Goal: Task Accomplishment & Management: Manage account settings

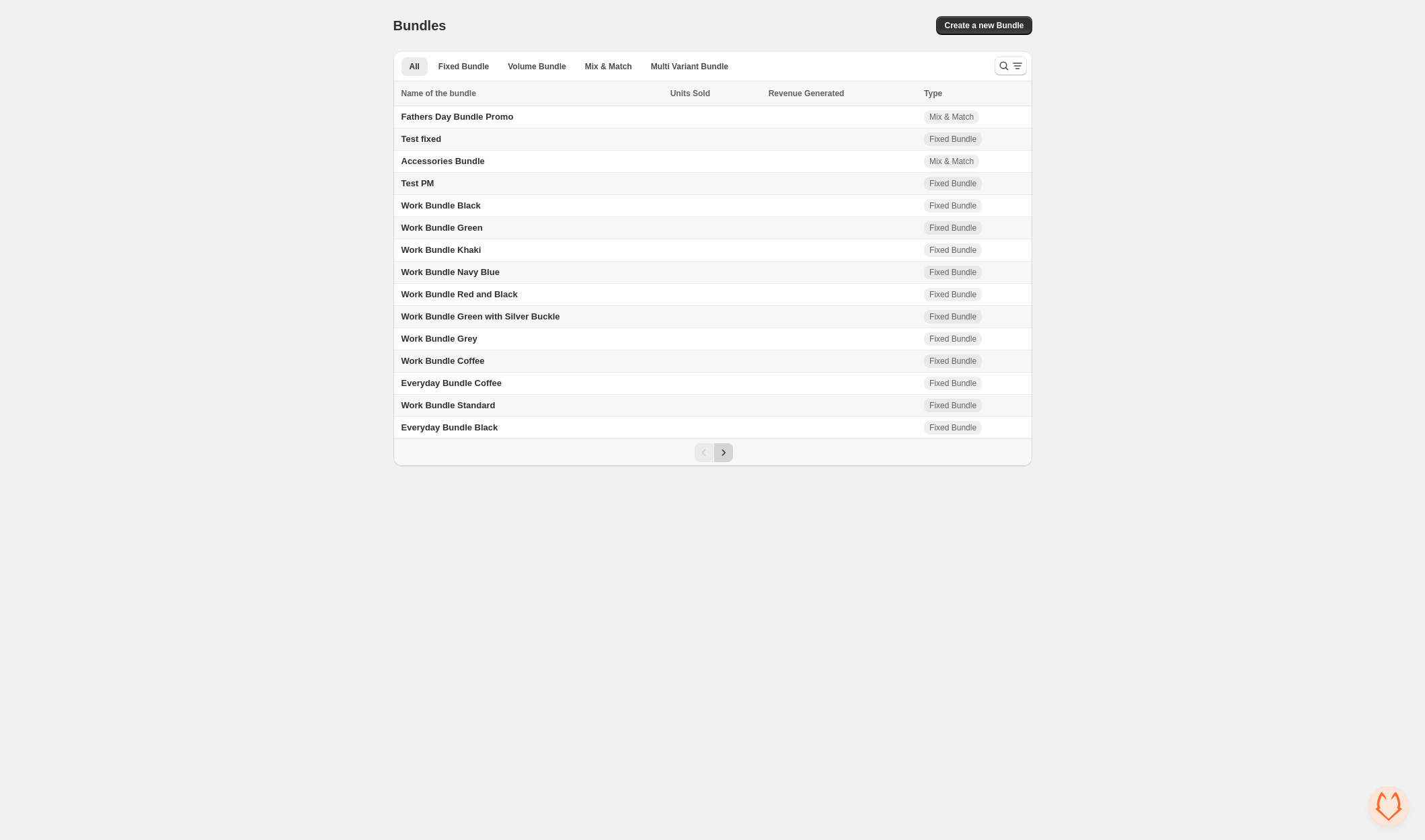
click at [721, 449] on icon "Next" at bounding box center [724, 453] width 14 height 14
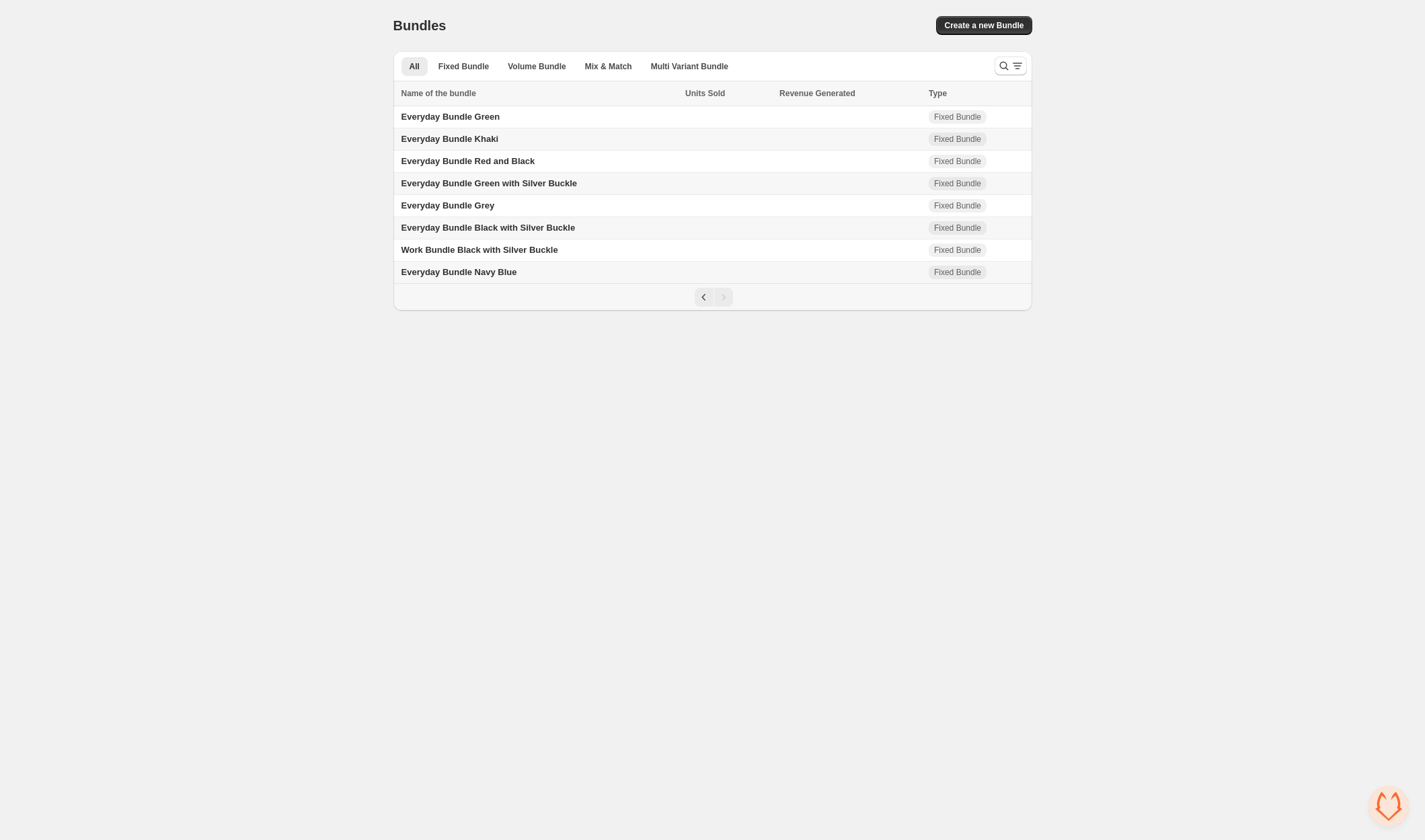
click at [489, 269] on span "Everyday Bundle Navy Blue" at bounding box center [460, 272] width 116 height 10
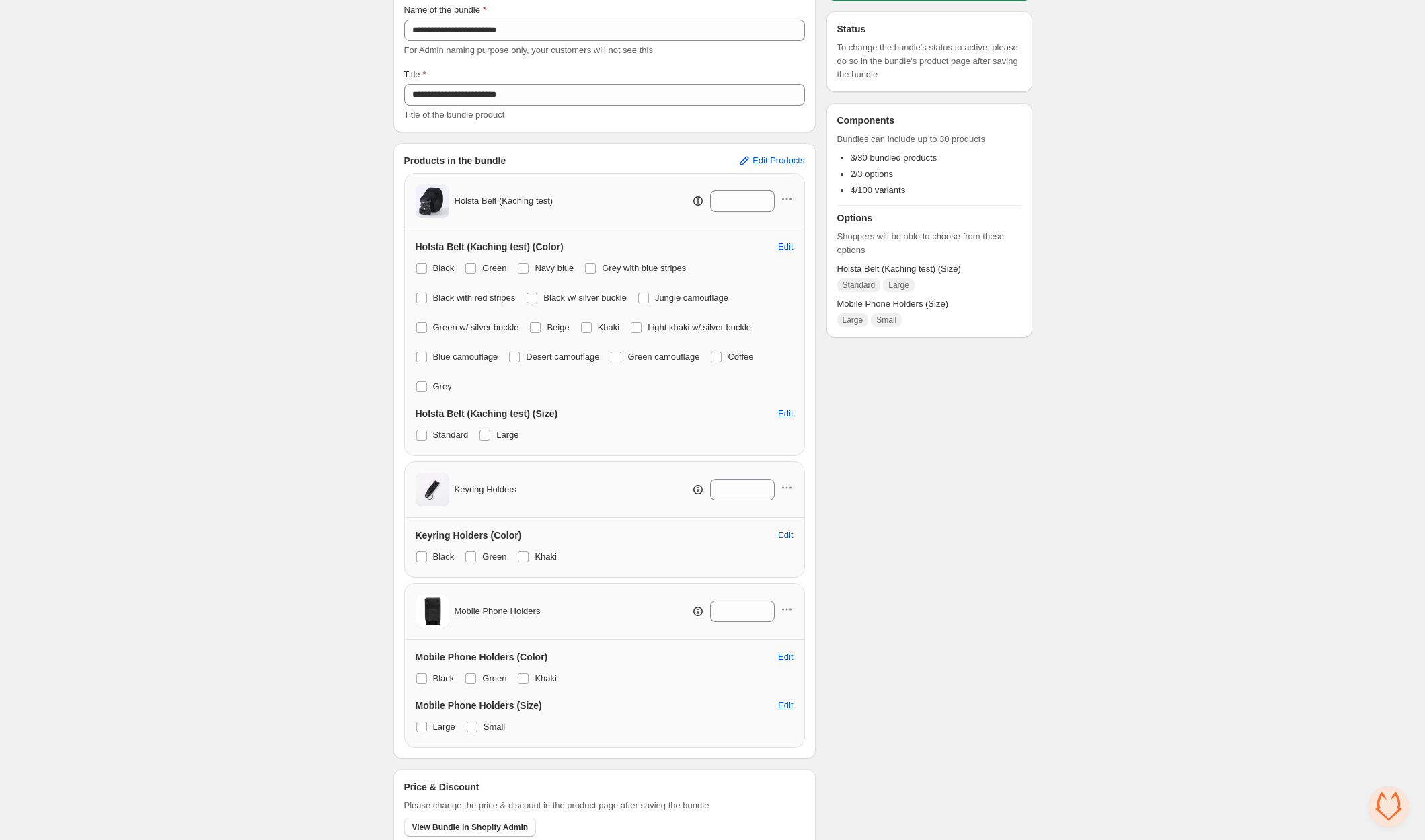
scroll to position [107, 0]
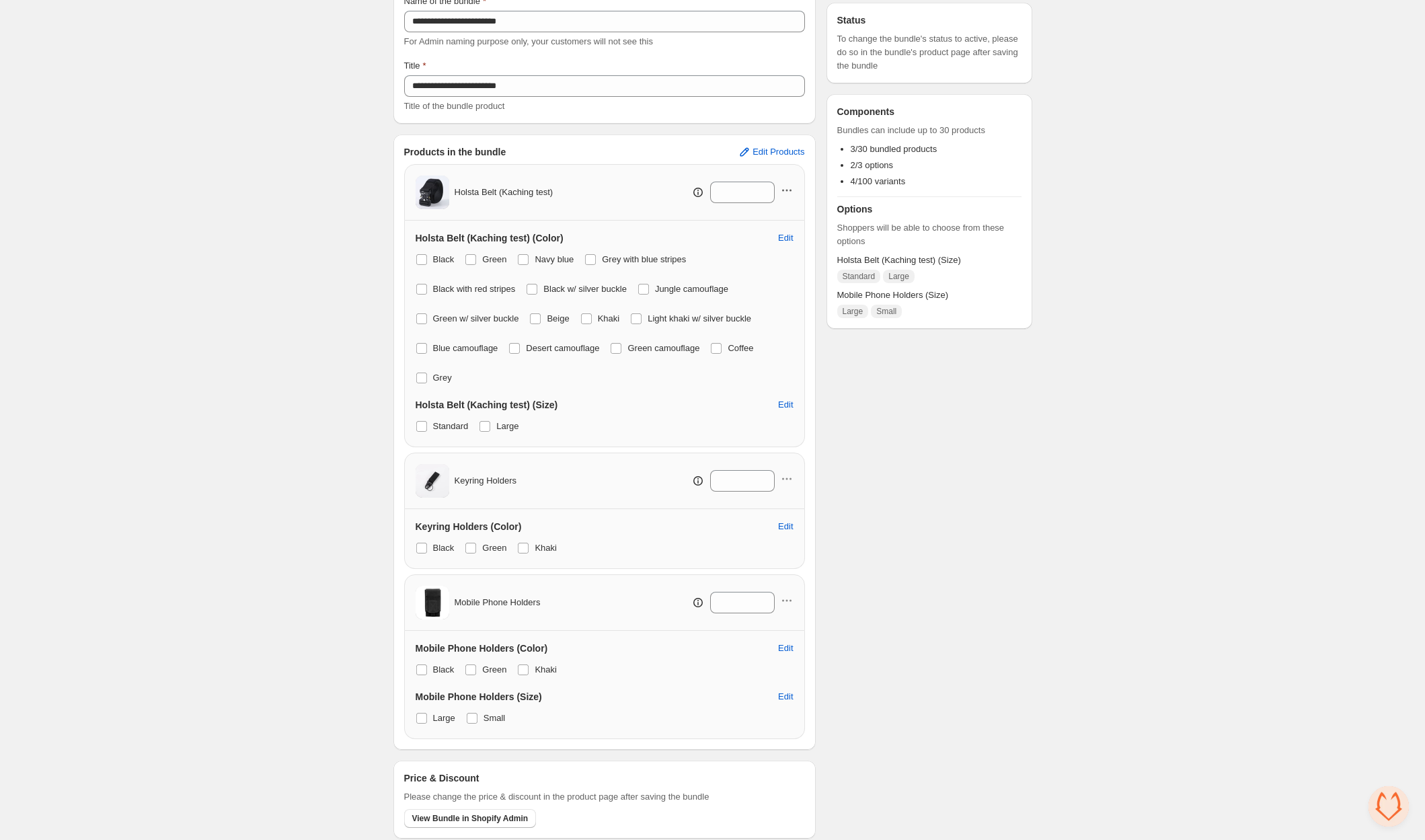
click at [782, 193] on icon "button" at bounding box center [787, 191] width 14 height 14
click at [788, 184] on icon "button" at bounding box center [787, 191] width 14 height 14
click at [779, 151] on span "Edit Products" at bounding box center [778, 151] width 52 height 11
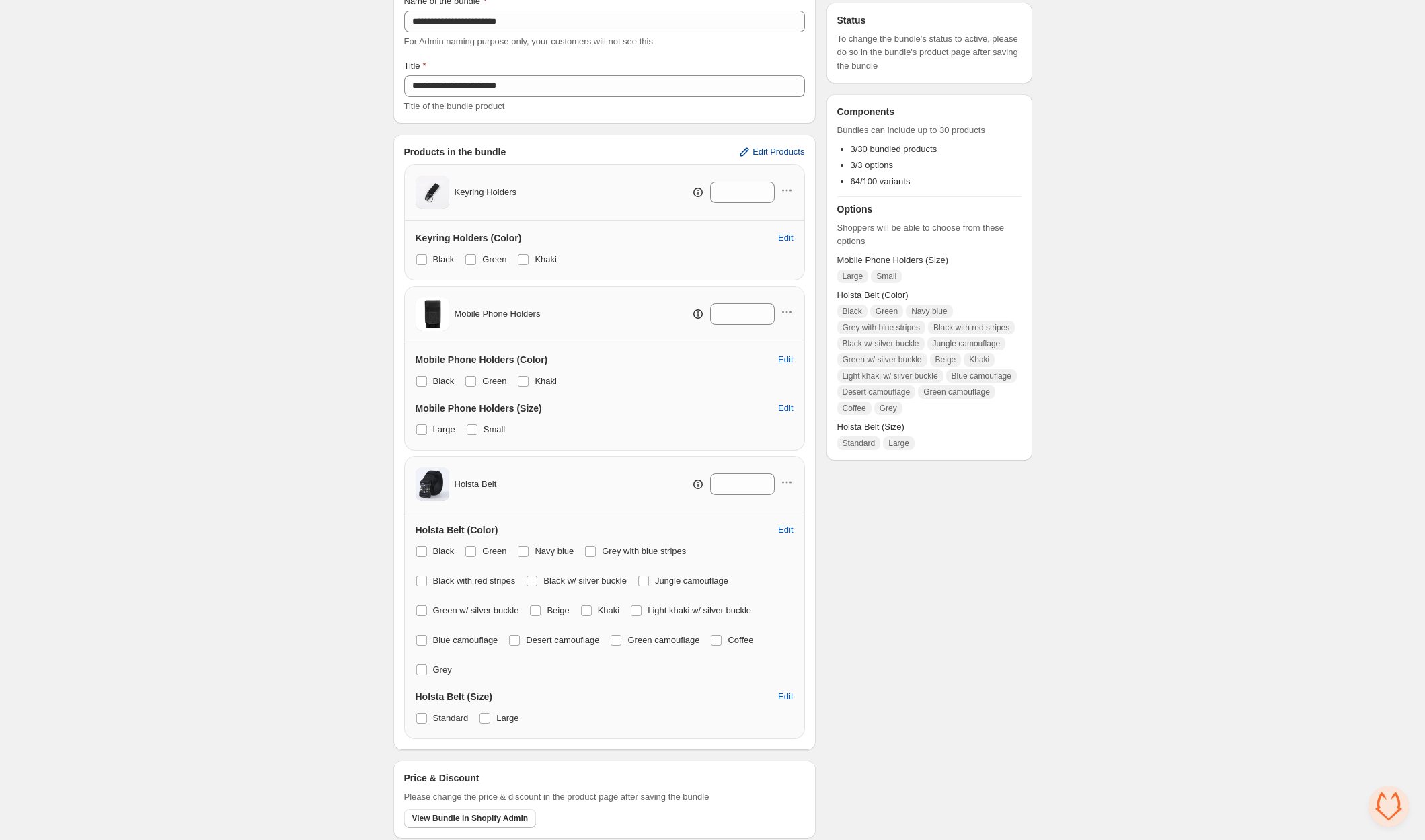
click at [785, 144] on button "Edit Products" at bounding box center [770, 151] width 83 height 21
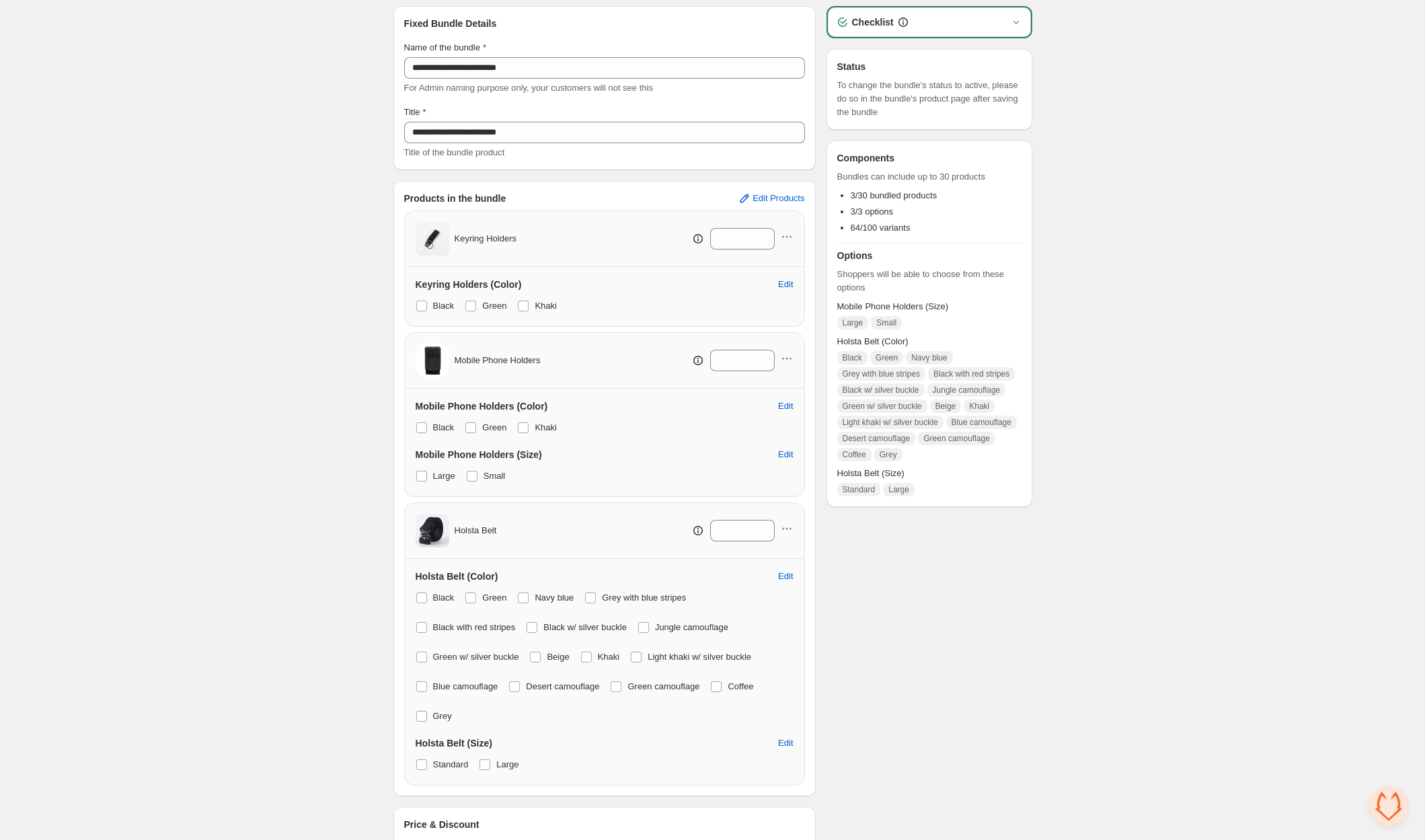
scroll to position [0, 0]
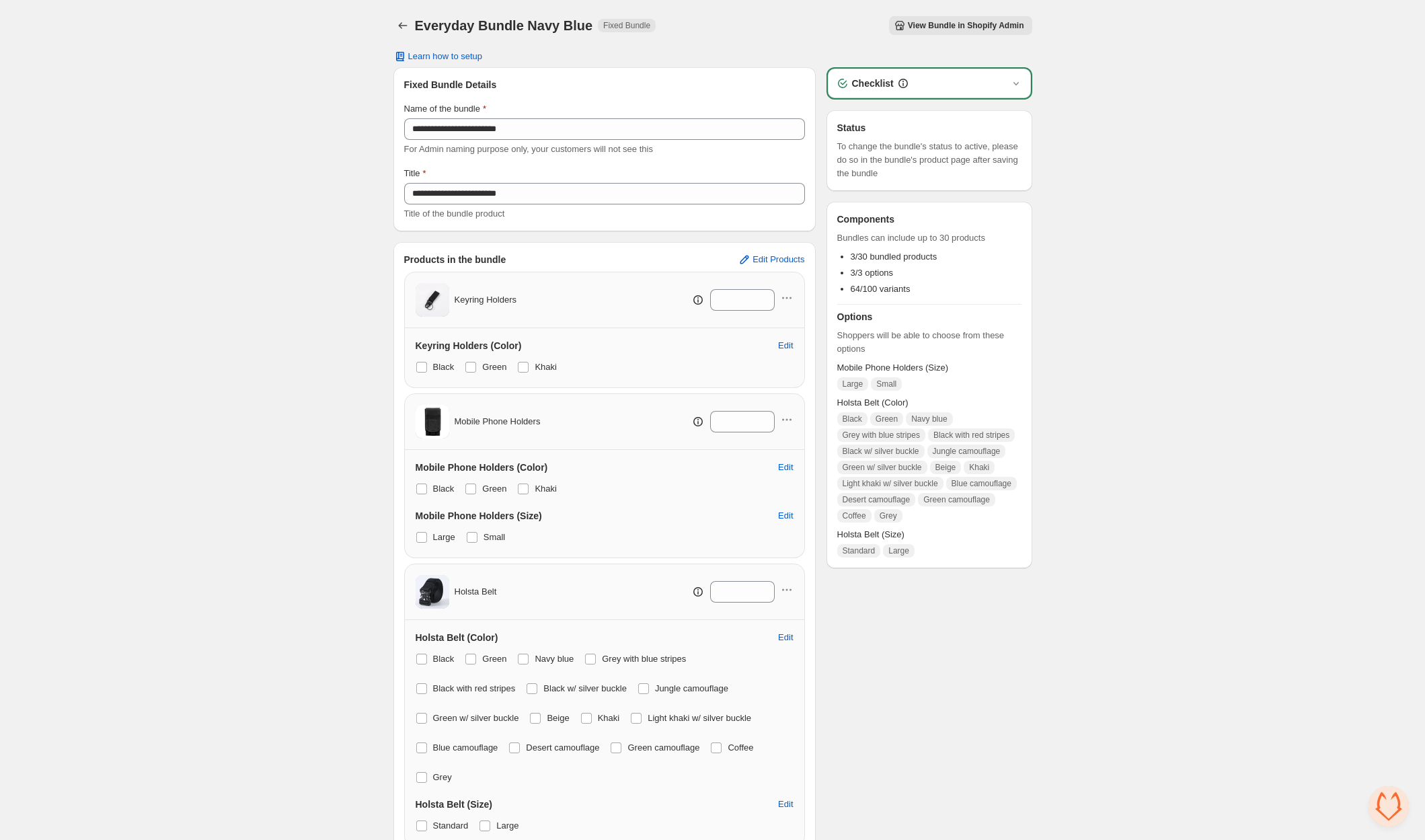
click at [767, 31] on div "View Bundle in Shopify Admin" at bounding box center [849, 26] width 365 height 19
click at [760, 34] on div "View Bundle in Shopify Admin" at bounding box center [849, 26] width 365 height 19
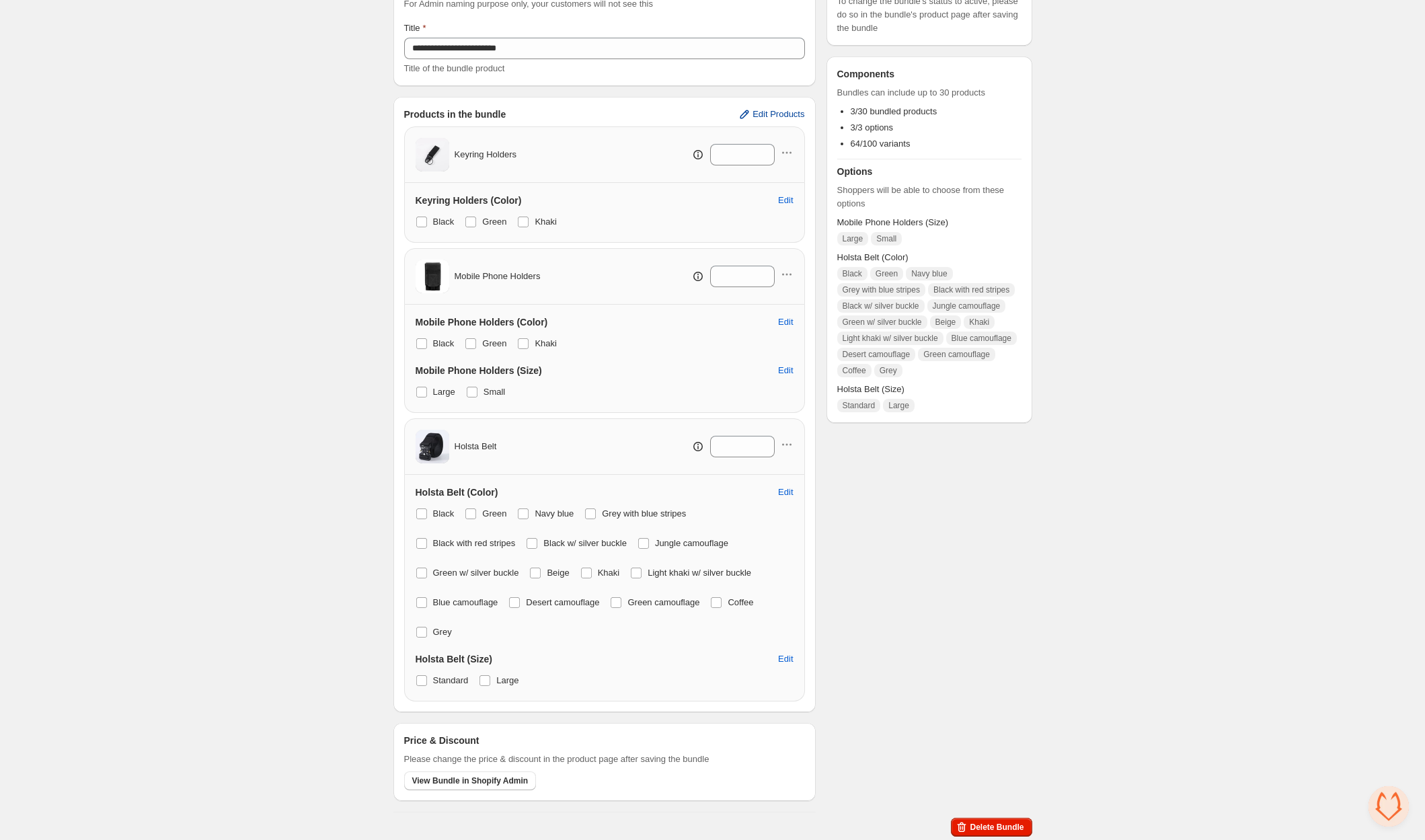
click at [787, 111] on span "Edit Products" at bounding box center [778, 114] width 52 height 11
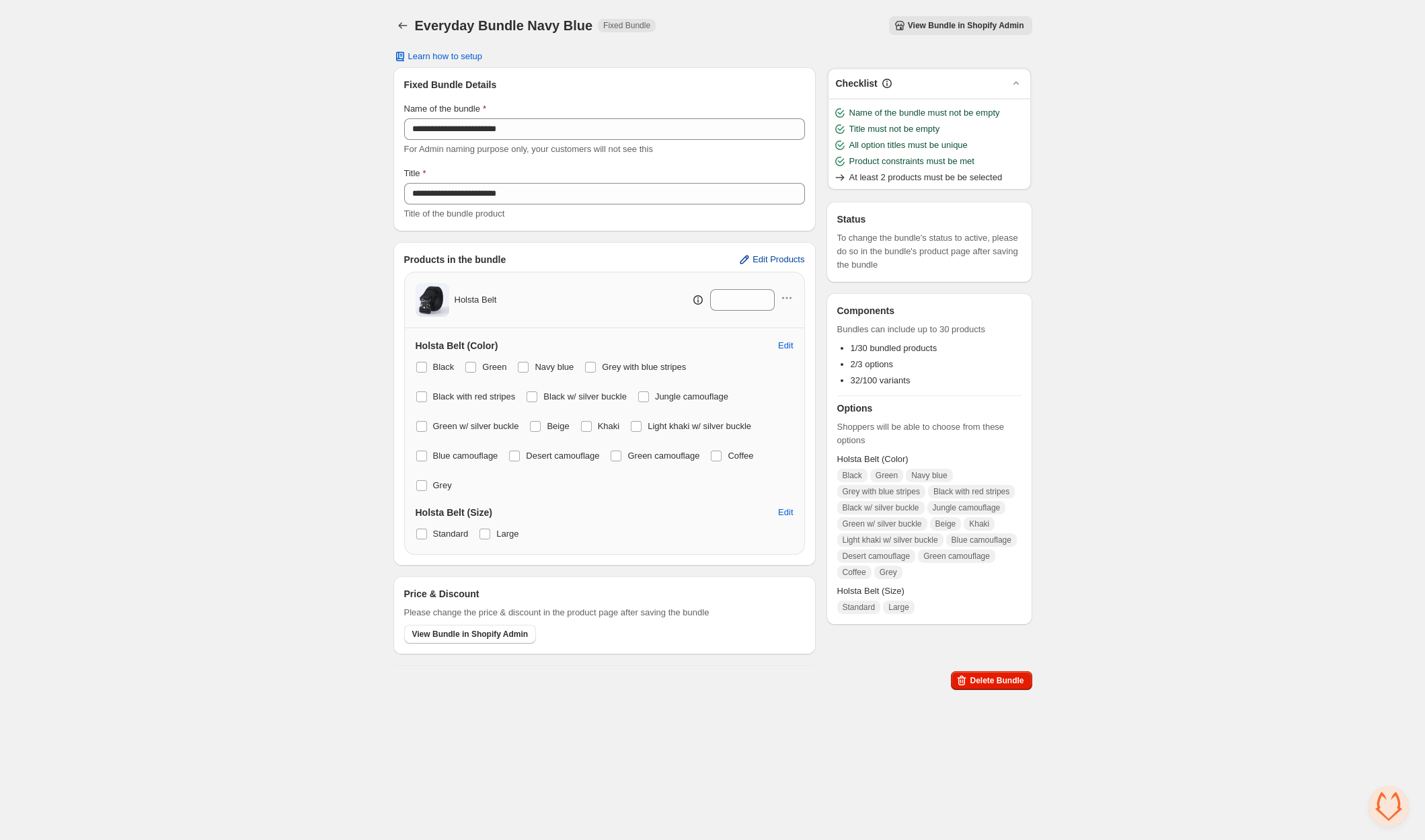
click at [770, 258] on span "Edit Products" at bounding box center [778, 260] width 52 height 11
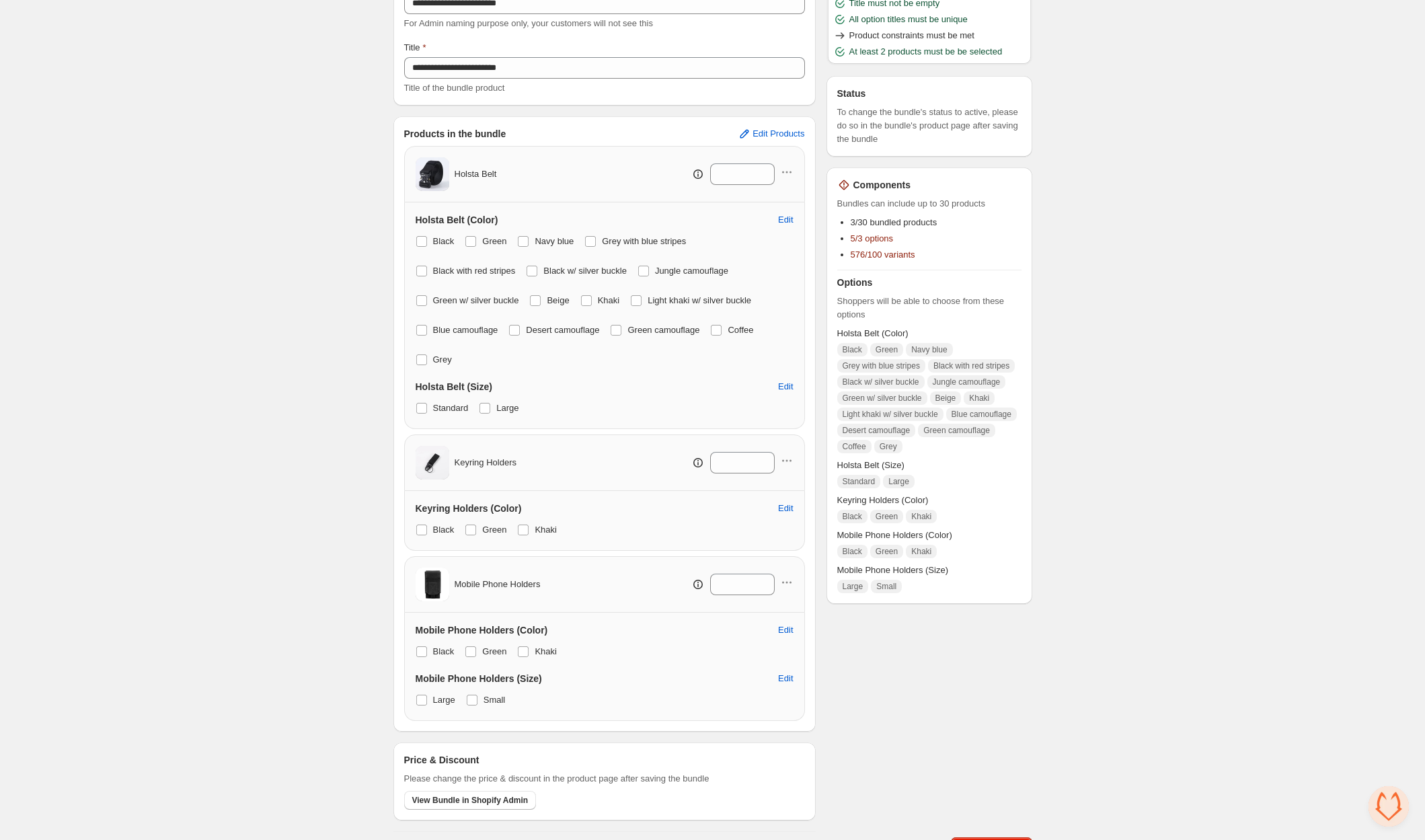
scroll to position [146, 0]
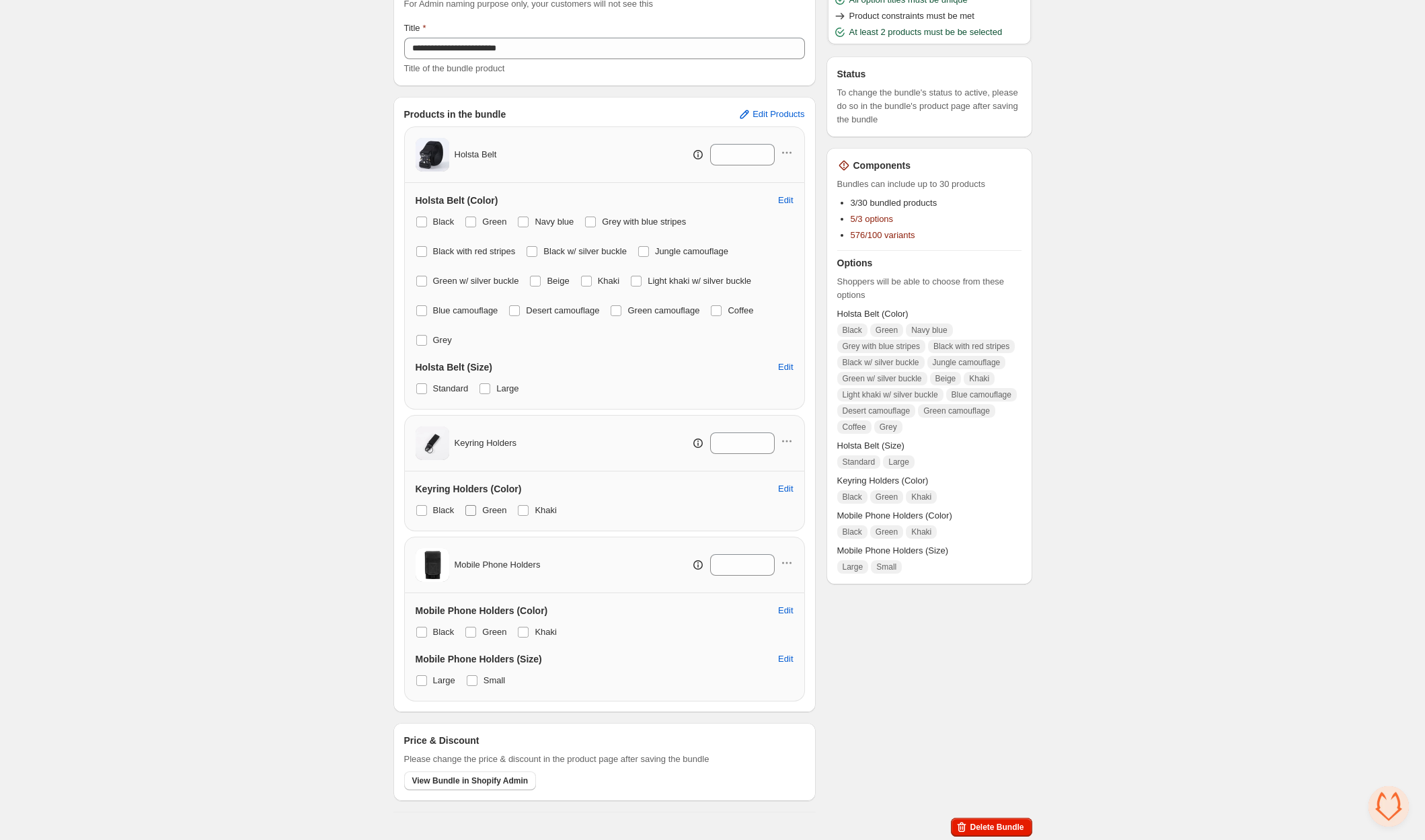
drag, startPoint x: 466, startPoint y: 507, endPoint x: 504, endPoint y: 507, distance: 38.0
click at [472, 507] on span at bounding box center [471, 510] width 11 height 11
click at [524, 506] on span at bounding box center [523, 510] width 11 height 11
click at [472, 631] on span at bounding box center [471, 631] width 11 height 11
click at [530, 632] on label "Khaki" at bounding box center [536, 631] width 40 height 19
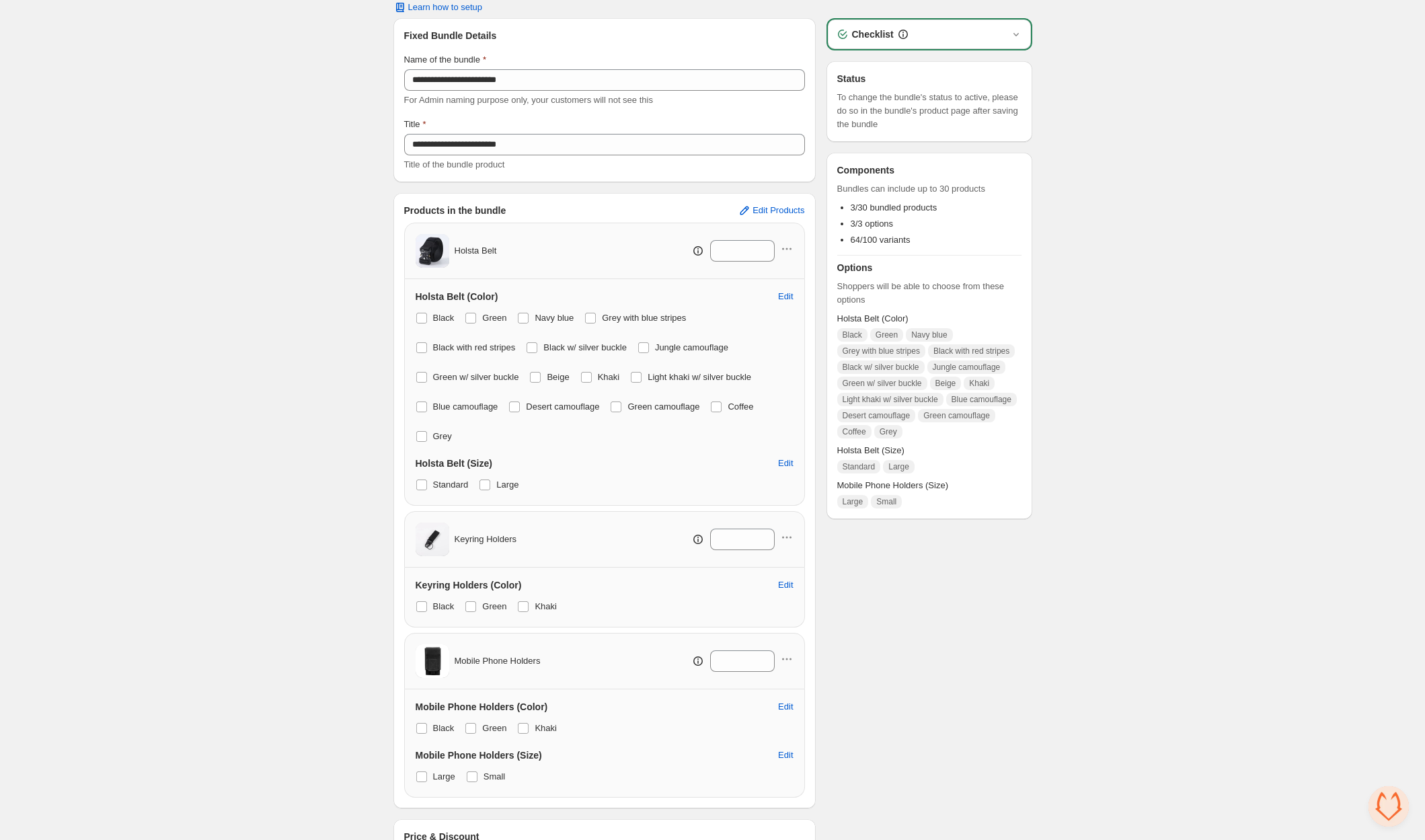
scroll to position [24, 0]
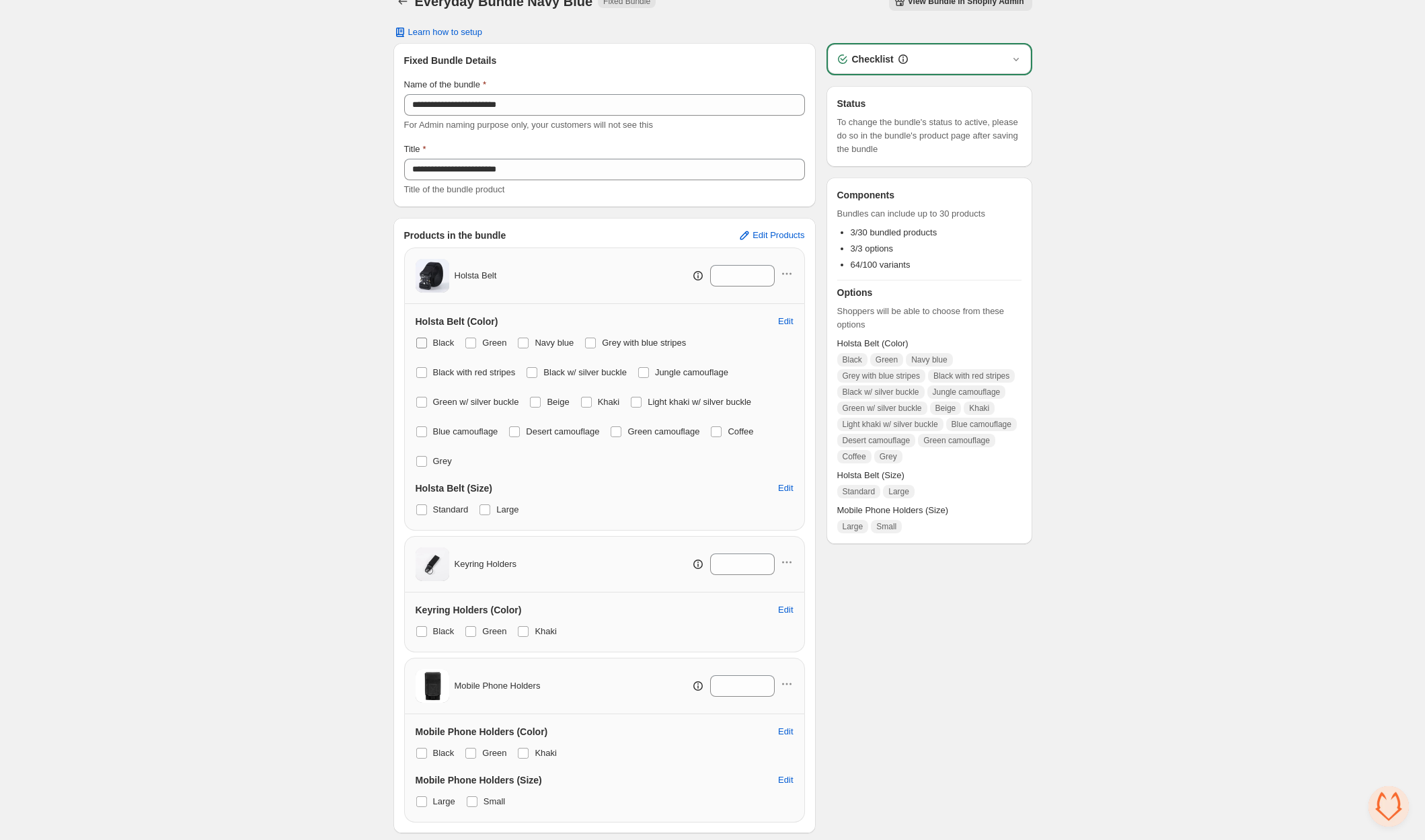
click at [423, 338] on span at bounding box center [421, 343] width 11 height 11
click at [473, 340] on span at bounding box center [471, 343] width 11 height 11
click at [609, 338] on span "Grey with blue stripes" at bounding box center [644, 343] width 84 height 10
drag, startPoint x: 655, startPoint y: 377, endPoint x: 615, endPoint y: 380, distance: 40.1
click at [650, 377] on span at bounding box center [644, 372] width 12 height 12
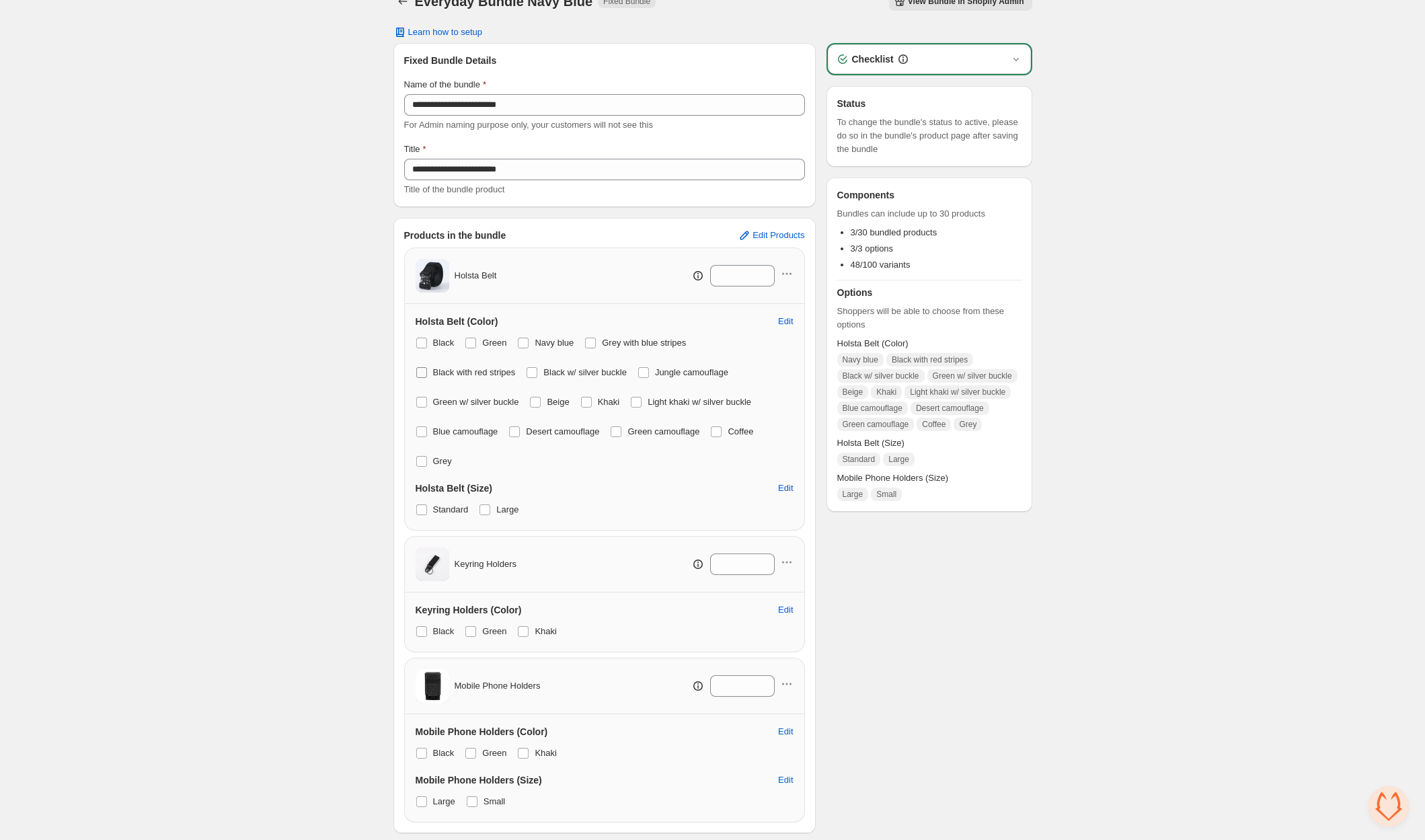
drag, startPoint x: 427, startPoint y: 369, endPoint x: 520, endPoint y: 363, distance: 93.2
click at [428, 369] on label "Black with red stripes" at bounding box center [466, 373] width 100 height 19
drag, startPoint x: 541, startPoint y: 373, endPoint x: 489, endPoint y: 389, distance: 54.4
click at [537, 373] on span at bounding box center [531, 372] width 11 height 11
drag, startPoint x: 429, startPoint y: 401, endPoint x: 444, endPoint y: 400, distance: 15.0
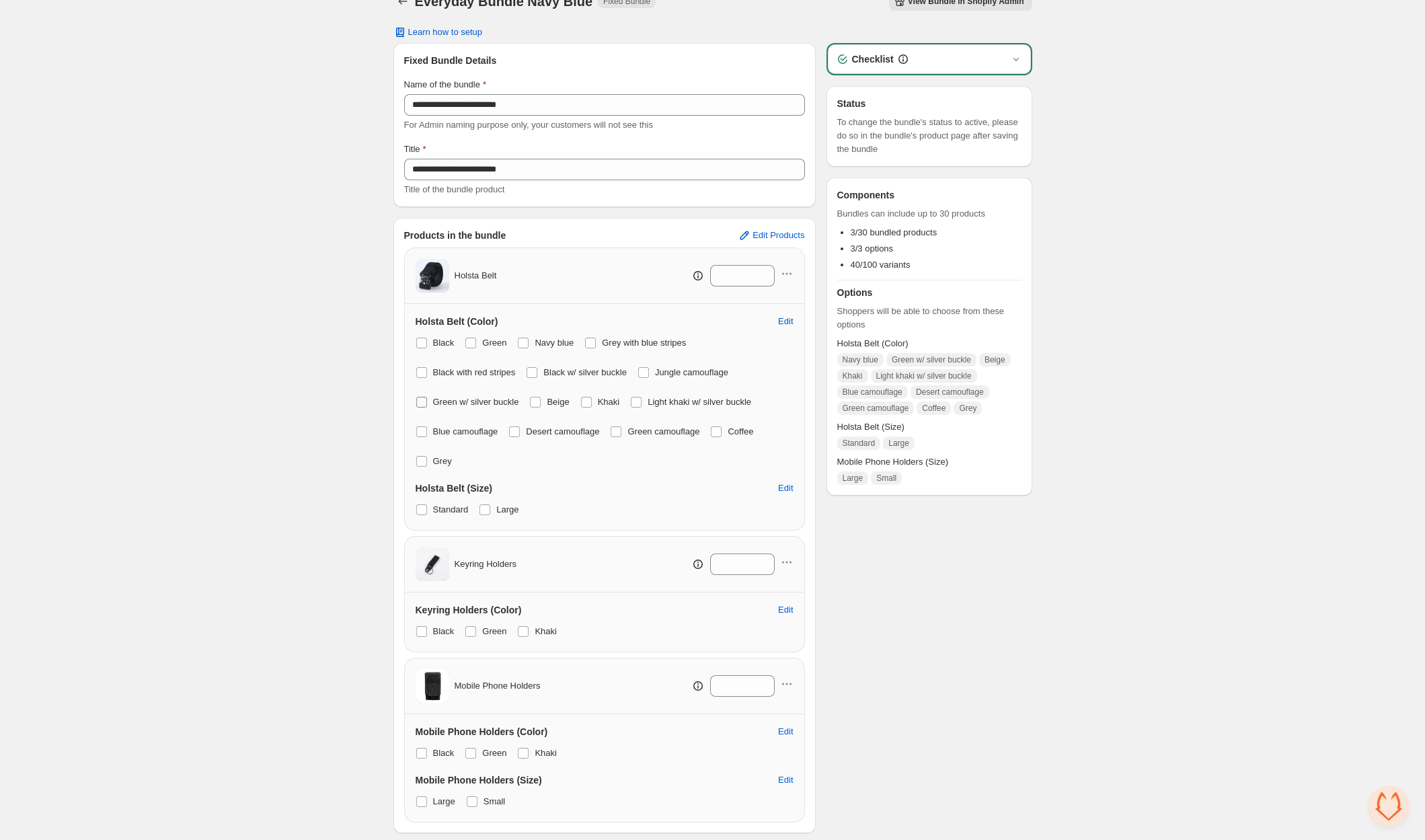
click at [431, 401] on label "Green w/ silver buckle" at bounding box center [467, 402] width 104 height 19
click at [541, 399] on span at bounding box center [535, 402] width 11 height 11
drag, startPoint x: 588, startPoint y: 402, endPoint x: 633, endPoint y: 401, distance: 45.0
click at [589, 402] on span at bounding box center [586, 402] width 11 height 11
click at [648, 399] on label "Light khaki w/ silver buckle" at bounding box center [690, 402] width 121 height 19
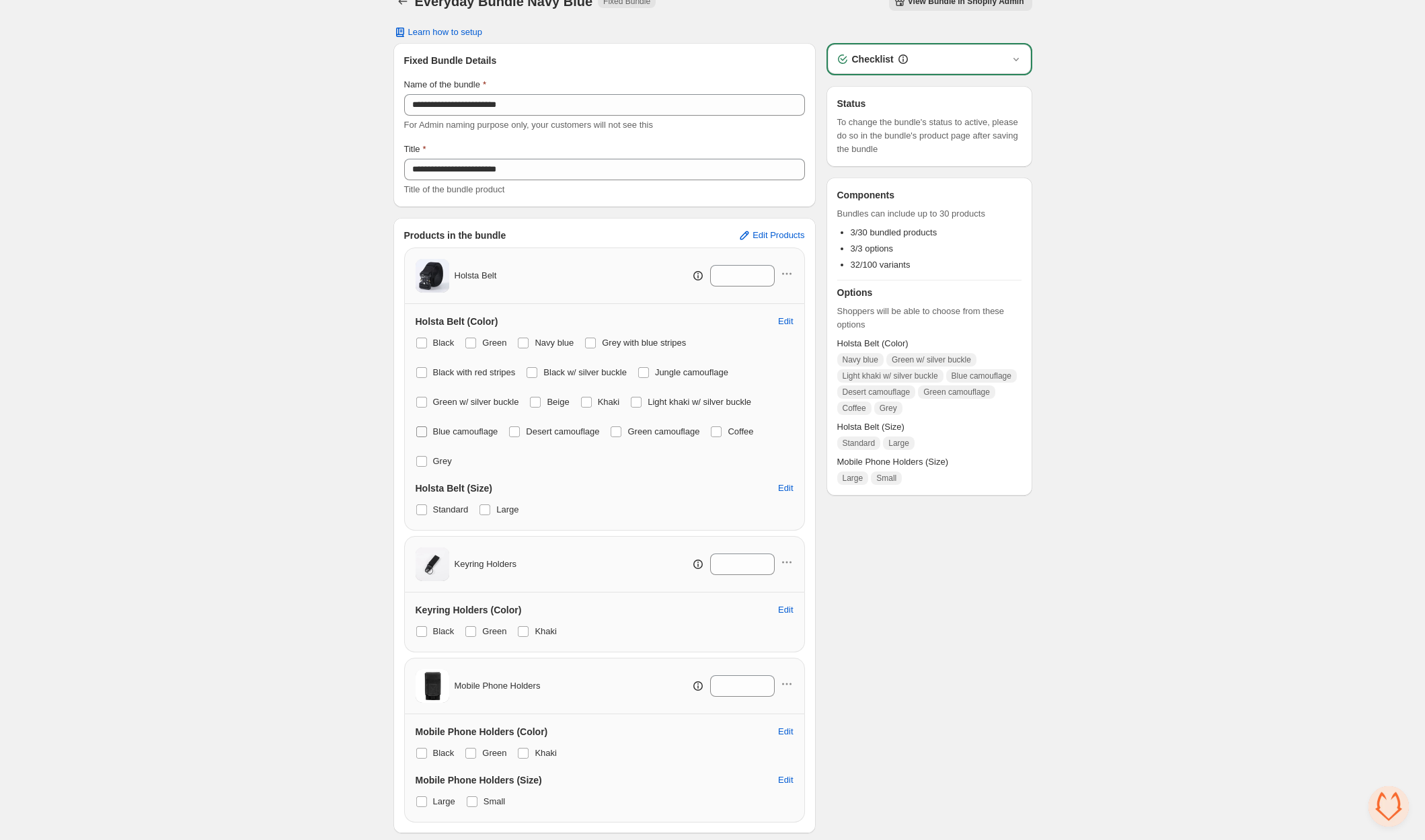
click at [425, 427] on span at bounding box center [421, 431] width 11 height 11
drag, startPoint x: 524, startPoint y: 430, endPoint x: 490, endPoint y: 426, distance: 34.2
click at [520, 430] on span at bounding box center [514, 431] width 11 height 11
drag, startPoint x: 422, startPoint y: 404, endPoint x: 442, endPoint y: 404, distance: 20.0
click at [423, 404] on span at bounding box center [421, 402] width 11 height 11
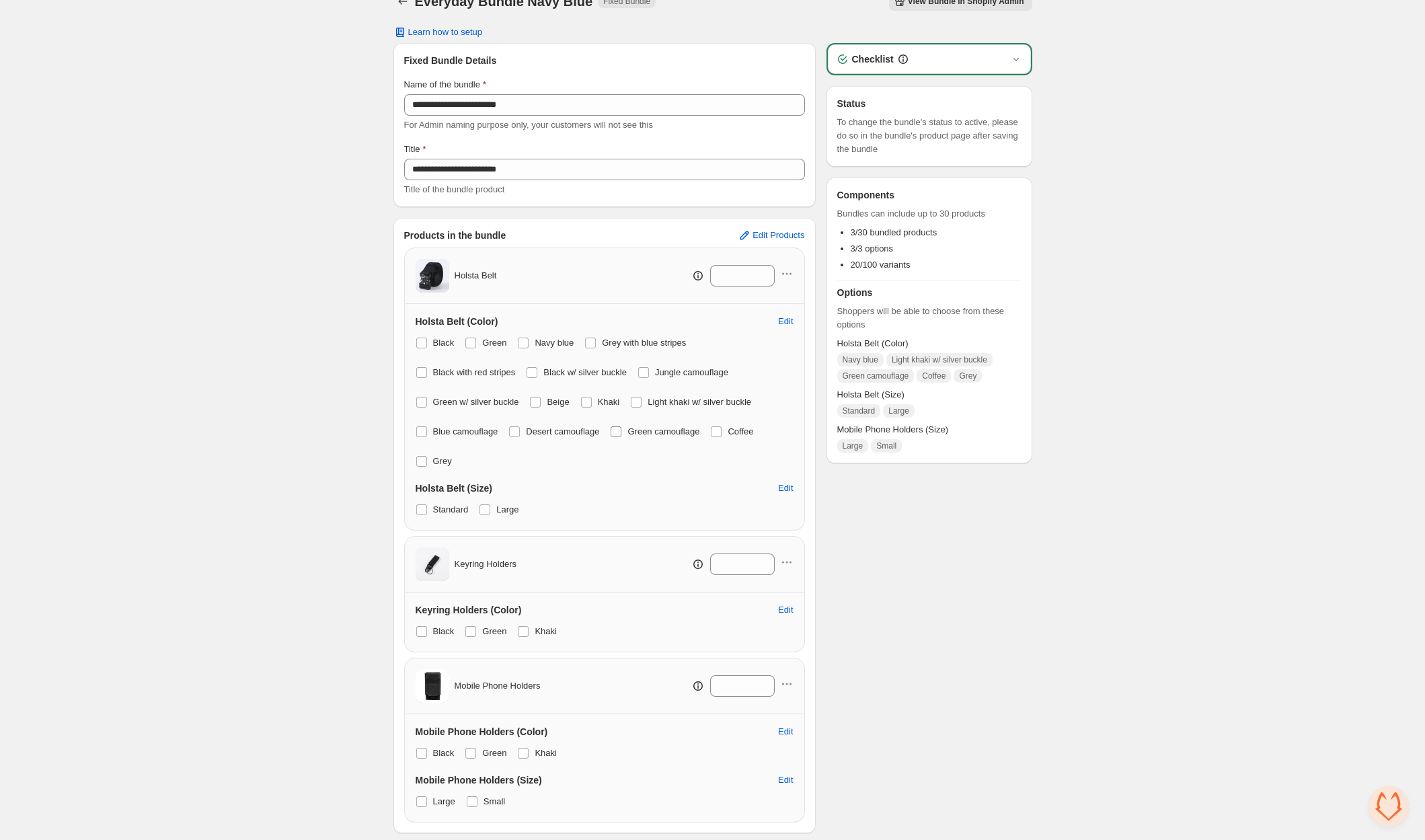
click at [632, 428] on label "Green camouflage" at bounding box center [654, 431] width 89 height 19
click at [642, 401] on span at bounding box center [636, 402] width 11 height 11
click at [722, 431] on span at bounding box center [716, 431] width 11 height 11
click at [421, 459] on span at bounding box center [421, 461] width 11 height 11
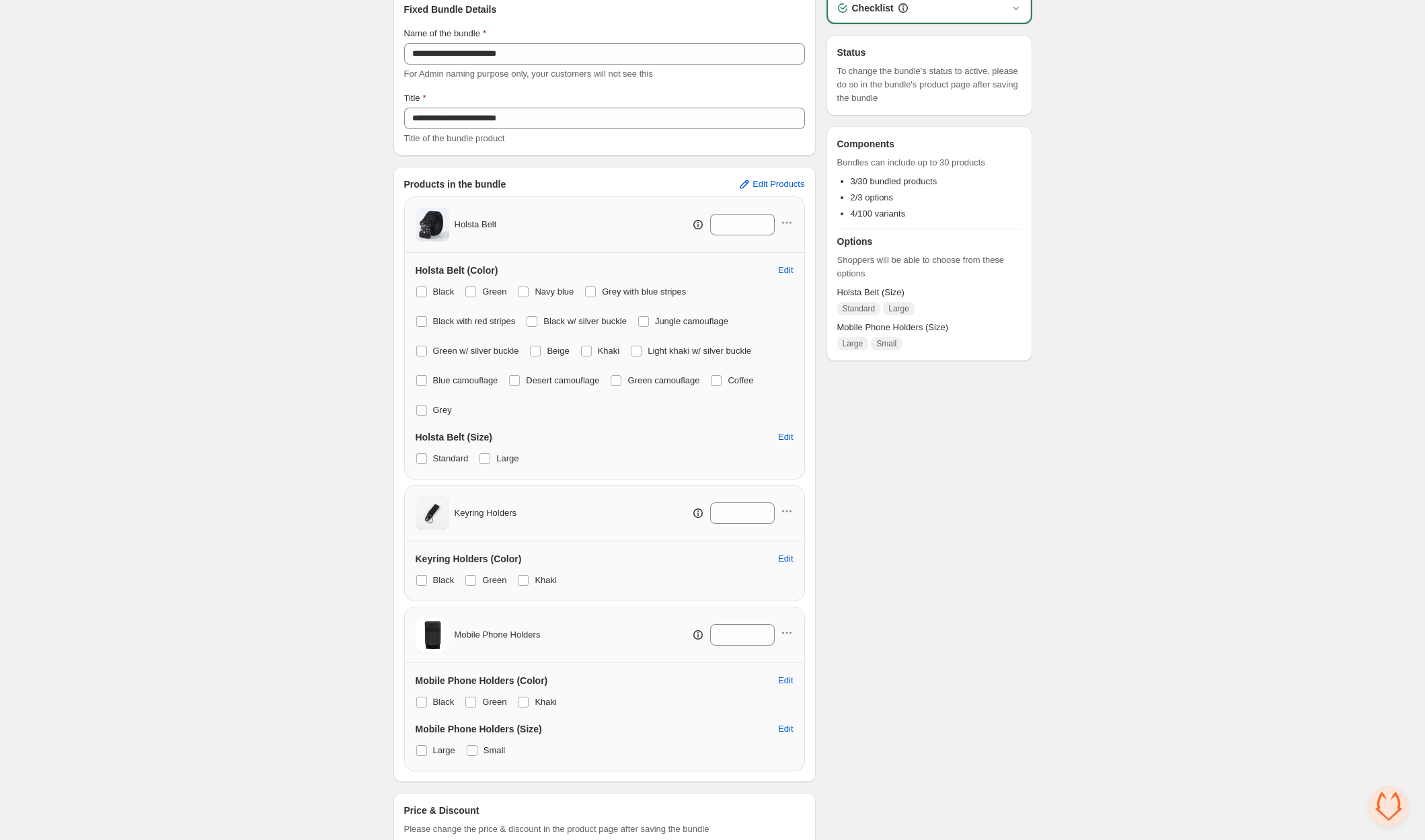
scroll to position [63, 0]
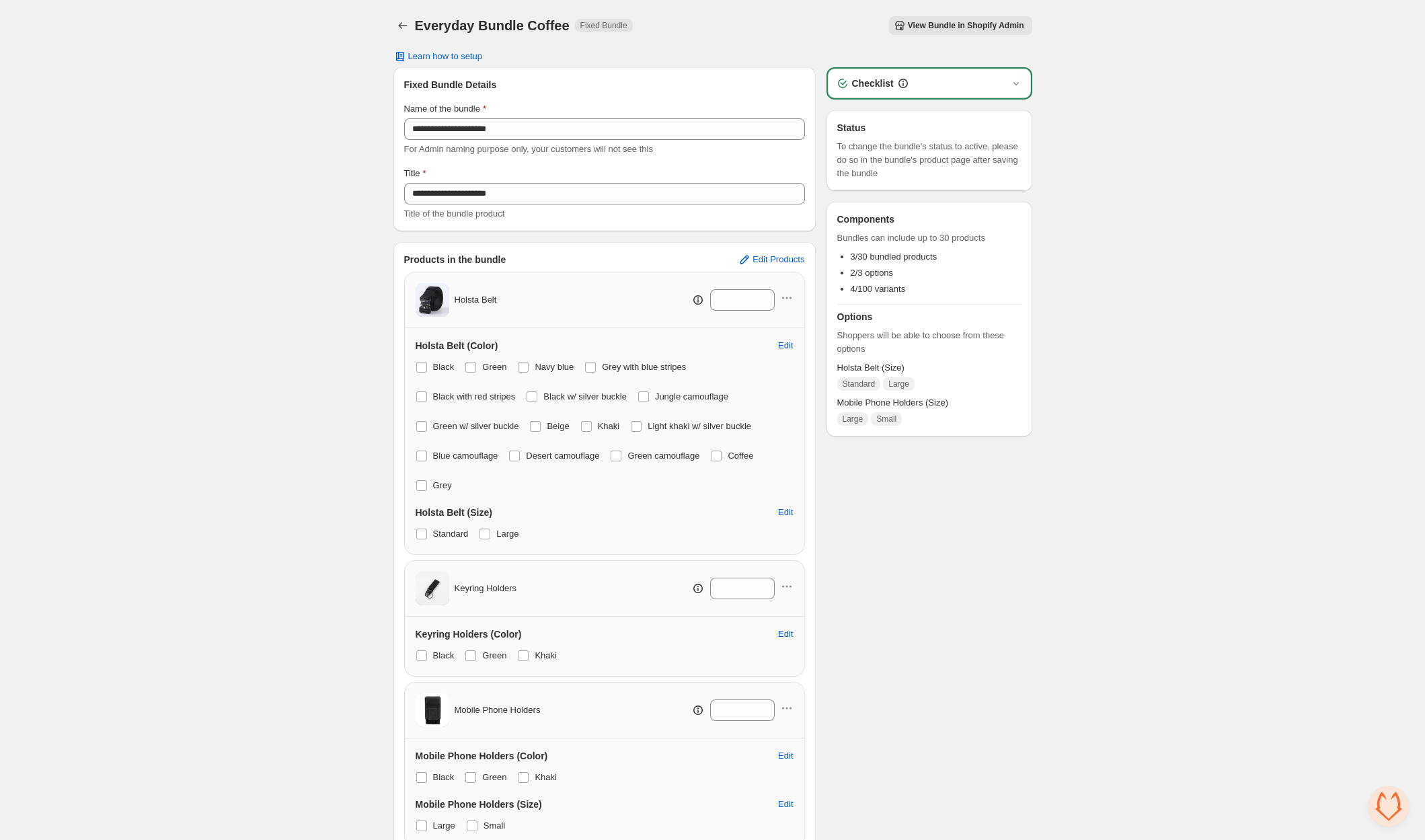
scroll to position [71, 0]
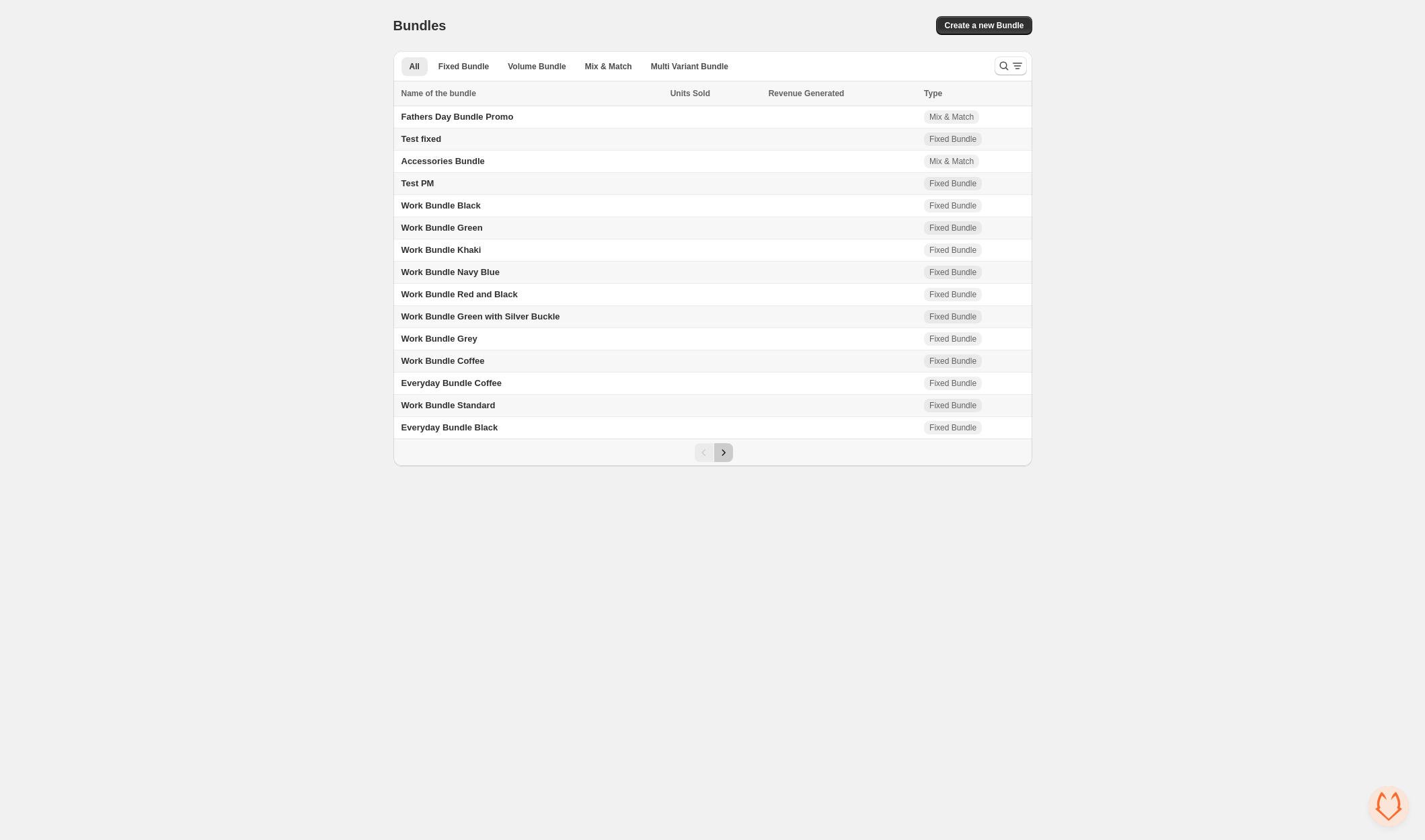
click at [720, 453] on icon "Next" at bounding box center [724, 453] width 14 height 14
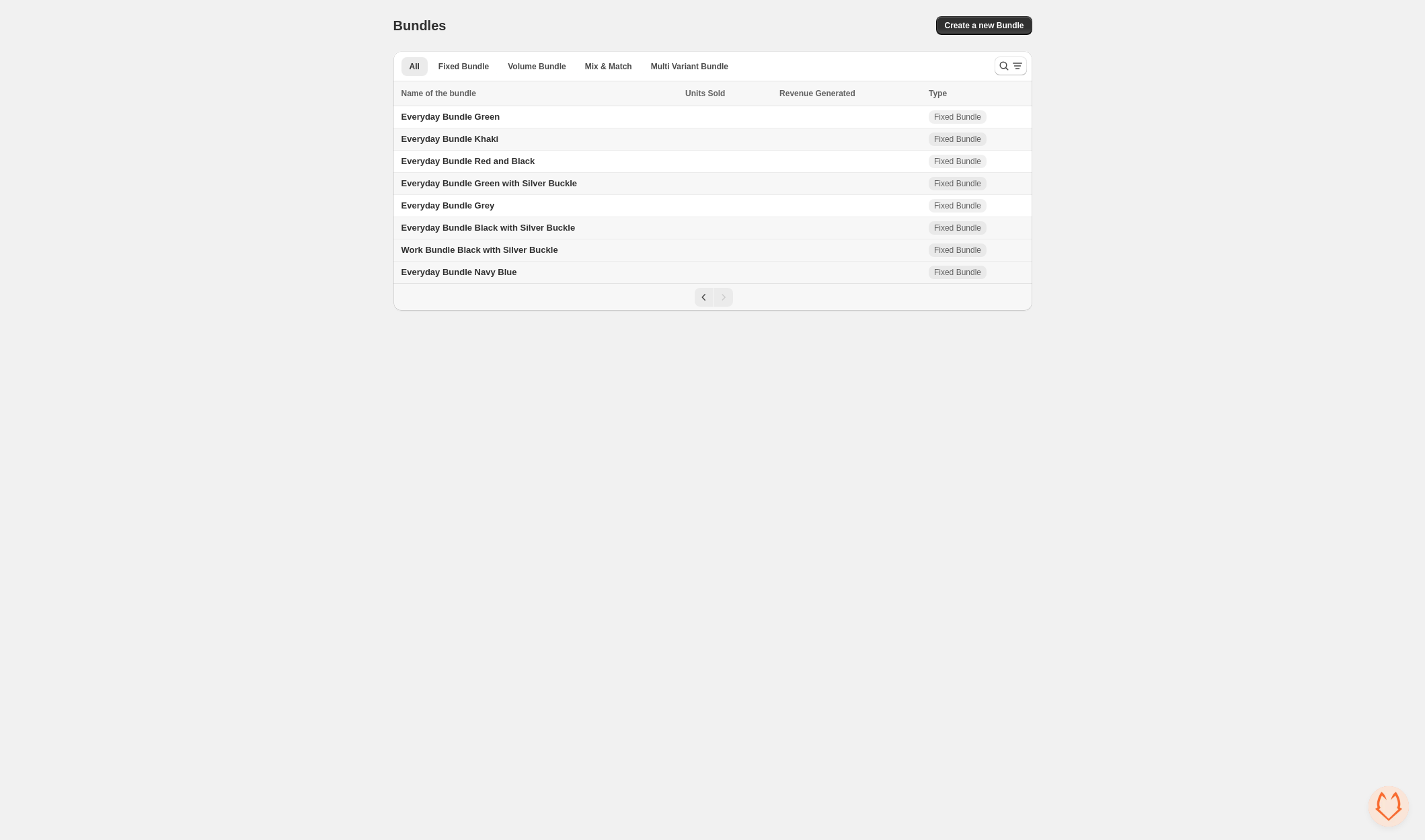
click at [512, 246] on span "Work Bundle Black with Silver Buckle" at bounding box center [480, 250] width 157 height 10
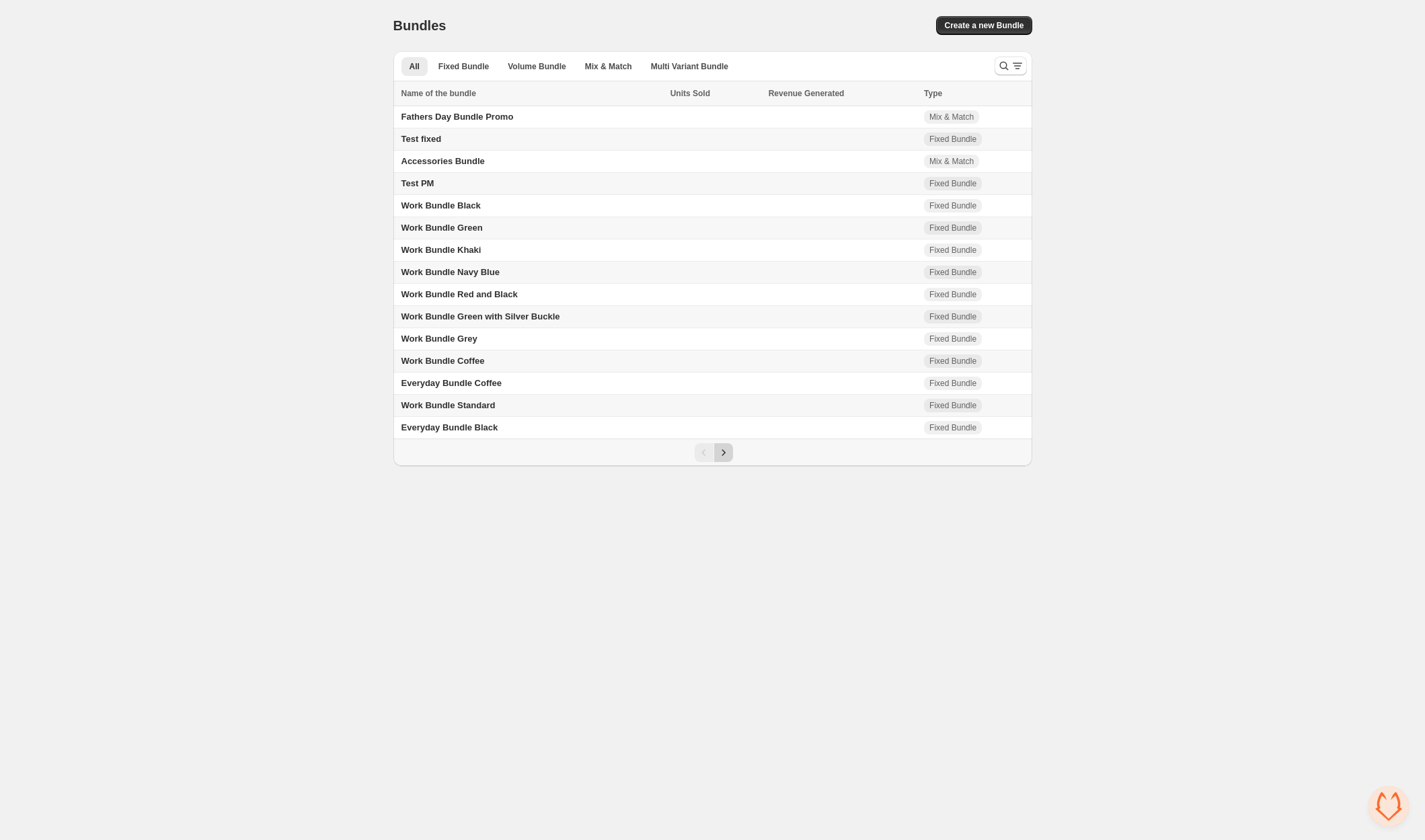
click at [724, 449] on icon "Next" at bounding box center [724, 453] width 14 height 14
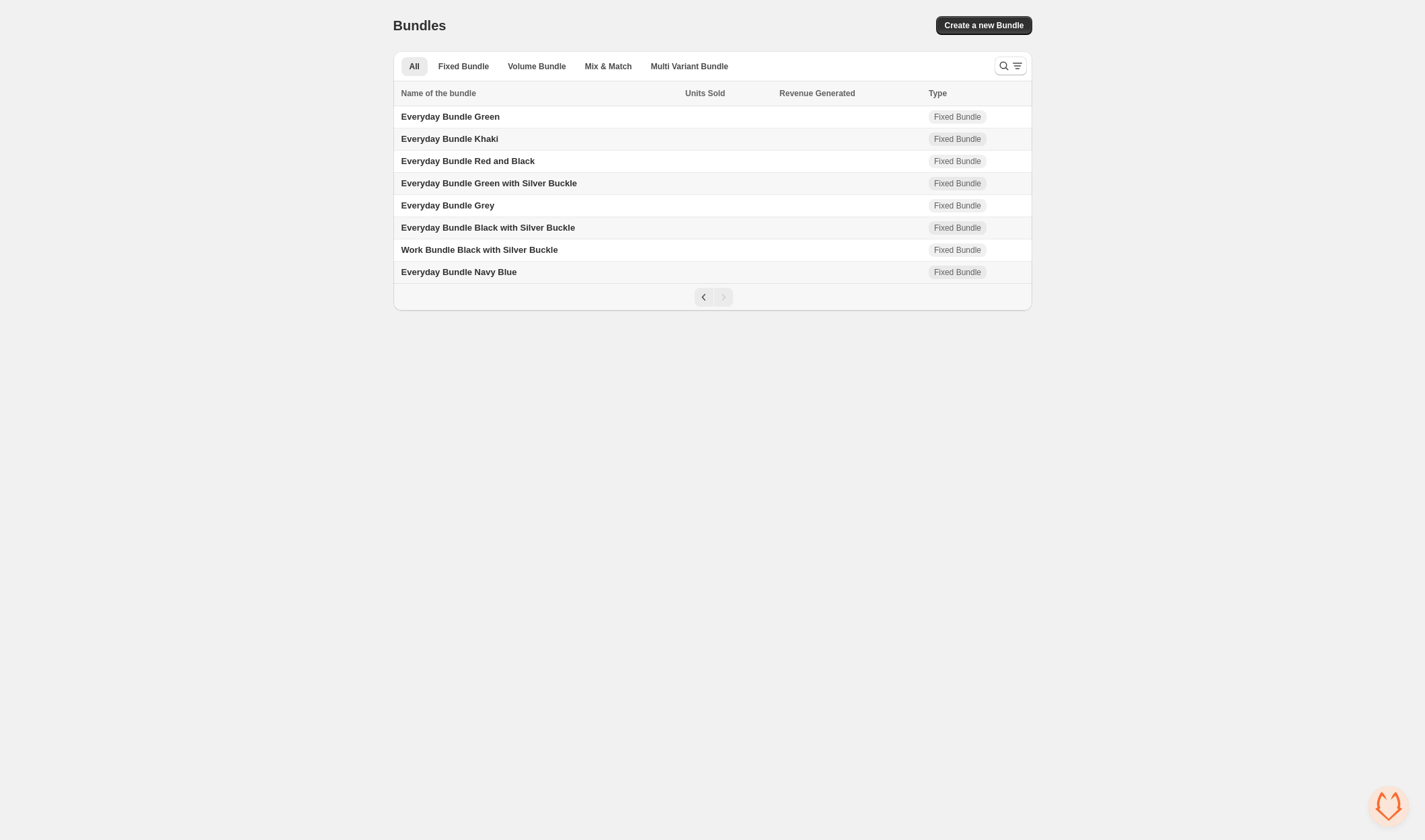
click at [525, 222] on span "Everyday Bundle Black with Silver Buckle" at bounding box center [489, 227] width 175 height 10
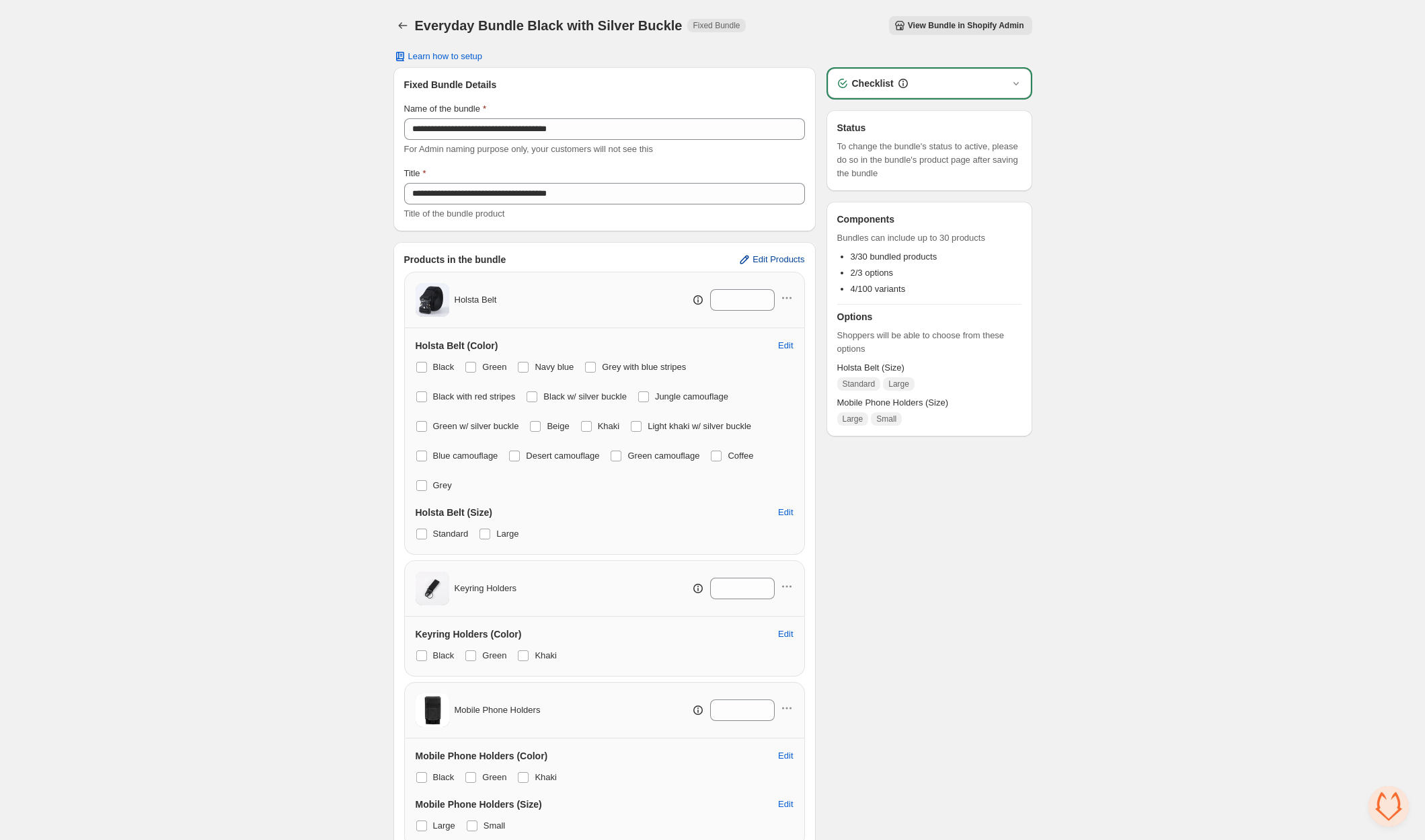
click at [762, 258] on span "Edit Products" at bounding box center [778, 260] width 52 height 11
click at [401, 27] on icon "Back" at bounding box center [403, 26] width 14 height 14
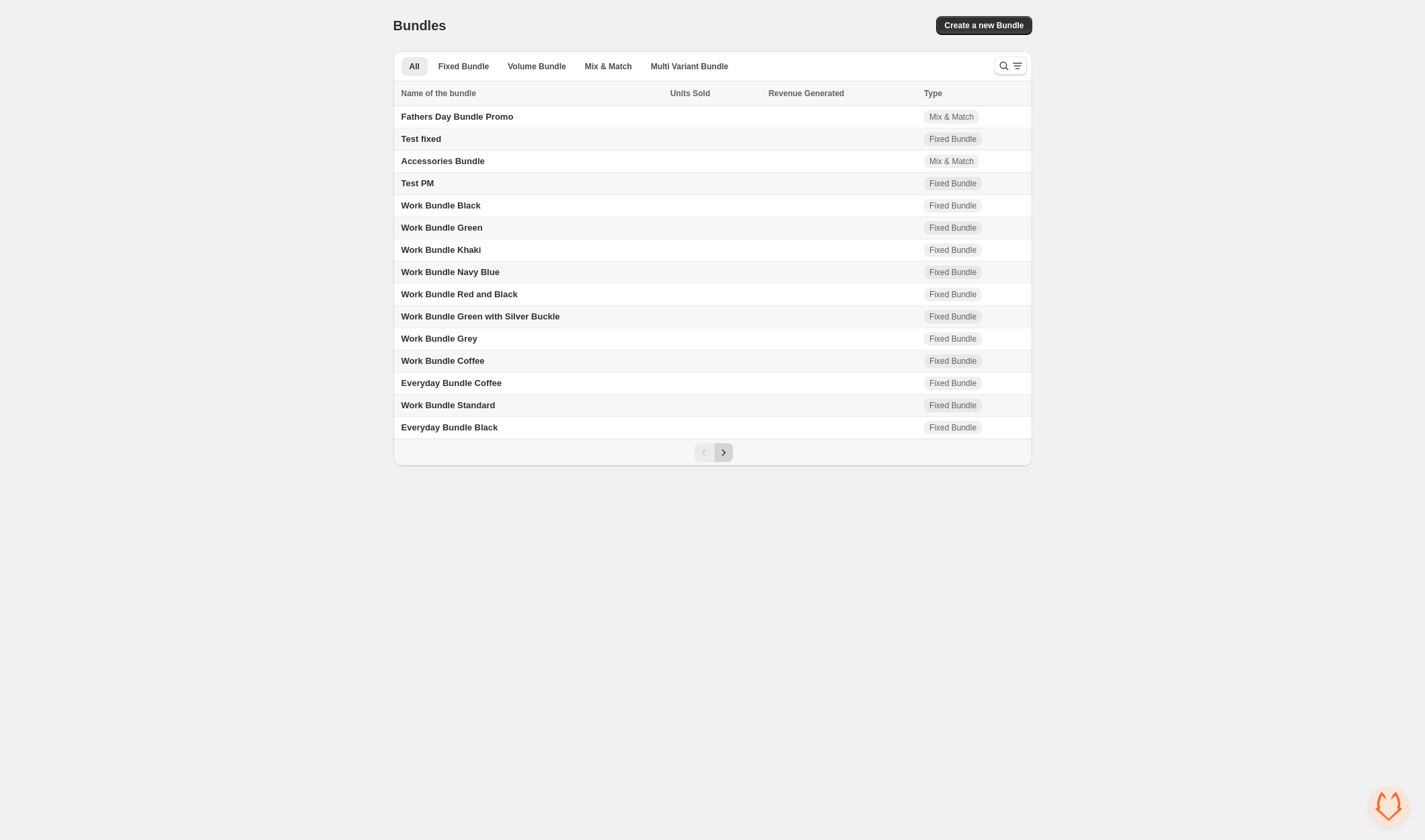
click at [722, 449] on icon "Next" at bounding box center [724, 452] width 3 height 6
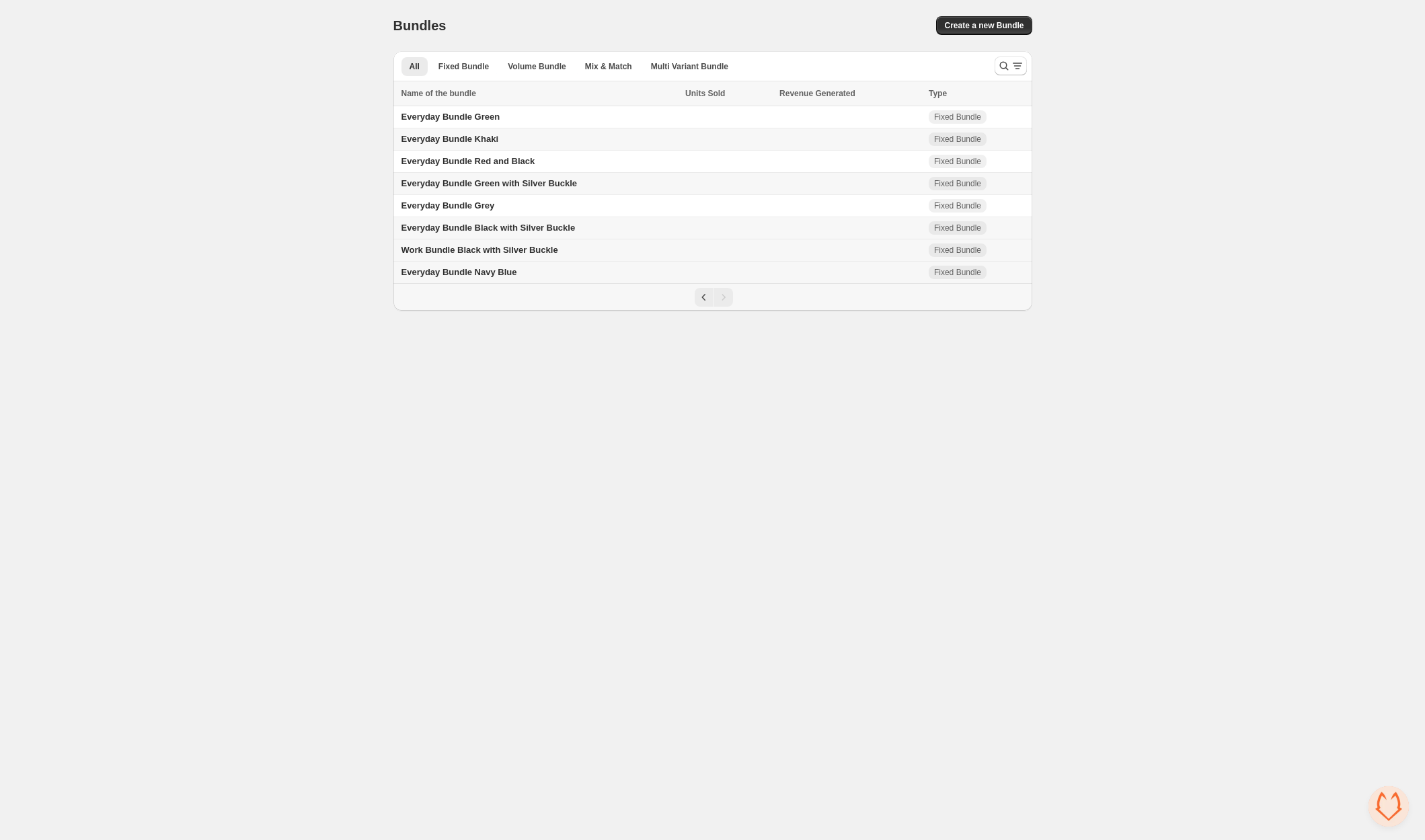
click at [509, 249] on span "Work Bundle Black with Silver Buckle" at bounding box center [480, 250] width 157 height 10
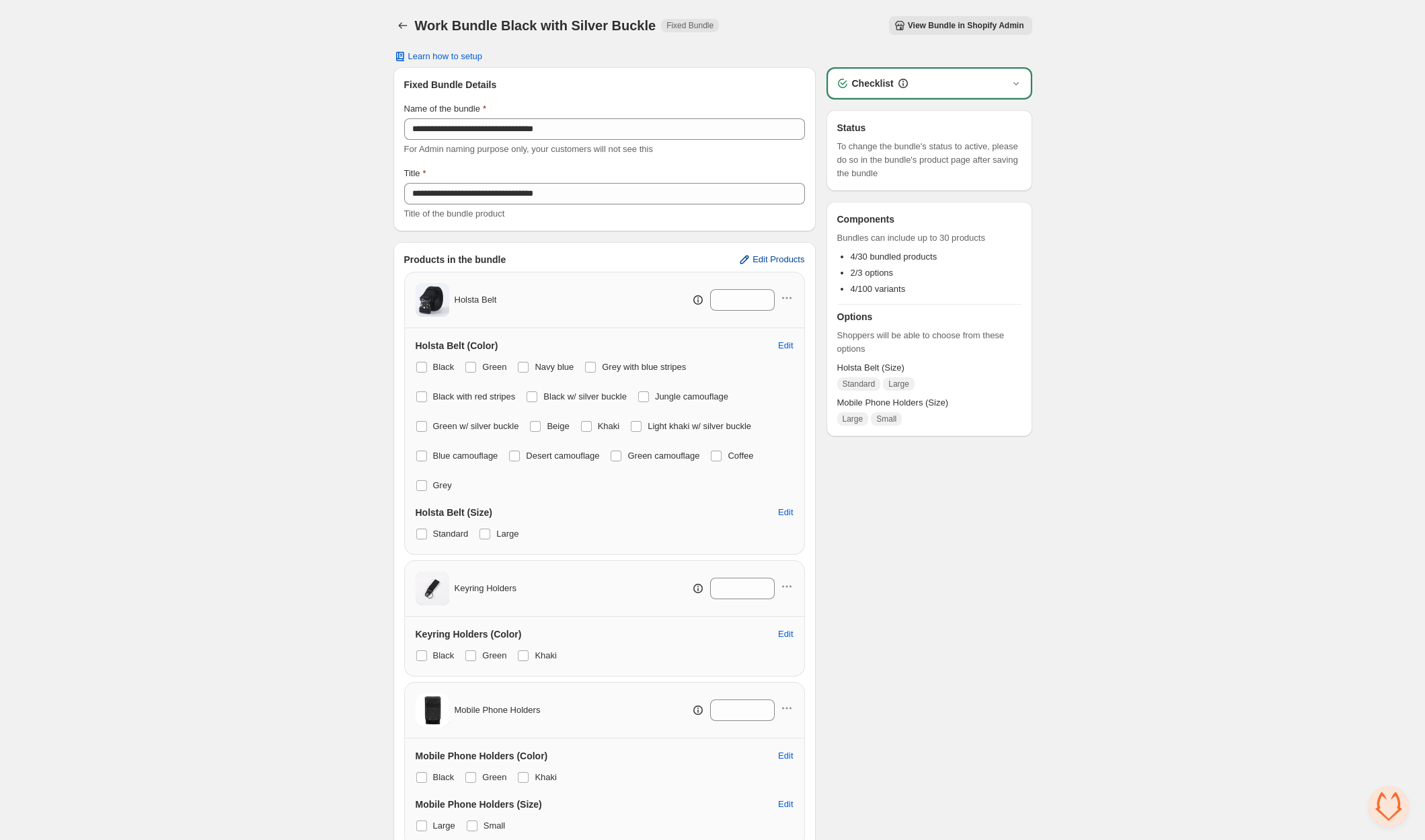
click at [800, 255] on span "Edit Products" at bounding box center [778, 260] width 52 height 11
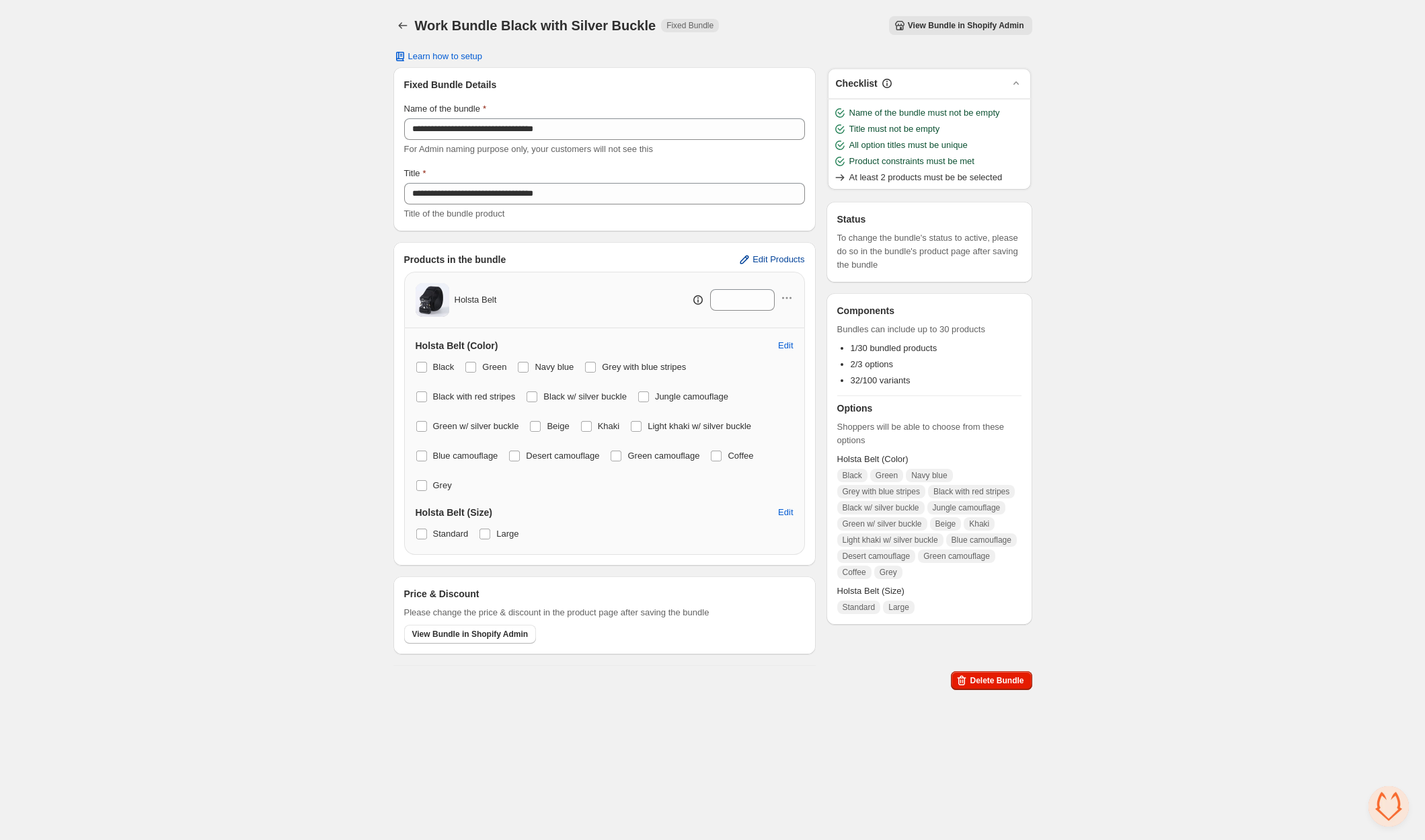
click at [763, 262] on span "Edit Products" at bounding box center [778, 260] width 52 height 11
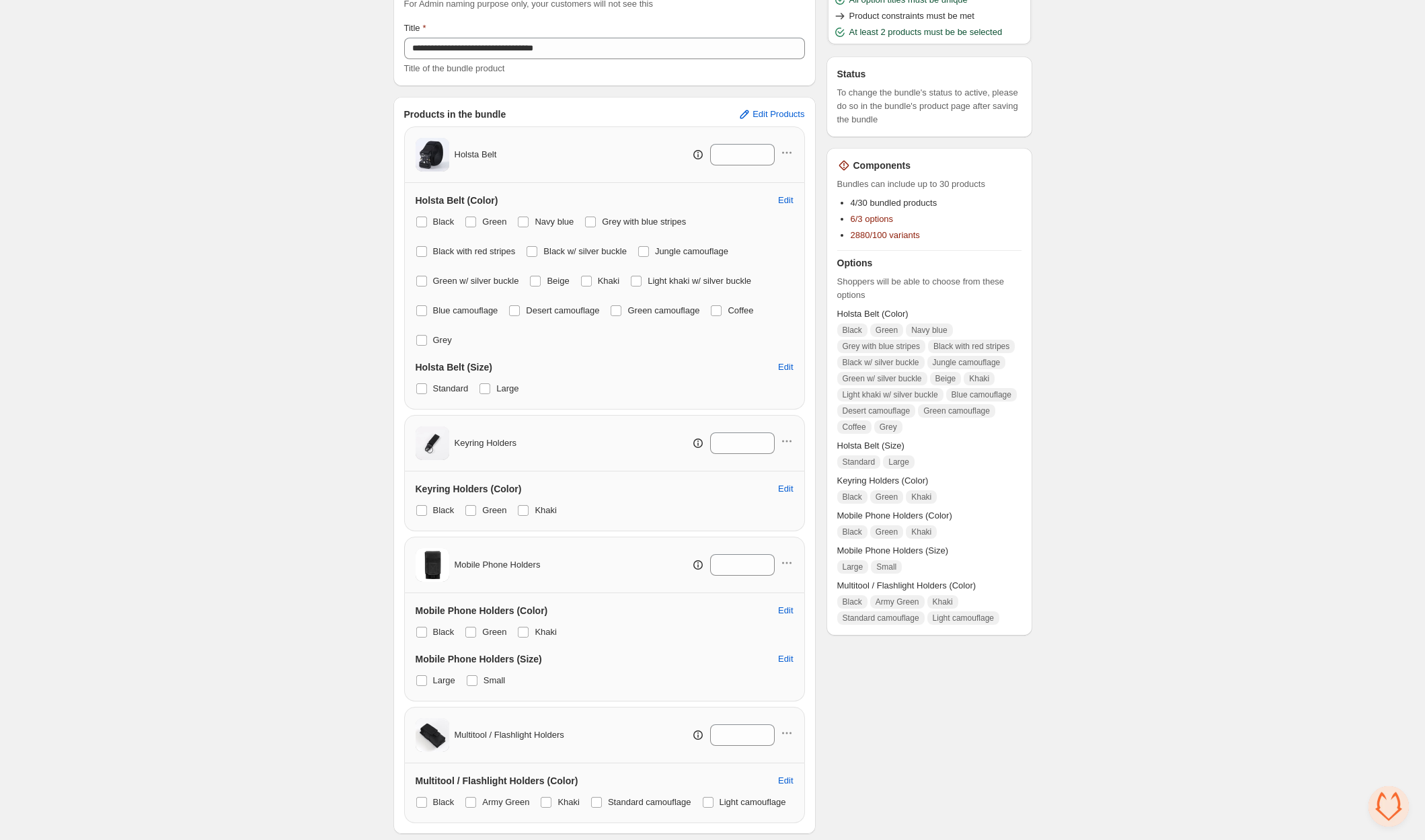
scroll to position [129, 0]
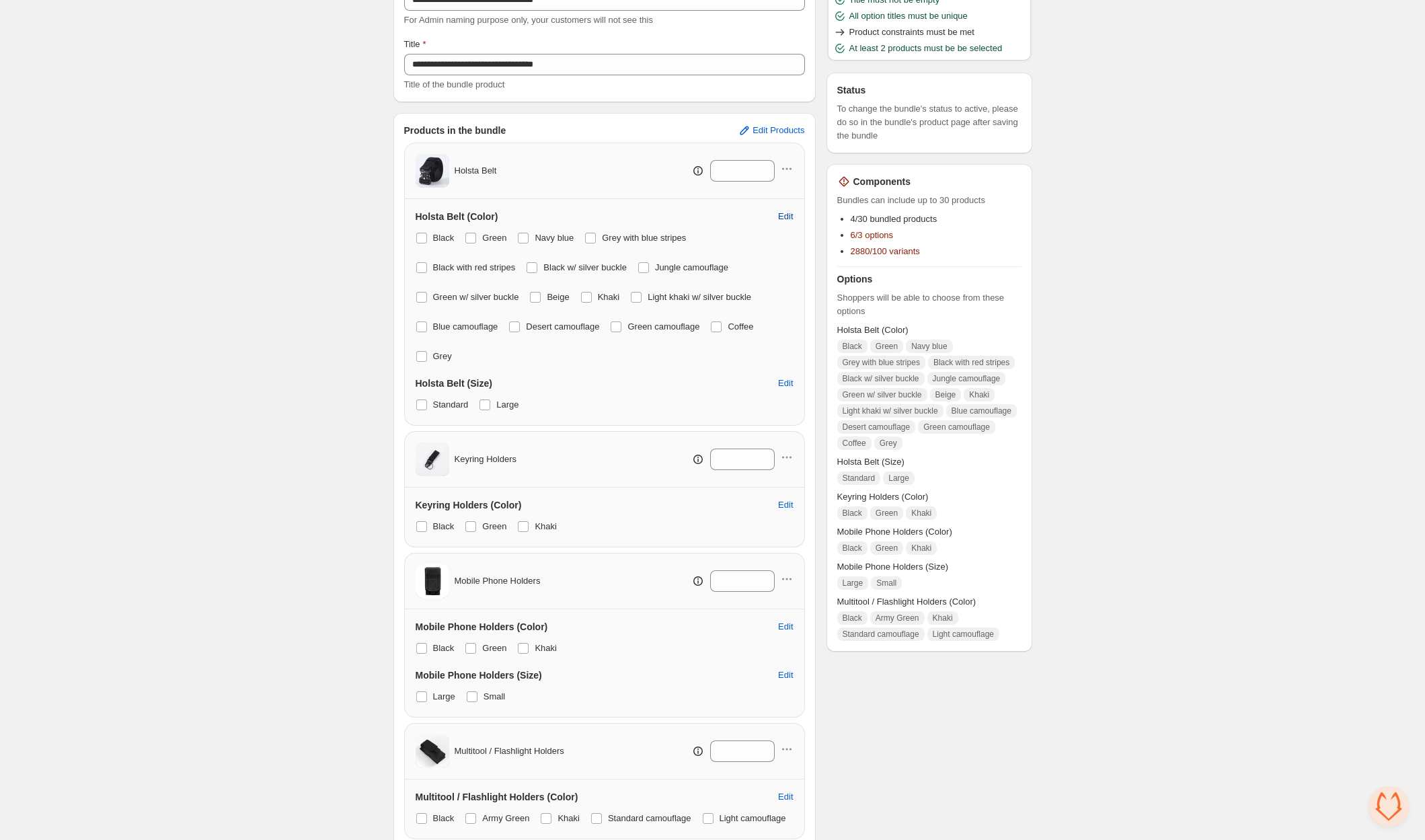
click at [782, 214] on span "Edit" at bounding box center [785, 216] width 14 height 11
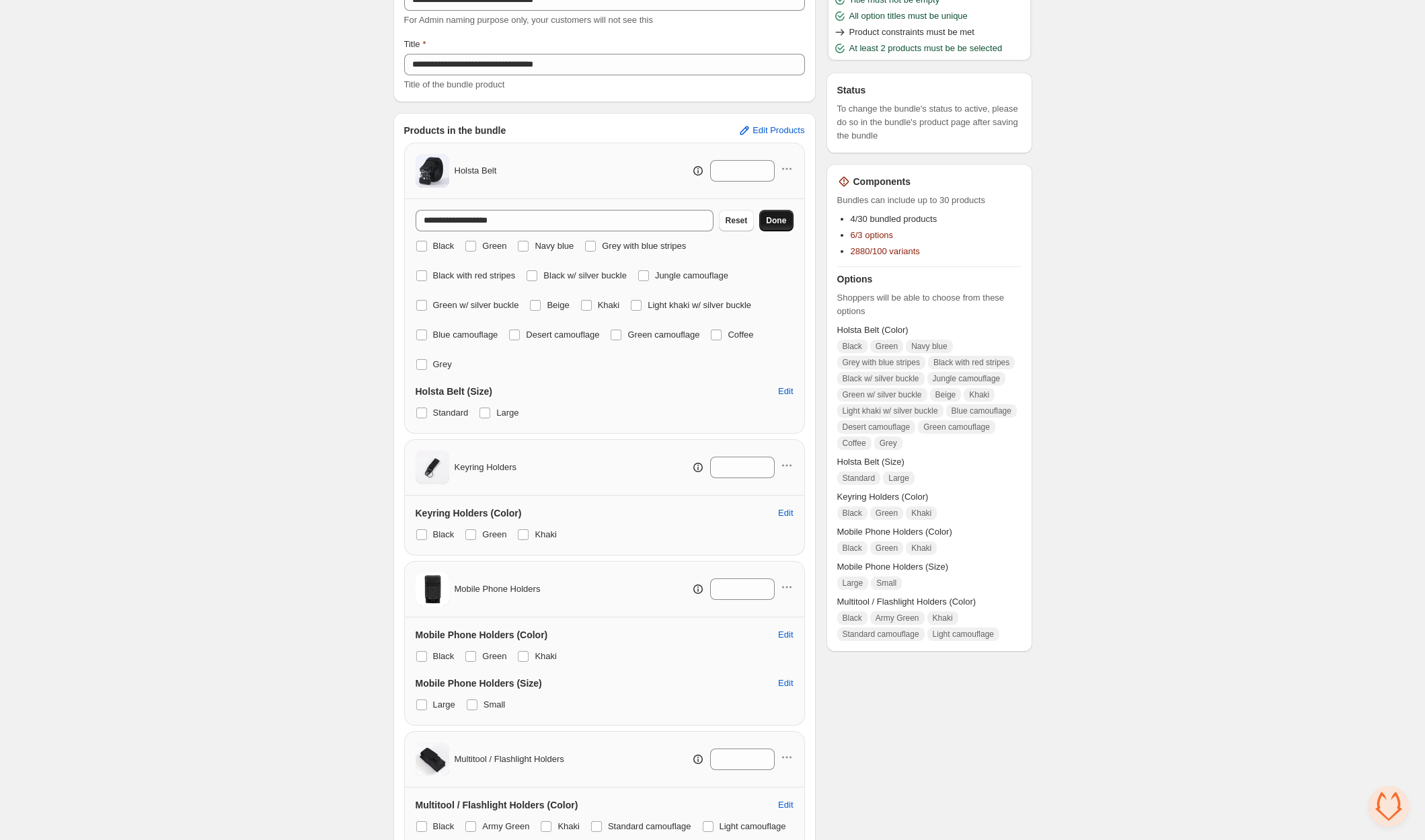
click at [777, 217] on span "Done" at bounding box center [776, 220] width 20 height 11
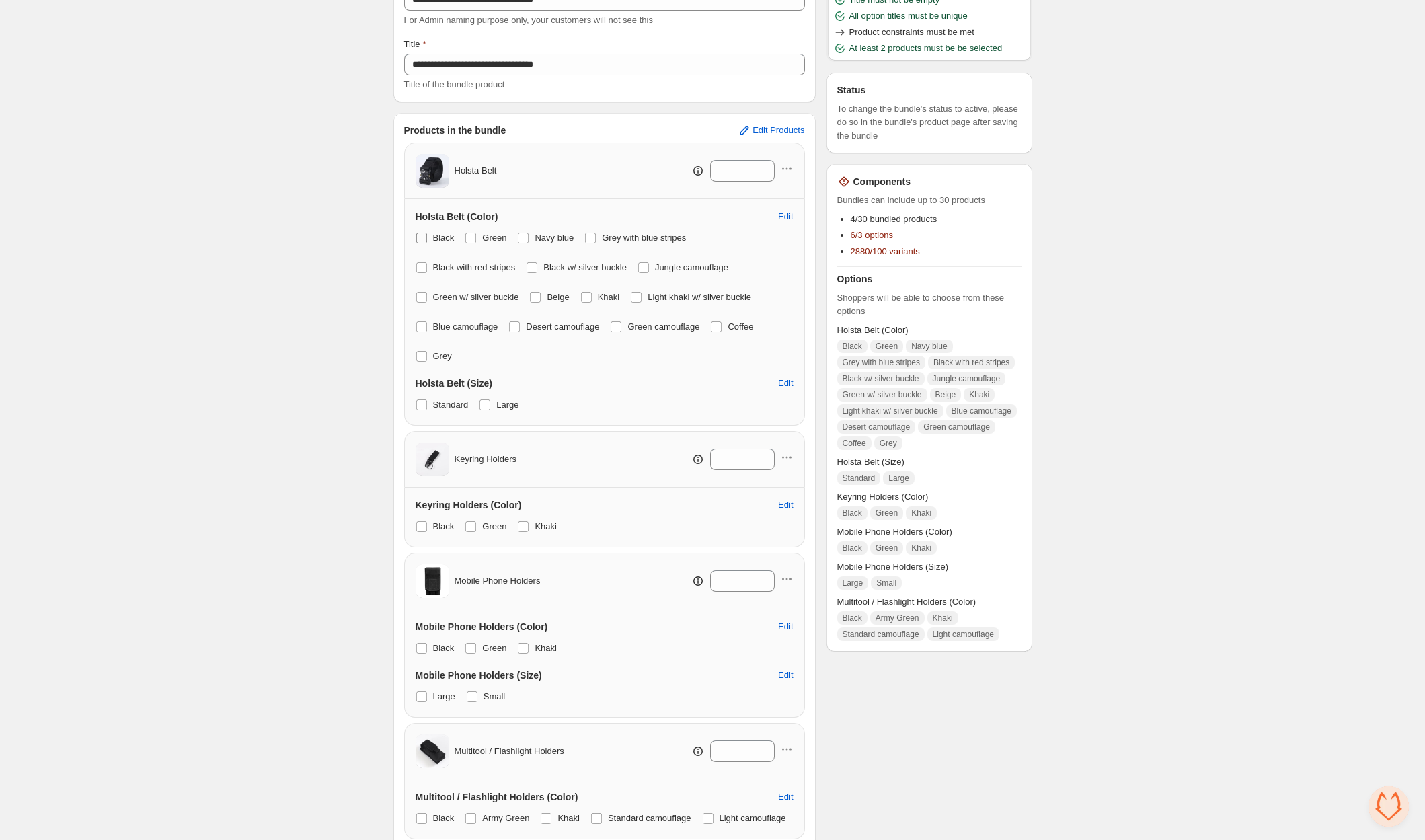
click at [426, 236] on span at bounding box center [421, 237] width 11 height 11
drag, startPoint x: 475, startPoint y: 233, endPoint x: 500, endPoint y: 233, distance: 25.0
click at [475, 234] on span at bounding box center [471, 237] width 11 height 11
drag, startPoint x: 526, startPoint y: 233, endPoint x: 580, endPoint y: 234, distance: 54.0
click at [527, 233] on span at bounding box center [523, 237] width 11 height 11
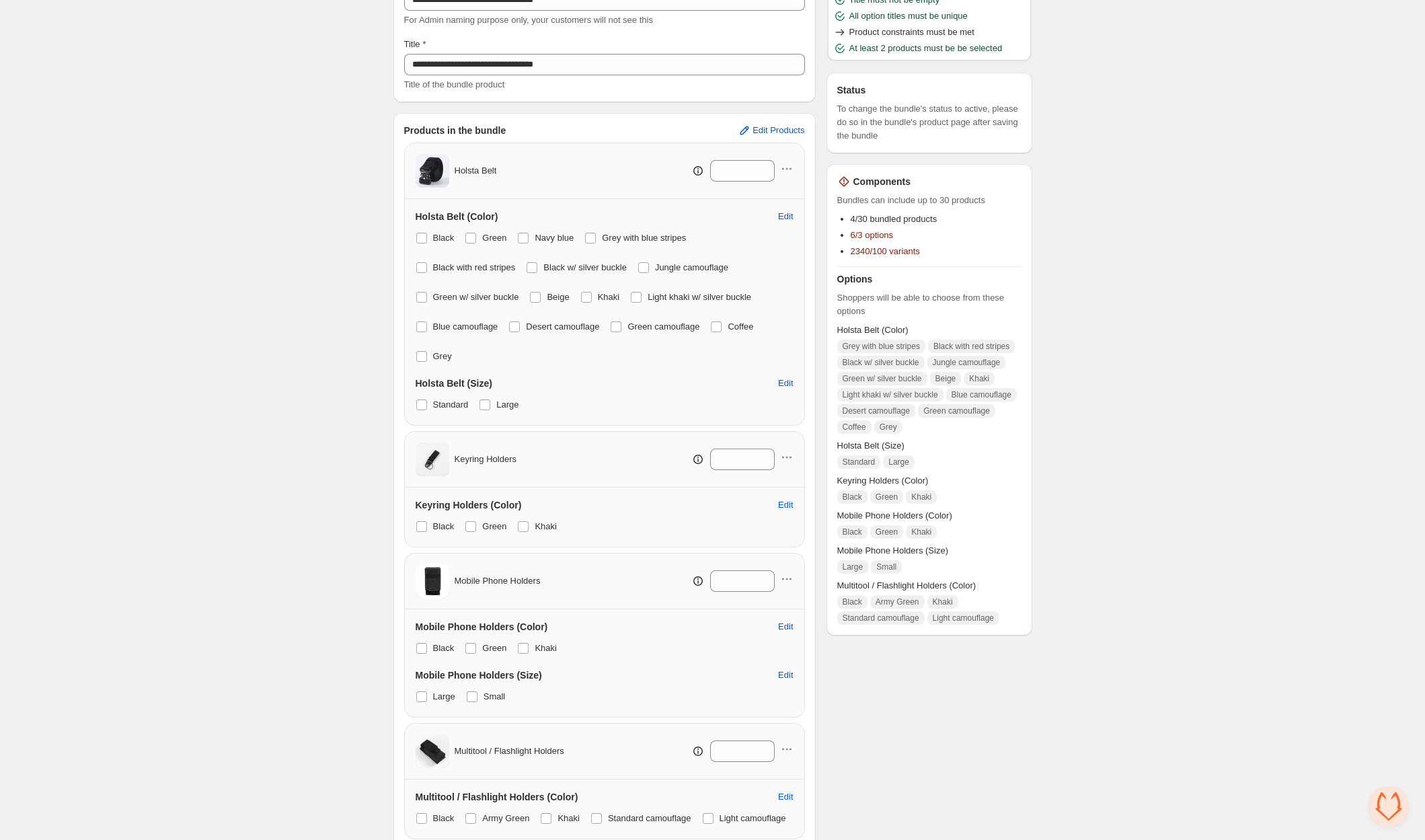
drag, startPoint x: 603, startPoint y: 235, endPoint x: 522, endPoint y: 248, distance: 82.0
click at [601, 235] on label "Grey with blue stripes" at bounding box center [634, 238] width 101 height 19
drag, startPoint x: 422, startPoint y: 264, endPoint x: 571, endPoint y: 262, distance: 149.0
click at [422, 264] on span at bounding box center [421, 267] width 11 height 11
click at [661, 266] on label "Jungle camouflage" at bounding box center [683, 267] width 91 height 19
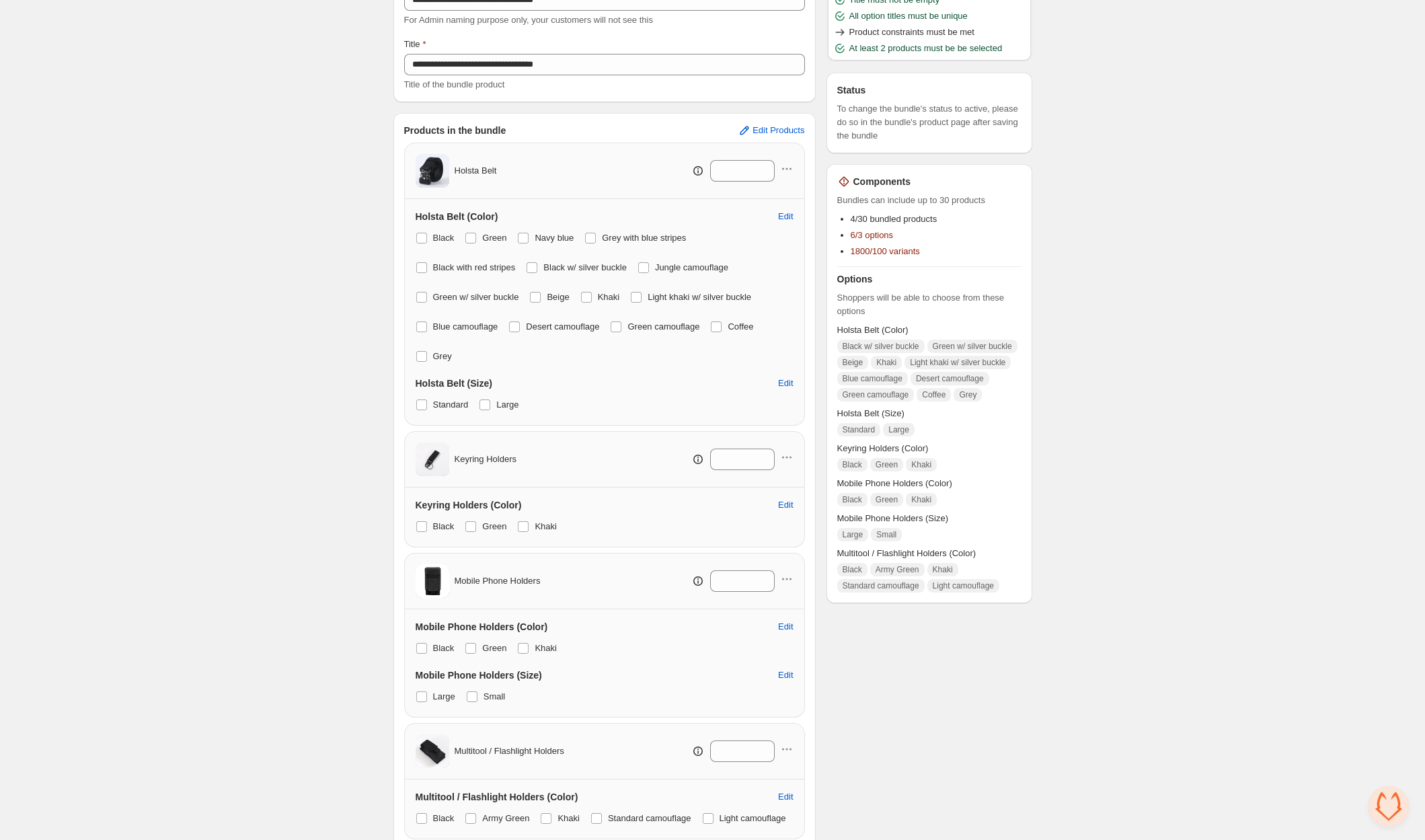
drag, startPoint x: 424, startPoint y: 298, endPoint x: 532, endPoint y: 295, distance: 108.0
click at [425, 298] on span at bounding box center [421, 297] width 11 height 11
click at [541, 295] on span at bounding box center [535, 297] width 11 height 11
drag, startPoint x: 603, startPoint y: 293, endPoint x: 638, endPoint y: 291, distance: 35.1
click at [604, 294] on span "Khaki" at bounding box center [609, 297] width 22 height 10
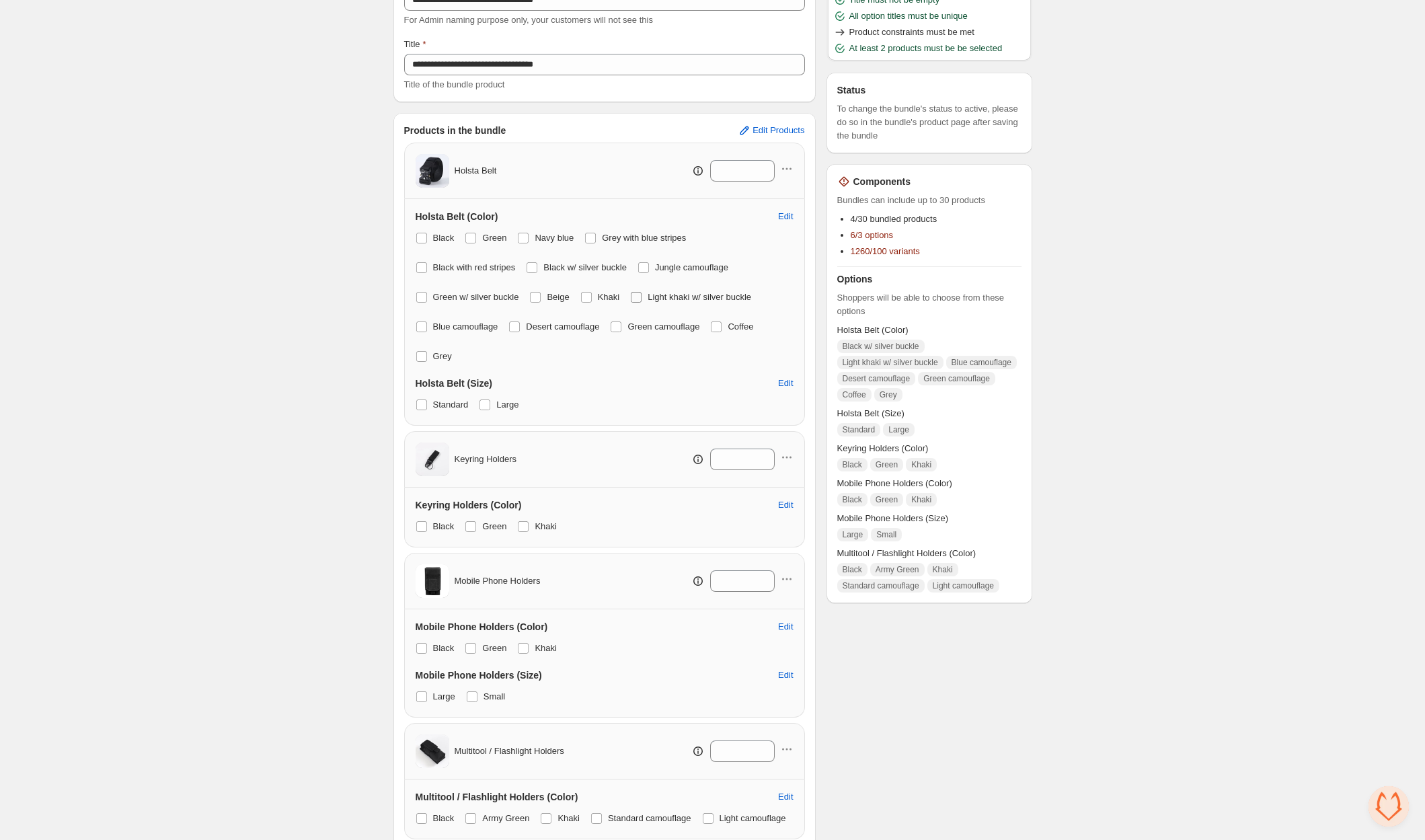
click at [642, 292] on span at bounding box center [636, 297] width 11 height 11
drag, startPoint x: 424, startPoint y: 324, endPoint x: 500, endPoint y: 323, distance: 76.0
click at [424, 324] on span at bounding box center [421, 327] width 11 height 11
click at [529, 322] on span "Desert camouflage" at bounding box center [563, 327] width 73 height 10
drag, startPoint x: 622, startPoint y: 322, endPoint x: 632, endPoint y: 321, distance: 10.0
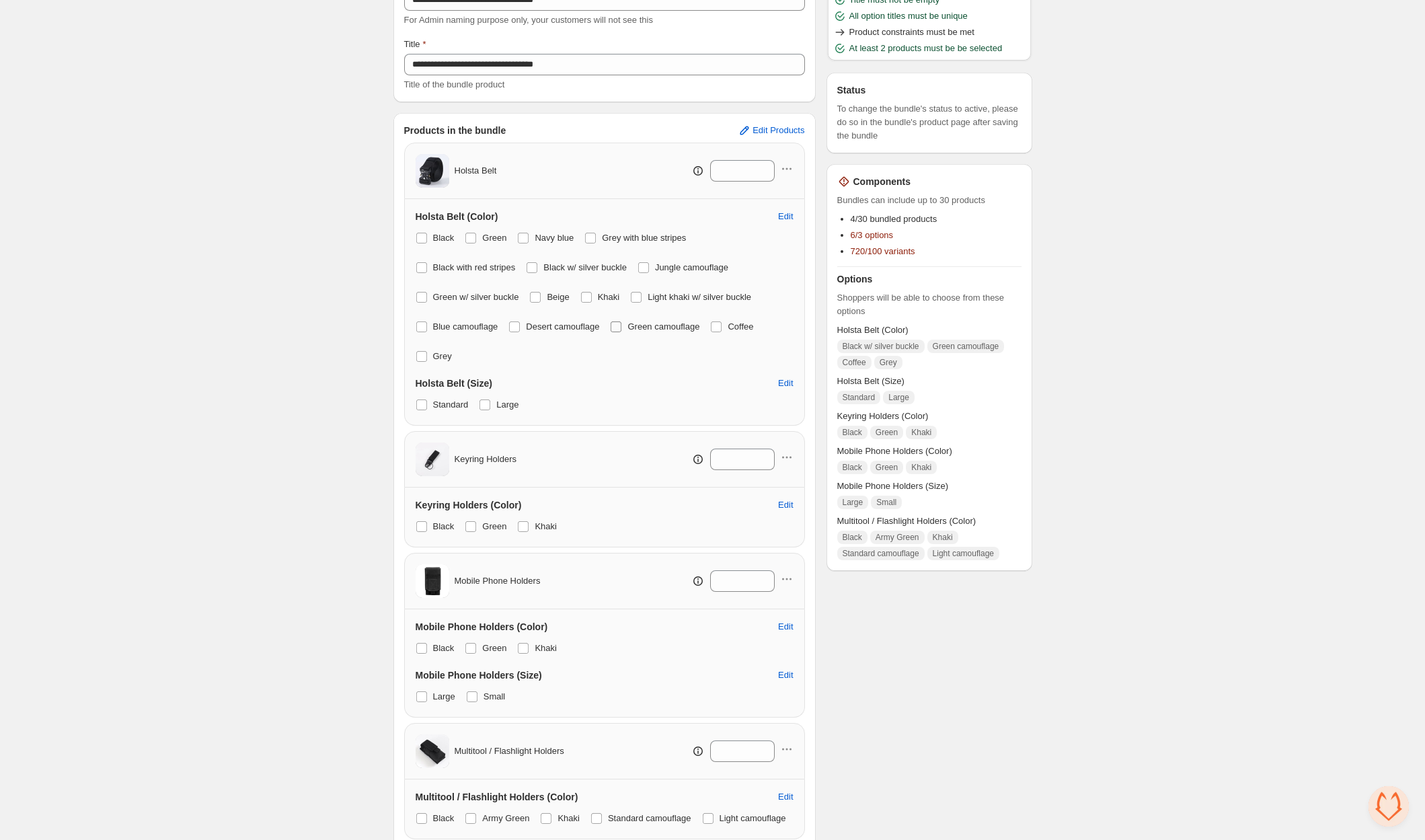
click at [621, 322] on span at bounding box center [615, 327] width 11 height 11
click at [744, 325] on span "Coffee" at bounding box center [741, 327] width 26 height 10
click at [416, 359] on span at bounding box center [421, 356] width 11 height 11
drag, startPoint x: 475, startPoint y: 520, endPoint x: 497, endPoint y: 523, distance: 22.2
click at [475, 521] on span at bounding box center [471, 526] width 11 height 11
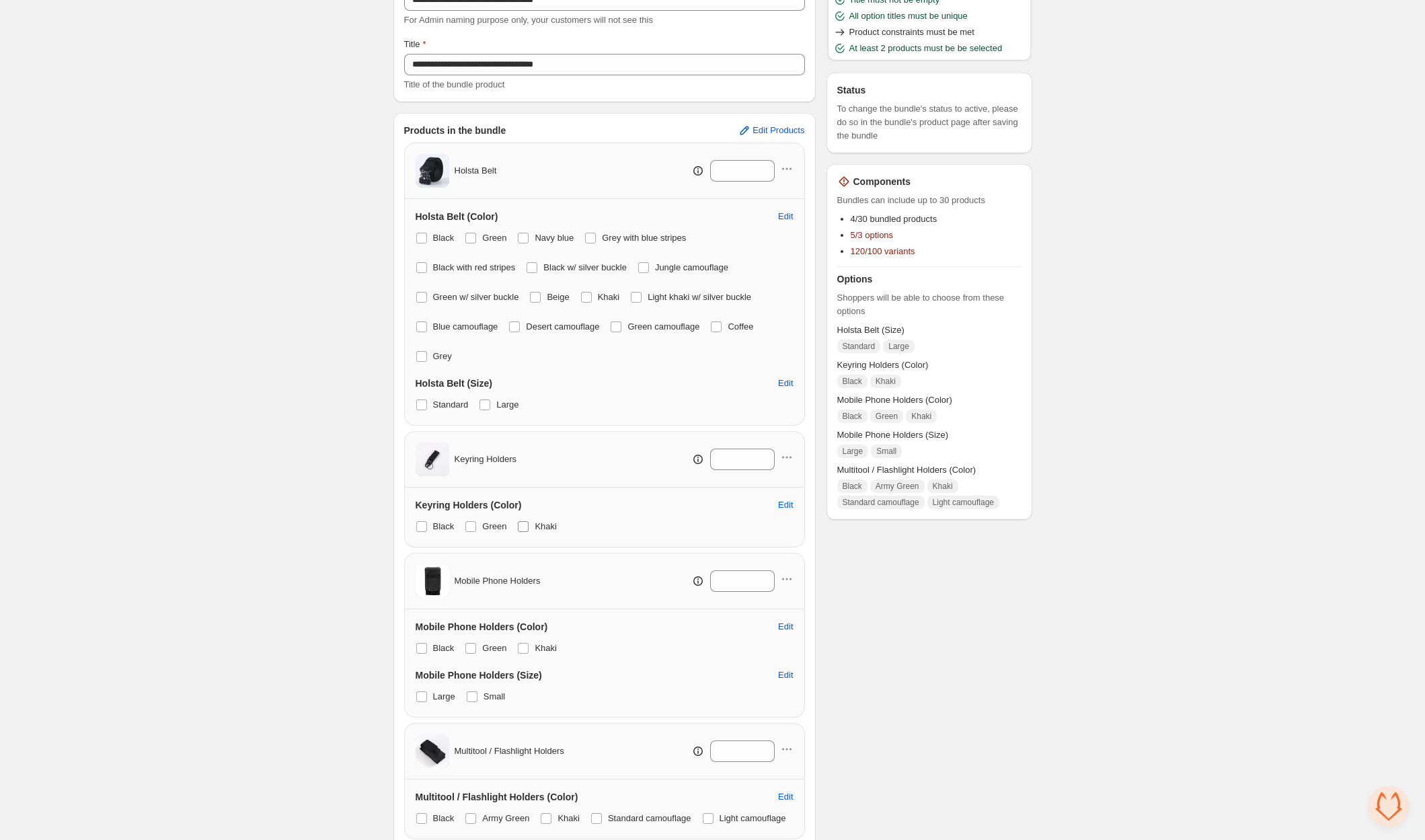
click at [524, 522] on span at bounding box center [523, 526] width 11 height 11
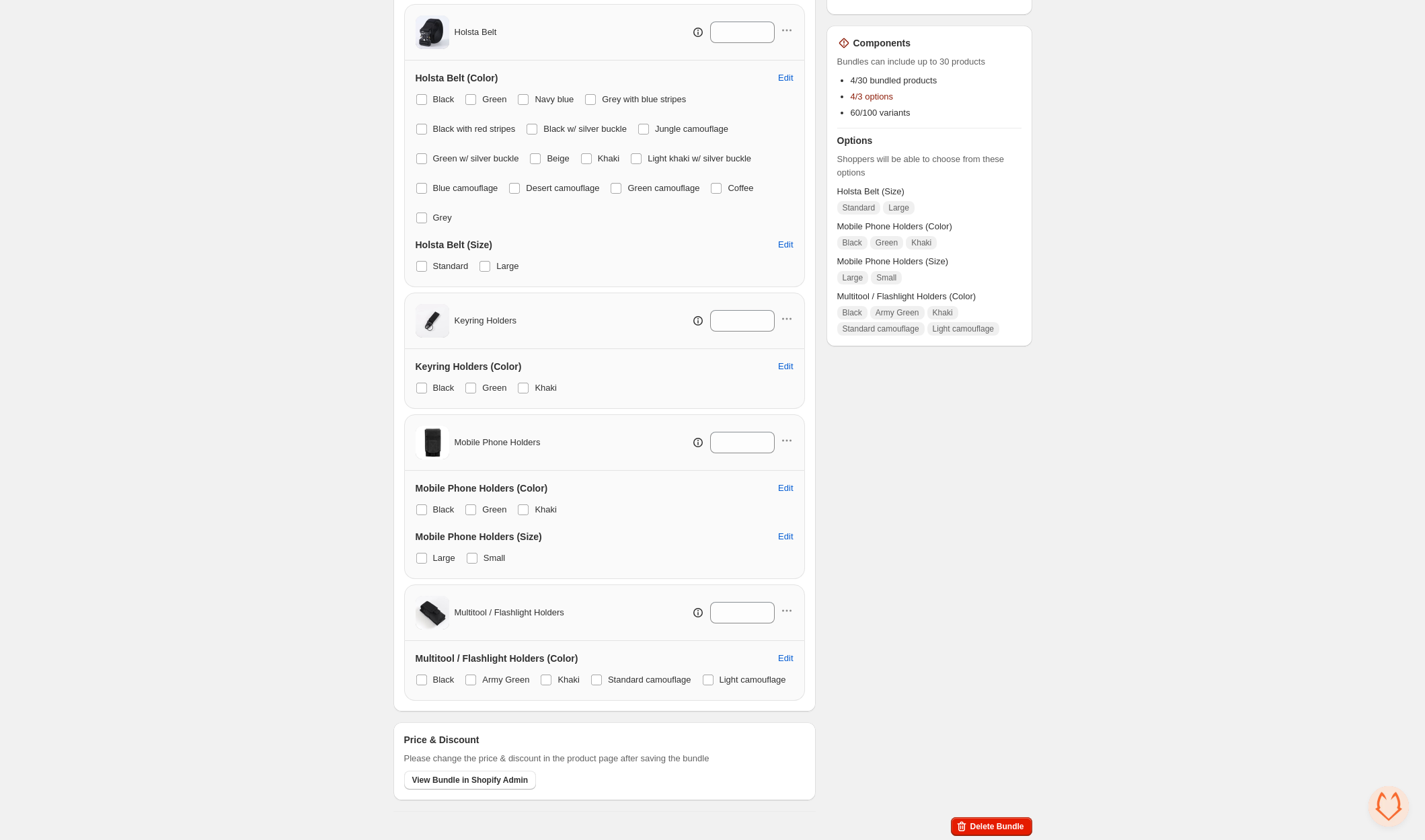
scroll to position [272, 0]
drag, startPoint x: 469, startPoint y: 503, endPoint x: 529, endPoint y: 500, distance: 60.1
click at [472, 503] on span at bounding box center [471, 508] width 11 height 11
click at [529, 503] on span at bounding box center [523, 508] width 11 height 11
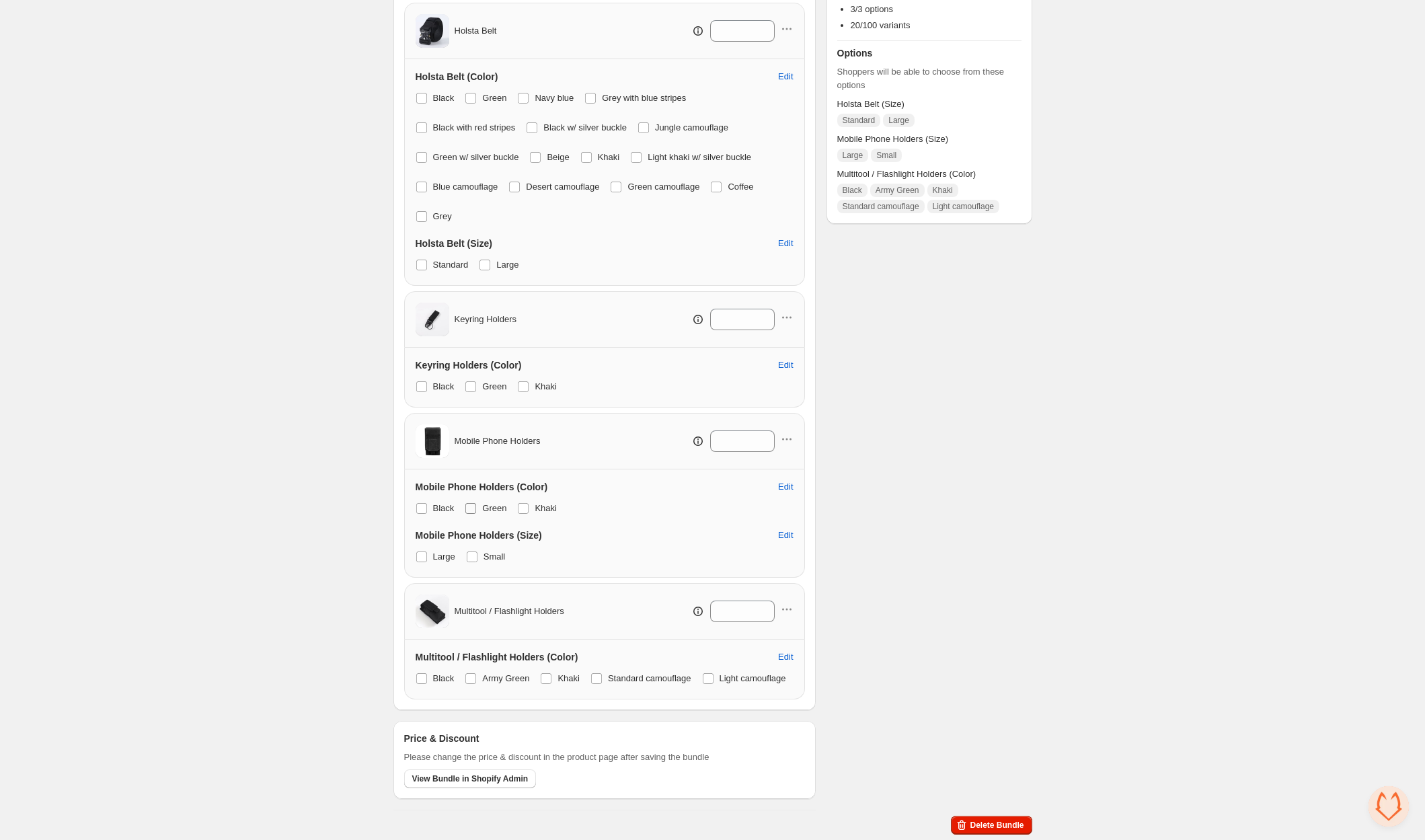
scroll to position [296, 0]
drag, startPoint x: 478, startPoint y: 644, endPoint x: 503, endPoint y: 645, distance: 25.0
click at [477, 672] on span at bounding box center [471, 678] width 12 height 12
drag, startPoint x: 556, startPoint y: 644, endPoint x: 613, endPoint y: 645, distance: 57.0
click at [564, 669] on label "Khaki" at bounding box center [559, 678] width 40 height 19
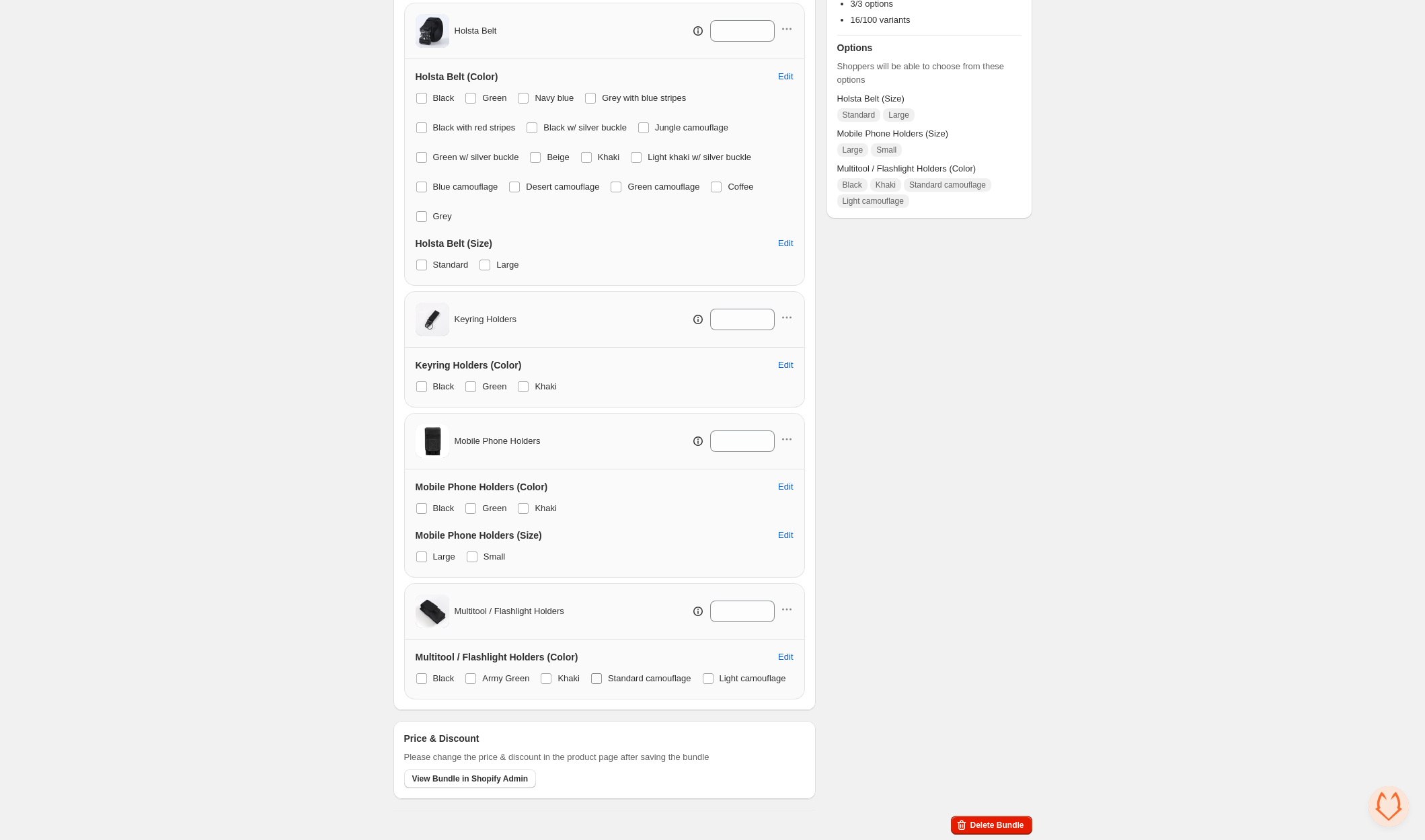
click at [613, 673] on span "Standard camouflage" at bounding box center [650, 678] width 83 height 10
click at [548, 673] on span at bounding box center [546, 678] width 11 height 11
click at [702, 677] on label "Light camouflage" at bounding box center [744, 678] width 84 height 19
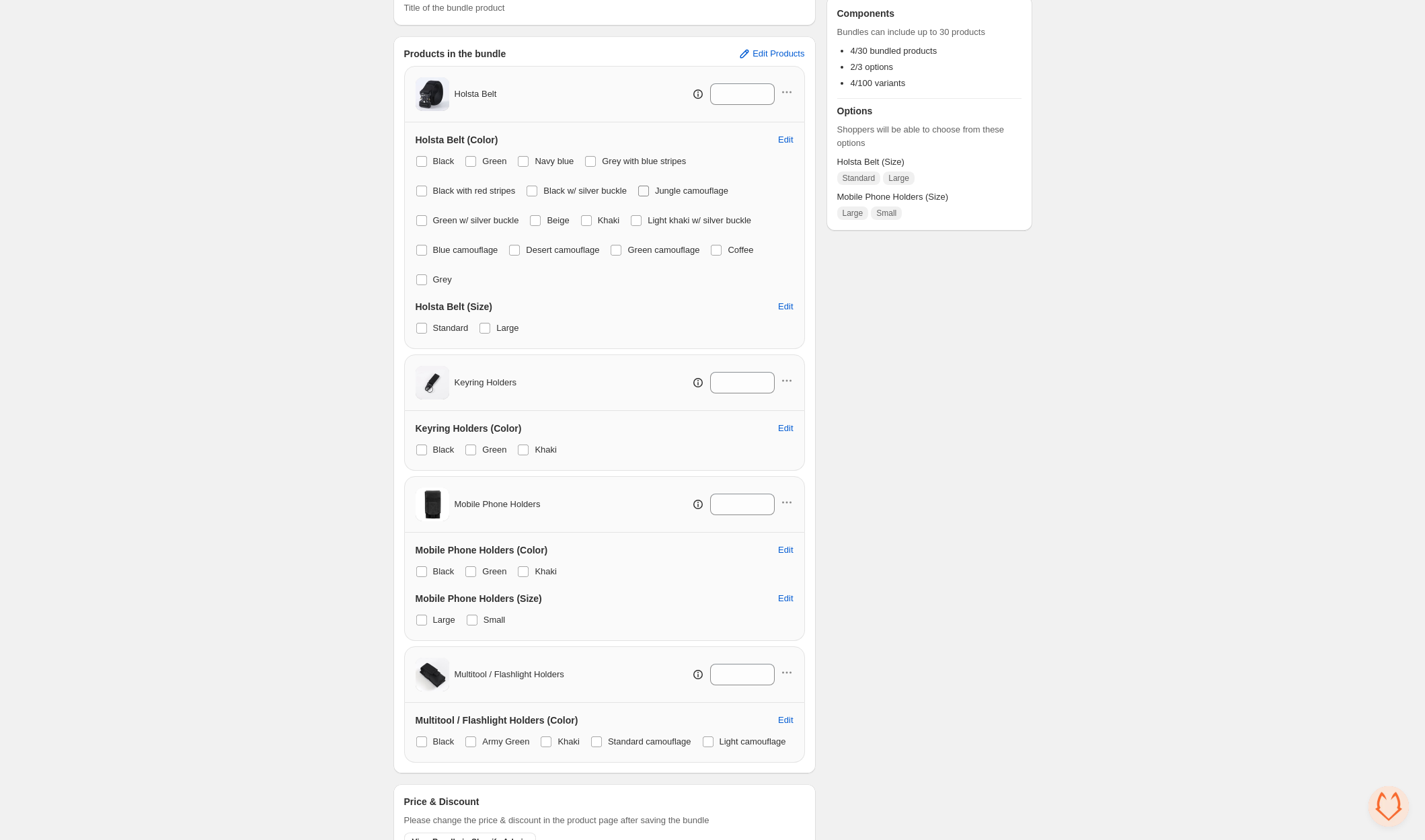
scroll to position [0, 0]
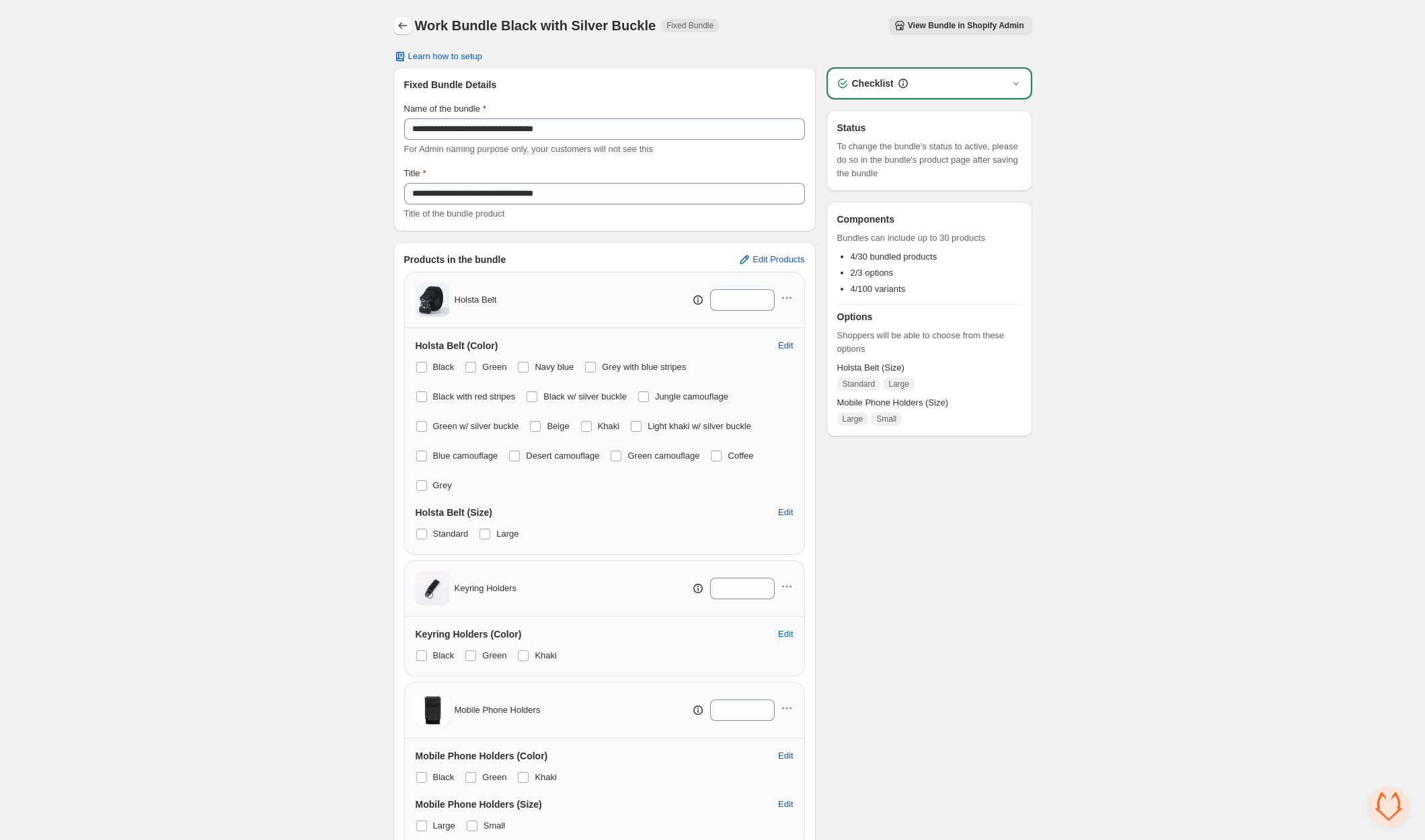
click at [402, 24] on icon "Back" at bounding box center [403, 26] width 14 height 14
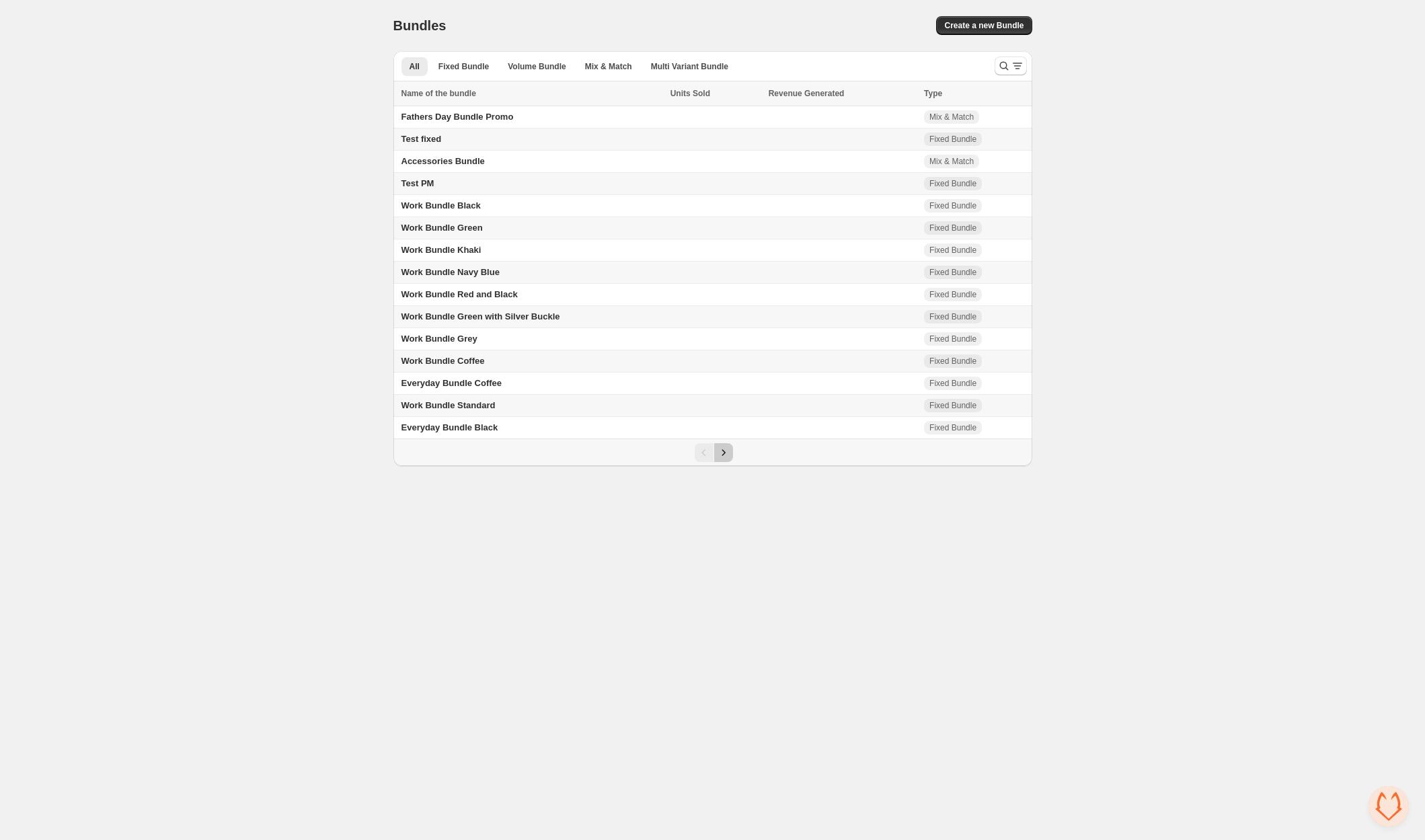
click at [723, 456] on icon "Next" at bounding box center [724, 453] width 14 height 14
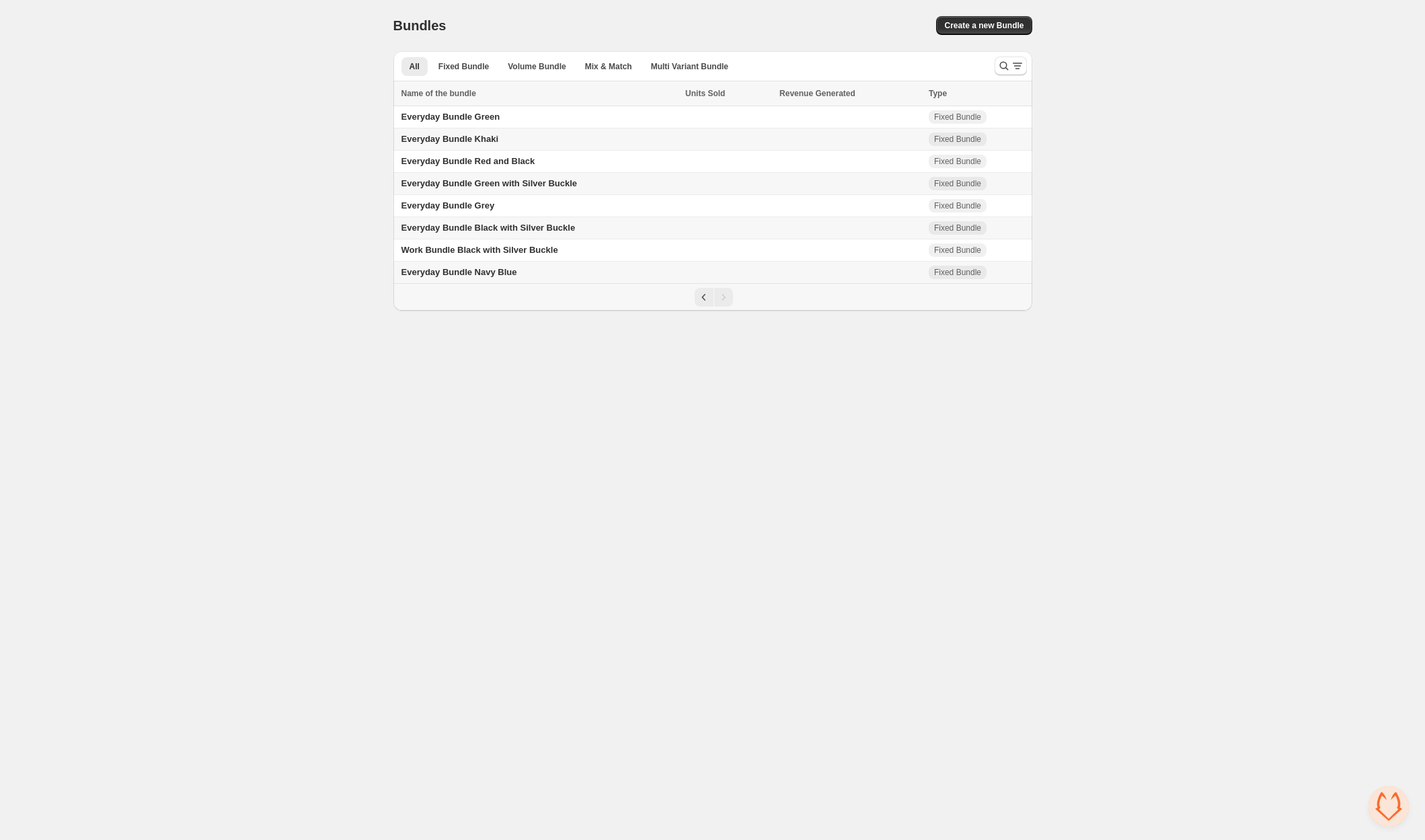
click at [497, 225] on span "Everyday Bundle Black with Silver Buckle" at bounding box center [489, 227] width 175 height 10
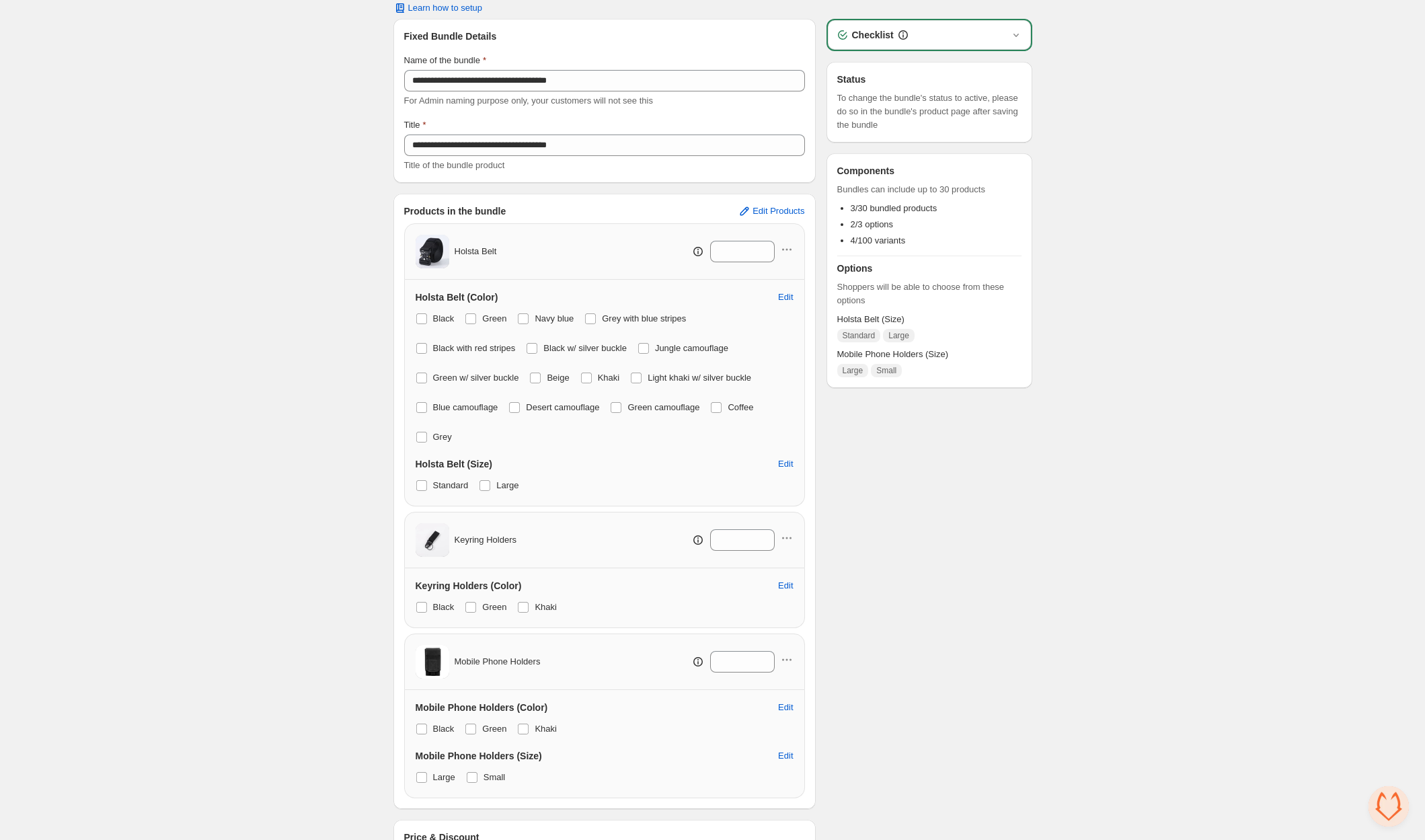
scroll to position [51, 0]
click at [771, 209] on span "Edit Products" at bounding box center [778, 209] width 52 height 11
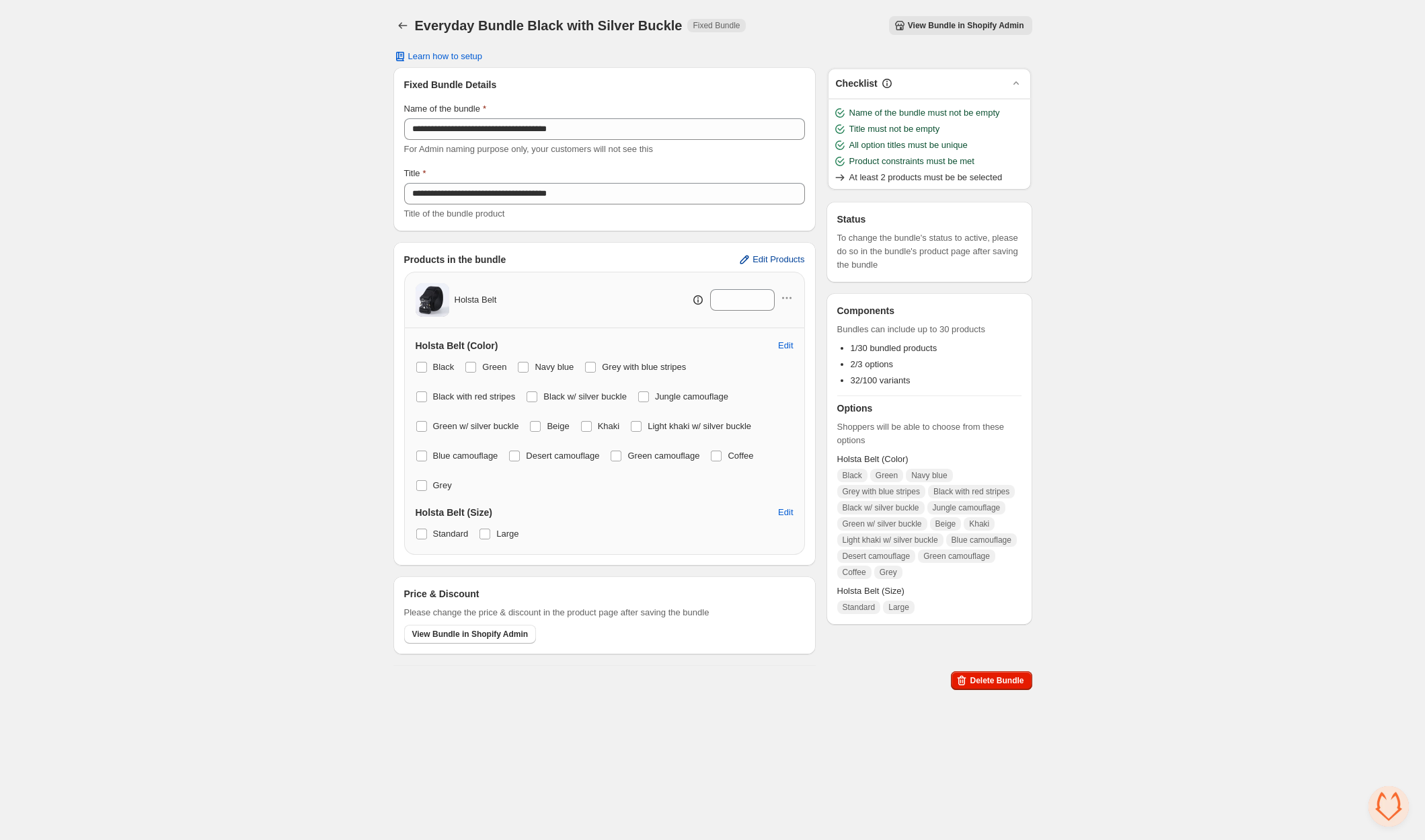
click at [777, 254] on span "Edit Products" at bounding box center [778, 260] width 52 height 11
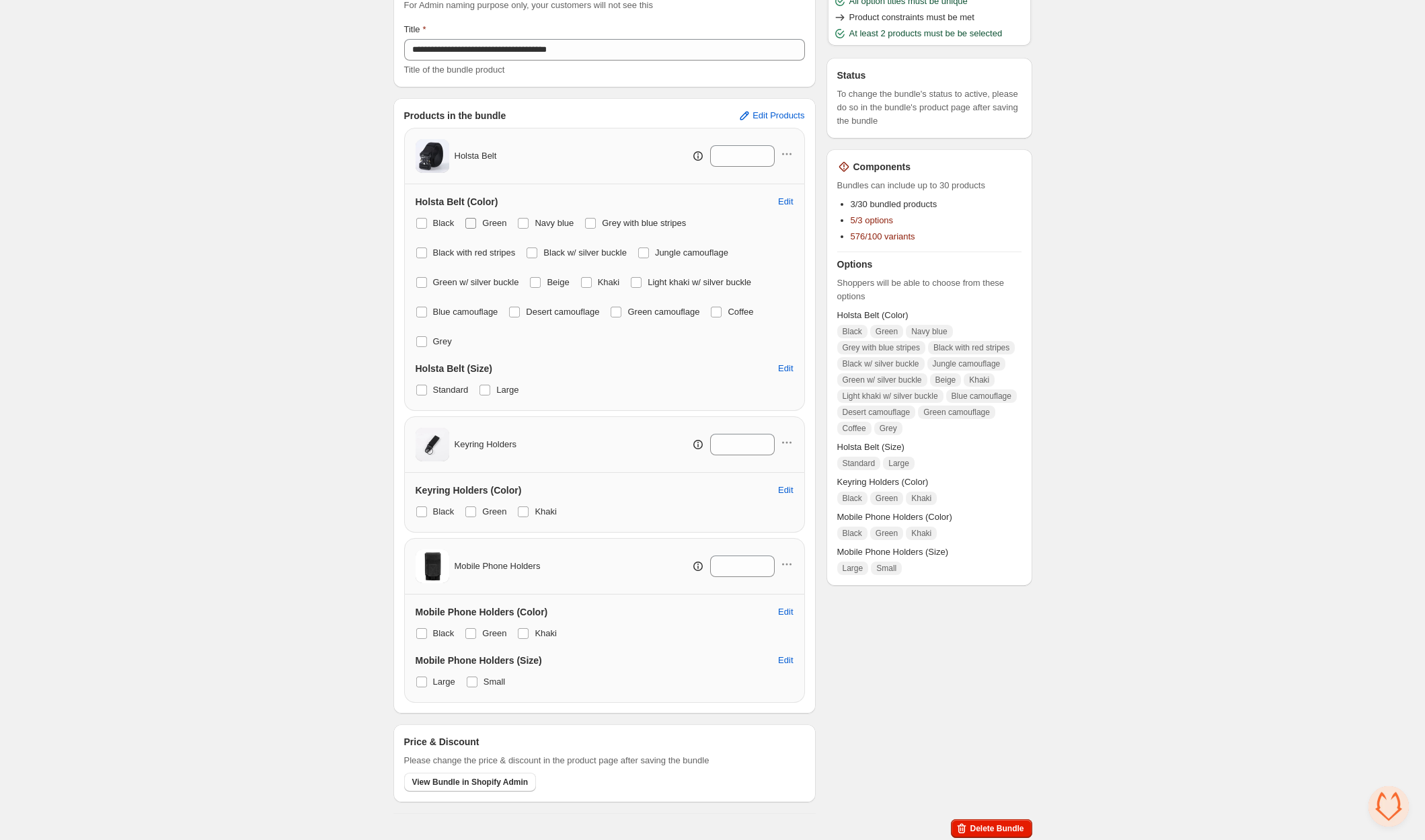
scroll to position [139, 0]
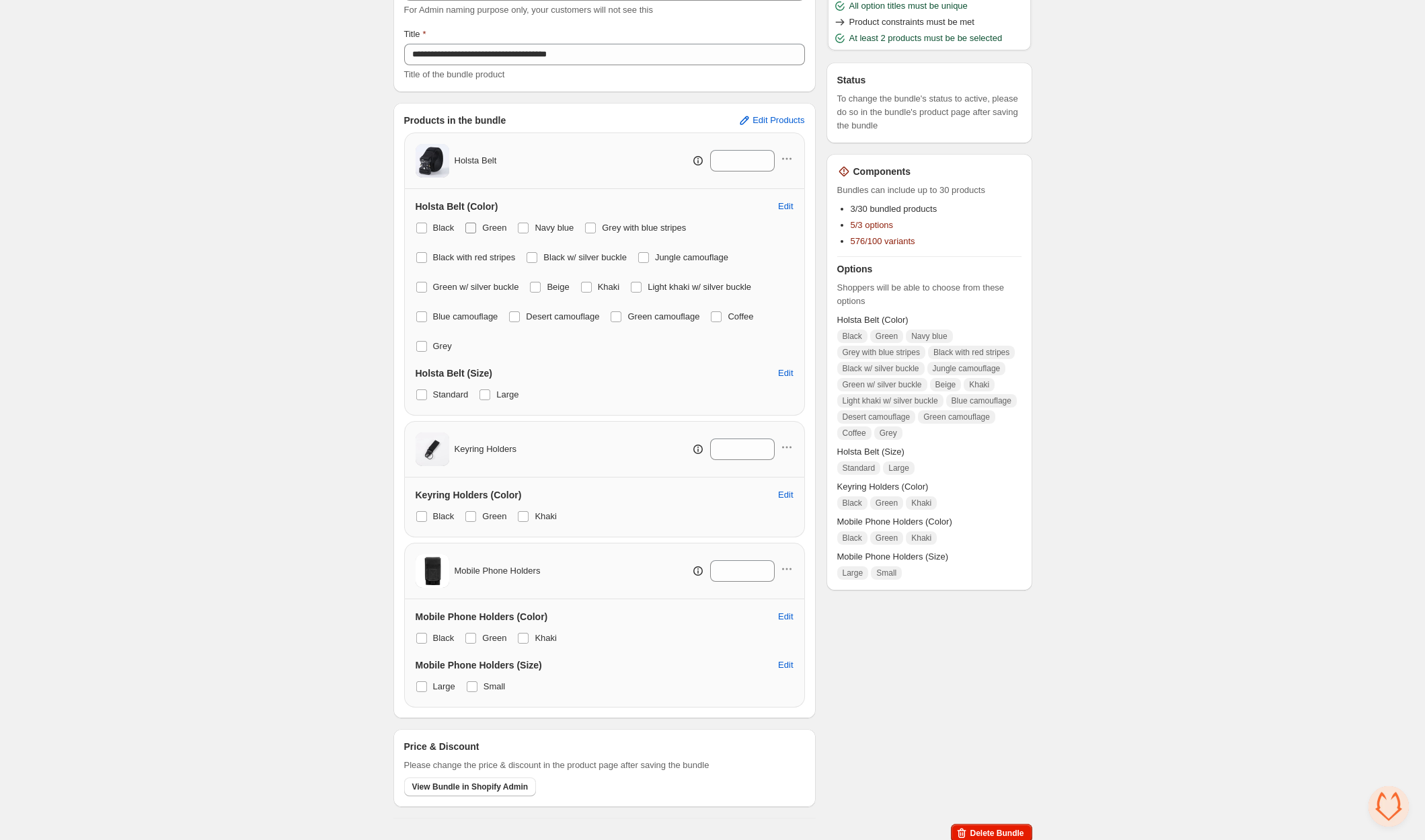
drag, startPoint x: 426, startPoint y: 225, endPoint x: 478, endPoint y: 226, distance: 52.0
click at [427, 226] on span at bounding box center [421, 228] width 12 height 12
drag, startPoint x: 478, startPoint y: 226, endPoint x: 526, endPoint y: 223, distance: 48.1
click at [479, 226] on label "Green" at bounding box center [485, 228] width 42 height 19
drag, startPoint x: 526, startPoint y: 223, endPoint x: 559, endPoint y: 222, distance: 33.0
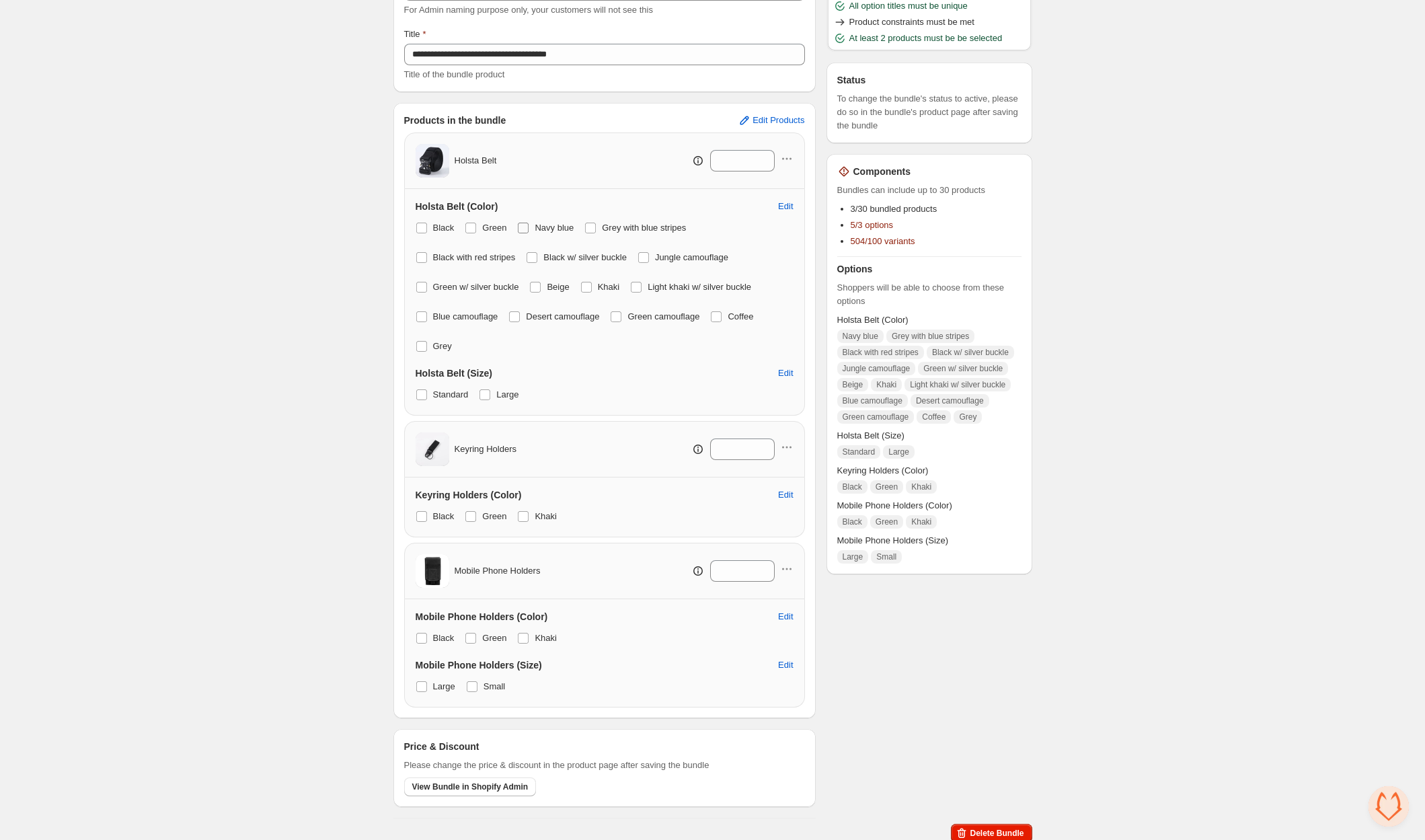
click at [526, 224] on span at bounding box center [523, 227] width 11 height 11
click at [590, 223] on span at bounding box center [590, 227] width 11 height 11
drag, startPoint x: 428, startPoint y: 256, endPoint x: 504, endPoint y: 255, distance: 76.0
click at [440, 256] on label "Black with red stripes" at bounding box center [466, 257] width 100 height 19
drag, startPoint x: 656, startPoint y: 258, endPoint x: 548, endPoint y: 271, distance: 108.8
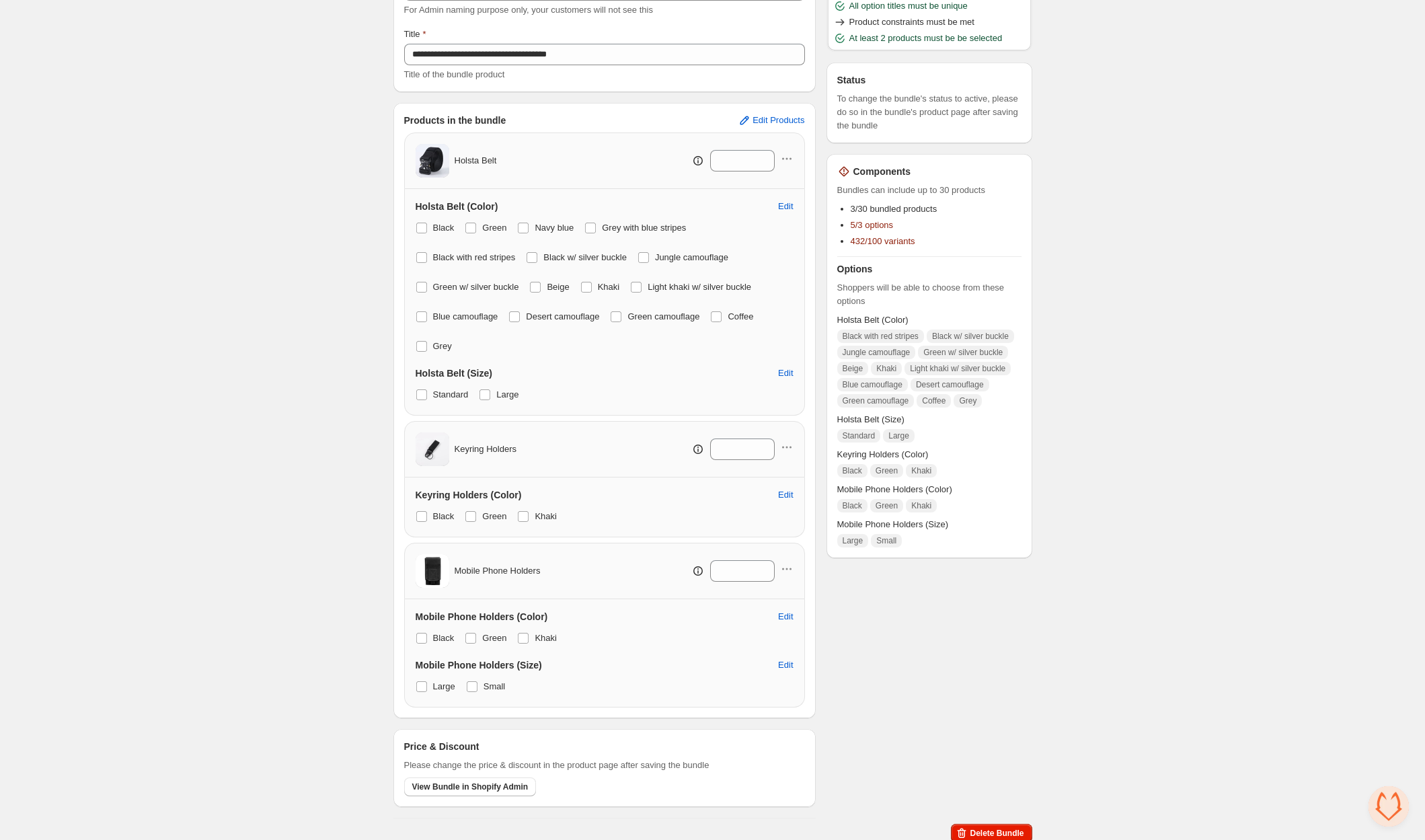
click at [649, 258] on span at bounding box center [644, 257] width 11 height 11
click at [414, 258] on div "Holsta Belt (Color) Edit Black Green Navy blue Grey with blue stripes Black wit…" at bounding box center [604, 302] width 401 height 226
click at [421, 257] on span at bounding box center [421, 257] width 11 height 11
drag, startPoint x: 419, startPoint y: 277, endPoint x: 497, endPoint y: 278, distance: 78.0
click at [420, 277] on label "Green w/ silver buckle" at bounding box center [467, 287] width 104 height 19
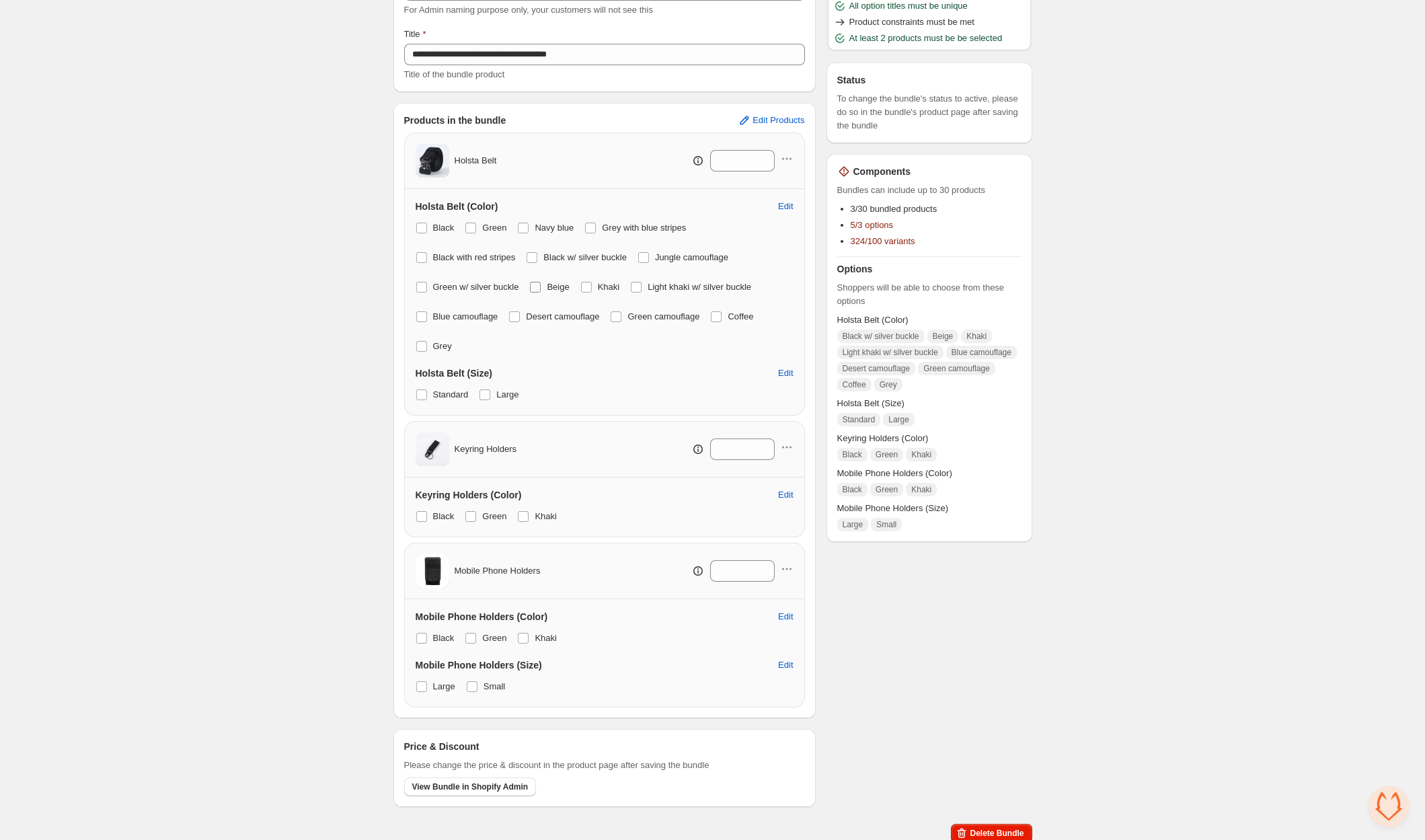
drag, startPoint x: 550, startPoint y: 277, endPoint x: 551, endPoint y: 283, distance: 6.1
click at [550, 277] on label "Beige" at bounding box center [549, 287] width 40 height 19
drag, startPoint x: 590, startPoint y: 284, endPoint x: 604, endPoint y: 284, distance: 14.0
click at [591, 284] on span at bounding box center [586, 287] width 11 height 11
click at [635, 284] on div "Black Green Navy blue Grey with blue stripes Black with red stripes Black w/ si…" at bounding box center [604, 287] width 378 height 137
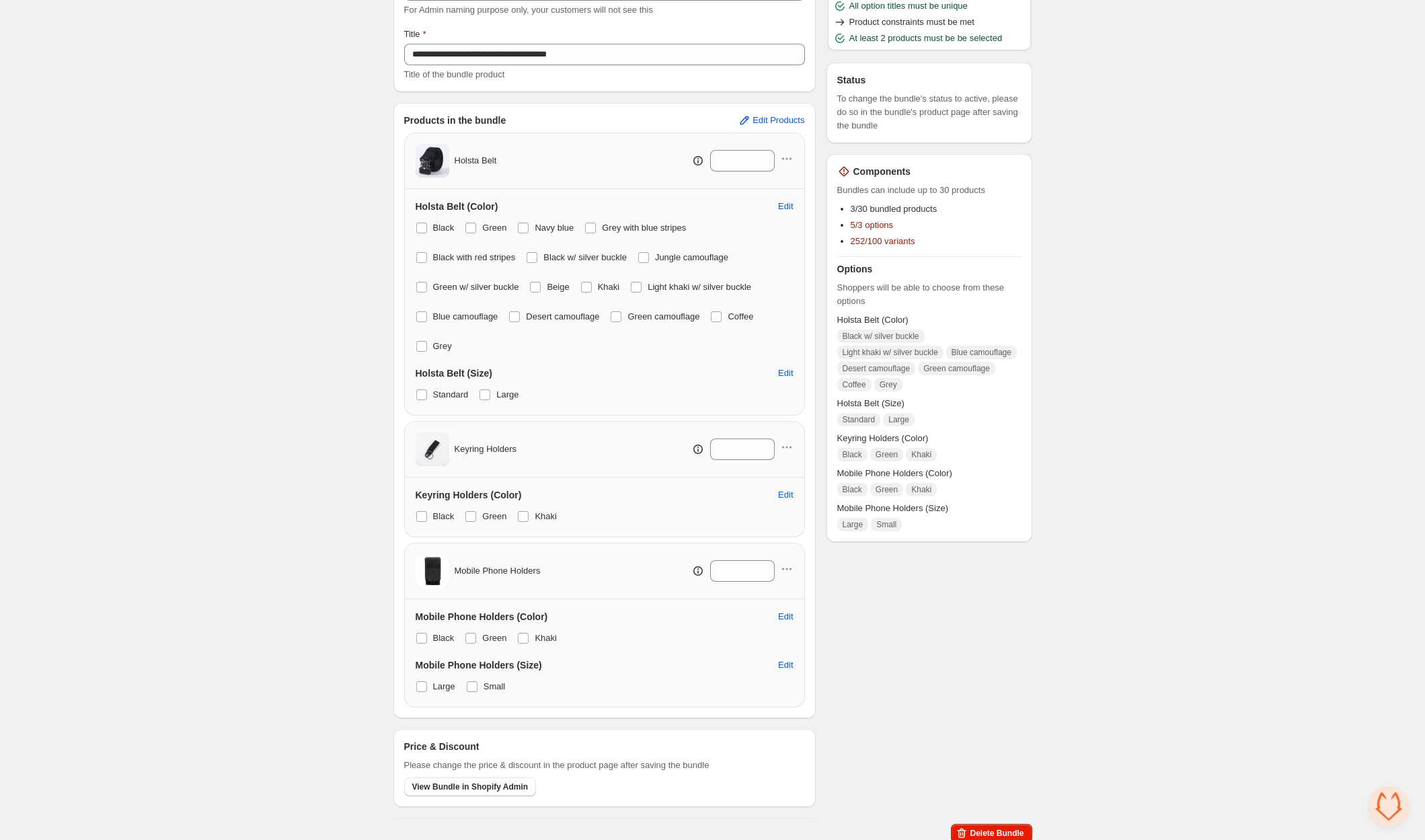
drag, startPoint x: 647, startPoint y: 287, endPoint x: 632, endPoint y: 288, distance: 15.0
click at [642, 287] on span at bounding box center [636, 287] width 11 height 11
drag, startPoint x: 422, startPoint y: 315, endPoint x: 513, endPoint y: 316, distance: 91.0
click at [433, 315] on label "Blue camouflage" at bounding box center [456, 317] width 83 height 19
click at [518, 315] on span at bounding box center [514, 317] width 11 height 11
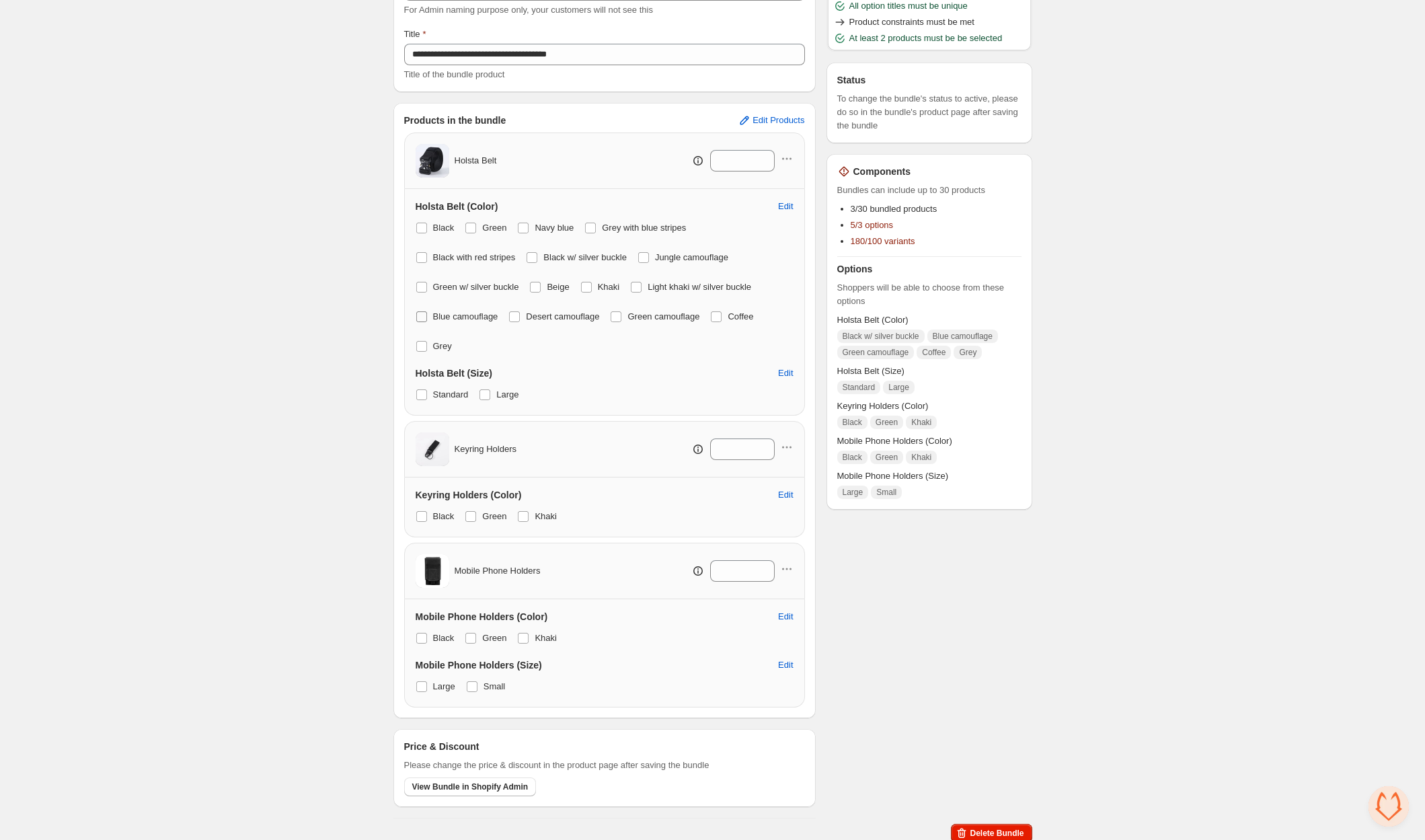
drag, startPoint x: 421, startPoint y: 319, endPoint x: 484, endPoint y: 313, distance: 63.3
click at [424, 318] on span at bounding box center [421, 317] width 11 height 11
drag, startPoint x: 629, startPoint y: 317, endPoint x: 648, endPoint y: 315, distance: 19.1
click at [621, 317] on span at bounding box center [615, 317] width 11 height 11
click at [737, 317] on label "Coffee" at bounding box center [731, 317] width 43 height 19
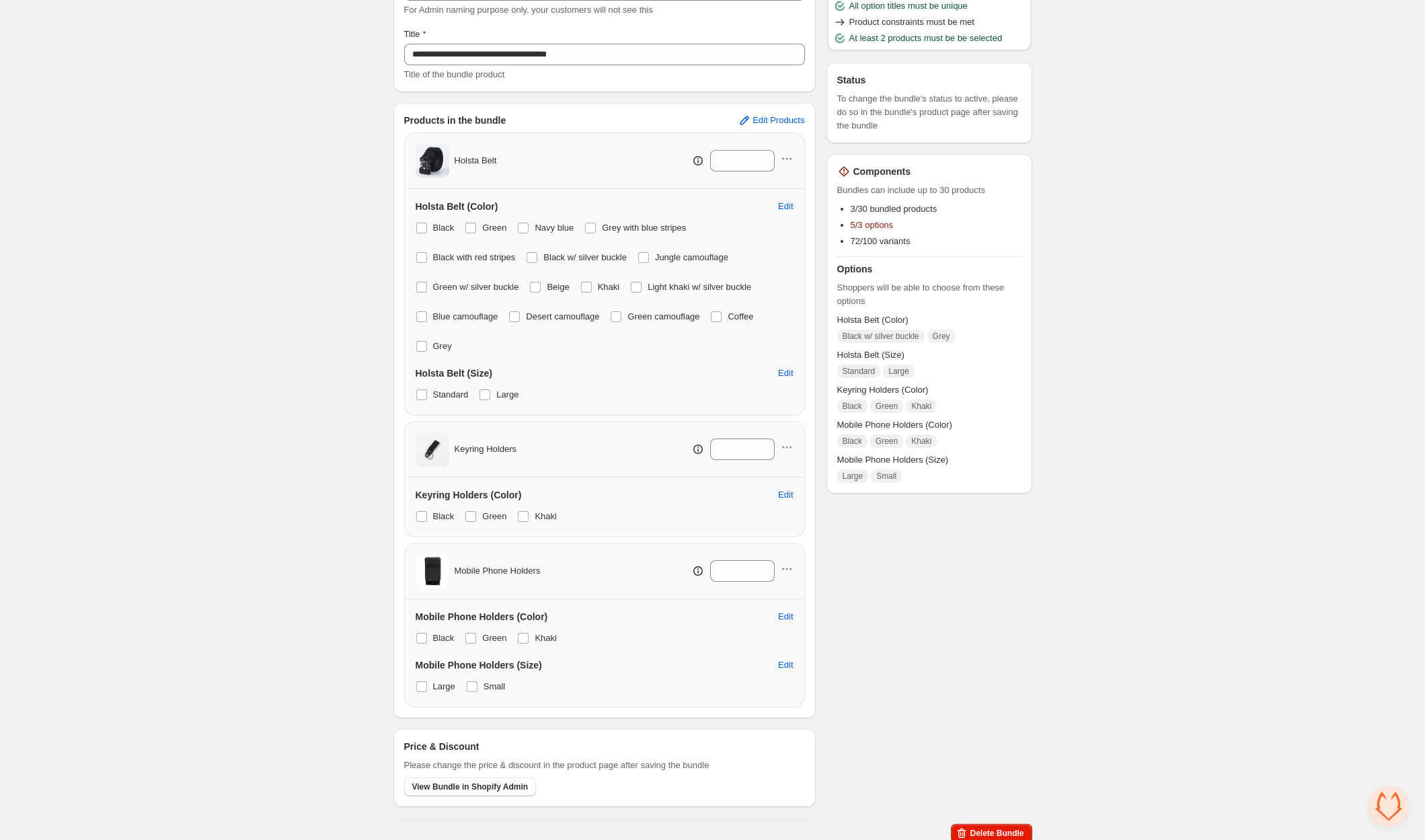
drag, startPoint x: 423, startPoint y: 347, endPoint x: 449, endPoint y: 364, distance: 31.1
click at [423, 347] on span at bounding box center [421, 346] width 11 height 11
drag, startPoint x: 478, startPoint y: 517, endPoint x: 489, endPoint y: 518, distance: 11.0
click at [479, 517] on label "Green" at bounding box center [485, 517] width 42 height 19
drag, startPoint x: 550, startPoint y: 518, endPoint x: 542, endPoint y: 518, distance: 8.0
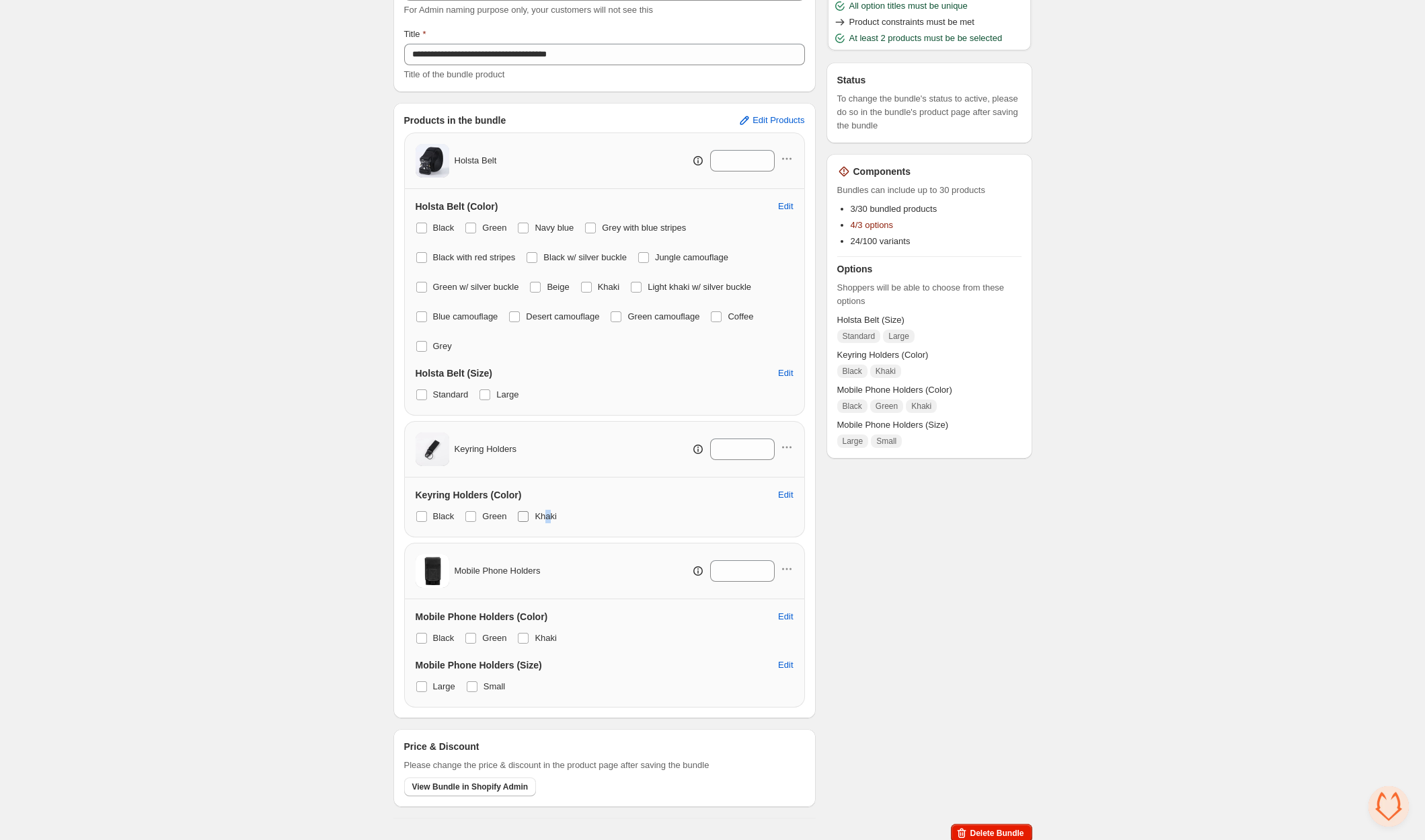
click at [548, 517] on span "Khaki" at bounding box center [546, 516] width 22 height 10
drag, startPoint x: 519, startPoint y: 514, endPoint x: 518, endPoint y: 523, distance: 9.1
click at [520, 514] on span at bounding box center [523, 516] width 11 height 11
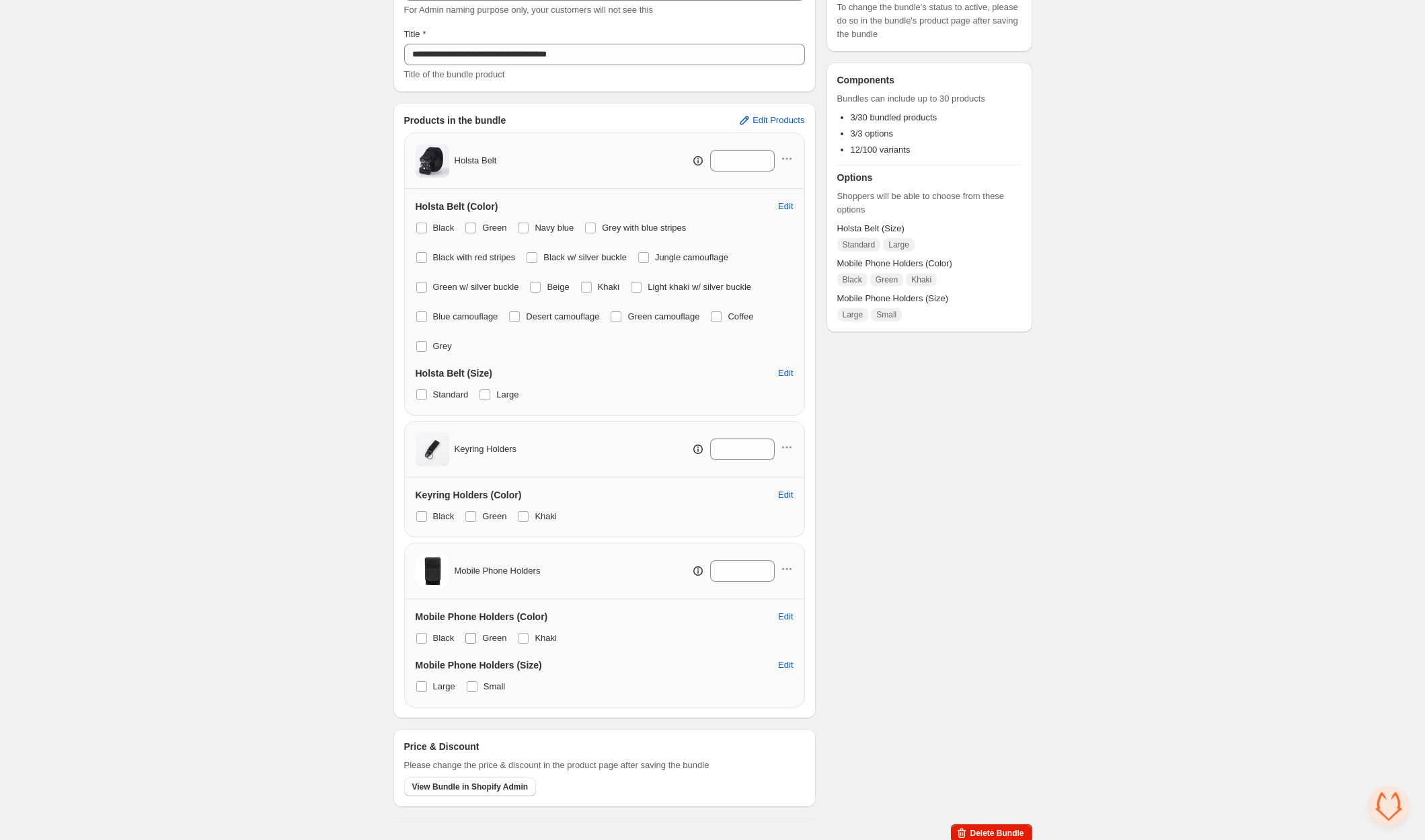
drag, startPoint x: 469, startPoint y: 637, endPoint x: 488, endPoint y: 635, distance: 19.1
click at [470, 637] on span at bounding box center [471, 637] width 11 height 11
click at [517, 632] on div "Black Green Khaki" at bounding box center [604, 638] width 378 height 19
click at [525, 636] on span at bounding box center [523, 637] width 11 height 11
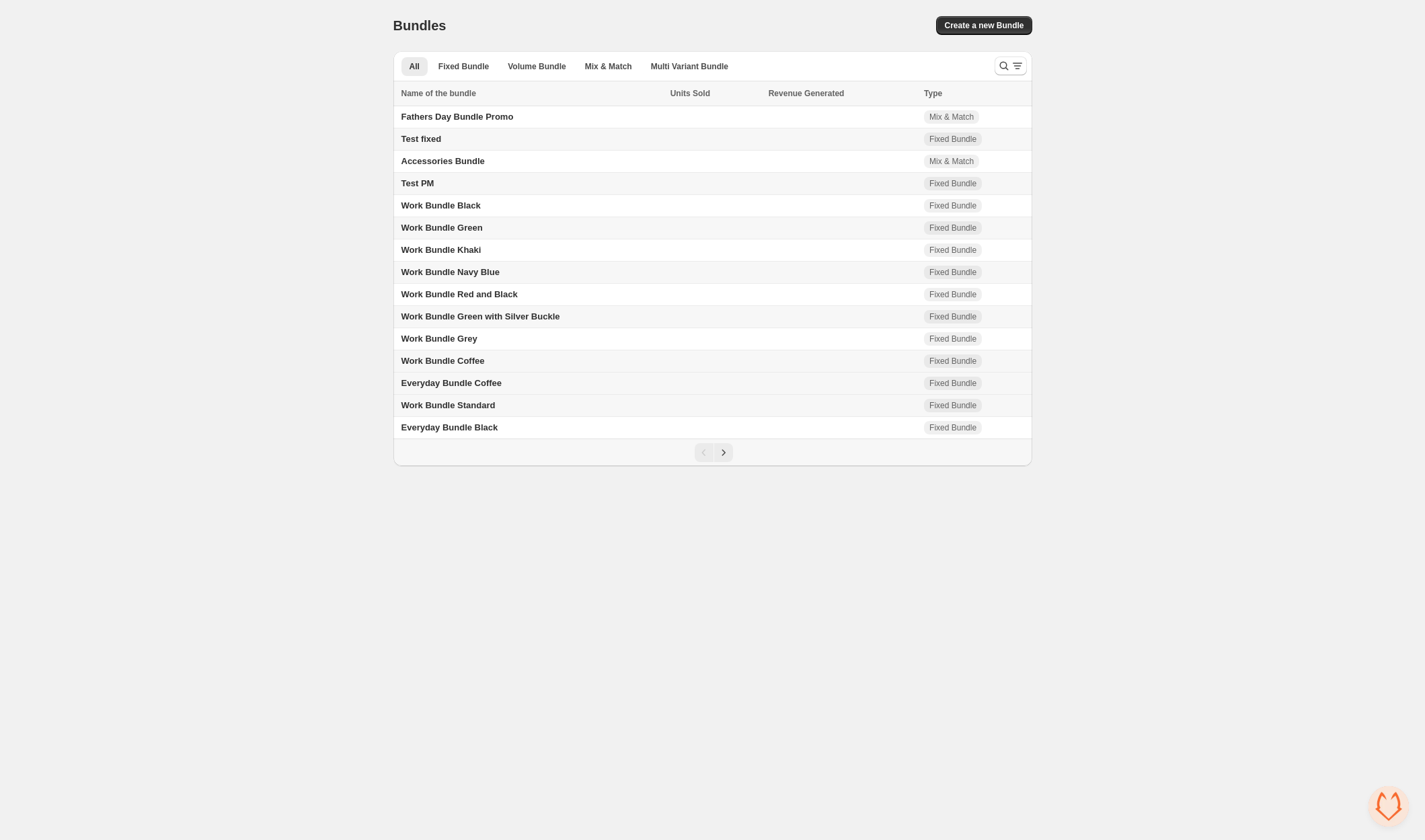
click at [448, 381] on span "Everyday Bundle Coffee" at bounding box center [452, 383] width 100 height 10
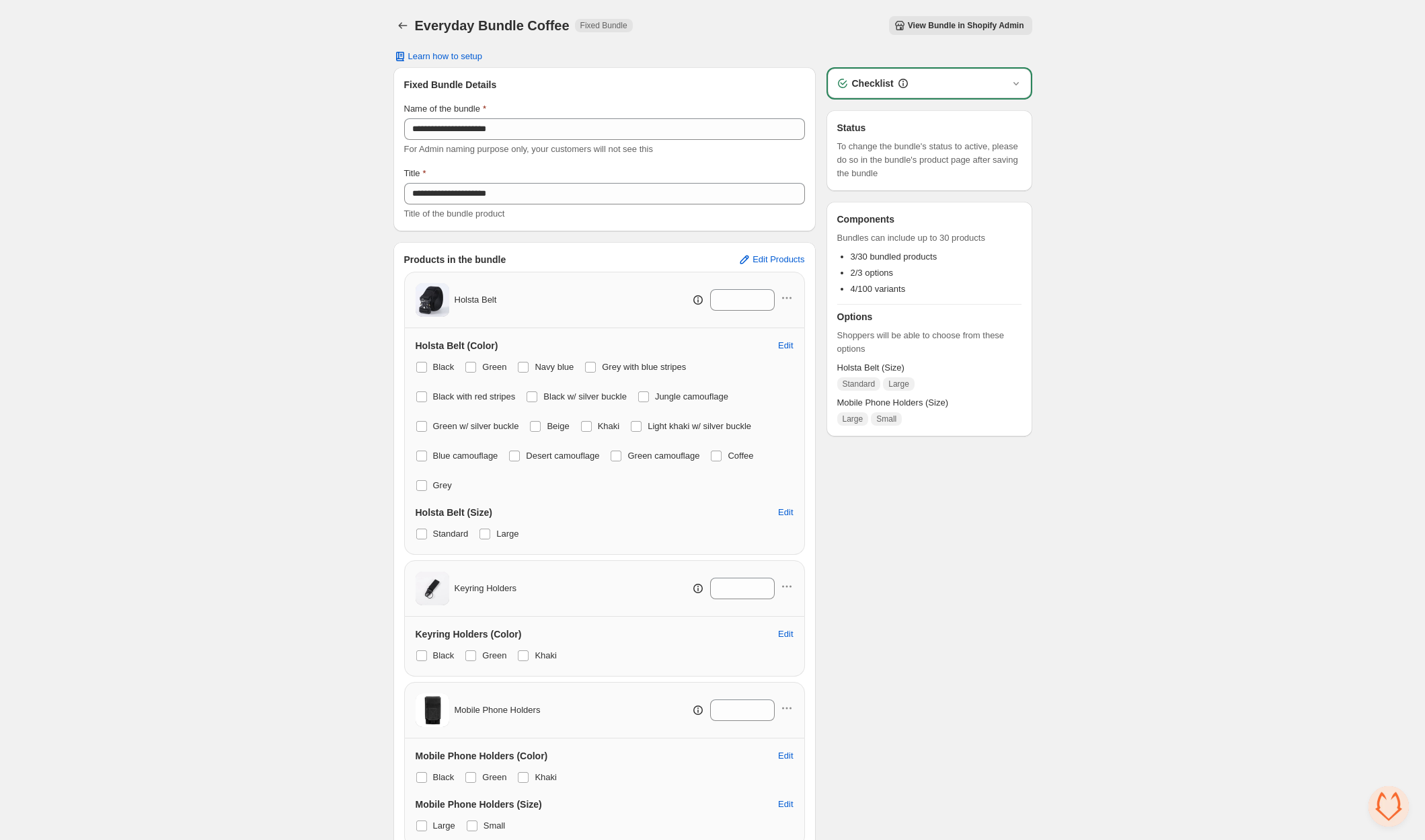
click at [947, 27] on span "View Bundle in Shopify Admin" at bounding box center [965, 26] width 117 height 11
click at [302, 43] on div "**********" at bounding box center [712, 493] width 1425 height 986
click at [408, 30] on icon "Back" at bounding box center [403, 26] width 14 height 14
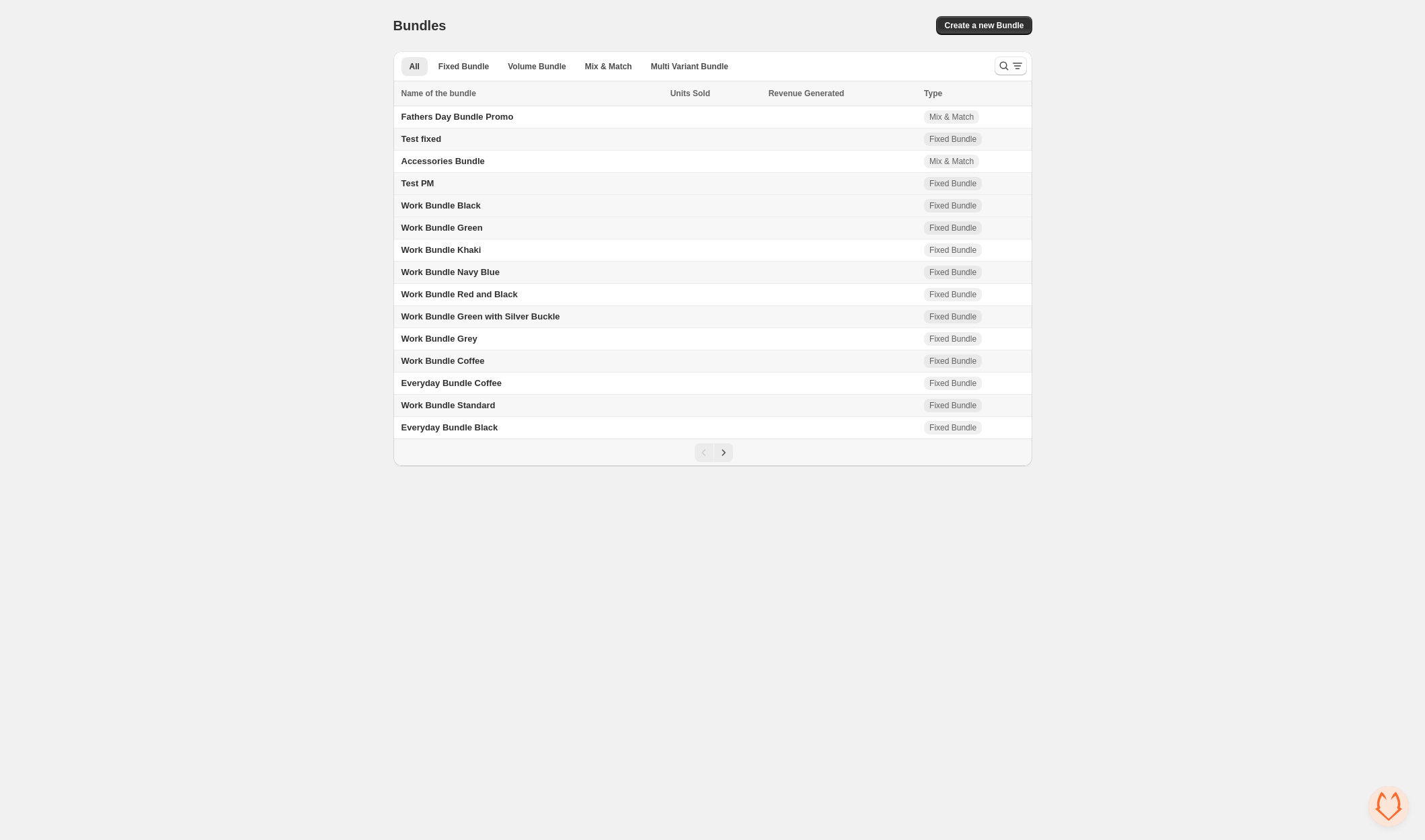
click at [479, 203] on span "Work Bundle Black" at bounding box center [441, 205] width 79 height 10
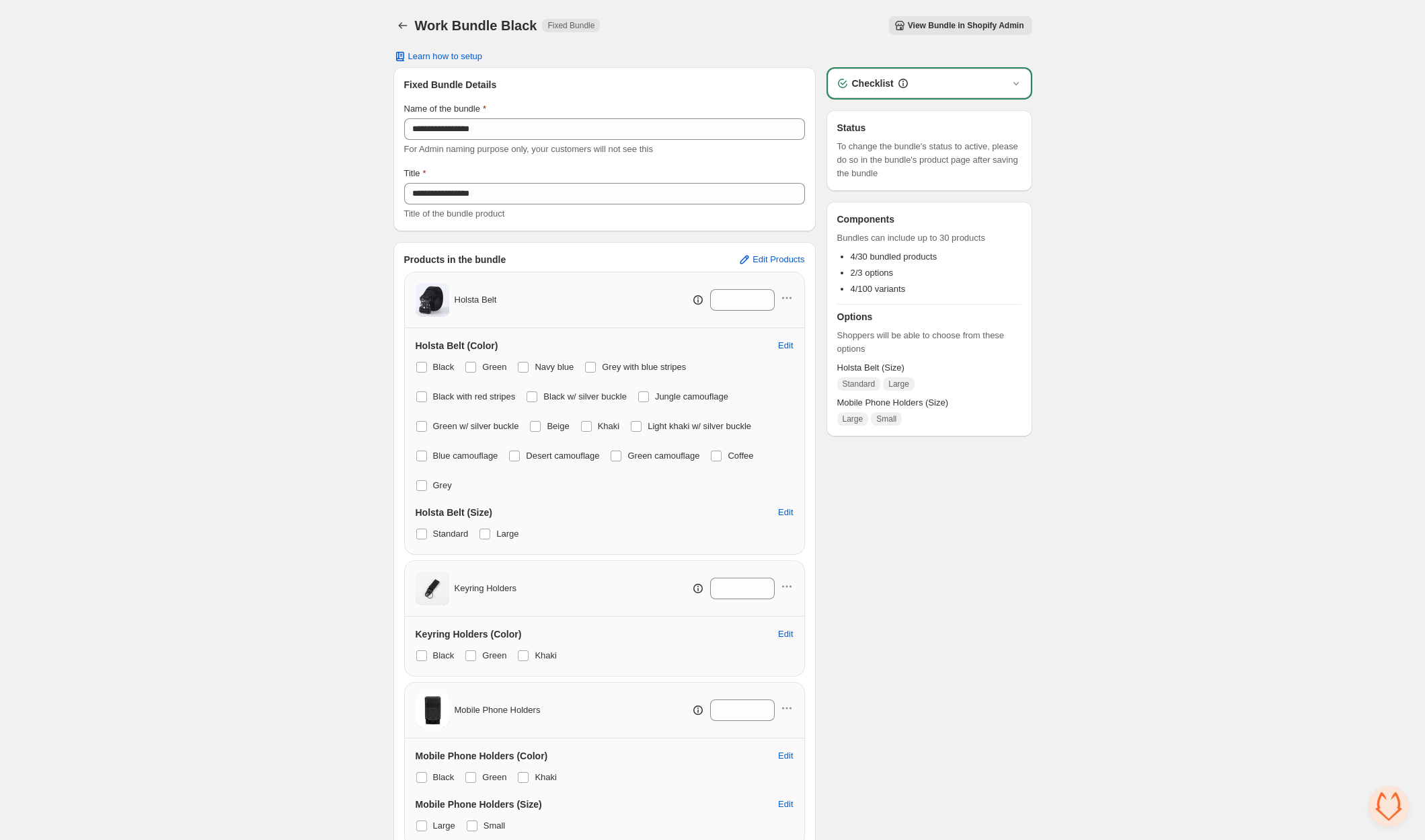
scroll to position [4, 0]
click at [955, 23] on span "View Bundle in Shopify Admin" at bounding box center [965, 21] width 117 height 11
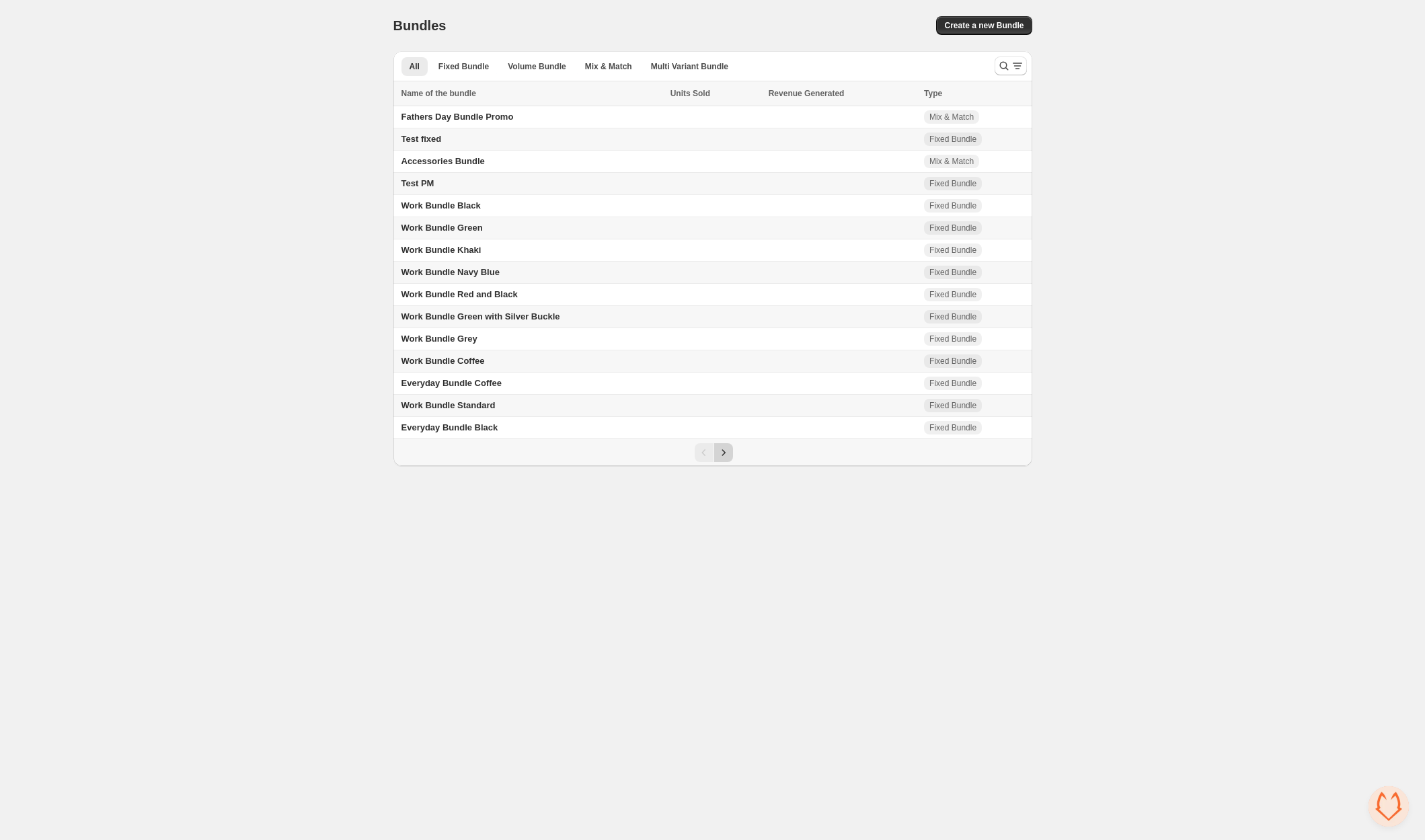
click at [728, 449] on icon "Next" at bounding box center [724, 453] width 14 height 14
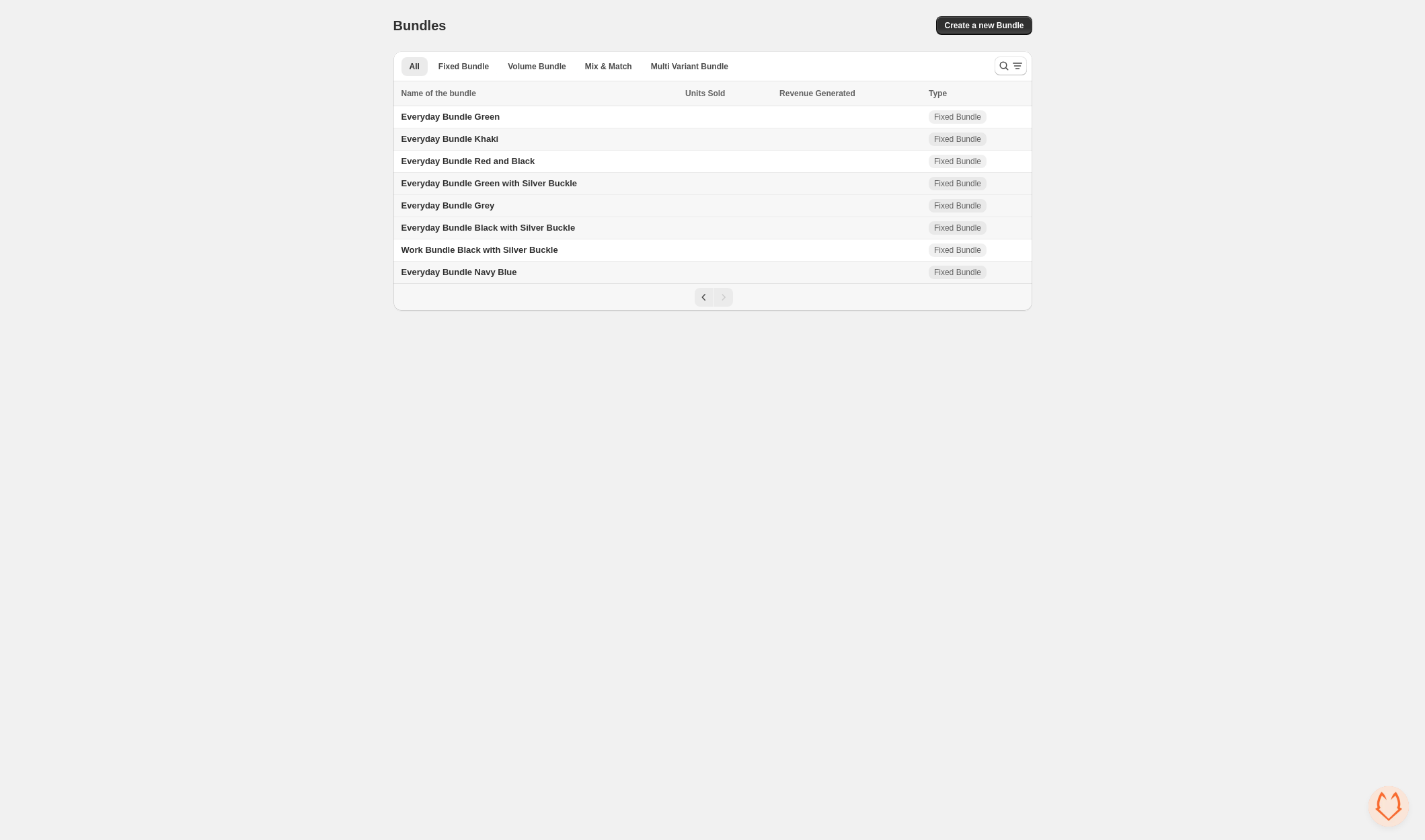
click at [472, 200] on span "Everyday Bundle Grey" at bounding box center [449, 205] width 94 height 10
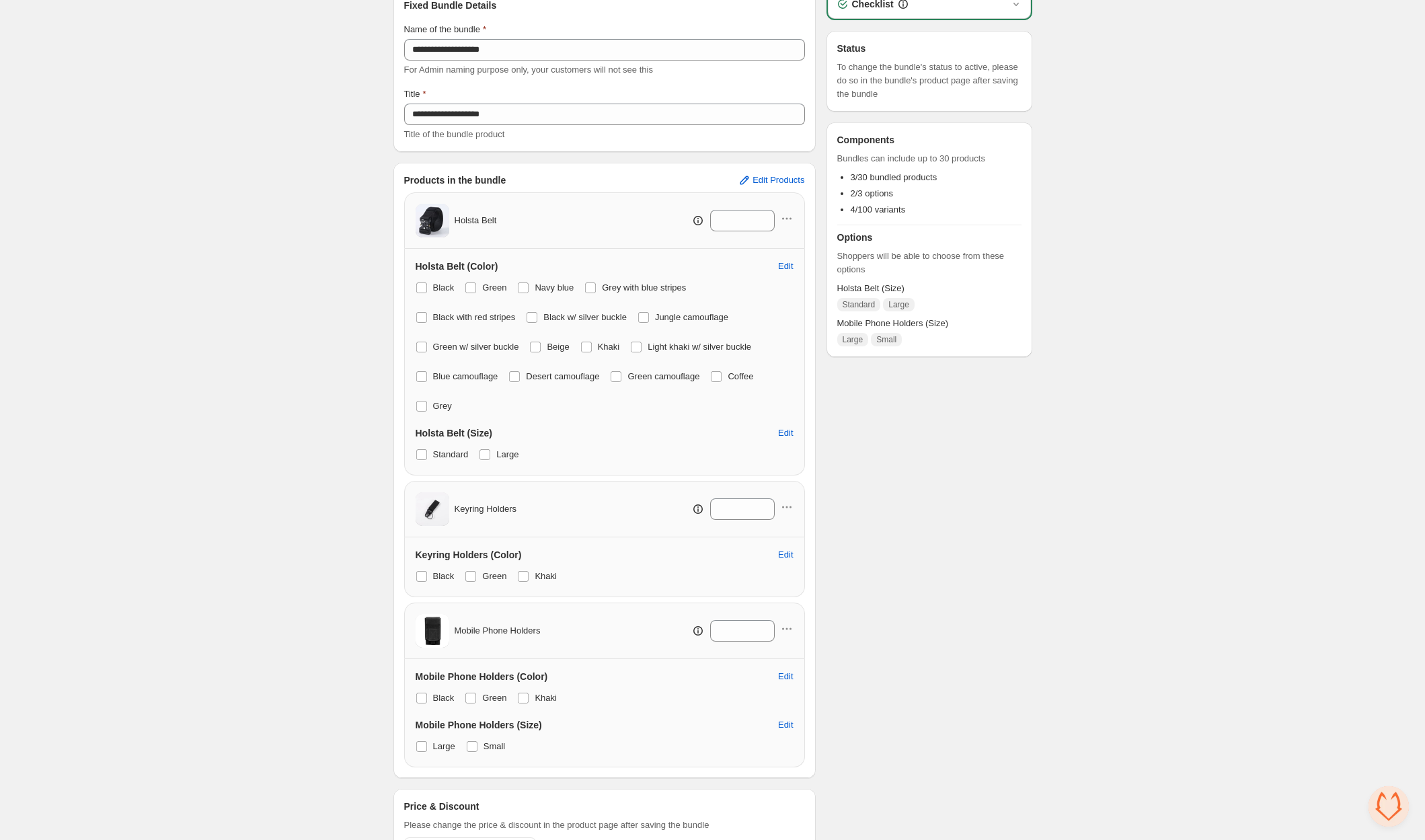
click at [777, 166] on div "Products in the bundle Edit Products Holsta Belt * Holsta Belt (Color) Edit Bla…" at bounding box center [604, 470] width 422 height 615
click at [773, 181] on button "Edit Products" at bounding box center [770, 175] width 83 height 21
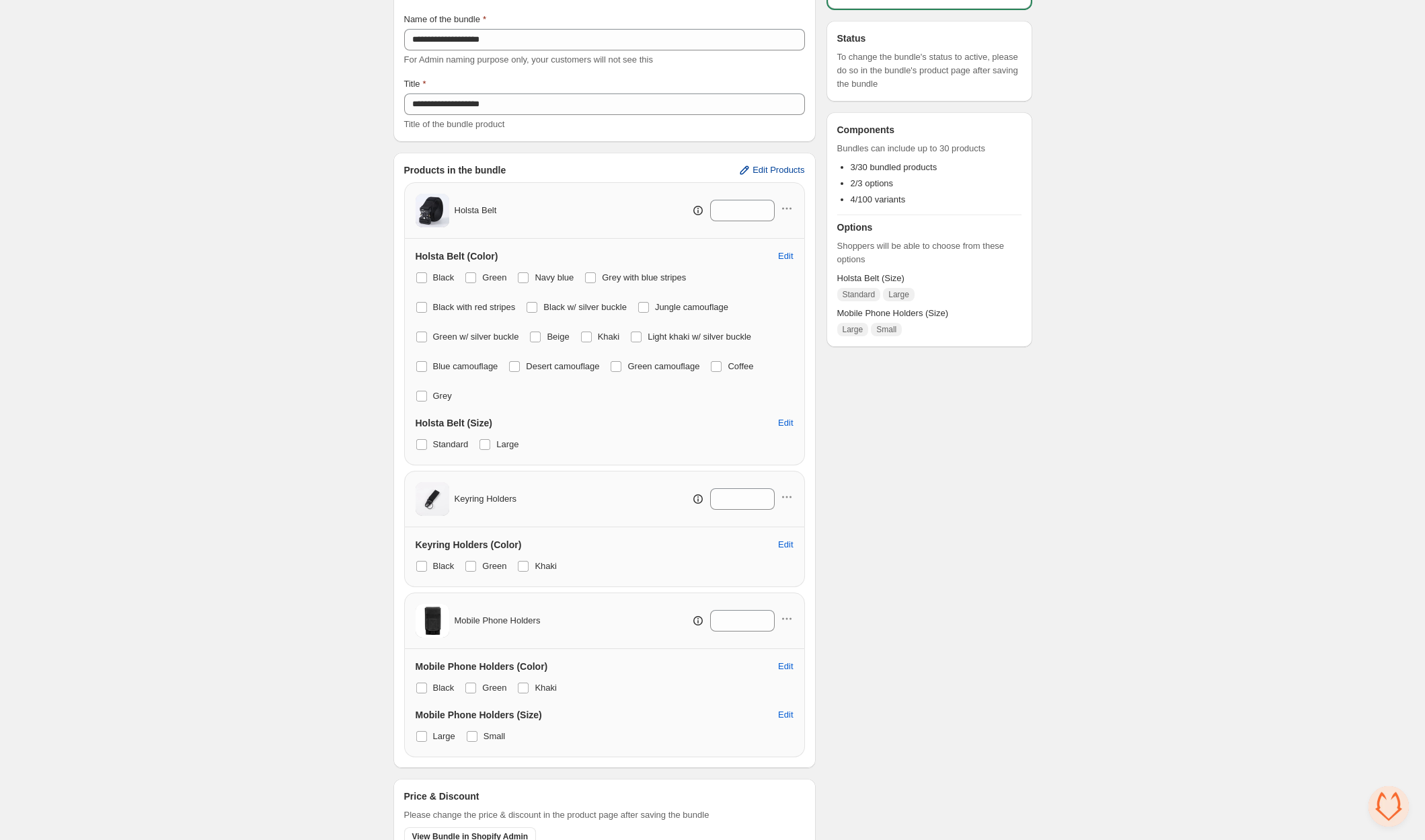
scroll to position [91, 0]
click at [775, 170] on span "Edit Products" at bounding box center [778, 168] width 52 height 11
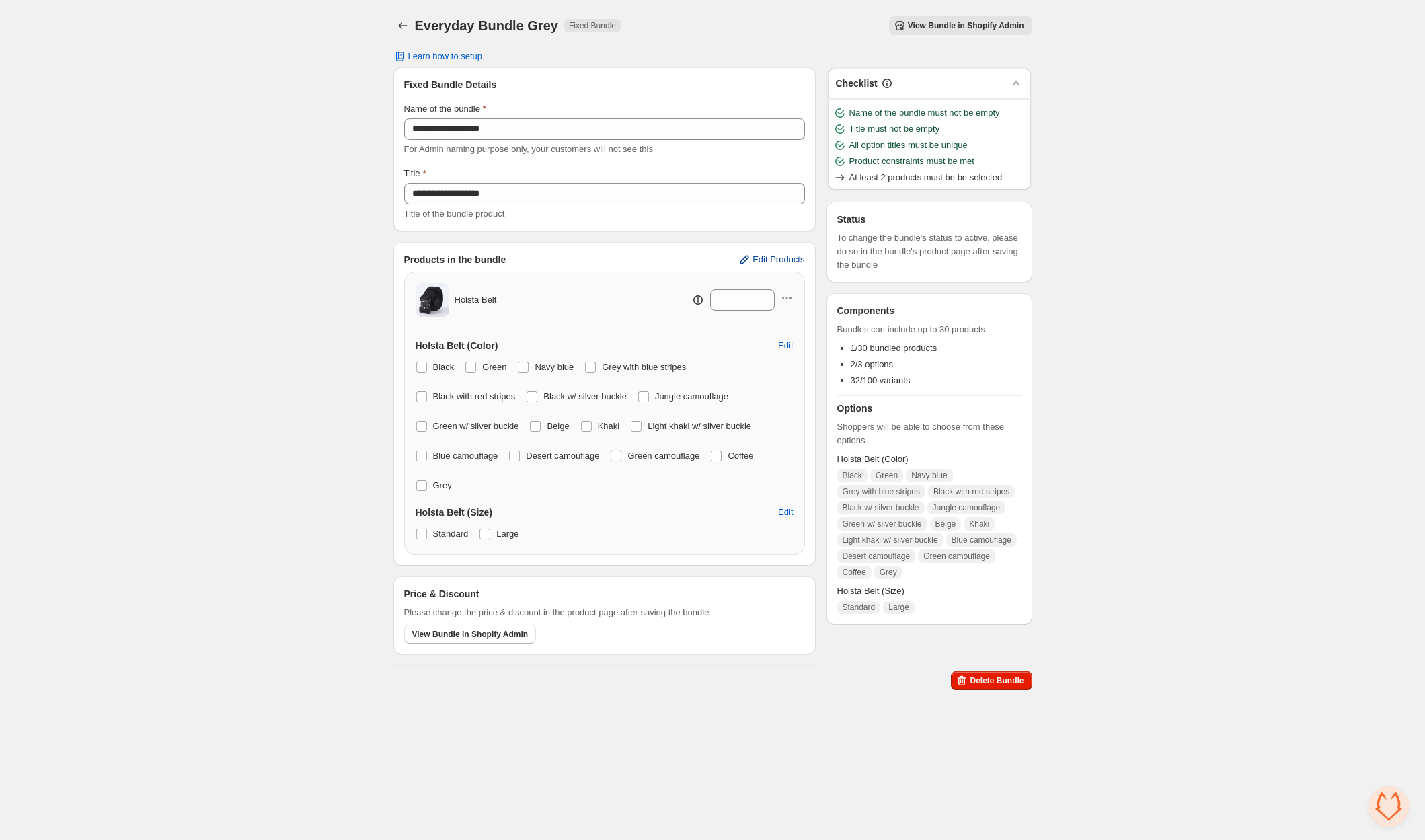
click at [763, 261] on span "Edit Products" at bounding box center [778, 260] width 52 height 11
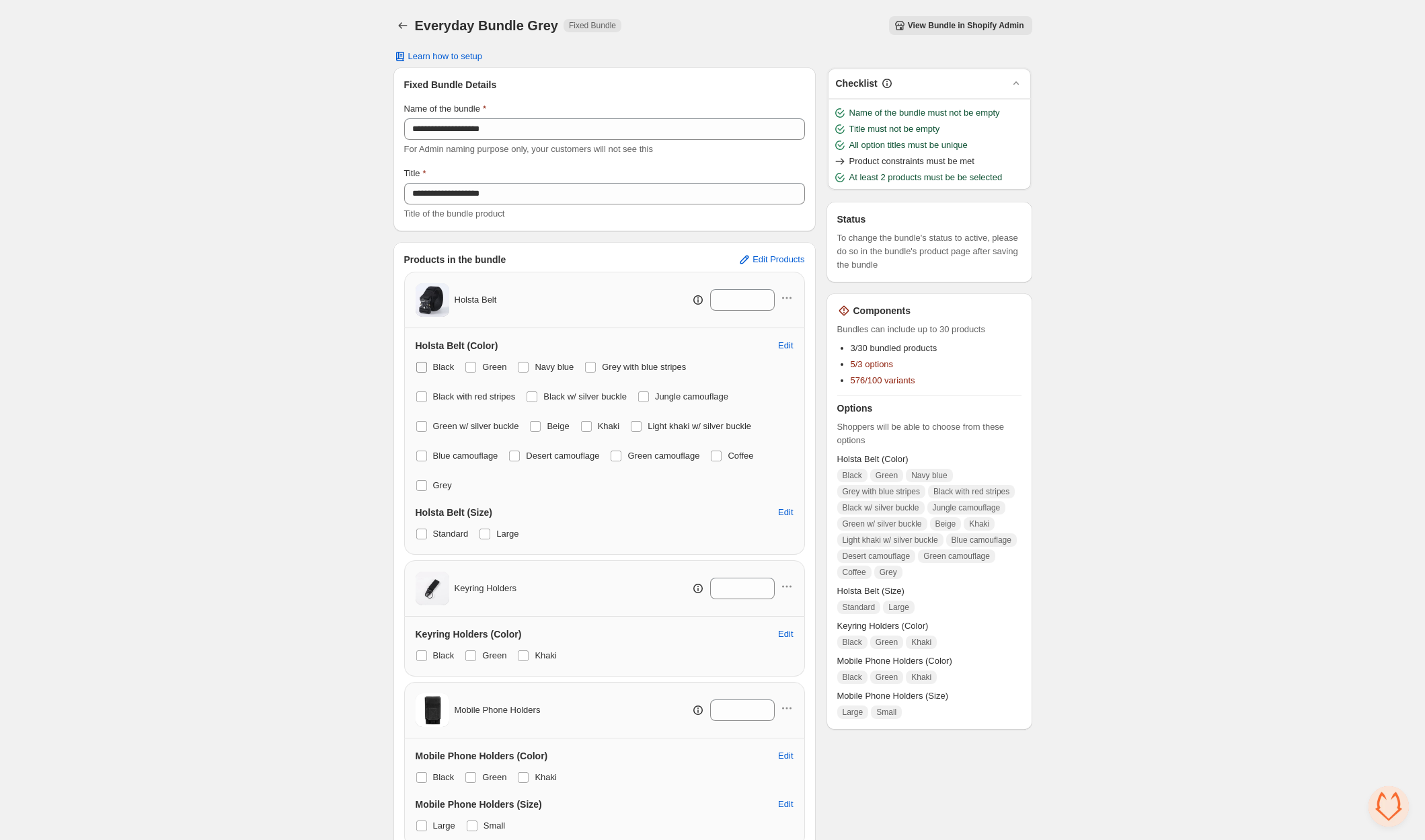
click at [418, 365] on span at bounding box center [421, 367] width 11 height 11
click at [476, 363] on span at bounding box center [471, 367] width 11 height 11
click at [427, 402] on label "Black with red stripes" at bounding box center [466, 397] width 100 height 19
drag, startPoint x: 426, startPoint y: 430, endPoint x: 427, endPoint y: 437, distance: 7.1
click at [426, 431] on span at bounding box center [421, 426] width 11 height 11
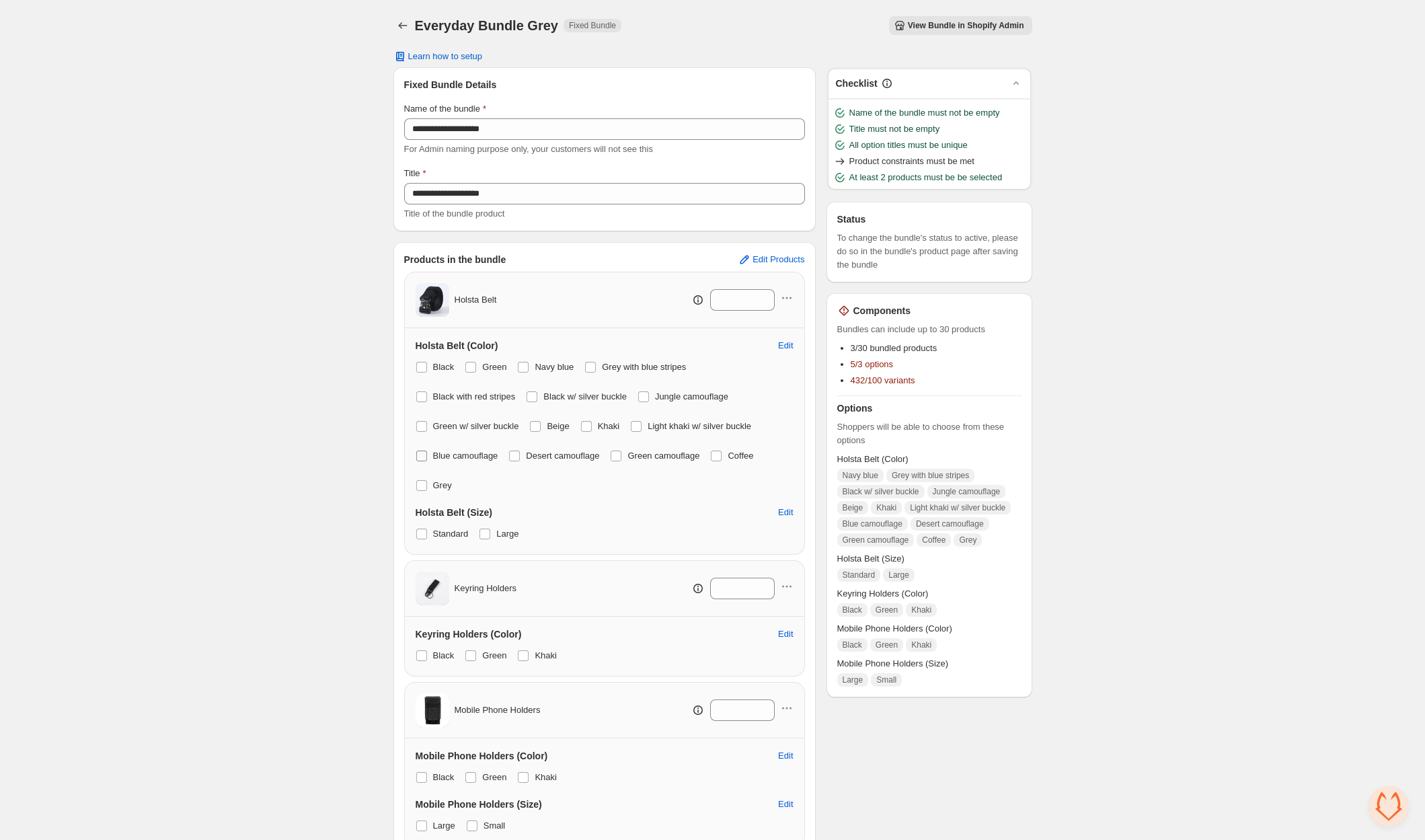
drag, startPoint x: 425, startPoint y: 460, endPoint x: 498, endPoint y: 456, distance: 73.1
click at [428, 460] on label "Blue camouflage" at bounding box center [456, 455] width 83 height 19
drag, startPoint x: 513, startPoint y: 453, endPoint x: 544, endPoint y: 420, distance: 45.3
click at [513, 453] on span at bounding box center [514, 455] width 11 height 11
drag, startPoint x: 548, startPoint y: 418, endPoint x: 542, endPoint y: 414, distance: 7.2
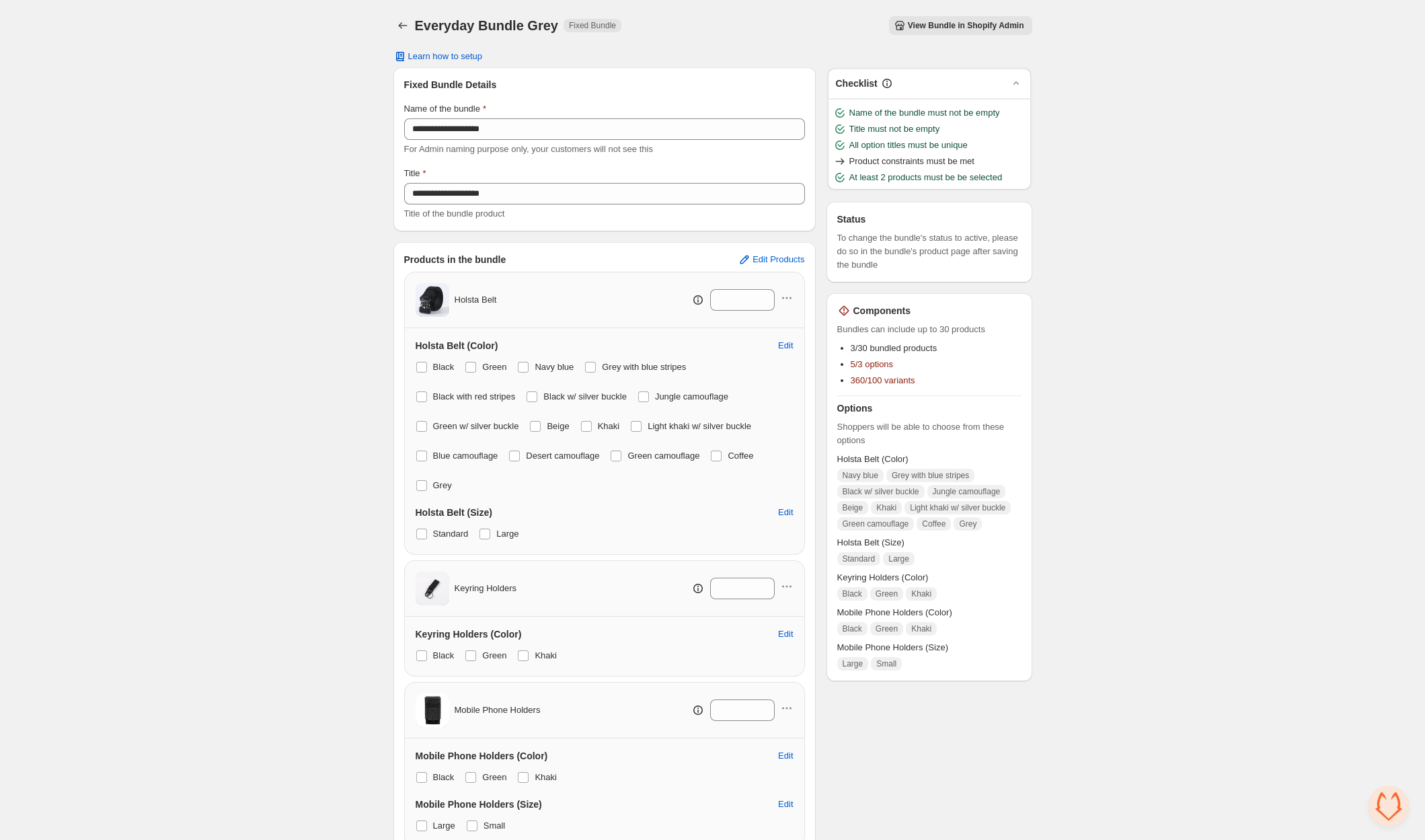
click at [546, 417] on label "Beige" at bounding box center [549, 426] width 40 height 19
drag, startPoint x: 542, startPoint y: 389, endPoint x: 531, endPoint y: 376, distance: 17.0
click at [541, 388] on label "Black w/ silver buckle" at bounding box center [576, 397] width 100 height 19
drag, startPoint x: 529, startPoint y: 368, endPoint x: 541, endPoint y: 367, distance: 12.0
click at [533, 367] on label "Navy blue" at bounding box center [545, 367] width 56 height 19
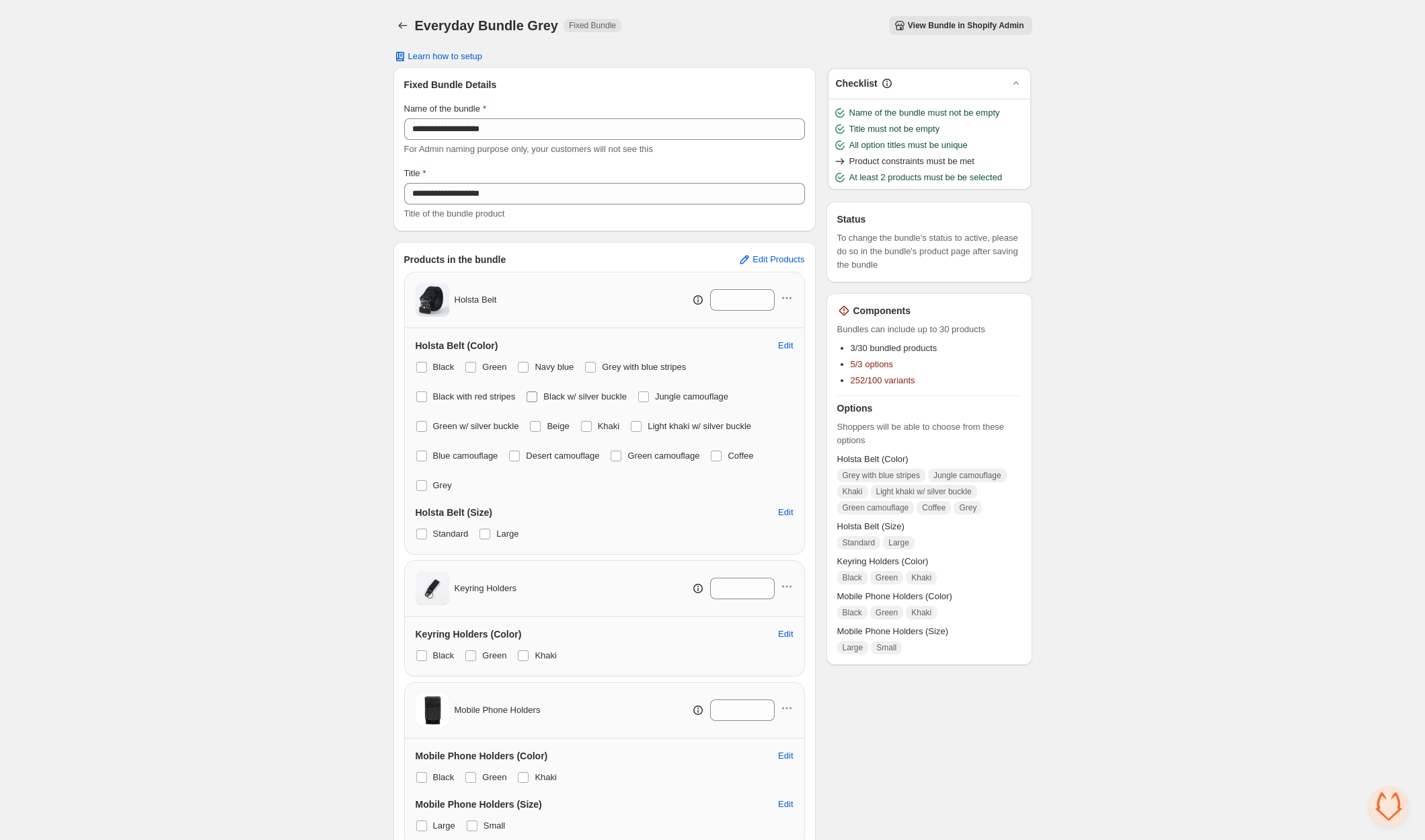
drag, startPoint x: 599, startPoint y: 365, endPoint x: 579, endPoint y: 404, distance: 43.8
click at [596, 365] on span at bounding box center [590, 367] width 11 height 11
drag, startPoint x: 600, startPoint y: 424, endPoint x: 638, endPoint y: 421, distance: 38.1
click at [602, 424] on label "Khaki" at bounding box center [600, 426] width 40 height 19
drag, startPoint x: 644, startPoint y: 420, endPoint x: 655, endPoint y: 388, distance: 33.8
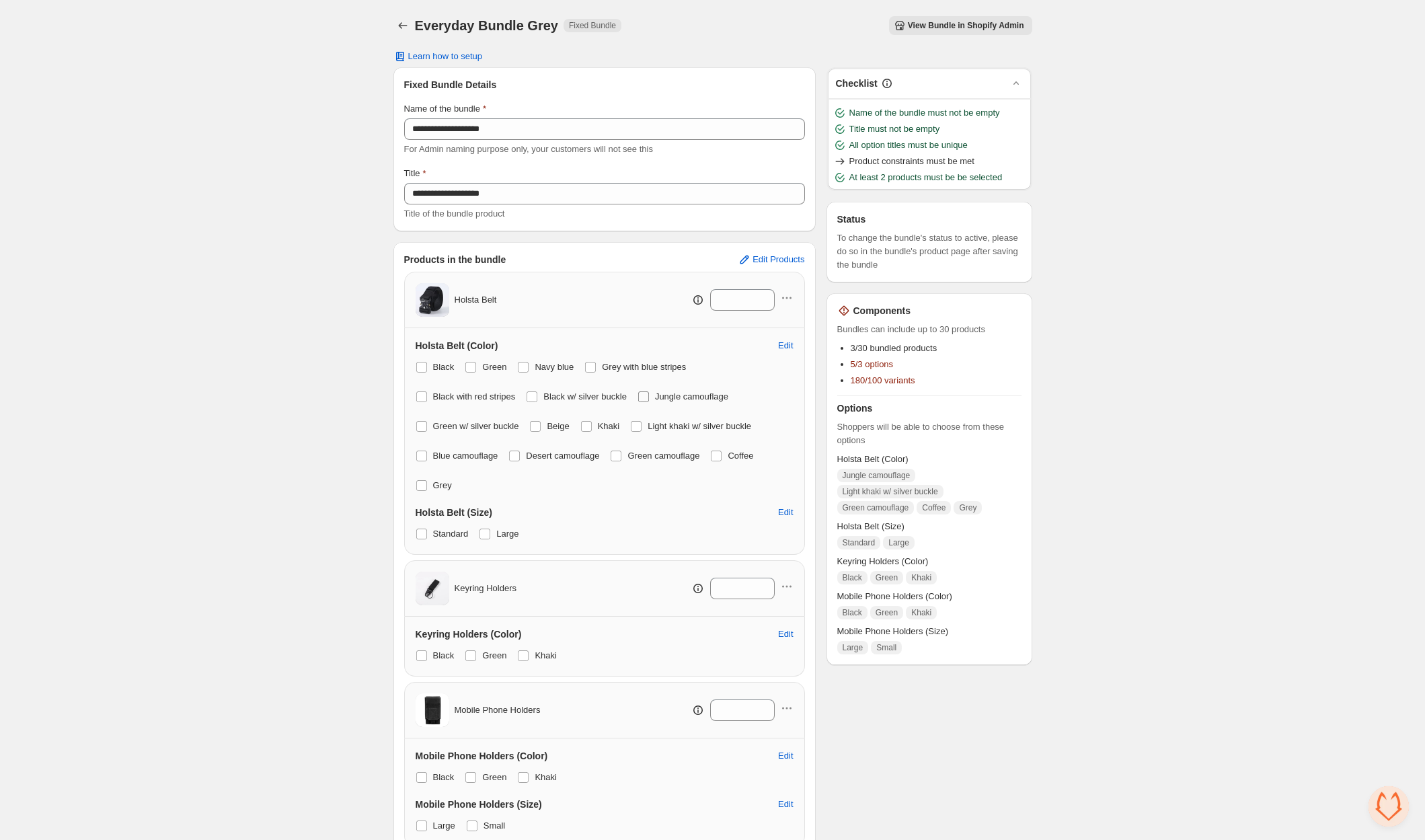
click at [645, 418] on label "Light khaki w/ silver buckle" at bounding box center [690, 426] width 121 height 19
click at [655, 389] on label "Jungle camouflage" at bounding box center [683, 397] width 91 height 19
drag, startPoint x: 627, startPoint y: 453, endPoint x: 686, endPoint y: 446, distance: 59.4
click at [638, 451] on label "Green camouflage" at bounding box center [654, 455] width 89 height 19
click at [722, 454] on span at bounding box center [716, 455] width 11 height 11
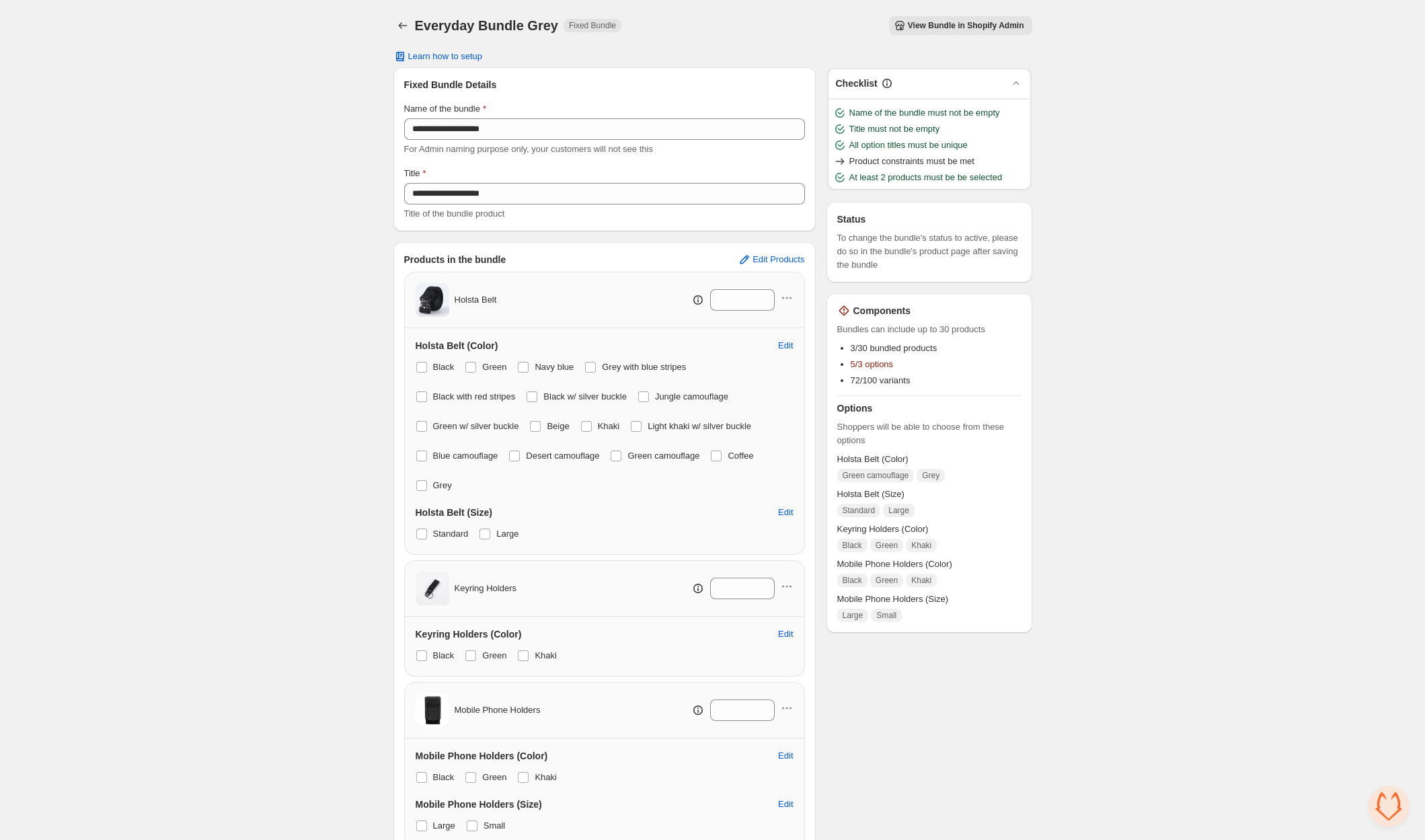
drag, startPoint x: 621, startPoint y: 457, endPoint x: 615, endPoint y: 464, distance: 9.2
click at [621, 457] on span at bounding box center [615, 455] width 11 height 11
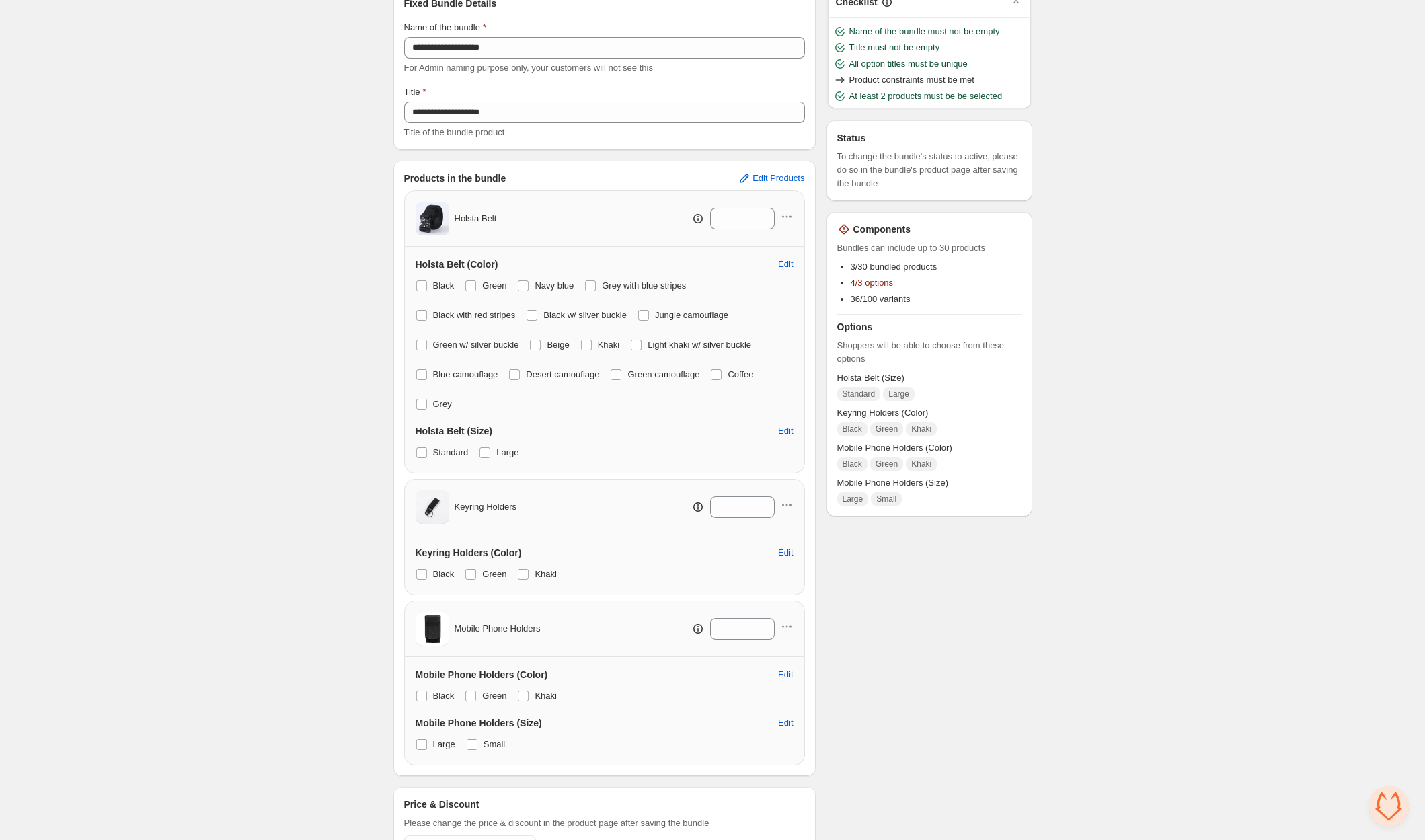
scroll to position [146, 0]
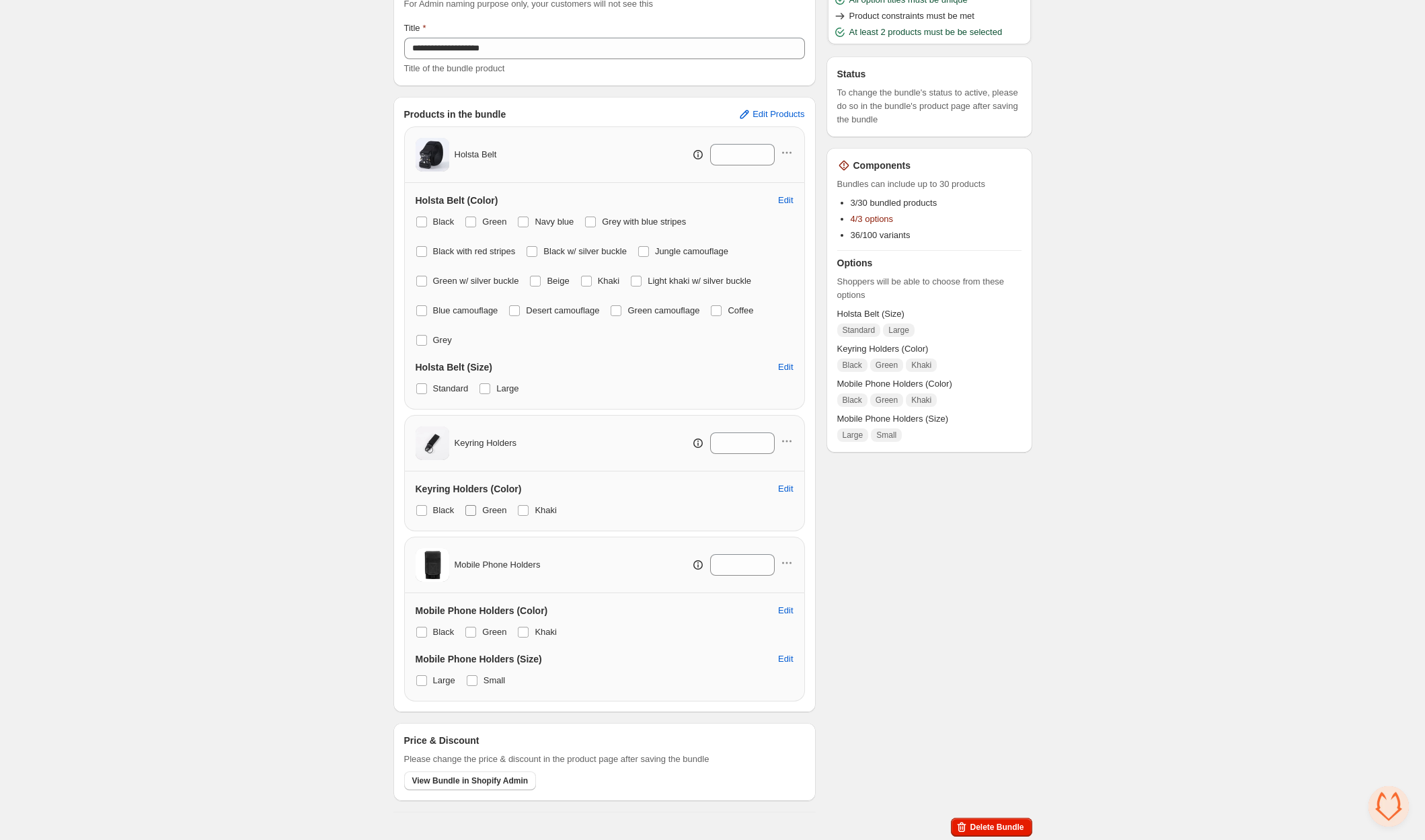
click at [478, 507] on label "Green" at bounding box center [485, 510] width 42 height 19
click at [536, 506] on span "Khaki" at bounding box center [546, 510] width 22 height 10
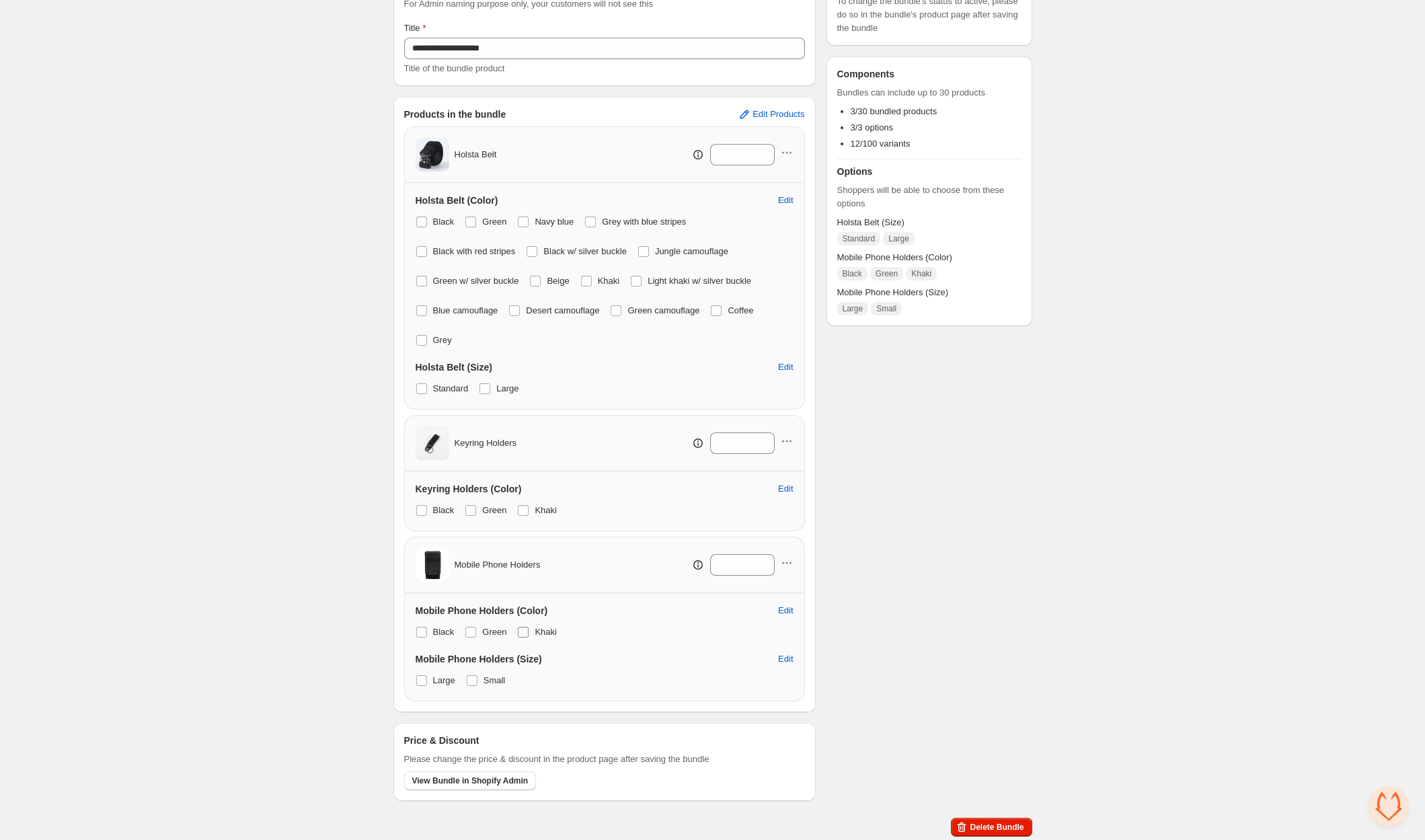
drag, startPoint x: 475, startPoint y: 631, endPoint x: 532, endPoint y: 631, distance: 57.0
click at [476, 631] on span at bounding box center [471, 631] width 11 height 11
click at [531, 631] on label "Khaki" at bounding box center [536, 631] width 40 height 19
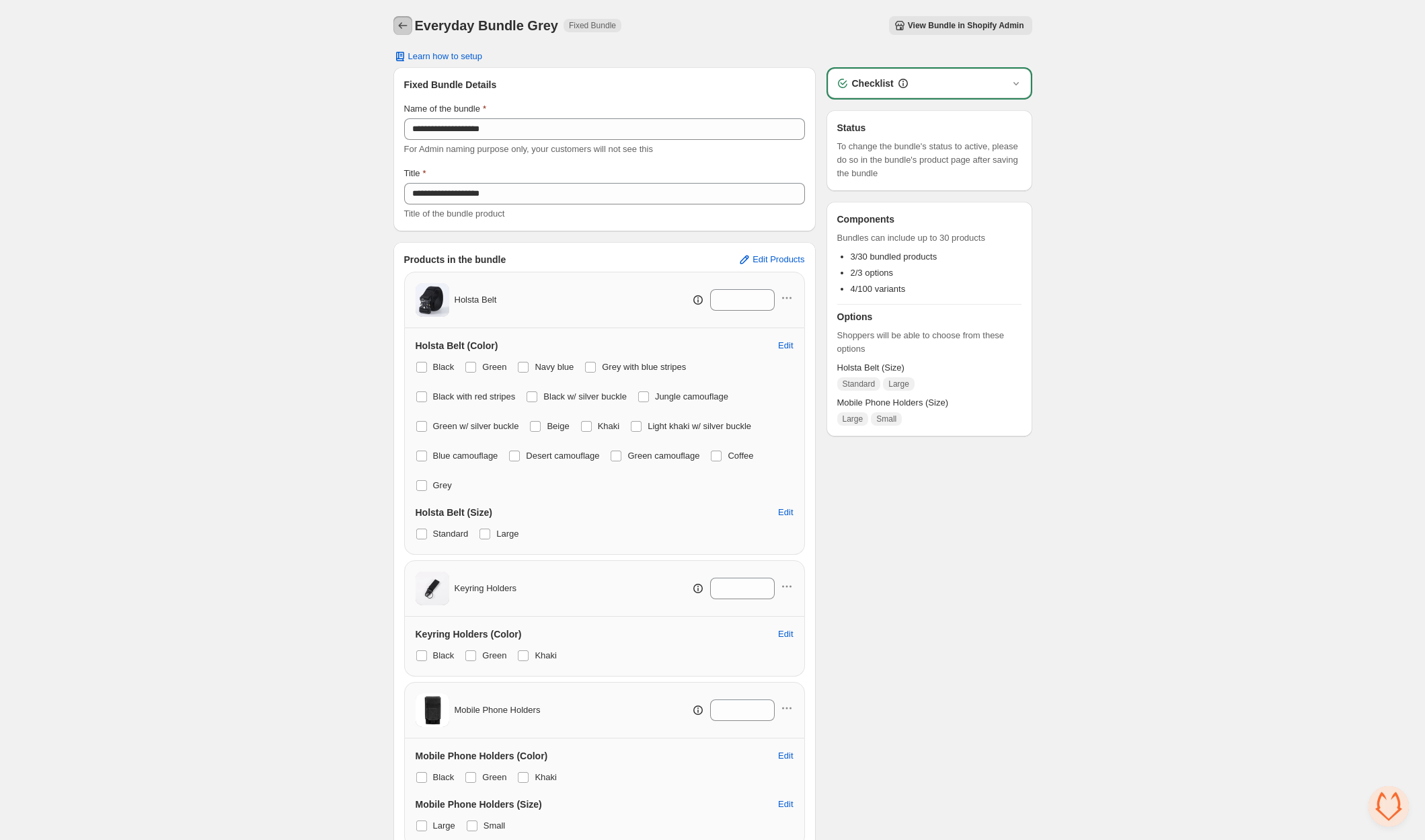
click at [399, 20] on icon "Back" at bounding box center [403, 26] width 14 height 14
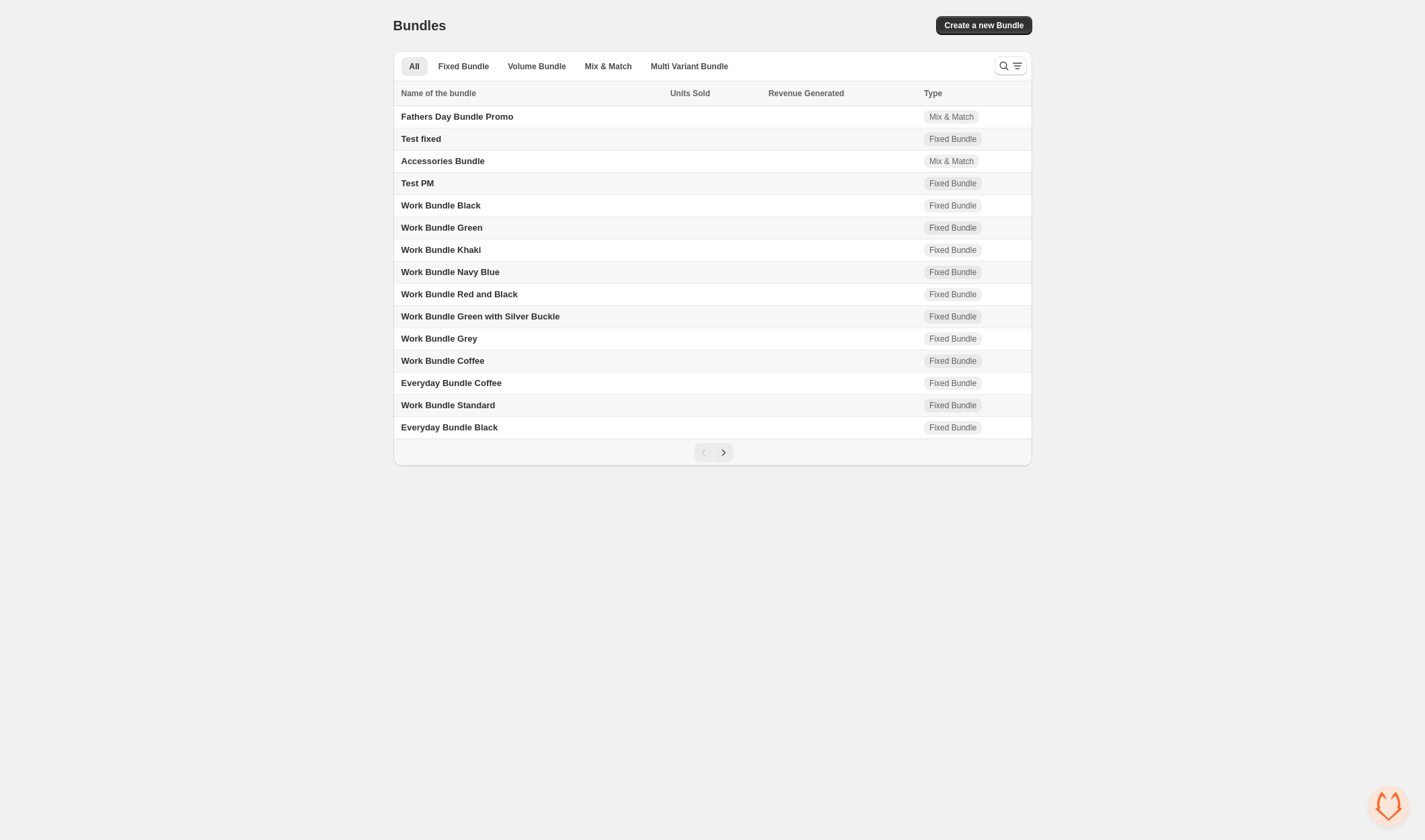
click at [477, 312] on span "Work Bundle Green with Silver Buckle" at bounding box center [481, 317] width 158 height 10
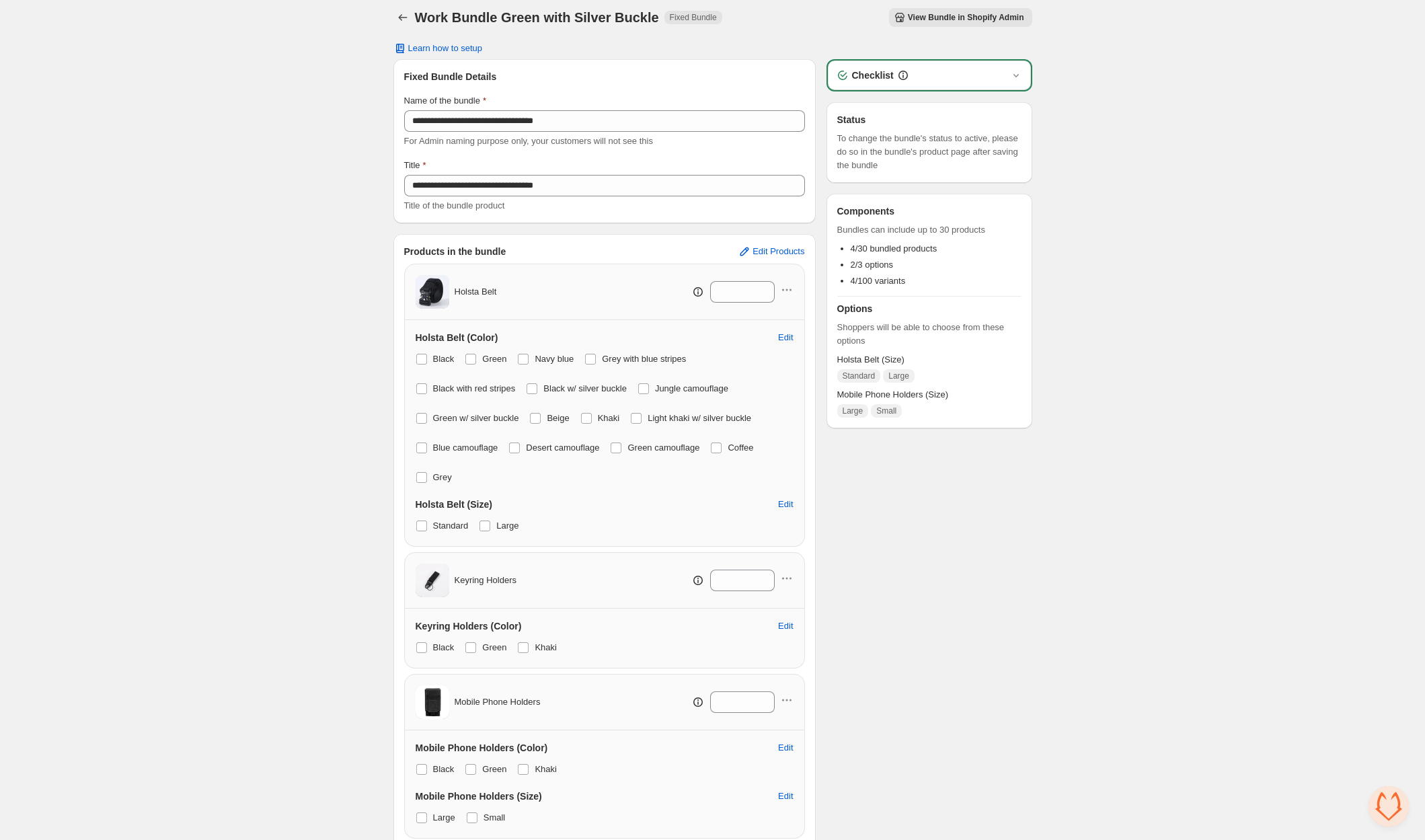
scroll to position [9, 0]
click at [407, 21] on icon "Back" at bounding box center [403, 17] width 14 height 14
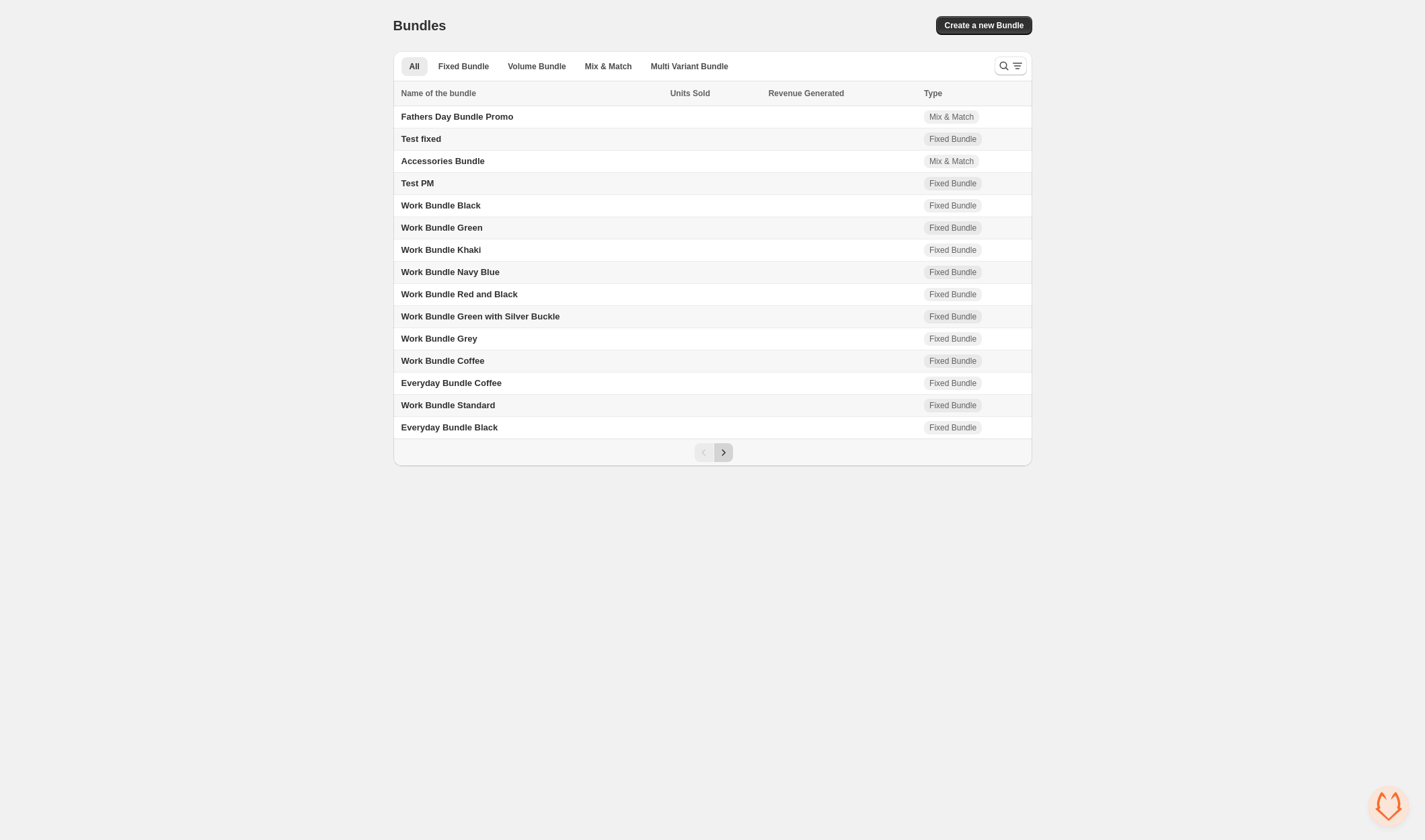
click at [731, 449] on button "Next" at bounding box center [724, 453] width 19 height 19
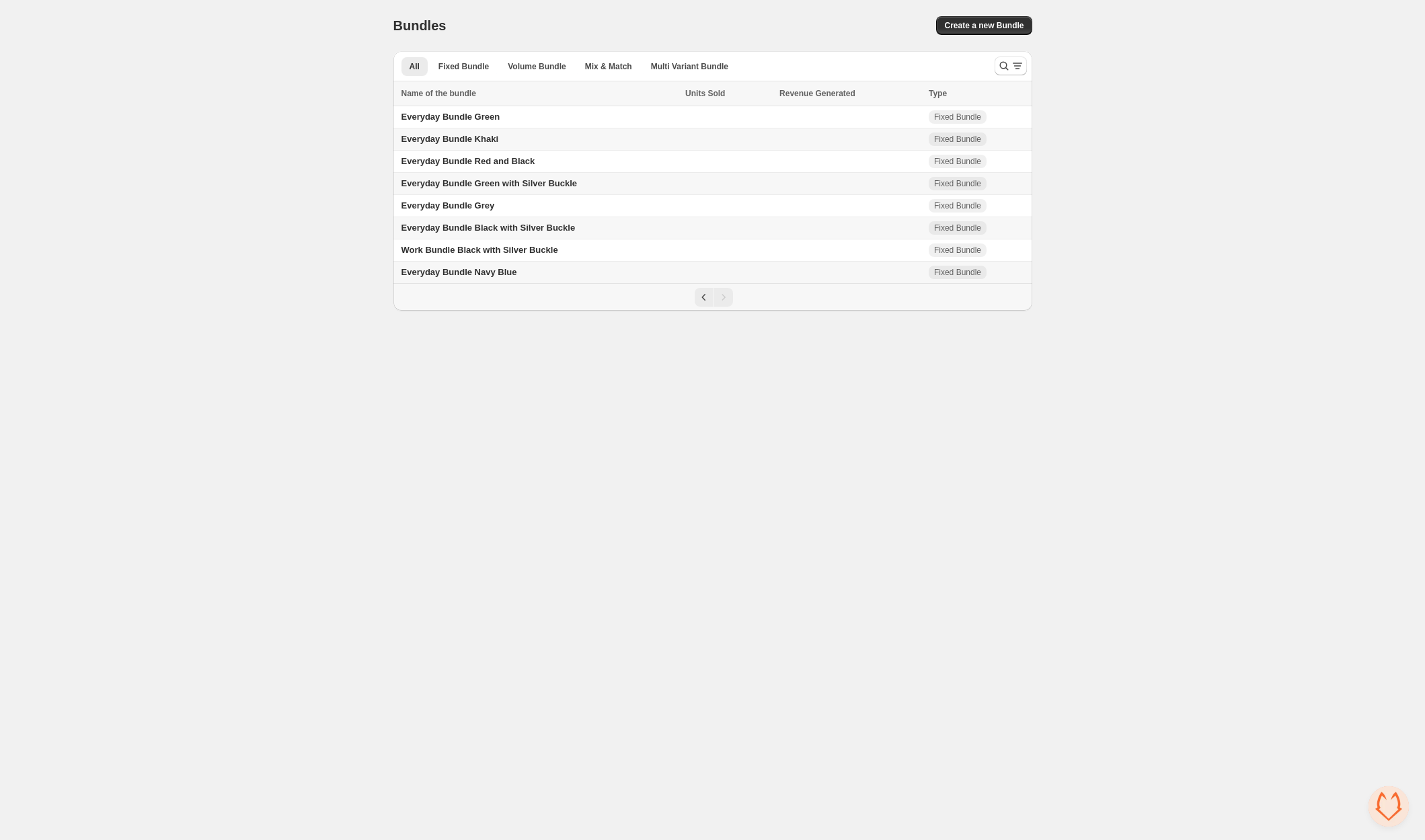
click at [533, 180] on span "Everyday Bundle Green with Silver Buckle" at bounding box center [489, 183] width 176 height 10
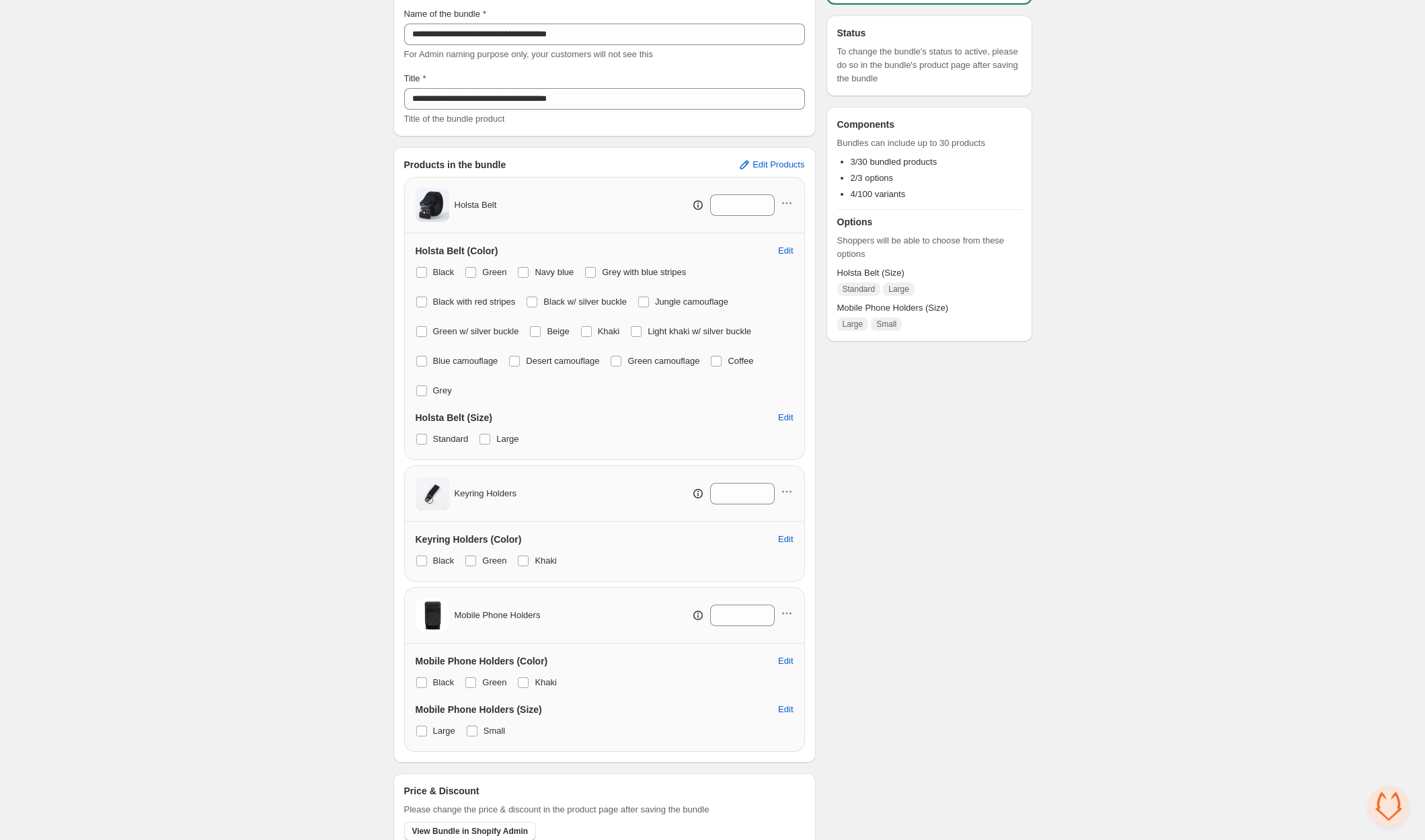
scroll to position [100, 0]
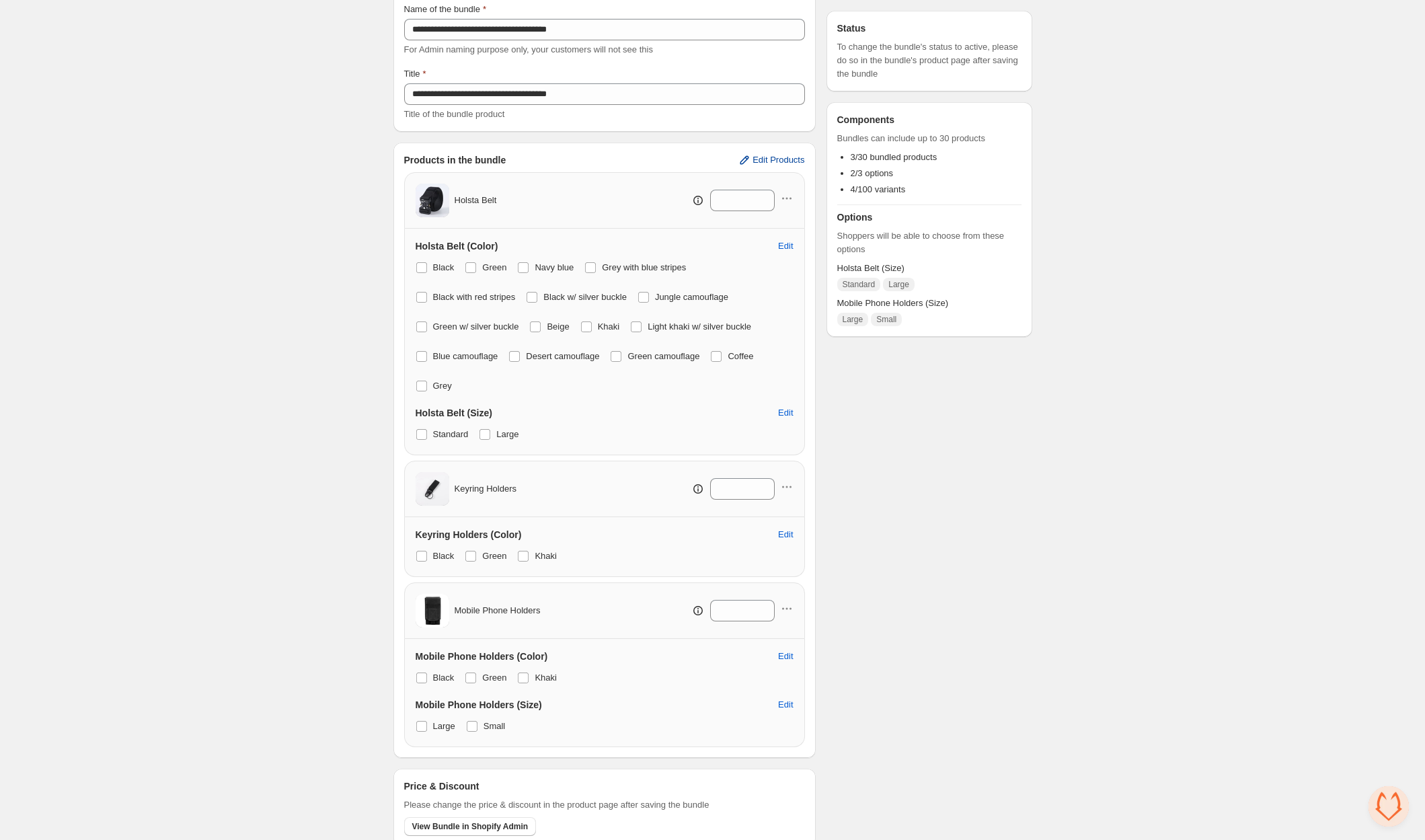
click at [780, 155] on span "Edit Products" at bounding box center [778, 160] width 52 height 11
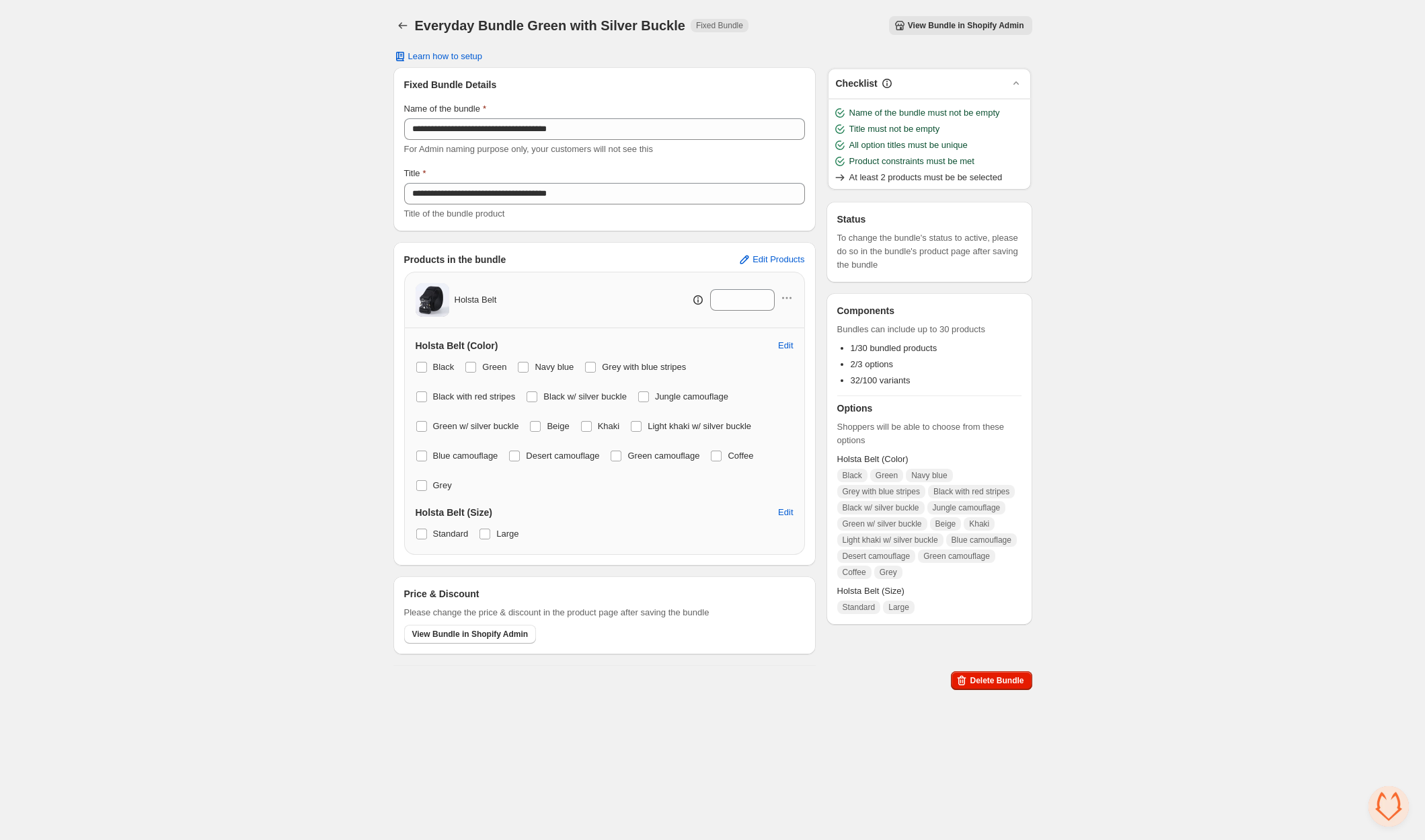
scroll to position [0, 0]
click at [773, 261] on span "Edit Products" at bounding box center [778, 260] width 52 height 11
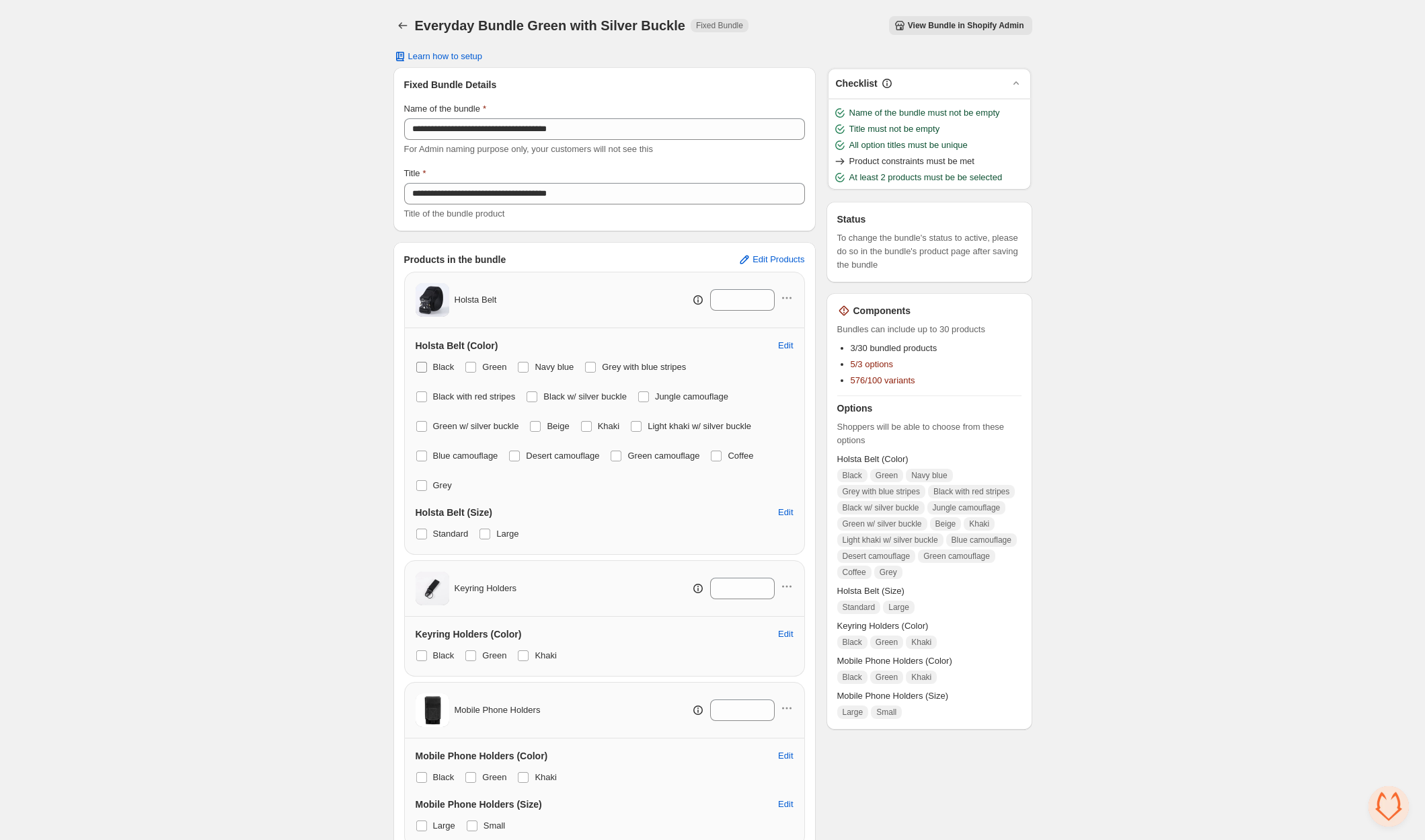
click at [427, 368] on label "Black" at bounding box center [435, 367] width 39 height 19
drag, startPoint x: 471, startPoint y: 363, endPoint x: 495, endPoint y: 359, distance: 24.3
click at [471, 363] on span at bounding box center [471, 367] width 11 height 11
drag, startPoint x: 523, startPoint y: 363, endPoint x: 549, endPoint y: 363, distance: 26.0
click at [523, 363] on span at bounding box center [523, 367] width 11 height 11
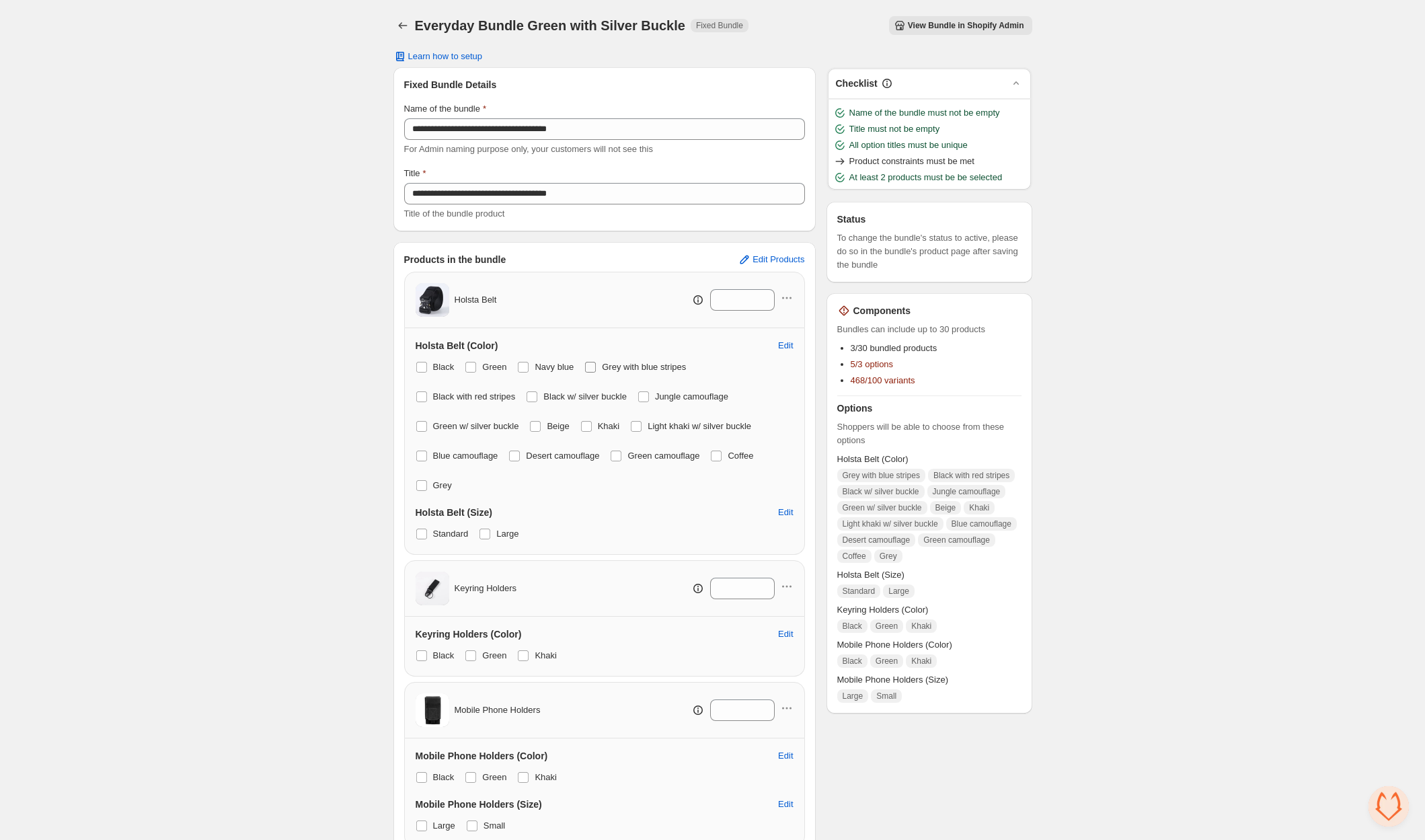
click at [606, 365] on span "Grey with blue stripes" at bounding box center [644, 367] width 84 height 10
click at [424, 398] on span at bounding box center [421, 397] width 11 height 11
drag, startPoint x: 530, startPoint y: 396, endPoint x: 590, endPoint y: 391, distance: 60.2
click at [531, 397] on div "Black Green Navy blue Grey with blue stripes Black with red stripes Black w/ si…" at bounding box center [604, 426] width 378 height 137
drag, startPoint x: 662, startPoint y: 392, endPoint x: 584, endPoint y: 398, distance: 78.2
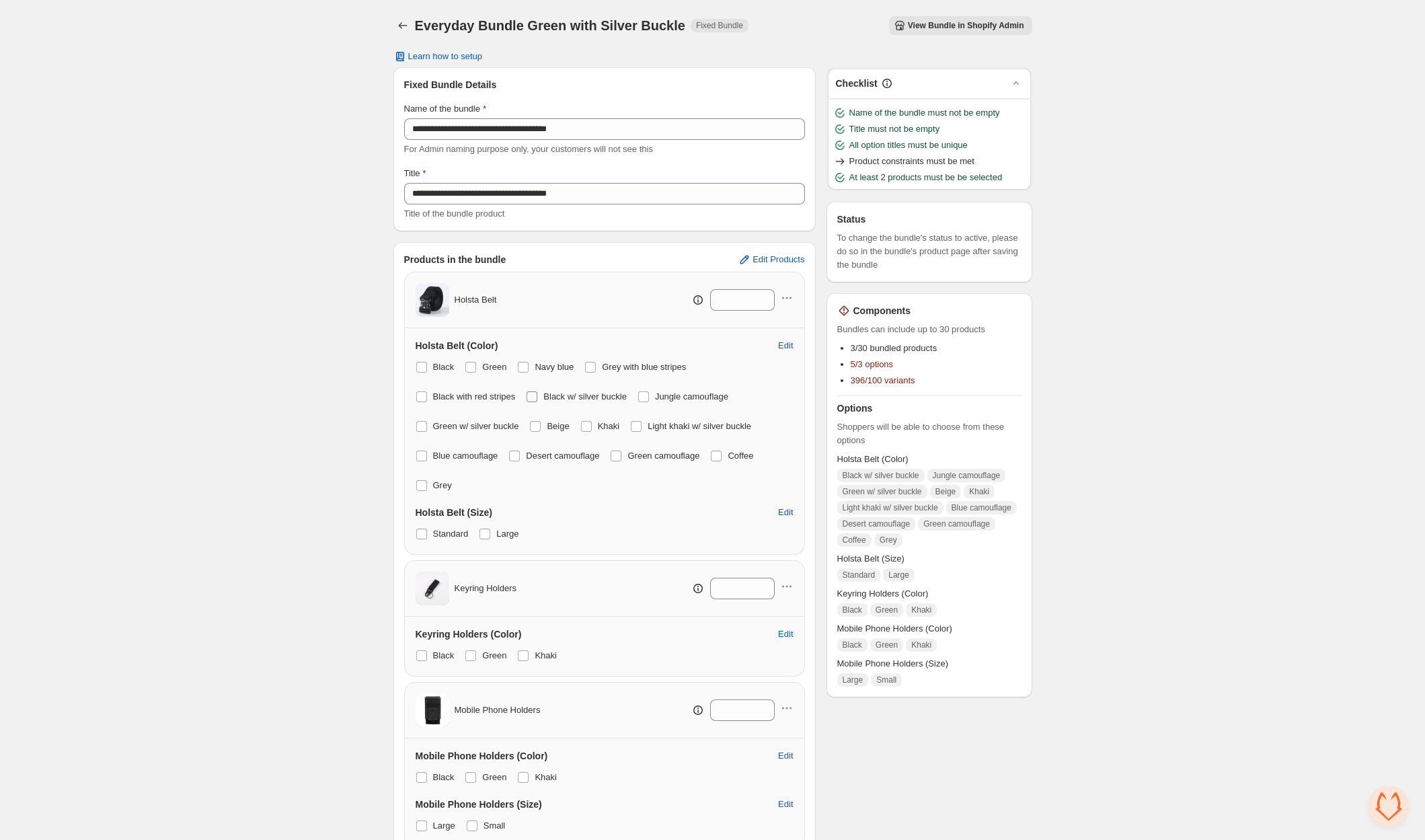
click at [655, 391] on label "Jungle camouflage" at bounding box center [683, 397] width 91 height 19
click at [547, 397] on label "Black w/ silver buckle" at bounding box center [576, 397] width 100 height 19
drag, startPoint x: 546, startPoint y: 423, endPoint x: 571, endPoint y: 421, distance: 25.1
click at [547, 423] on label "Beige" at bounding box center [549, 426] width 40 height 19
drag, startPoint x: 593, startPoint y: 421, endPoint x: 642, endPoint y: 421, distance: 49.0
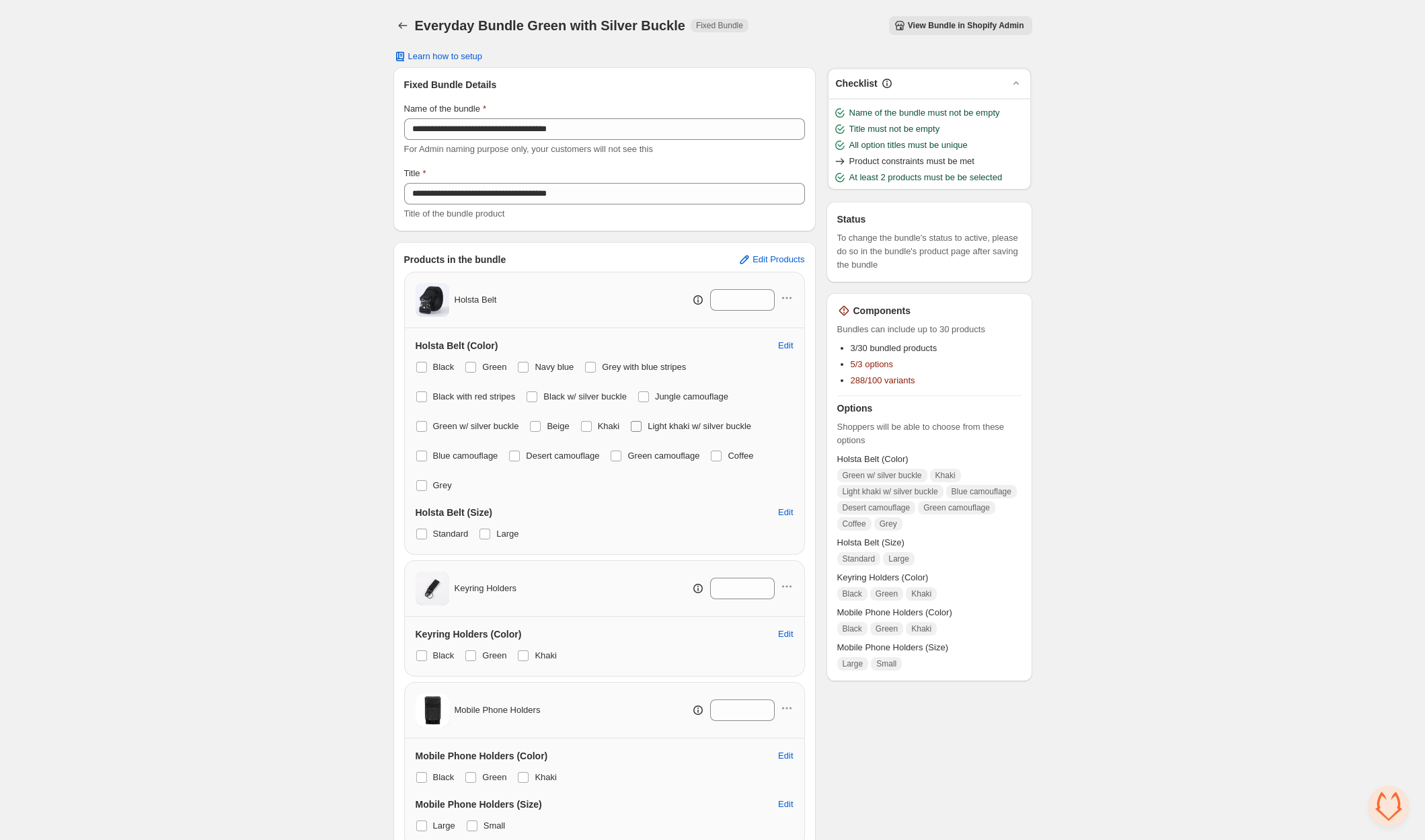
click at [592, 422] on span at bounding box center [586, 426] width 11 height 11
click at [653, 421] on span "Light khaki w/ silver buckle" at bounding box center [700, 426] width 104 height 10
click at [520, 456] on span at bounding box center [514, 455] width 11 height 11
click at [423, 455] on span at bounding box center [421, 455] width 11 height 11
click at [621, 454] on span at bounding box center [615, 455] width 11 height 11
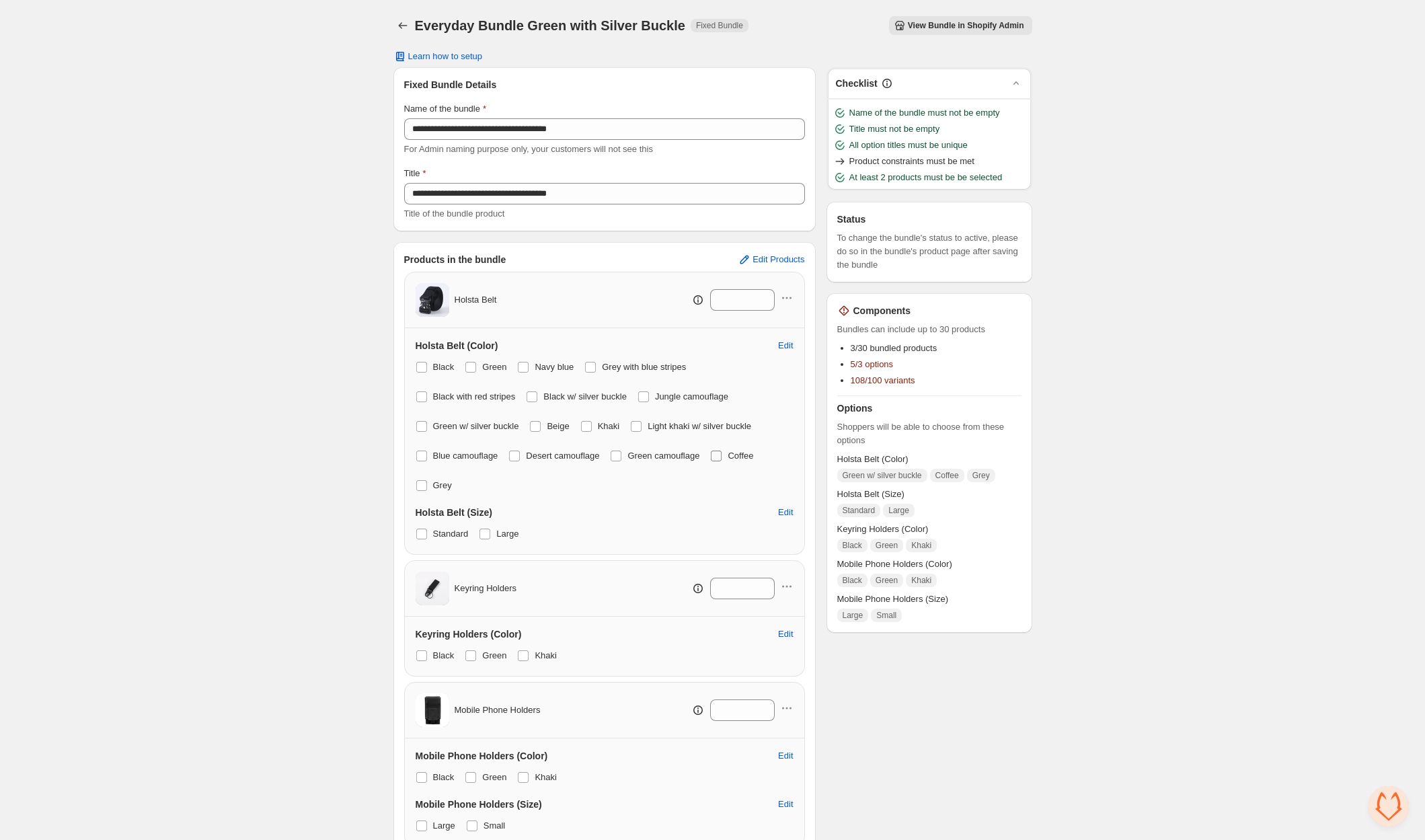
click at [738, 454] on label "Coffee" at bounding box center [731, 455] width 43 height 19
click at [421, 484] on span at bounding box center [421, 485] width 11 height 11
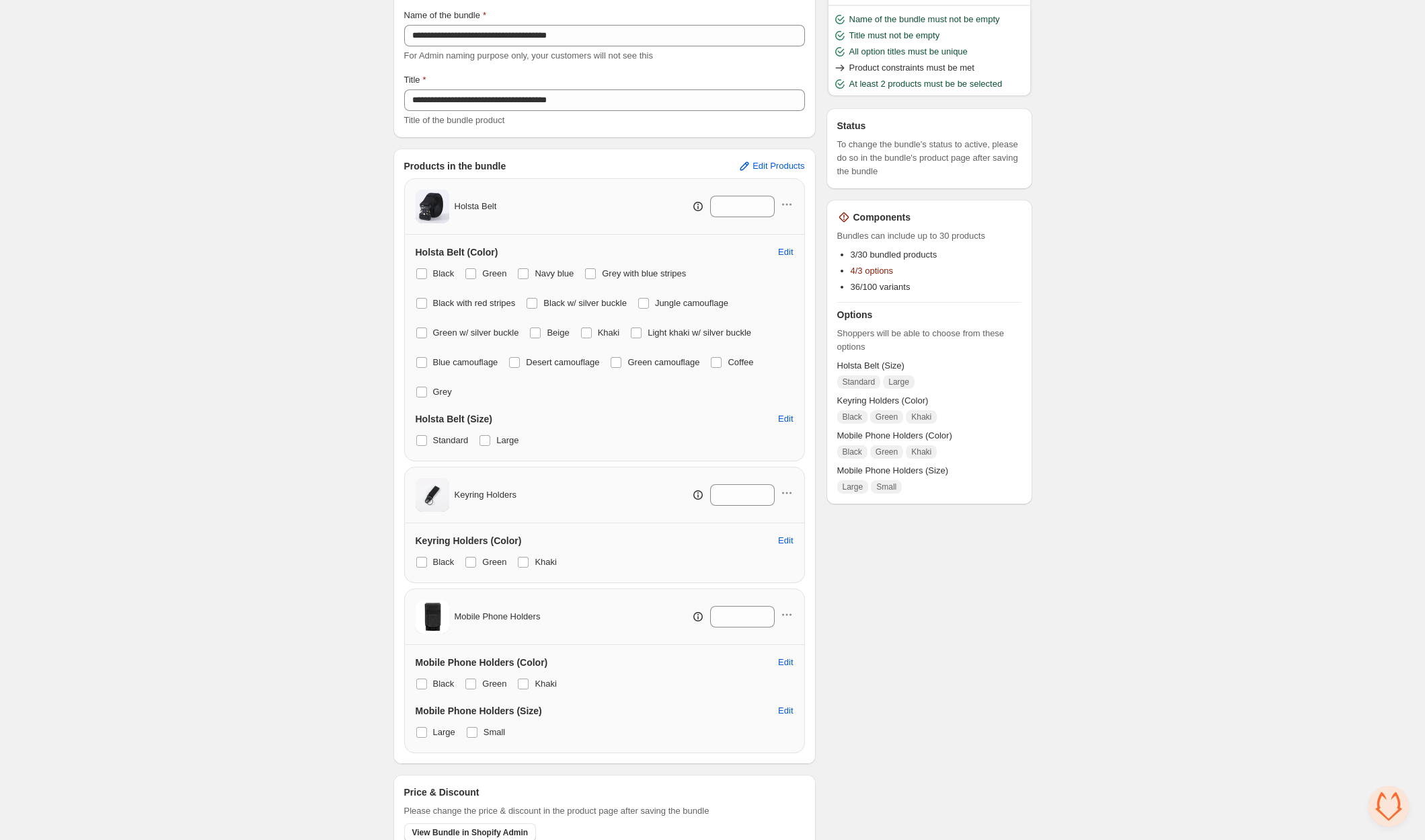
scroll to position [146, 0]
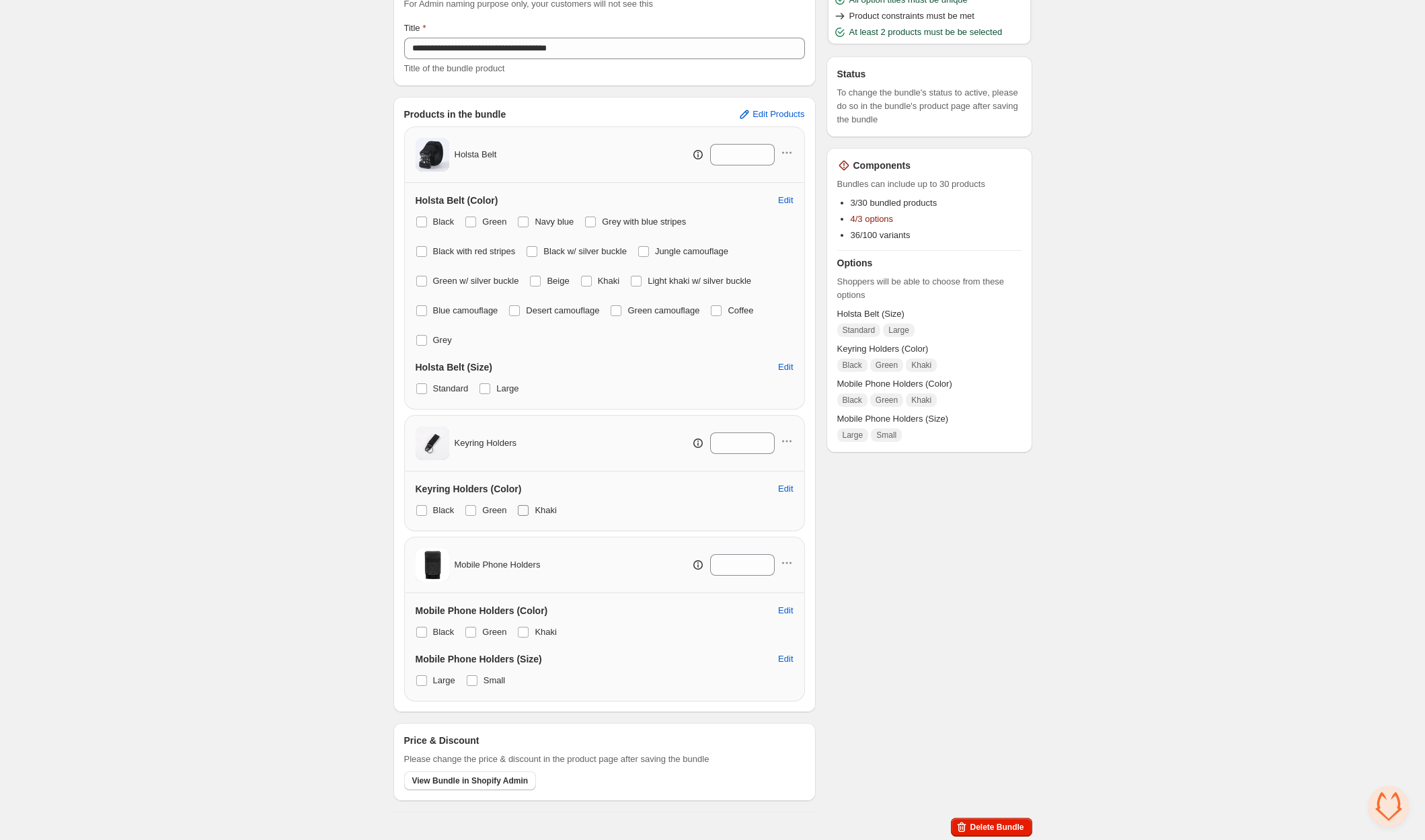
drag, startPoint x: 421, startPoint y: 508, endPoint x: 528, endPoint y: 513, distance: 107.1
click at [421, 508] on span at bounding box center [421, 510] width 11 height 11
click at [529, 513] on span at bounding box center [523, 510] width 12 height 12
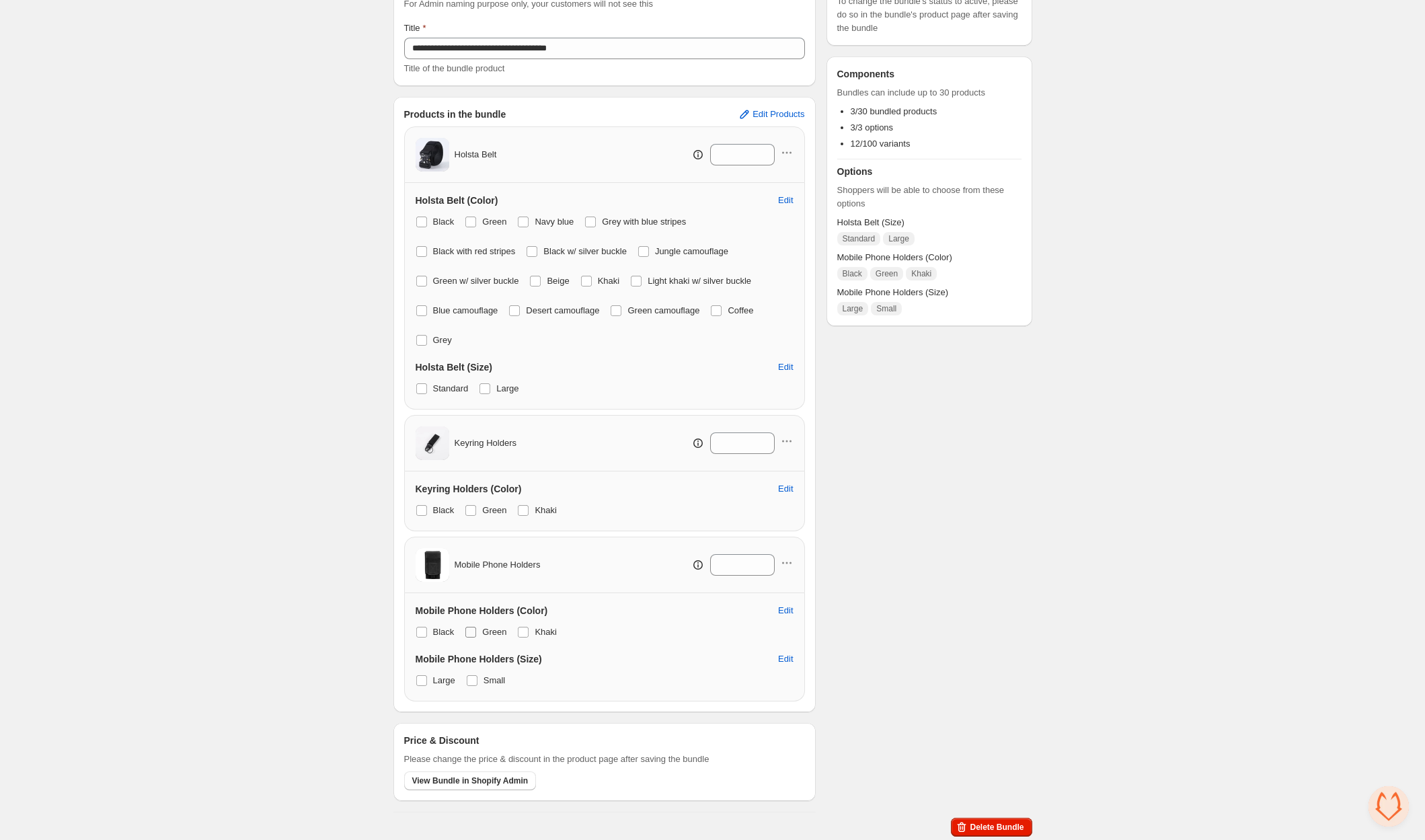
drag, startPoint x: 424, startPoint y: 629, endPoint x: 496, endPoint y: 628, distance: 72.0
click at [431, 629] on label "Black" at bounding box center [435, 631] width 39 height 19
click at [533, 630] on label "Khaki" at bounding box center [536, 631] width 40 height 19
drag, startPoint x: 421, startPoint y: 631, endPoint x: 444, endPoint y: 631, distance: 23.0
click at [421, 631] on span at bounding box center [421, 631] width 11 height 11
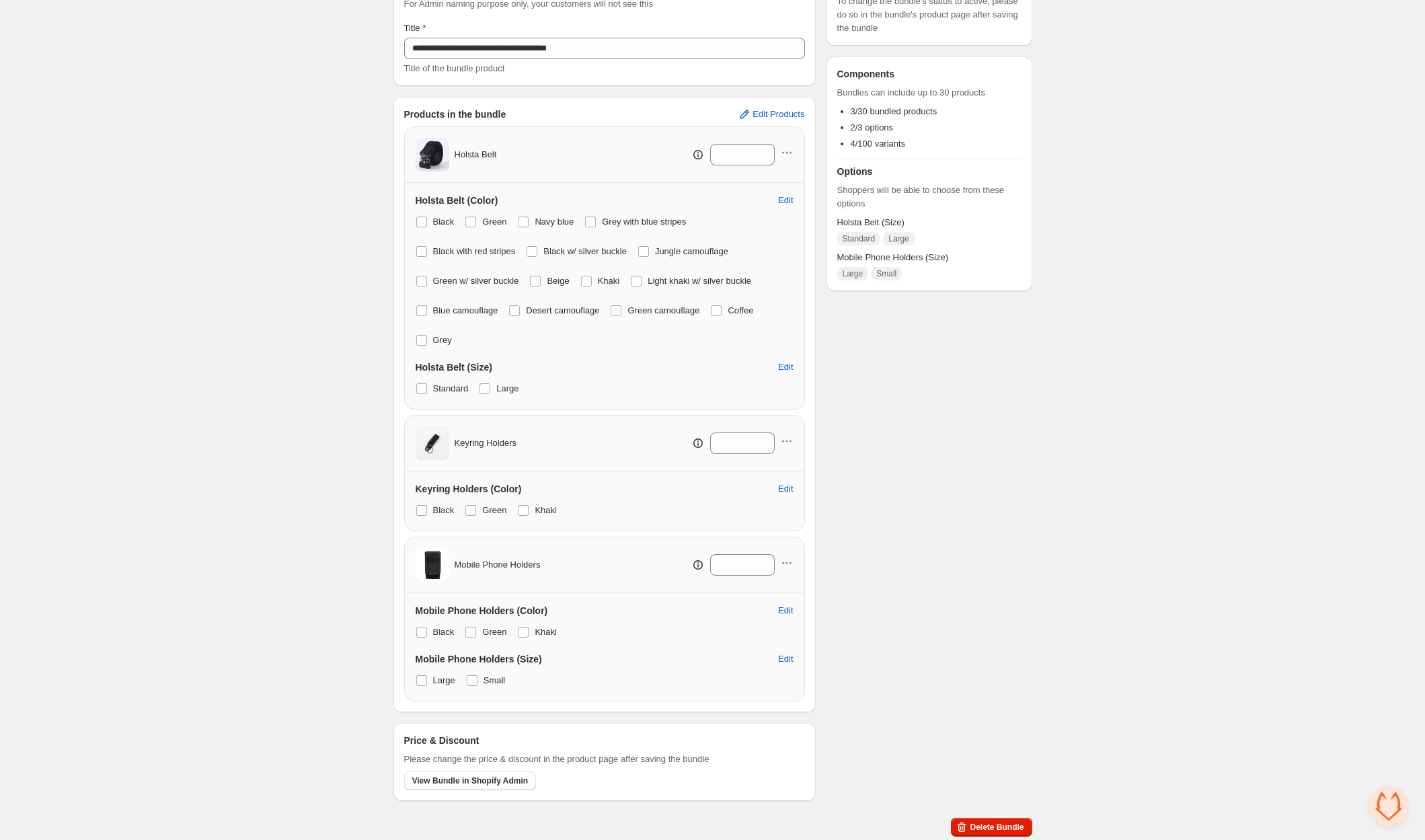
scroll to position [0, 0]
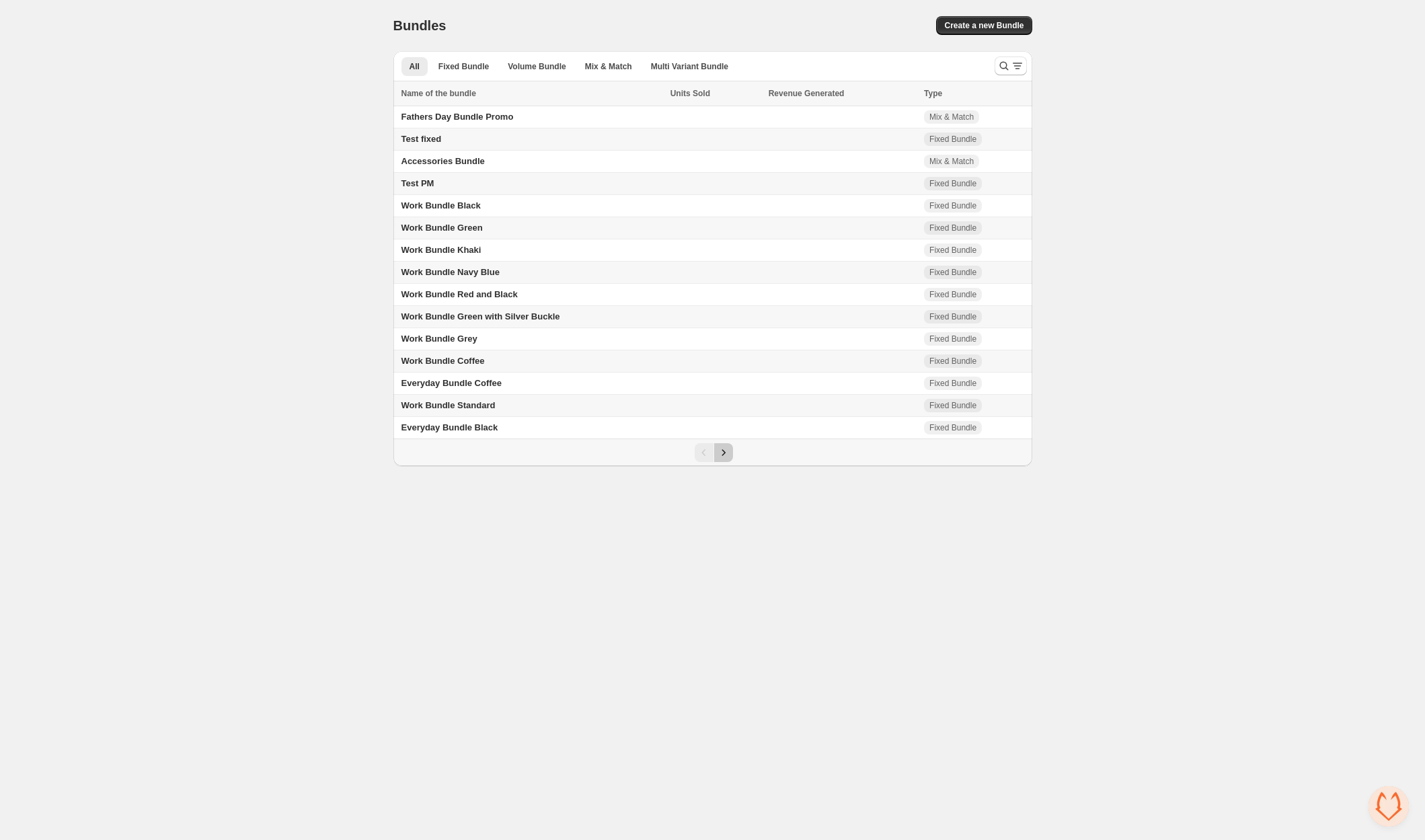
click at [719, 448] on icon "Next" at bounding box center [724, 453] width 14 height 14
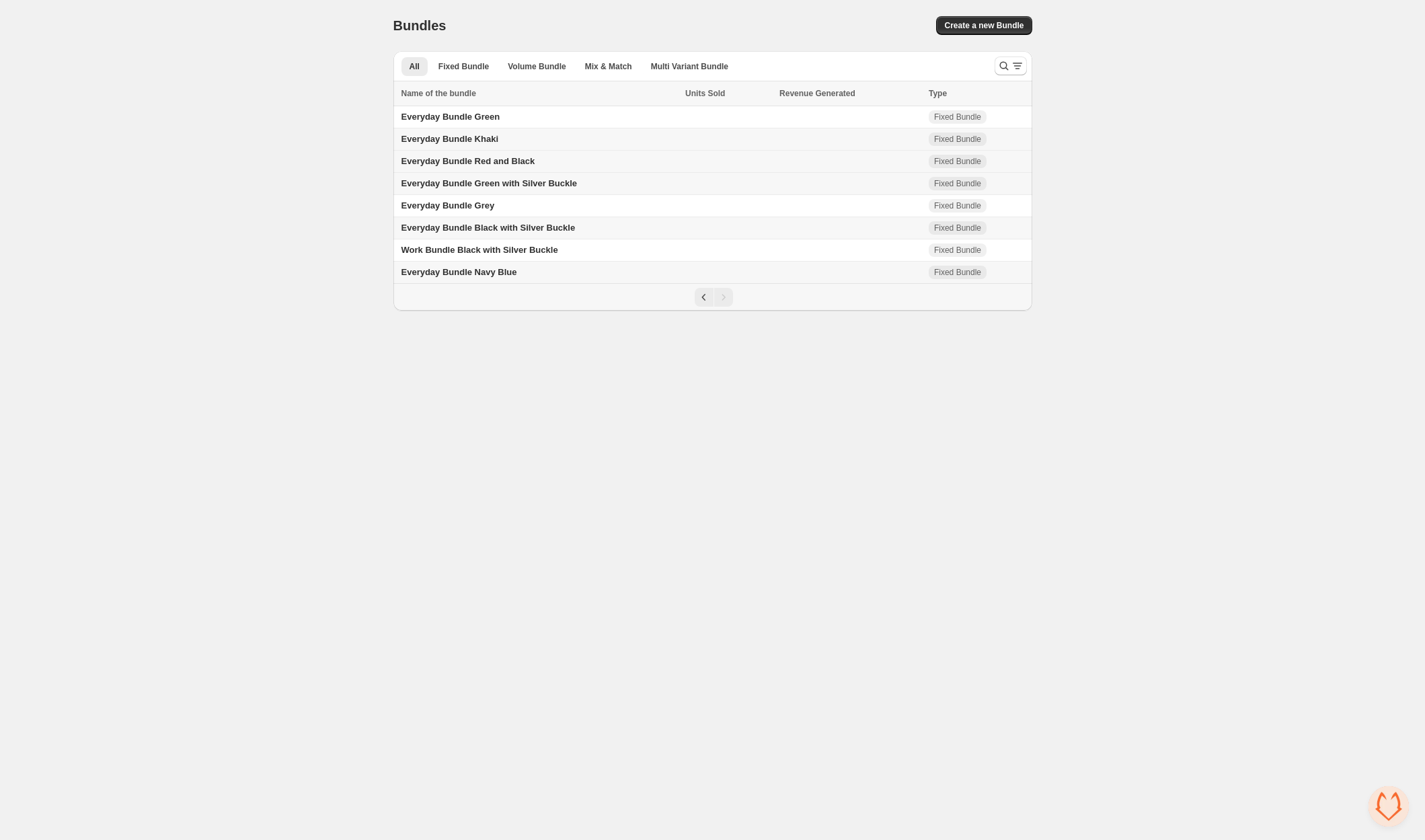
click at [502, 157] on span "Everyday Bundle Red and Black" at bounding box center [468, 161] width 134 height 10
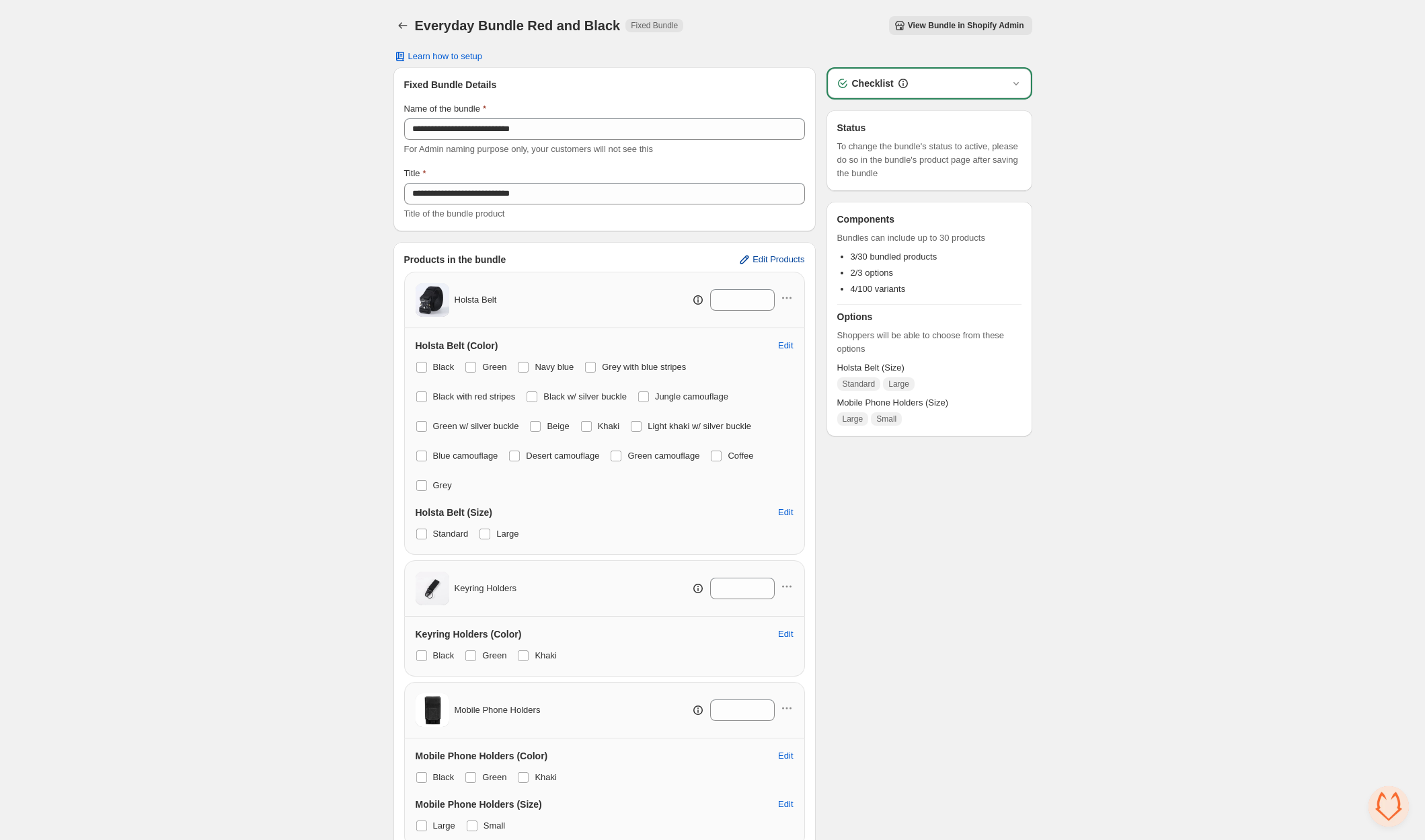
click at [785, 254] on span "Edit Products" at bounding box center [778, 260] width 52 height 11
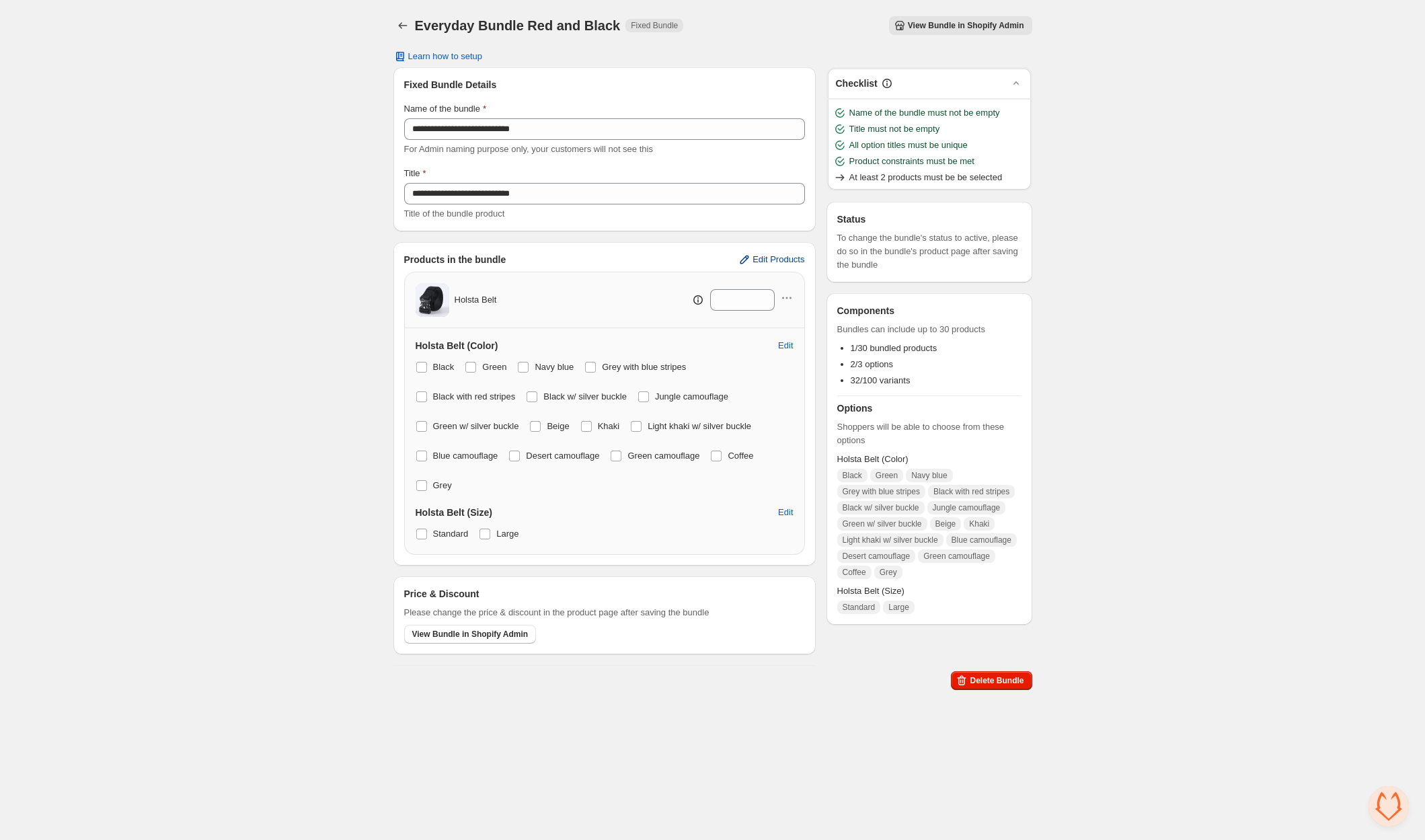
click at [781, 260] on span "Edit Products" at bounding box center [778, 260] width 52 height 11
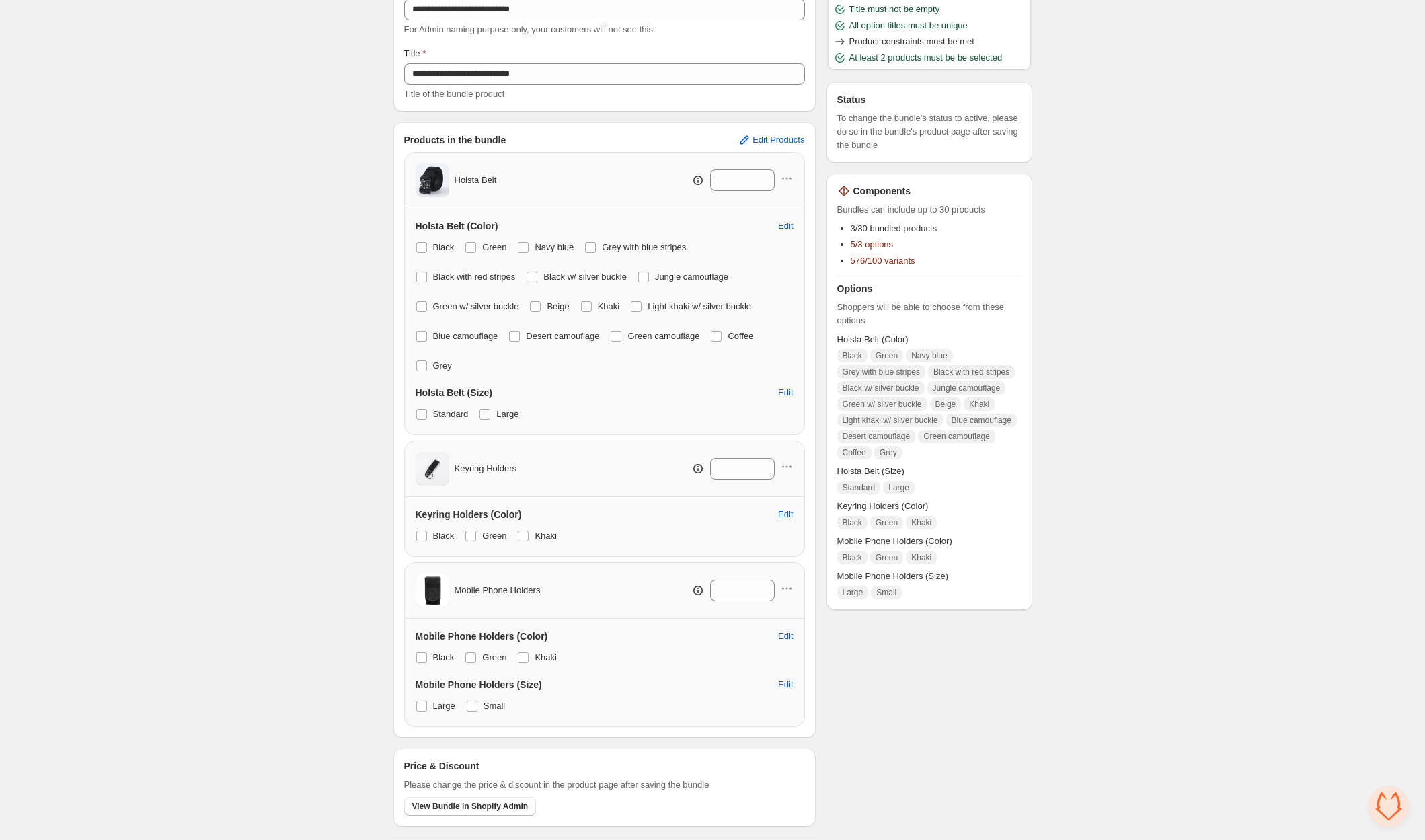
scroll to position [121, 0]
click at [426, 242] on span at bounding box center [421, 246] width 11 height 11
click at [465, 242] on div "Black Green Navy blue Grey with blue stripes Black with red stripes Black w/ si…" at bounding box center [604, 305] width 378 height 137
click at [472, 241] on span at bounding box center [471, 243] width 11 height 11
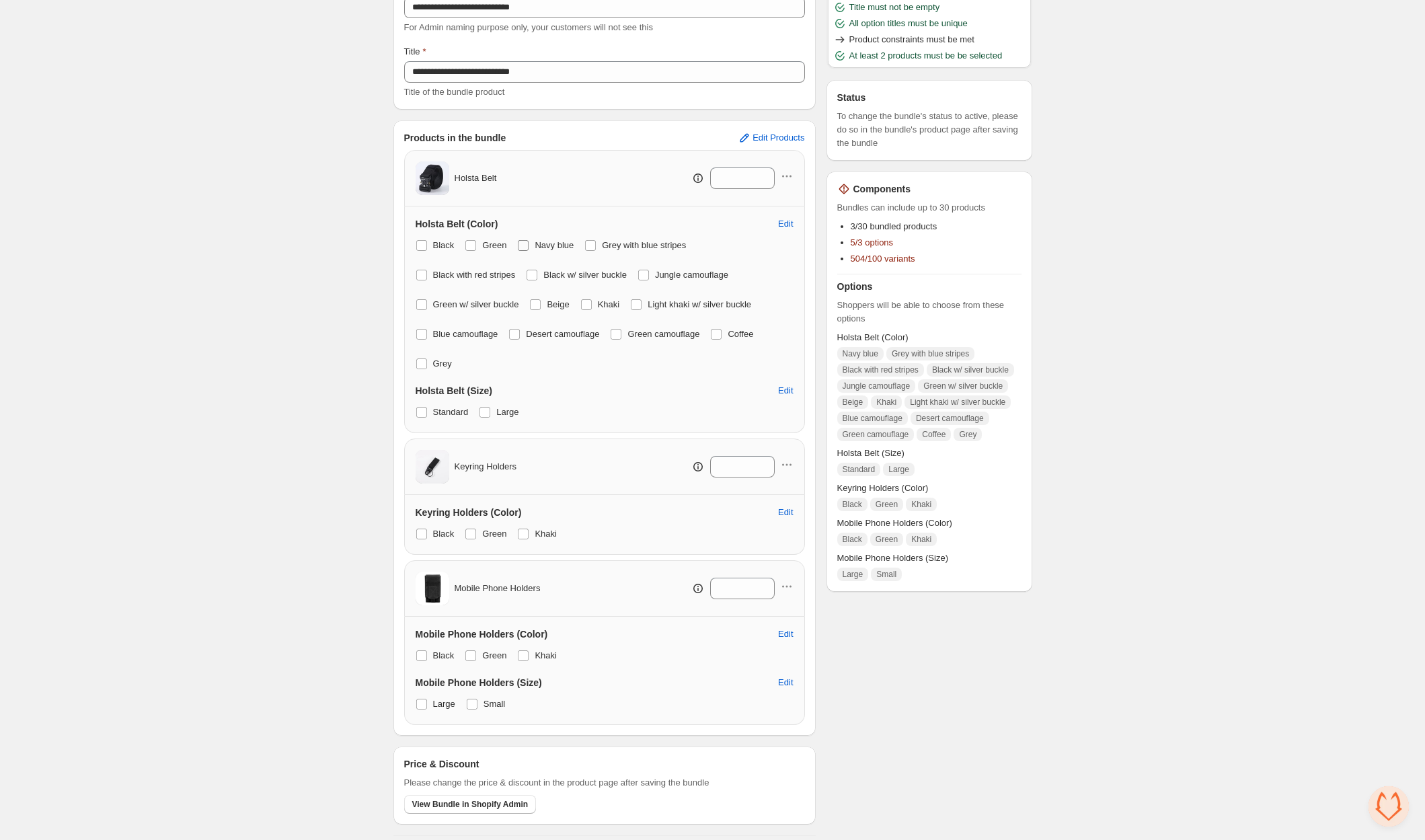
click at [534, 239] on label "Navy blue" at bounding box center [545, 245] width 56 height 19
drag, startPoint x: 593, startPoint y: 239, endPoint x: 581, endPoint y: 245, distance: 13.4
click at [593, 240] on span at bounding box center [590, 245] width 11 height 11
drag, startPoint x: 535, startPoint y: 269, endPoint x: 575, endPoint y: 267, distance: 40.0
click at [536, 270] on span at bounding box center [531, 275] width 11 height 11
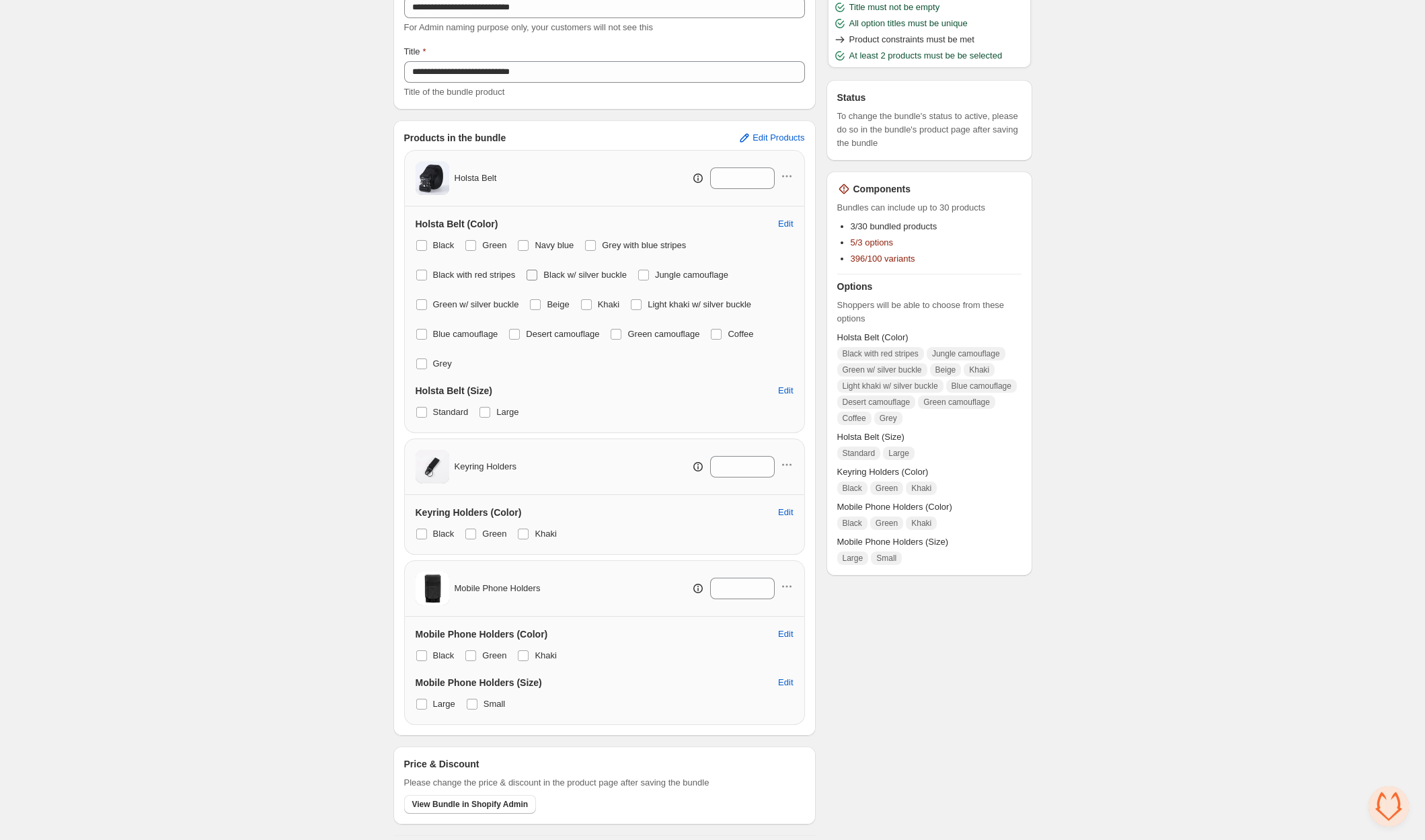
drag, startPoint x: 654, startPoint y: 267, endPoint x: 621, endPoint y: 276, distance: 34.2
click at [650, 269] on span at bounding box center [644, 275] width 12 height 12
drag, startPoint x: 420, startPoint y: 302, endPoint x: 503, endPoint y: 302, distance: 83.0
click at [424, 302] on span at bounding box center [421, 304] width 11 height 11
drag, startPoint x: 542, startPoint y: 302, endPoint x: 556, endPoint y: 302, distance: 14.0
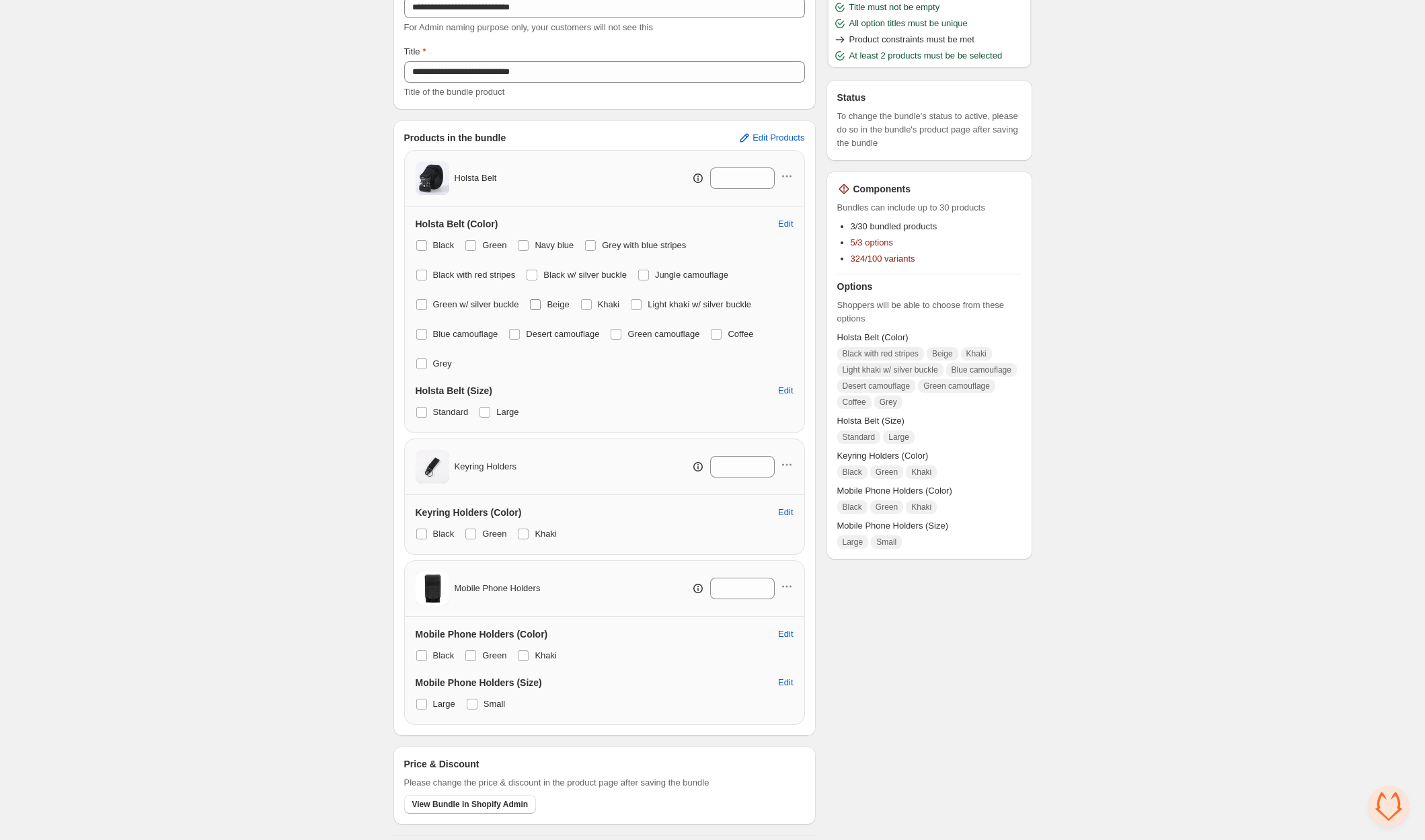
click at [541, 302] on span at bounding box center [535, 304] width 11 height 11
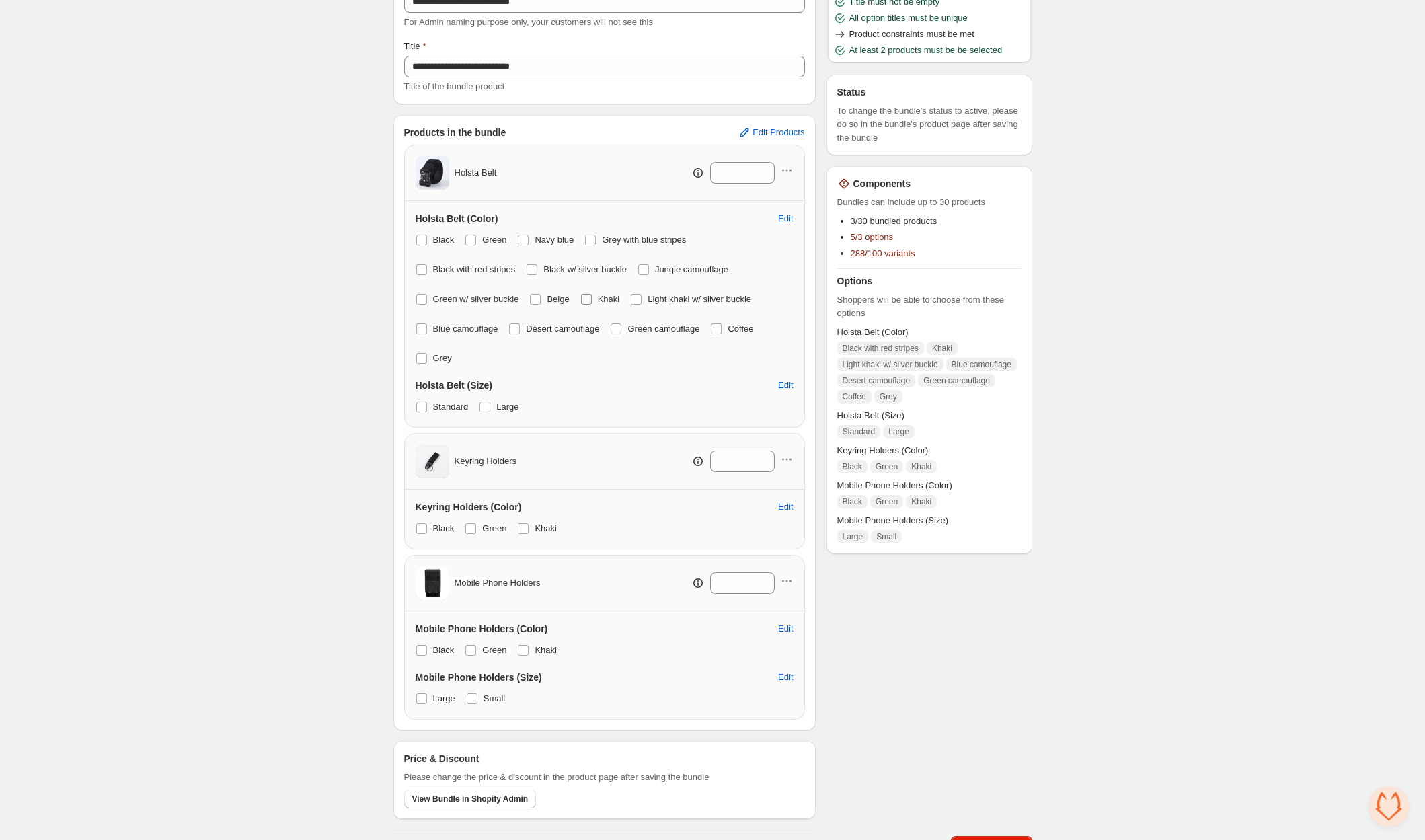
drag, startPoint x: 596, startPoint y: 302, endPoint x: 604, endPoint y: 302, distance: 8.0
click at [600, 302] on label "Khaki" at bounding box center [600, 299] width 40 height 19
click at [642, 301] on span at bounding box center [636, 299] width 11 height 11
click at [587, 302] on span at bounding box center [586, 300] width 11 height 11
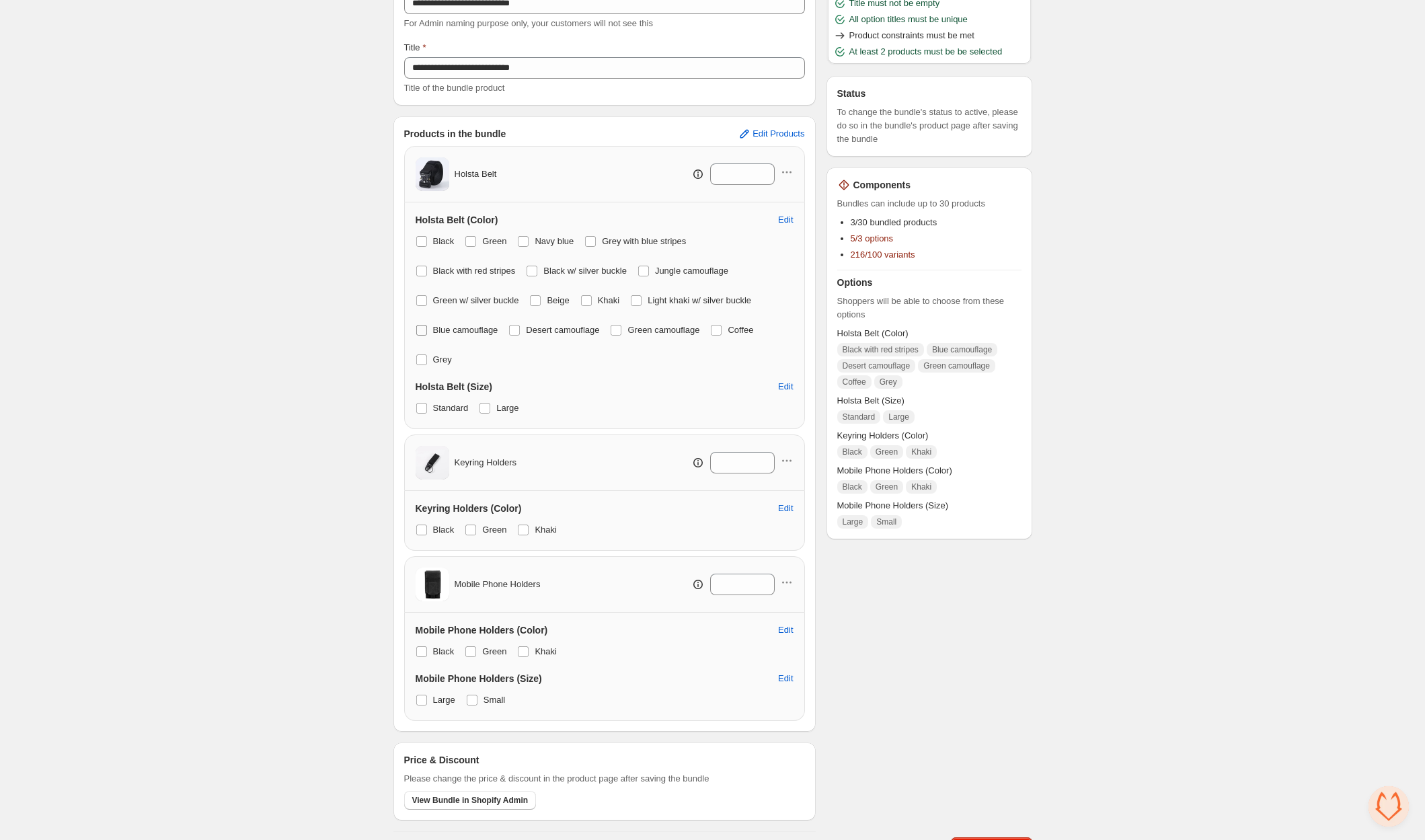
drag, startPoint x: 423, startPoint y: 327, endPoint x: 487, endPoint y: 323, distance: 64.1
click at [425, 327] on span at bounding box center [421, 329] width 11 height 11
click at [520, 326] on span at bounding box center [514, 329] width 11 height 11
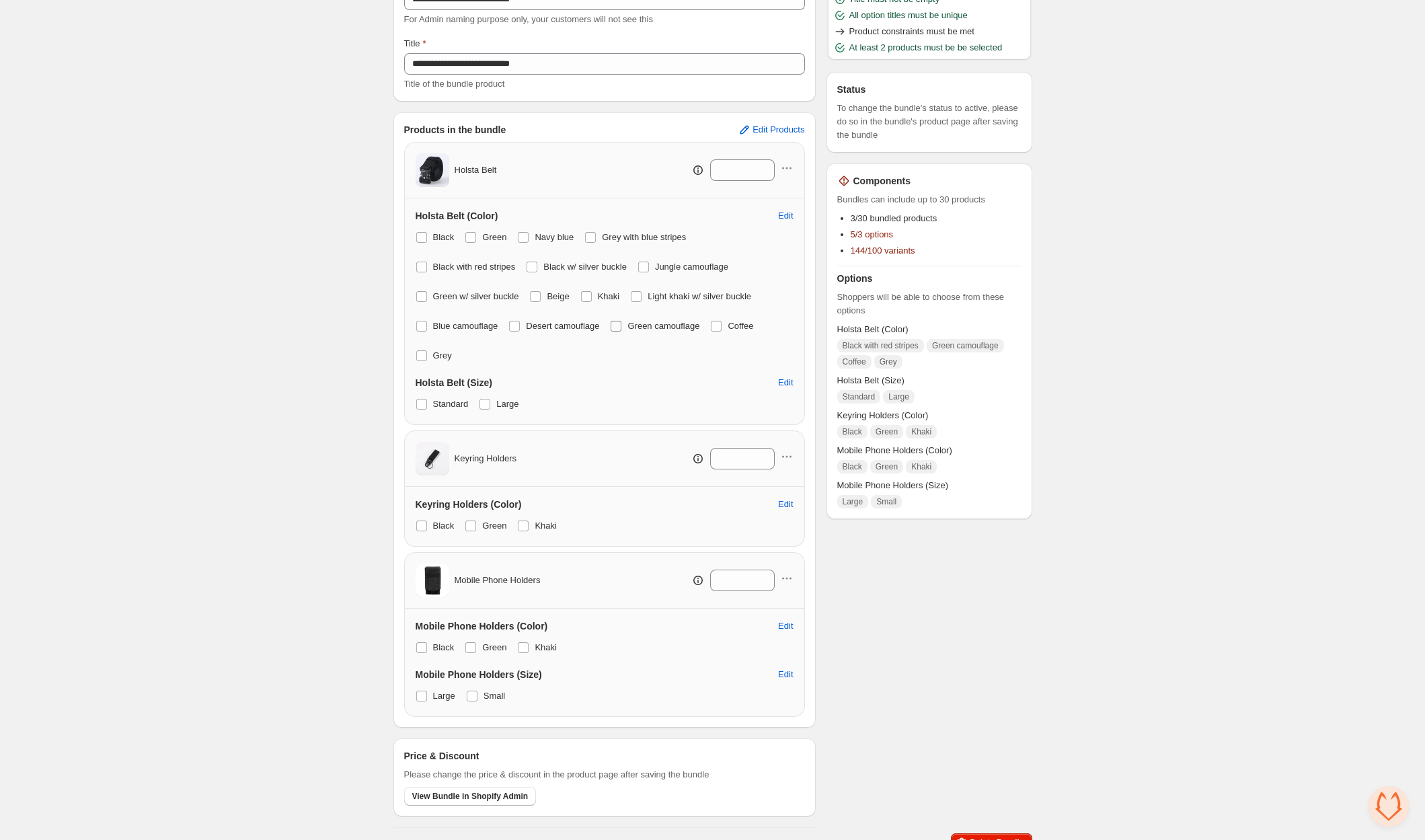
drag, startPoint x: 622, startPoint y: 324, endPoint x: 693, endPoint y: 328, distance: 71.1
click at [621, 324] on span at bounding box center [615, 326] width 11 height 11
click at [722, 325] on span at bounding box center [716, 326] width 11 height 11
drag, startPoint x: 424, startPoint y: 355, endPoint x: 455, endPoint y: 382, distance: 41.1
click at [424, 355] on span at bounding box center [421, 353] width 11 height 11
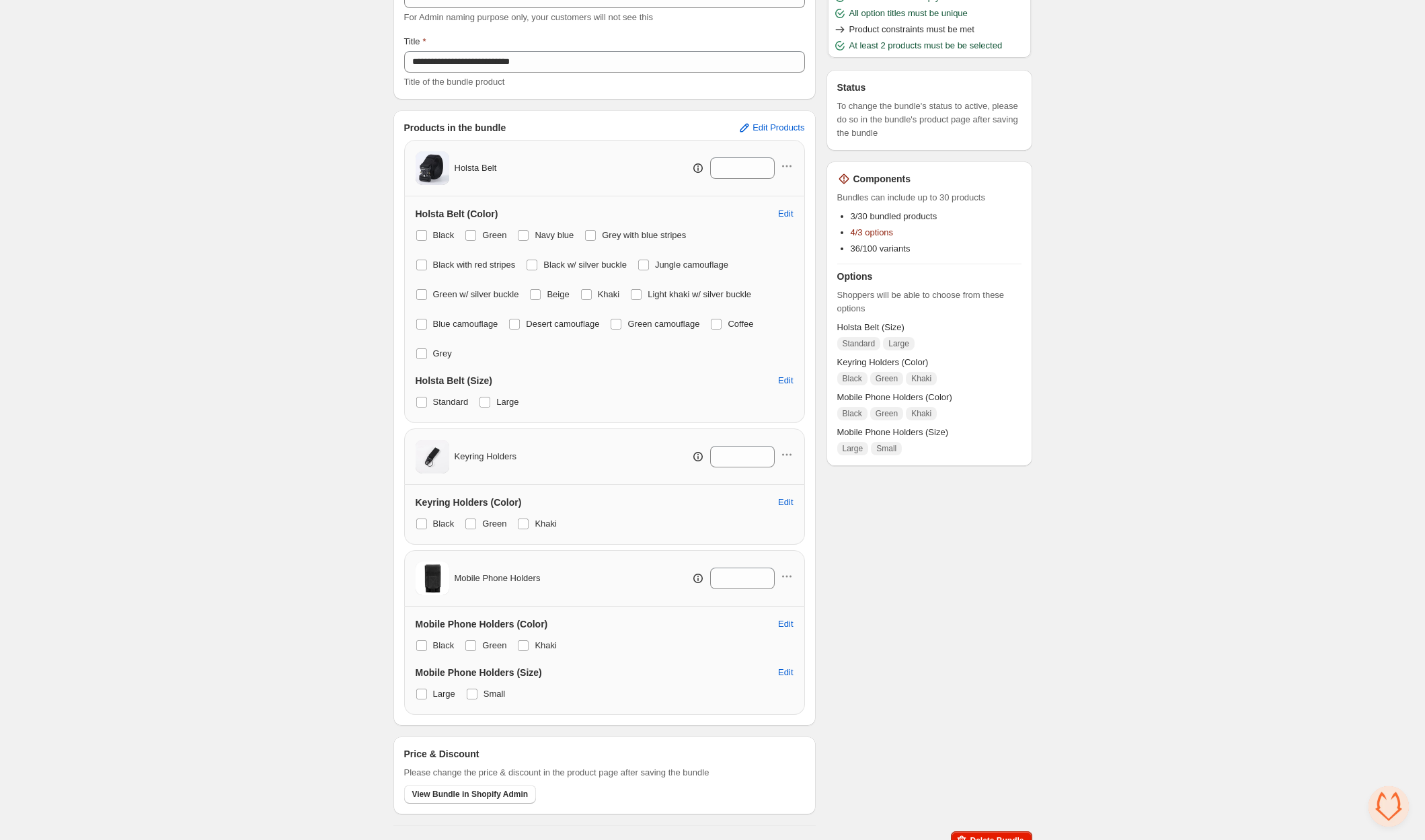
scroll to position [146, 0]
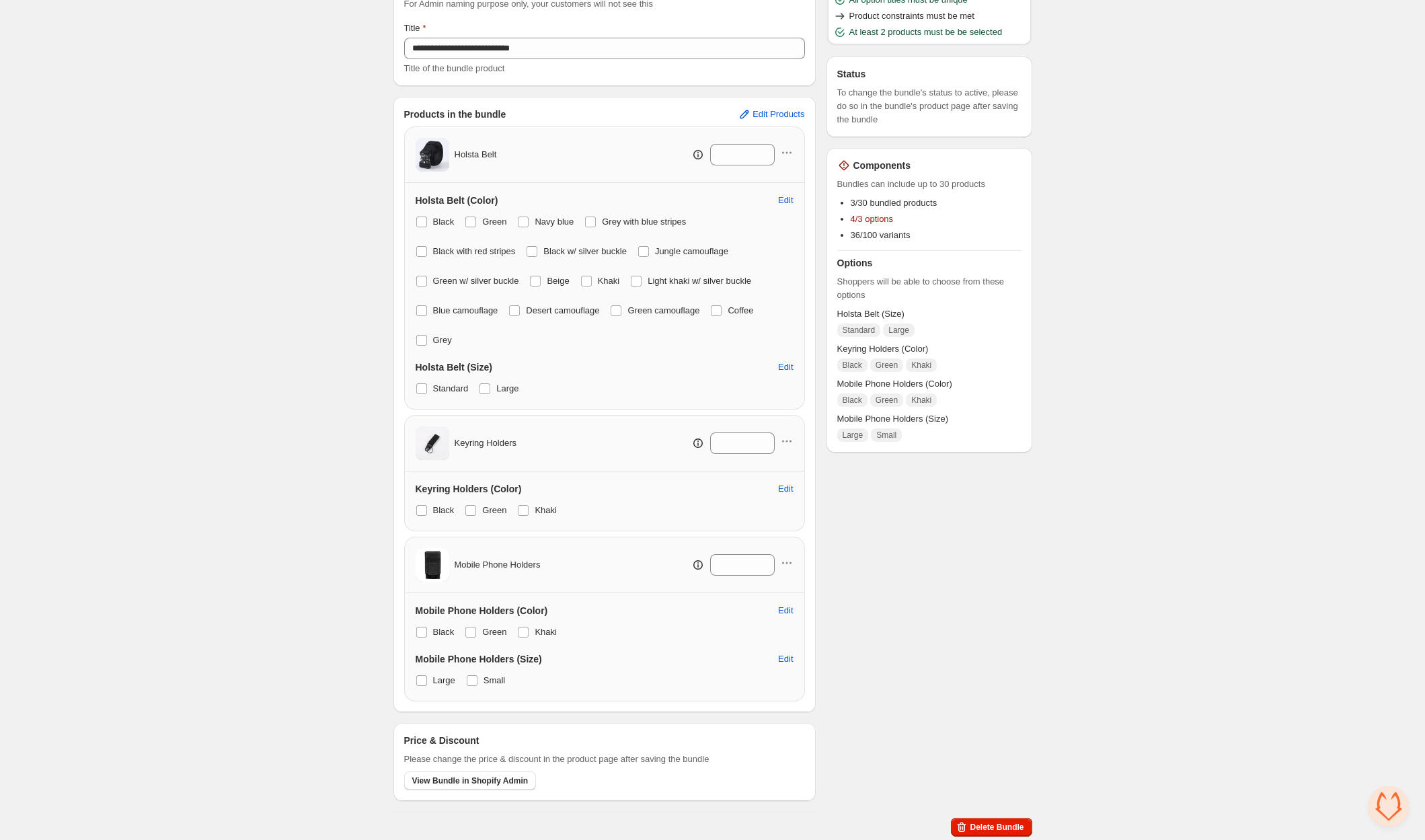
drag, startPoint x: 476, startPoint y: 509, endPoint x: 512, endPoint y: 510, distance: 36.0
click at [478, 509] on label "Green" at bounding box center [485, 510] width 42 height 19
click at [523, 510] on span at bounding box center [523, 510] width 11 height 11
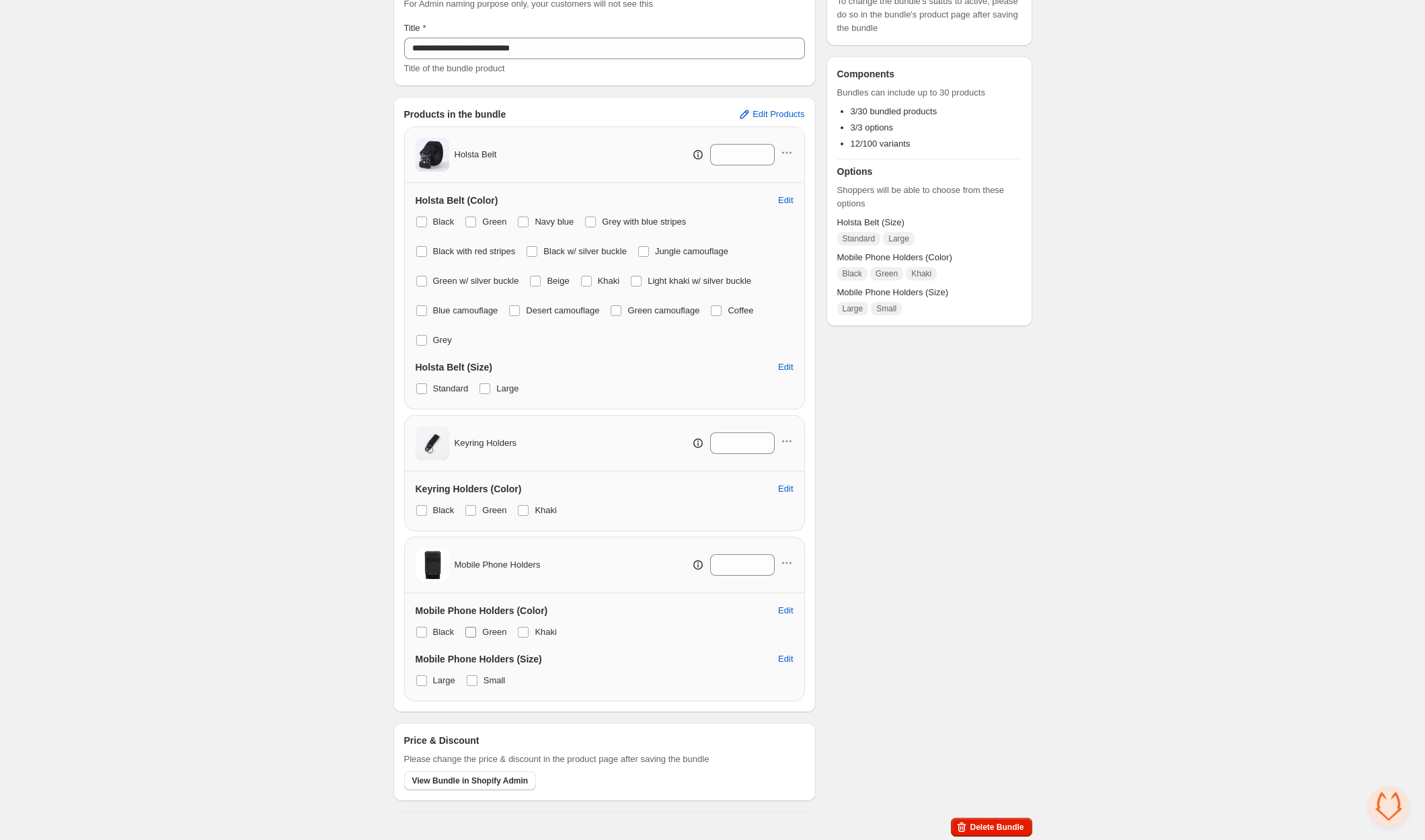
drag, startPoint x: 478, startPoint y: 638, endPoint x: 487, endPoint y: 637, distance: 9.1
click at [478, 638] on label "Green" at bounding box center [485, 631] width 42 height 19
drag, startPoint x: 536, startPoint y: 629, endPoint x: 548, endPoint y: 629, distance: 12.0
click at [536, 629] on span "Khaki" at bounding box center [546, 631] width 22 height 10
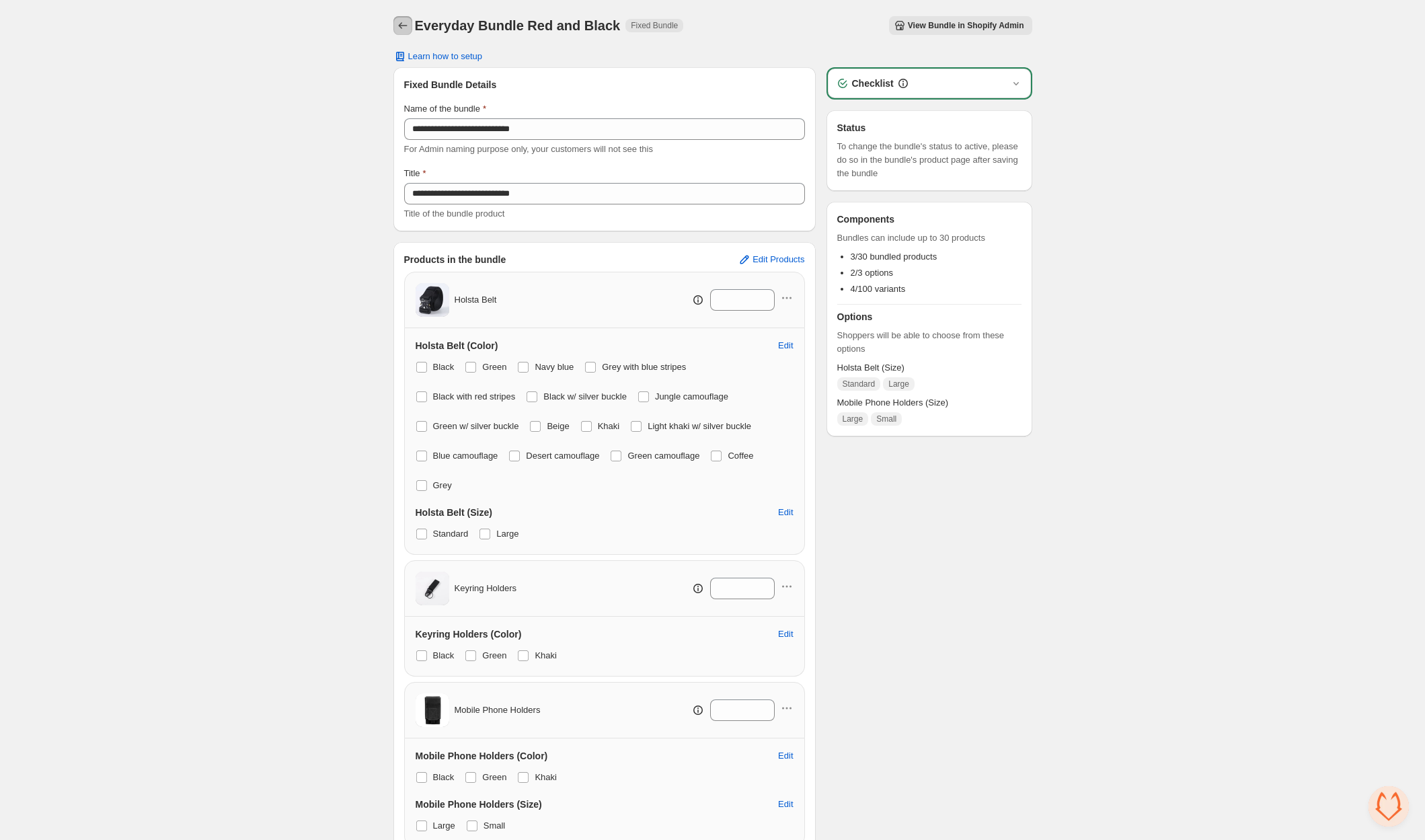
click at [398, 24] on icon "Back" at bounding box center [403, 26] width 14 height 14
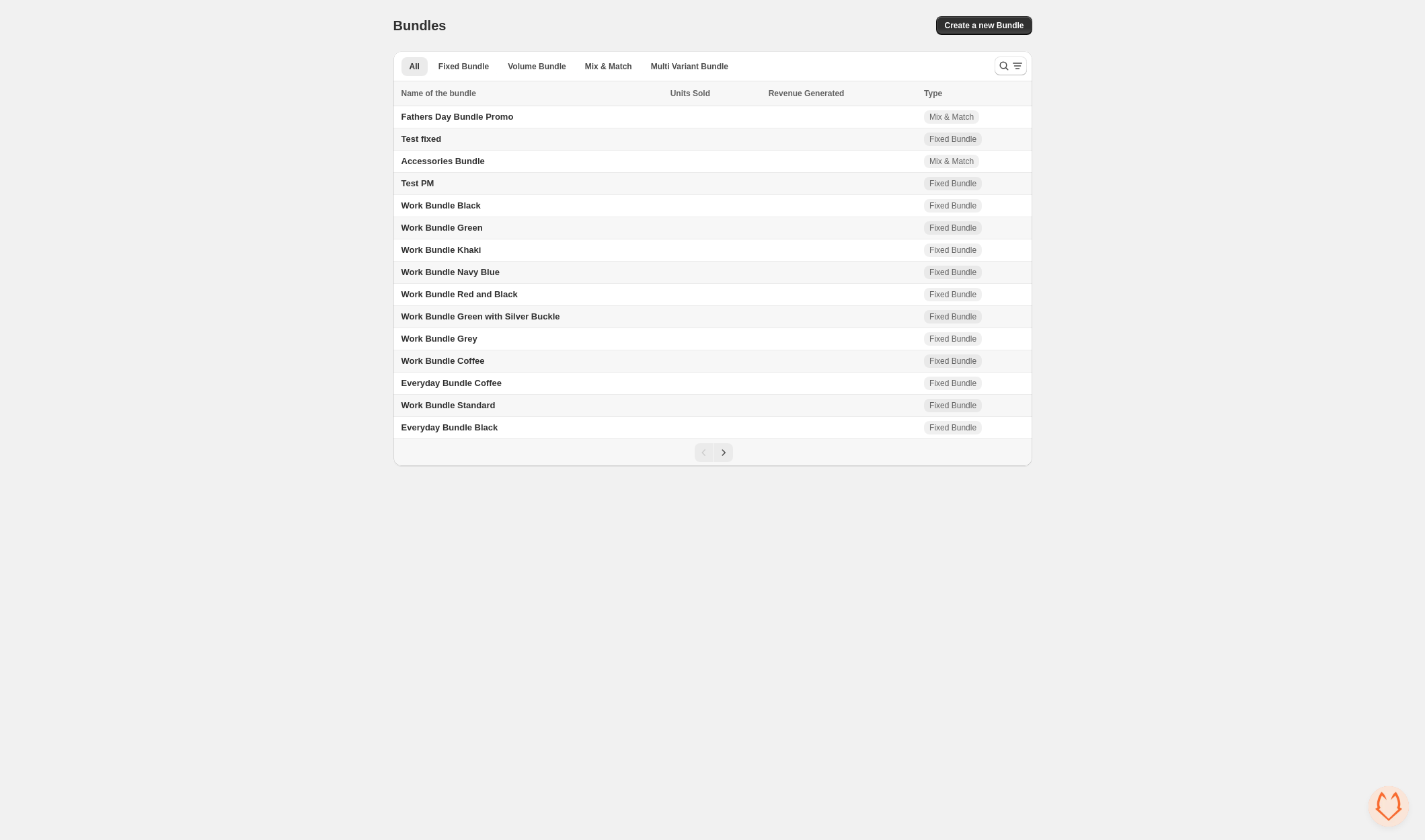
click at [723, 462] on div "Pagination" at bounding box center [712, 453] width 638 height 27
click at [724, 454] on icon "Next" at bounding box center [724, 452] width 3 height 6
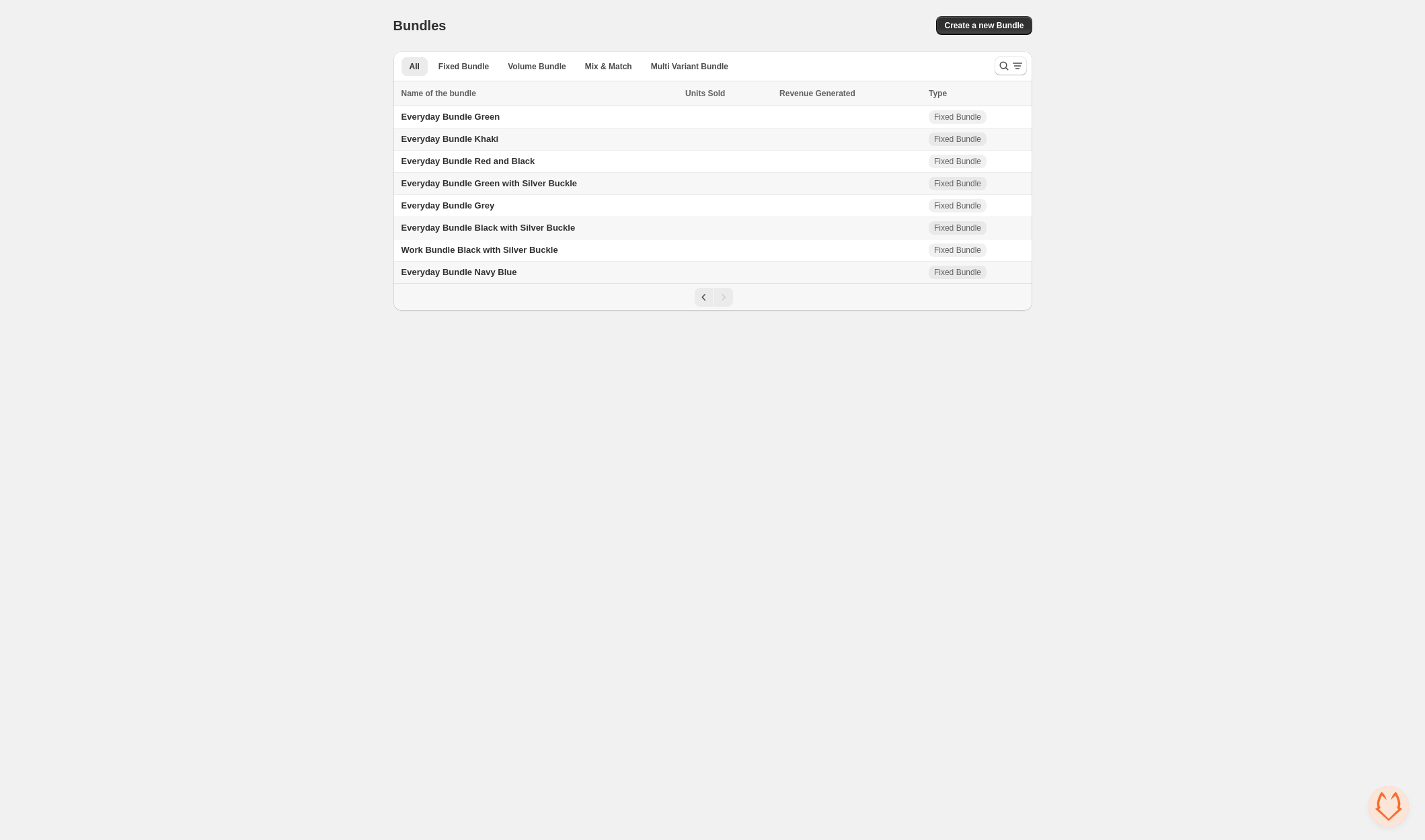
click at [515, 135] on td "Everyday Bundle Khaki" at bounding box center [537, 140] width 289 height 22
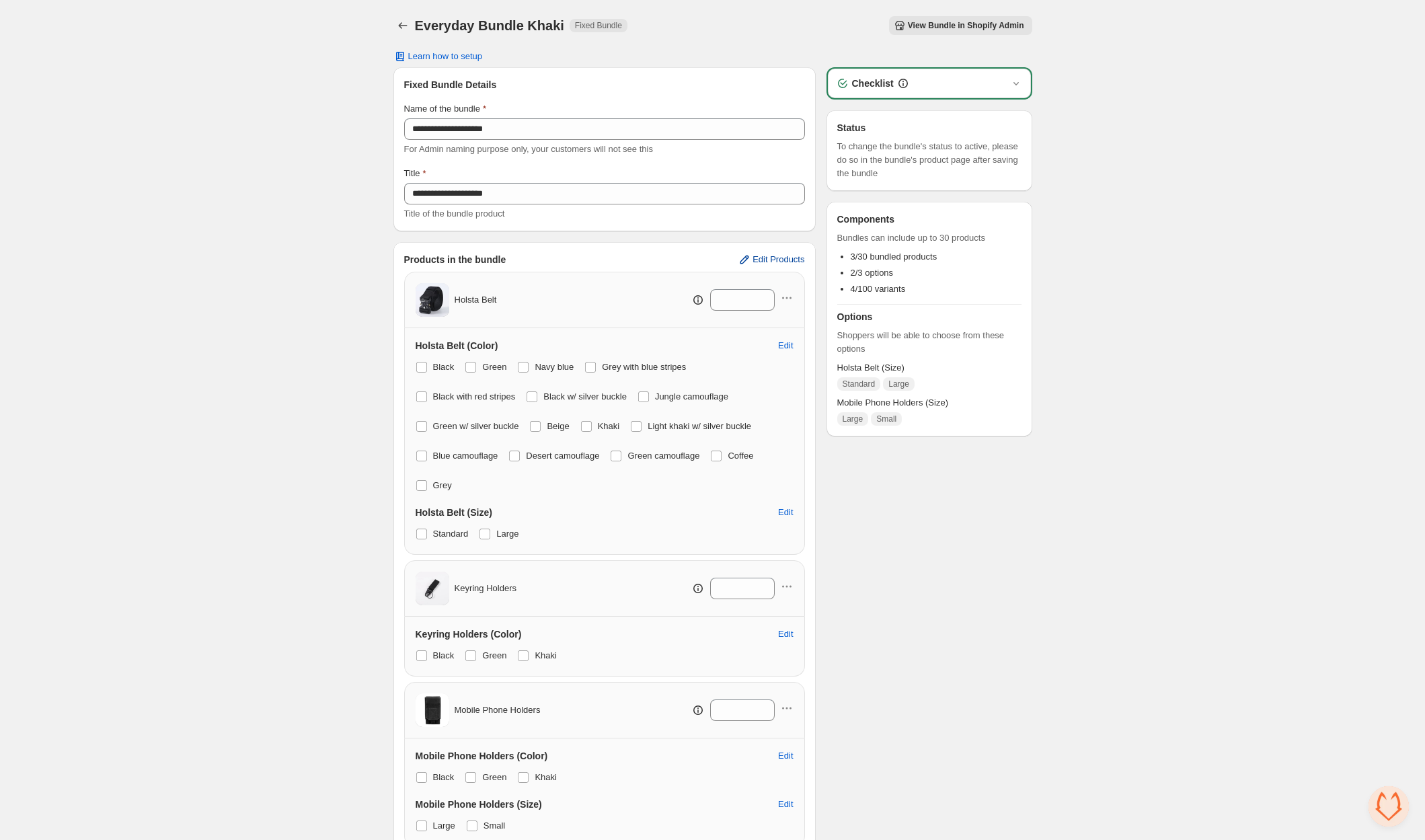
click at [792, 260] on span "Edit Products" at bounding box center [778, 260] width 52 height 11
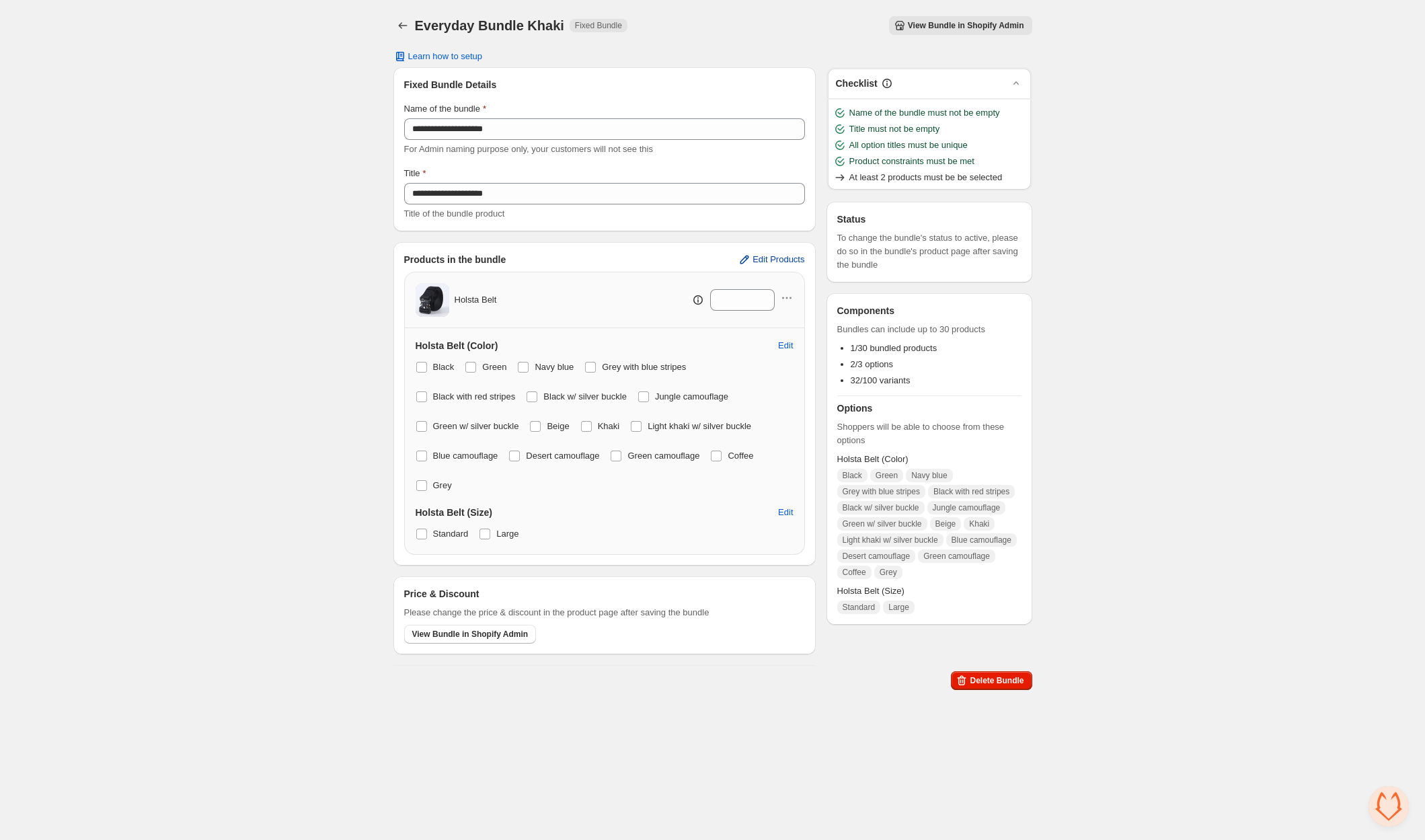
click at [763, 258] on span "Edit Products" at bounding box center [778, 260] width 52 height 11
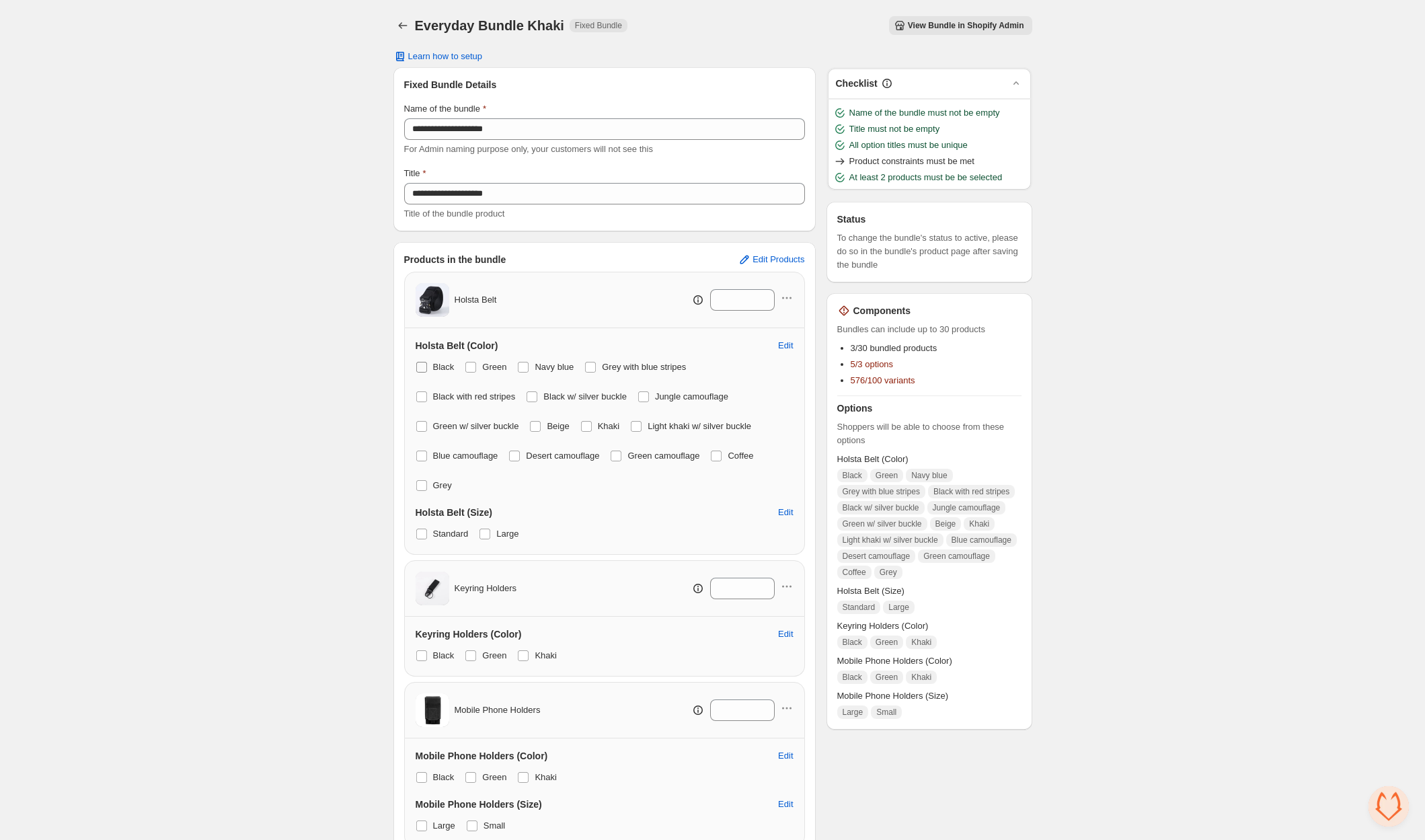
drag, startPoint x: 424, startPoint y: 365, endPoint x: 450, endPoint y: 363, distance: 26.1
click at [426, 365] on span at bounding box center [421, 367] width 11 height 11
click at [481, 362] on label "Green" at bounding box center [485, 367] width 42 height 19
drag, startPoint x: 533, startPoint y: 362, endPoint x: 560, endPoint y: 361, distance: 27.0
click at [535, 362] on label "Navy blue" at bounding box center [545, 367] width 56 height 19
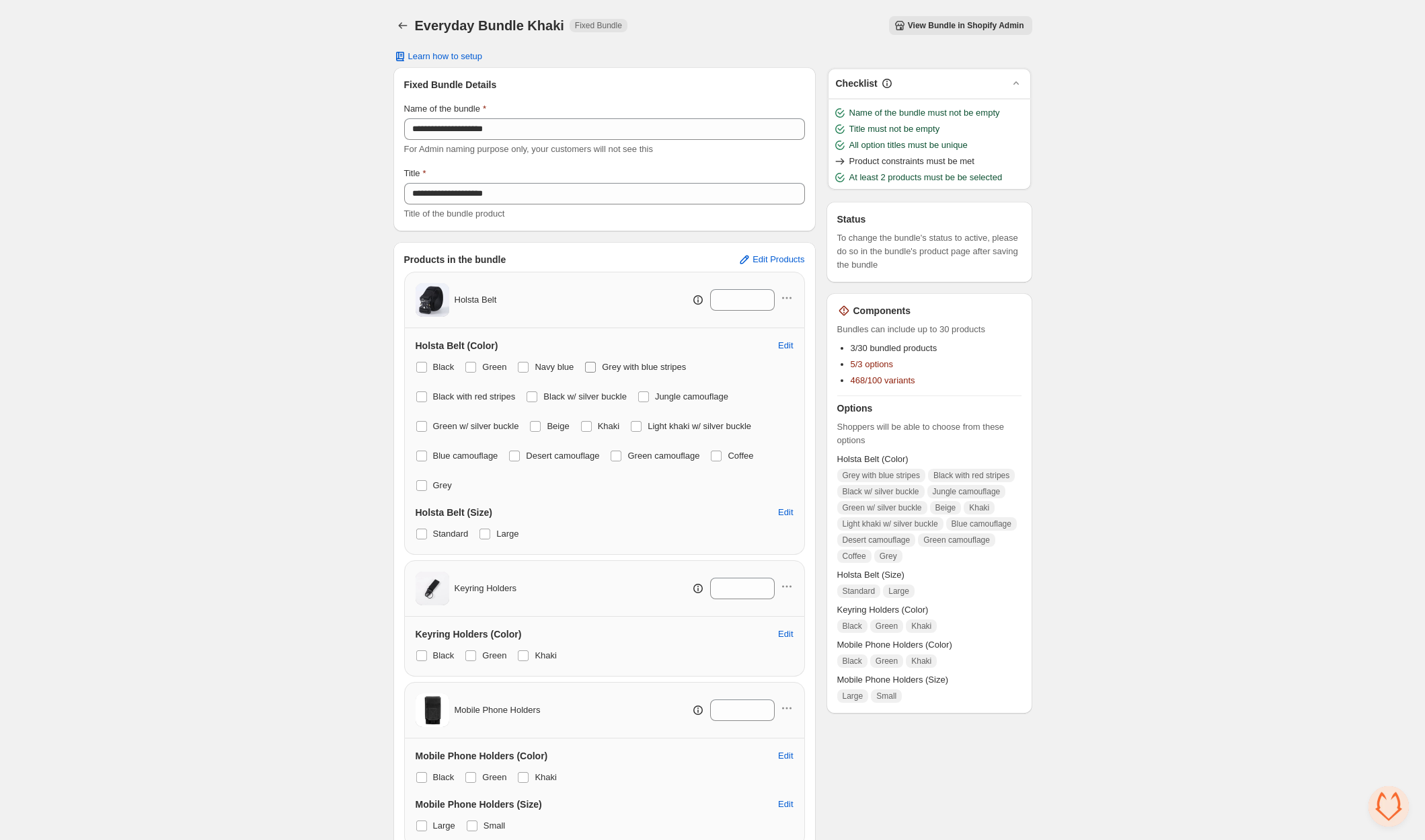
click at [596, 362] on span at bounding box center [590, 367] width 11 height 11
drag, startPoint x: 424, startPoint y: 400, endPoint x: 525, endPoint y: 391, distance: 101.4
click at [424, 400] on span at bounding box center [421, 397] width 11 height 11
click at [537, 391] on span at bounding box center [531, 397] width 11 height 11
click at [650, 397] on div "Black Green Navy blue Grey with blue stripes Black with red stripes Black w/ si…" at bounding box center [604, 426] width 378 height 137
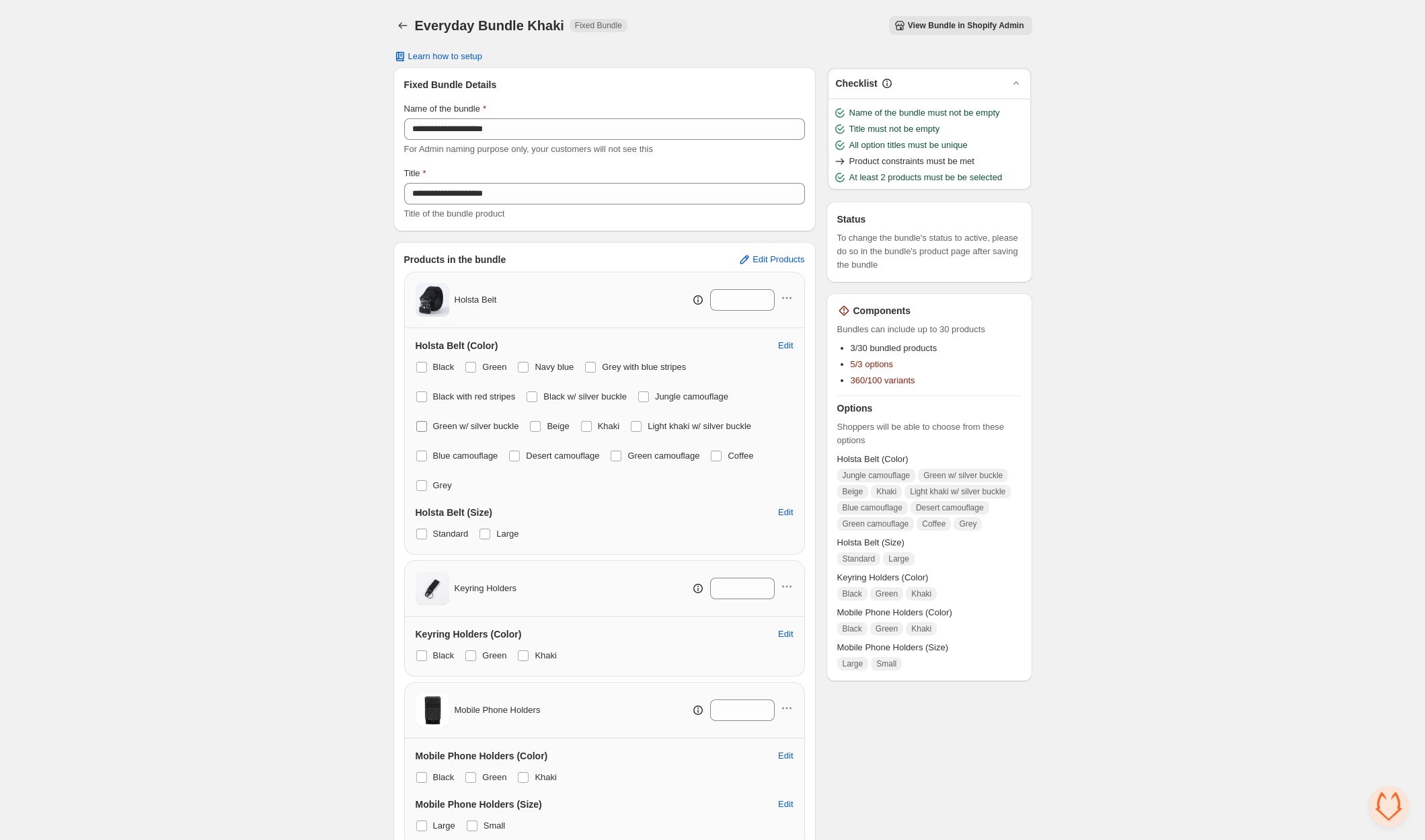
click at [419, 424] on span at bounding box center [421, 426] width 11 height 11
drag, startPoint x: 542, startPoint y: 423, endPoint x: 555, endPoint y: 424, distance: 13.0
click at [541, 424] on span at bounding box center [535, 426] width 11 height 11
click at [649, 397] on span at bounding box center [644, 397] width 11 height 11
click at [642, 424] on span at bounding box center [636, 426] width 11 height 11
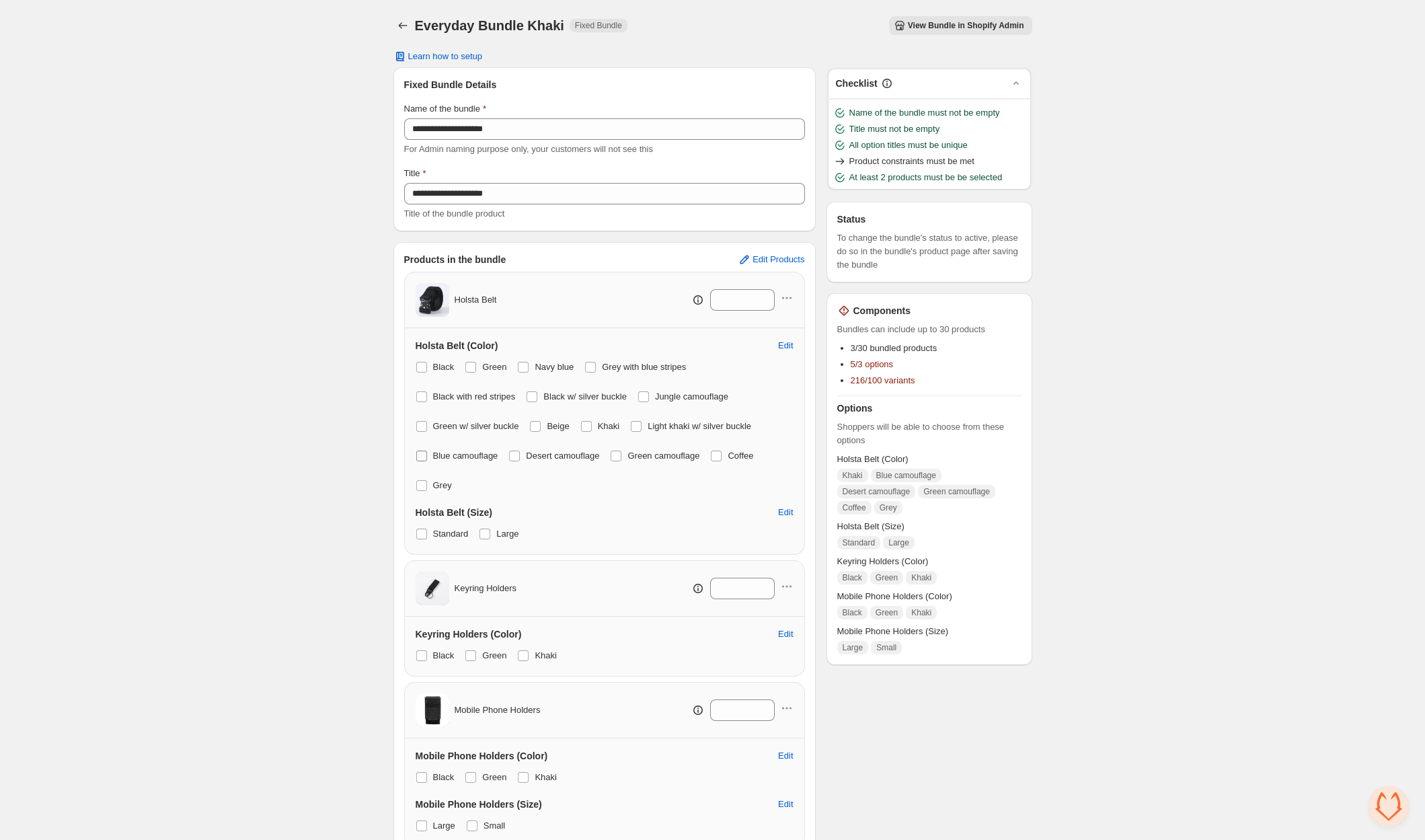
drag, startPoint x: 421, startPoint y: 456, endPoint x: 440, endPoint y: 456, distance: 19.0
click at [422, 456] on span at bounding box center [421, 455] width 11 height 11
drag, startPoint x: 517, startPoint y: 455, endPoint x: 599, endPoint y: 453, distance: 82.0
click at [519, 455] on span at bounding box center [514, 455] width 11 height 11
click at [632, 453] on label "Green camouflage" at bounding box center [654, 455] width 89 height 19
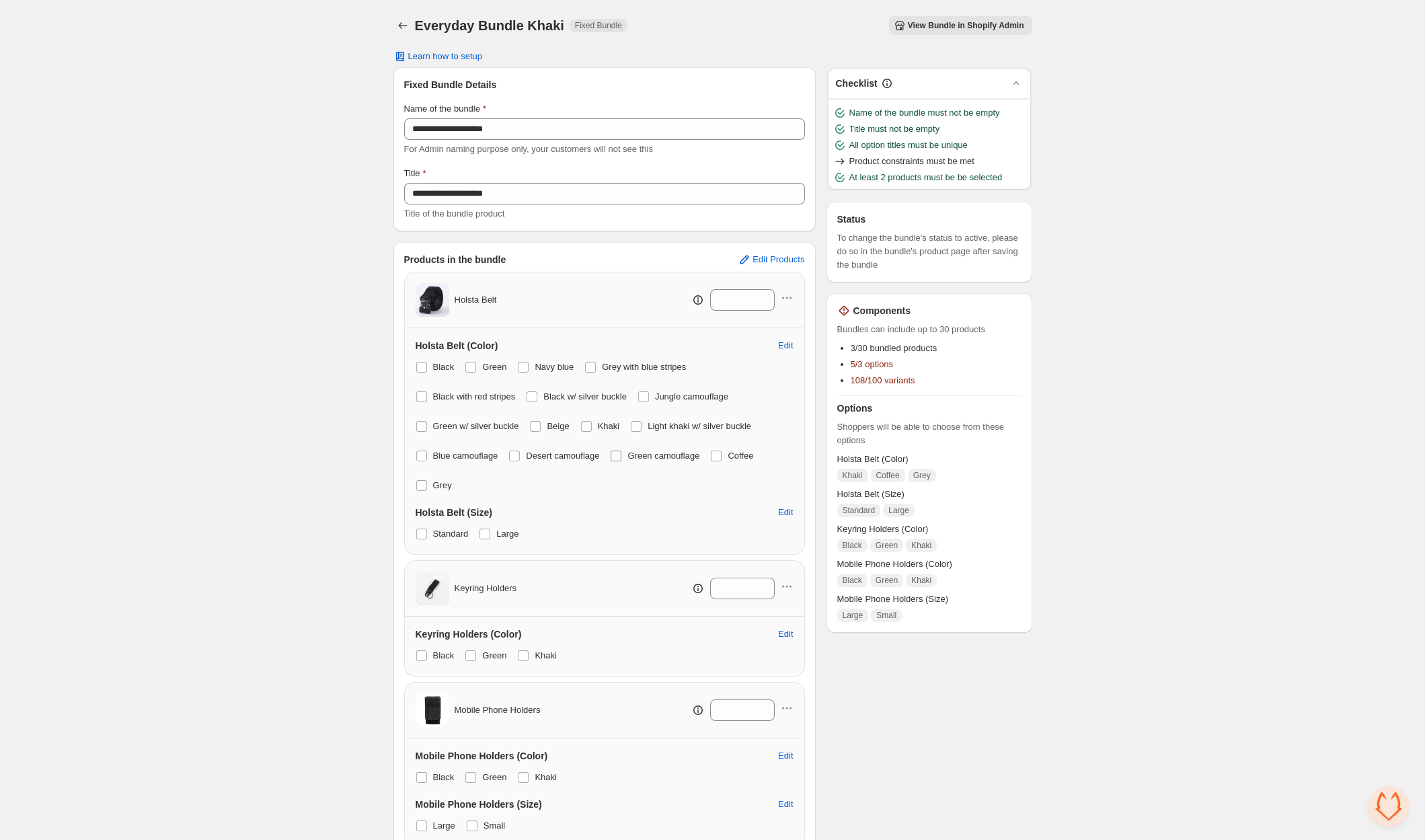
drag, startPoint x: 730, startPoint y: 455, endPoint x: 665, endPoint y: 464, distance: 65.6
click at [722, 455] on span at bounding box center [716, 455] width 11 height 11
click at [421, 484] on span at bounding box center [421, 485] width 11 height 11
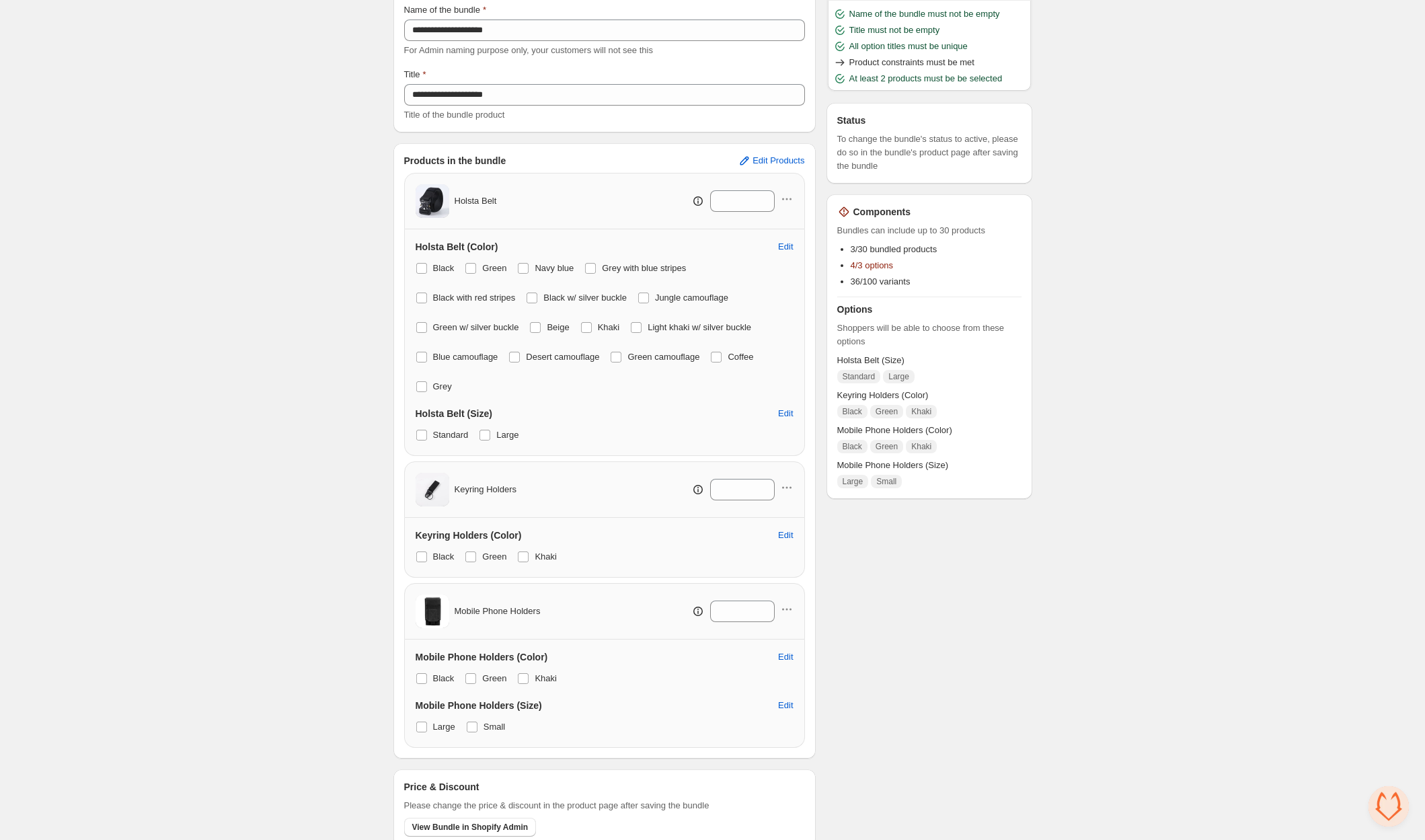
scroll to position [146, 0]
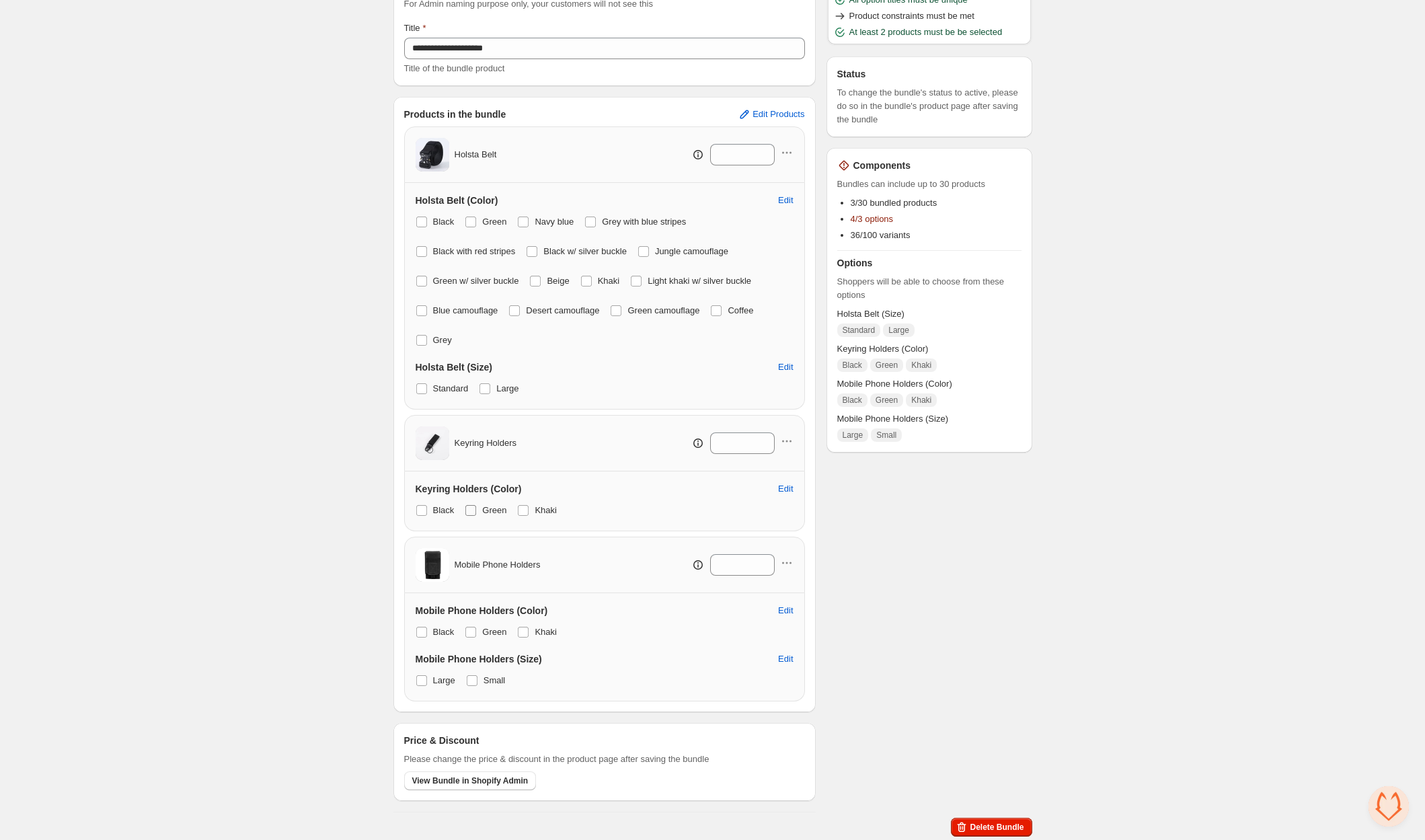
click at [473, 510] on span at bounding box center [471, 510] width 11 height 11
click at [421, 506] on span at bounding box center [421, 510] width 11 height 11
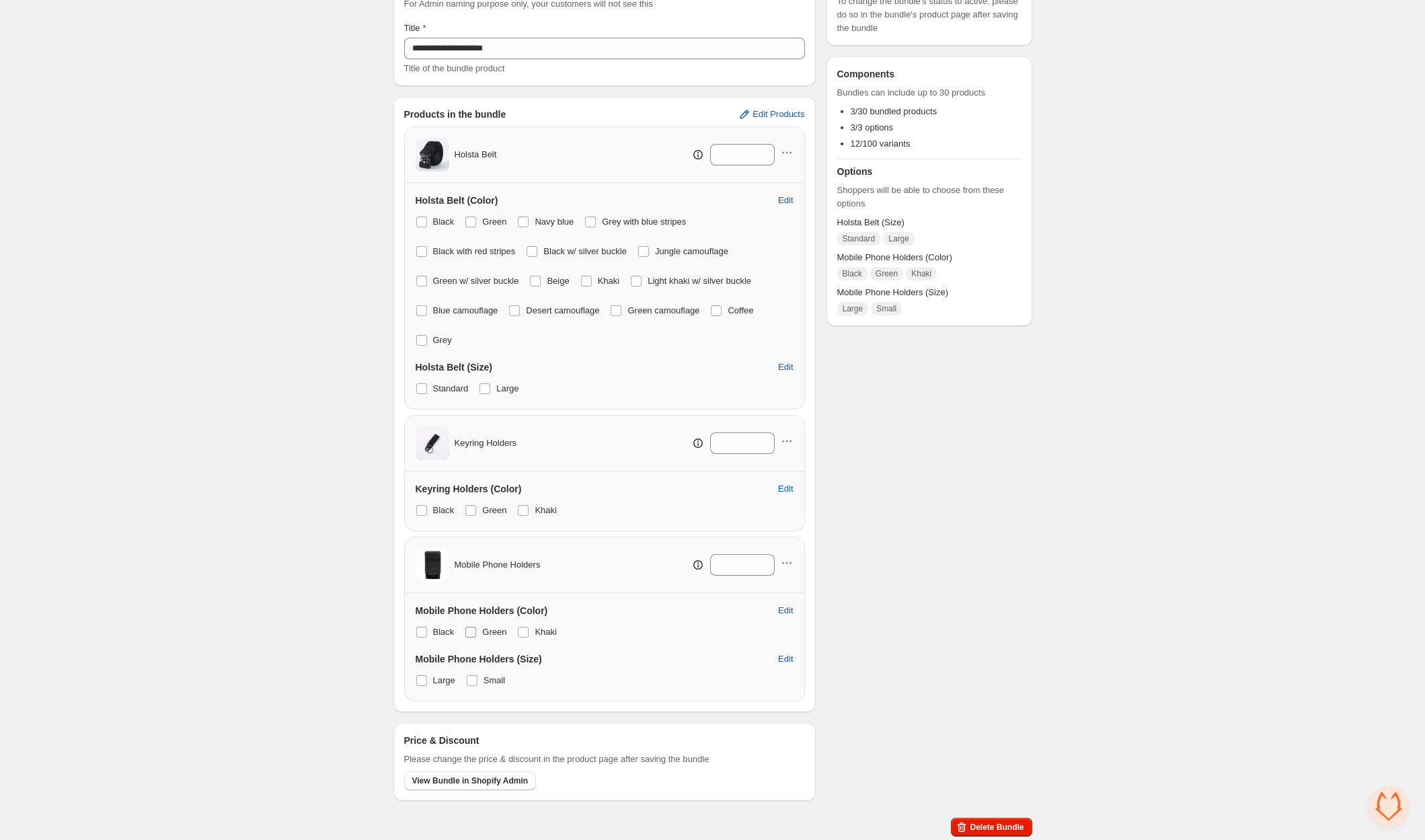
drag, startPoint x: 427, startPoint y: 631, endPoint x: 469, endPoint y: 630, distance: 42.0
click at [429, 631] on label "Black" at bounding box center [435, 631] width 39 height 19
click at [472, 631] on span at bounding box center [471, 631] width 11 height 11
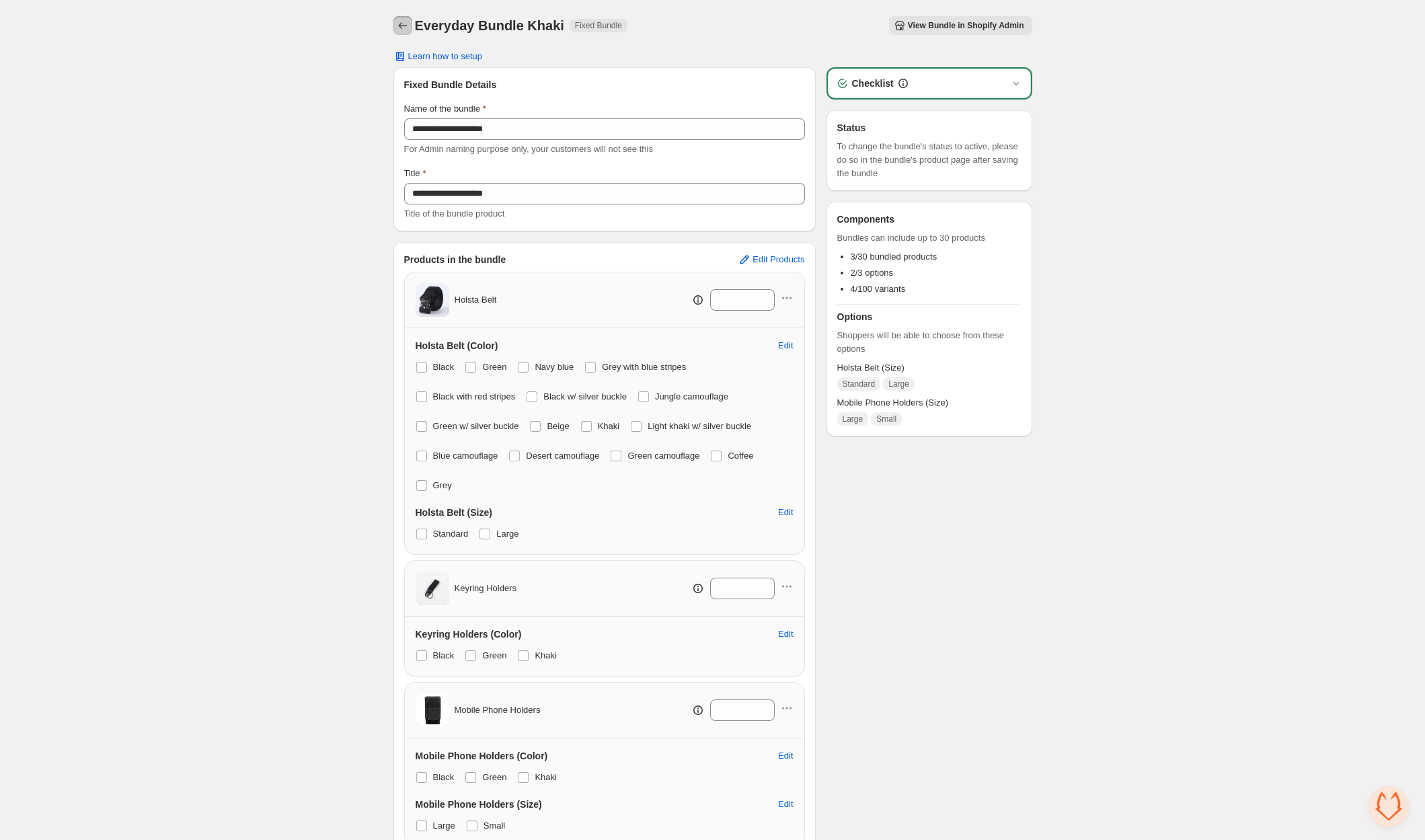
click at [403, 24] on icon "Back" at bounding box center [403, 26] width 14 height 14
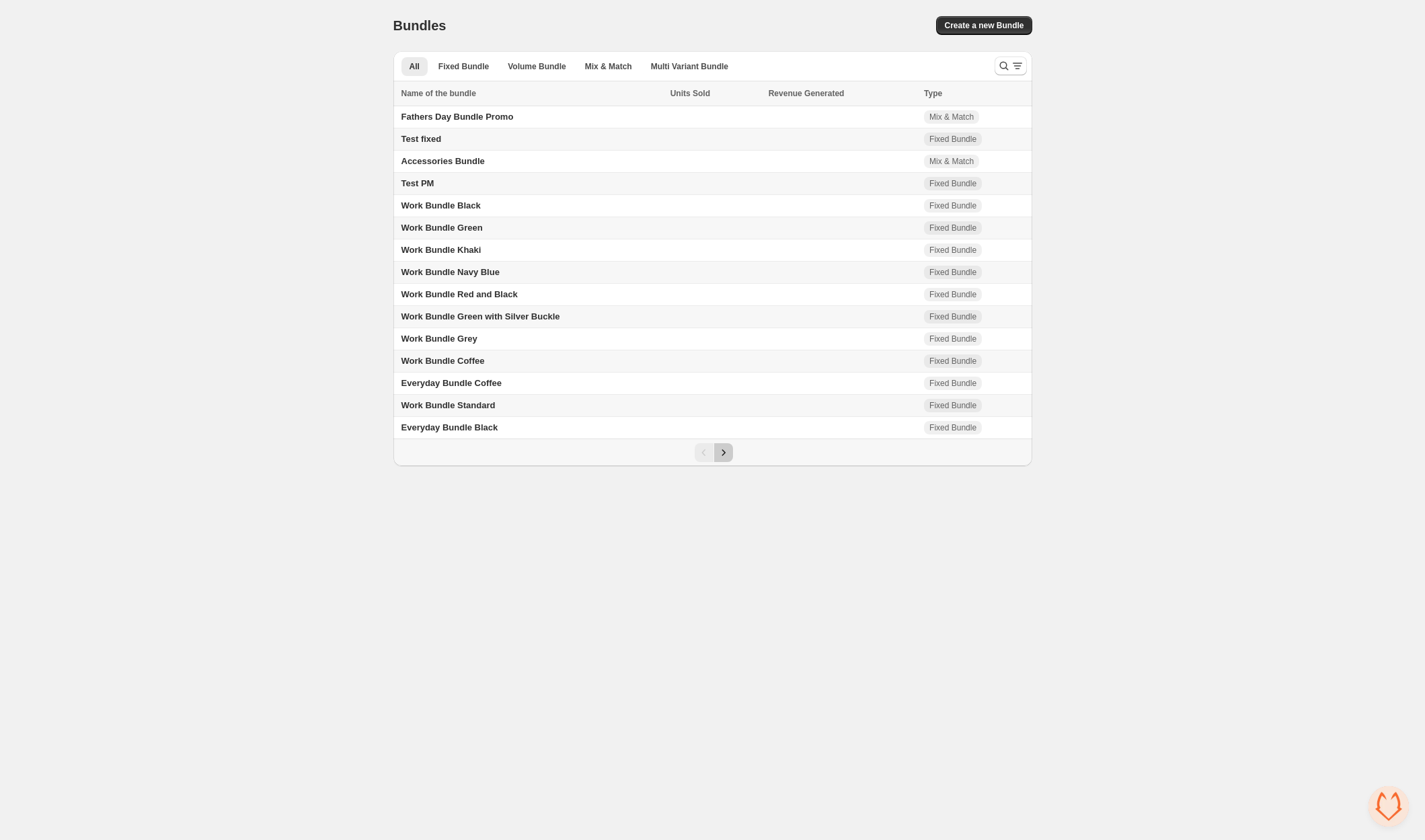
click at [729, 453] on icon "Next" at bounding box center [724, 453] width 14 height 14
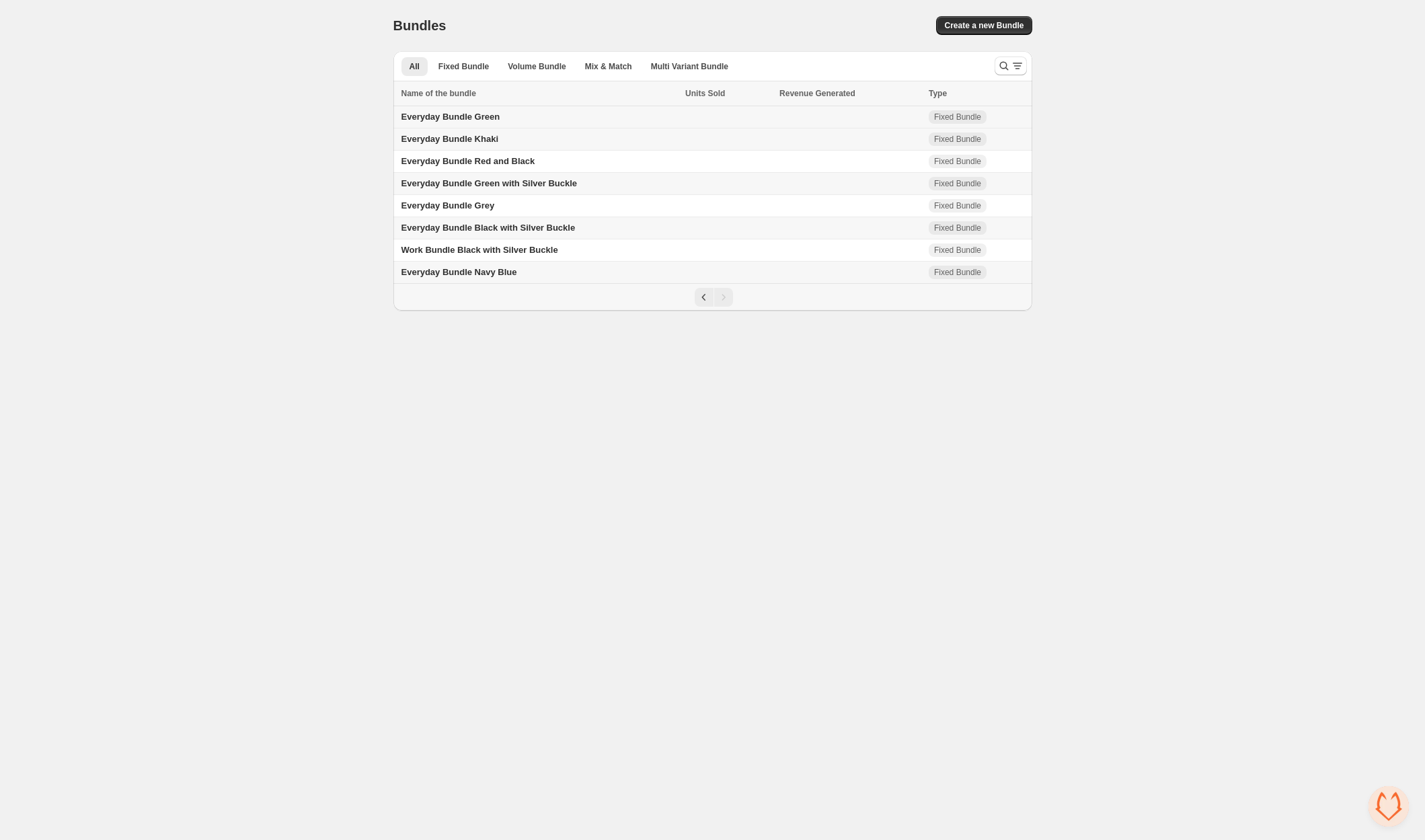
click at [514, 113] on td "Everyday Bundle Green" at bounding box center [537, 117] width 289 height 22
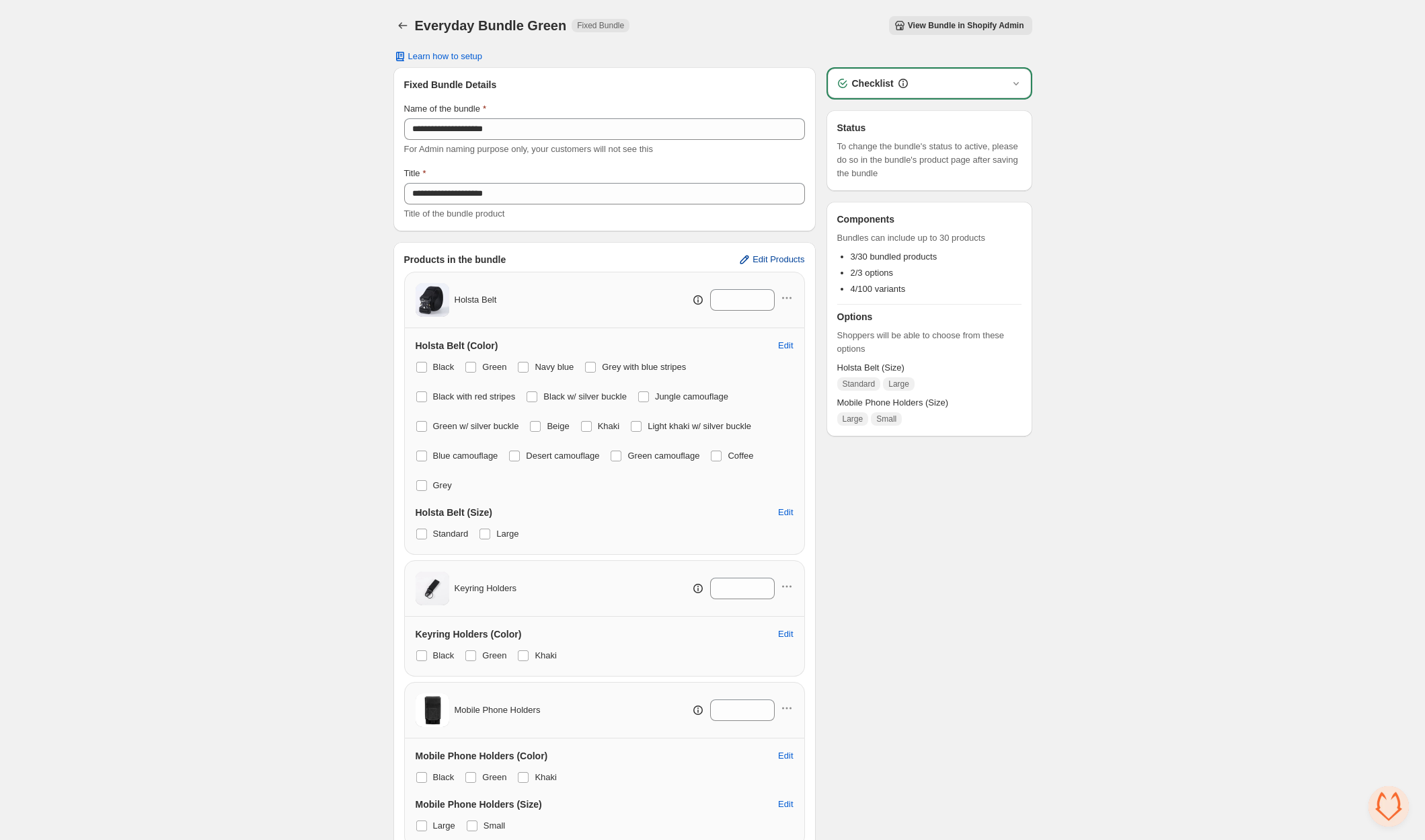
click at [772, 264] on span "Edit Products" at bounding box center [778, 260] width 52 height 11
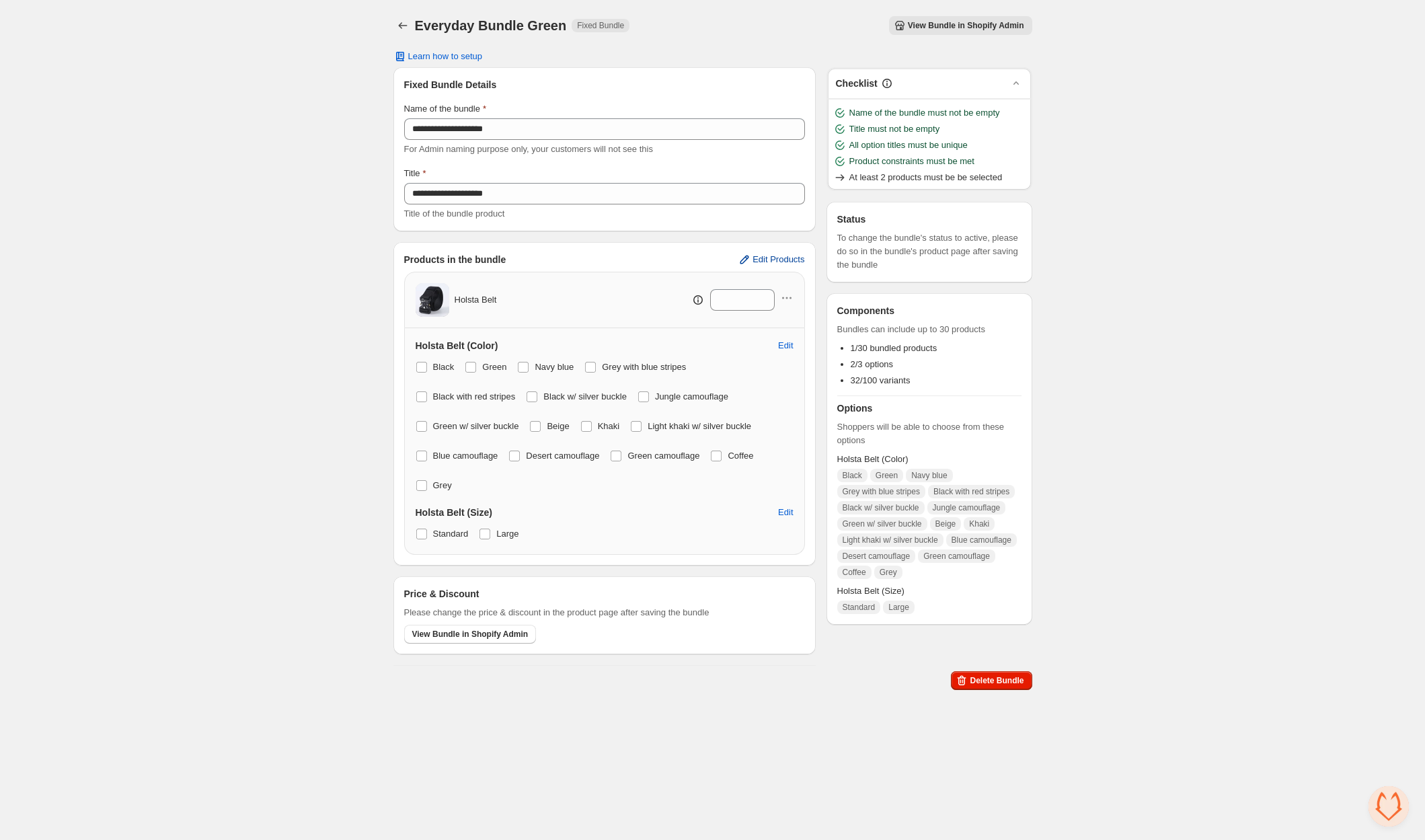
click at [760, 256] on span "Edit Products" at bounding box center [778, 260] width 52 height 11
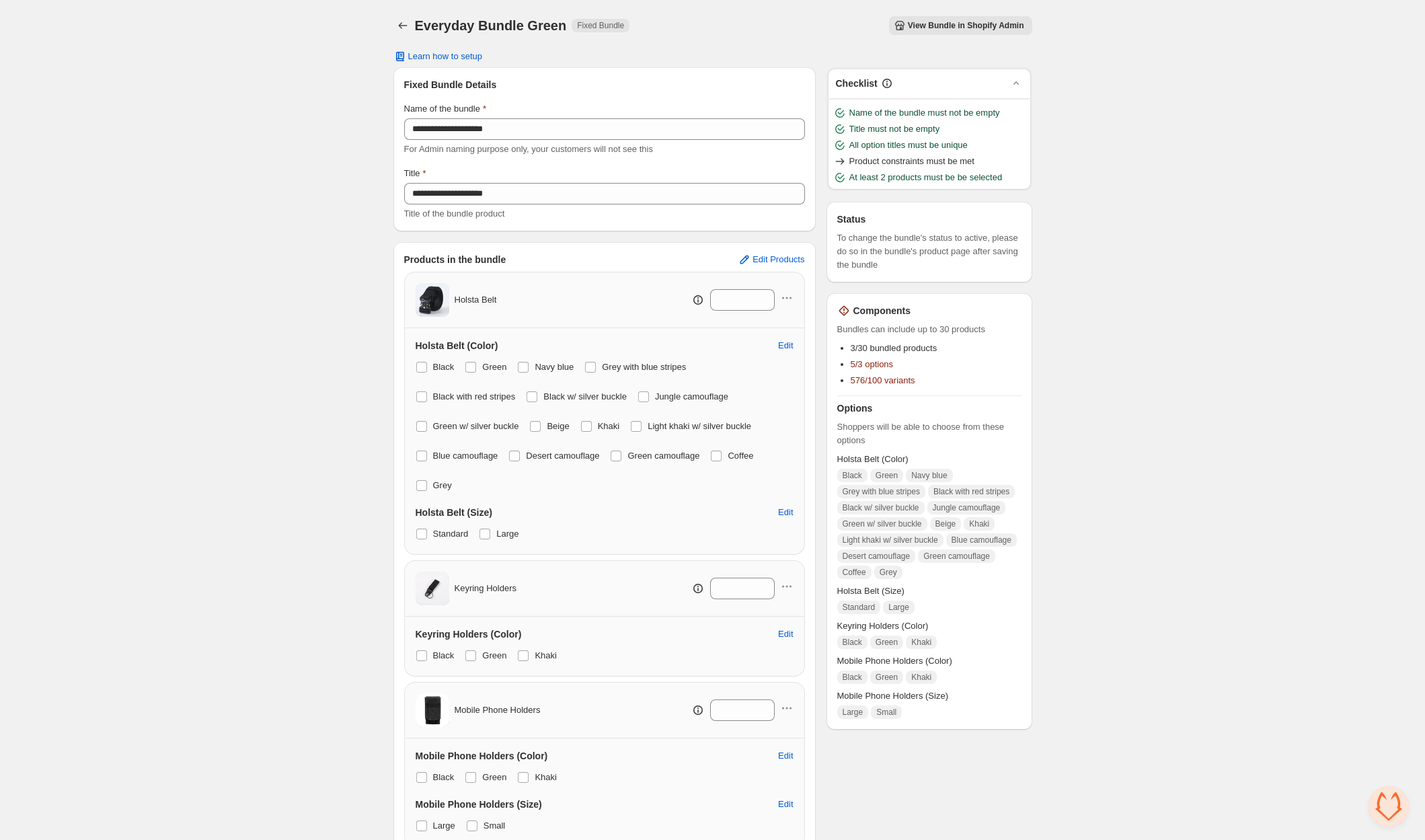
drag, startPoint x: 423, startPoint y: 361, endPoint x: 513, endPoint y: 365, distance: 90.1
click at [424, 362] on span at bounding box center [421, 367] width 11 height 11
click at [533, 365] on label "Navy blue" at bounding box center [545, 367] width 56 height 19
drag, startPoint x: 587, startPoint y: 364, endPoint x: 519, endPoint y: 380, distance: 69.9
click at [587, 365] on div "Black Green Navy blue Grey with blue stripes Black with red stripes Black w/ si…" at bounding box center [604, 426] width 378 height 137
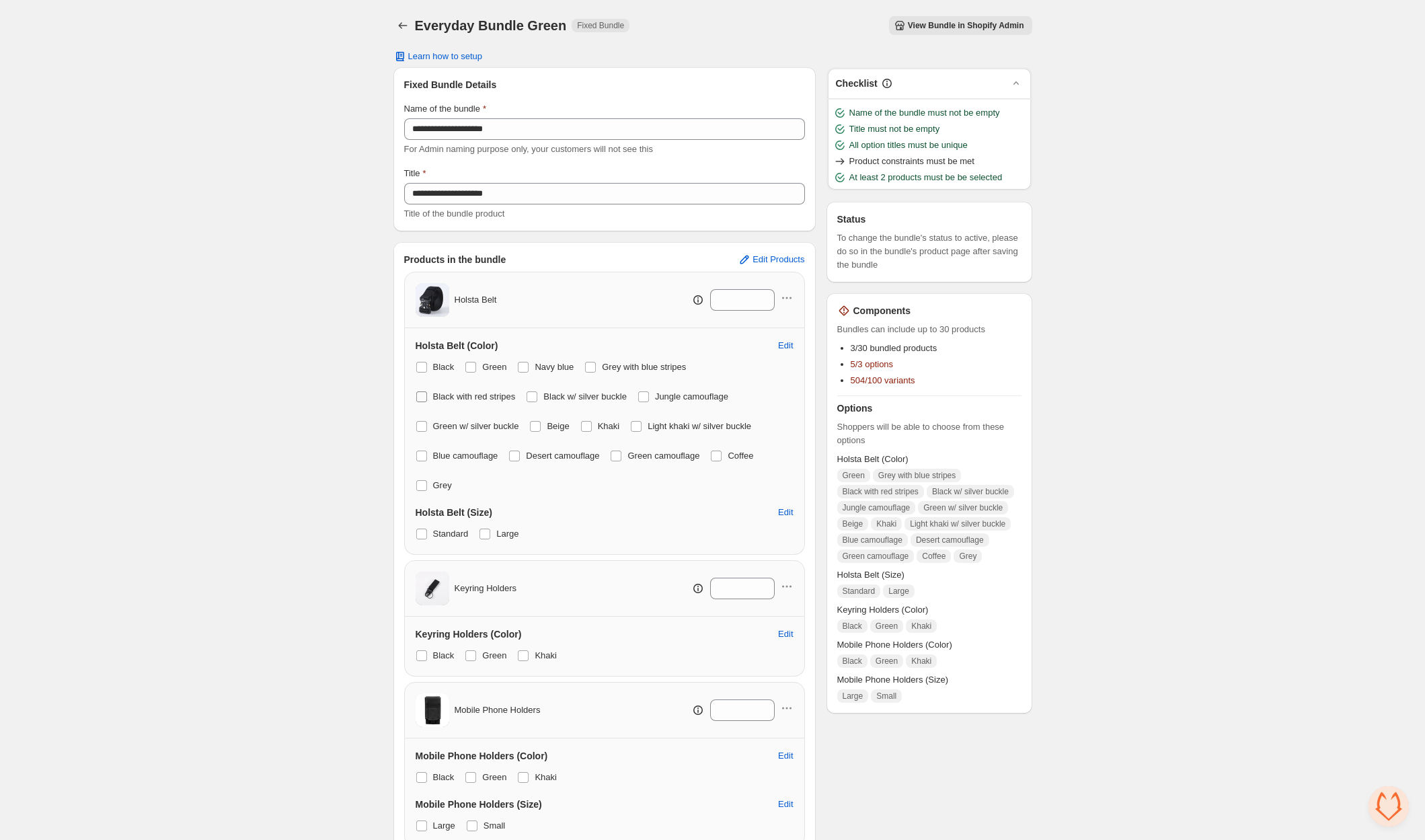
drag, startPoint x: 423, startPoint y: 396, endPoint x: 487, endPoint y: 395, distance: 64.0
click at [424, 397] on span at bounding box center [421, 397] width 11 height 11
drag, startPoint x: 533, startPoint y: 395, endPoint x: 542, endPoint y: 391, distance: 9.8
click at [535, 395] on span at bounding box center [531, 397] width 11 height 11
drag, startPoint x: 597, startPoint y: 368, endPoint x: 613, endPoint y: 379, distance: 19.4
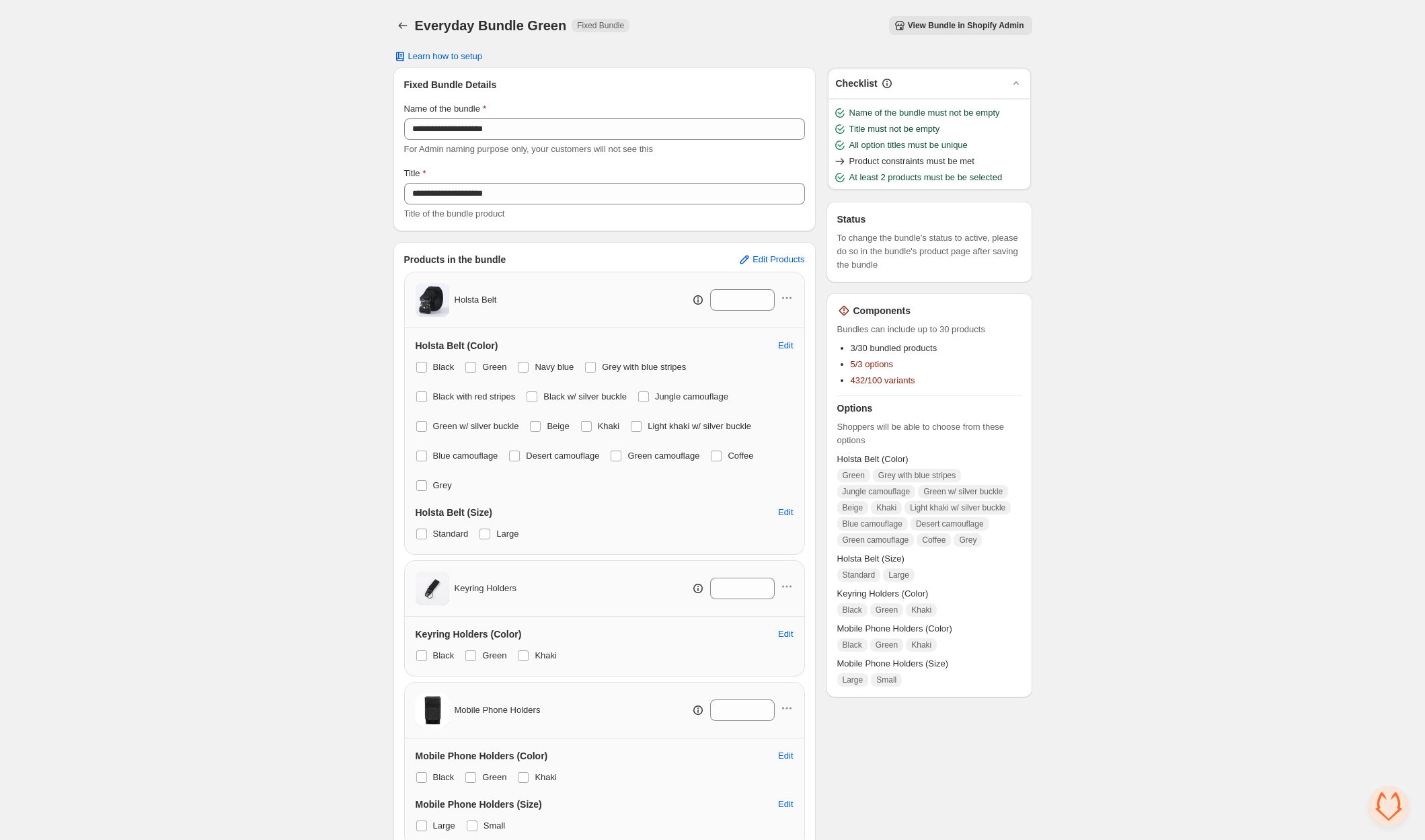
click at [596, 369] on span at bounding box center [590, 367] width 11 height 11
drag, startPoint x: 661, startPoint y: 398, endPoint x: 627, endPoint y: 408, distance: 35.4
click at [661, 398] on label "Jungle camouflage" at bounding box center [683, 397] width 91 height 19
click at [546, 426] on label "Beige" at bounding box center [549, 426] width 40 height 19
drag, startPoint x: 547, startPoint y: 426, endPoint x: 571, endPoint y: 425, distance: 24.0
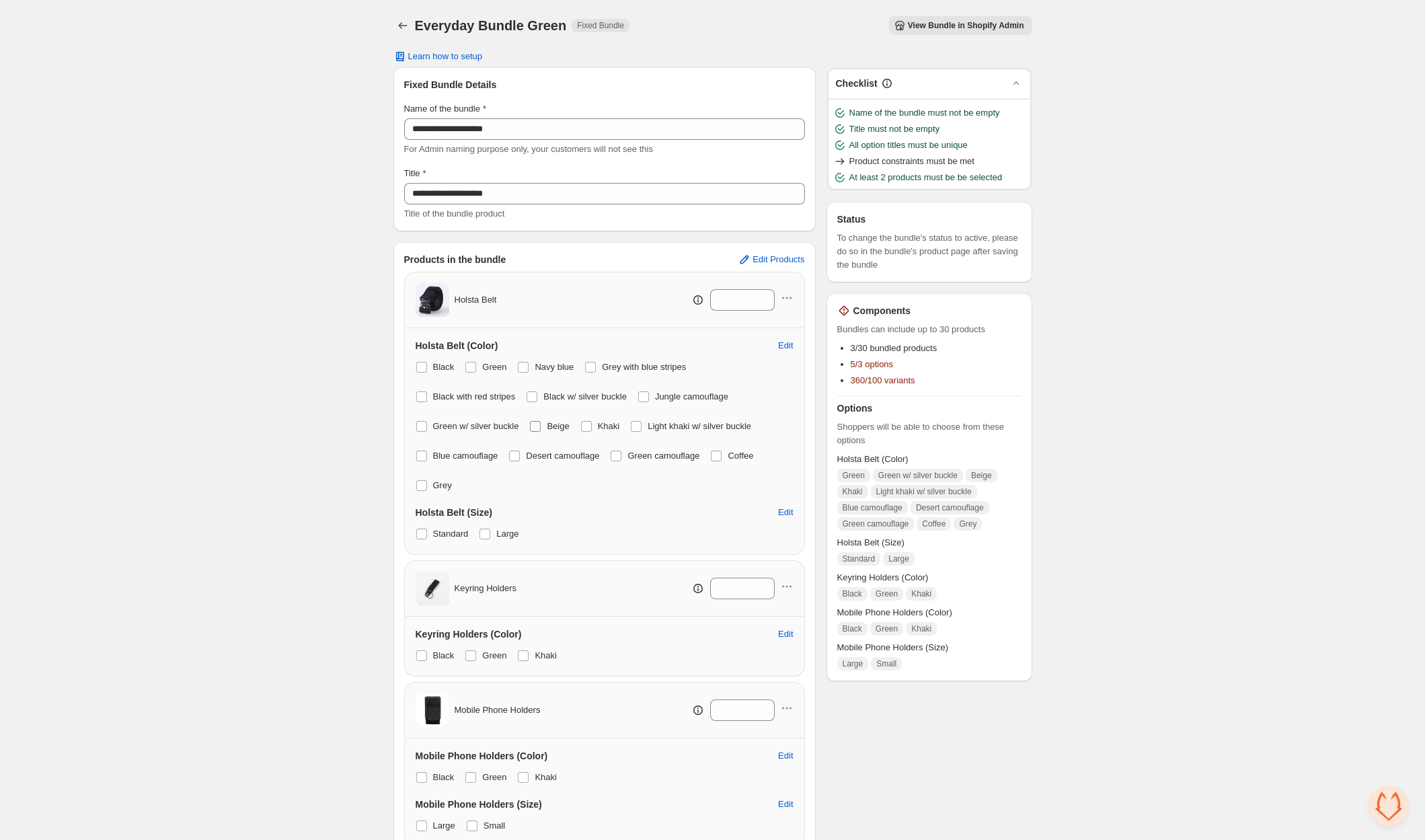
click at [547, 426] on label "Beige" at bounding box center [549, 426] width 40 height 19
drag, startPoint x: 592, startPoint y: 424, endPoint x: 627, endPoint y: 425, distance: 35.0
click at [592, 424] on span at bounding box center [586, 426] width 11 height 11
drag, startPoint x: 644, startPoint y: 426, endPoint x: 409, endPoint y: 432, distance: 235.1
click at [642, 426] on span at bounding box center [636, 426] width 11 height 11
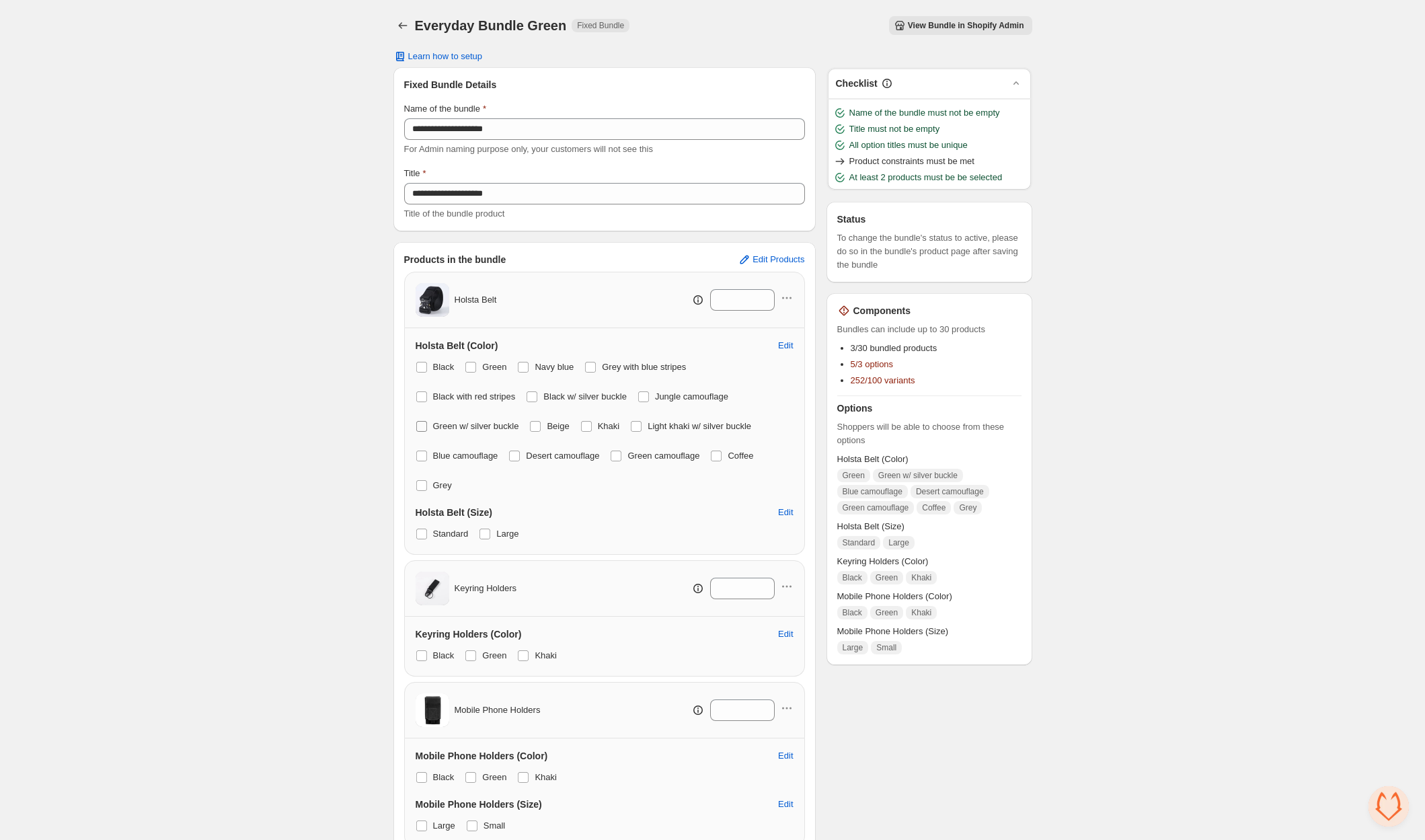
click at [424, 424] on span at bounding box center [421, 426] width 11 height 11
click at [426, 449] on span at bounding box center [421, 455] width 12 height 12
drag, startPoint x: 526, startPoint y: 450, endPoint x: 569, endPoint y: 456, distance: 43.4
click at [526, 450] on label "Desert camouflage" at bounding box center [553, 455] width 91 height 19
drag, startPoint x: 624, startPoint y: 454, endPoint x: 682, endPoint y: 453, distance: 58.0
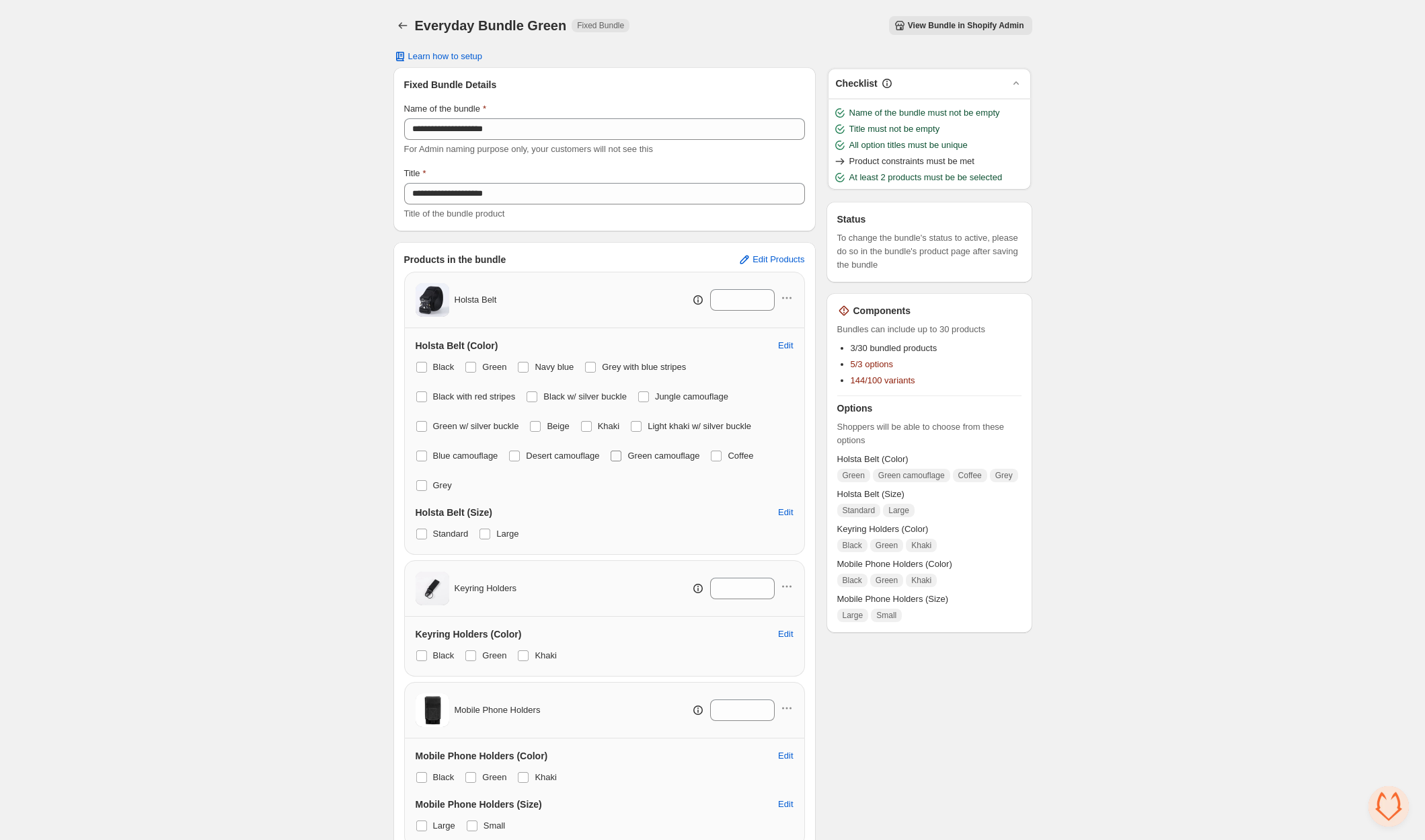
click at [621, 454] on span at bounding box center [615, 455] width 11 height 11
drag, startPoint x: 730, startPoint y: 454, endPoint x: 691, endPoint y: 460, distance: 39.5
click at [722, 454] on span at bounding box center [716, 455] width 11 height 11
drag, startPoint x: 426, startPoint y: 484, endPoint x: 456, endPoint y: 494, distance: 31.6
click at [426, 484] on span at bounding box center [421, 485] width 11 height 11
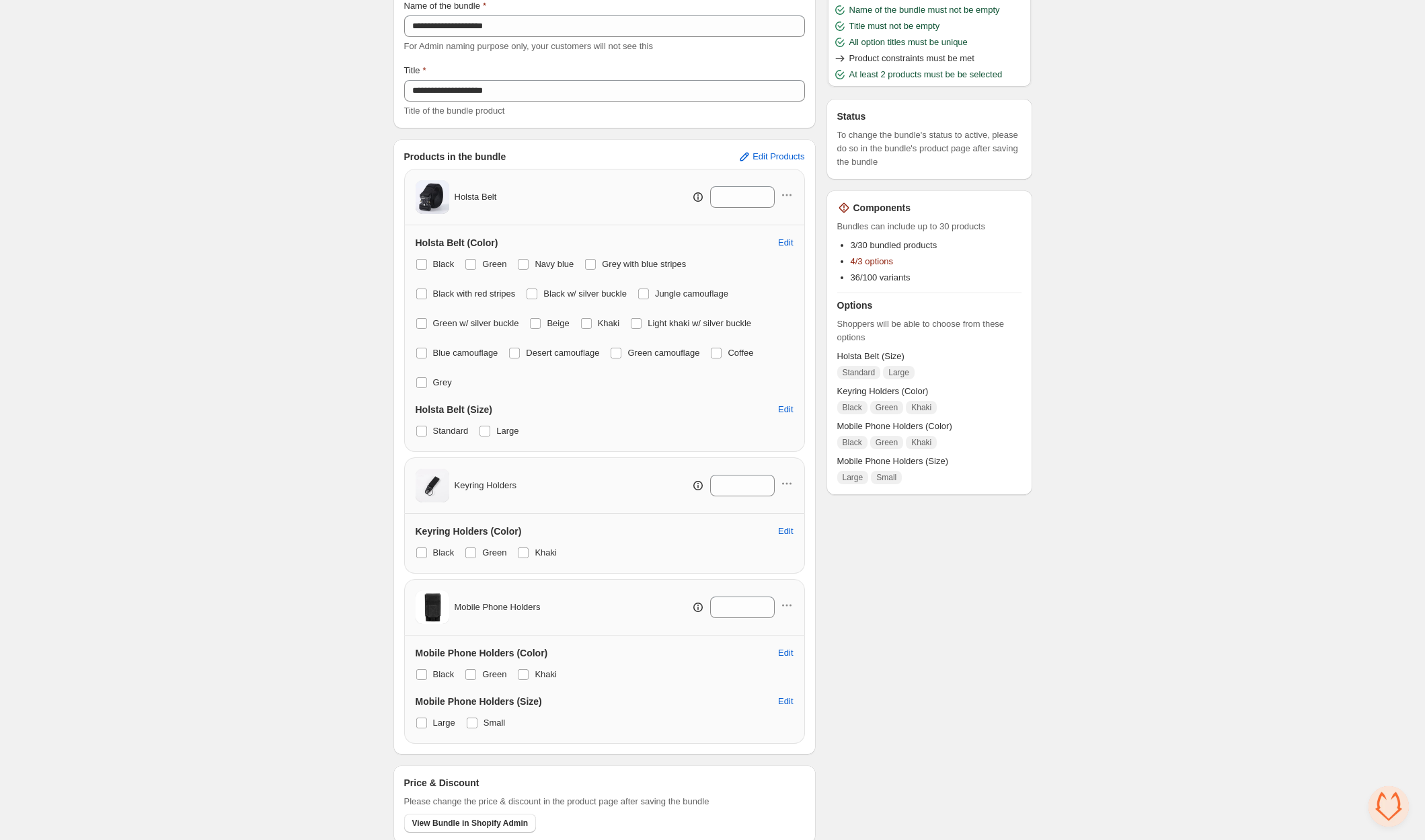
scroll to position [146, 0]
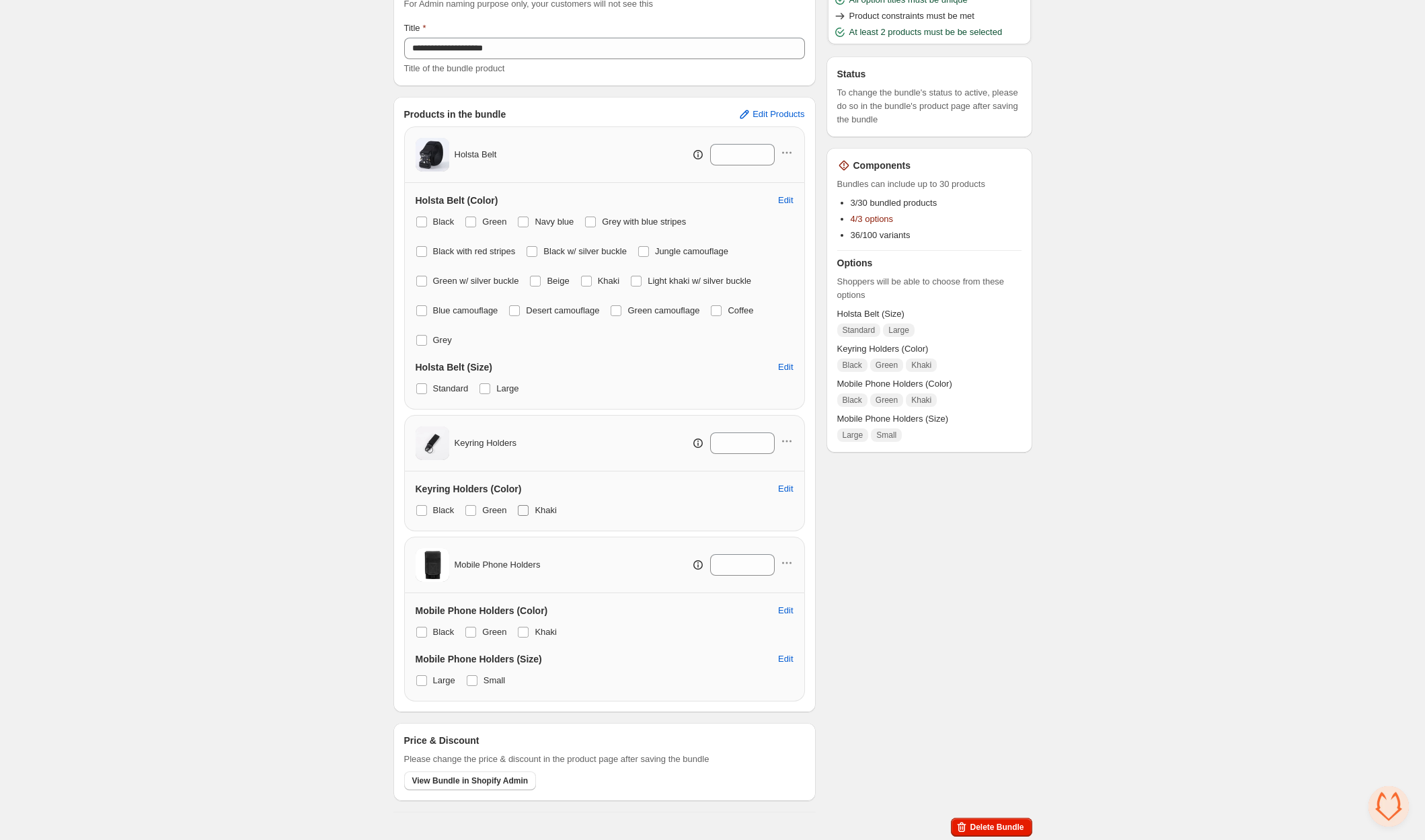
click at [535, 511] on label "Khaki" at bounding box center [536, 510] width 40 height 19
click at [419, 505] on span at bounding box center [421, 510] width 11 height 11
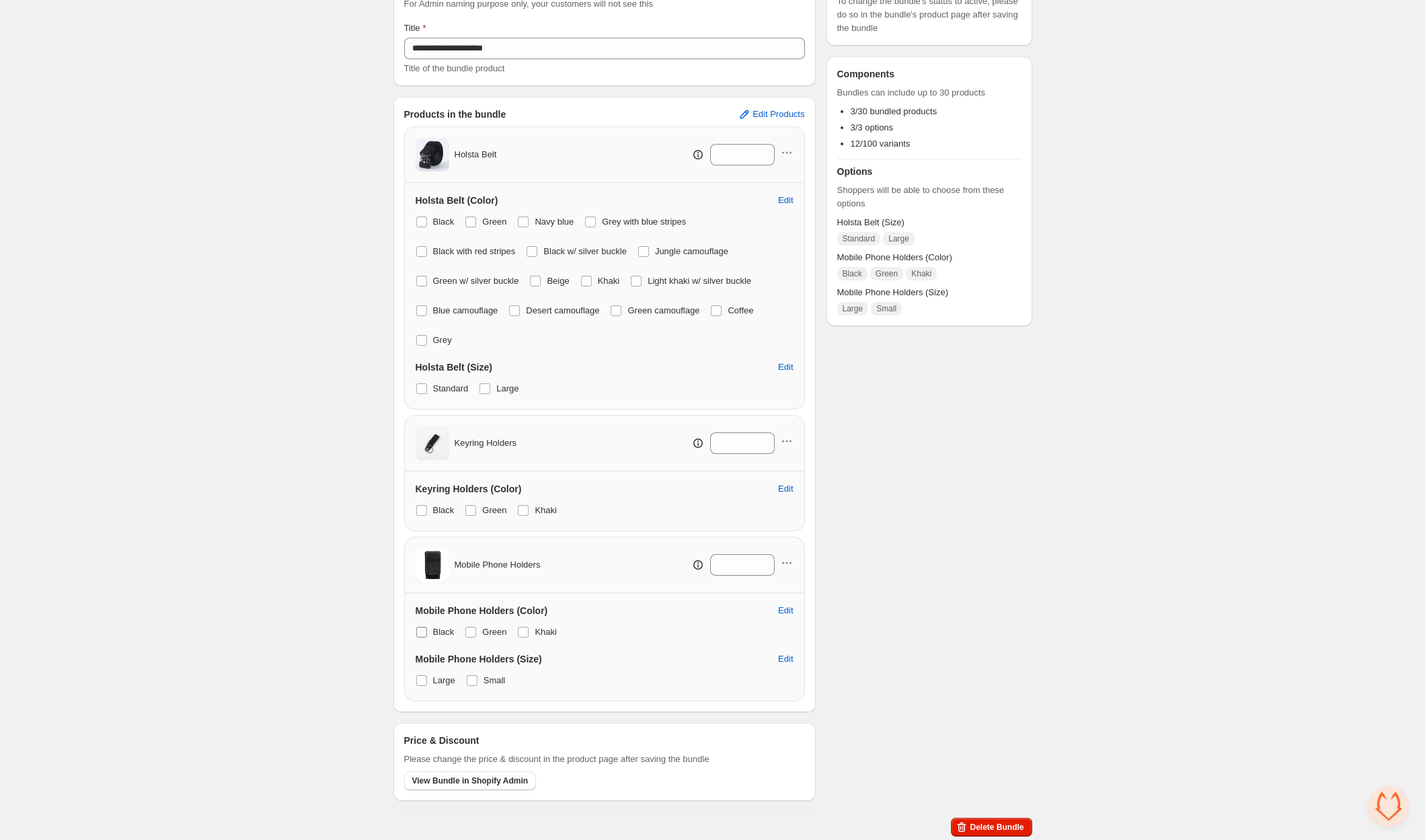
drag, startPoint x: 411, startPoint y: 631, endPoint x: 425, endPoint y: 630, distance: 14.0
click at [414, 631] on div "Mobile Phone Holders (Color) Edit Black Green Khaki Mobile Phone Holders (Size)…" at bounding box center [604, 647] width 401 height 108
drag, startPoint x: 423, startPoint y: 630, endPoint x: 484, endPoint y: 625, distance: 61.2
click at [426, 630] on span at bounding box center [421, 631] width 11 height 11
click at [529, 629] on span at bounding box center [523, 631] width 12 height 12
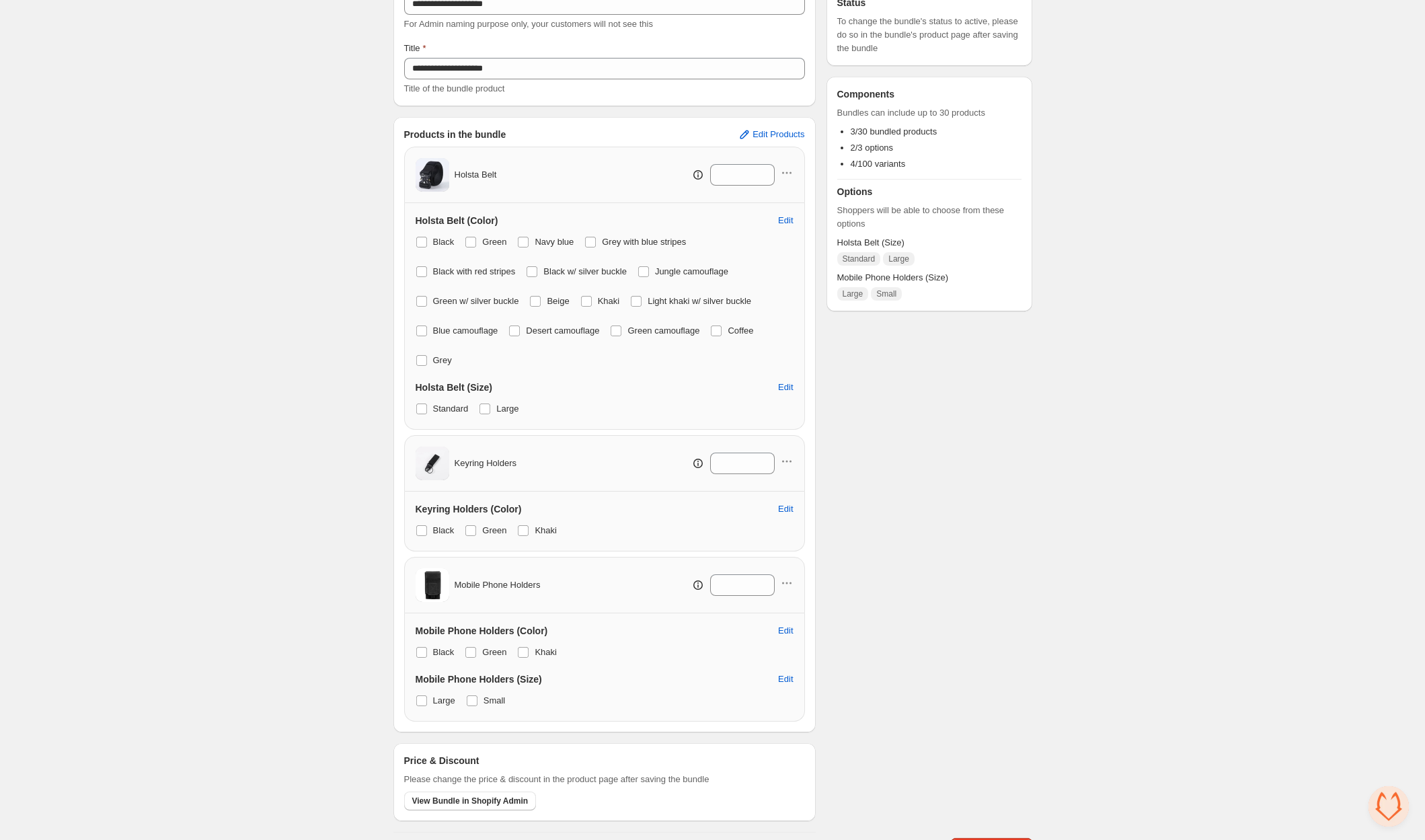
scroll to position [0, 0]
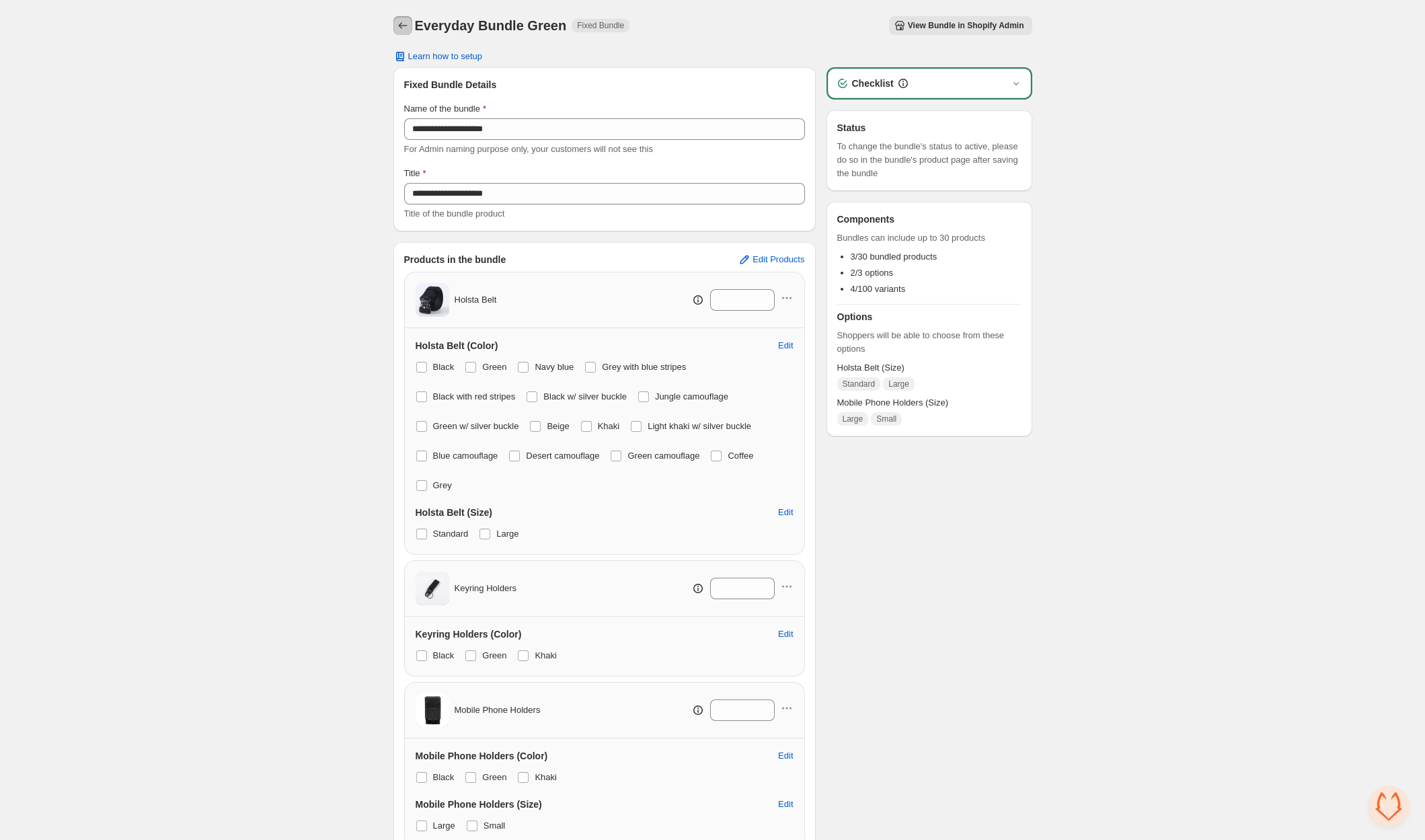
click at [396, 18] on button "Back" at bounding box center [403, 26] width 19 height 19
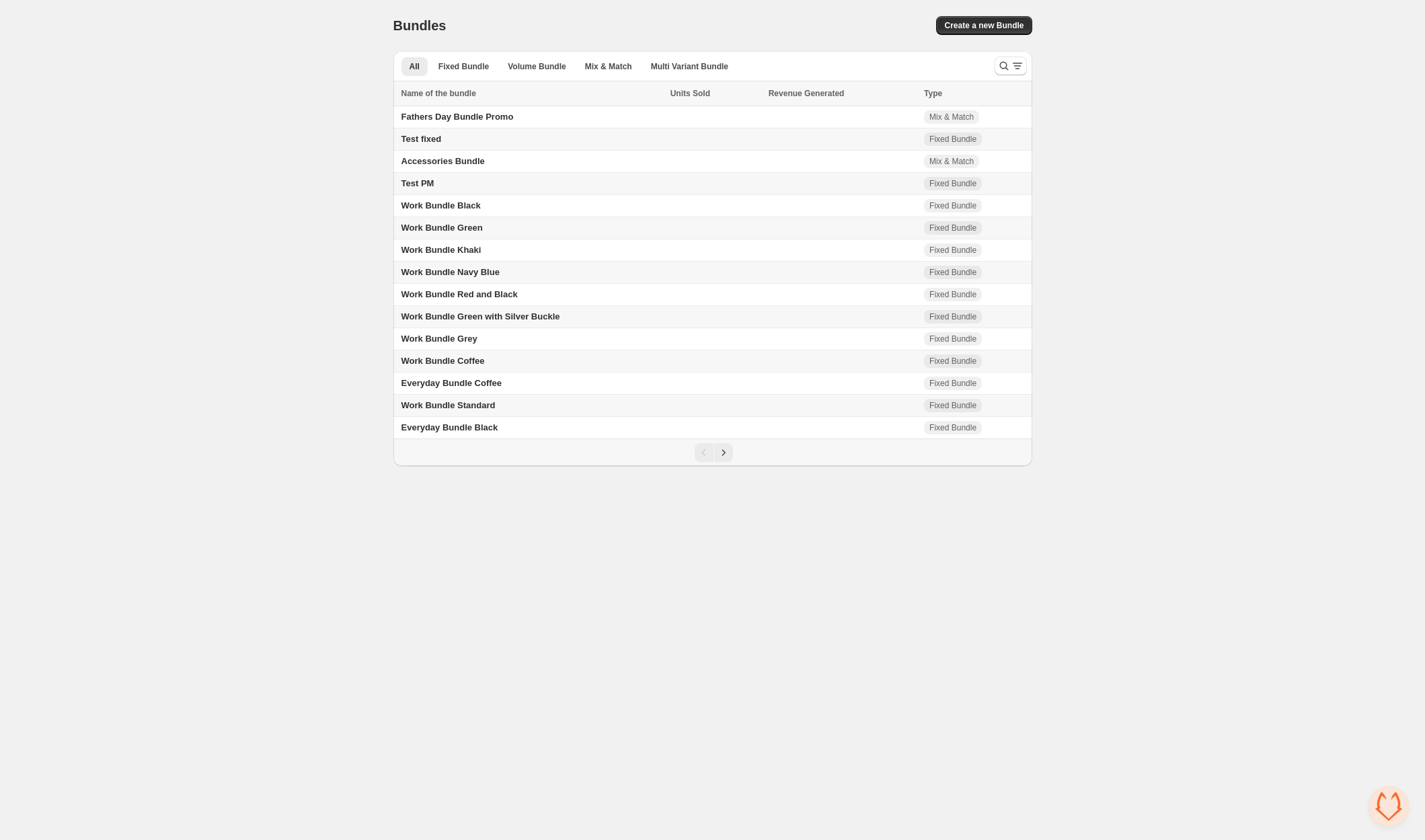
click at [727, 448] on icon "Next" at bounding box center [724, 453] width 14 height 14
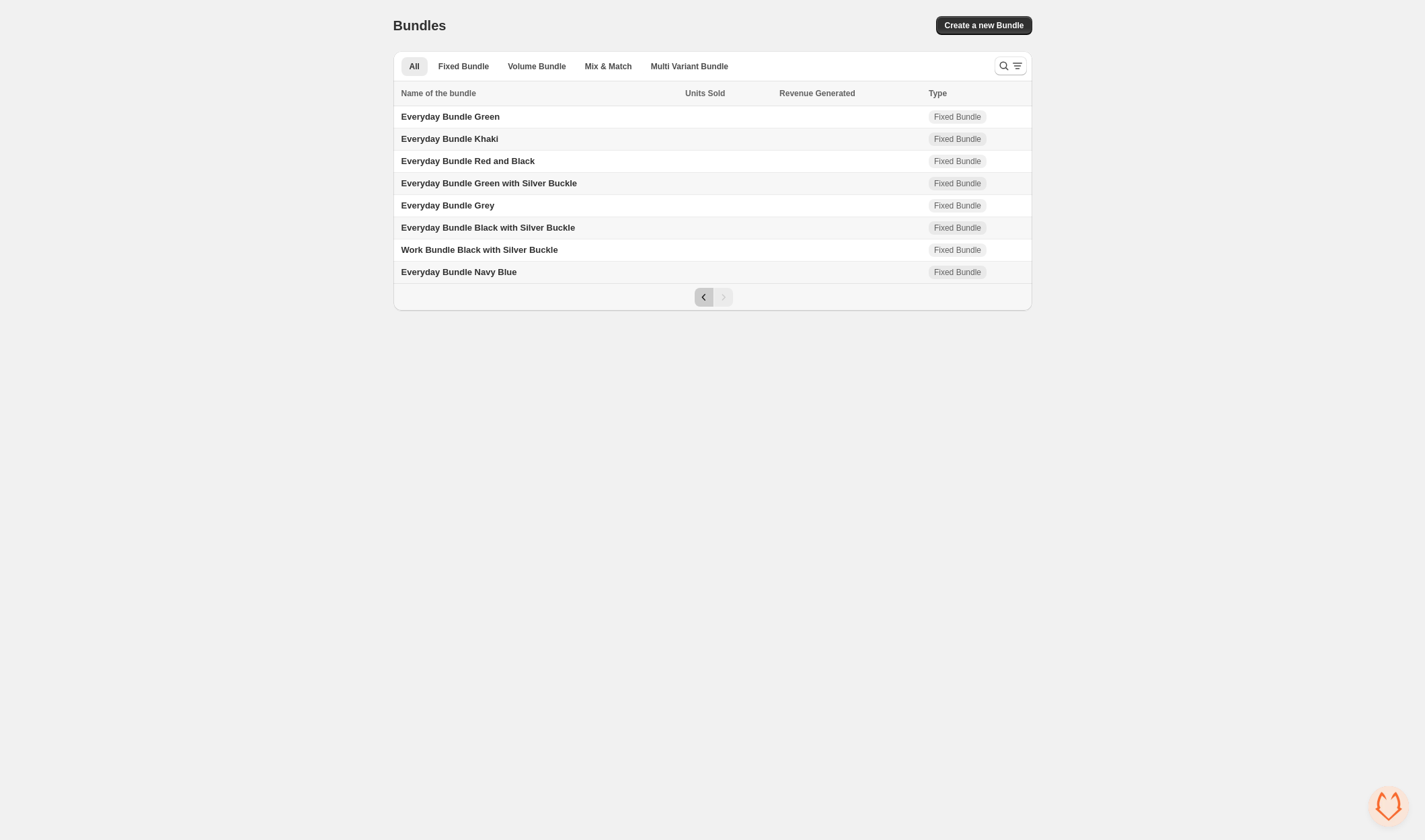
click at [695, 297] on button "Previous" at bounding box center [704, 297] width 19 height 19
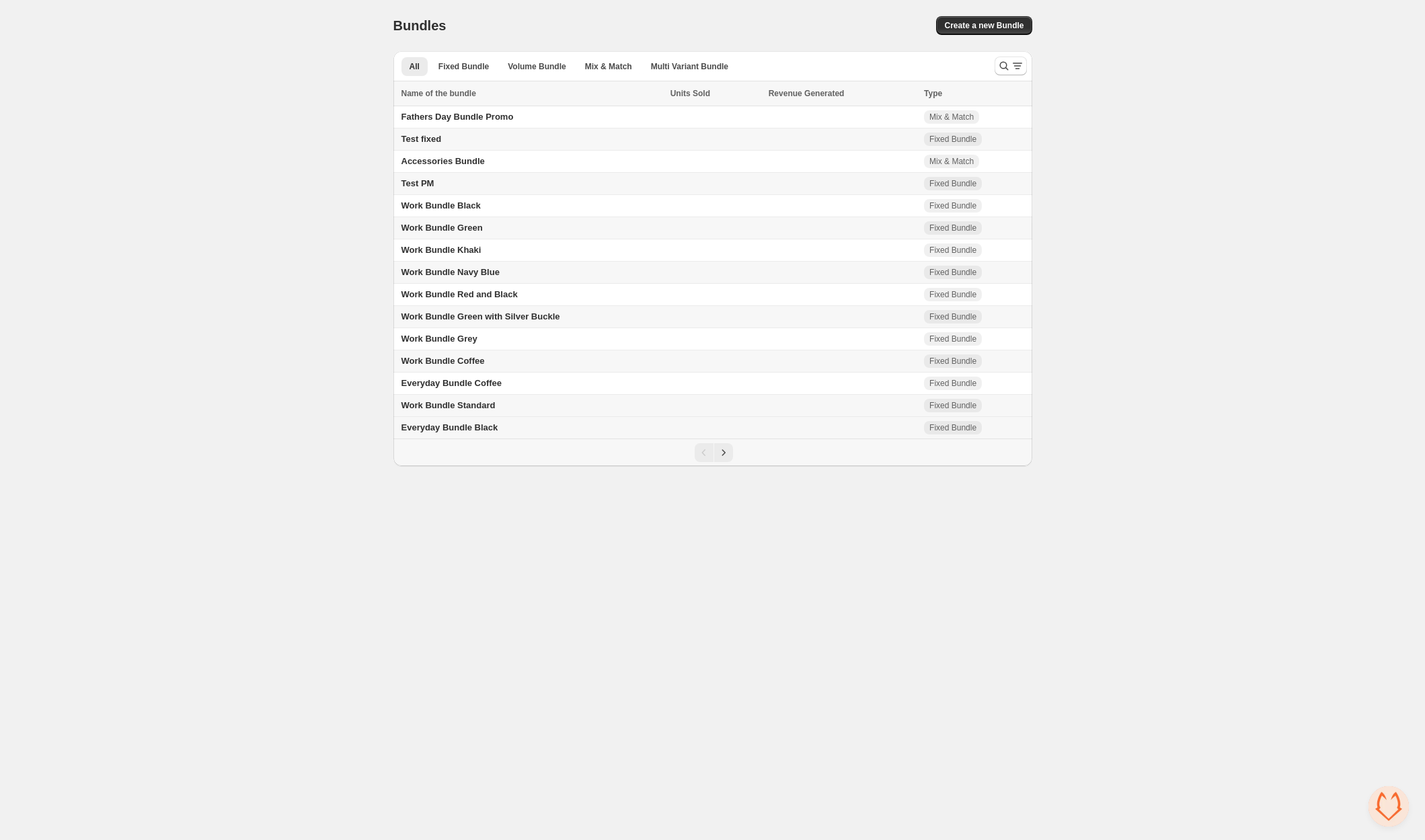
click at [498, 424] on span "Everyday Bundle Black" at bounding box center [450, 427] width 97 height 10
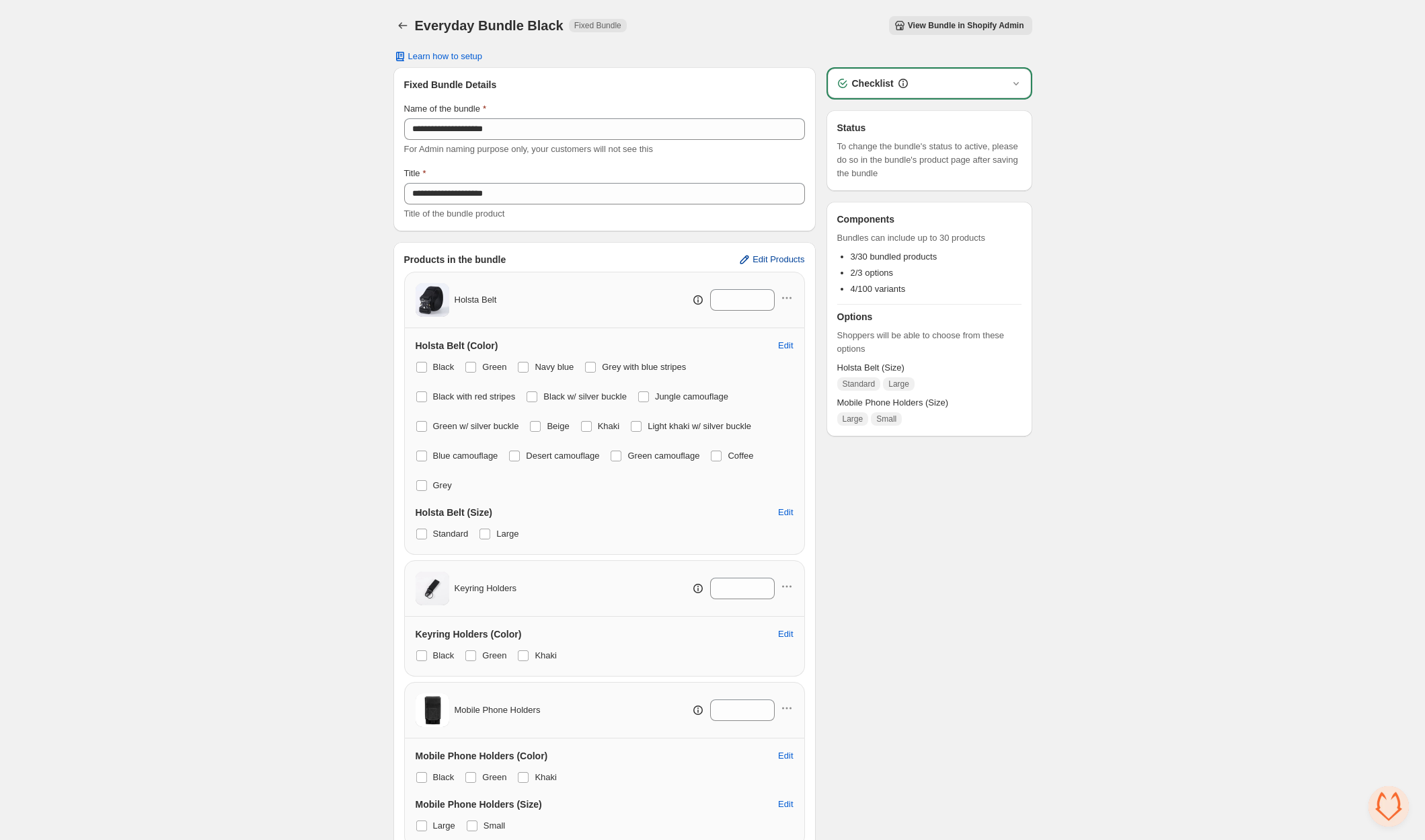
click at [757, 260] on span "Edit Products" at bounding box center [778, 260] width 52 height 11
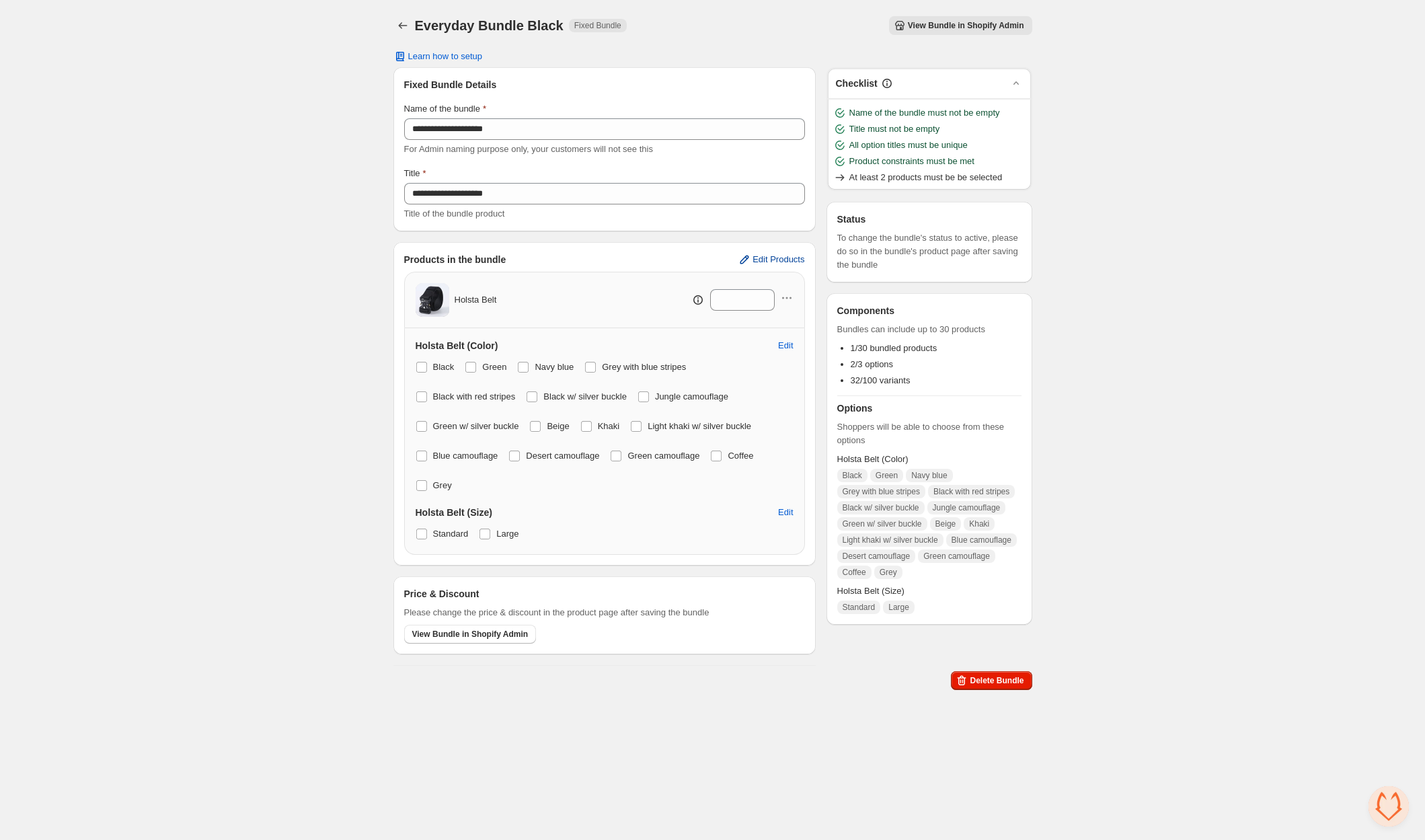
click at [767, 260] on span "Edit Products" at bounding box center [778, 260] width 52 height 11
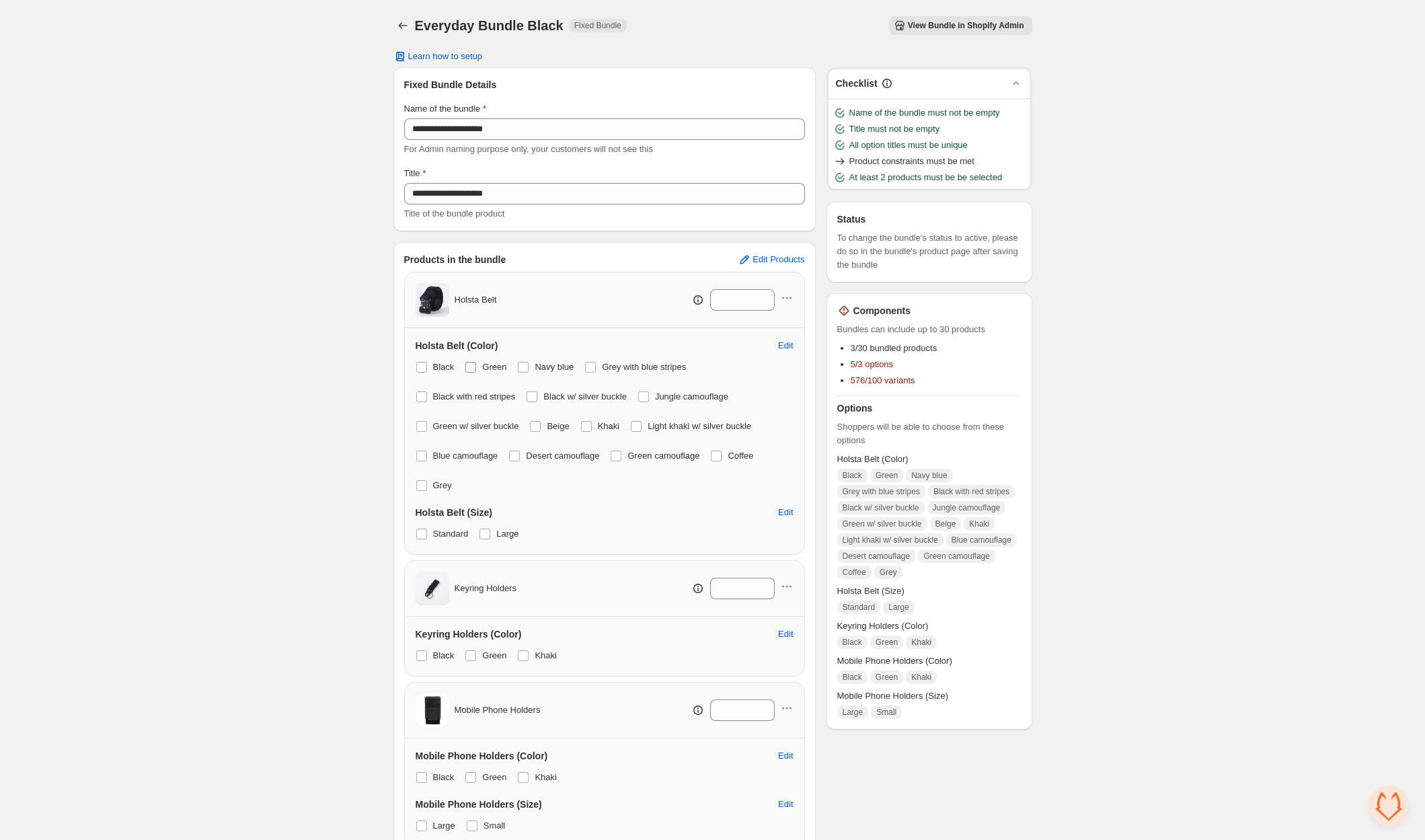
click at [471, 366] on span at bounding box center [471, 367] width 11 height 11
click at [526, 365] on span at bounding box center [523, 367] width 11 height 11
click at [615, 364] on span "Grey with blue stripes" at bounding box center [644, 367] width 84 height 10
click at [424, 388] on div "Black Green Navy blue Grey with blue stripes Black with red stripes Black w/ si…" at bounding box center [604, 426] width 378 height 137
drag, startPoint x: 424, startPoint y: 390, endPoint x: 480, endPoint y: 389, distance: 56.0
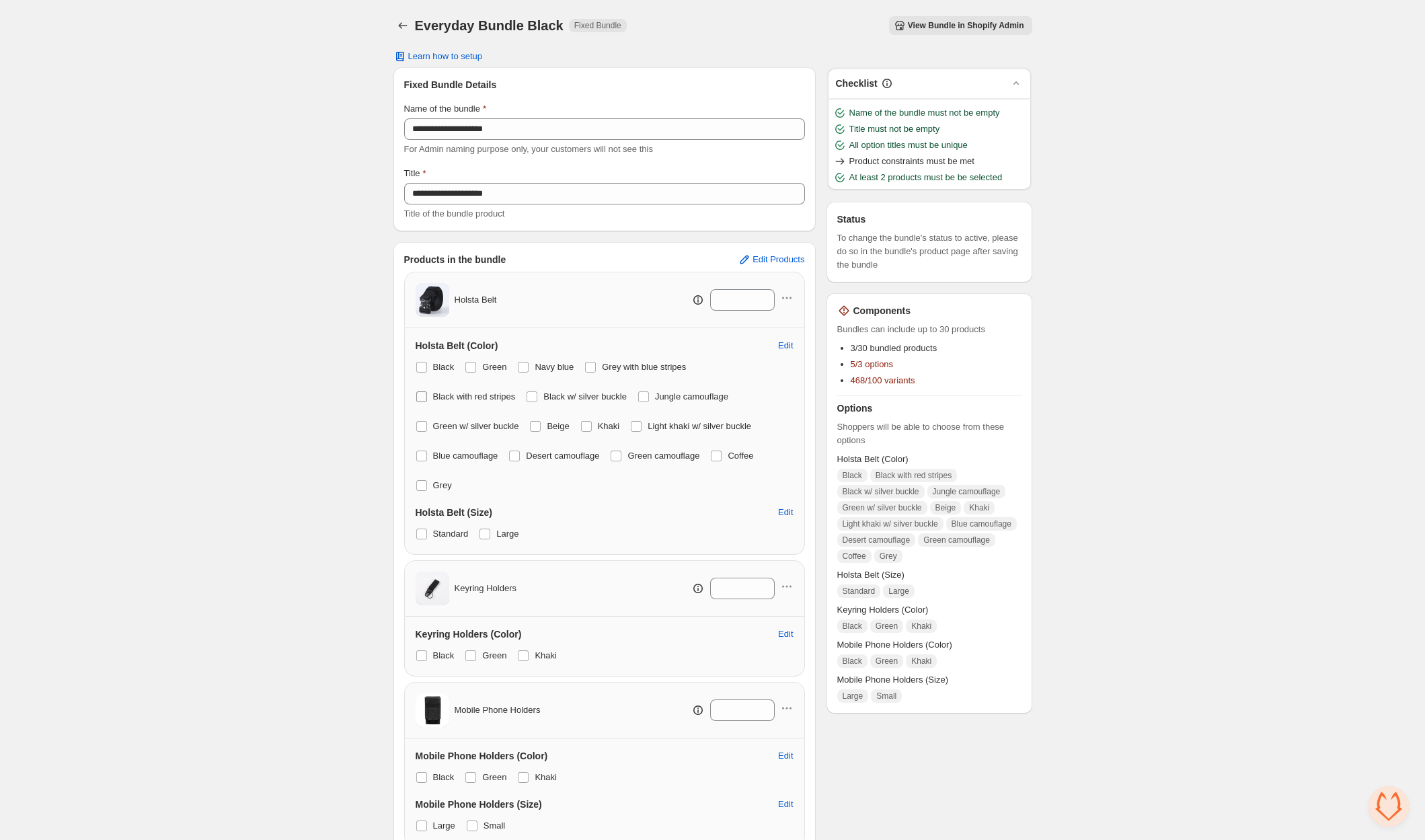
click at [425, 391] on span at bounding box center [421, 397] width 12 height 12
click at [546, 391] on label "Black w/ silver buckle" at bounding box center [576, 397] width 100 height 19
drag, startPoint x: 662, startPoint y: 395, endPoint x: 632, endPoint y: 402, distance: 30.8
click at [663, 395] on label "Jungle camouflage" at bounding box center [683, 397] width 91 height 19
drag, startPoint x: 456, startPoint y: 425, endPoint x: 530, endPoint y: 424, distance: 74.0
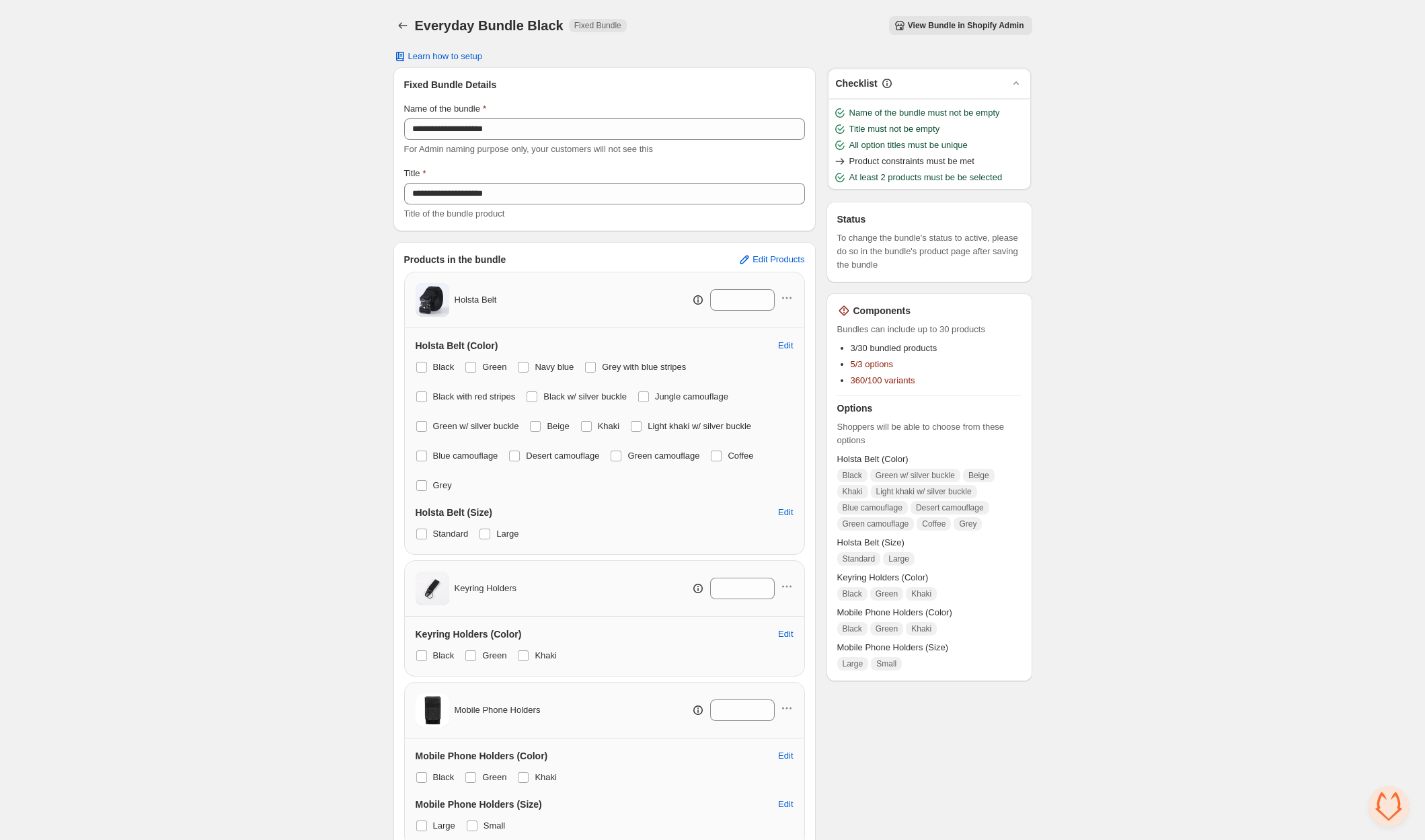
click at [457, 425] on span "Green w/ silver buckle" at bounding box center [476, 426] width 86 height 10
drag, startPoint x: 562, startPoint y: 424, endPoint x: 598, endPoint y: 424, distance: 36.0
click at [564, 424] on span "Beige" at bounding box center [558, 426] width 22 height 10
drag, startPoint x: 610, startPoint y: 424, endPoint x: 622, endPoint y: 424, distance: 12.0
click at [613, 424] on span "Khaki" at bounding box center [609, 426] width 22 height 10
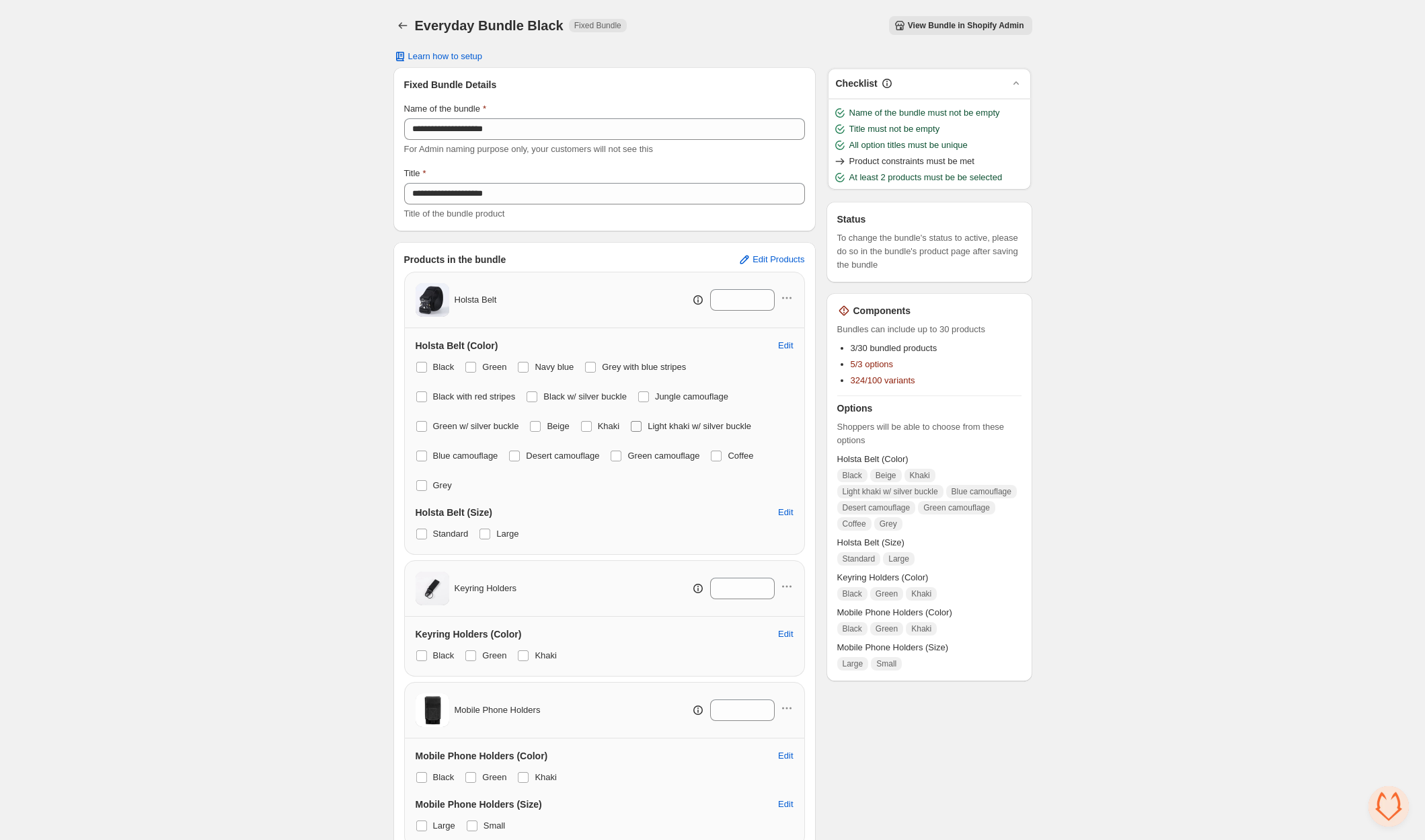
click at [678, 425] on span "Light khaki w/ silver buckle" at bounding box center [700, 426] width 104 height 10
click at [588, 426] on span at bounding box center [586, 426] width 11 height 11
click at [535, 422] on span at bounding box center [535, 426] width 11 height 11
drag, startPoint x: 417, startPoint y: 458, endPoint x: 480, endPoint y: 457, distance: 63.0
click at [417, 458] on span at bounding box center [421, 455] width 11 height 11
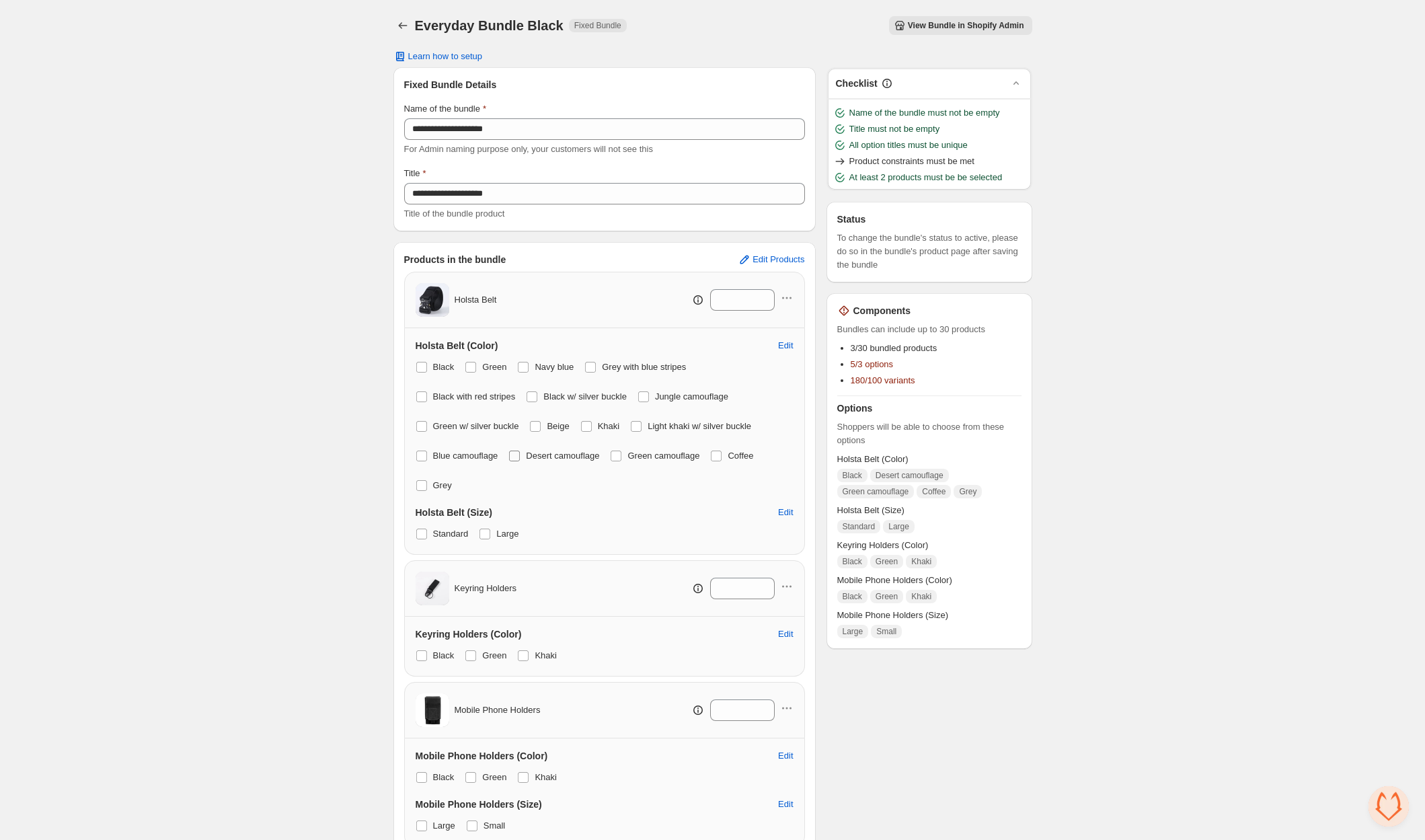
click at [520, 453] on span at bounding box center [514, 455] width 11 height 11
drag, startPoint x: 632, startPoint y: 453, endPoint x: 642, endPoint y: 453, distance: 10.0
click at [632, 453] on label "Green camouflage" at bounding box center [654, 455] width 89 height 19
click at [722, 455] on span at bounding box center [716, 455] width 11 height 11
click at [429, 486] on label "Grey" at bounding box center [433, 485] width 37 height 19
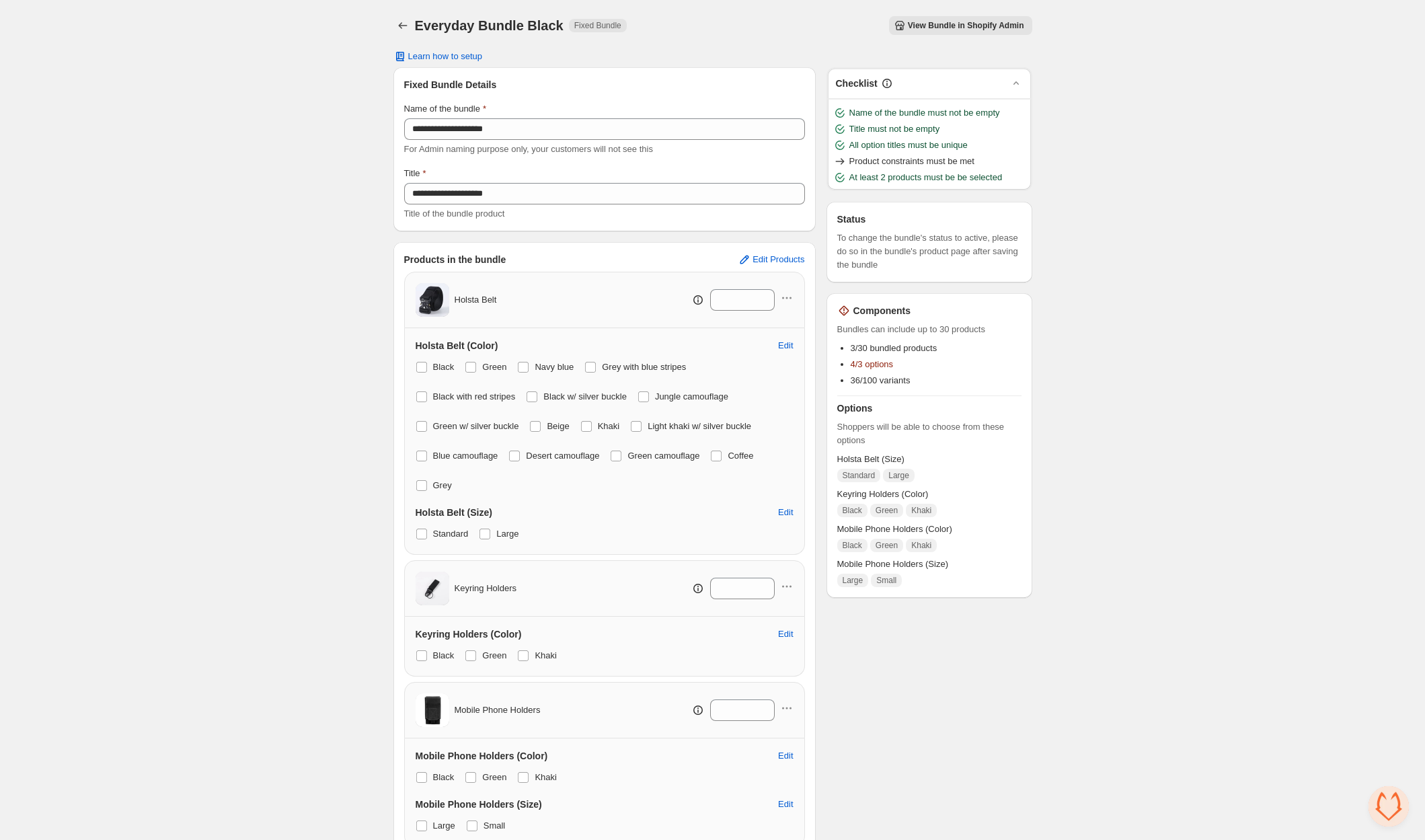
scroll to position [146, 0]
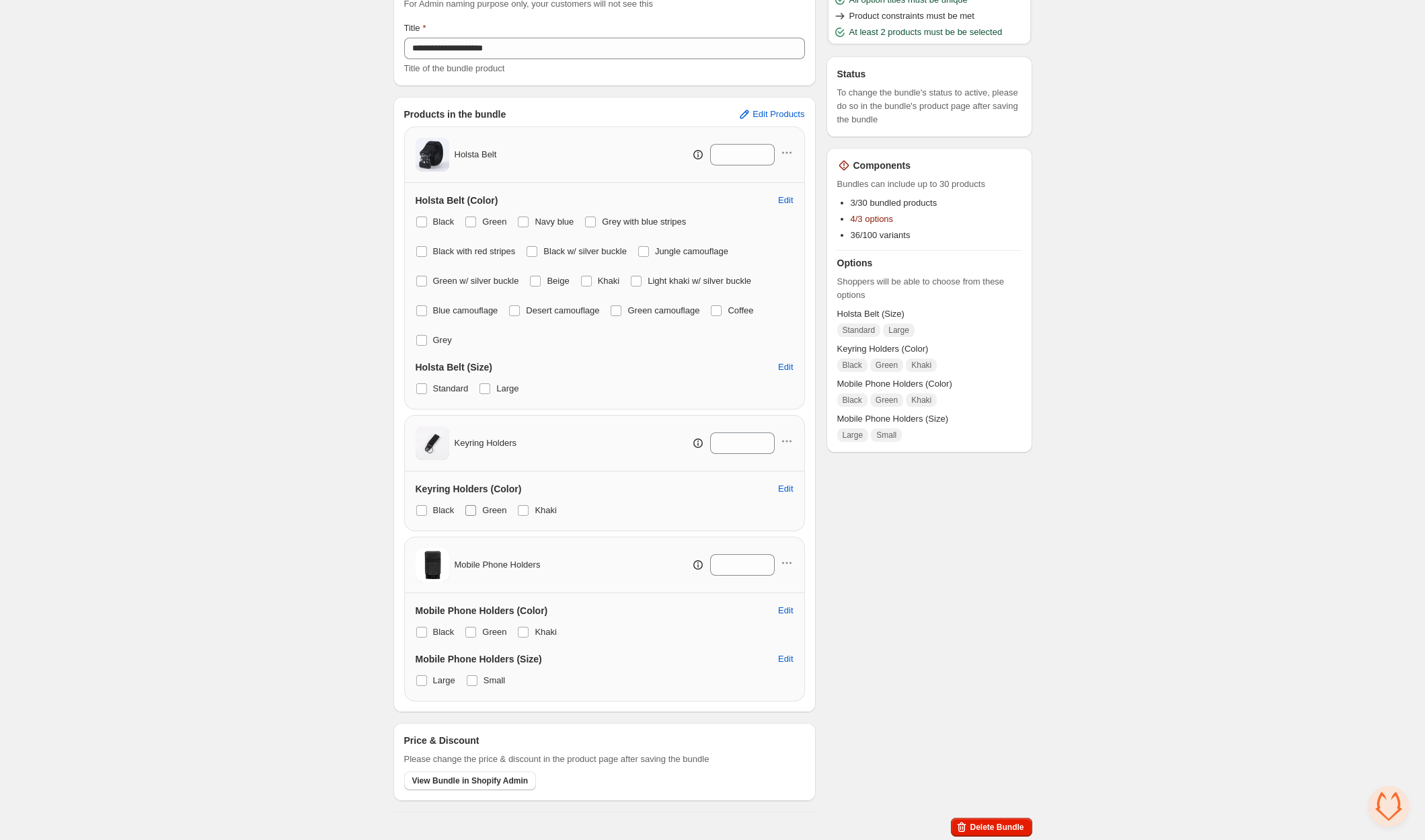
click at [470, 509] on span at bounding box center [471, 510] width 11 height 11
click at [526, 509] on span at bounding box center [523, 510] width 11 height 11
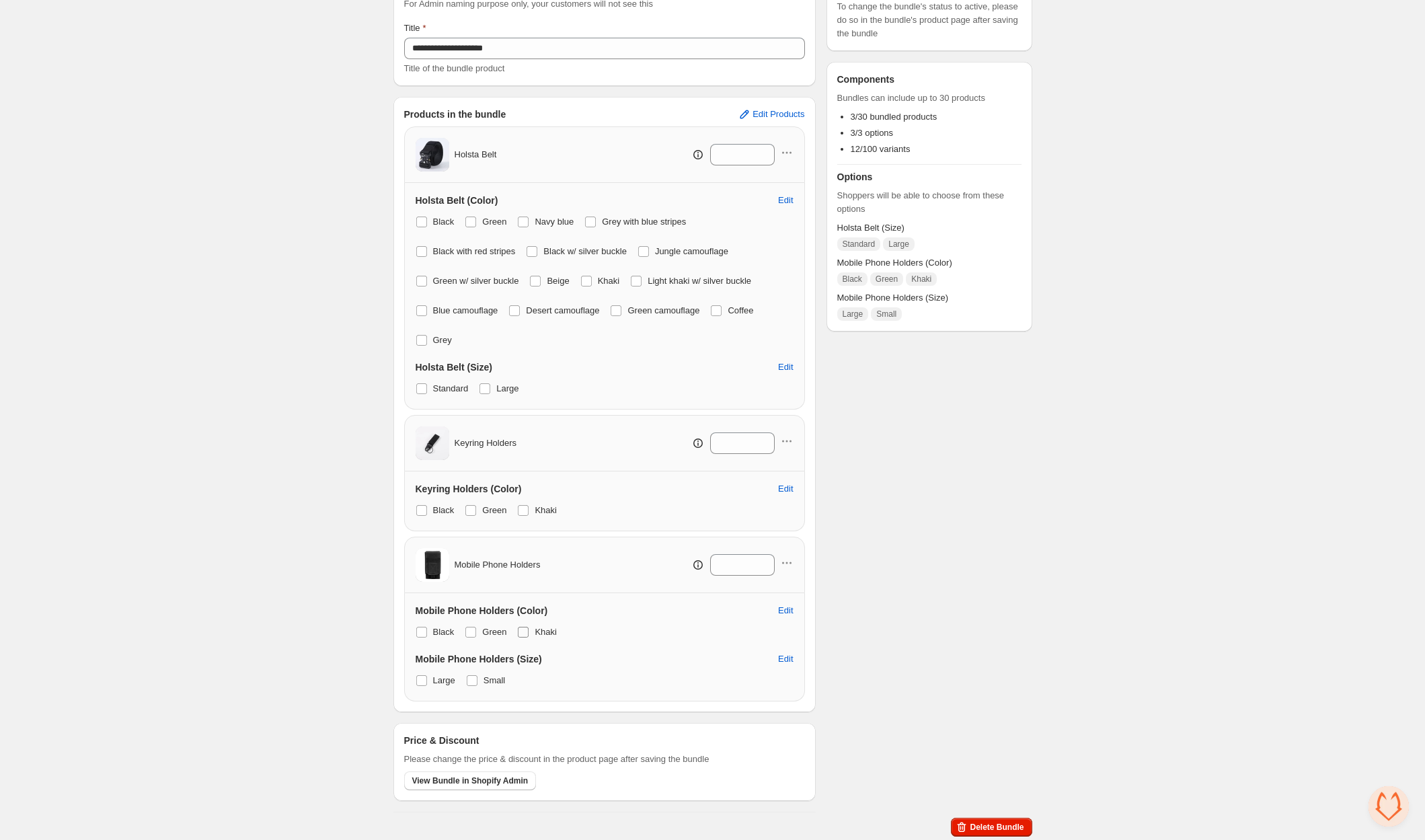
drag, startPoint x: 462, startPoint y: 630, endPoint x: 530, endPoint y: 626, distance: 68.1
click at [463, 630] on div "Black Green Khaki" at bounding box center [604, 631] width 378 height 19
drag, startPoint x: 472, startPoint y: 631, endPoint x: 504, endPoint y: 631, distance: 32.0
click at [472, 631] on span at bounding box center [471, 631] width 11 height 11
click at [528, 631] on span at bounding box center [523, 631] width 11 height 11
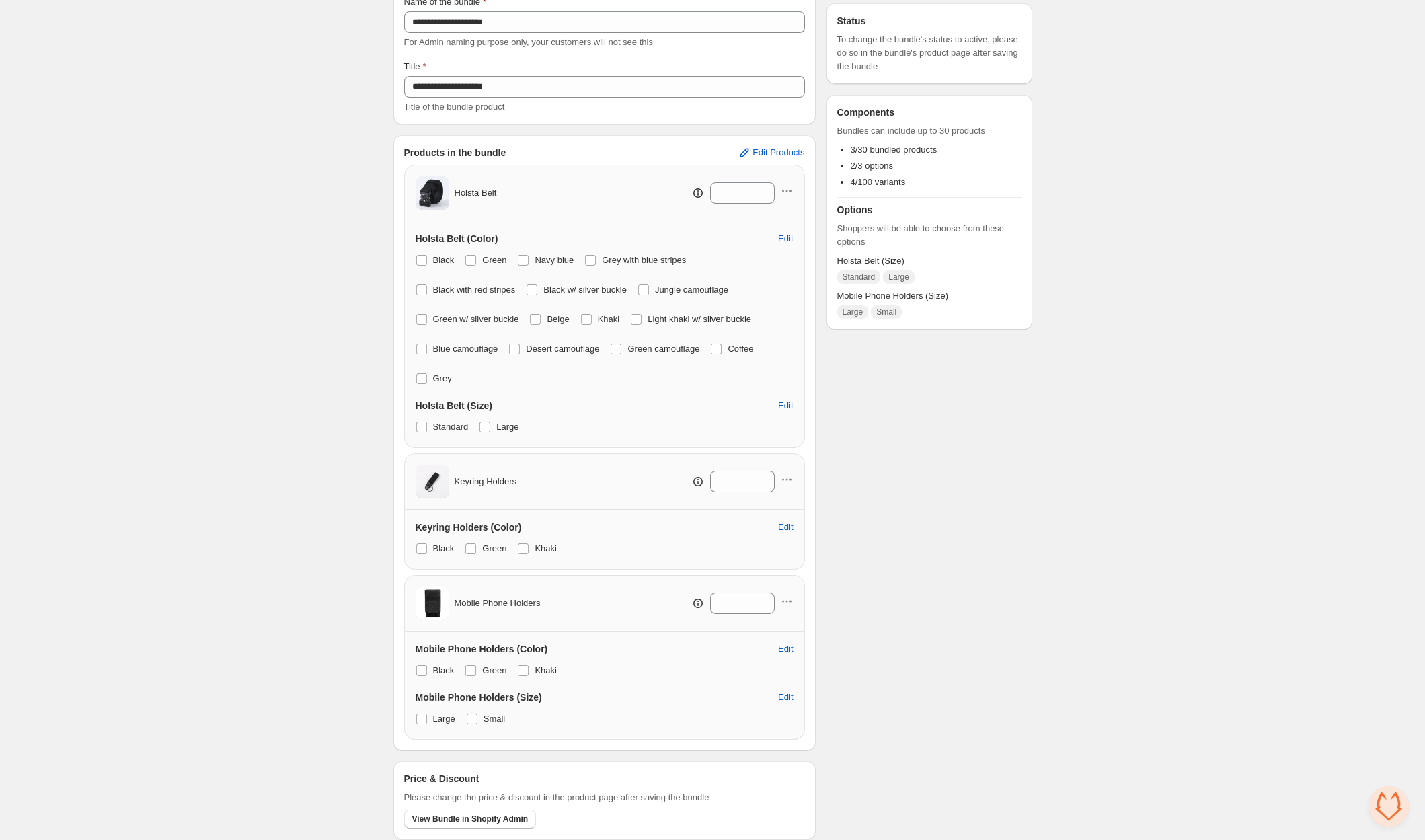
scroll to position [0, 0]
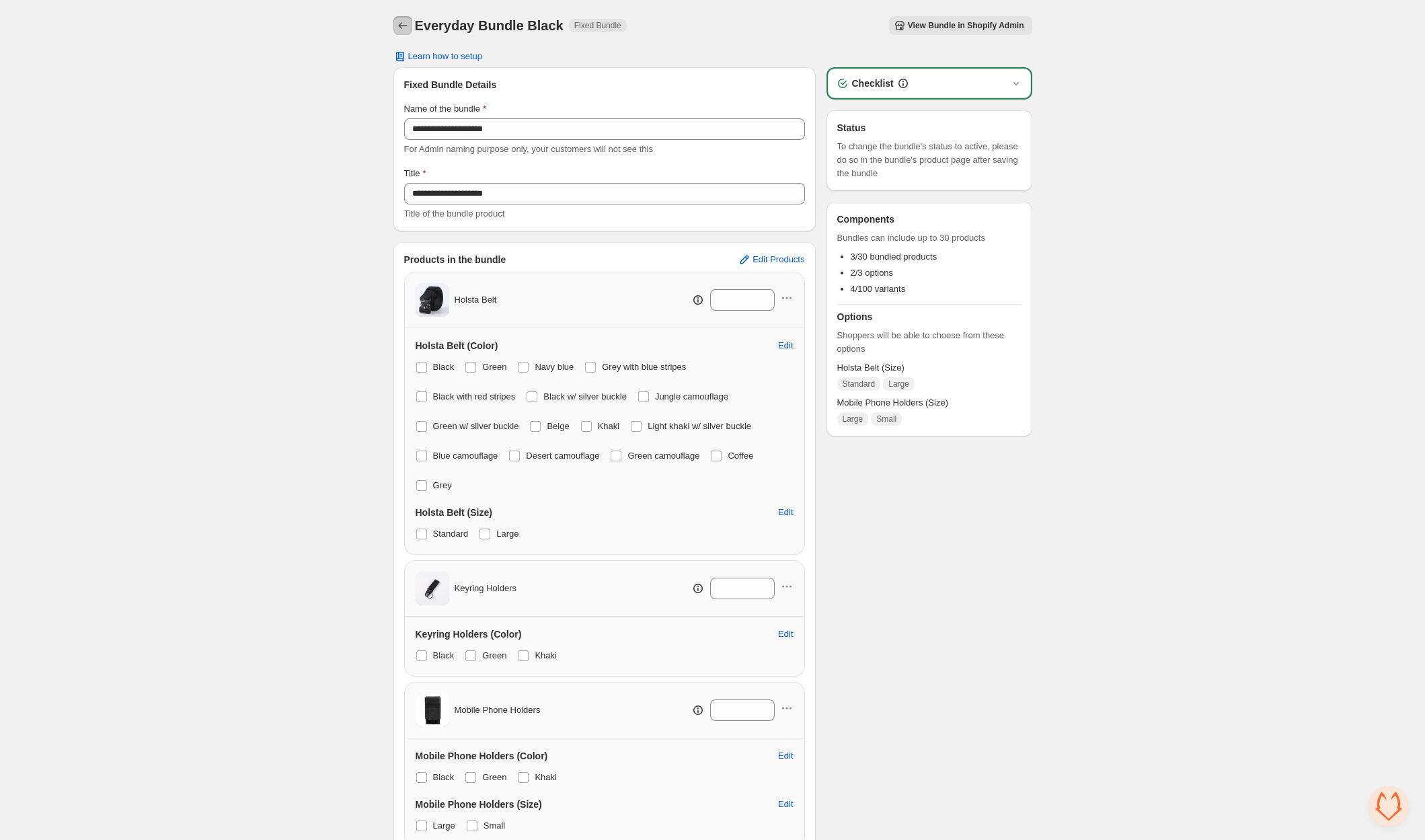
click at [402, 24] on icon "Back" at bounding box center [403, 26] width 14 height 14
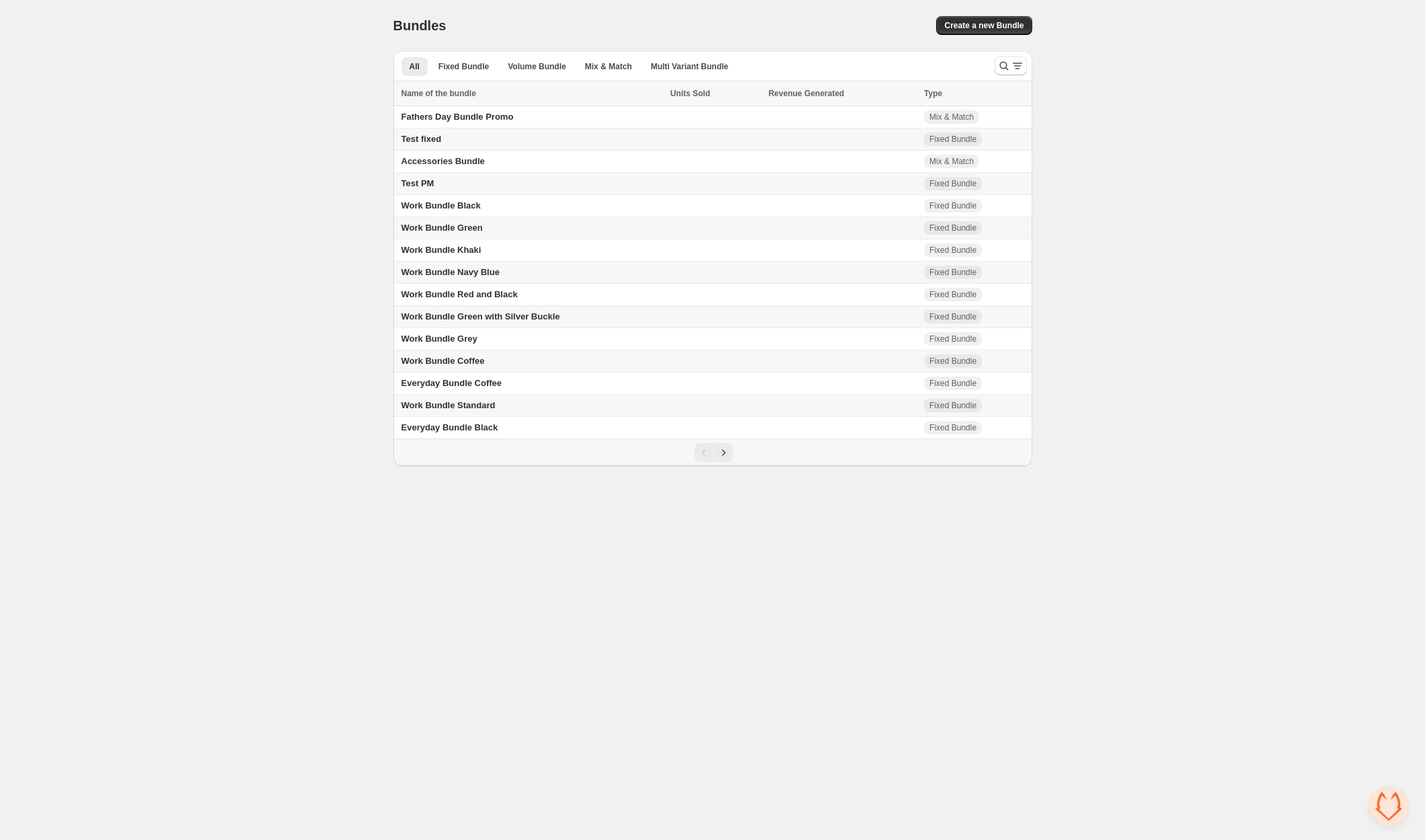
click at [487, 404] on span "Work Bundle Standard" at bounding box center [449, 405] width 94 height 10
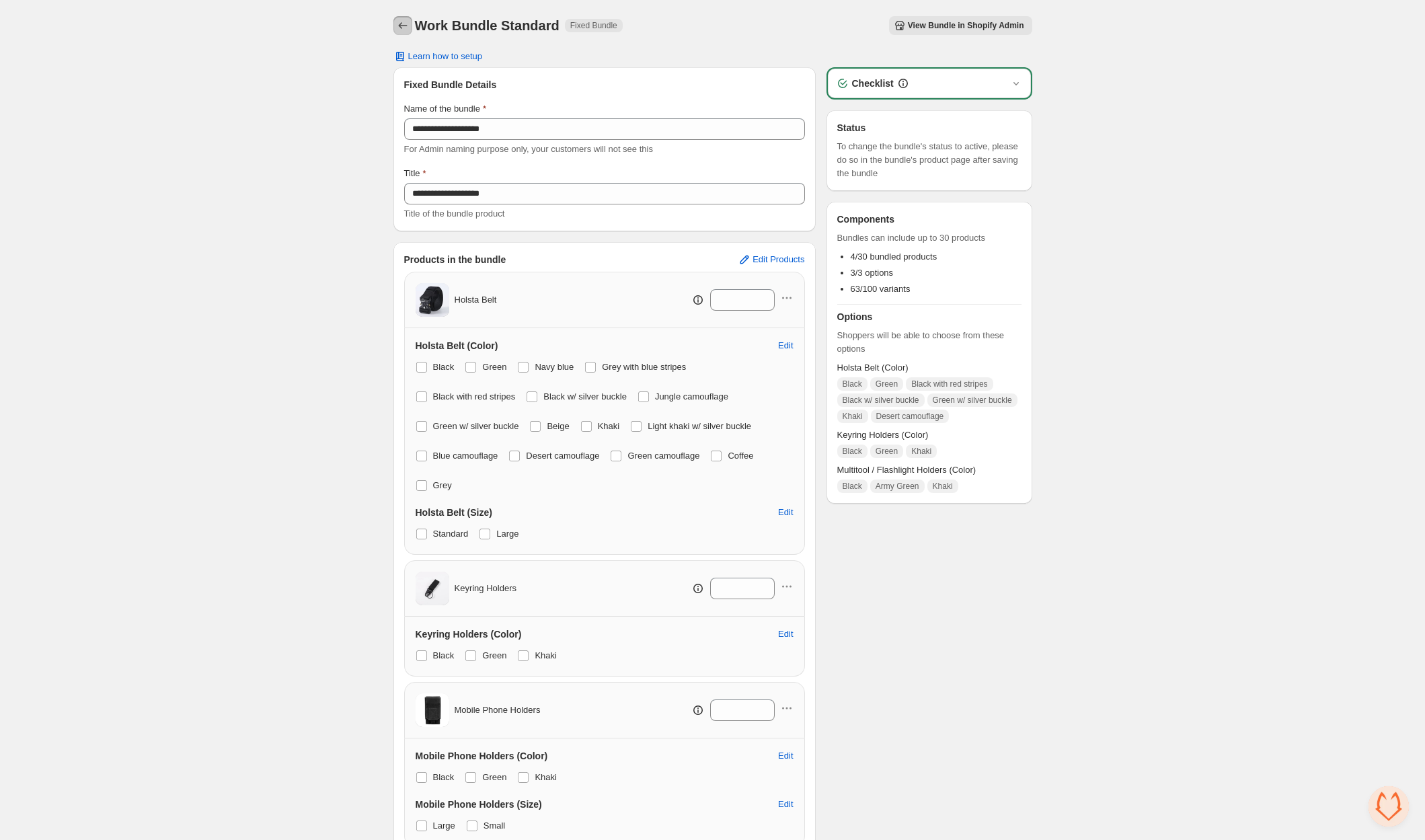
click at [406, 24] on icon "Back" at bounding box center [403, 26] width 14 height 14
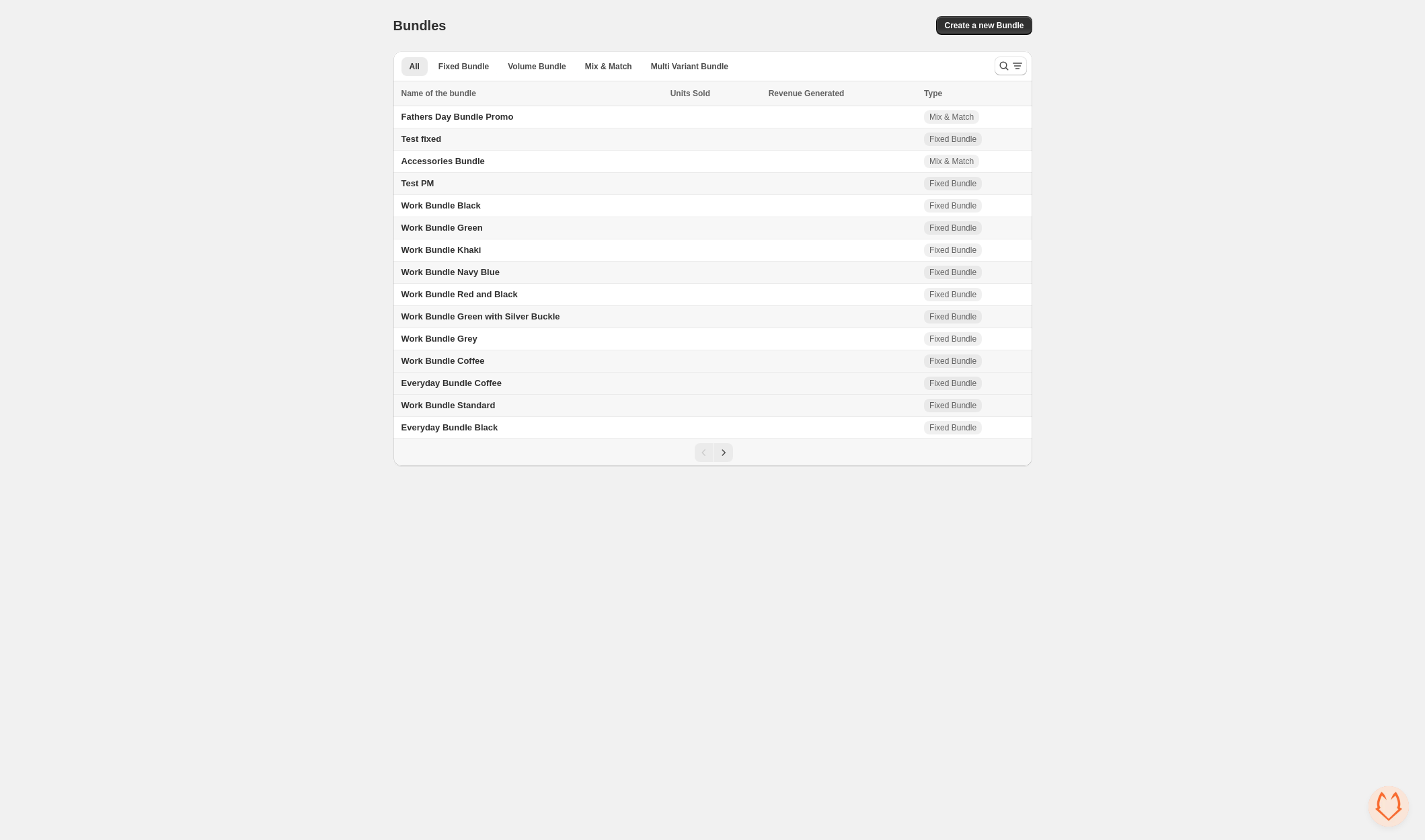
click at [494, 380] on span "Everyday Bundle Coffee" at bounding box center [452, 383] width 100 height 10
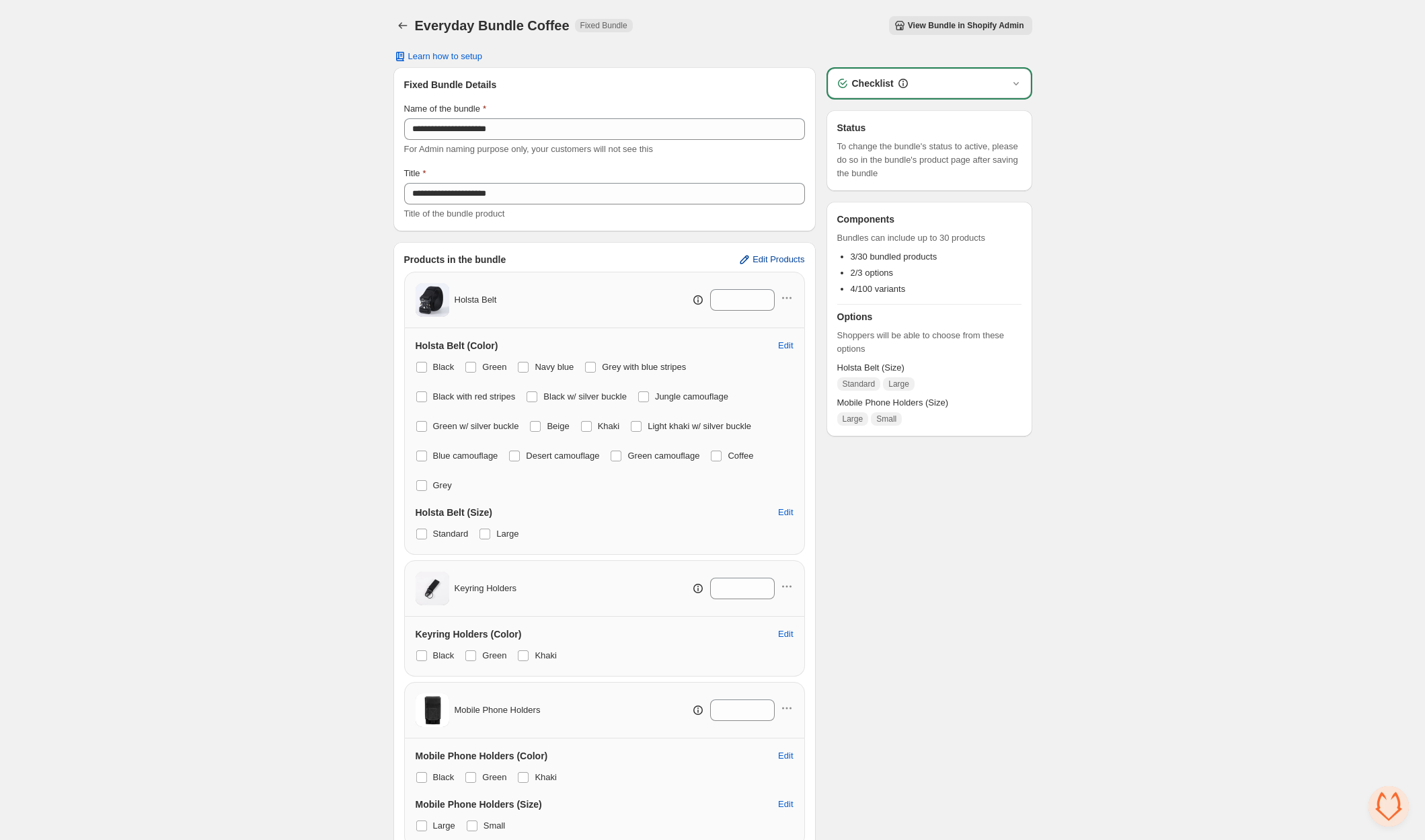
click at [770, 261] on span "Edit Products" at bounding box center [778, 260] width 52 height 11
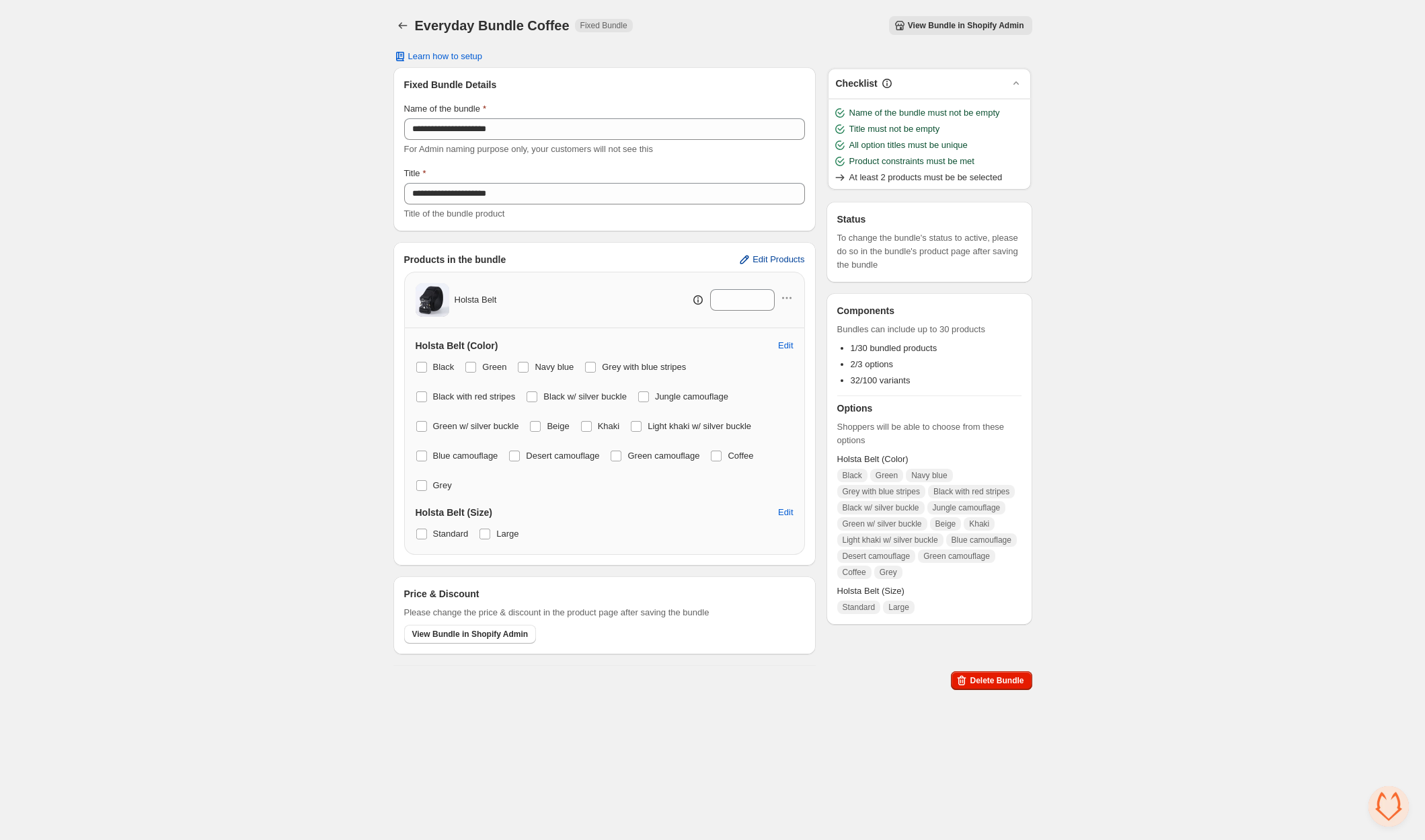
click at [780, 259] on span "Edit Products" at bounding box center [778, 260] width 52 height 11
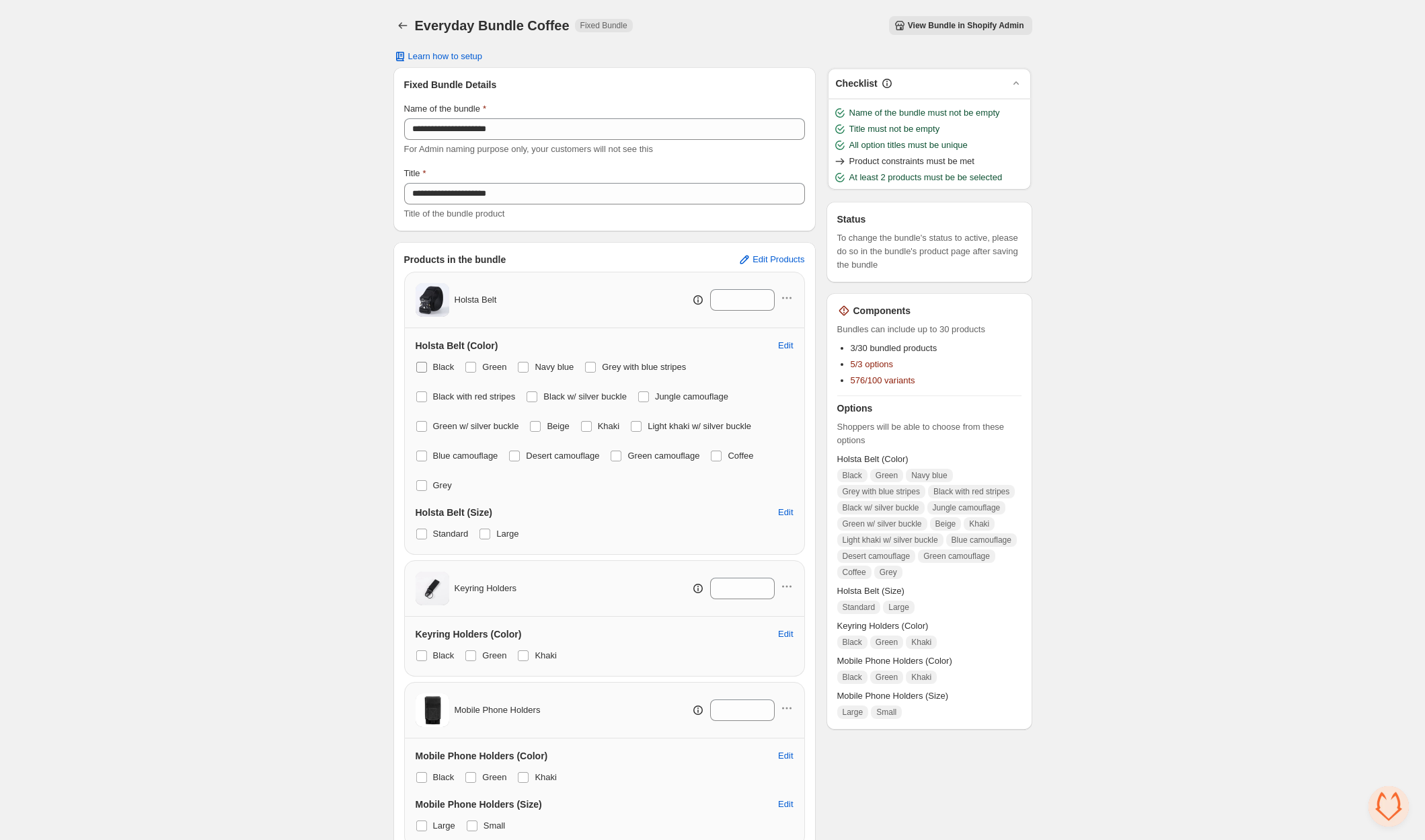
click at [421, 368] on span at bounding box center [421, 367] width 11 height 11
click at [421, 403] on label "Black with red stripes" at bounding box center [466, 397] width 100 height 19
click at [425, 426] on span at bounding box center [421, 426] width 11 height 11
drag, startPoint x: 427, startPoint y: 452, endPoint x: 426, endPoint y: 471, distance: 19.0
click at [427, 453] on label "Blue camouflage" at bounding box center [456, 455] width 83 height 19
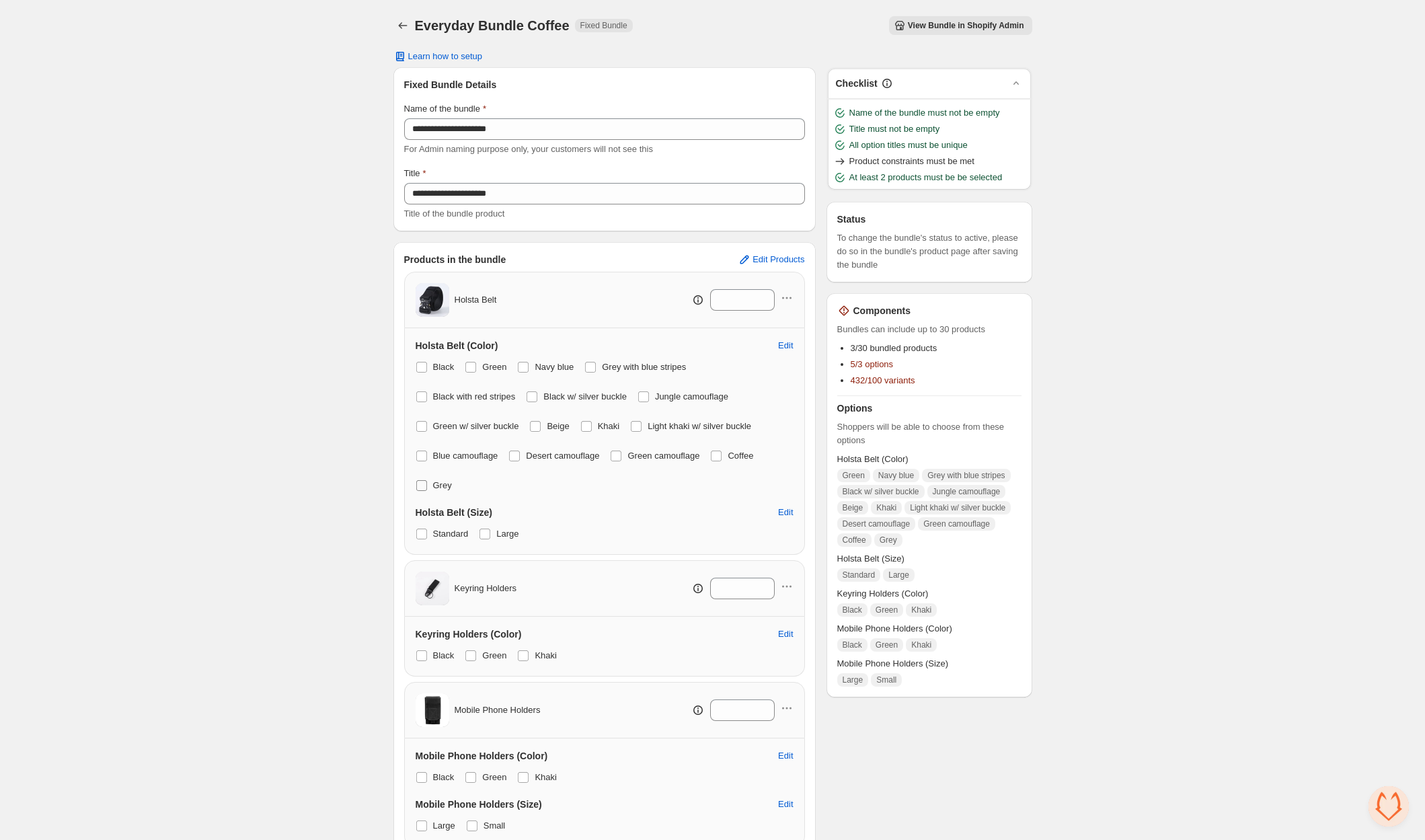
click at [424, 477] on div "Black Green Navy blue Grey with blue stripes Black with red stripes Black w/ si…" at bounding box center [604, 426] width 378 height 137
click at [418, 482] on span at bounding box center [421, 485] width 11 height 11
drag, startPoint x: 525, startPoint y: 366, endPoint x: 489, endPoint y: 369, distance: 36.1
click at [521, 366] on span at bounding box center [523, 367] width 11 height 11
drag, startPoint x: 475, startPoint y: 365, endPoint x: 599, endPoint y: 360, distance: 124.1
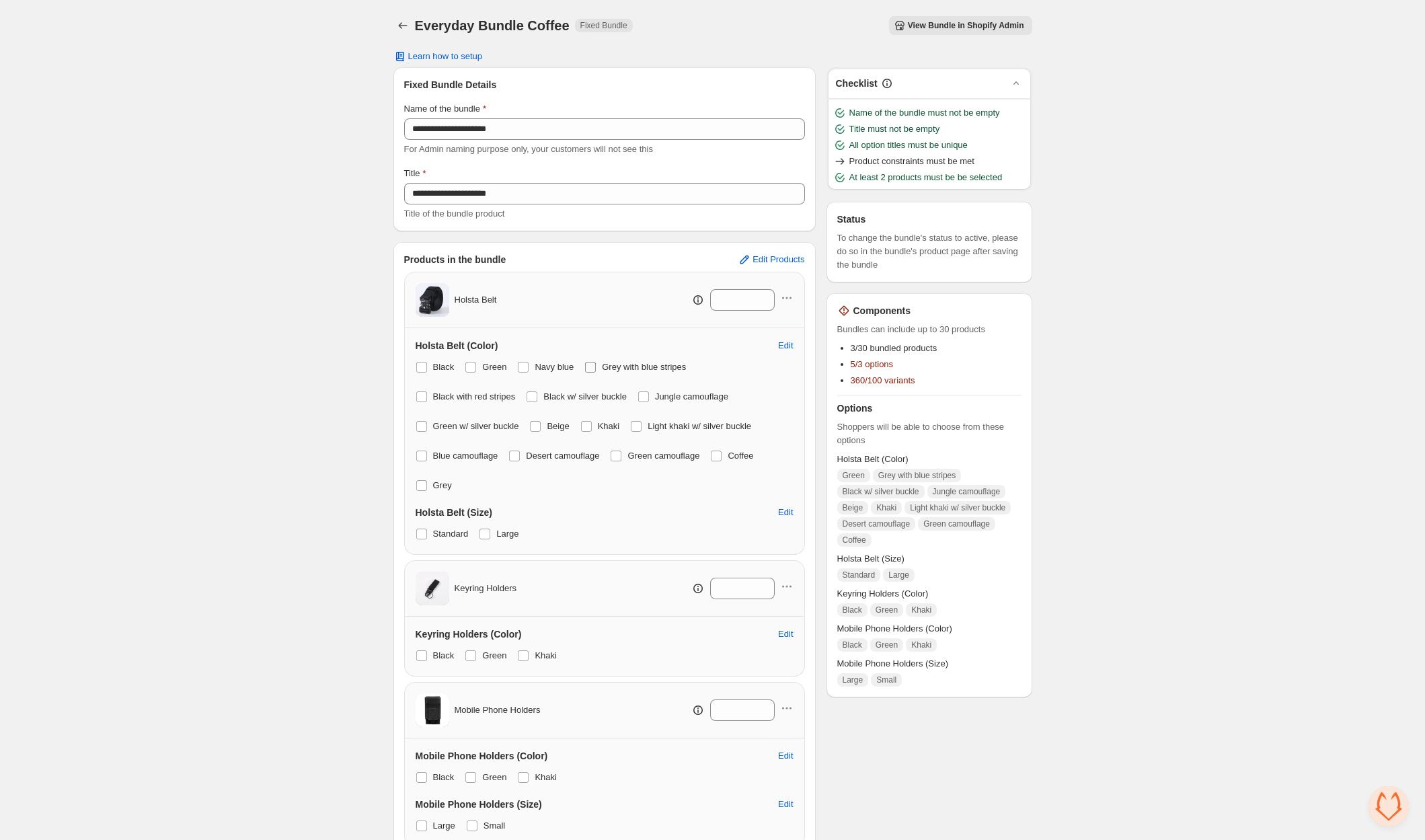
click at [477, 365] on span at bounding box center [471, 367] width 12 height 12
click at [602, 360] on label "Grey with blue stripes" at bounding box center [634, 367] width 101 height 19
drag, startPoint x: 539, startPoint y: 393, endPoint x: 604, endPoint y: 370, distance: 68.9
click at [537, 393] on span at bounding box center [531, 397] width 11 height 11
drag, startPoint x: 597, startPoint y: 366, endPoint x: 627, endPoint y: 385, distance: 35.5
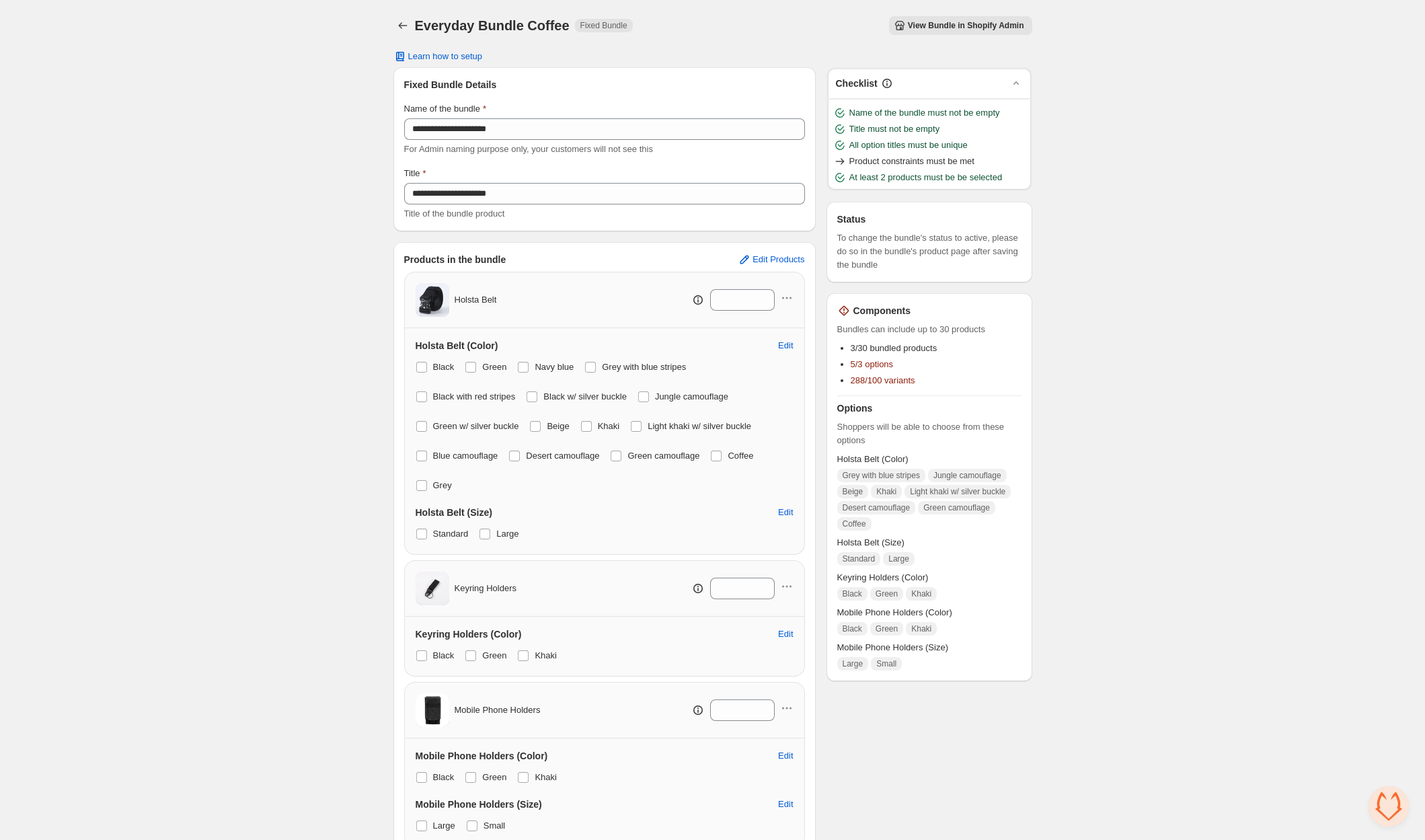
click at [596, 366] on span at bounding box center [590, 367] width 11 height 11
drag, startPoint x: 655, startPoint y: 395, endPoint x: 587, endPoint y: 410, distance: 69.6
click at [649, 396] on span at bounding box center [644, 397] width 11 height 11
drag, startPoint x: 543, startPoint y: 424, endPoint x: 588, endPoint y: 422, distance: 45.0
click at [547, 424] on label "Beige" at bounding box center [549, 426] width 40 height 19
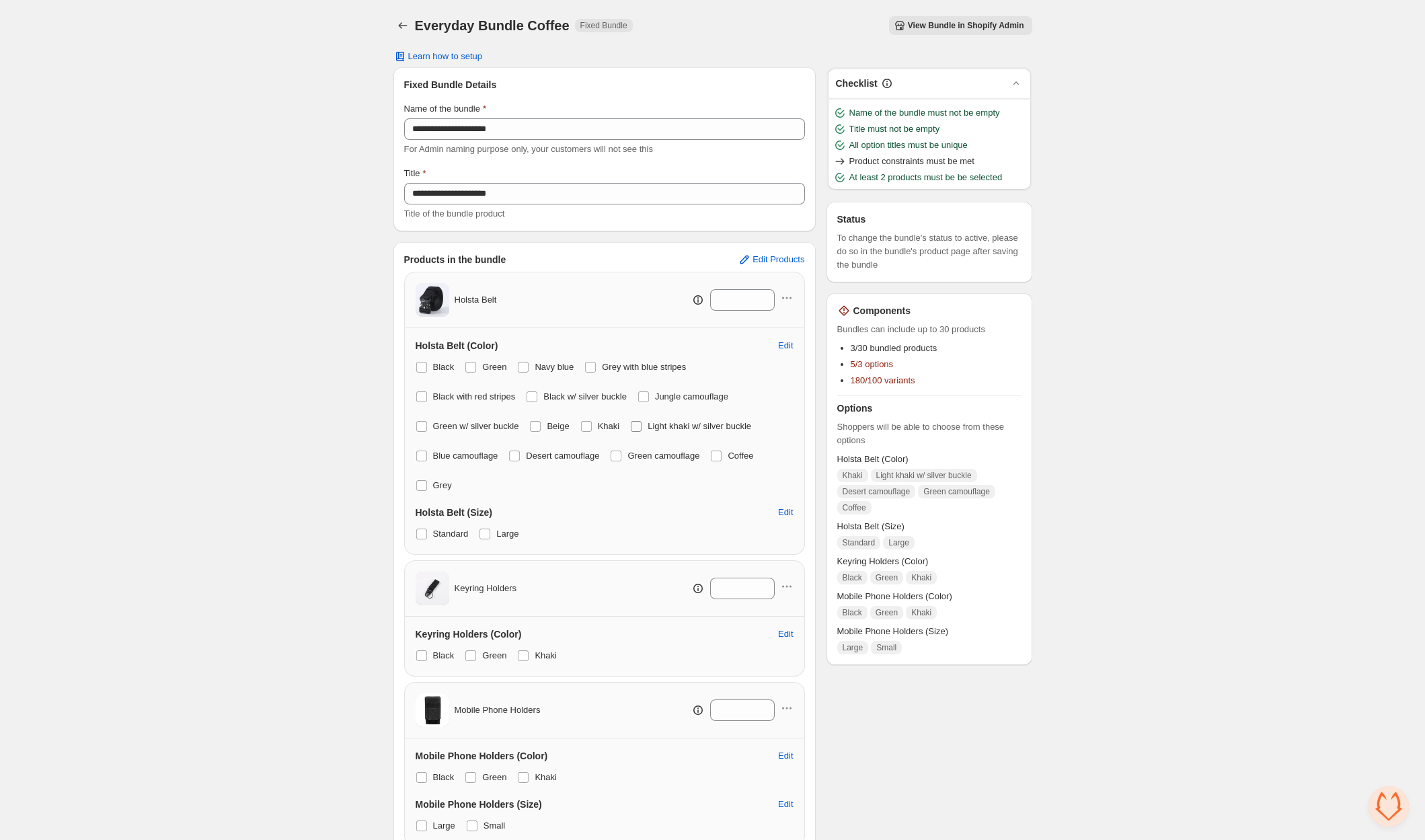
drag, startPoint x: 602, startPoint y: 424, endPoint x: 647, endPoint y: 426, distance: 45.0
click at [602, 424] on span "Khaki" at bounding box center [609, 426] width 22 height 10
drag, startPoint x: 651, startPoint y: 426, endPoint x: 574, endPoint y: 440, distance: 78.3
click at [651, 426] on label "Light khaki w/ silver buckle" at bounding box center [690, 426] width 121 height 19
drag, startPoint x: 523, startPoint y: 453, endPoint x: 626, endPoint y: 455, distance: 103.0
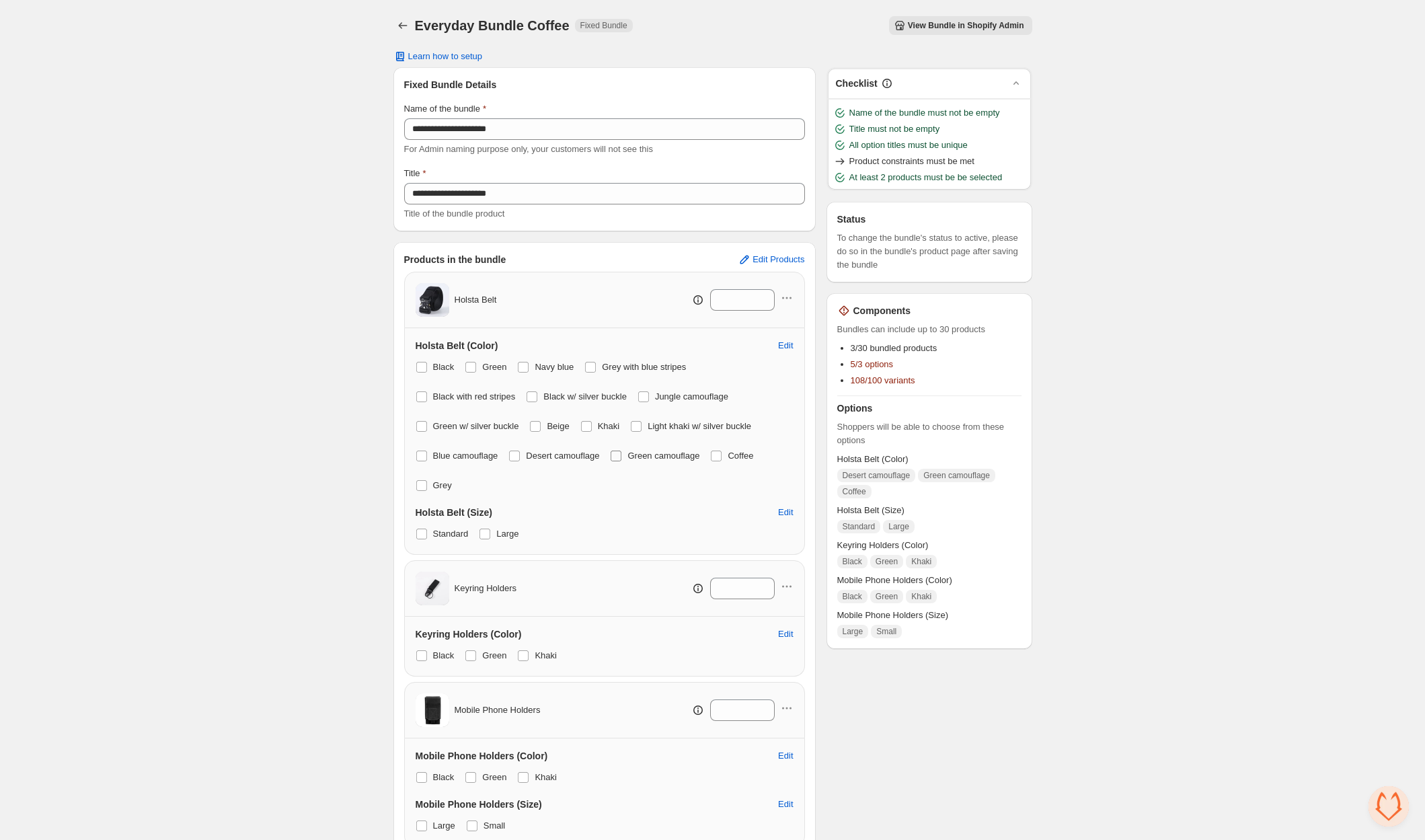
click at [524, 453] on label "Desert camouflage" at bounding box center [553, 455] width 91 height 19
click at [638, 456] on span "Green camouflage" at bounding box center [663, 455] width 72 height 10
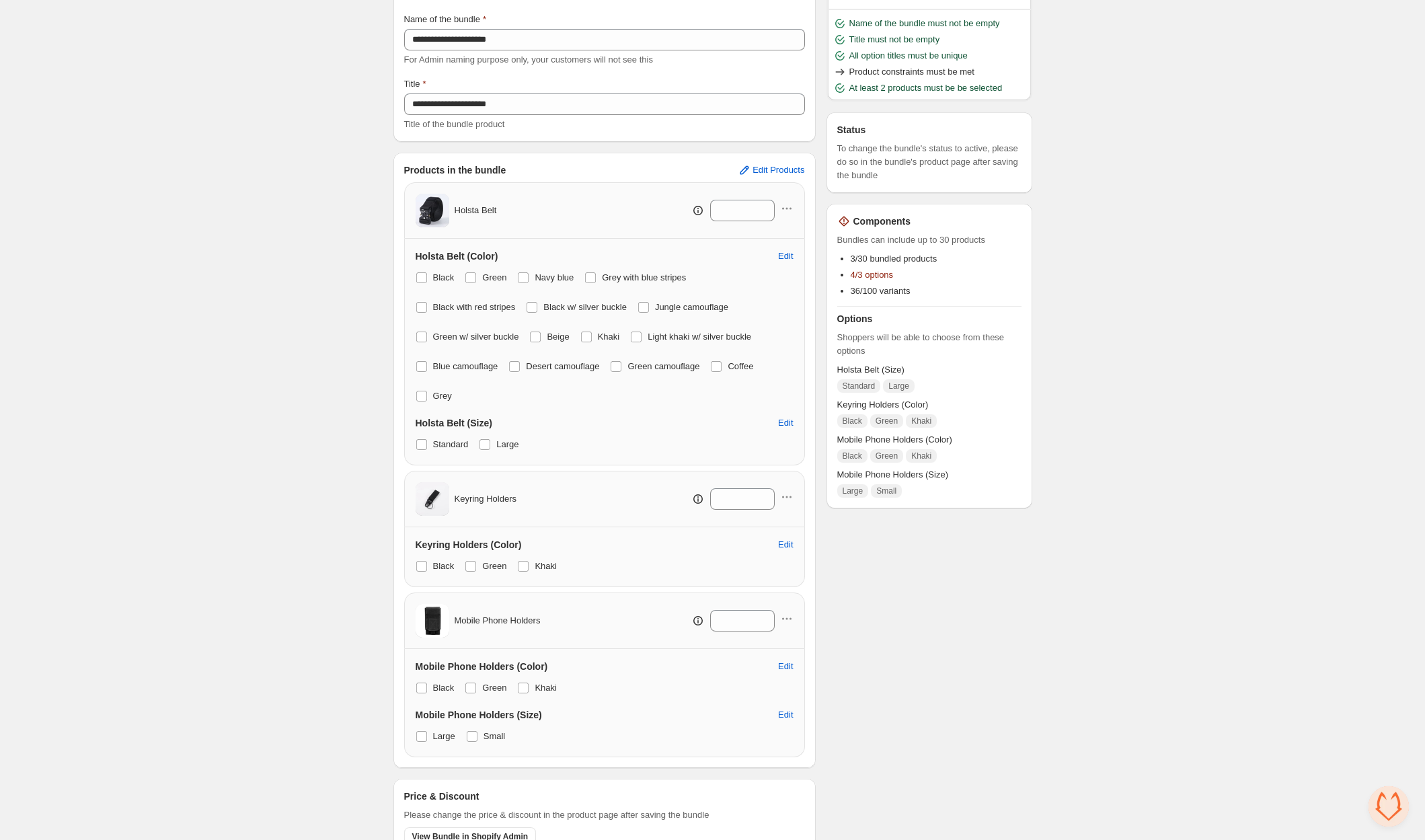
scroll to position [146, 0]
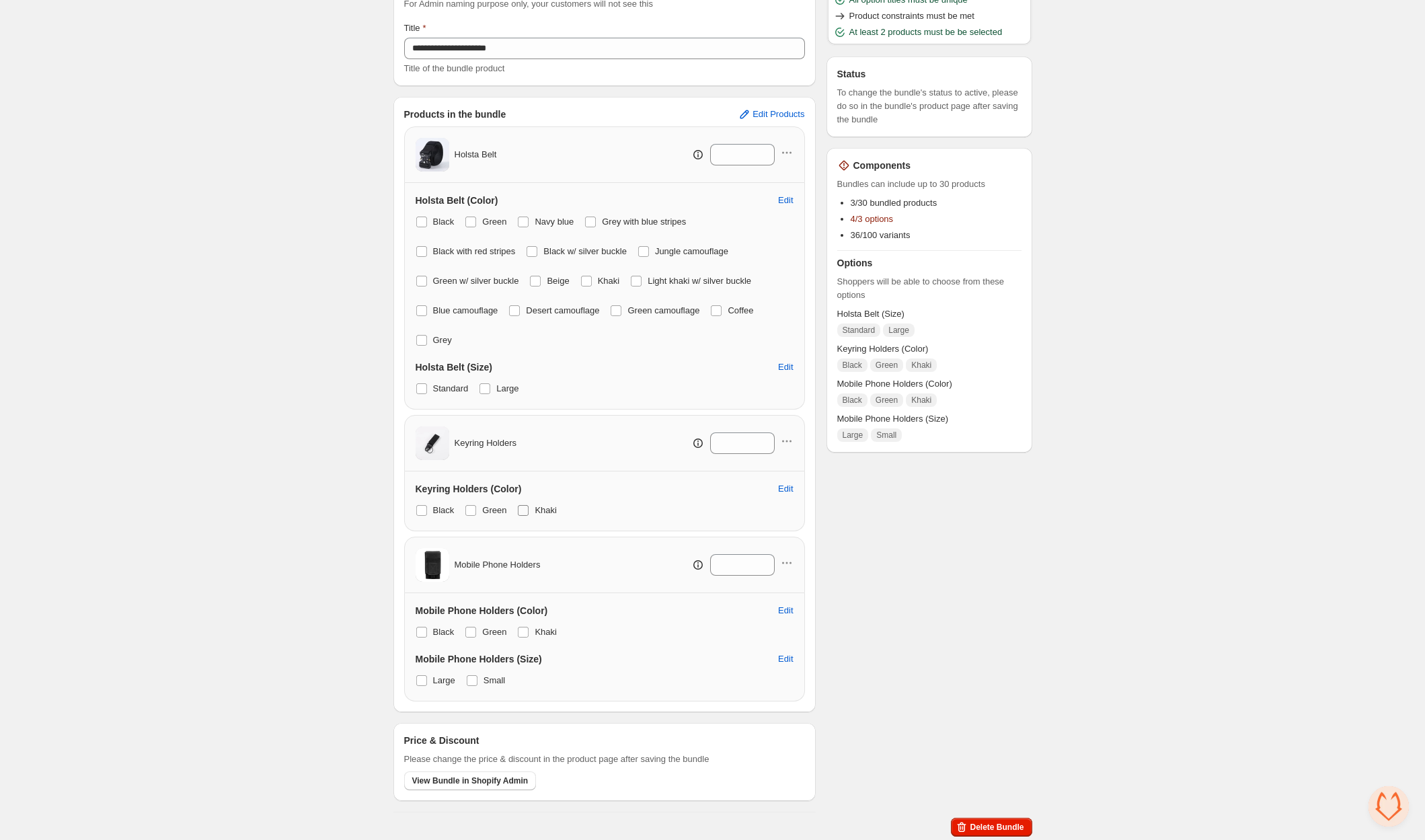
drag, startPoint x: 480, startPoint y: 510, endPoint x: 530, endPoint y: 508, distance: 50.0
click at [482, 510] on label "Green" at bounding box center [485, 510] width 42 height 19
click at [529, 508] on span at bounding box center [523, 510] width 12 height 12
click at [478, 508] on label "Green" at bounding box center [485, 510] width 42 height 19
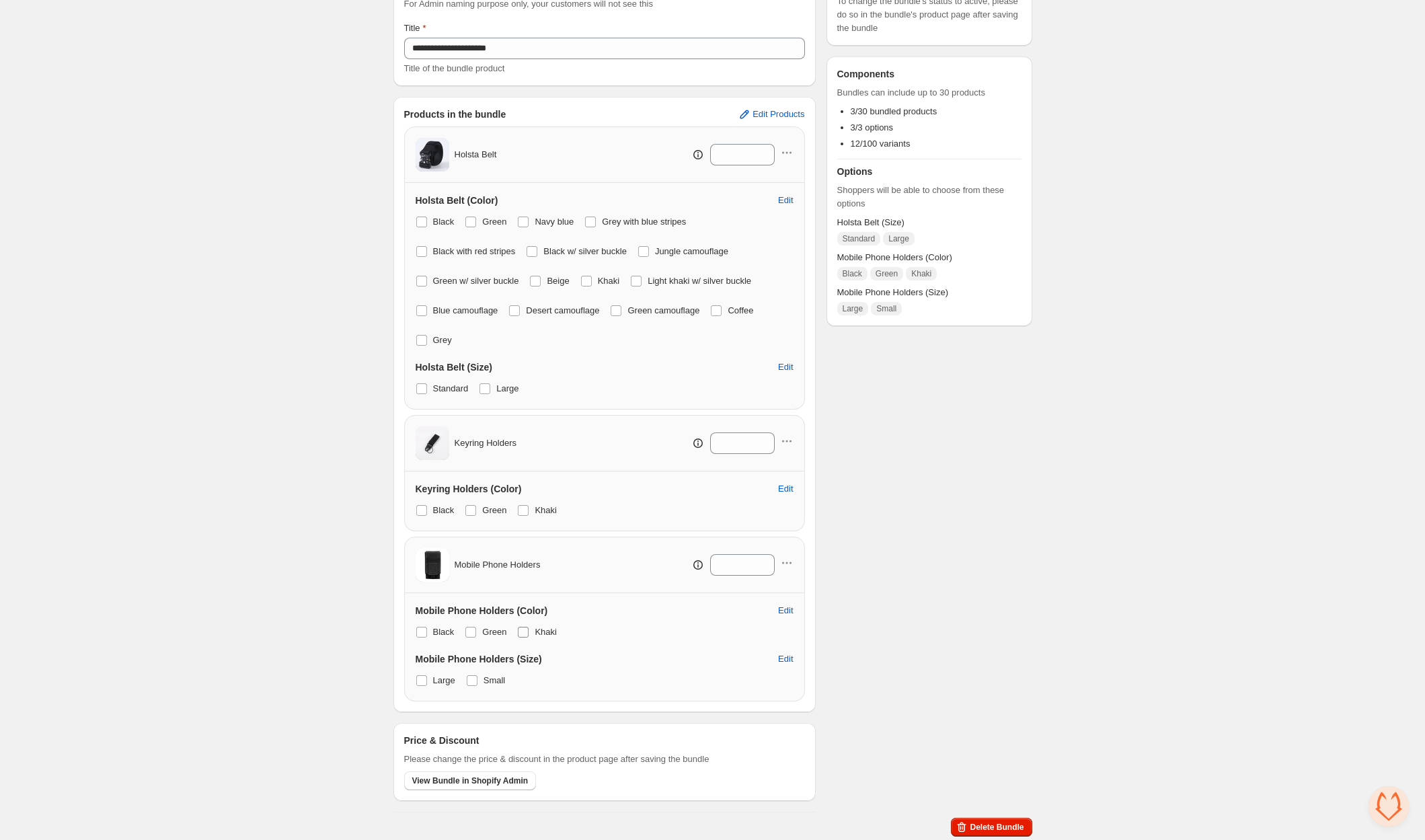
drag, startPoint x: 478, startPoint y: 628, endPoint x: 525, endPoint y: 627, distance: 47.0
click at [479, 628] on label "Green" at bounding box center [485, 631] width 42 height 19
click at [526, 627] on span at bounding box center [523, 631] width 11 height 11
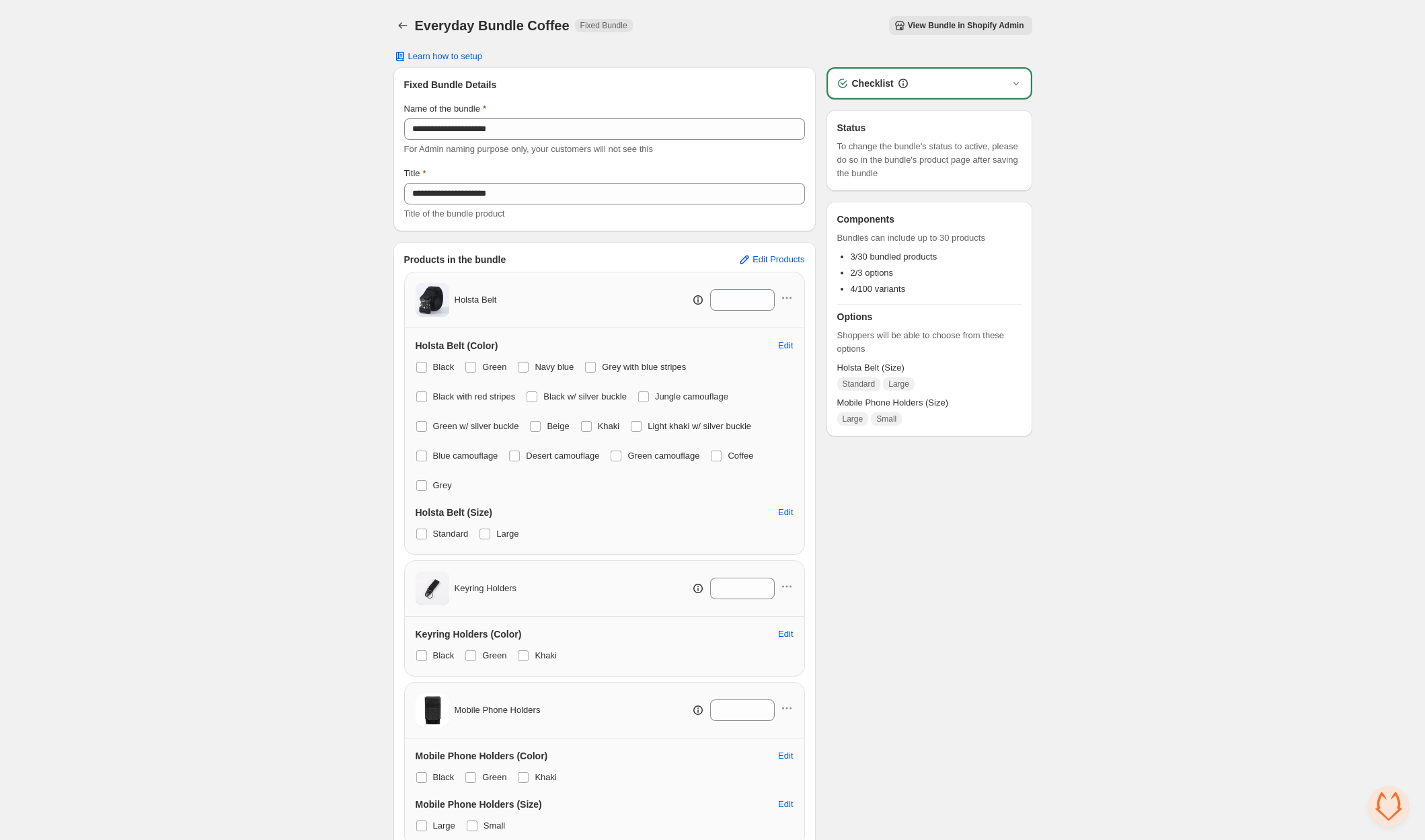
click at [414, 24] on div at bounding box center [403, 26] width 21 height 19
click at [404, 25] on icon "Back" at bounding box center [403, 26] width 14 height 14
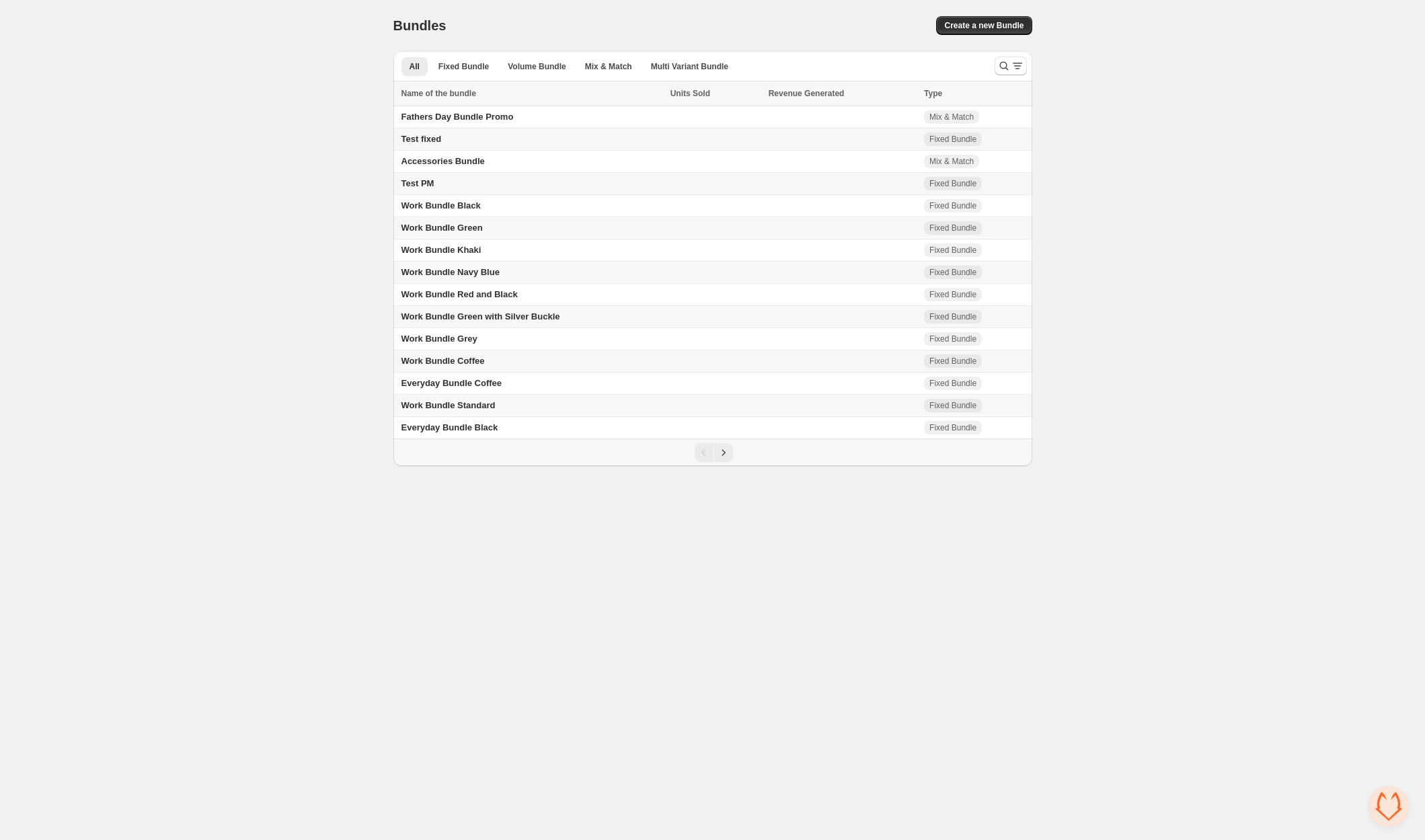
click at [491, 357] on td "Work Bundle Coffee" at bounding box center [529, 362] width 273 height 22
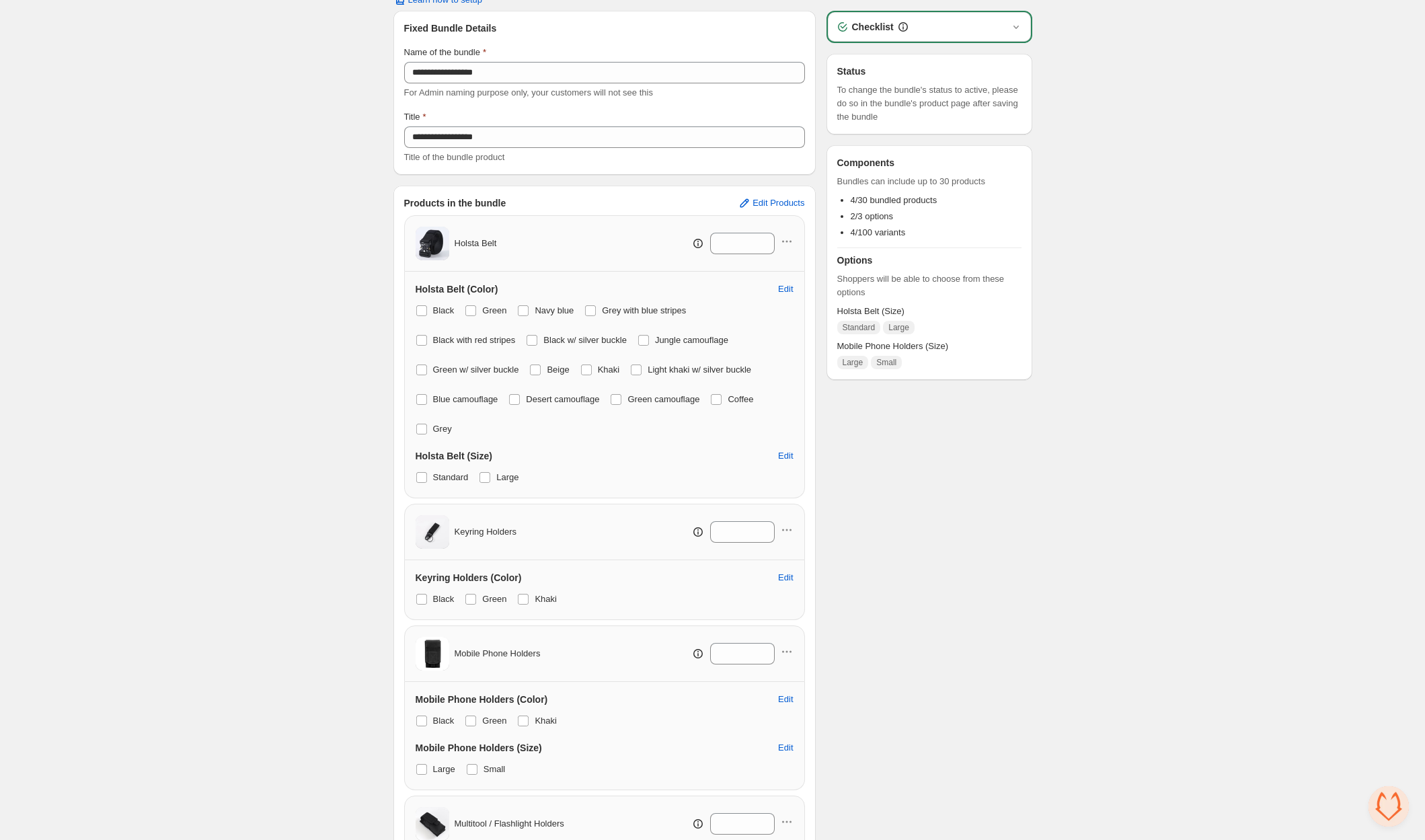
scroll to position [5, 0]
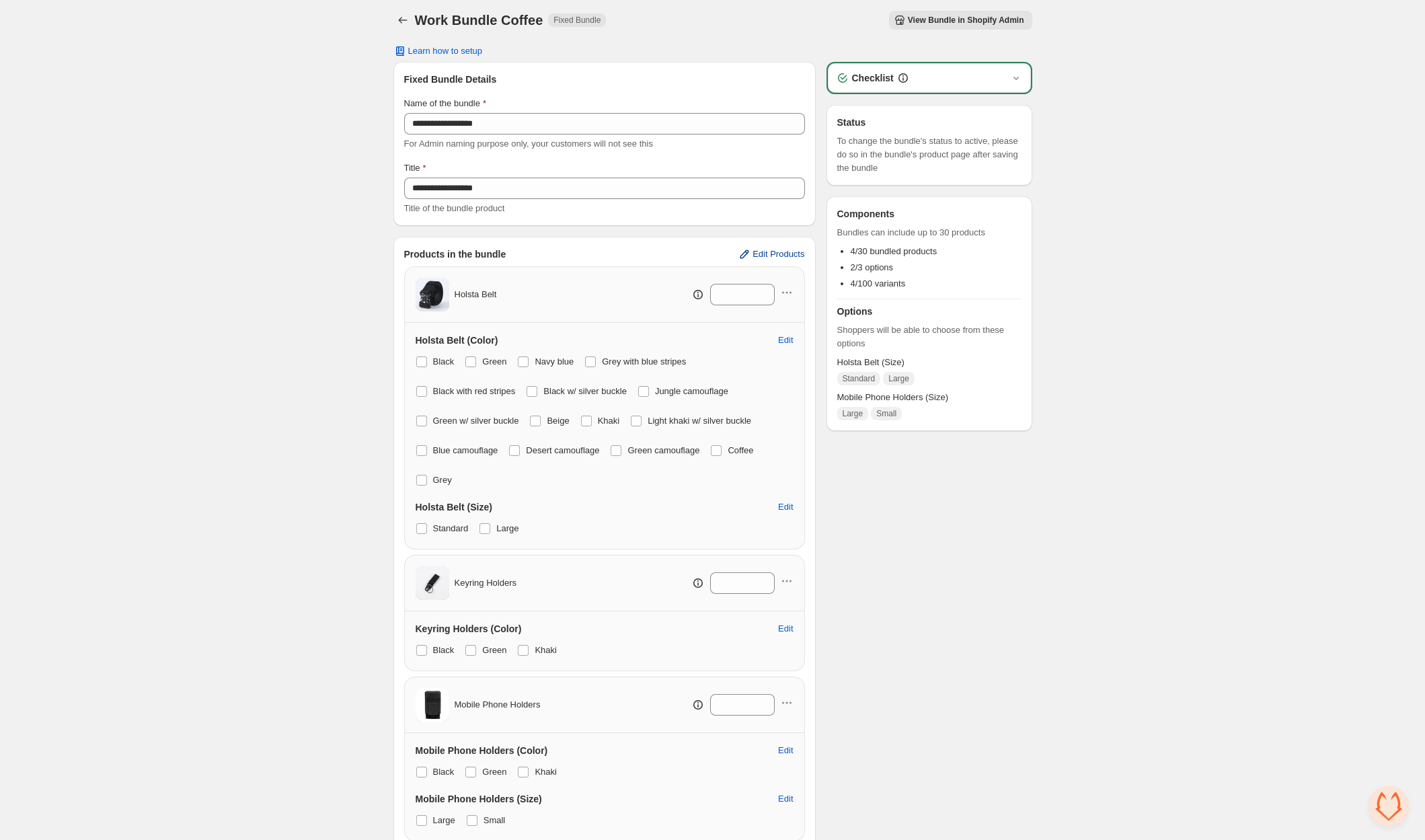
click at [779, 251] on span "Edit Products" at bounding box center [778, 254] width 52 height 11
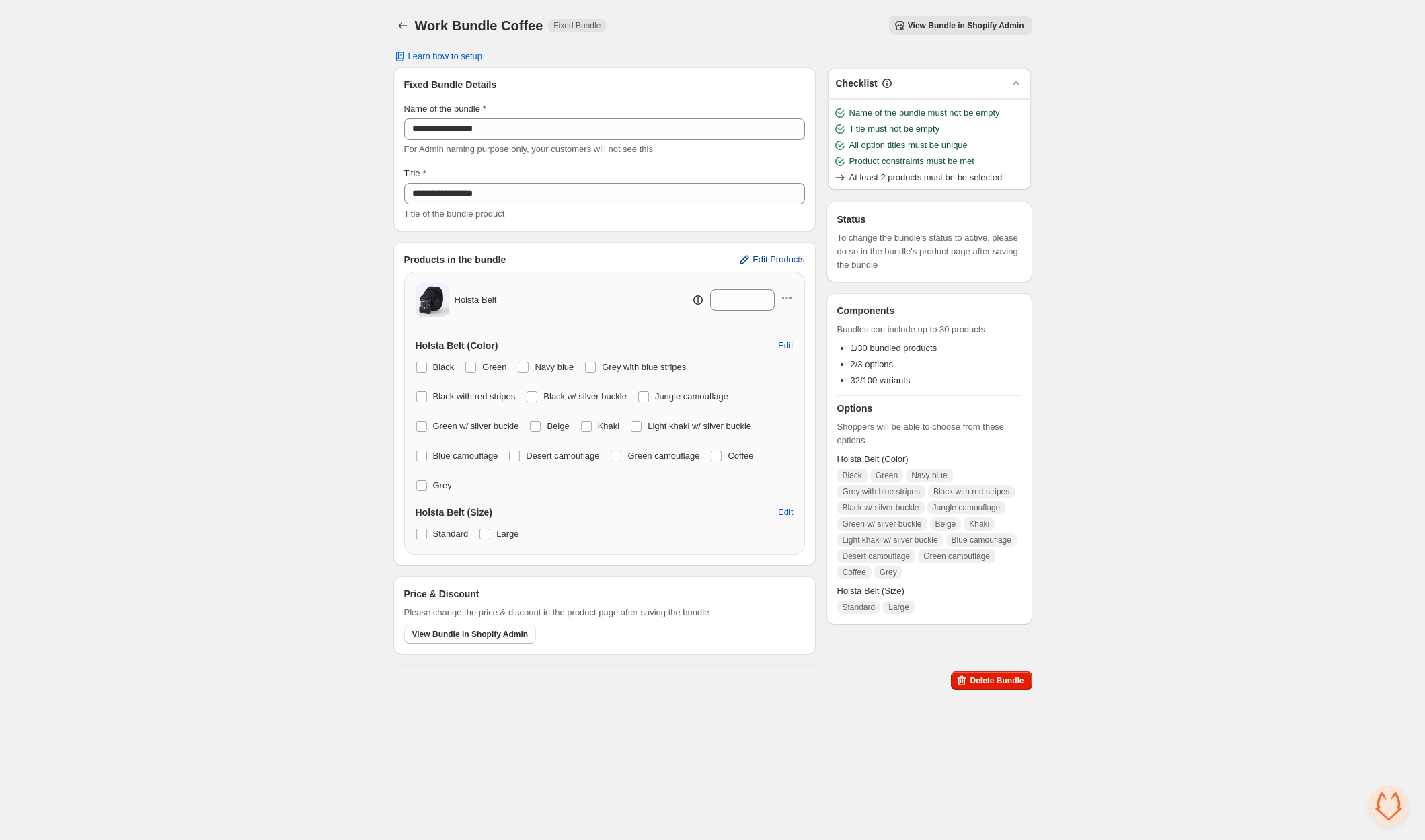
click at [798, 258] on span "Edit Products" at bounding box center [778, 260] width 52 height 11
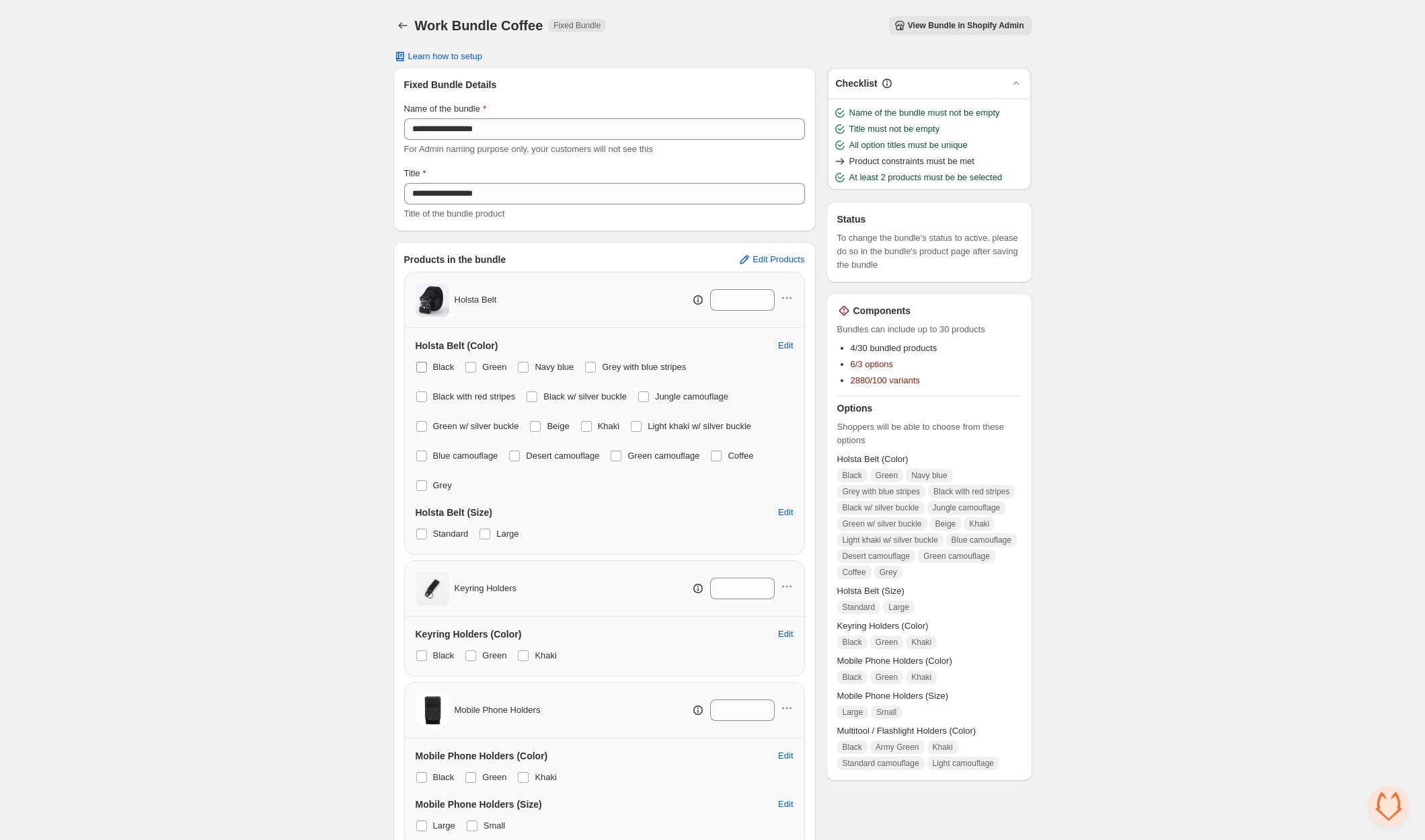
click at [421, 366] on span at bounding box center [421, 367] width 11 height 11
drag, startPoint x: 473, startPoint y: 366, endPoint x: 501, endPoint y: 363, distance: 28.2
click at [475, 366] on span at bounding box center [471, 367] width 11 height 11
click at [518, 363] on div "Black Green Navy blue Grey with blue stripes Black with red stripes Black w/ si…" at bounding box center [604, 426] width 378 height 137
drag, startPoint x: 526, startPoint y: 363, endPoint x: 587, endPoint y: 366, distance: 61.1
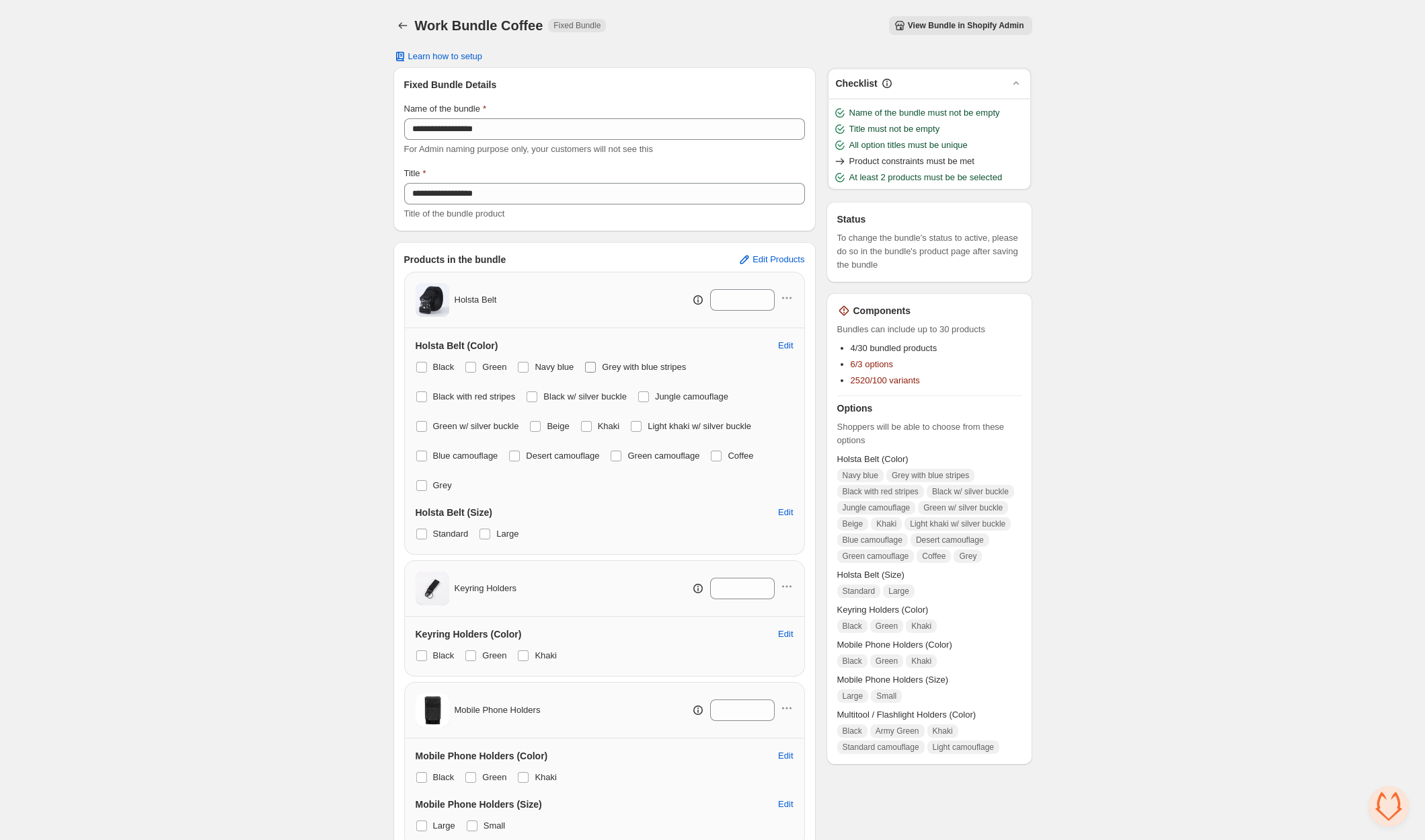
click at [531, 363] on label "Navy blue" at bounding box center [545, 367] width 56 height 19
click at [594, 366] on span at bounding box center [590, 367] width 11 height 11
drag, startPoint x: 417, startPoint y: 398, endPoint x: 427, endPoint y: 397, distance: 10.0
click at [427, 397] on label "Black with red stripes" at bounding box center [466, 397] width 100 height 19
click at [544, 391] on label "Black w/ silver buckle" at bounding box center [576, 397] width 100 height 19
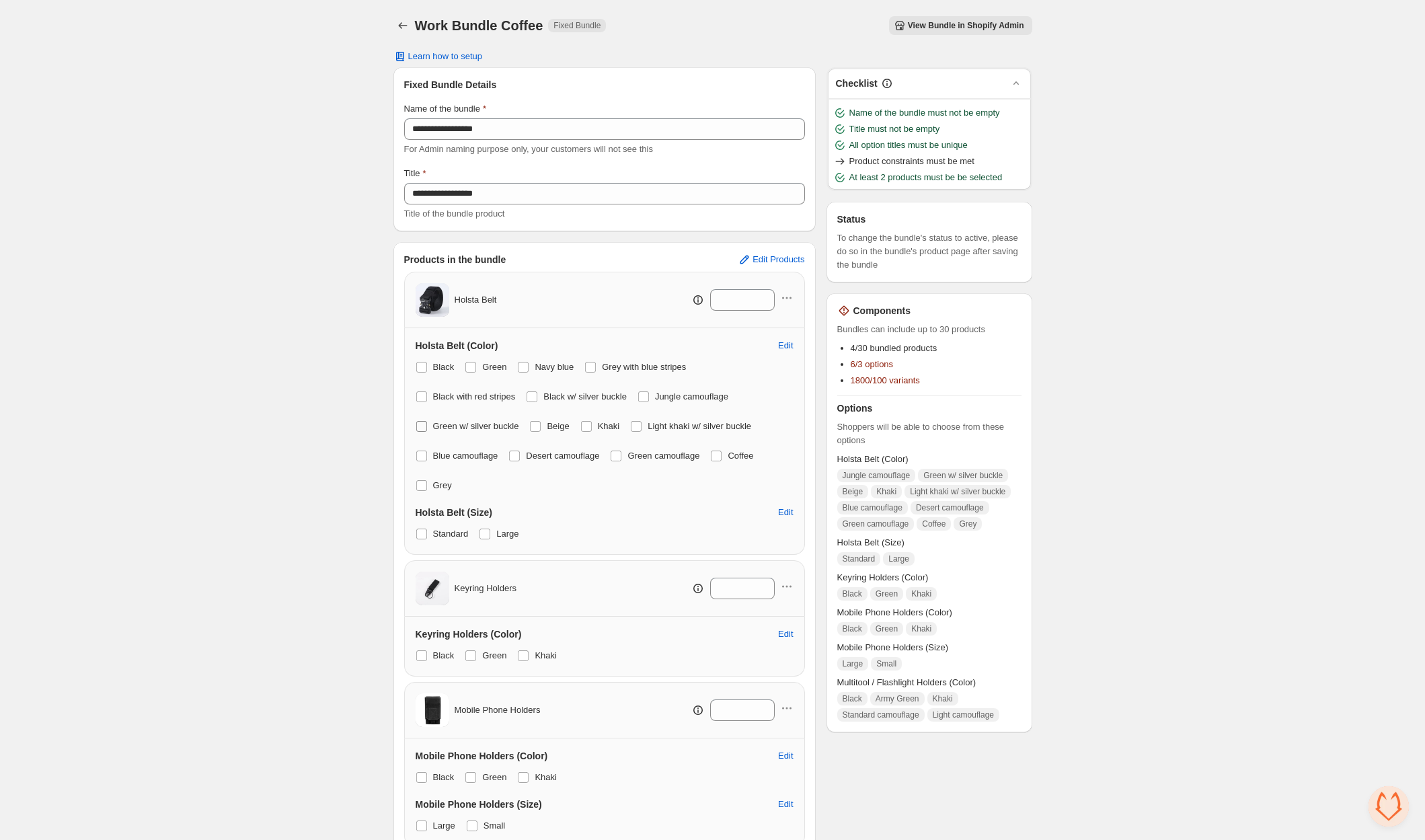
drag, startPoint x: 654, startPoint y: 396, endPoint x: 471, endPoint y: 431, distance: 186.3
click at [649, 397] on span at bounding box center [644, 397] width 11 height 11
drag, startPoint x: 423, startPoint y: 426, endPoint x: 434, endPoint y: 426, distance: 11.0
click at [434, 426] on label "Green w/ silver buckle" at bounding box center [467, 426] width 104 height 19
click at [541, 422] on span at bounding box center [535, 426] width 11 height 11
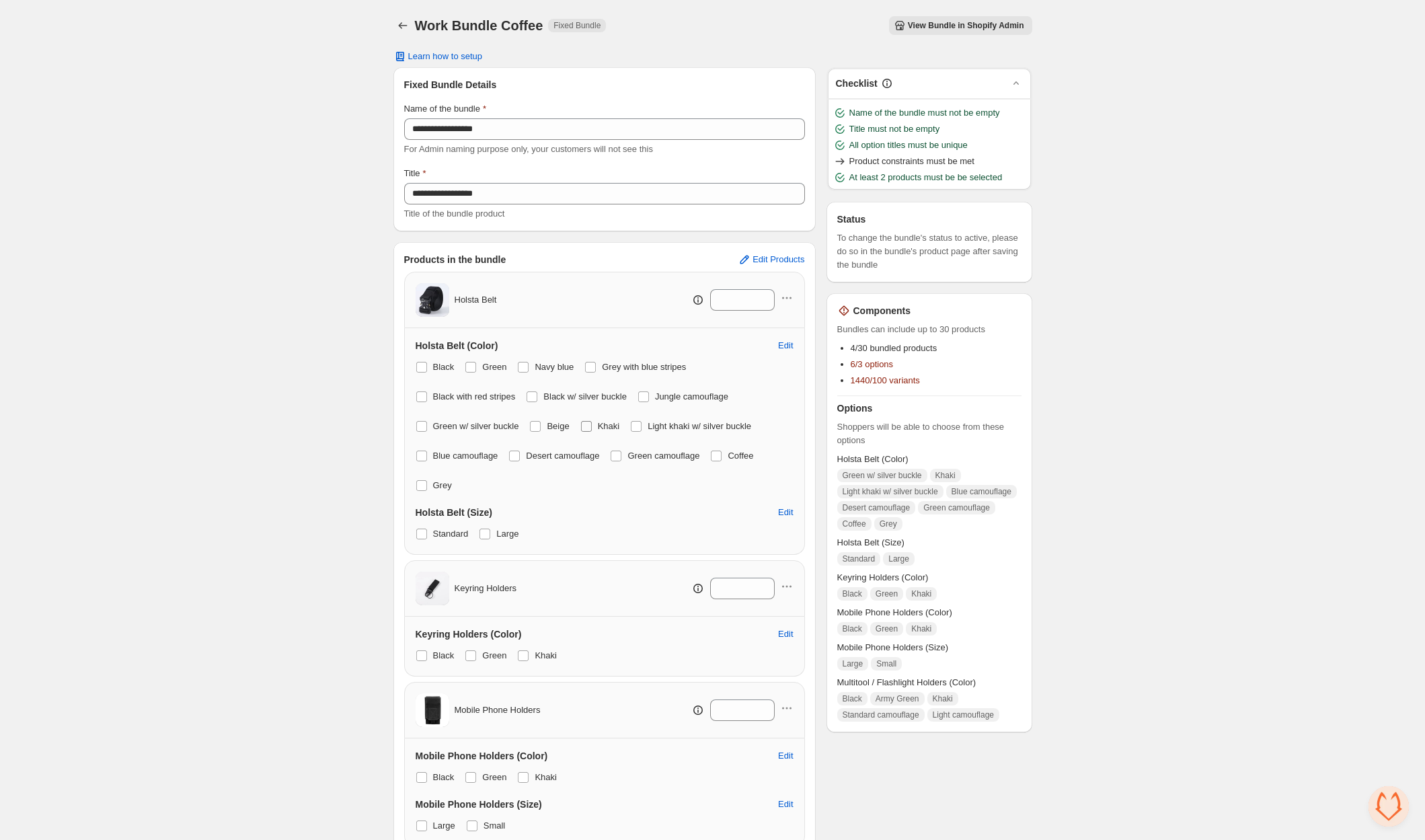
drag, startPoint x: 584, startPoint y: 426, endPoint x: 605, endPoint y: 425, distance: 21.0
click at [587, 426] on div "Black Green Navy blue Grey with blue stripes Black with red stripes Black w/ si…" at bounding box center [604, 426] width 378 height 137
drag, startPoint x: 578, startPoint y: 429, endPoint x: 603, endPoint y: 427, distance: 25.1
click at [581, 430] on div "Black Green Navy blue Grey with blue stripes Black with red stripes Black w/ si…" at bounding box center [604, 426] width 378 height 137
drag, startPoint x: 598, startPoint y: 428, endPoint x: 644, endPoint y: 420, distance: 46.7
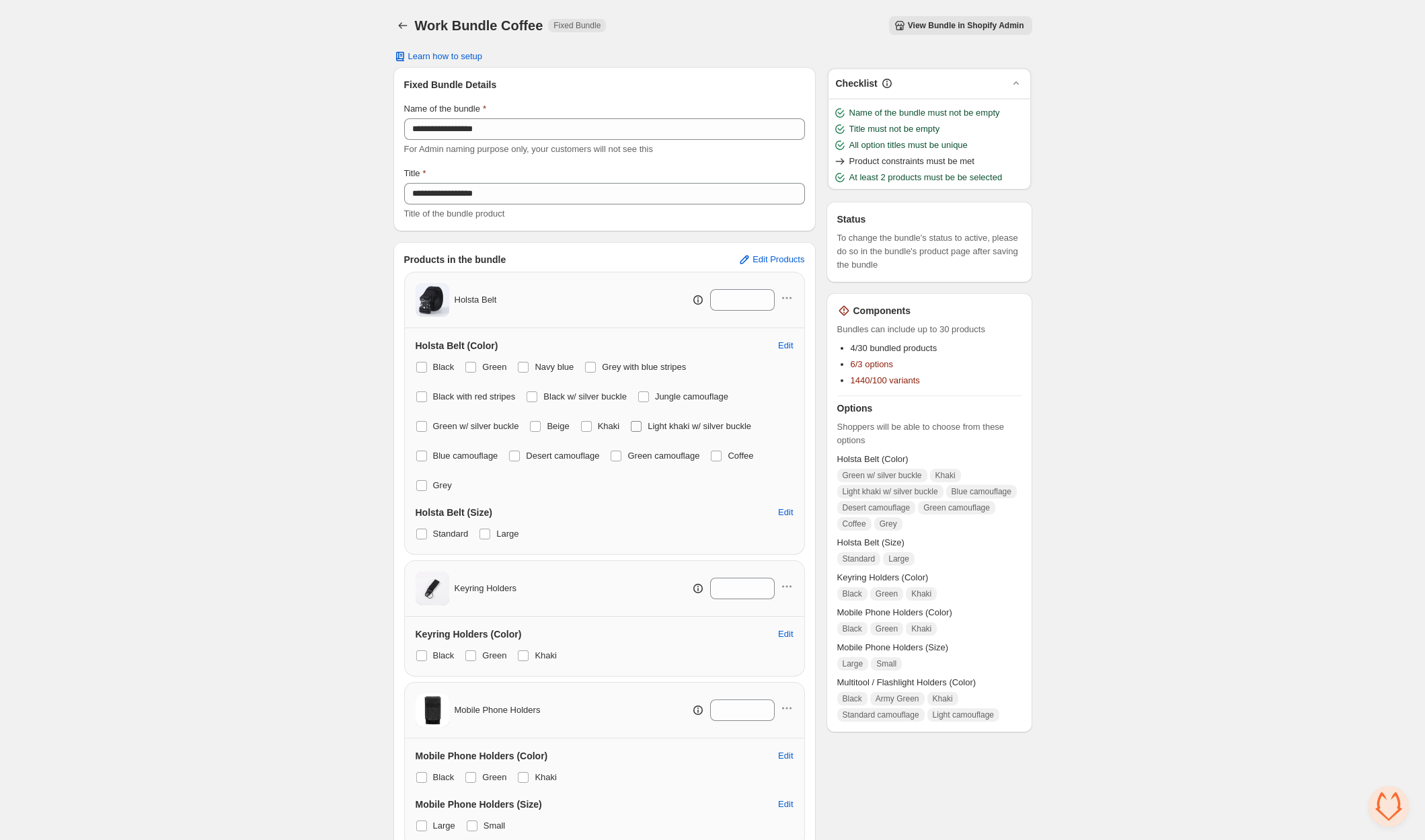
click at [603, 428] on label "Khaki" at bounding box center [600, 426] width 40 height 19
click at [654, 421] on span "Light khaki w/ silver buckle" at bounding box center [700, 426] width 104 height 10
click at [420, 454] on span at bounding box center [421, 455] width 11 height 11
click at [429, 428] on label "Green w/ silver buckle" at bounding box center [467, 426] width 104 height 19
drag, startPoint x: 540, startPoint y: 456, endPoint x: 625, endPoint y: 453, distance: 85.1
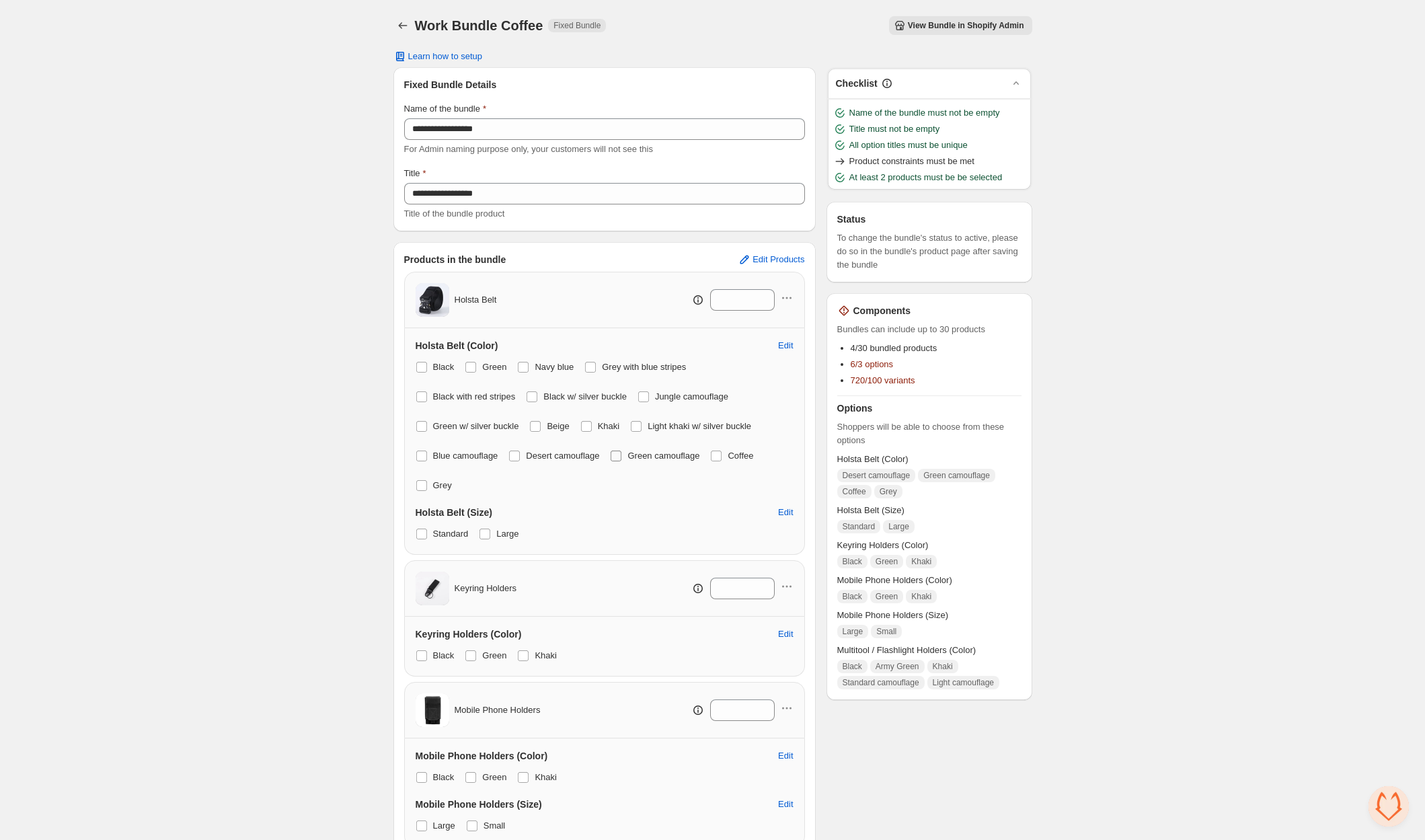
click at [541, 456] on span "Desert camouflage" at bounding box center [563, 455] width 73 height 10
click at [661, 454] on span "Green camouflage" at bounding box center [663, 455] width 72 height 10
click at [432, 485] on label "Grey" at bounding box center [433, 485] width 37 height 19
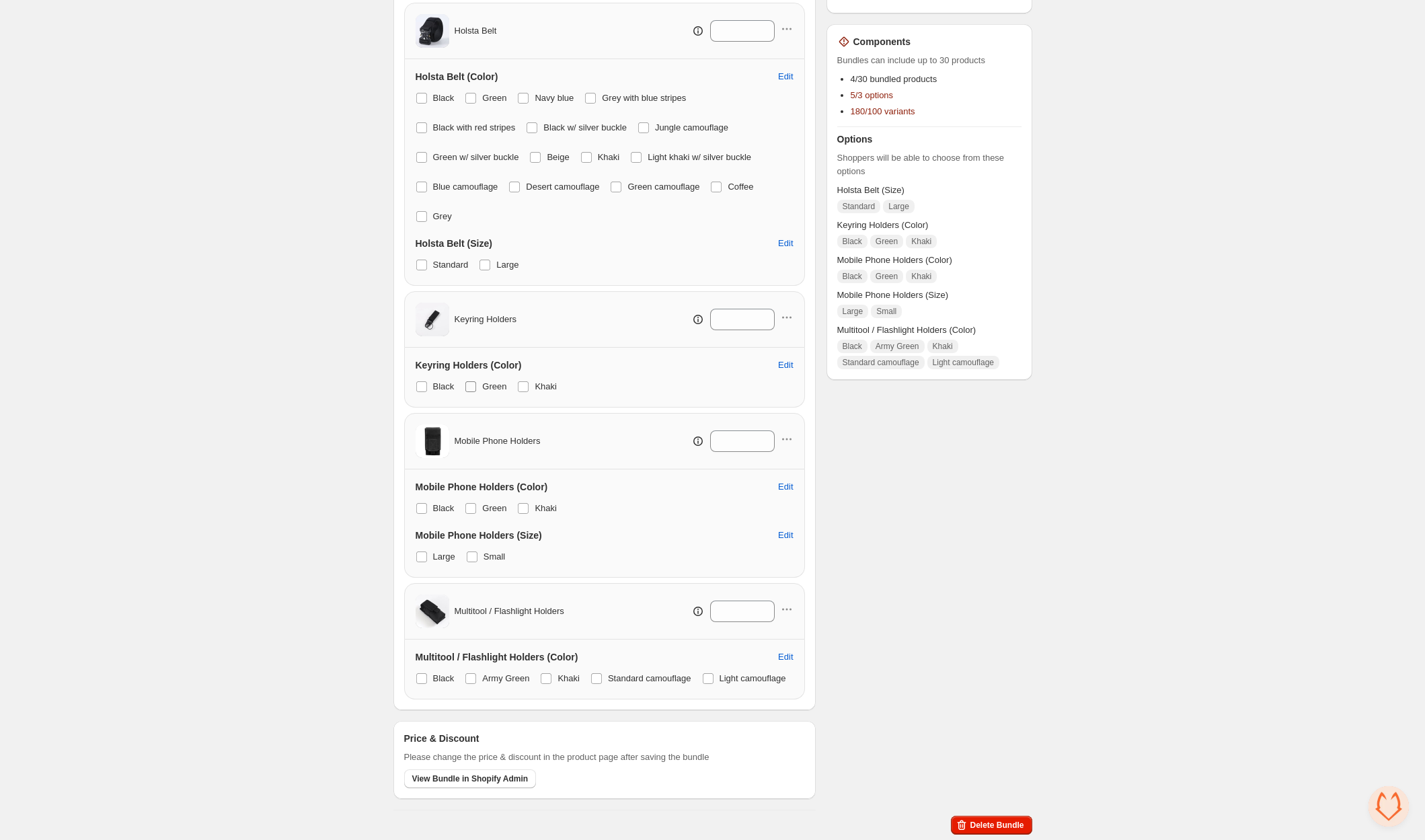
click at [489, 381] on span "Green" at bounding box center [494, 386] width 24 height 10
click at [549, 381] on span "Khaki" at bounding box center [546, 386] width 22 height 10
drag, startPoint x: 482, startPoint y: 478, endPoint x: 536, endPoint y: 481, distance: 54.1
click at [484, 499] on label "Green" at bounding box center [485, 508] width 42 height 19
click at [545, 503] on span "Khaki" at bounding box center [546, 508] width 22 height 10
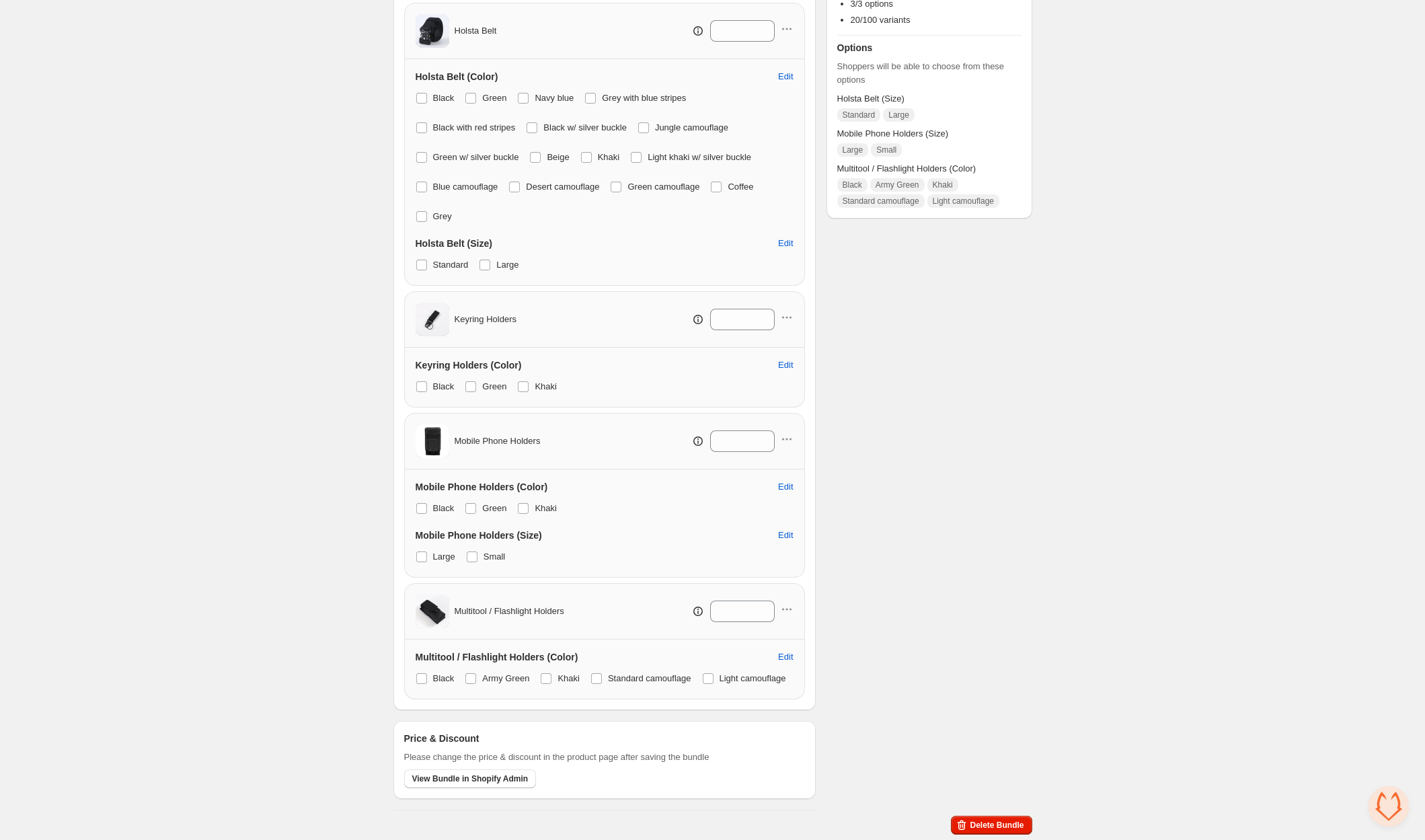
scroll to position [277, 0]
drag, startPoint x: 494, startPoint y: 669, endPoint x: 572, endPoint y: 670, distance: 78.0
click at [503, 673] on span "Army Green" at bounding box center [505, 678] width 47 height 10
drag, startPoint x: 576, startPoint y: 670, endPoint x: 586, endPoint y: 668, distance: 10.2
click at [577, 673] on span "Khaki" at bounding box center [569, 678] width 22 height 10
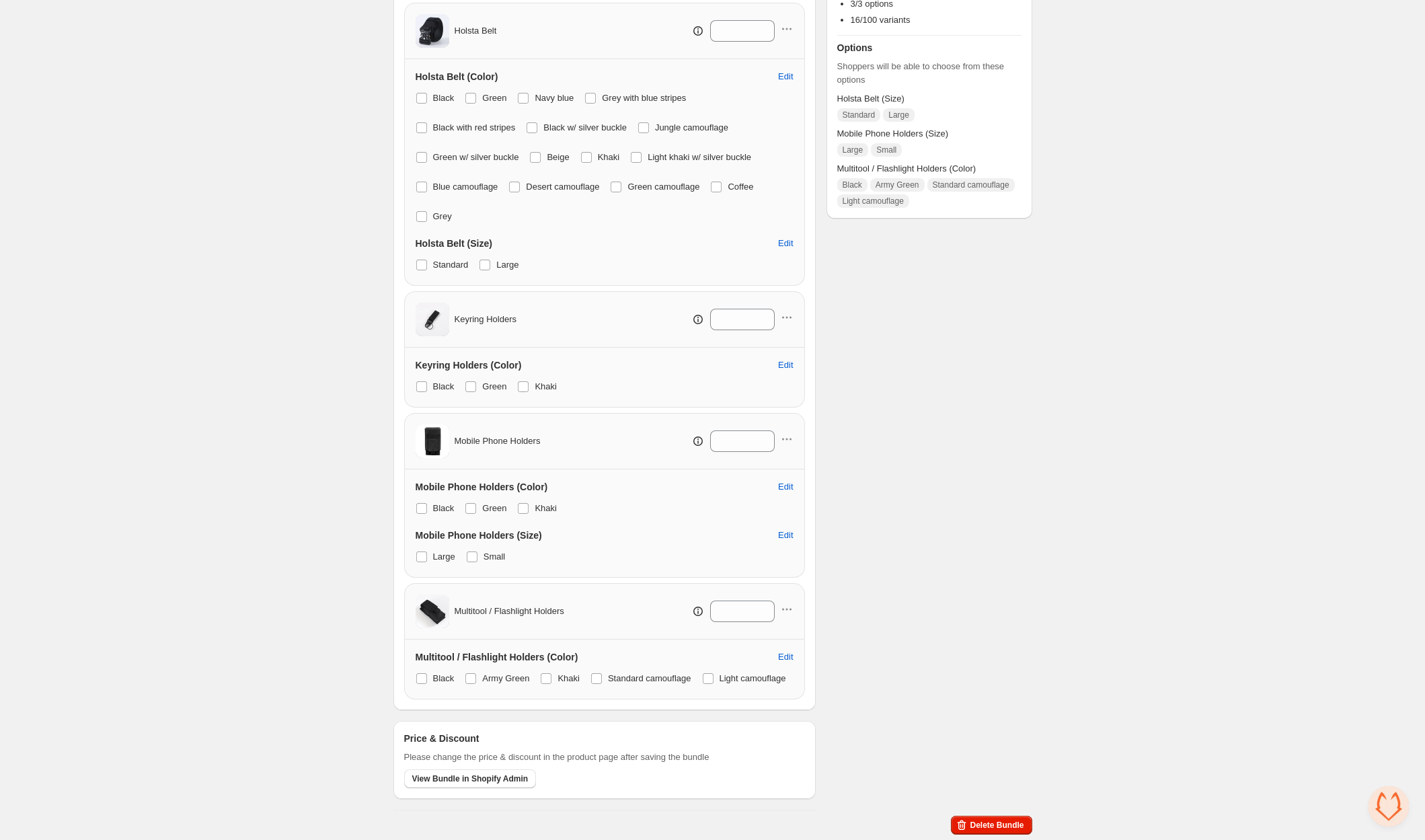
click at [588, 670] on div "Black Army Green Khaki Standard camouflage Light camouflage" at bounding box center [604, 678] width 378 height 19
drag, startPoint x: 609, startPoint y: 669, endPoint x: 540, endPoint y: 670, distance: 69.0
click at [606, 669] on label "Standard camouflage" at bounding box center [640, 678] width 100 height 19
click at [481, 669] on label "Army Green" at bounding box center [497, 678] width 65 height 19
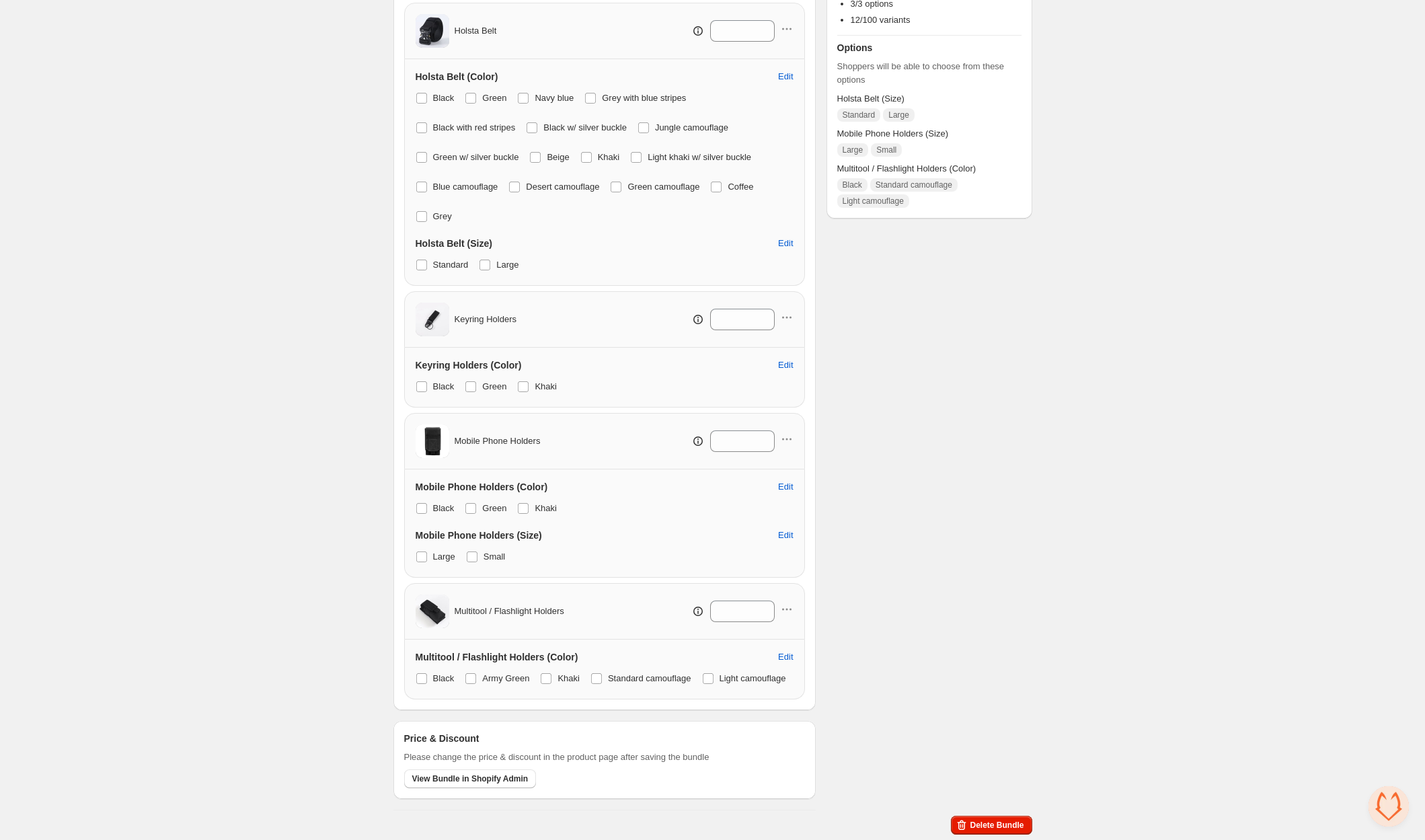
drag, startPoint x: 422, startPoint y: 690, endPoint x: 541, endPoint y: 681, distance: 119.3
click at [702, 683] on span at bounding box center [707, 678] width 11 height 11
click at [597, 673] on span at bounding box center [596, 678] width 11 height 11
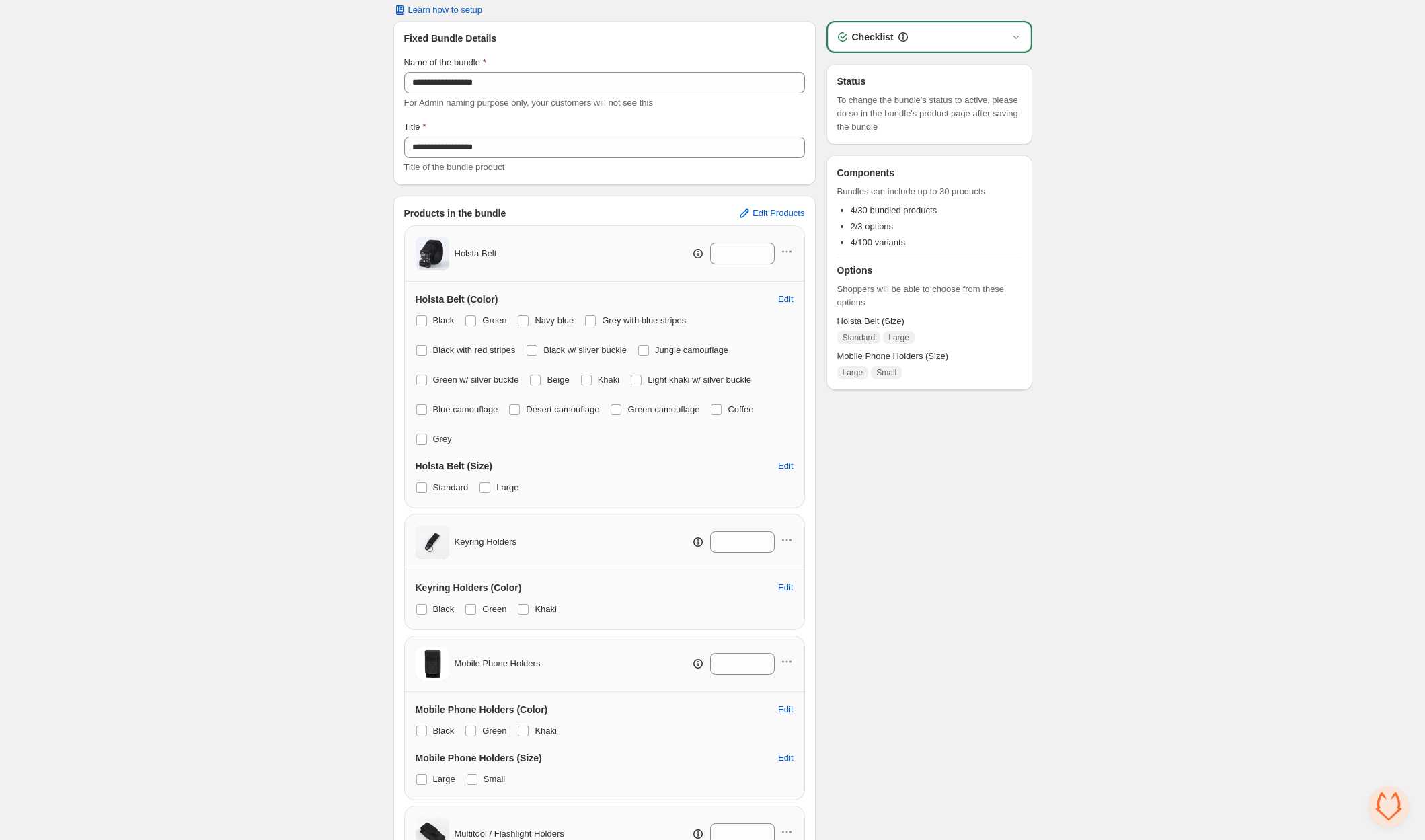
scroll to position [0, 0]
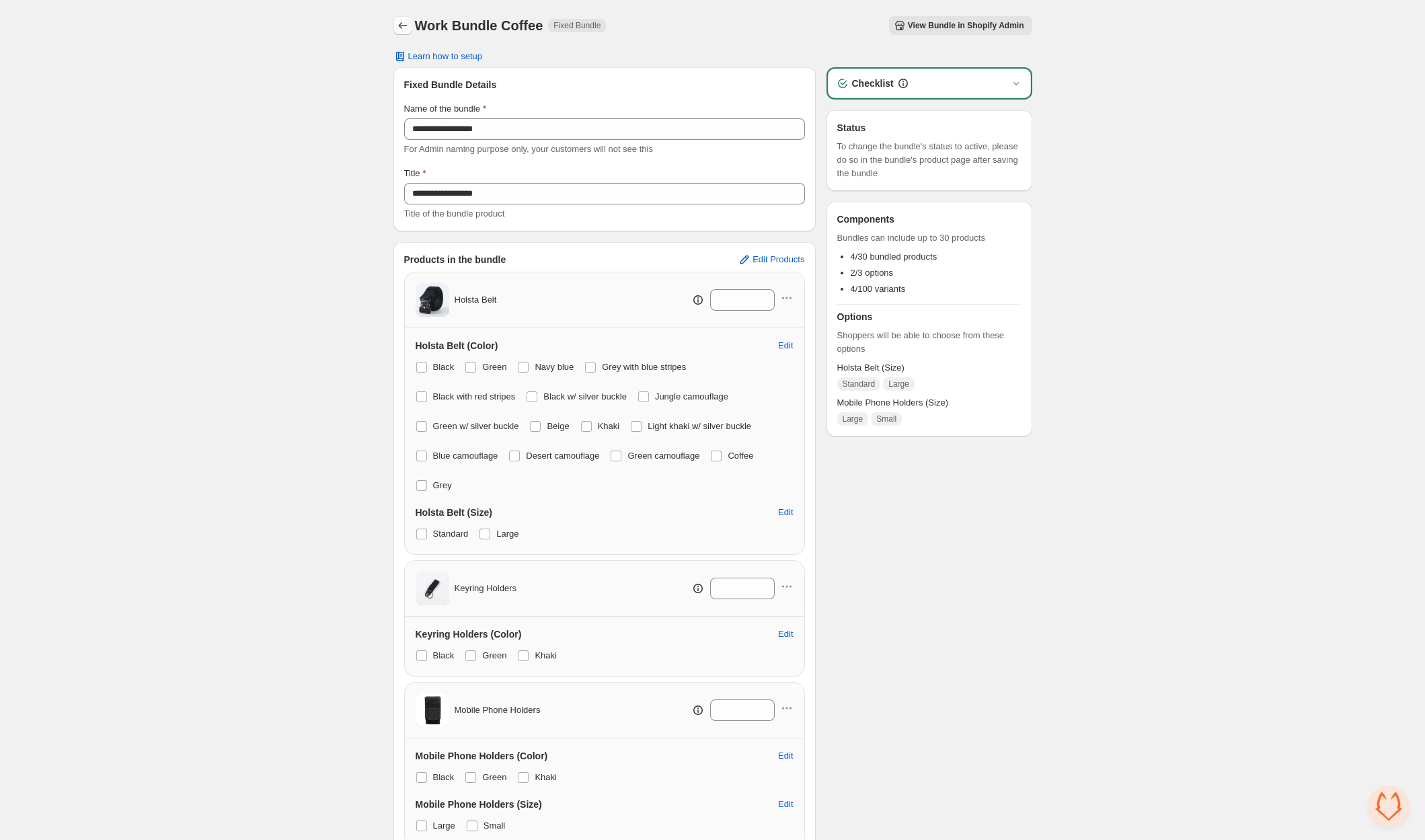
click at [401, 24] on icon "Back" at bounding box center [403, 26] width 14 height 14
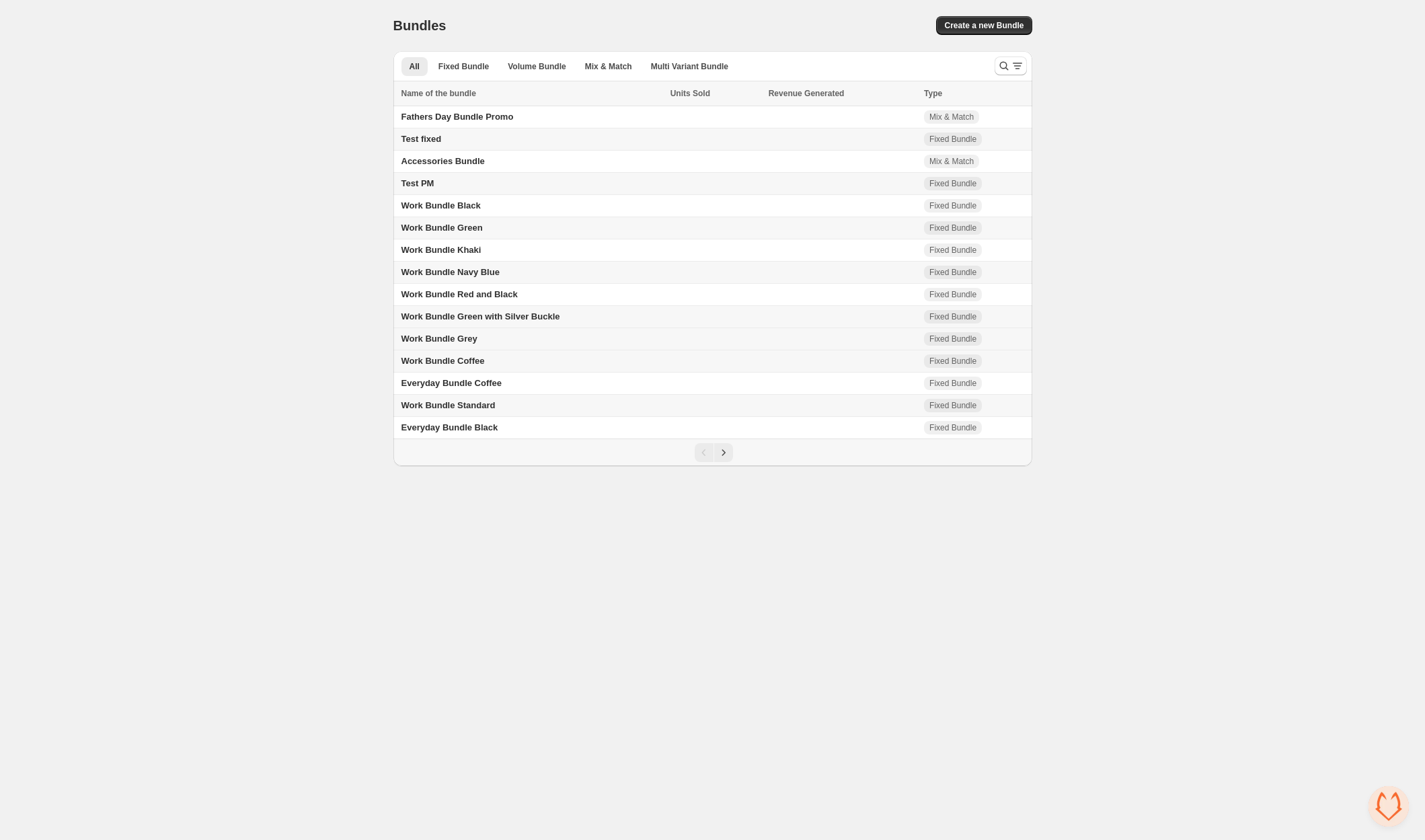
click at [497, 338] on td "Work Bundle Grey" at bounding box center [529, 339] width 273 height 22
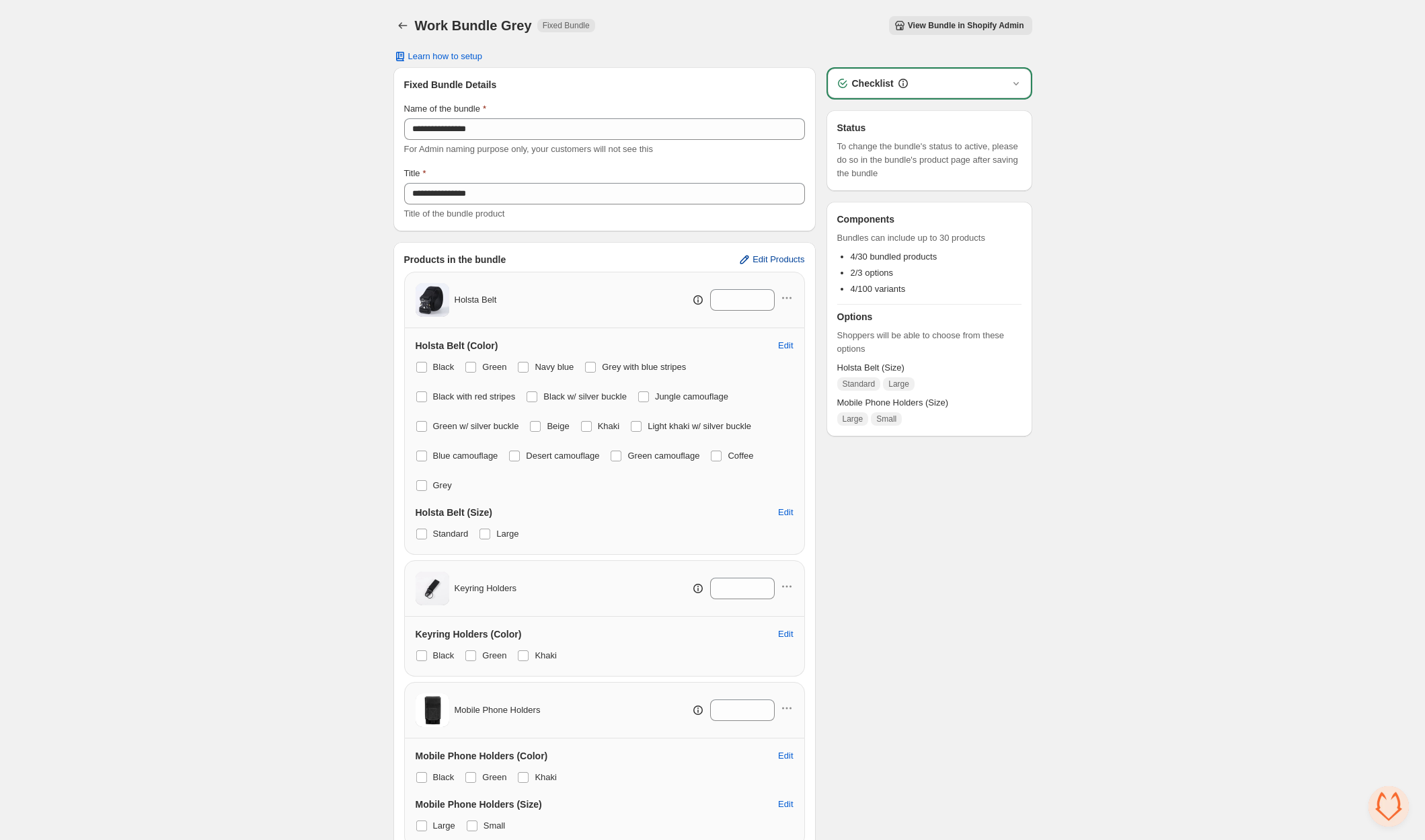
click at [777, 260] on span "Edit Products" at bounding box center [778, 260] width 52 height 11
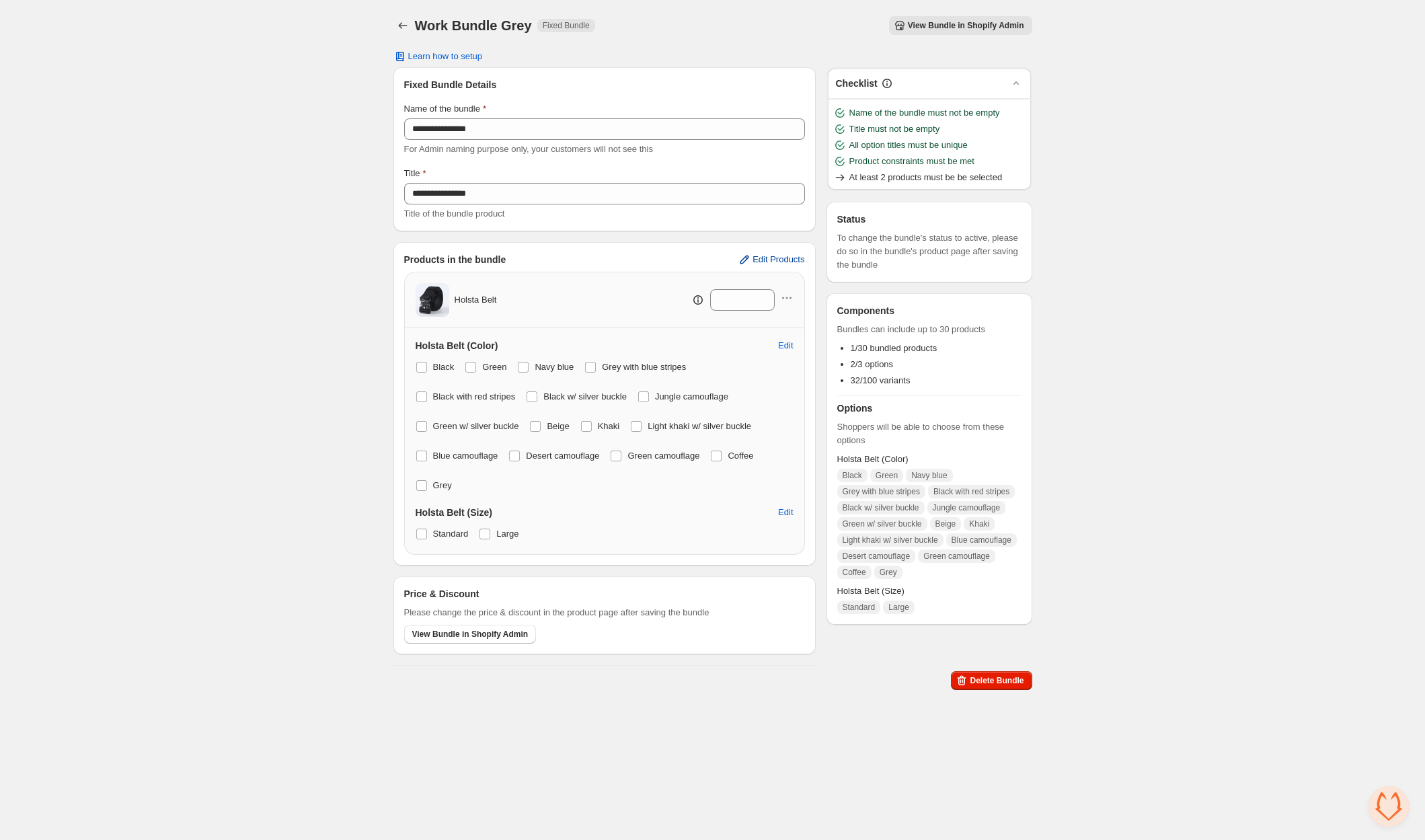
click at [761, 255] on span "Edit Products" at bounding box center [778, 260] width 52 height 11
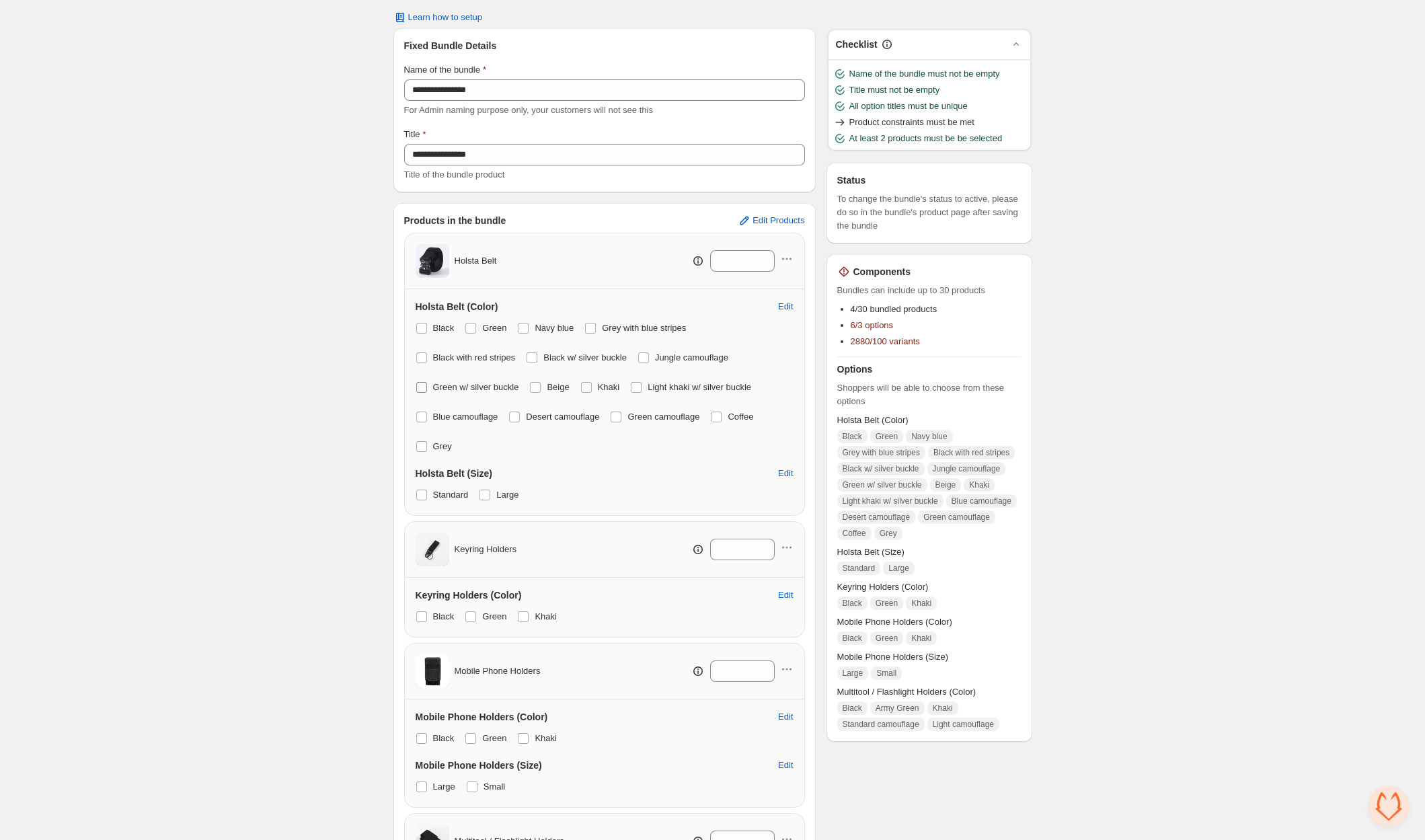
scroll to position [40, 0]
click at [421, 326] on span at bounding box center [421, 327] width 11 height 11
click at [484, 322] on span "Green" at bounding box center [494, 327] width 24 height 10
drag, startPoint x: 530, startPoint y: 322, endPoint x: 562, endPoint y: 322, distance: 32.0
click at [531, 322] on label "Navy blue" at bounding box center [545, 327] width 56 height 19
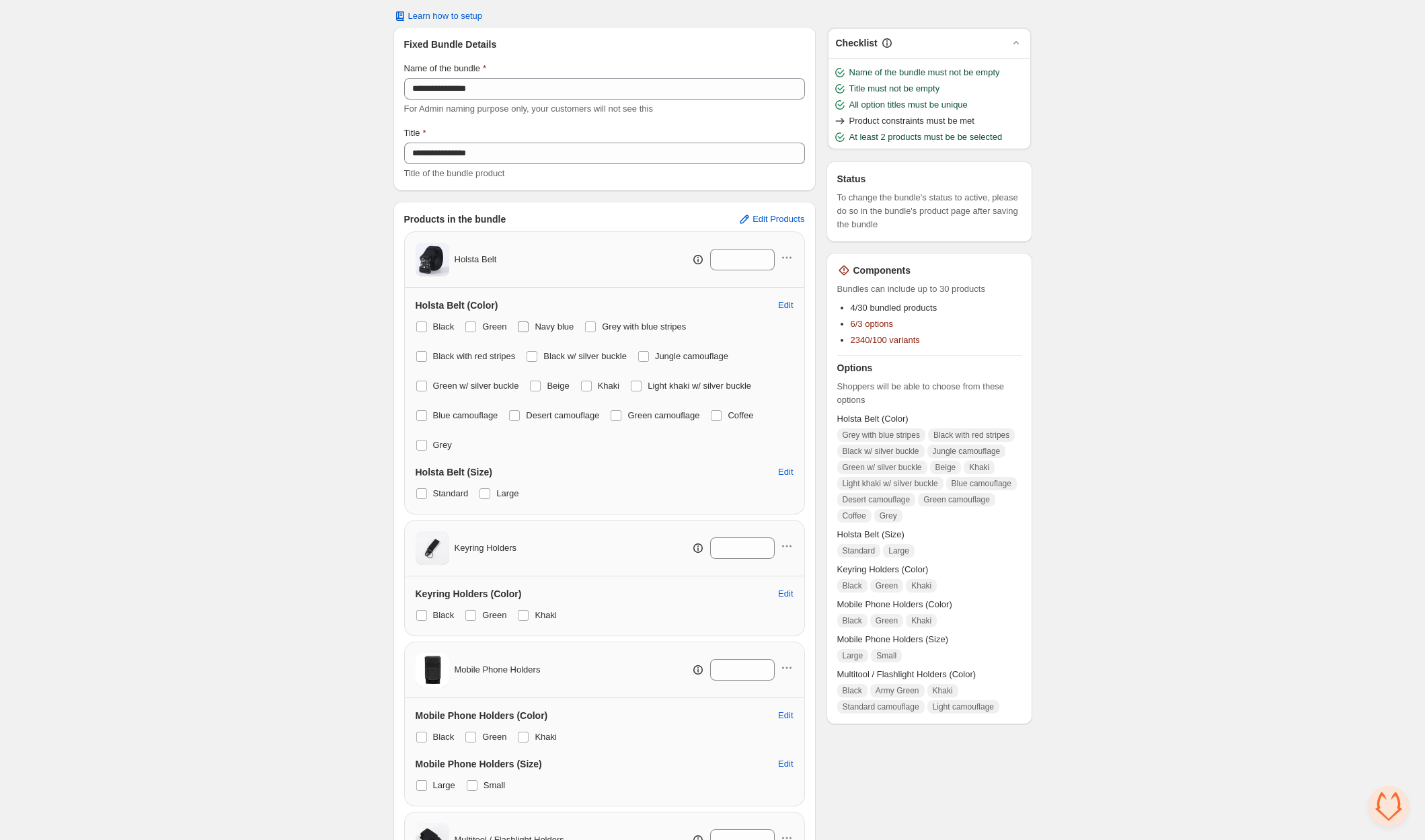
drag, startPoint x: 606, startPoint y: 323, endPoint x: 563, endPoint y: 331, distance: 43.7
click at [606, 323] on span "Grey with blue stripes" at bounding box center [644, 327] width 84 height 10
drag, startPoint x: 441, startPoint y: 356, endPoint x: 521, endPoint y: 354, distance: 80.0
click at [443, 356] on span "Black with red stripes" at bounding box center [474, 356] width 83 height 10
click at [549, 352] on label "Black w/ silver buckle" at bounding box center [576, 357] width 100 height 19
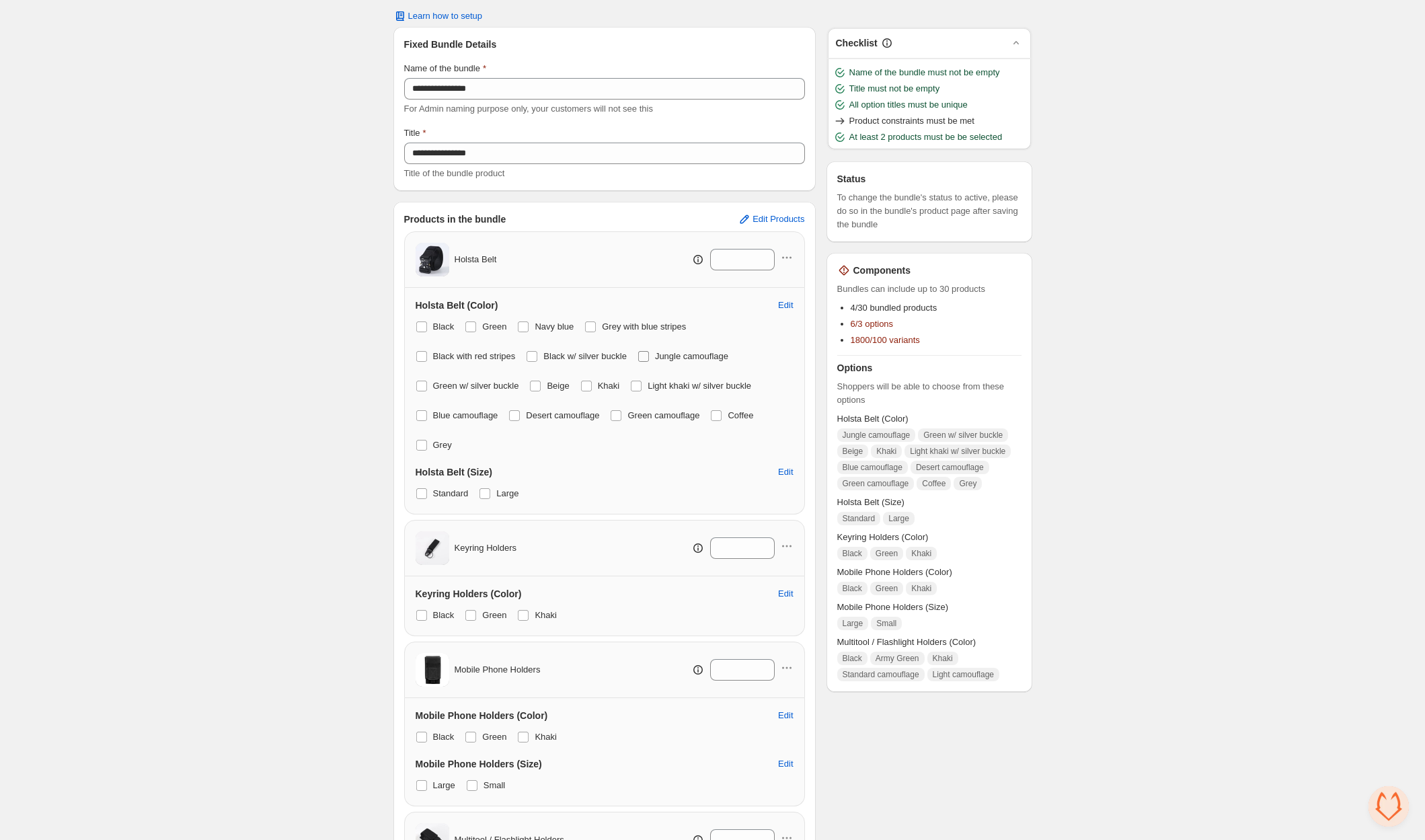
click at [673, 360] on span "Jungle camouflage" at bounding box center [691, 356] width 73 height 10
drag, startPoint x: 485, startPoint y: 376, endPoint x: 494, endPoint y: 376, distance: 9.0
click at [486, 376] on label "Green w/ silver buckle" at bounding box center [467, 386] width 104 height 19
click at [591, 376] on label "Khaki" at bounding box center [600, 386] width 40 height 19
drag, startPoint x: 552, startPoint y: 386, endPoint x: 603, endPoint y: 386, distance: 51.0
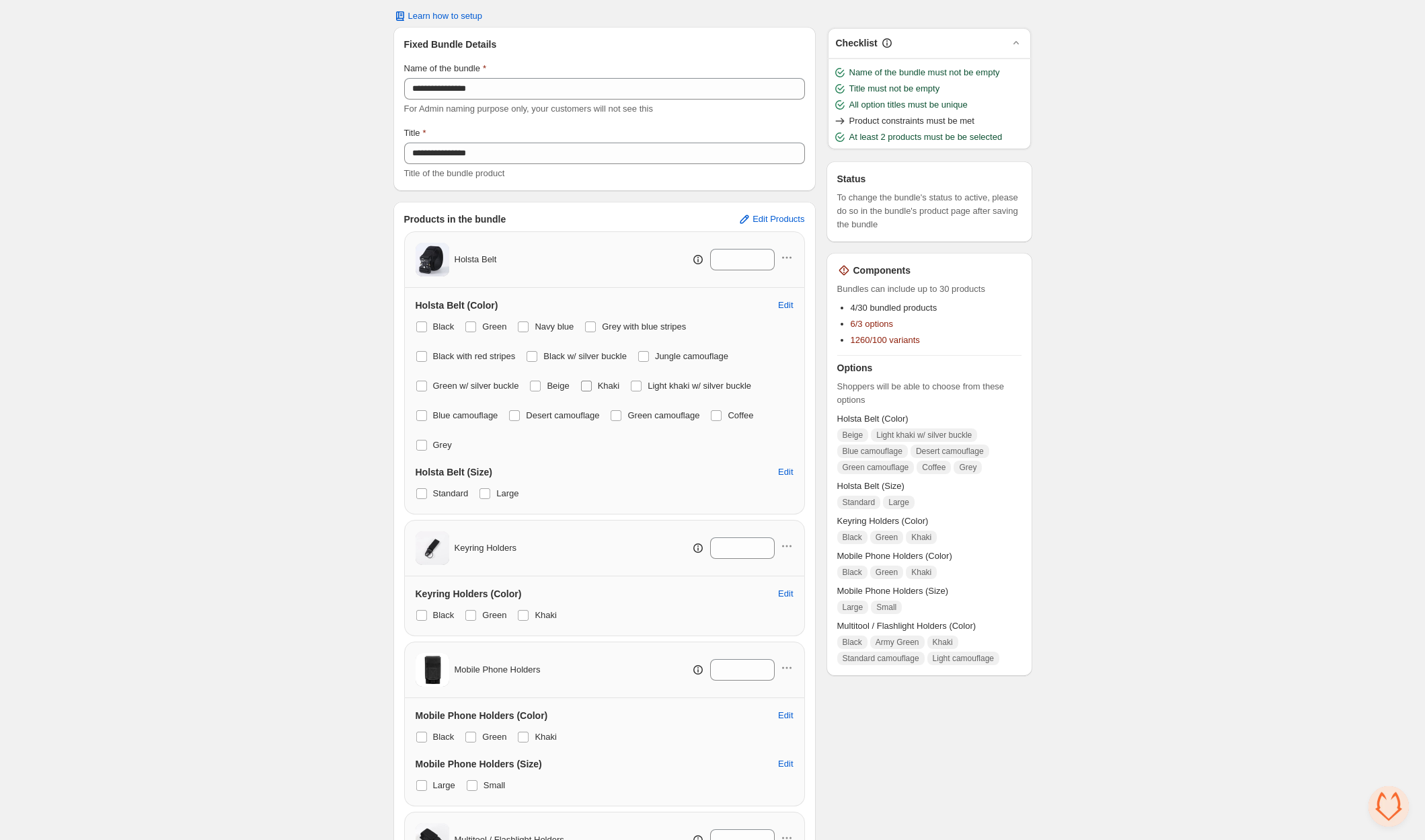
click at [555, 387] on span "Beige" at bounding box center [558, 386] width 22 height 10
click at [660, 386] on span "Light khaki w/ silver buckle" at bounding box center [700, 386] width 104 height 10
click at [540, 388] on span at bounding box center [535, 386] width 11 height 11
click at [433, 423] on label "Blue camouflage" at bounding box center [456, 415] width 83 height 19
drag, startPoint x: 536, startPoint y: 414, endPoint x: 607, endPoint y: 416, distance: 71.0
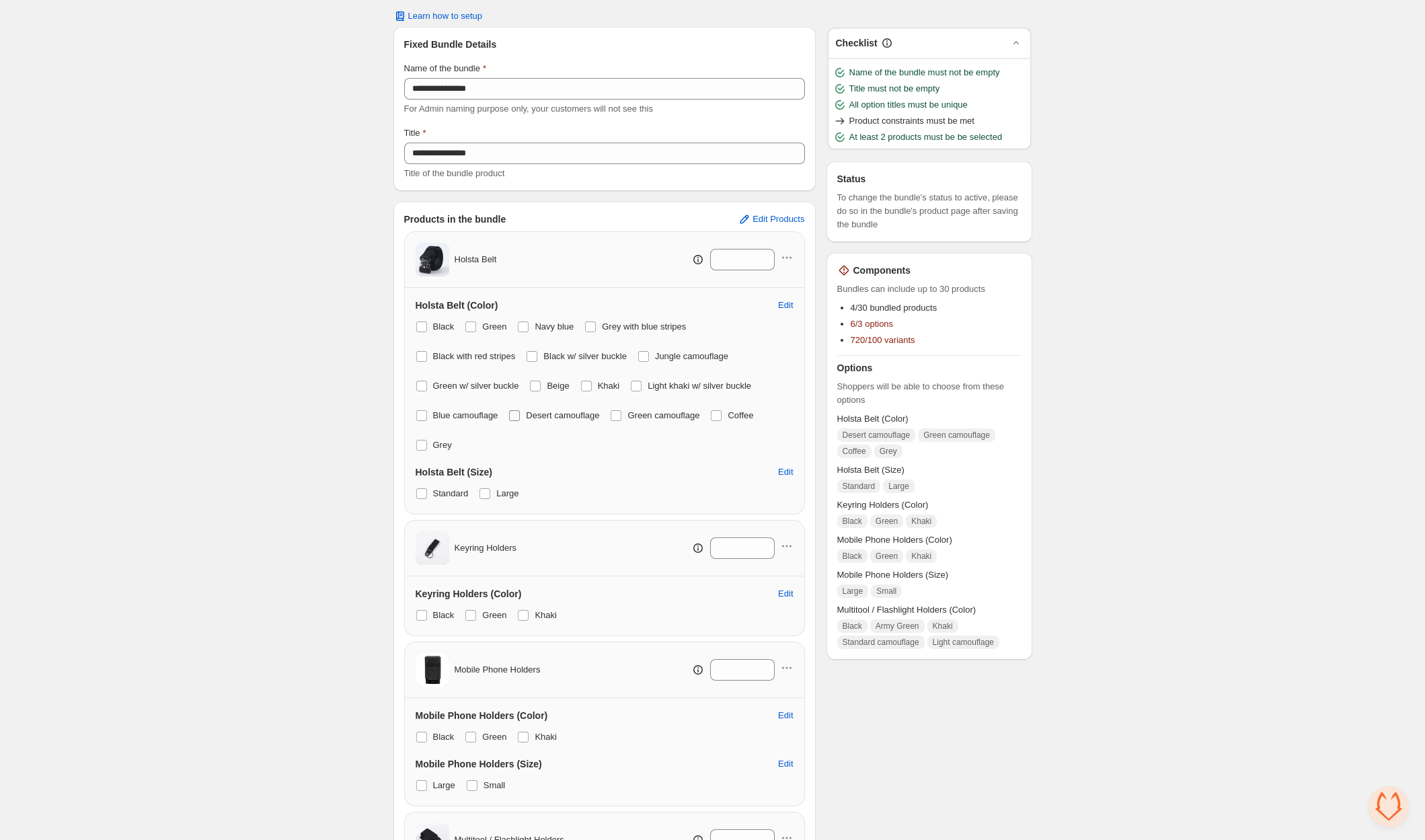
click at [539, 414] on span "Desert camouflage" at bounding box center [563, 415] width 73 height 10
drag, startPoint x: 651, startPoint y: 414, endPoint x: 640, endPoint y: 416, distance: 11.2
click at [650, 415] on span "Green camouflage" at bounding box center [663, 415] width 72 height 10
drag, startPoint x: 526, startPoint y: 414, endPoint x: 576, endPoint y: 414, distance: 50.0
click at [529, 414] on label "Desert camouflage" at bounding box center [553, 415] width 91 height 19
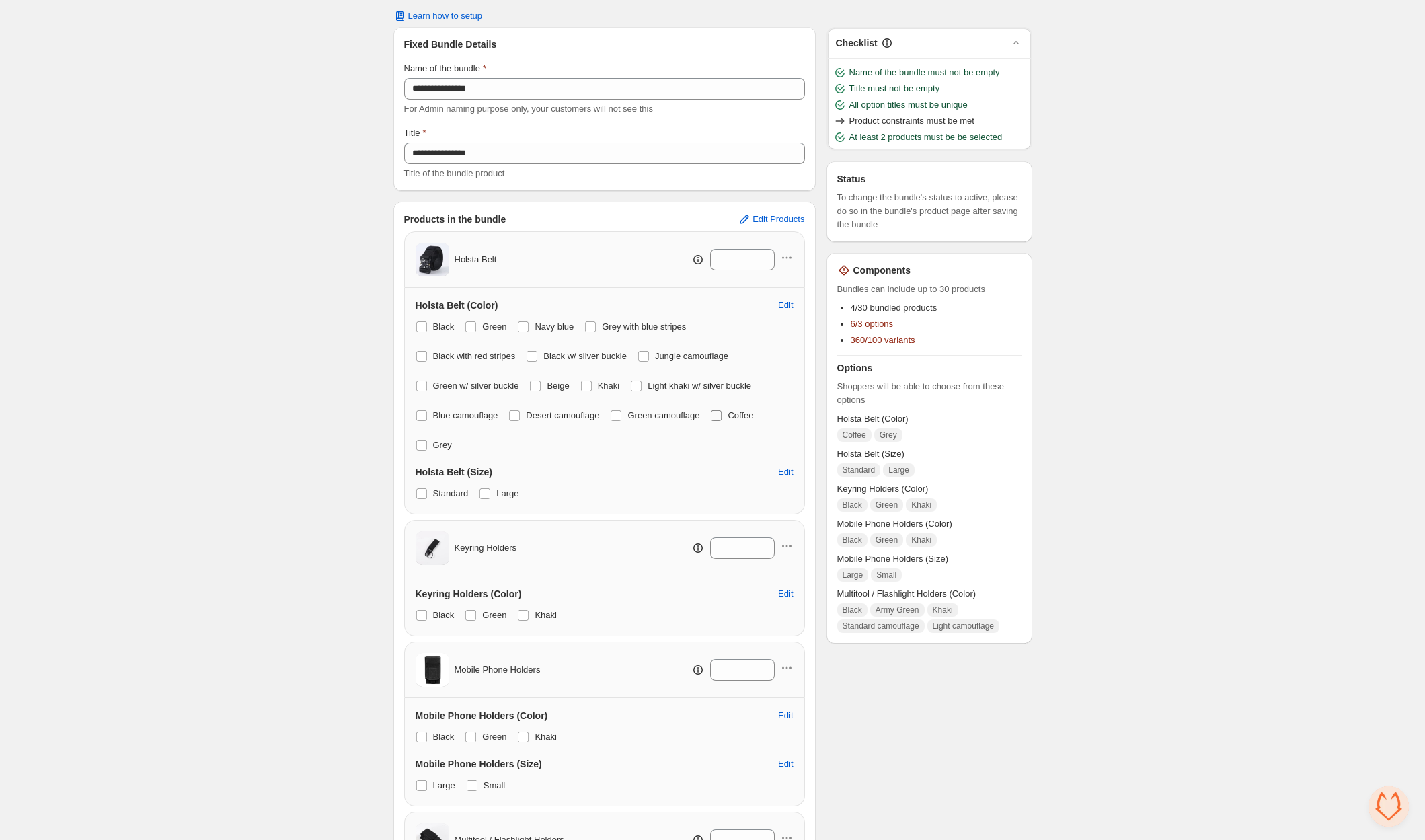
click at [735, 417] on label "Coffee" at bounding box center [731, 415] width 43 height 19
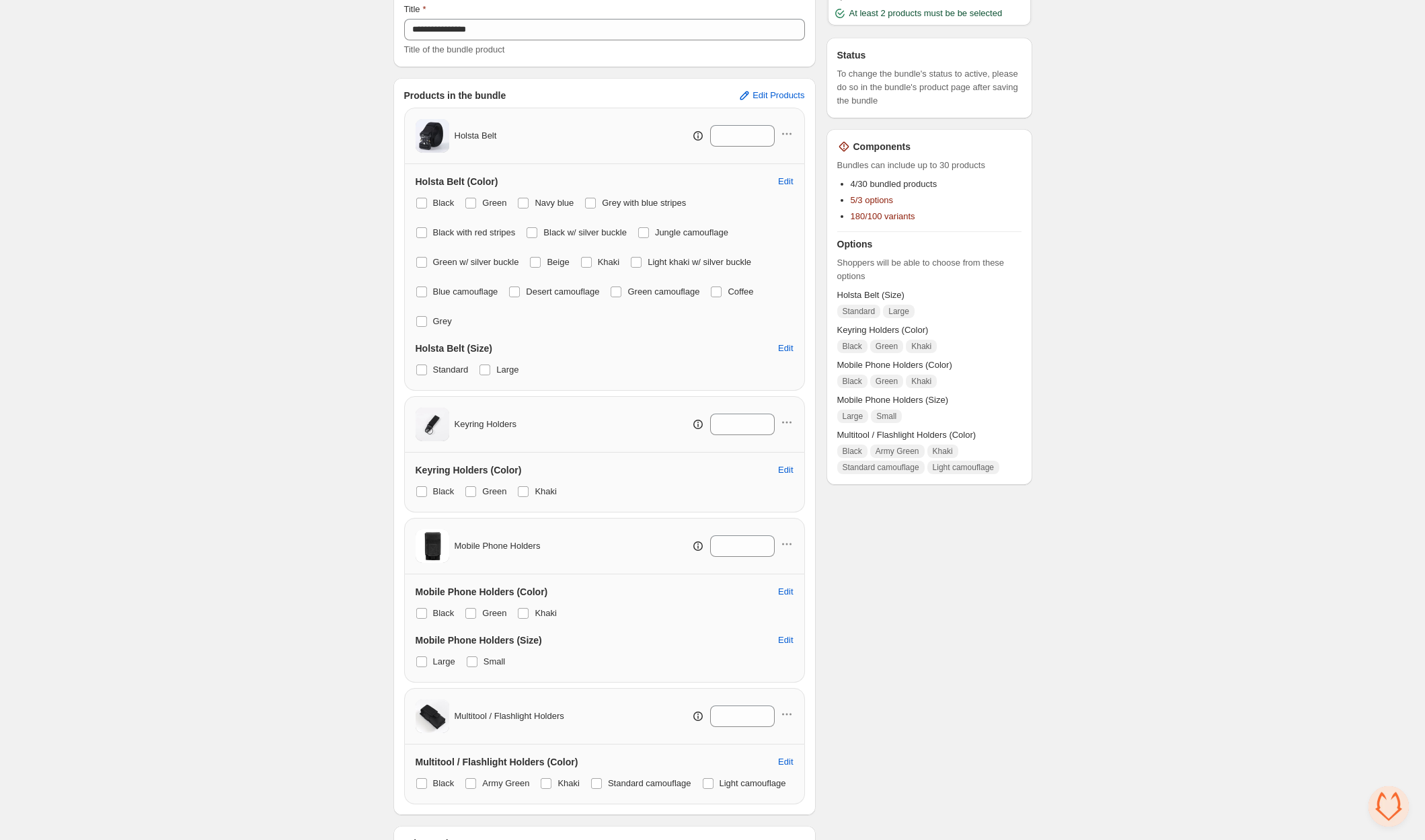
scroll to position [180, 0]
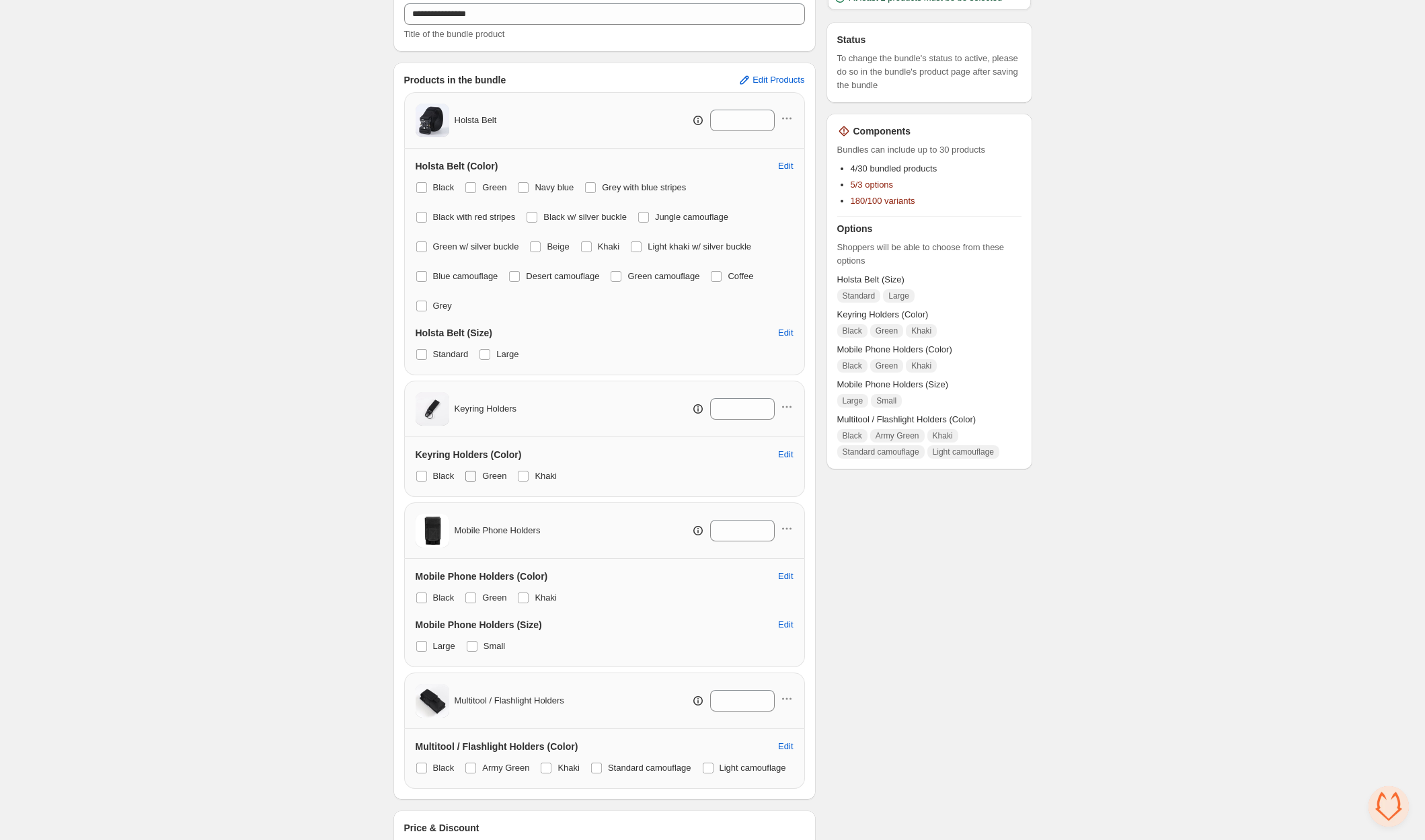
click at [469, 474] on span at bounding box center [471, 476] width 11 height 11
click at [514, 473] on div "Black Green Khaki" at bounding box center [604, 476] width 378 height 19
click at [524, 474] on span at bounding box center [523, 476] width 11 height 11
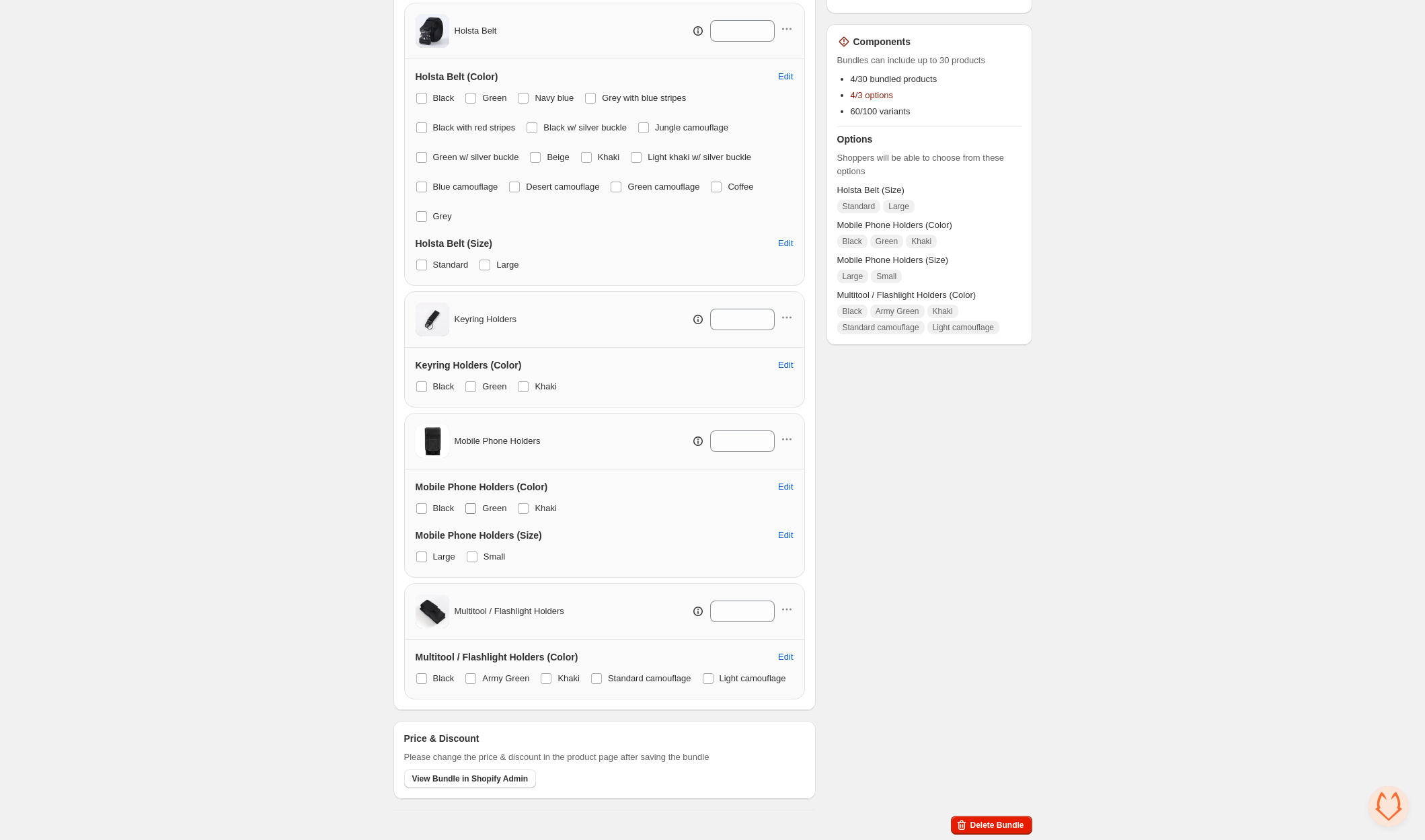
drag, startPoint x: 472, startPoint y: 497, endPoint x: 483, endPoint y: 497, distance: 11.0
click at [476, 503] on span at bounding box center [471, 508] width 11 height 11
click at [536, 503] on span "Khaki" at bounding box center [546, 508] width 22 height 10
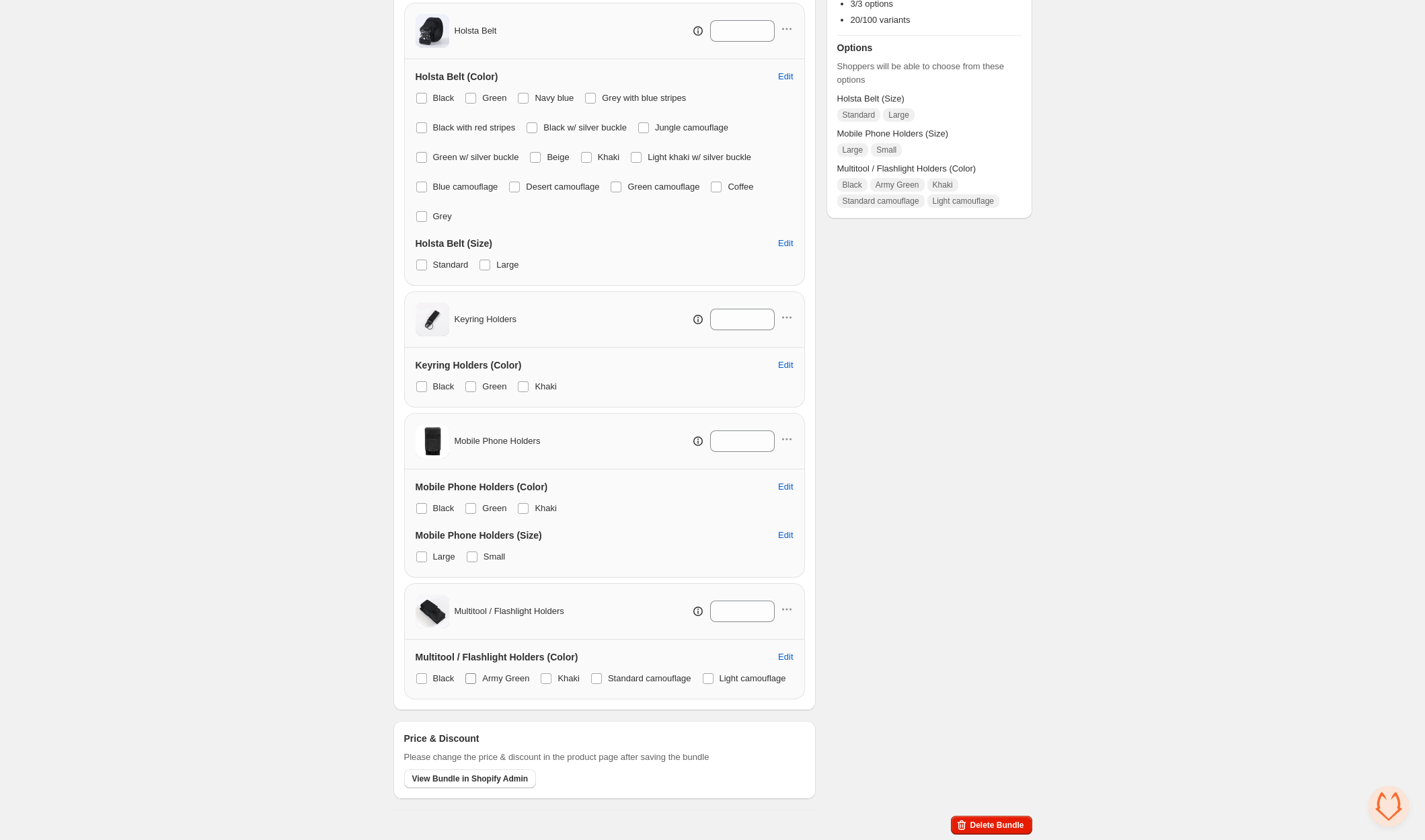
drag, startPoint x: 474, startPoint y: 661, endPoint x: 497, endPoint y: 660, distance: 23.0
click at [477, 672] on span at bounding box center [471, 678] width 12 height 12
drag, startPoint x: 529, startPoint y: 660, endPoint x: 557, endPoint y: 662, distance: 28.1
click at [536, 669] on div "Black Army Green Khaki Standard camouflage Light camouflage" at bounding box center [604, 678] width 378 height 19
click at [559, 669] on label "Khaki" at bounding box center [559, 678] width 40 height 19
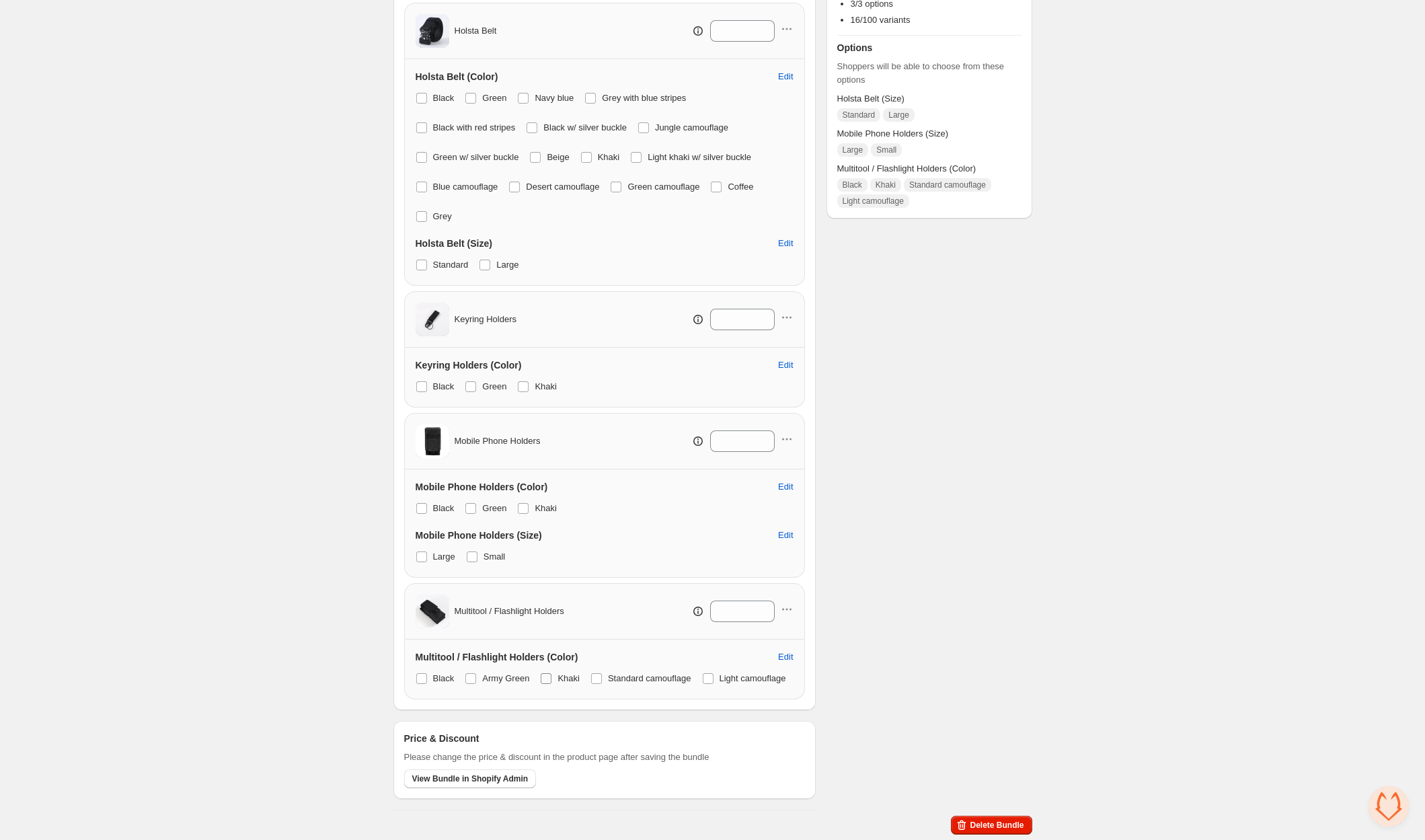
click at [552, 673] on span at bounding box center [546, 678] width 11 height 11
click at [599, 673] on span at bounding box center [596, 678] width 11 height 11
click at [702, 683] on span at bounding box center [707, 678] width 11 height 11
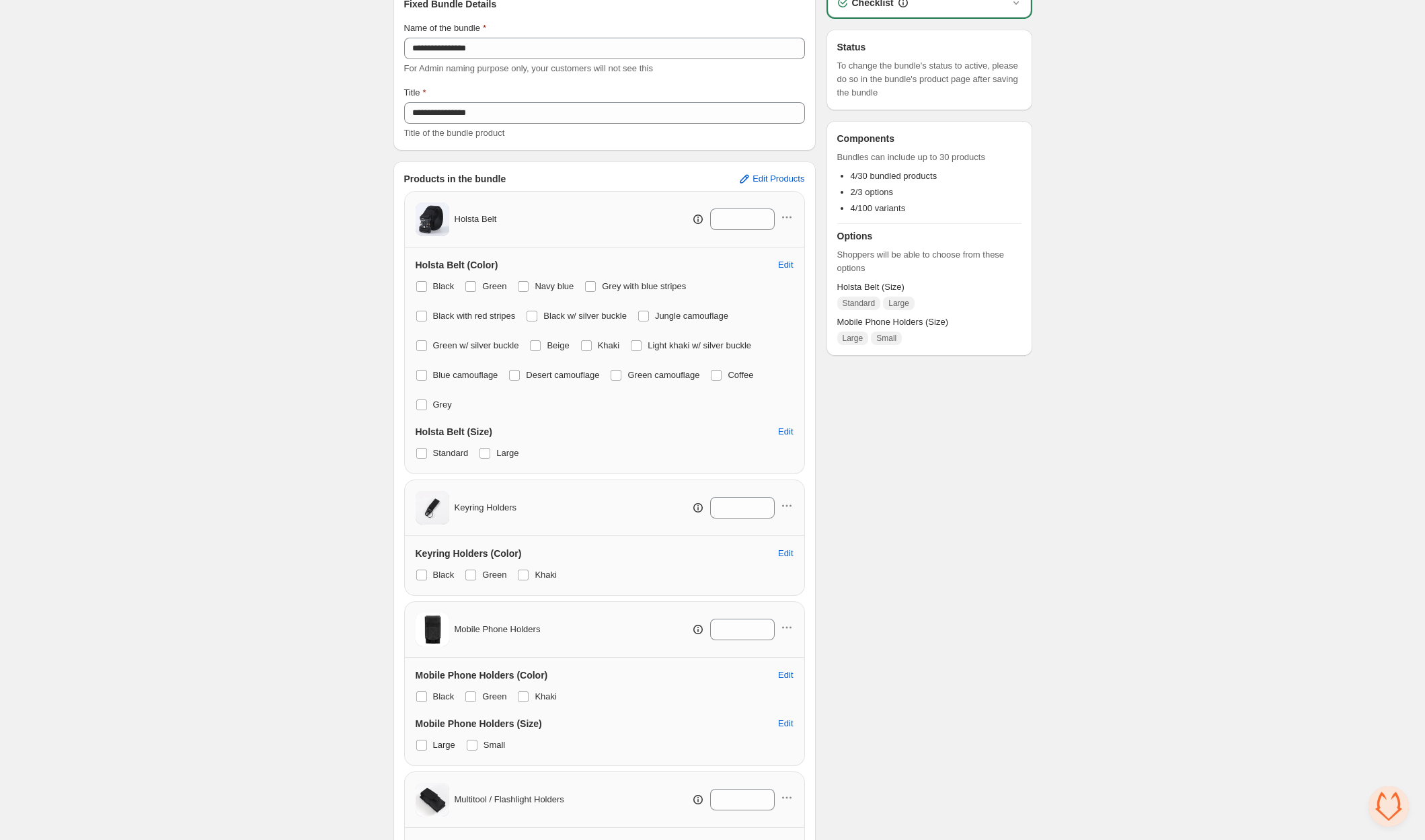
scroll to position [0, 0]
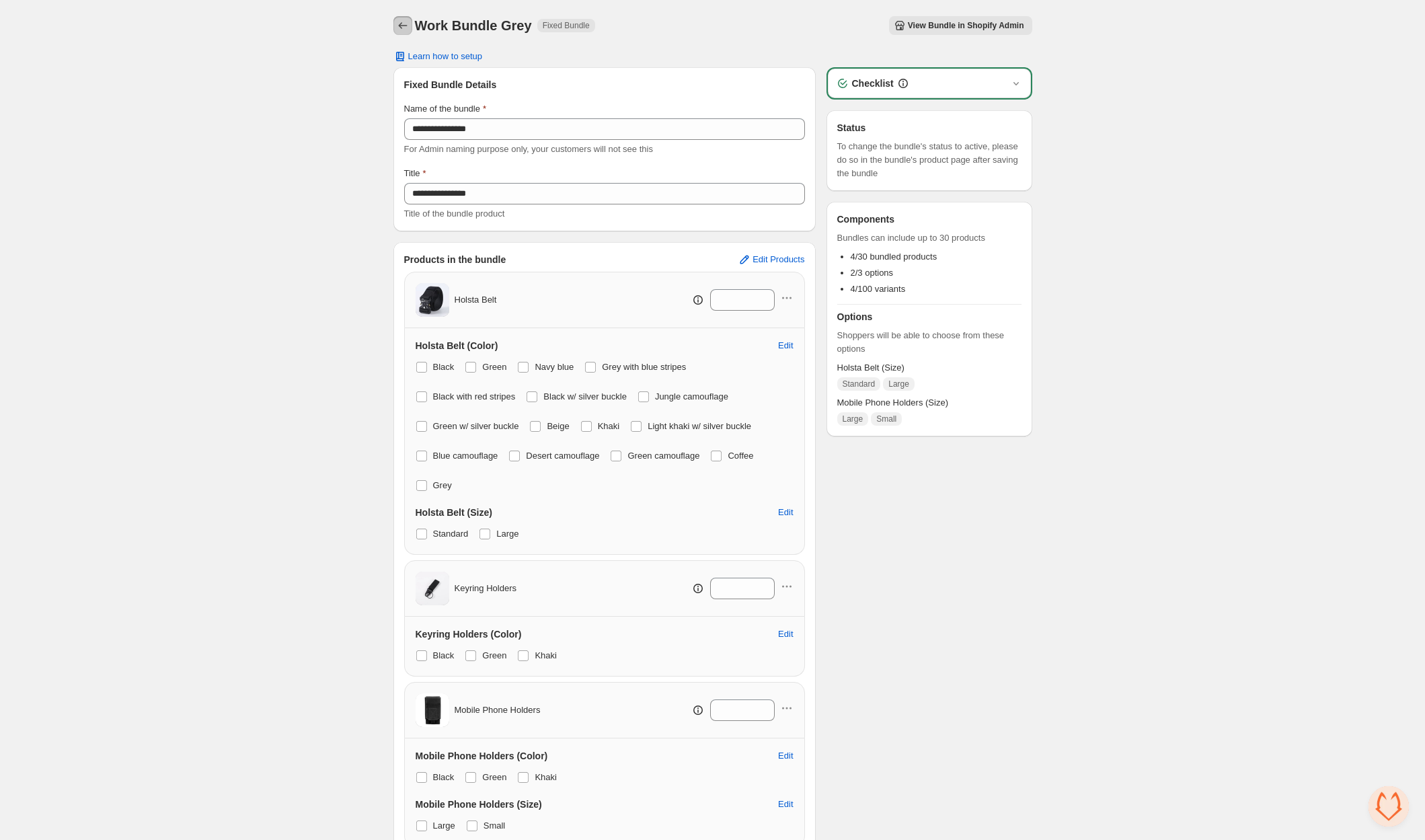
click at [405, 31] on icon "Back" at bounding box center [403, 26] width 14 height 14
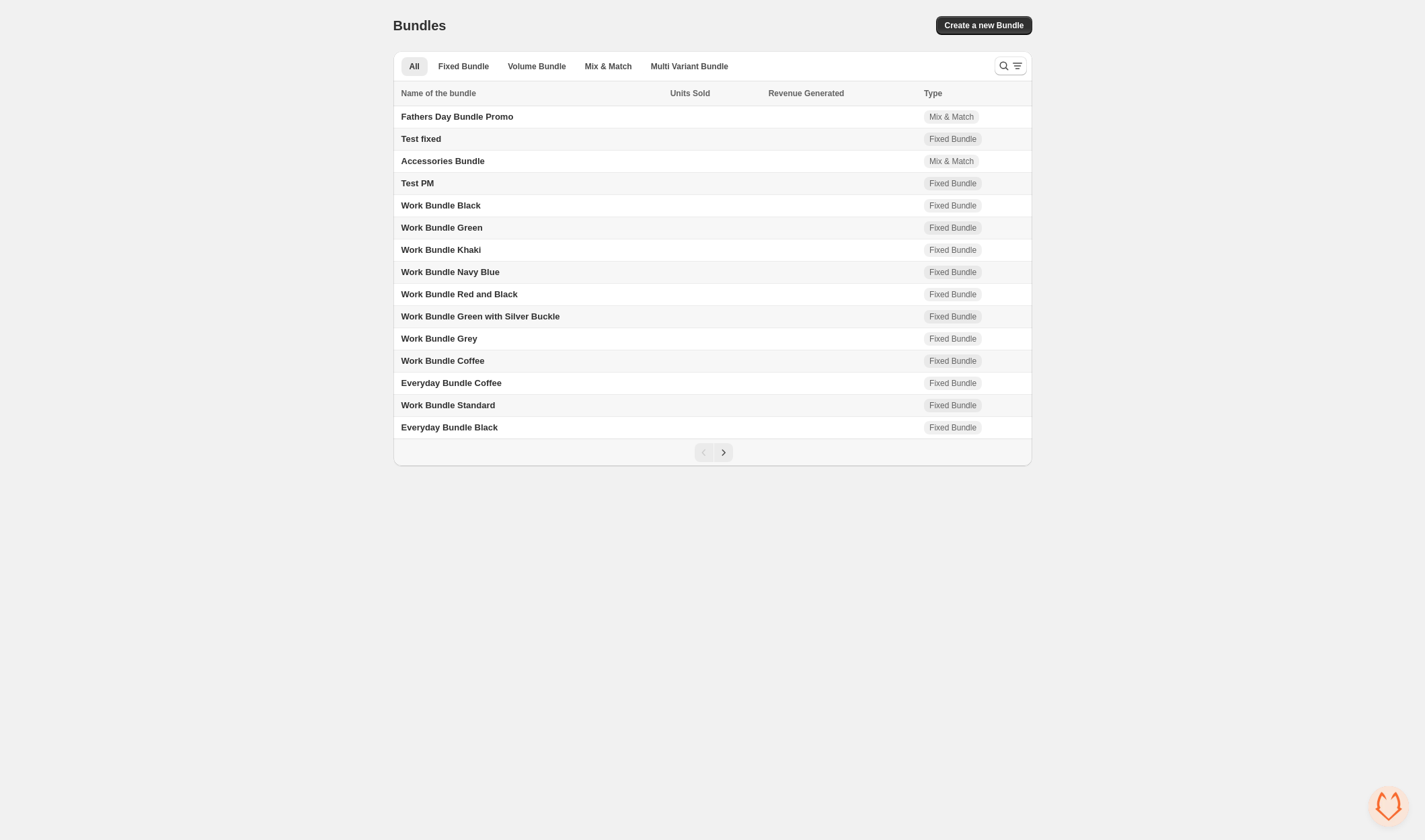
click at [507, 311] on span "Work Bundle Green with Silver Buckle" at bounding box center [481, 317] width 158 height 10
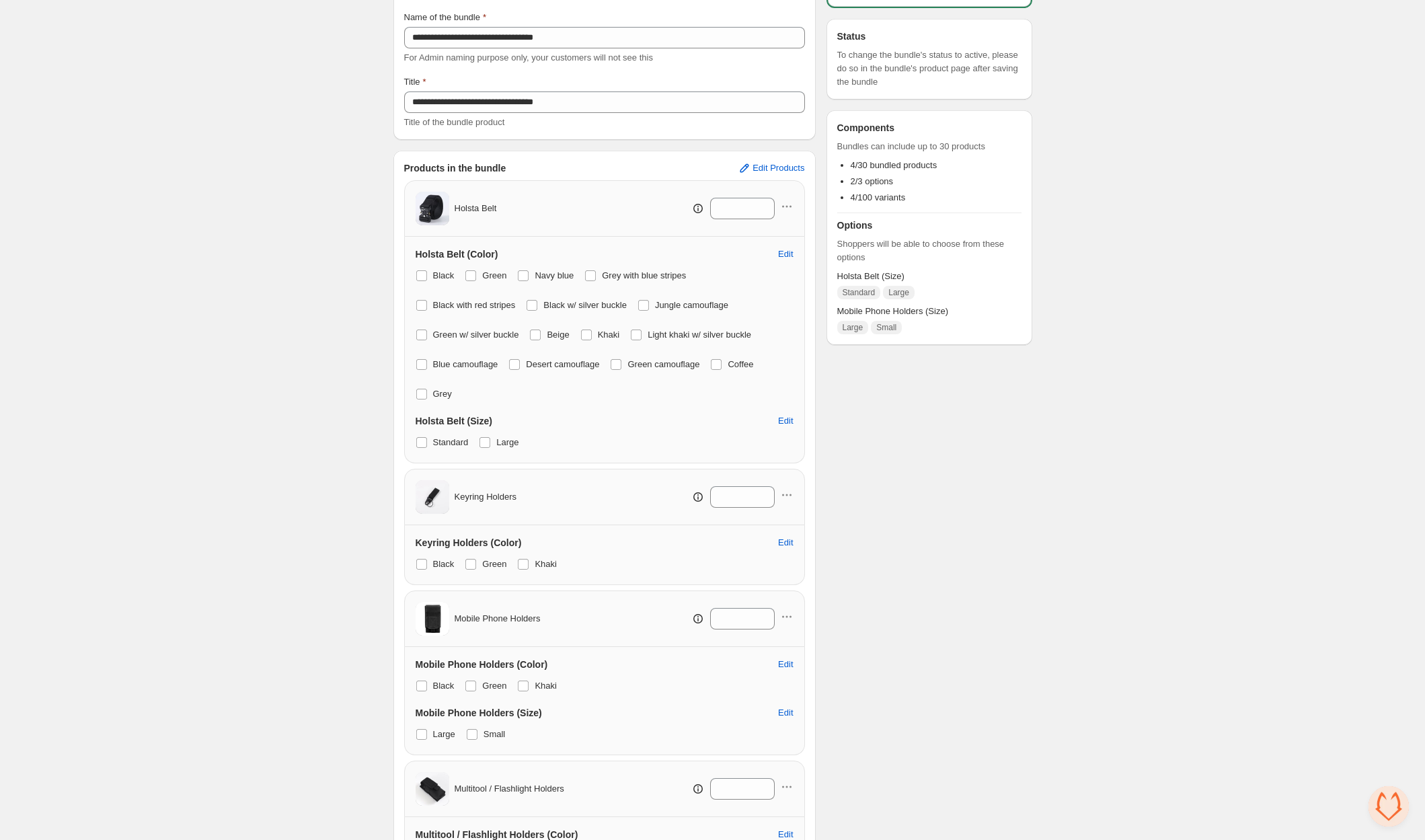
scroll to position [97, 0]
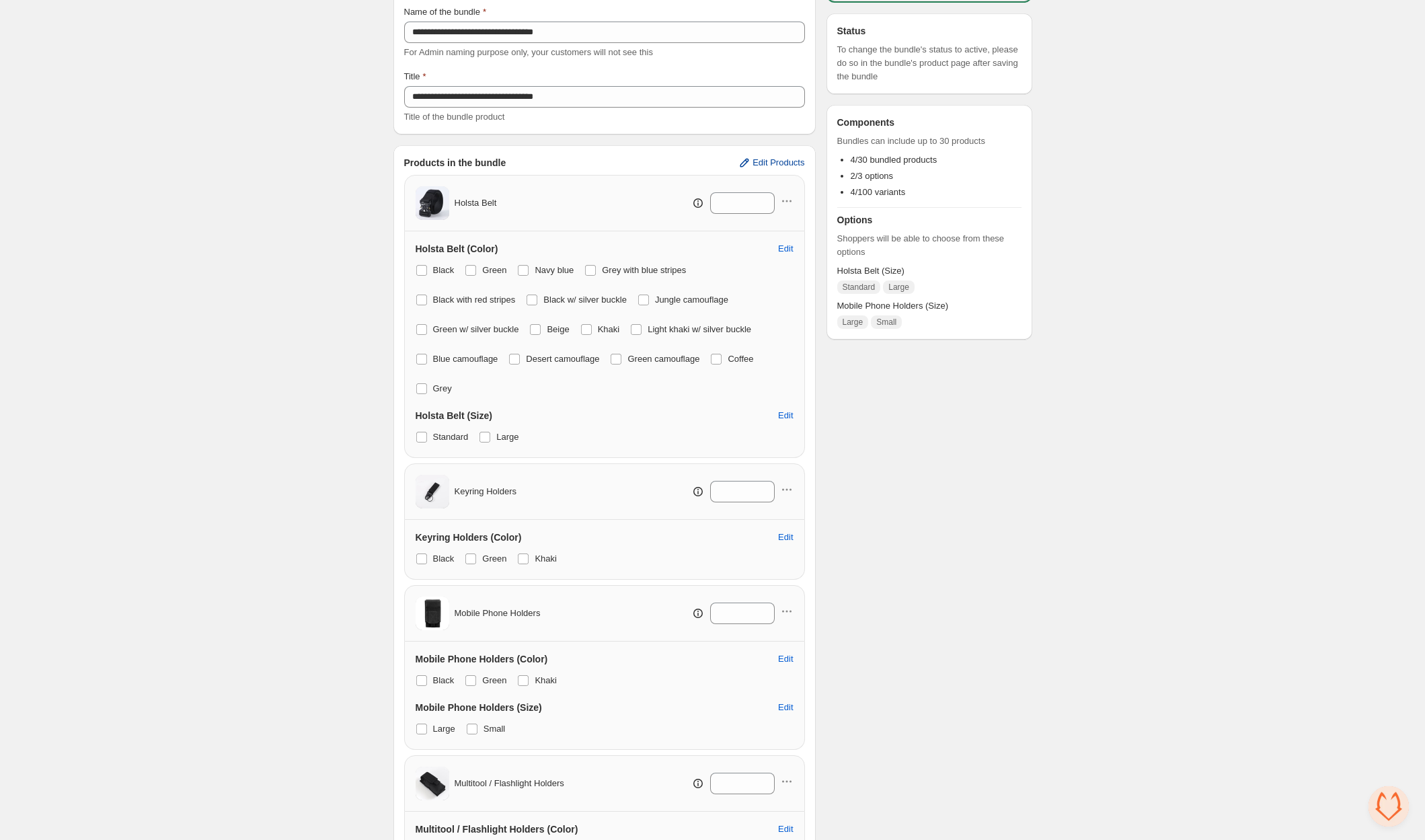
click at [766, 167] on span "Edit Products" at bounding box center [778, 163] width 52 height 11
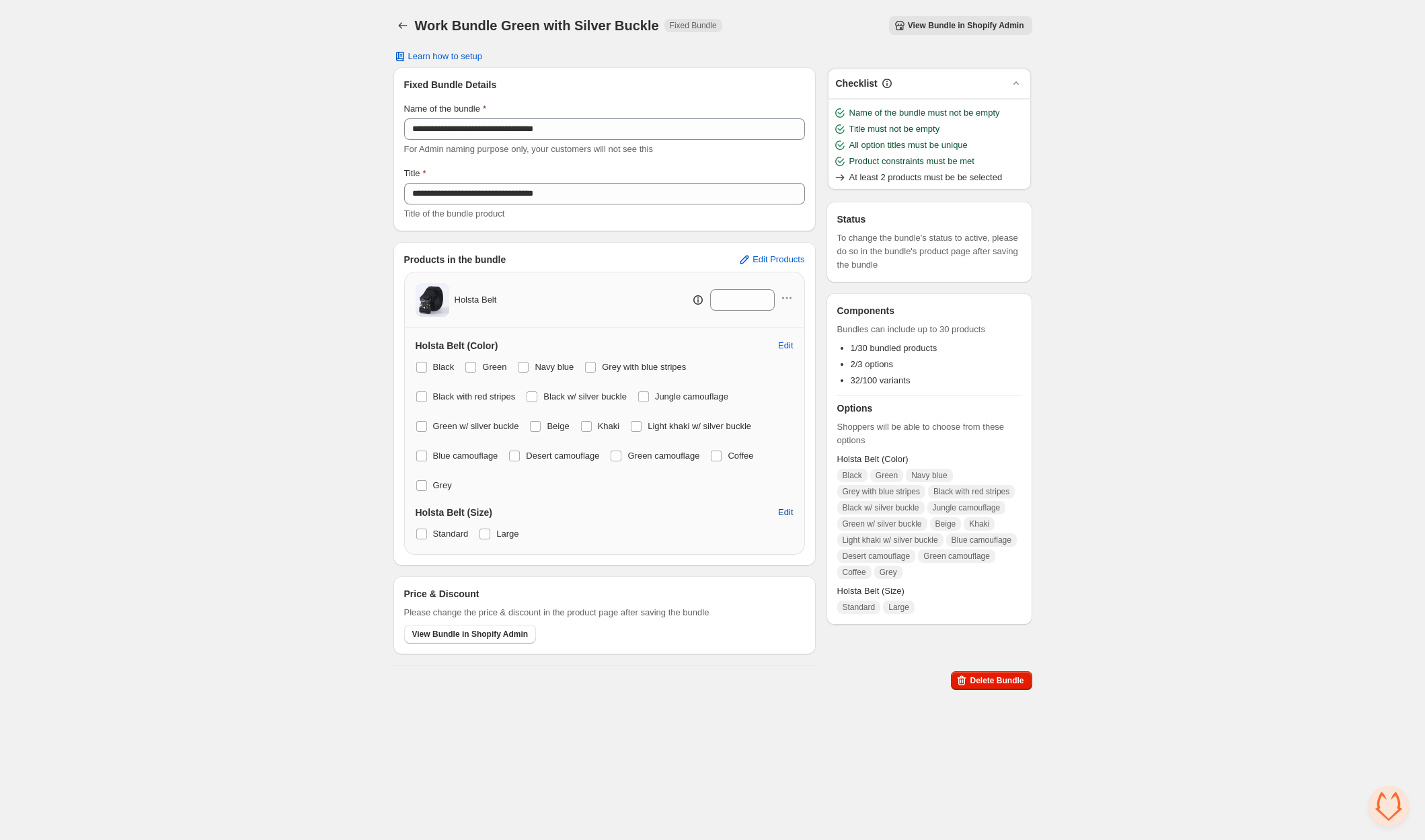
scroll to position [0, 0]
click at [771, 264] on span "Edit Products" at bounding box center [778, 260] width 52 height 11
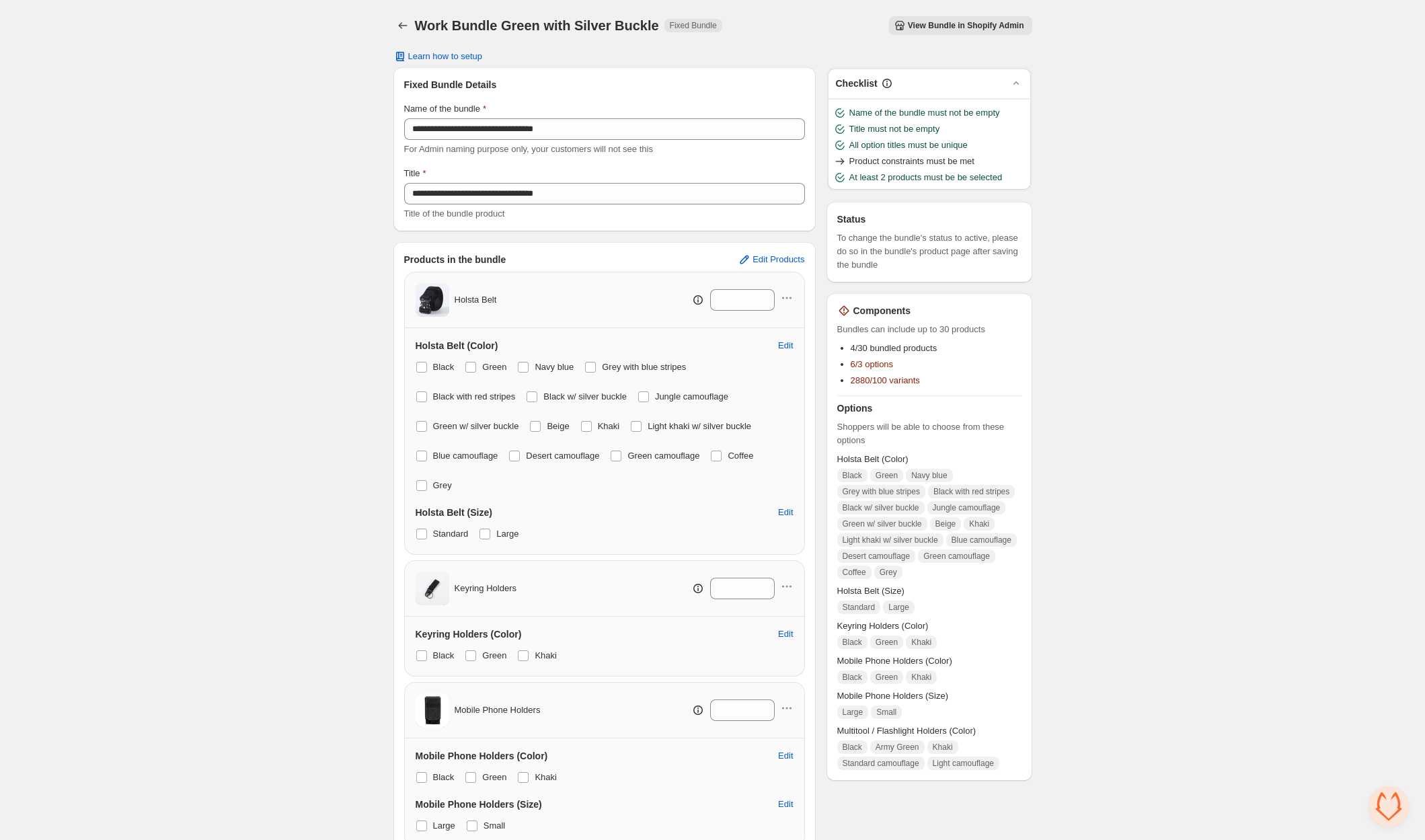
drag, startPoint x: 426, startPoint y: 365, endPoint x: 462, endPoint y: 363, distance: 36.1
click at [427, 366] on span at bounding box center [421, 367] width 12 height 12
click at [476, 364] on span at bounding box center [471, 367] width 11 height 11
drag, startPoint x: 536, startPoint y: 368, endPoint x: 579, endPoint y: 364, distance: 43.2
click at [538, 368] on span "Navy blue" at bounding box center [554, 367] width 39 height 10
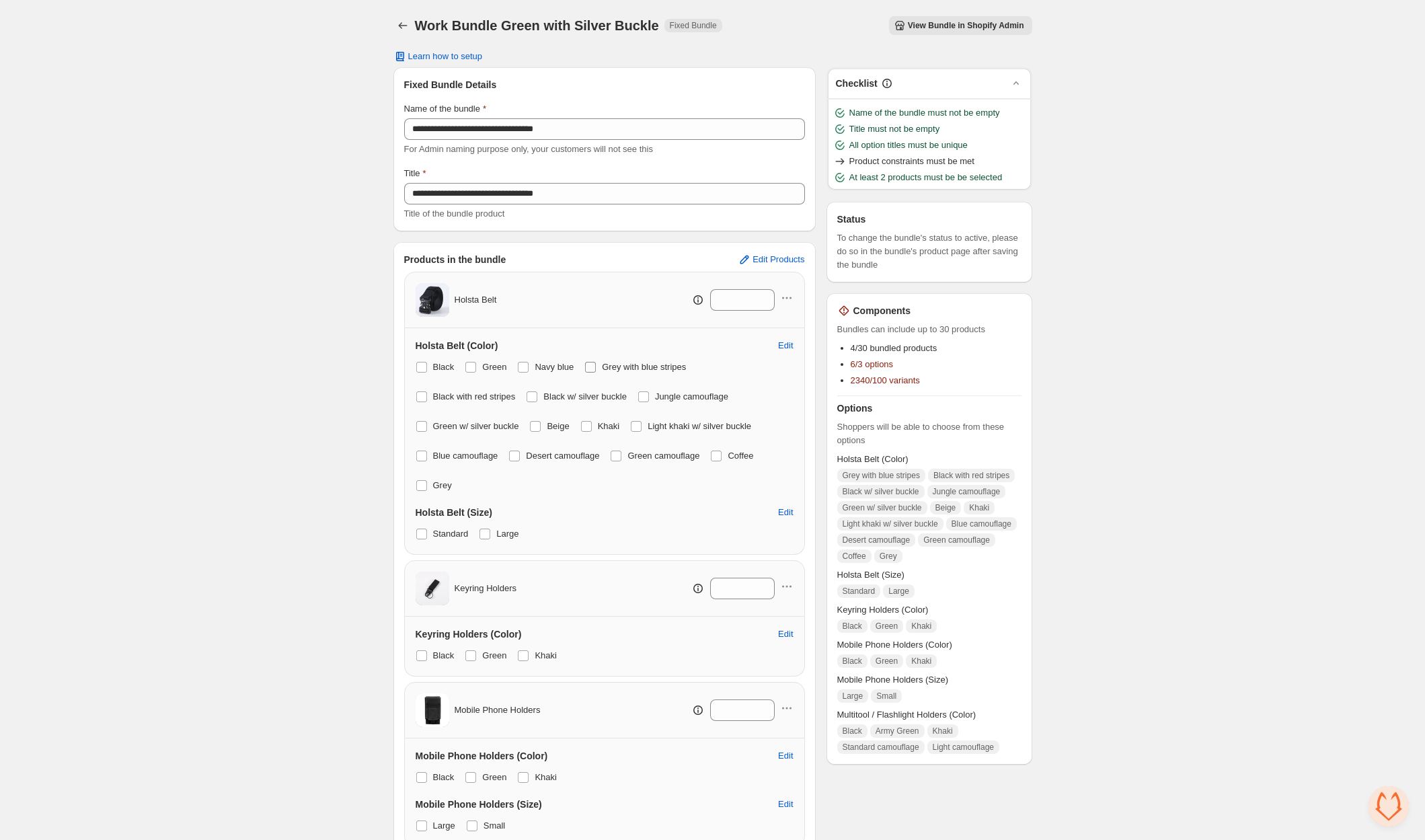
click at [618, 364] on span "Grey with blue stripes" at bounding box center [644, 367] width 84 height 10
drag, startPoint x: 472, startPoint y: 403, endPoint x: 531, endPoint y: 397, distance: 59.3
click at [478, 403] on label "Black with red stripes" at bounding box center [466, 397] width 100 height 19
drag, startPoint x: 580, startPoint y: 398, endPoint x: 605, endPoint y: 397, distance: 25.0
click at [582, 398] on span "Black w/ silver buckle" at bounding box center [585, 397] width 83 height 10
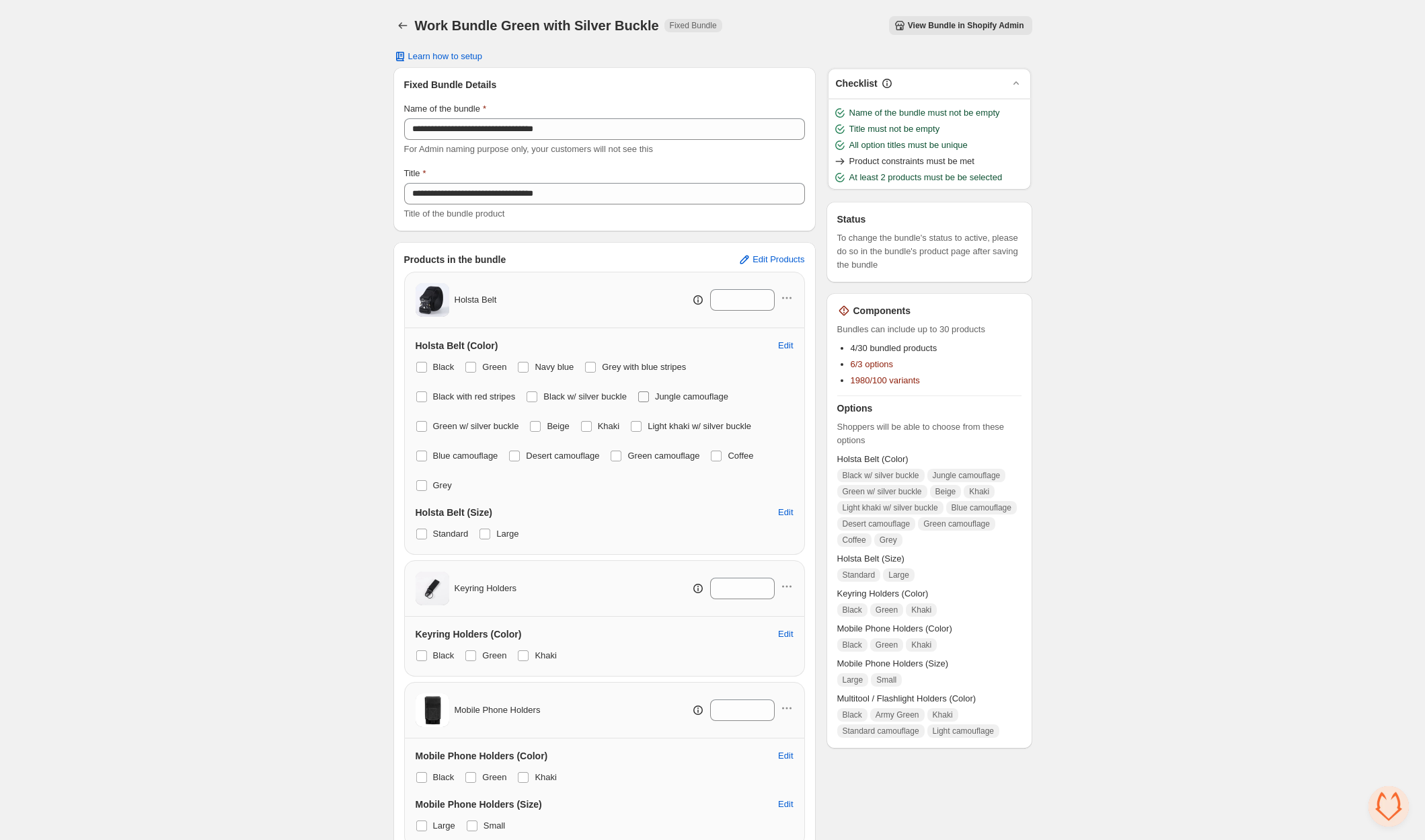
click at [727, 404] on label "Jungle camouflage" at bounding box center [683, 397] width 91 height 19
drag, startPoint x: 569, startPoint y: 394, endPoint x: 527, endPoint y: 404, distance: 43.2
click at [568, 394] on span "Black w/ silver buckle" at bounding box center [585, 397] width 83 height 10
drag, startPoint x: 549, startPoint y: 423, endPoint x: 593, endPoint y: 423, distance: 44.0
click at [552, 424] on label "Beige" at bounding box center [549, 426] width 40 height 19
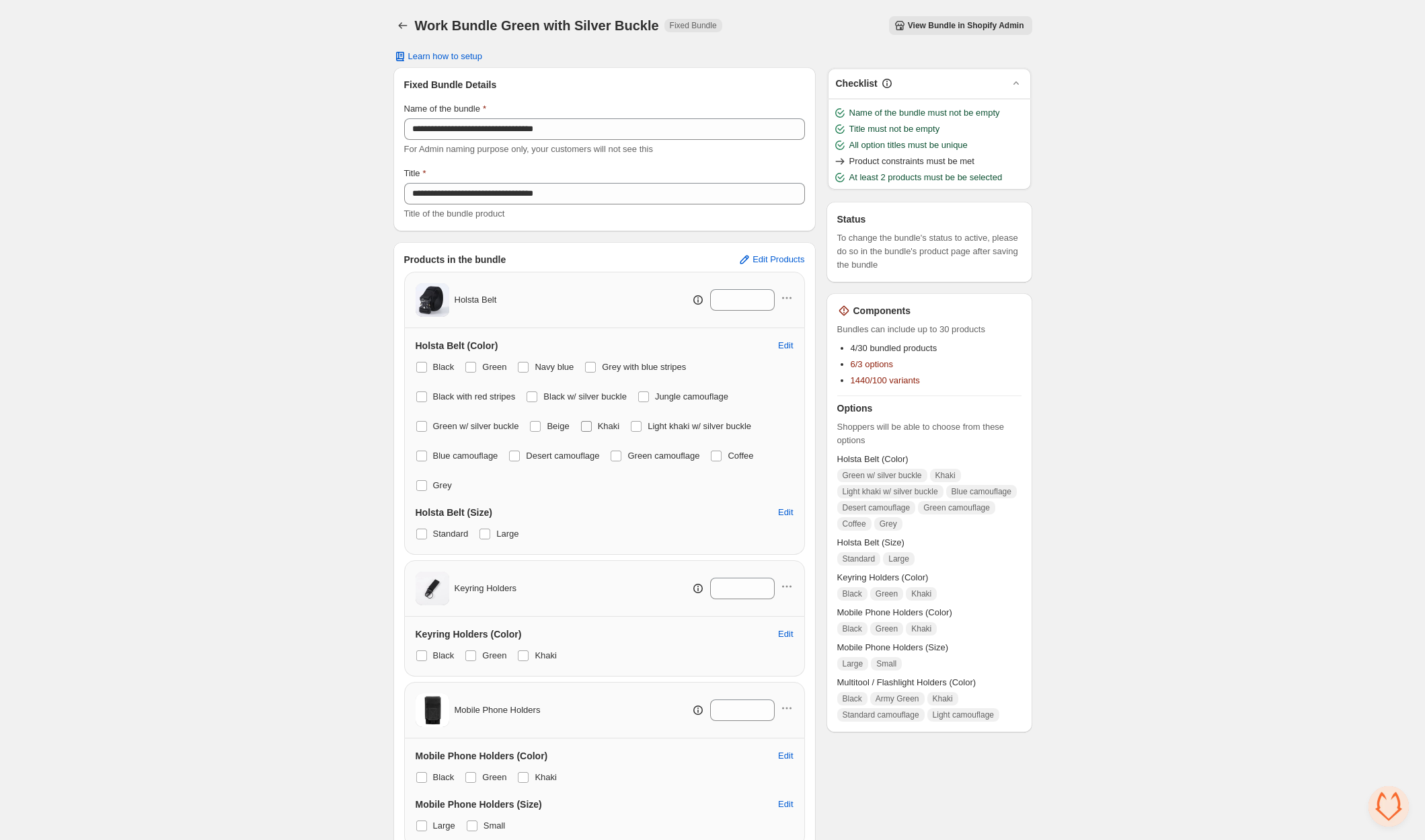
click at [612, 424] on span "Khaki" at bounding box center [609, 426] width 22 height 10
drag, startPoint x: 661, startPoint y: 420, endPoint x: 650, endPoint y: 422, distance: 11.2
click at [662, 420] on span "Light khaki w/ silver buckle" at bounding box center [700, 426] width 104 height 10
drag, startPoint x: 589, startPoint y: 426, endPoint x: 564, endPoint y: 454, distance: 37.5
click at [589, 426] on span at bounding box center [586, 426] width 11 height 11
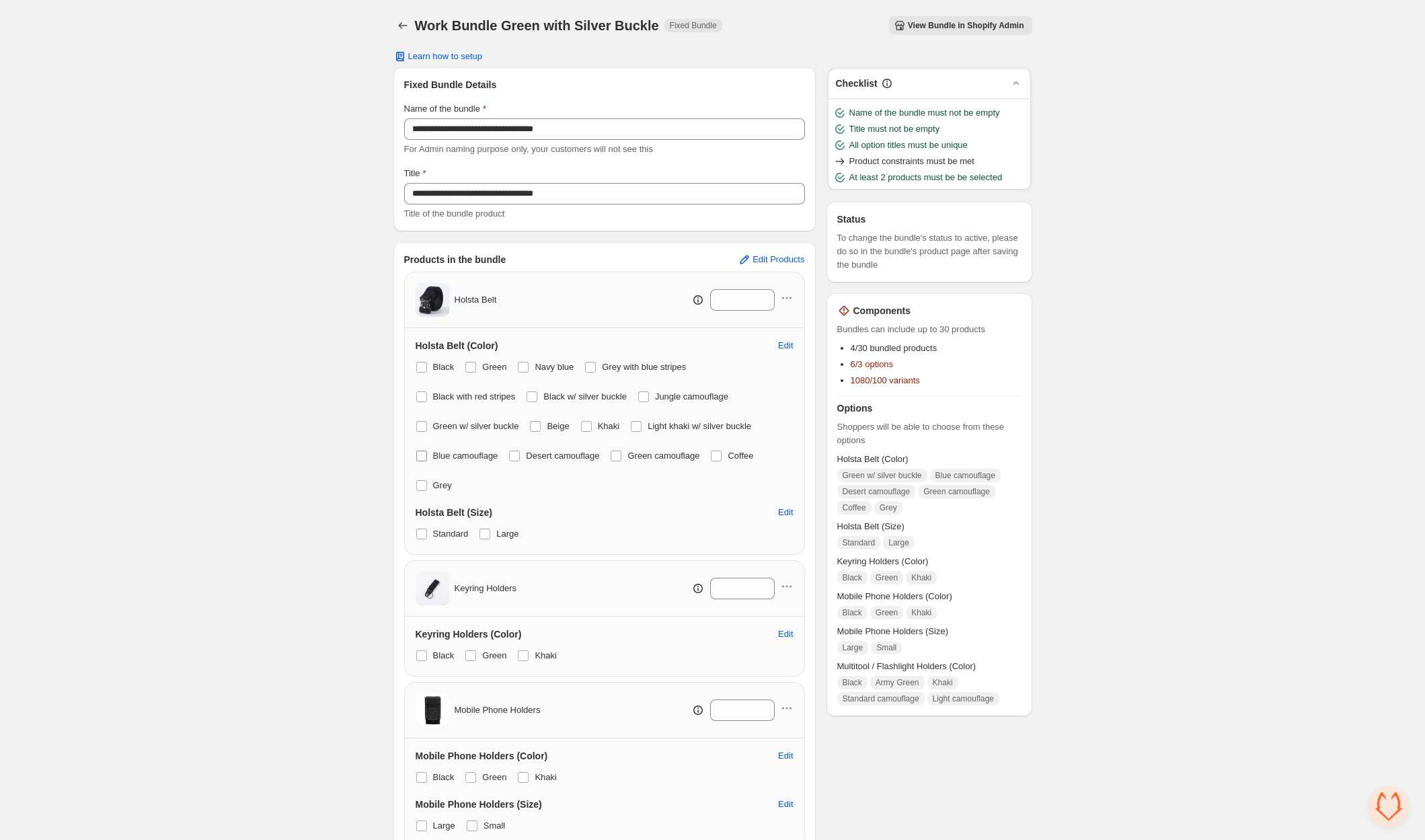
drag, startPoint x: 524, startPoint y: 454, endPoint x: 499, endPoint y: 454, distance: 25.0
click at [520, 454] on span at bounding box center [514, 455] width 12 height 12
drag, startPoint x: 435, startPoint y: 455, endPoint x: 473, endPoint y: 454, distance: 38.0
click at [437, 455] on span "Blue camouflage" at bounding box center [466, 455] width 66 height 10
drag, startPoint x: 424, startPoint y: 456, endPoint x: 492, endPoint y: 450, distance: 68.3
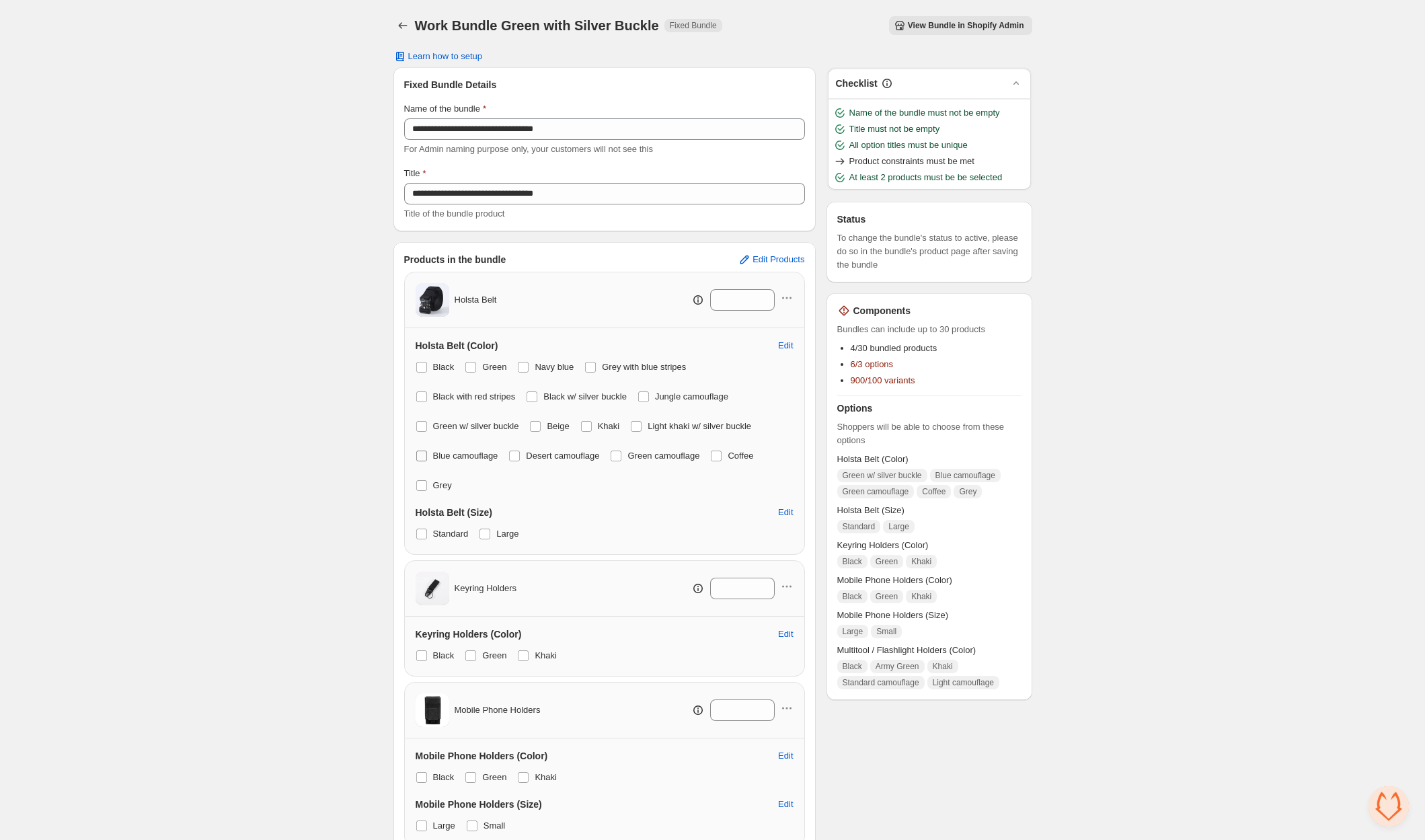
click at [430, 456] on label "Blue camouflage" at bounding box center [456, 455] width 83 height 19
drag, startPoint x: 620, startPoint y: 454, endPoint x: 628, endPoint y: 454, distance: 8.0
click at [621, 455] on span at bounding box center [615, 455] width 11 height 11
click at [744, 454] on span "Coffee" at bounding box center [741, 455] width 26 height 10
click at [426, 484] on span at bounding box center [421, 485] width 11 height 11
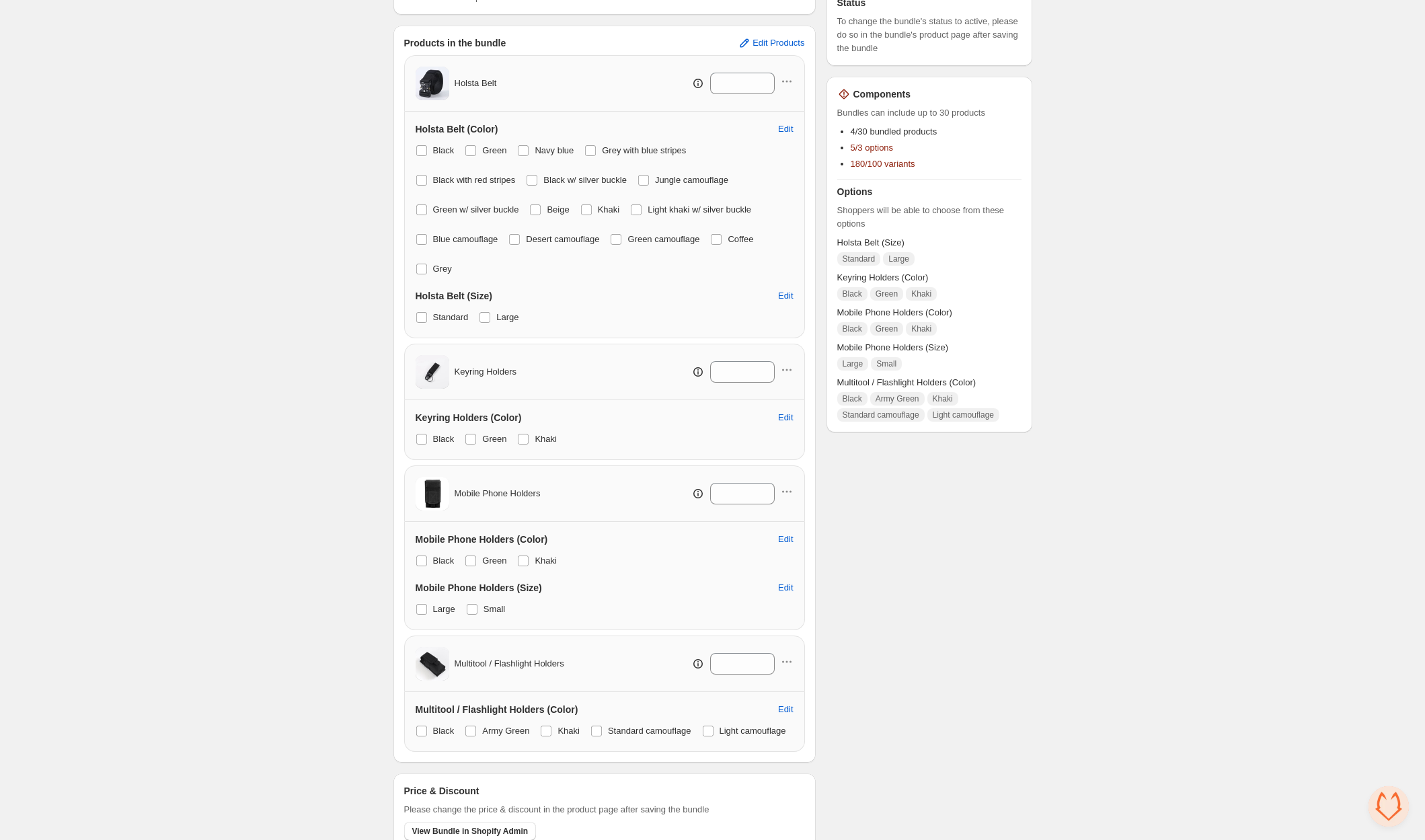
scroll to position [225, 0]
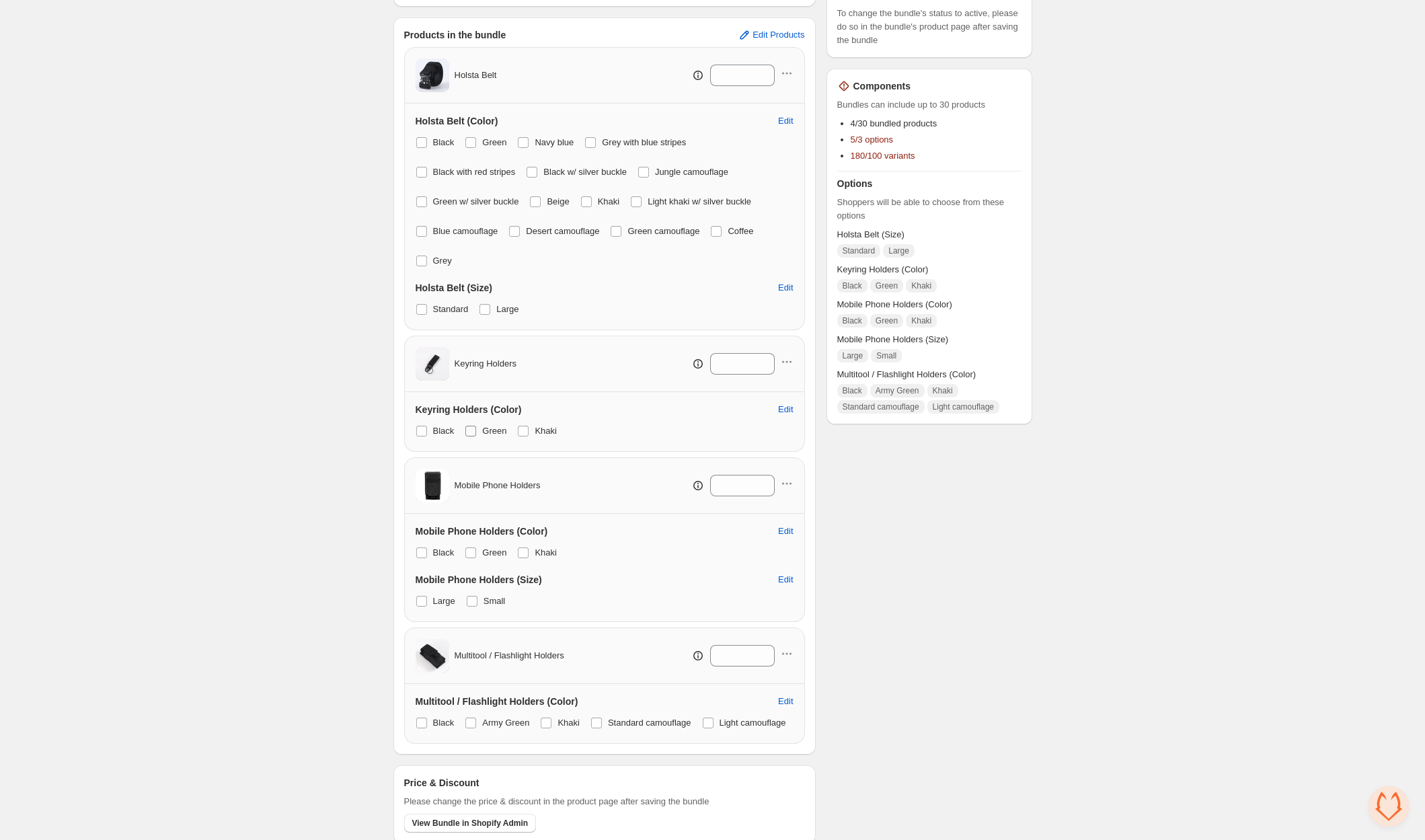
drag, startPoint x: 424, startPoint y: 429, endPoint x: 501, endPoint y: 427, distance: 77.0
click at [426, 429] on span at bounding box center [421, 431] width 12 height 12
drag, startPoint x: 528, startPoint y: 428, endPoint x: 466, endPoint y: 496, distance: 92.0
click at [528, 428] on span at bounding box center [523, 431] width 11 height 11
drag, startPoint x: 427, startPoint y: 550, endPoint x: 512, endPoint y: 552, distance: 85.0
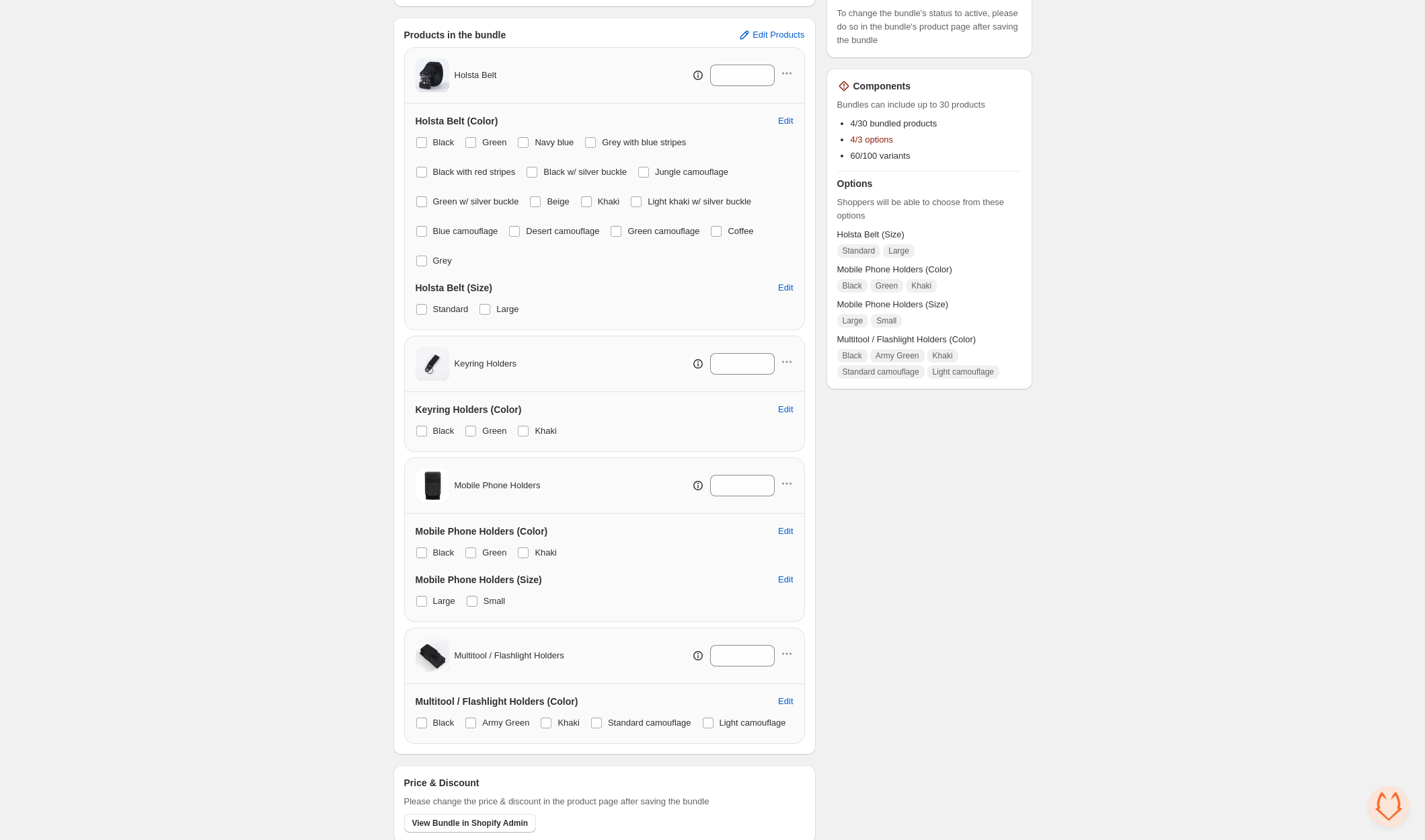
click at [429, 550] on label "Black" at bounding box center [435, 552] width 39 height 19
click at [529, 550] on span at bounding box center [523, 552] width 12 height 12
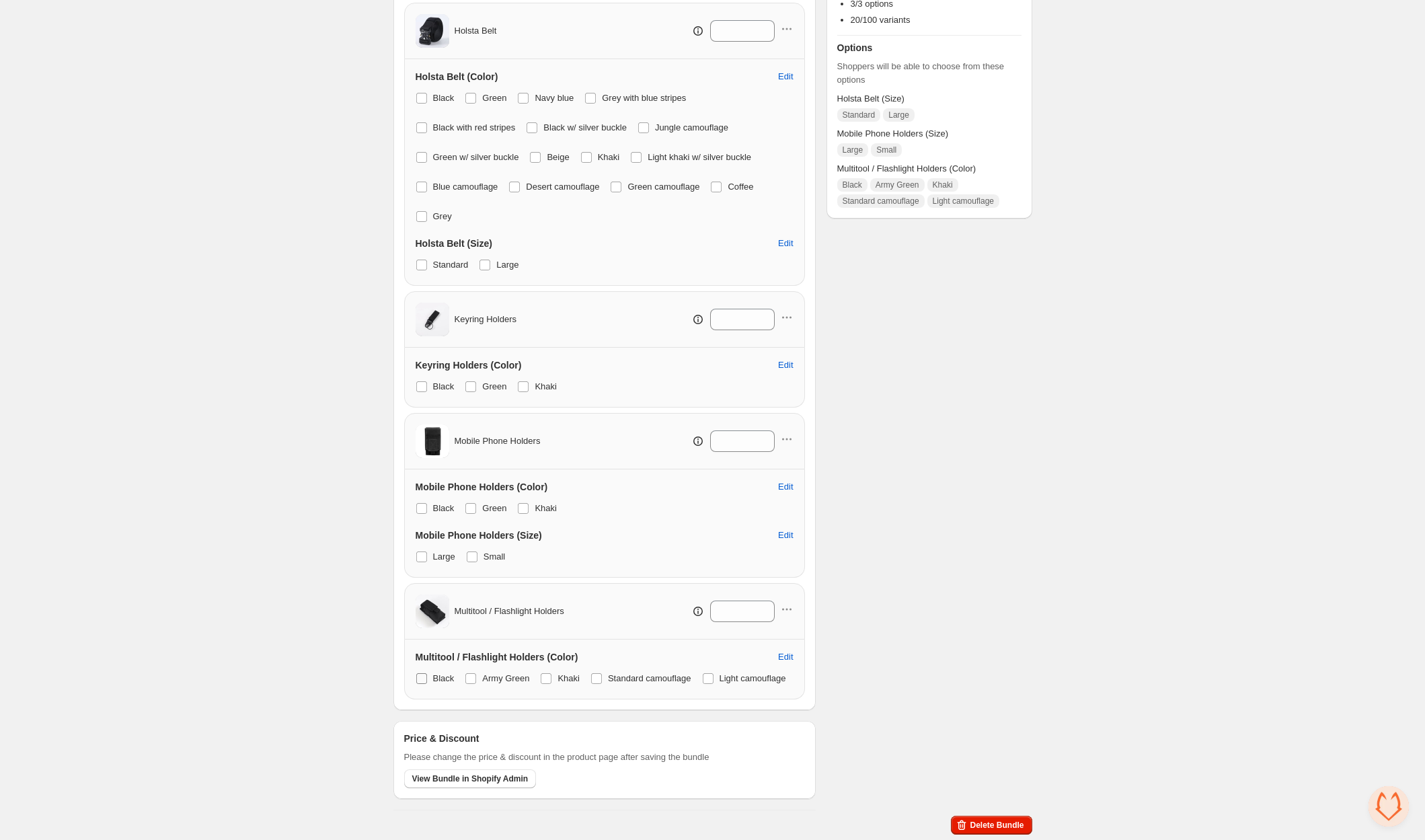
click at [433, 669] on label "Black" at bounding box center [435, 678] width 39 height 19
drag, startPoint x: 549, startPoint y: 651, endPoint x: 474, endPoint y: 657, distance: 75.2
click at [549, 673] on span at bounding box center [546, 678] width 11 height 11
click at [415, 649] on div "Multitool / Flashlight Holders (Color) Edit Black Army Green Khaki Standard cam…" at bounding box center [604, 669] width 401 height 60
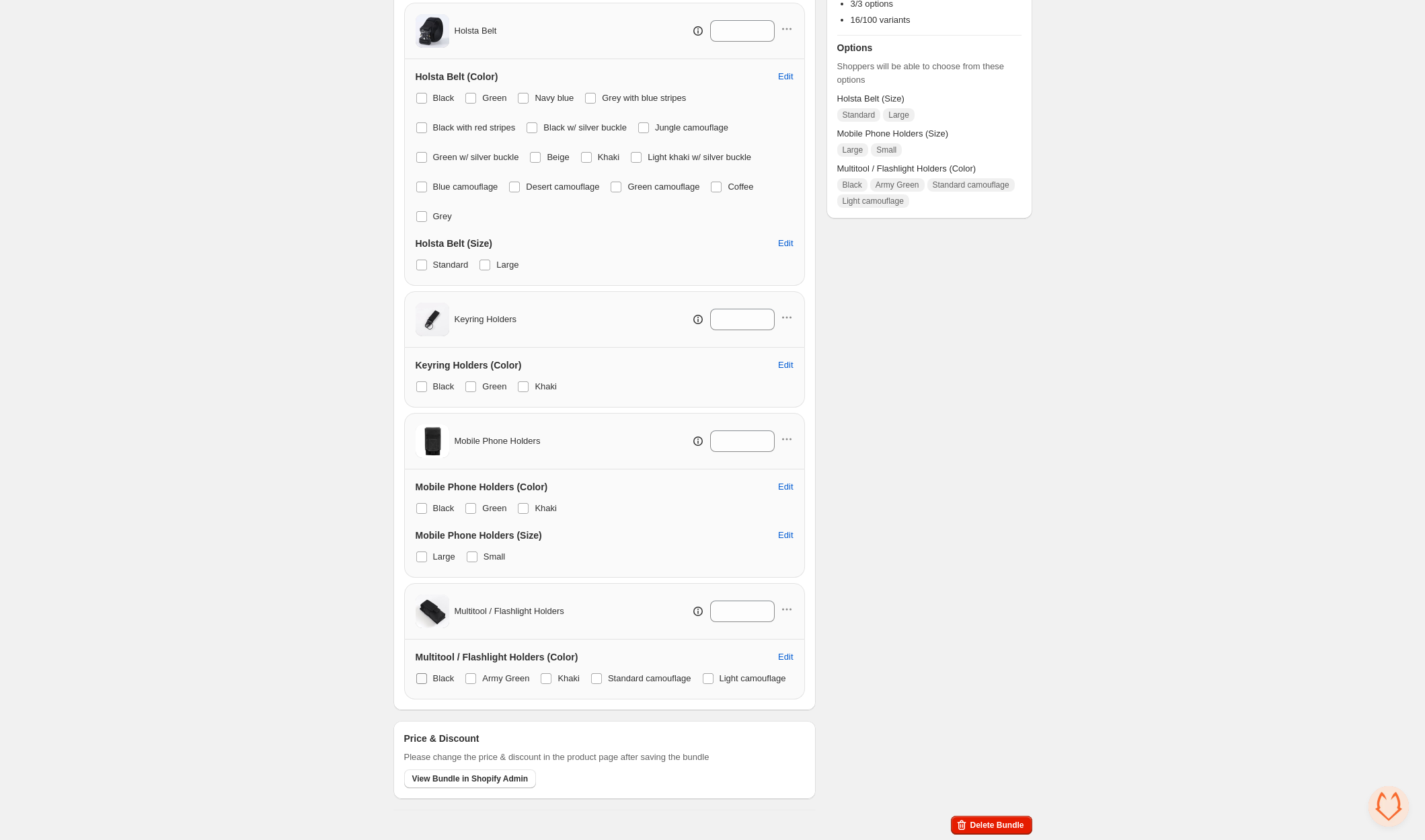
drag, startPoint x: 425, startPoint y: 650, endPoint x: 455, endPoint y: 648, distance: 30.1
click at [426, 673] on span at bounding box center [421, 678] width 11 height 11
drag, startPoint x: 603, startPoint y: 648, endPoint x: 515, endPoint y: 683, distance: 94.7
click at [602, 673] on span at bounding box center [596, 678] width 11 height 11
drag, startPoint x: 421, startPoint y: 679, endPoint x: 500, endPoint y: 654, distance: 82.9
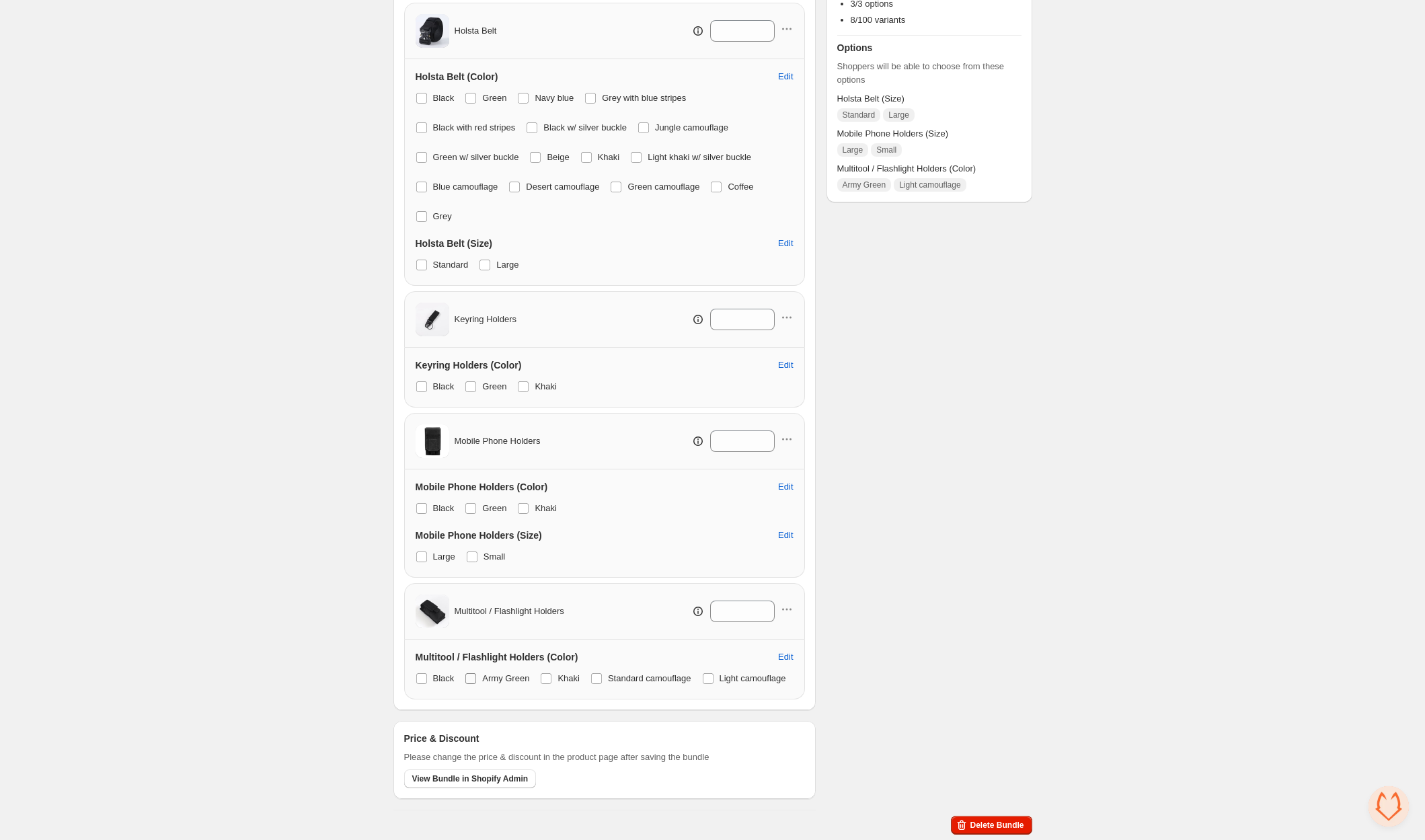
click at [702, 679] on span at bounding box center [707, 678] width 11 height 11
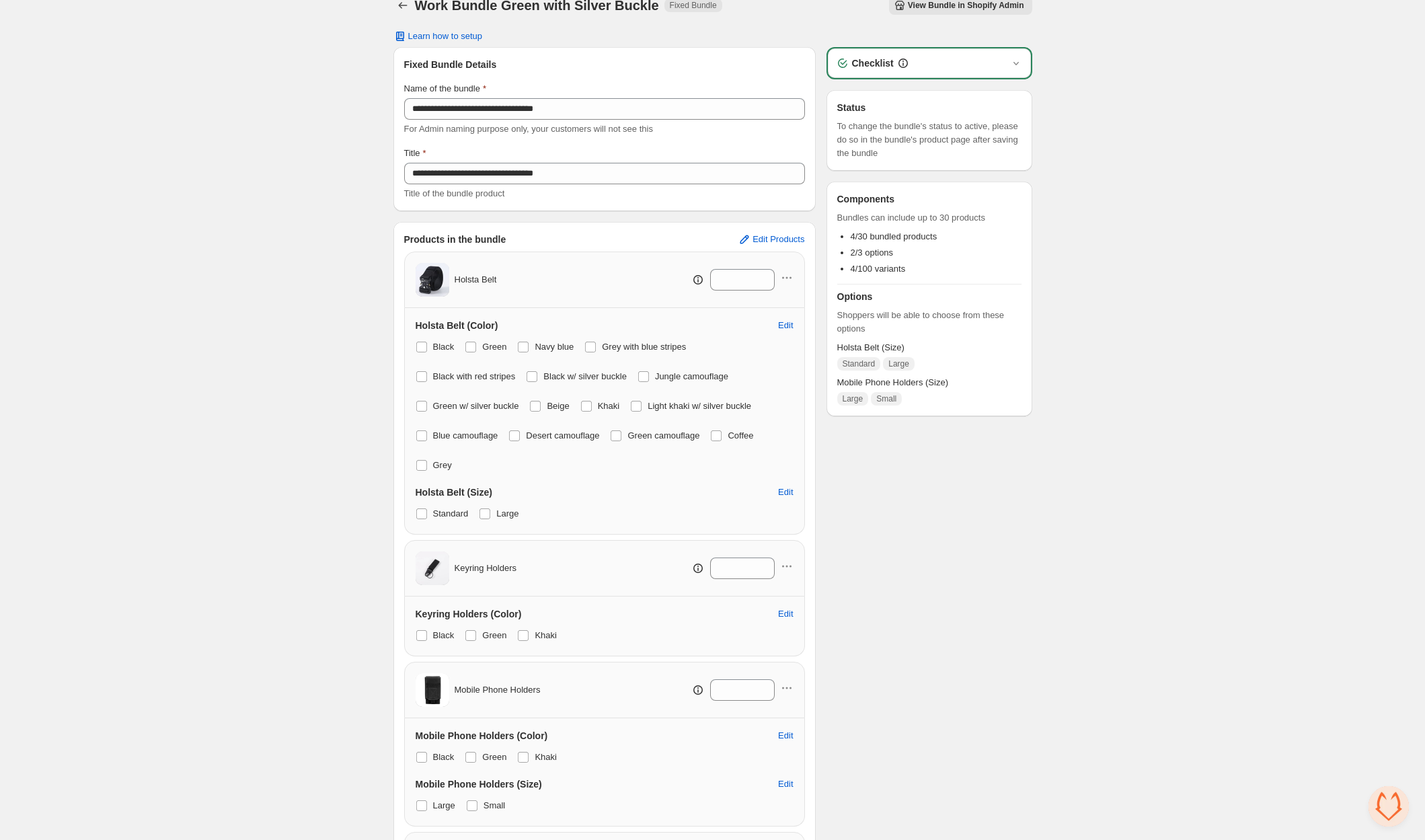
scroll to position [0, 0]
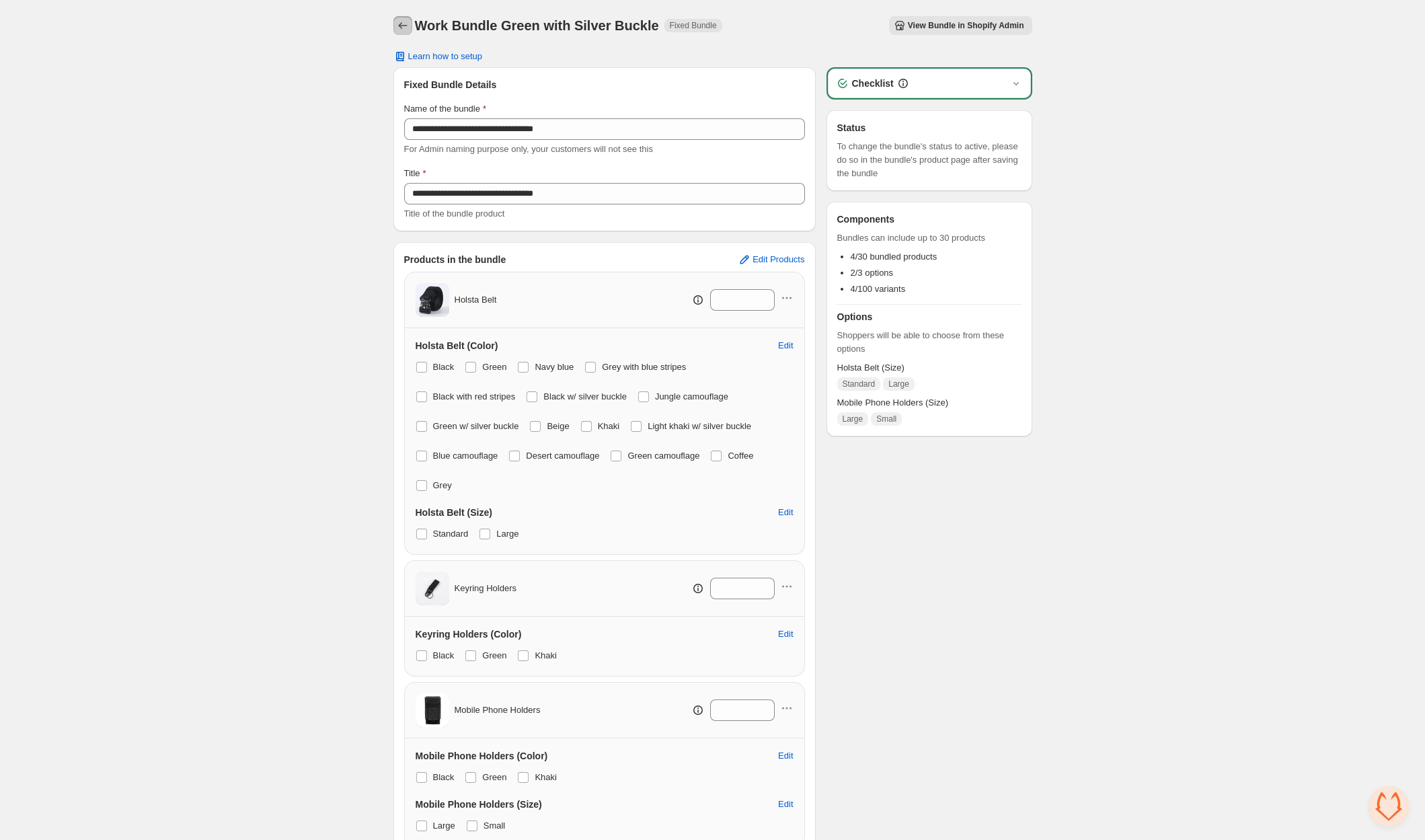
click at [406, 29] on icon "Back" at bounding box center [403, 26] width 14 height 14
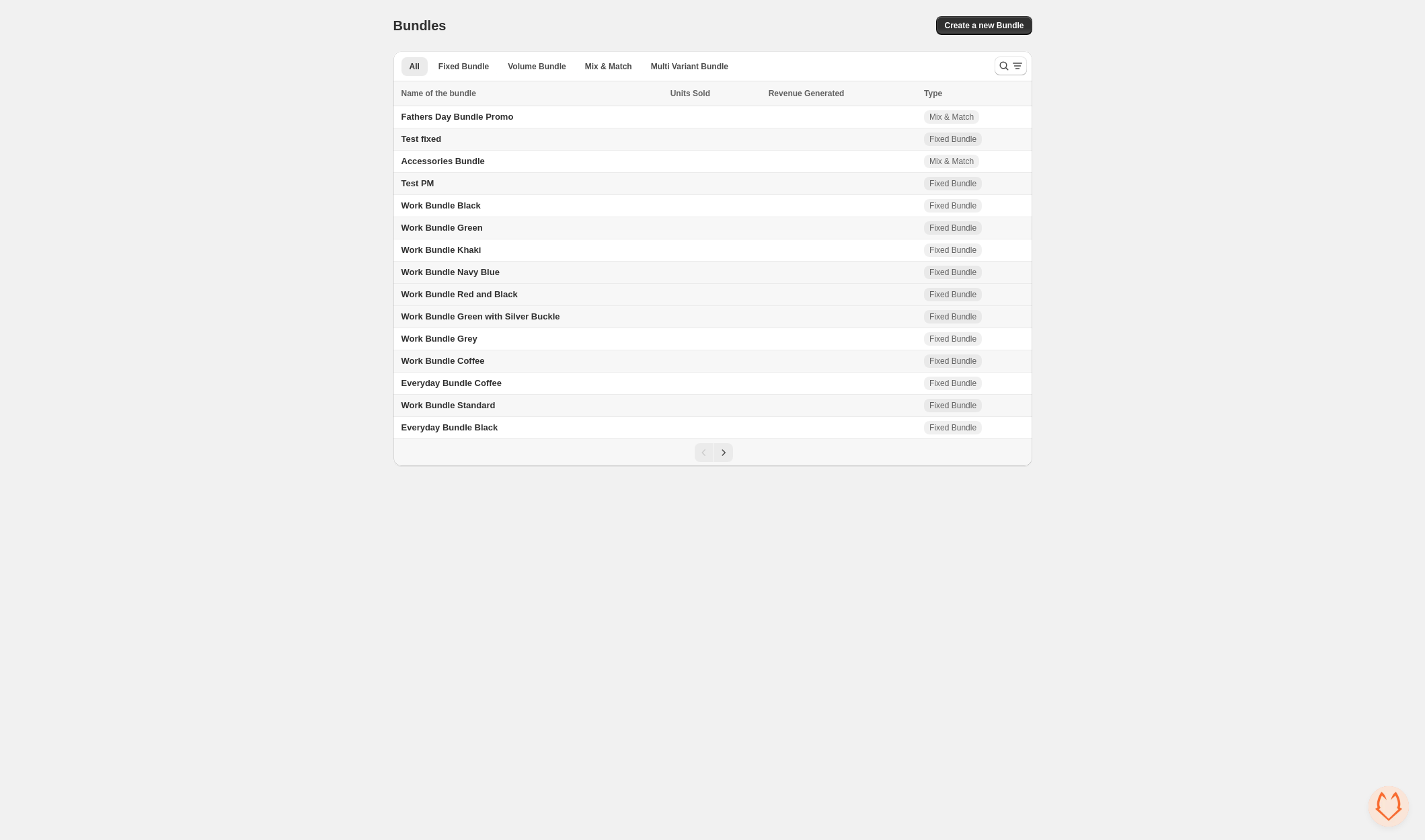
click at [493, 292] on span "Work Bundle Red and Black" at bounding box center [460, 294] width 117 height 10
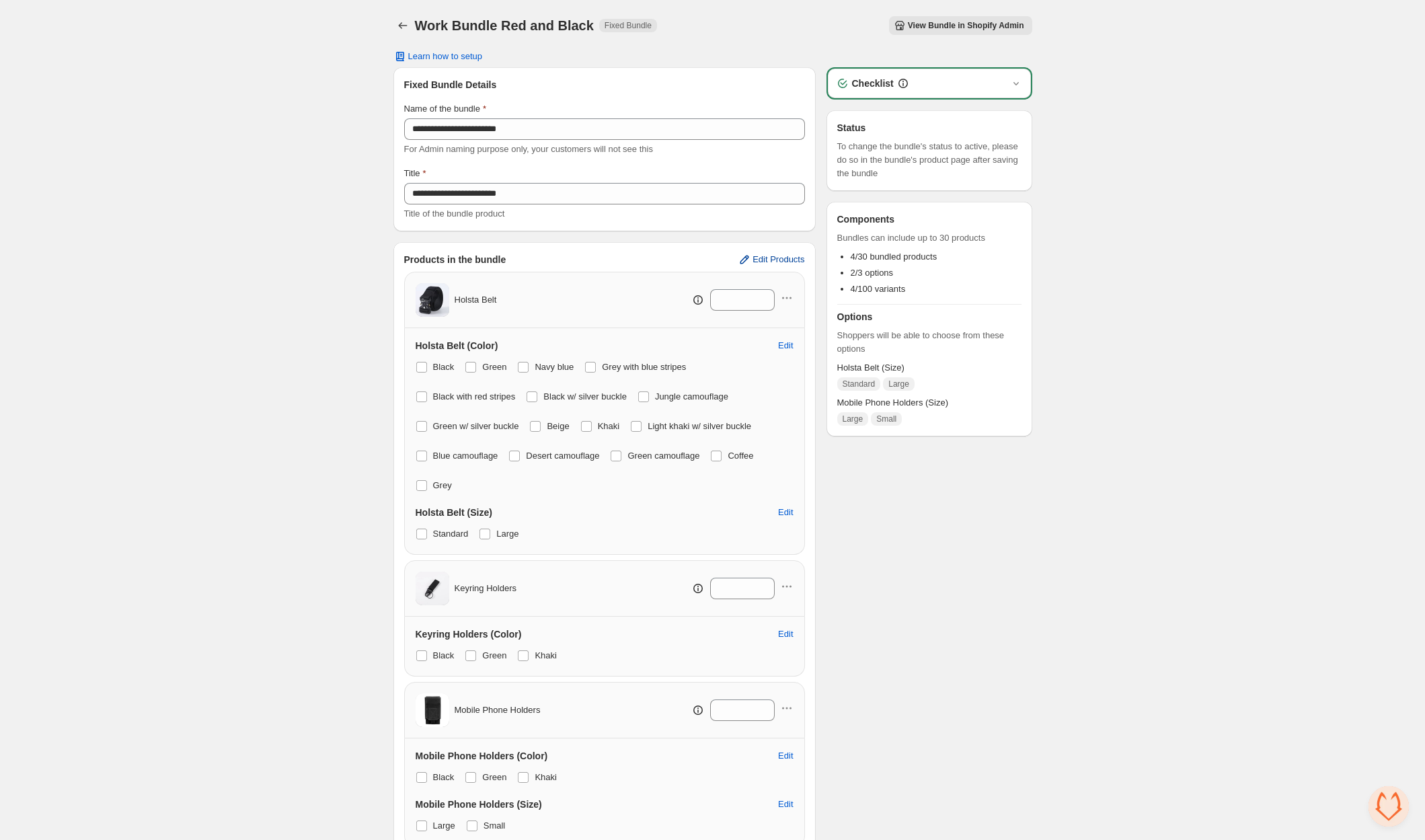
click at [775, 254] on span "Edit Products" at bounding box center [778, 260] width 52 height 11
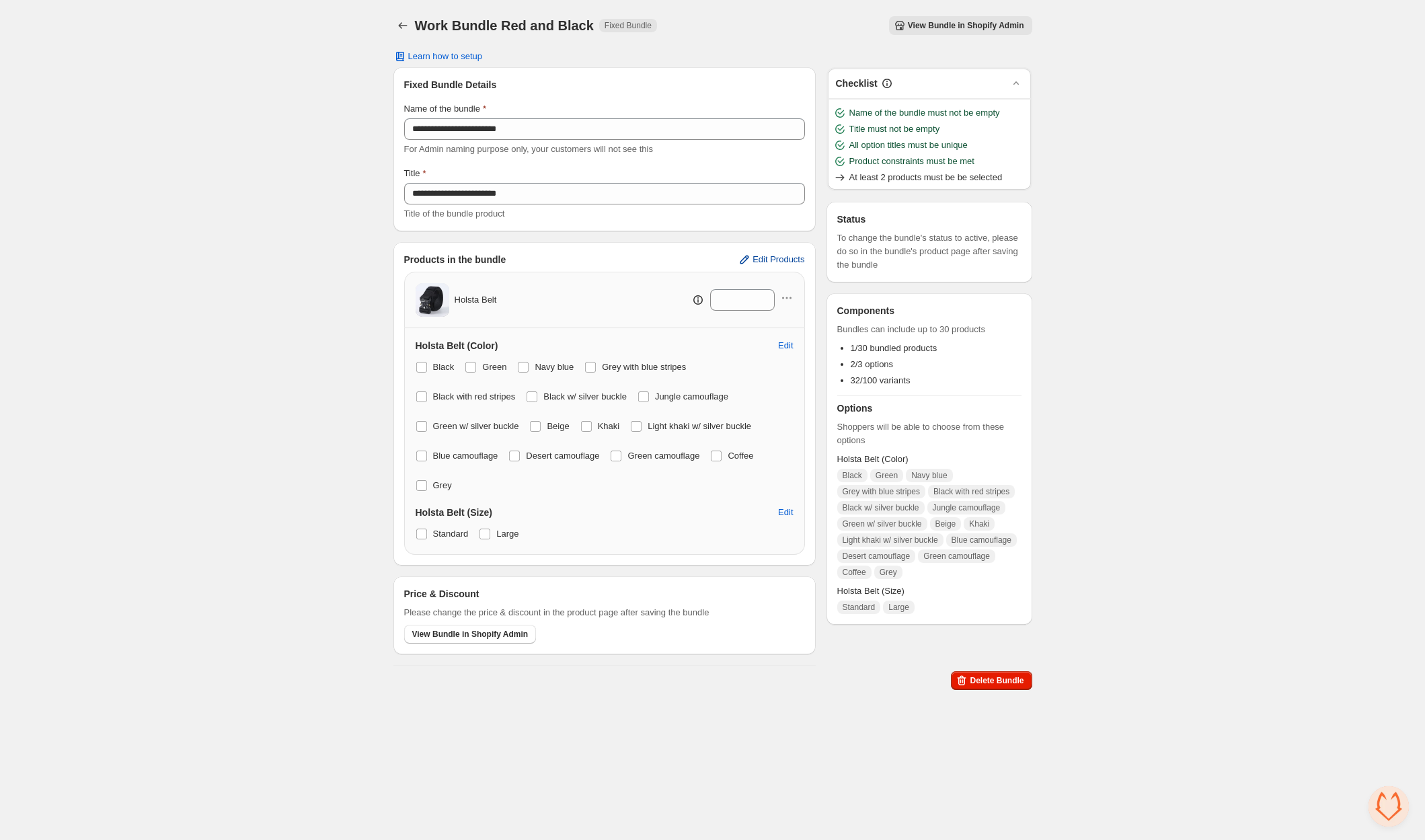
click at [794, 259] on span "Edit Products" at bounding box center [778, 260] width 52 height 11
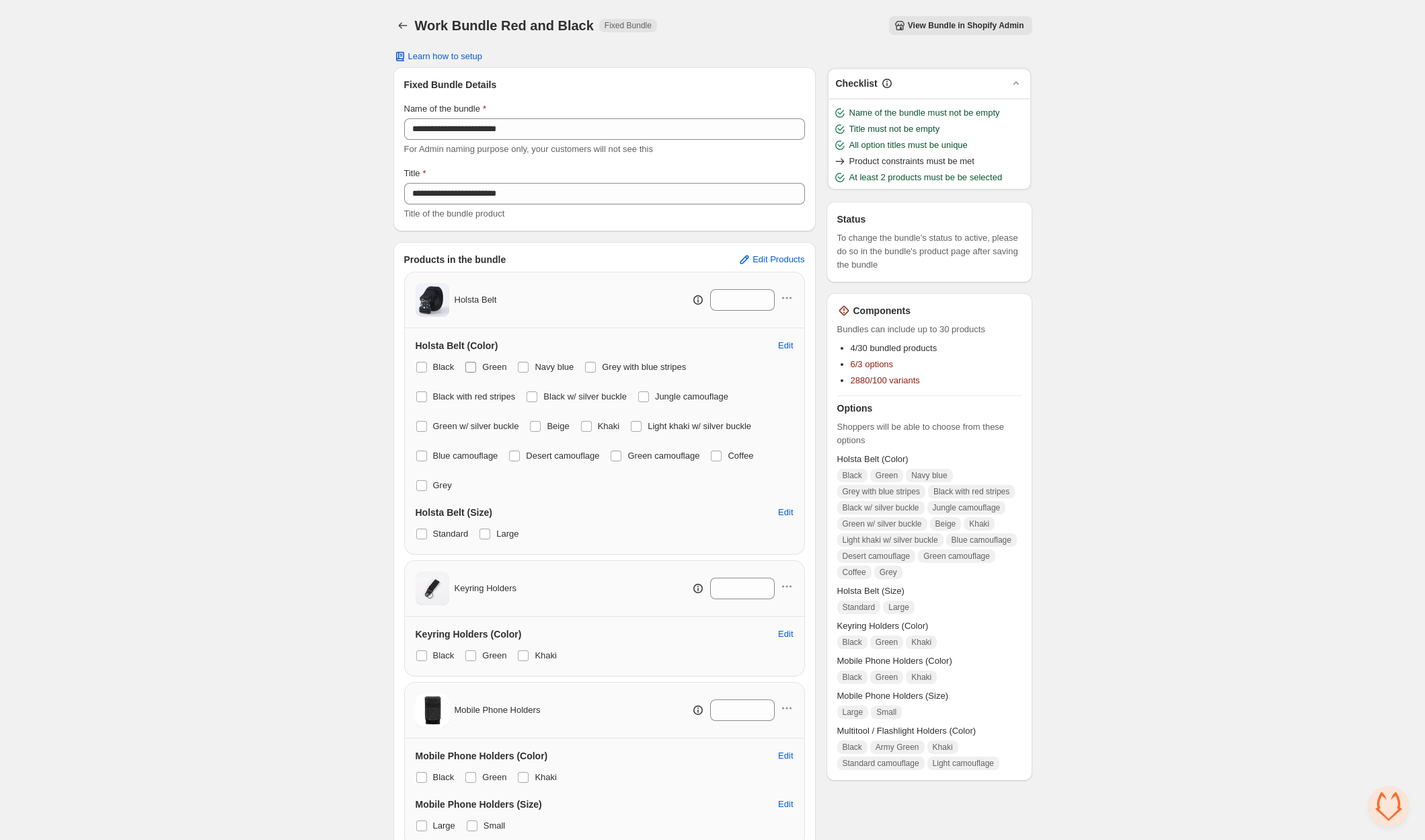
drag, startPoint x: 423, startPoint y: 367, endPoint x: 469, endPoint y: 363, distance: 46.2
click at [426, 367] on span at bounding box center [421, 367] width 11 height 11
click at [469, 363] on span at bounding box center [471, 367] width 11 height 11
drag, startPoint x: 524, startPoint y: 363, endPoint x: 558, endPoint y: 363, distance: 34.0
click at [529, 363] on span at bounding box center [523, 367] width 12 height 12
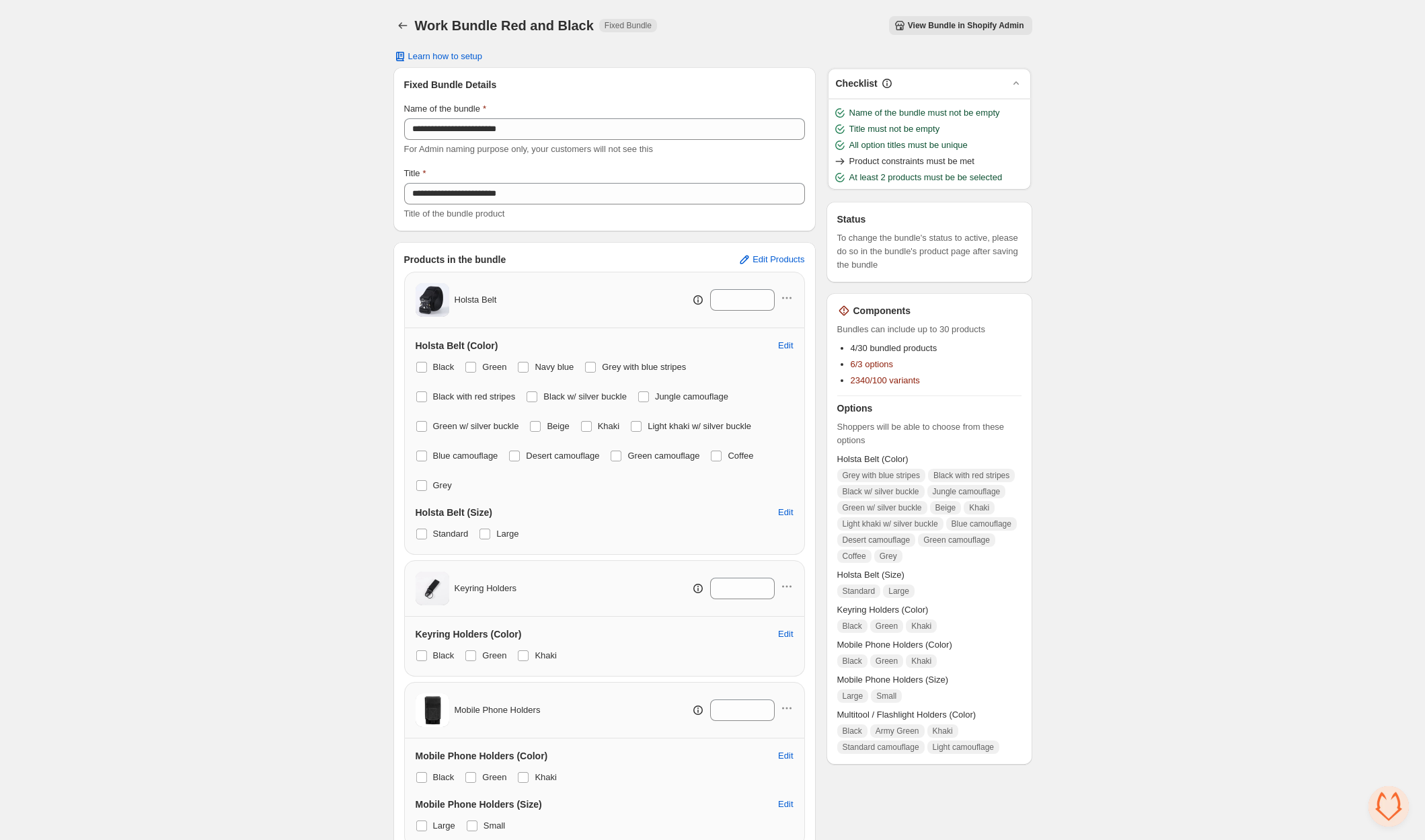
drag, startPoint x: 591, startPoint y: 363, endPoint x: 552, endPoint y: 386, distance: 45.3
click at [590, 364] on span at bounding box center [590, 367] width 11 height 11
drag, startPoint x: 535, startPoint y: 395, endPoint x: 599, endPoint y: 392, distance: 64.1
click at [537, 396] on span at bounding box center [531, 397] width 11 height 11
drag, startPoint x: 664, startPoint y: 393, endPoint x: 589, endPoint y: 414, distance: 77.9
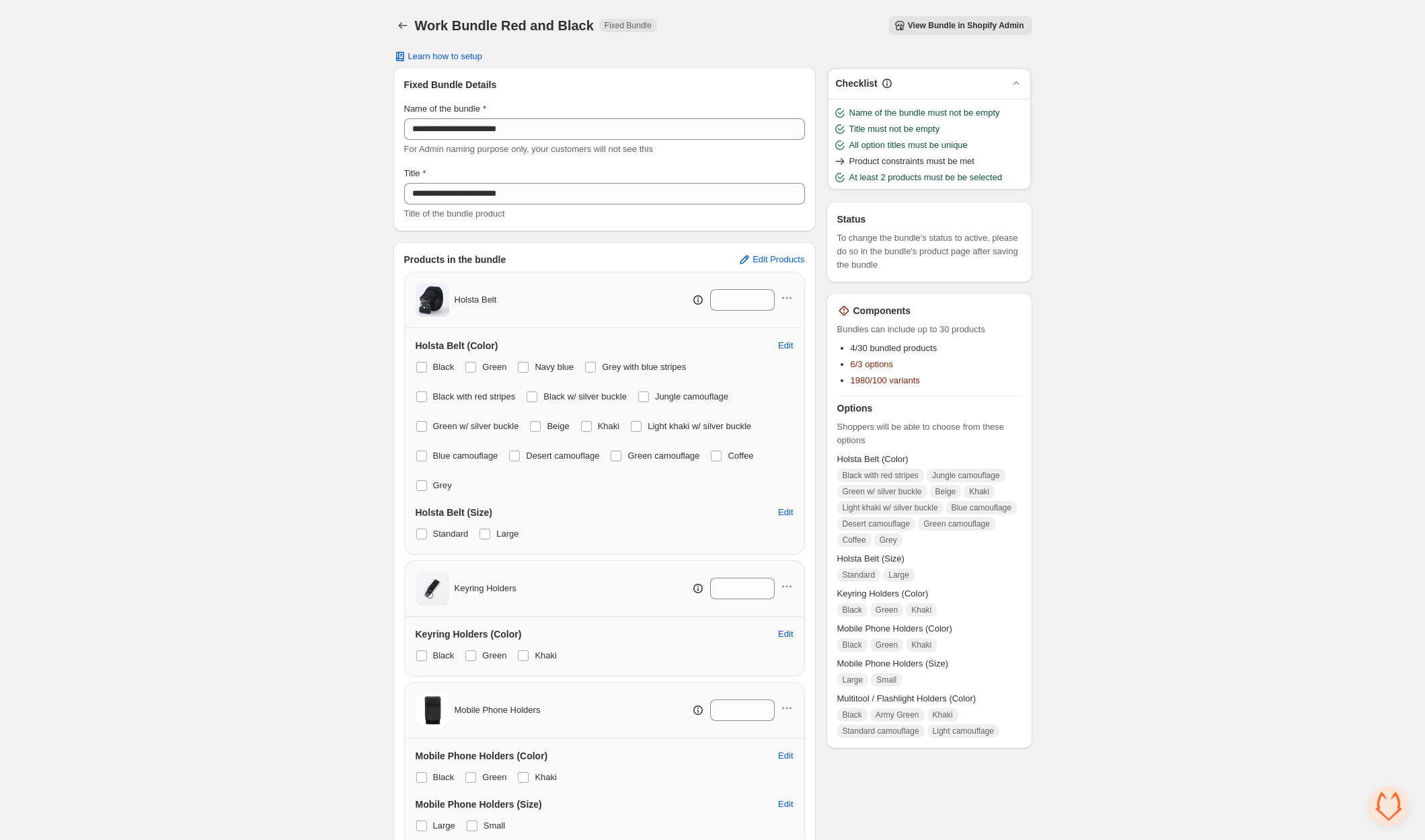
click at [664, 393] on label "Jungle camouflage" at bounding box center [683, 397] width 91 height 19
click at [489, 427] on span "Green w/ silver buckle" at bounding box center [476, 426] width 86 height 10
drag, startPoint x: 422, startPoint y: 423, endPoint x: 431, endPoint y: 423, distance: 9.0
click at [431, 423] on label "Green w/ silver buckle" at bounding box center [467, 426] width 104 height 19
click at [541, 425] on span at bounding box center [535, 426] width 11 height 11
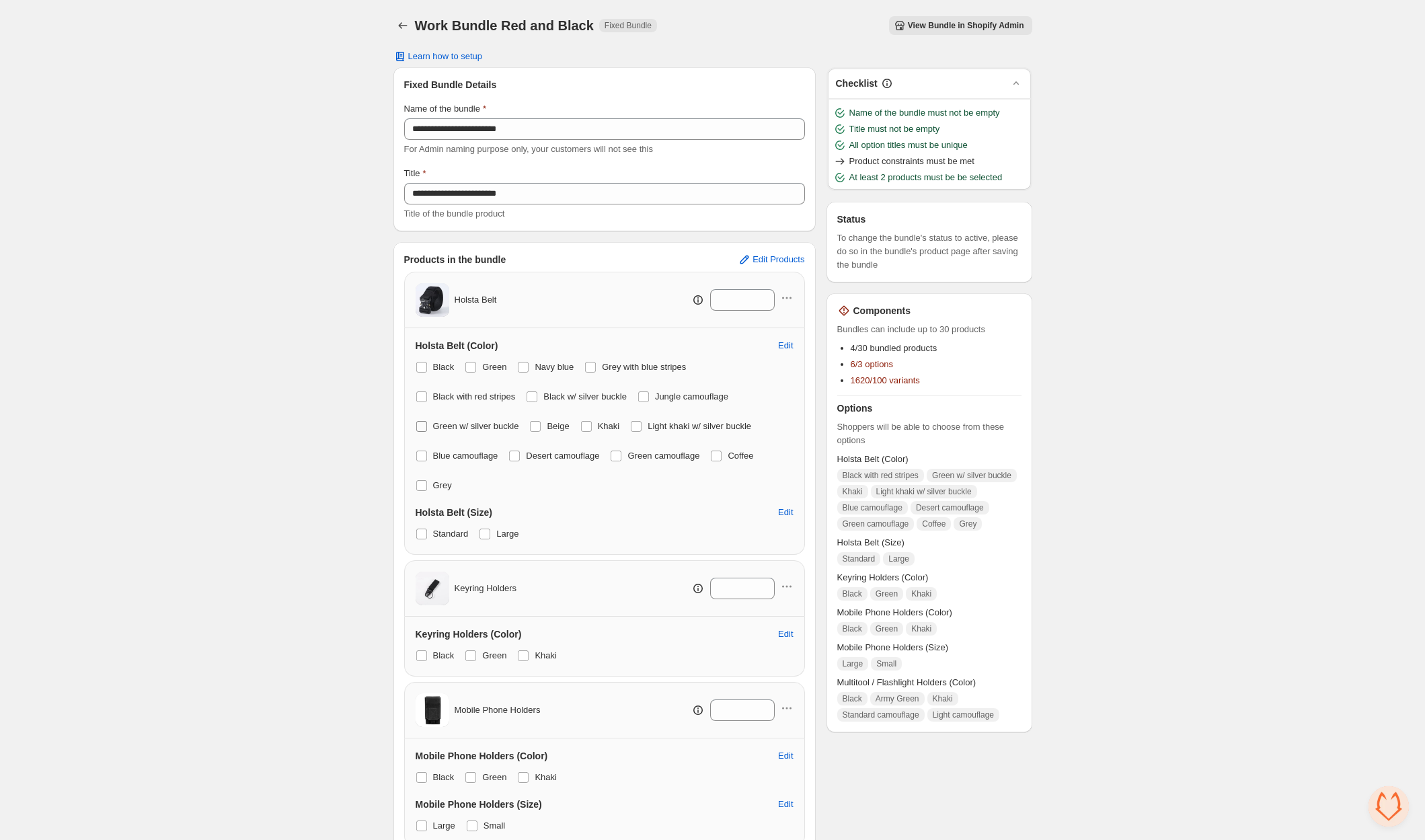
drag, startPoint x: 420, startPoint y: 424, endPoint x: 454, endPoint y: 422, distance: 34.1
click at [423, 424] on span at bounding box center [421, 426] width 11 height 11
drag, startPoint x: 593, startPoint y: 425, endPoint x: 633, endPoint y: 429, distance: 40.2
click at [592, 425] on span at bounding box center [586, 426] width 11 height 11
click at [635, 429] on div "Black Green Navy blue Grey with blue stripes Black with red stripes Black w/ si…" at bounding box center [604, 426] width 378 height 137
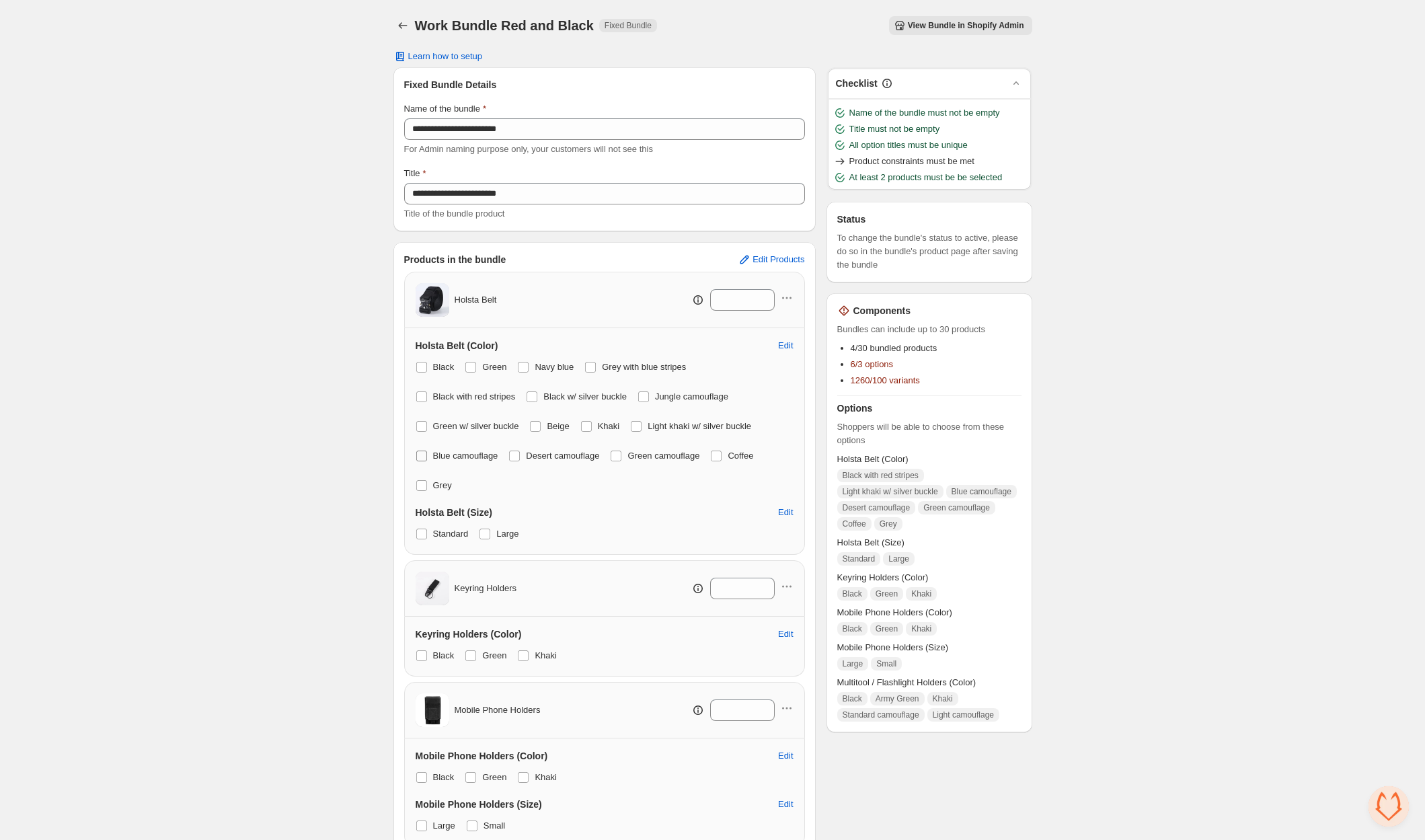
drag, startPoint x: 643, startPoint y: 427, endPoint x: 495, endPoint y: 454, distance: 150.4
click at [642, 427] on span at bounding box center [636, 426] width 11 height 11
drag, startPoint x: 422, startPoint y: 453, endPoint x: 473, endPoint y: 453, distance: 51.0
click at [429, 453] on label "Blue camouflage" at bounding box center [456, 455] width 83 height 19
click at [520, 454] on span at bounding box center [514, 455] width 11 height 11
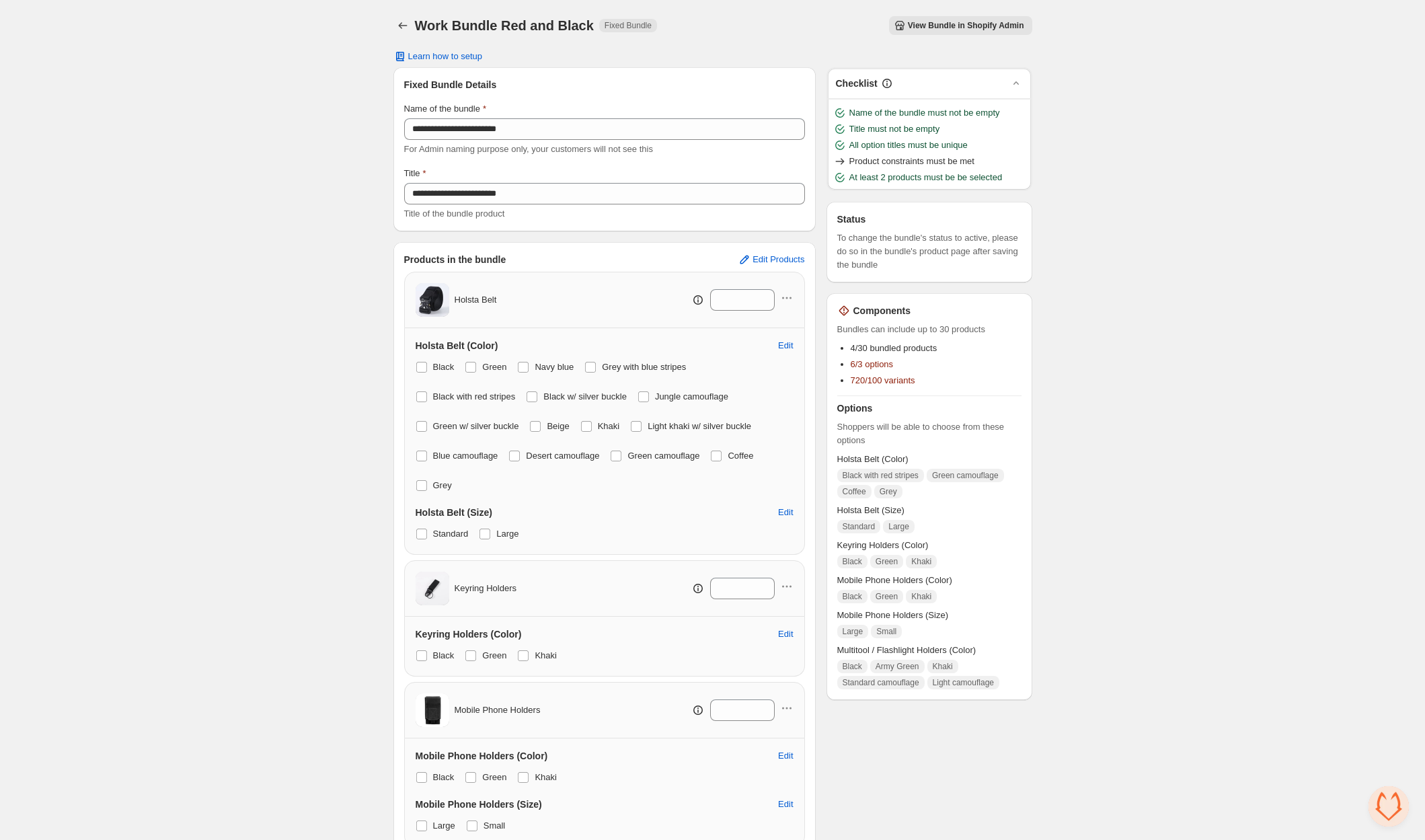
drag, startPoint x: 625, startPoint y: 453, endPoint x: 735, endPoint y: 474, distance: 112.0
click at [621, 453] on span at bounding box center [615, 455] width 11 height 11
drag, startPoint x: 731, startPoint y: 455, endPoint x: 458, endPoint y: 477, distance: 273.9
click at [722, 455] on span at bounding box center [716, 455] width 11 height 11
drag, startPoint x: 422, startPoint y: 484, endPoint x: 409, endPoint y: 476, distance: 15.3
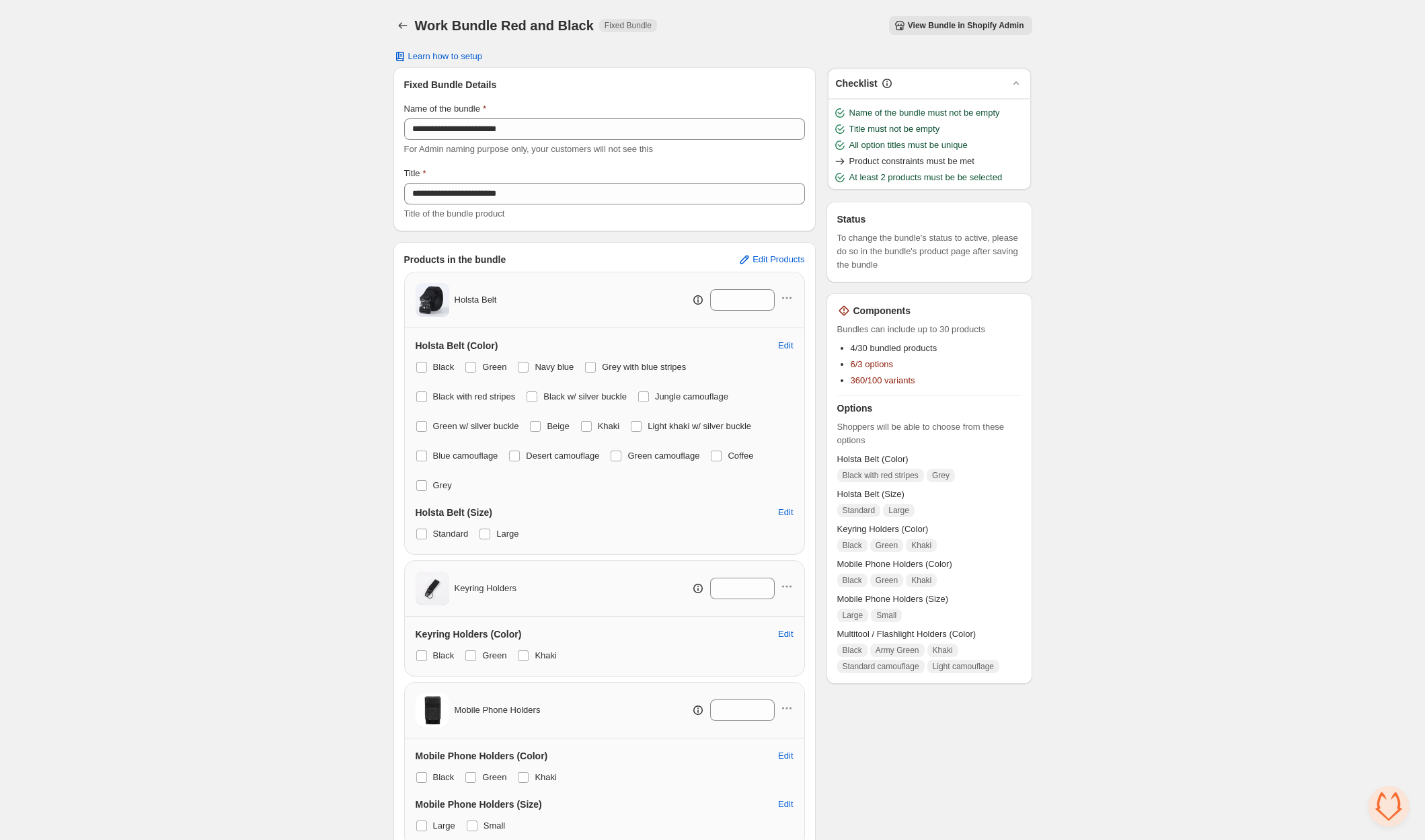
click at [422, 484] on span at bounding box center [421, 485] width 11 height 11
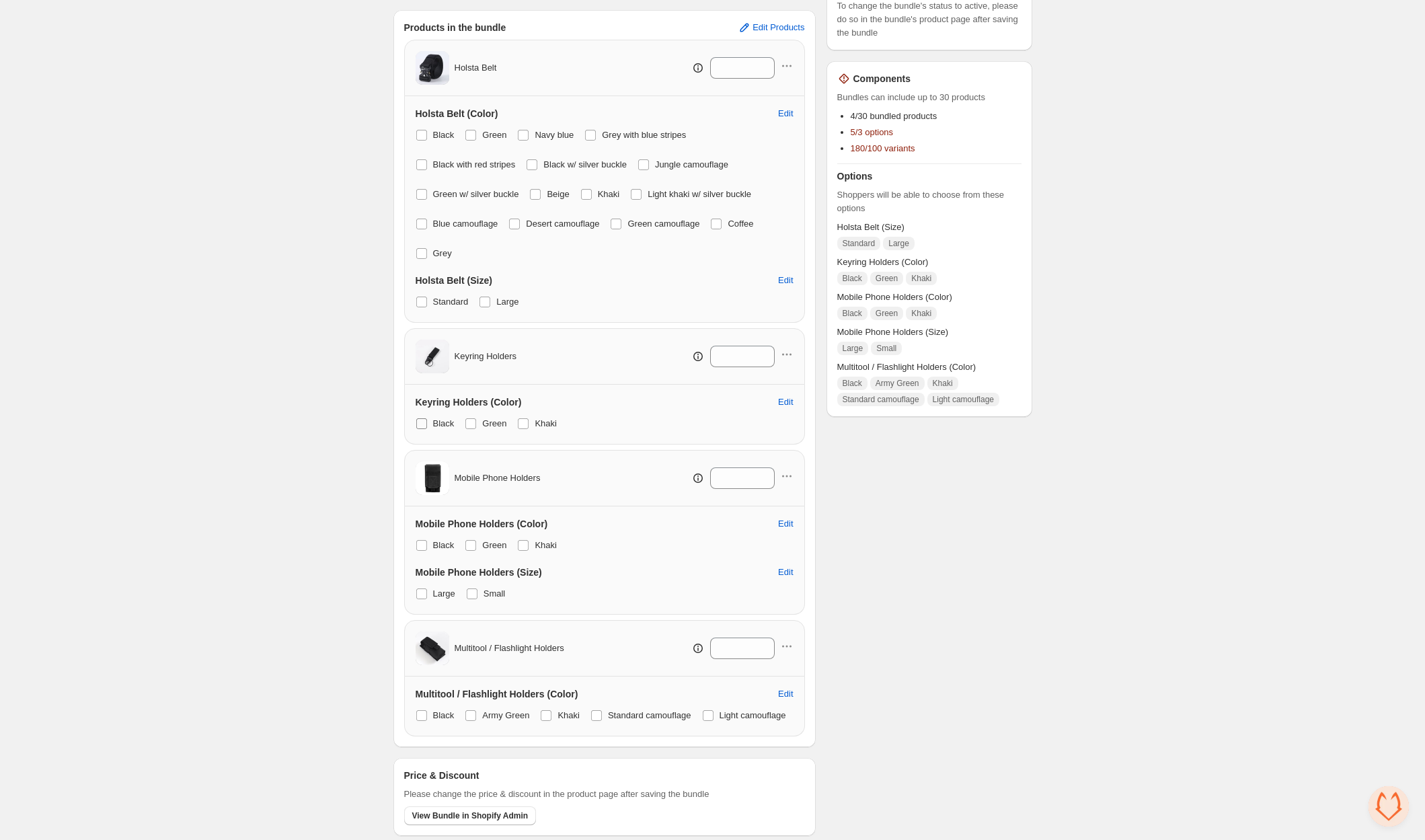
scroll to position [213, 0]
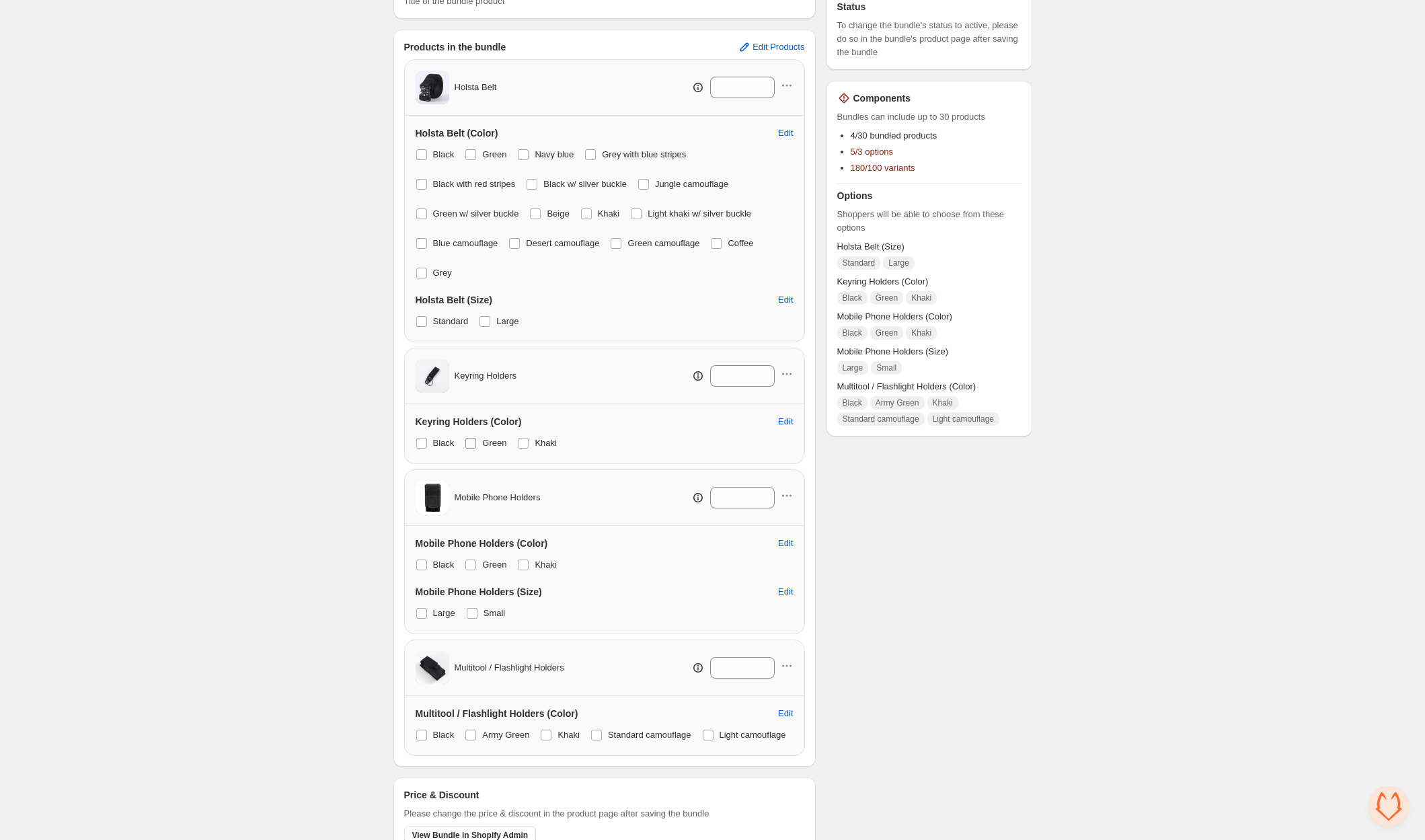
drag, startPoint x: 473, startPoint y: 442, endPoint x: 482, endPoint y: 440, distance: 9.2
click at [474, 442] on span at bounding box center [471, 443] width 11 height 11
click at [531, 440] on label "Khaki" at bounding box center [536, 443] width 40 height 19
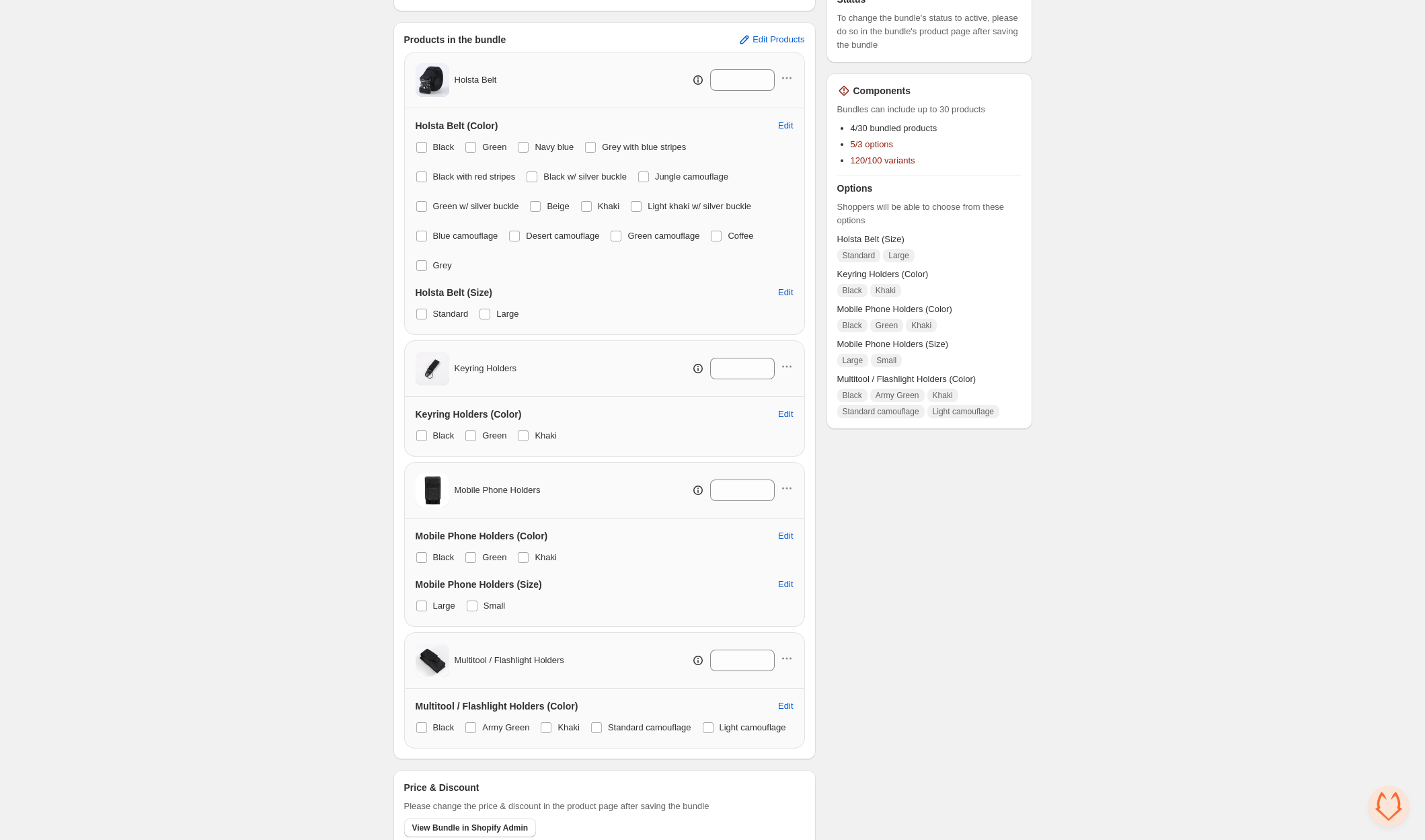
drag, startPoint x: 527, startPoint y: 439, endPoint x: 520, endPoint y: 449, distance: 12.2
click at [527, 440] on span at bounding box center [523, 436] width 11 height 11
drag, startPoint x: 472, startPoint y: 558, endPoint x: 498, endPoint y: 552, distance: 26.7
click at [474, 557] on span at bounding box center [471, 555] width 11 height 11
drag, startPoint x: 526, startPoint y: 551, endPoint x: 504, endPoint y: 551, distance: 22.0
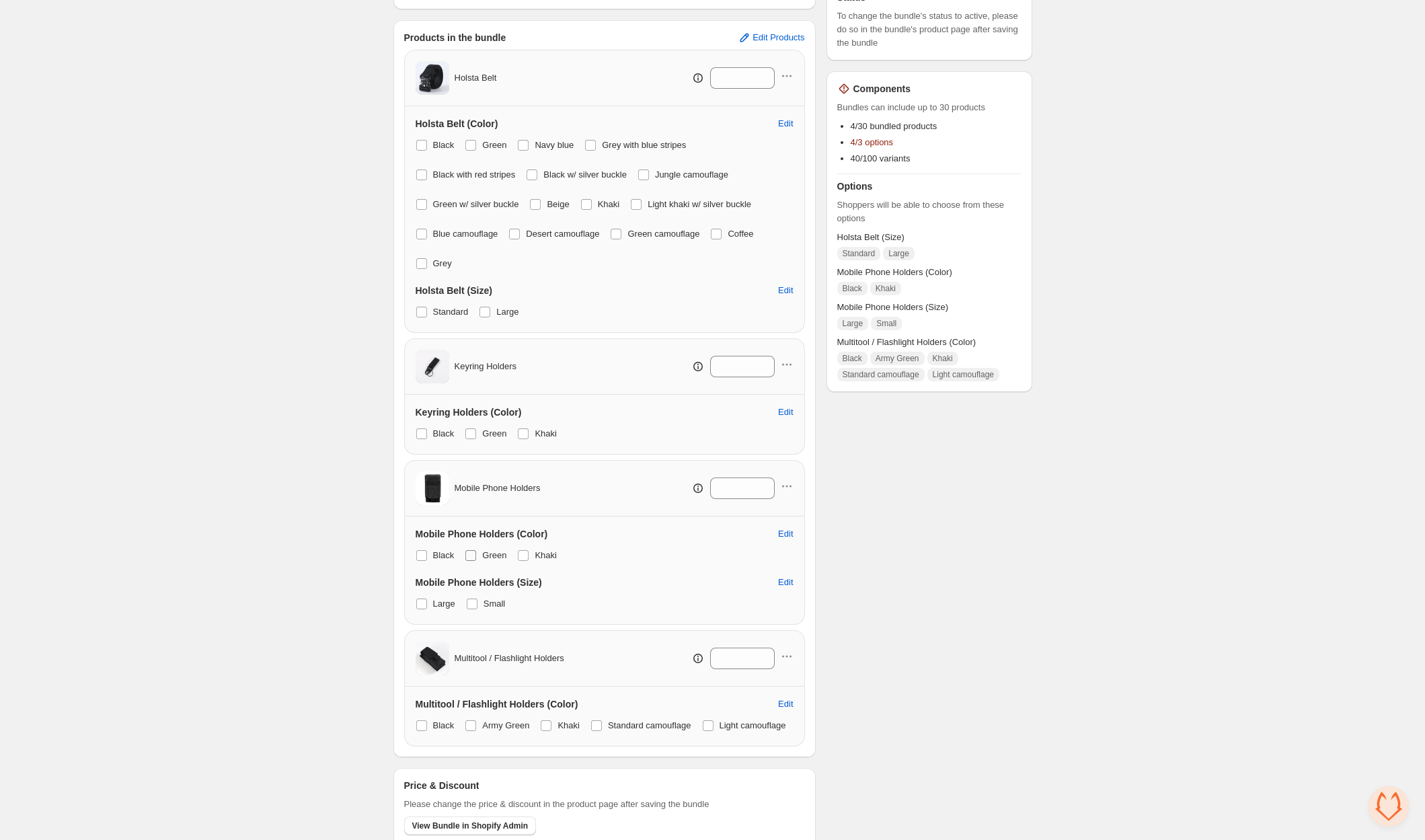
click at [525, 551] on span at bounding box center [523, 555] width 11 height 11
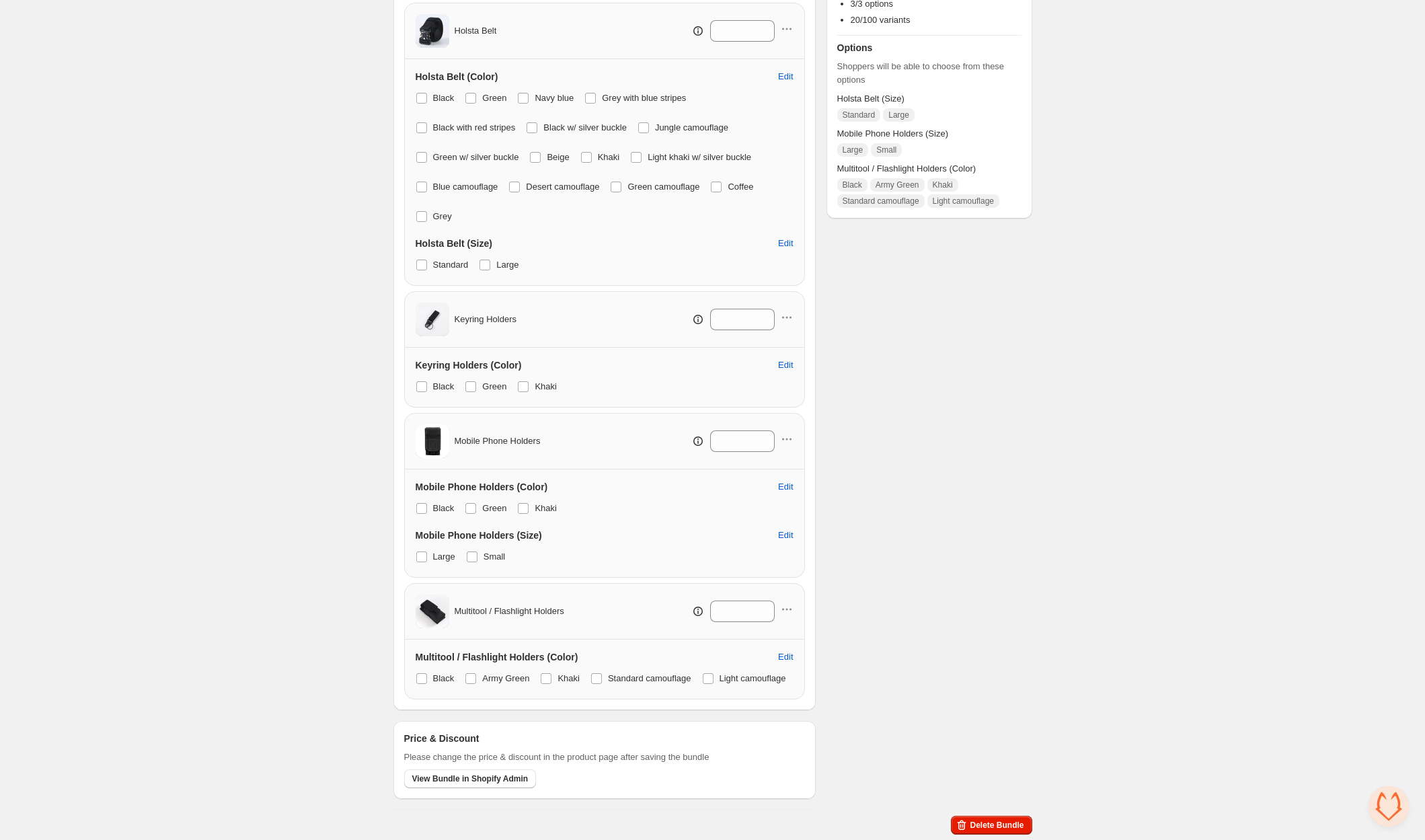
scroll to position [296, 0]
click at [475, 673] on span at bounding box center [471, 678] width 11 height 11
drag, startPoint x: 548, startPoint y: 648, endPoint x: 592, endPoint y: 645, distance: 44.1
click at [549, 673] on span at bounding box center [546, 678] width 11 height 11
drag, startPoint x: 607, startPoint y: 645, endPoint x: 587, endPoint y: 650, distance: 20.6
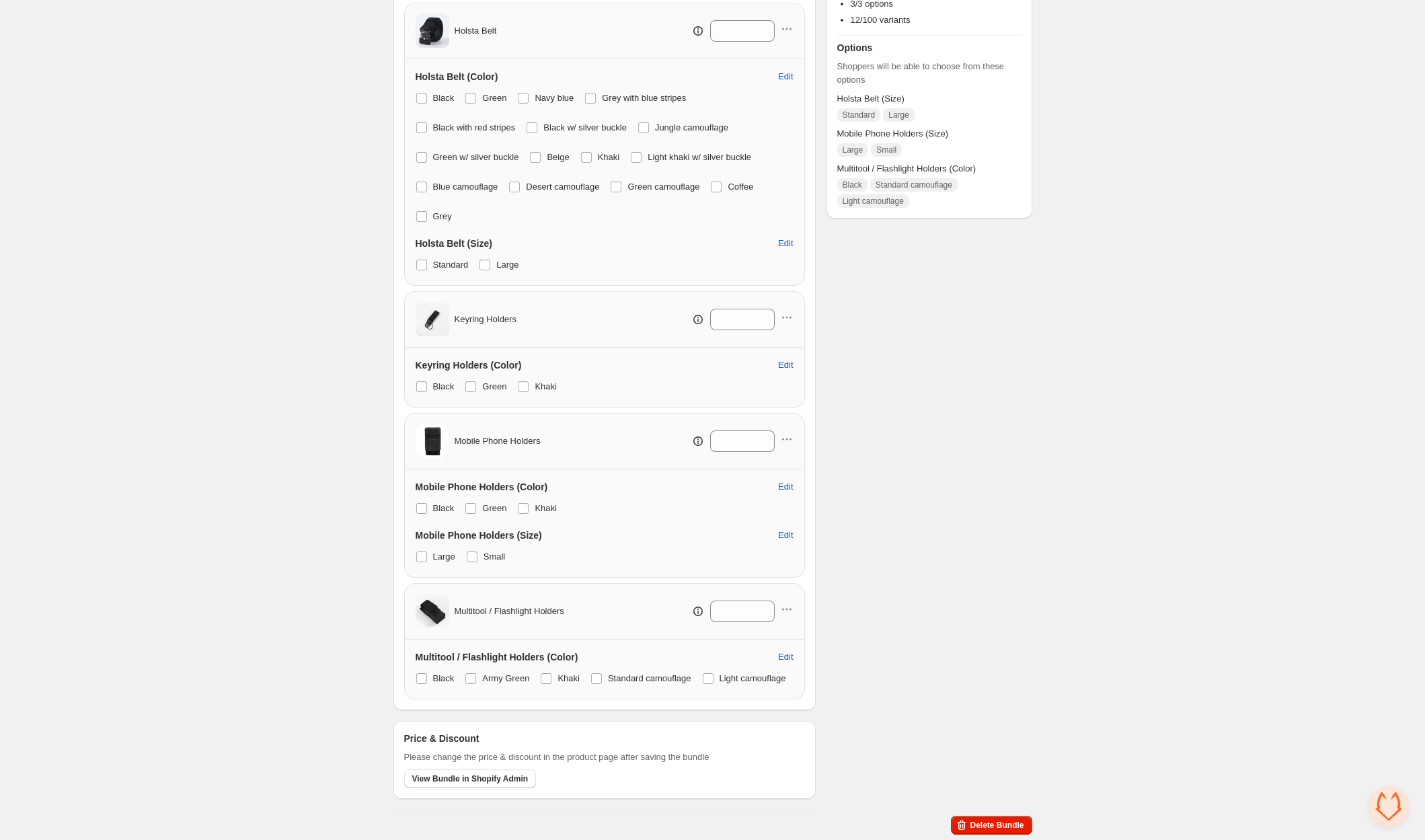
click at [607, 669] on label "Standard camouflage" at bounding box center [640, 678] width 100 height 19
drag, startPoint x: 426, startPoint y: 679, endPoint x: 517, endPoint y: 670, distance: 91.4
click at [702, 679] on span at bounding box center [708, 678] width 12 height 12
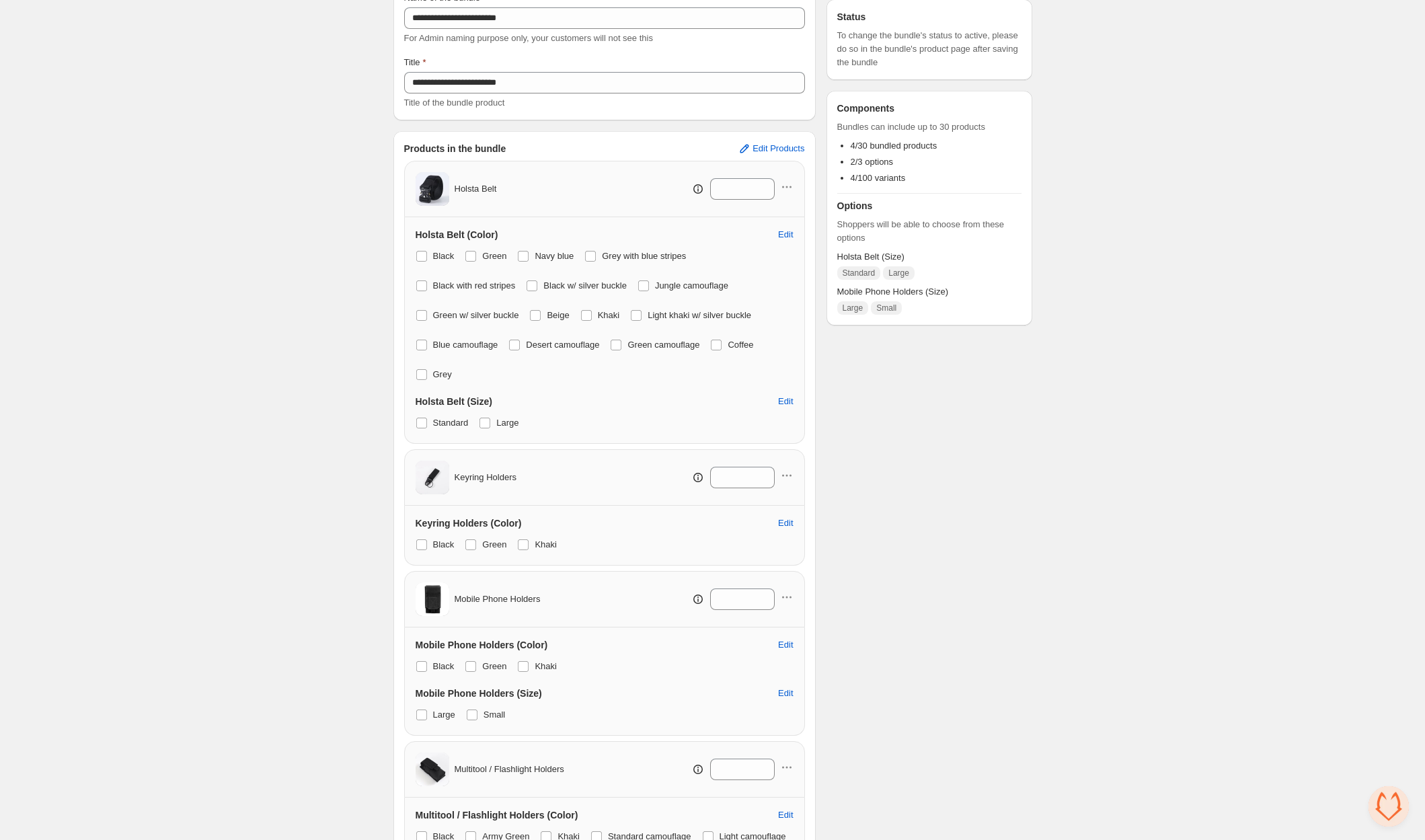
scroll to position [0, 0]
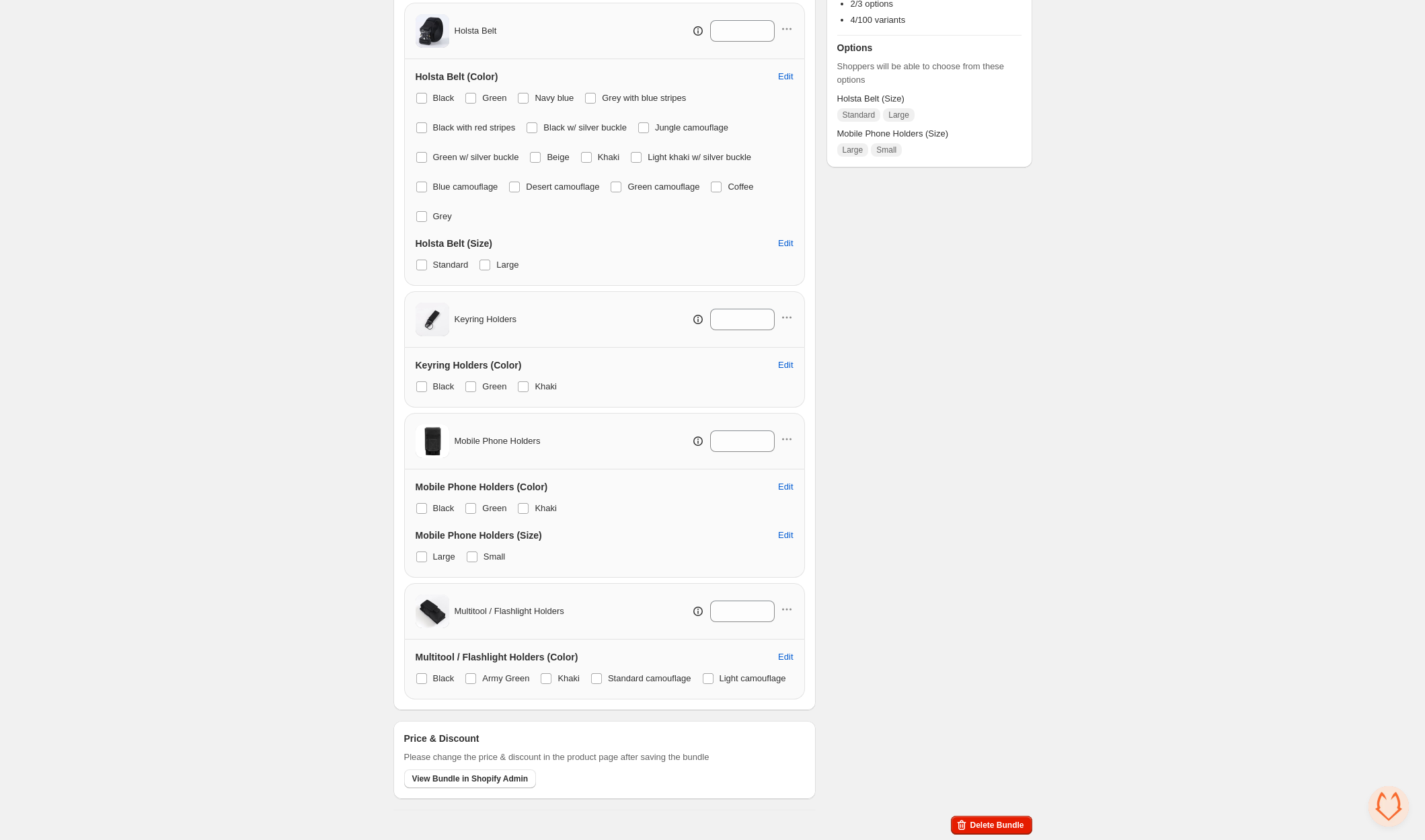
drag, startPoint x: 907, startPoint y: 358, endPoint x: 835, endPoint y: 301, distance: 91.8
click at [907, 358] on div "Checklist Status To change the bundle's status to active, please do so in the b…" at bounding box center [930, 304] width 206 height 1012
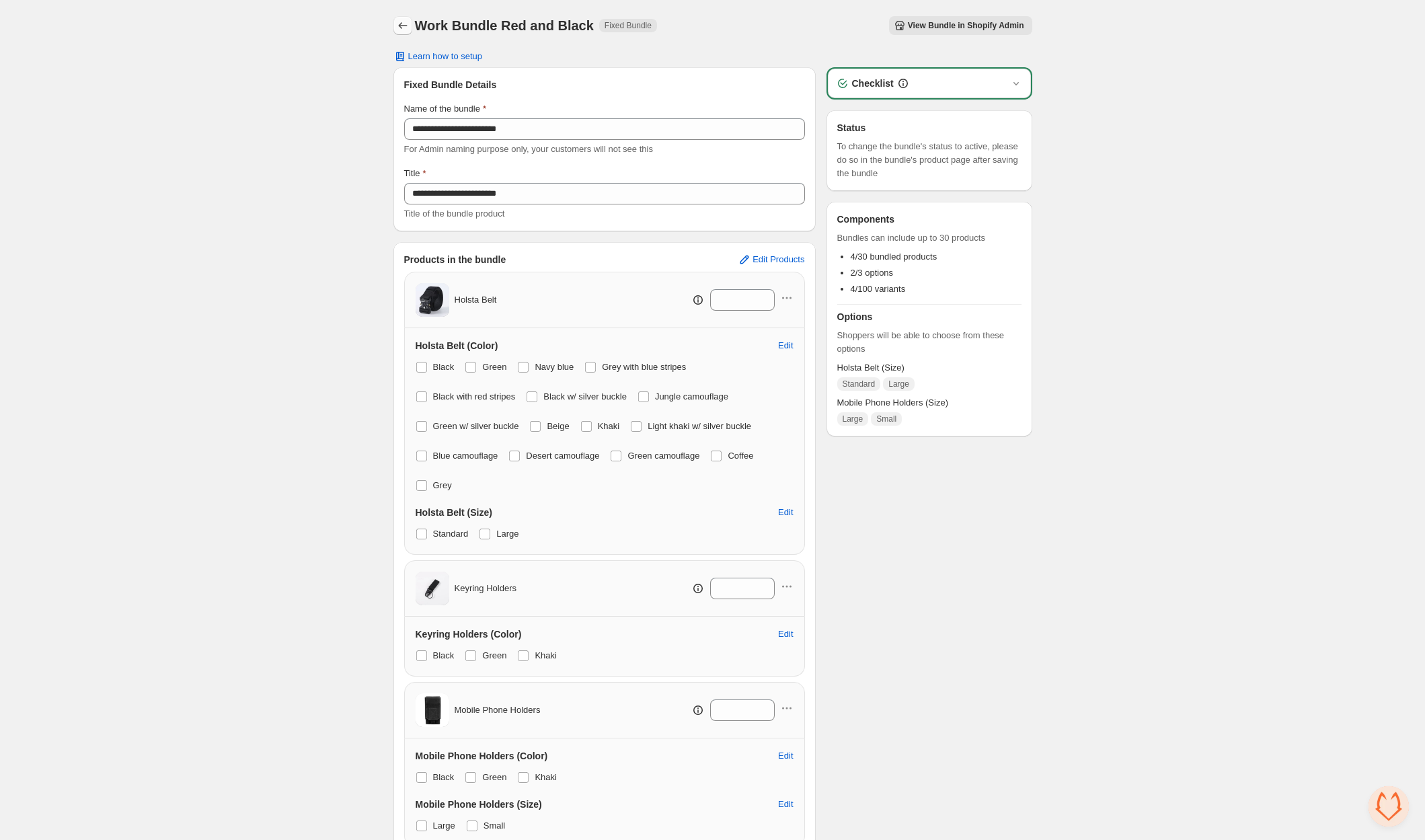
click at [401, 24] on icon "Back" at bounding box center [403, 26] width 14 height 14
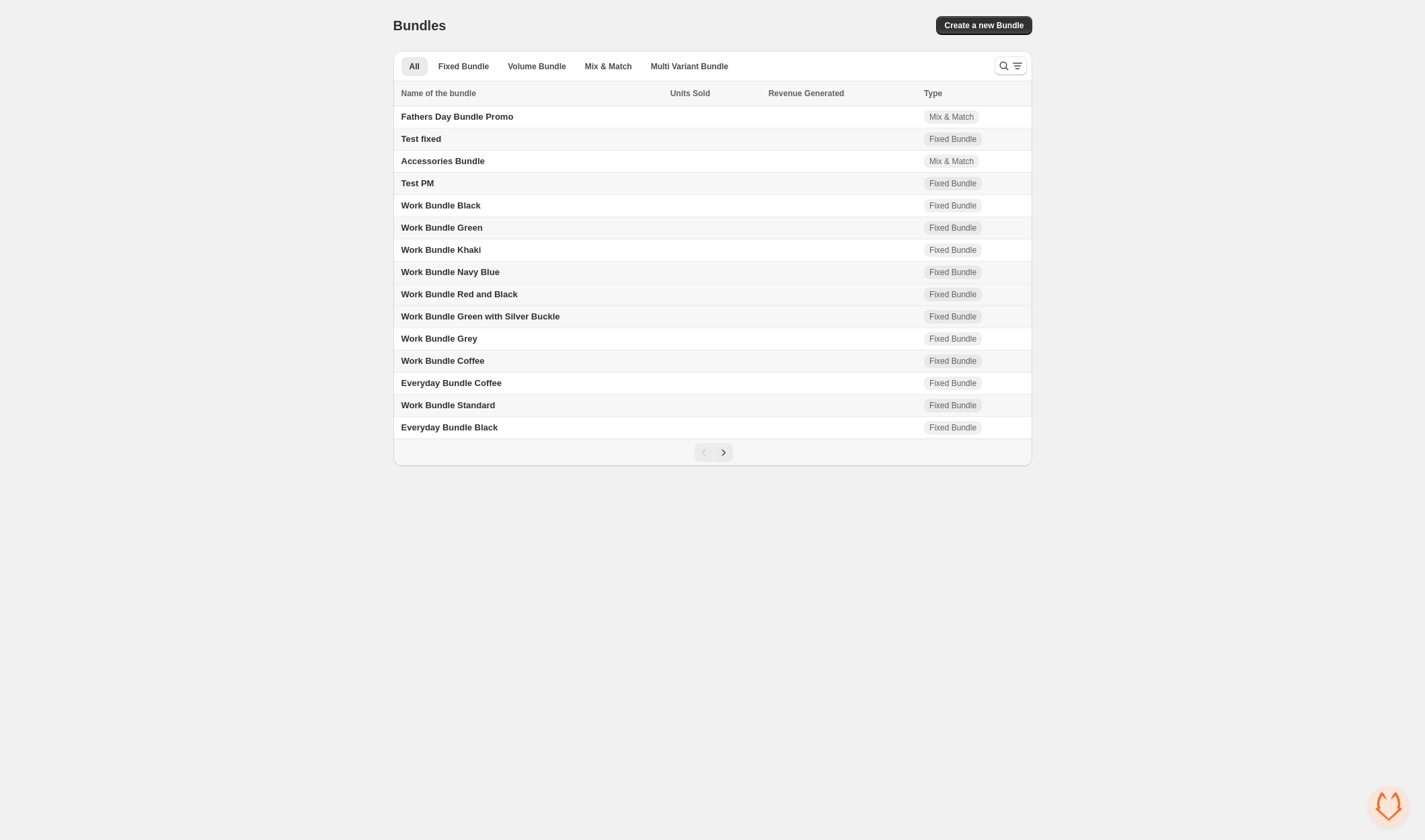
click at [510, 290] on span "Work Bundle Red and Black" at bounding box center [460, 294] width 117 height 10
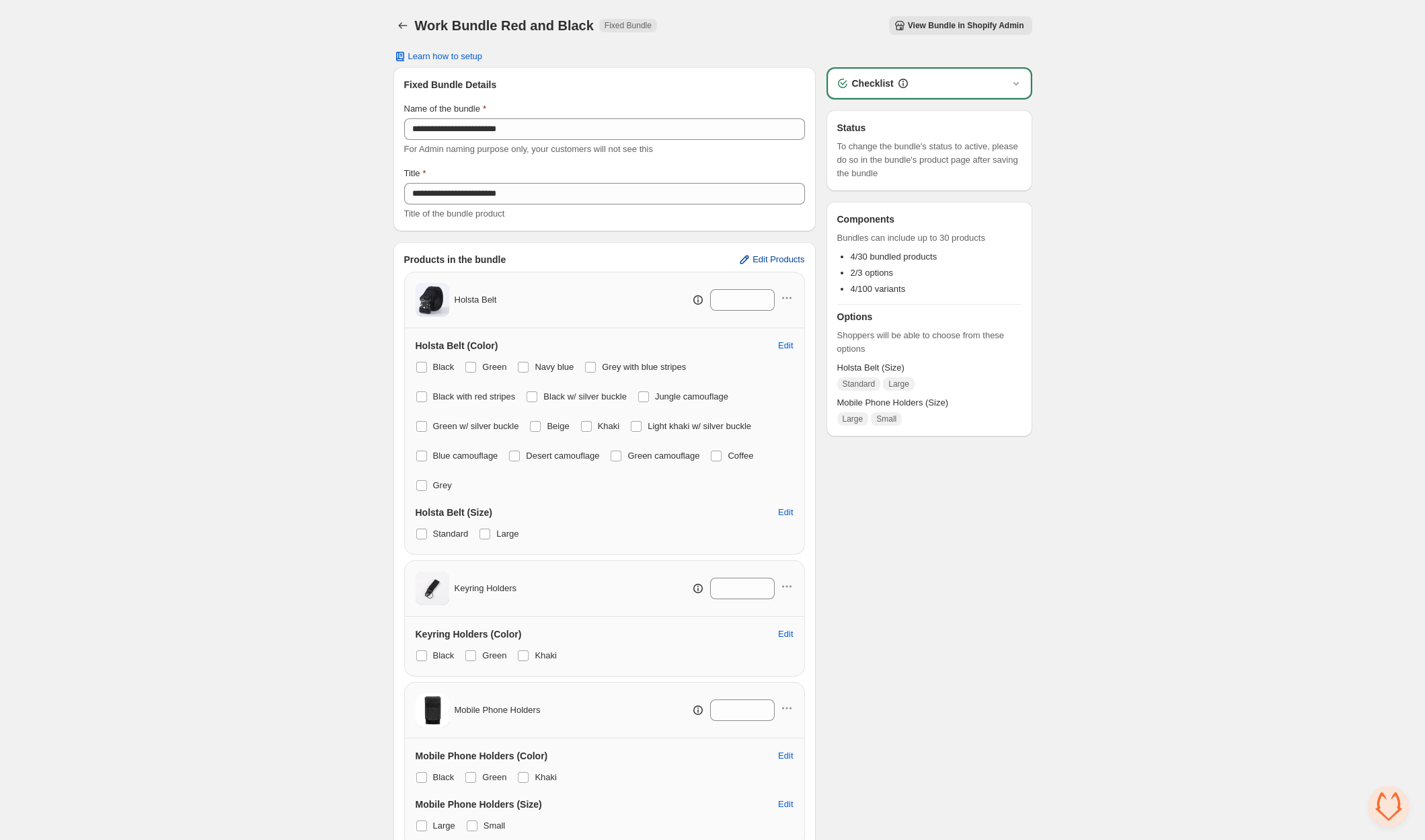
click at [781, 260] on span "Edit Products" at bounding box center [778, 260] width 52 height 11
click at [395, 20] on button "Back" at bounding box center [403, 26] width 19 height 19
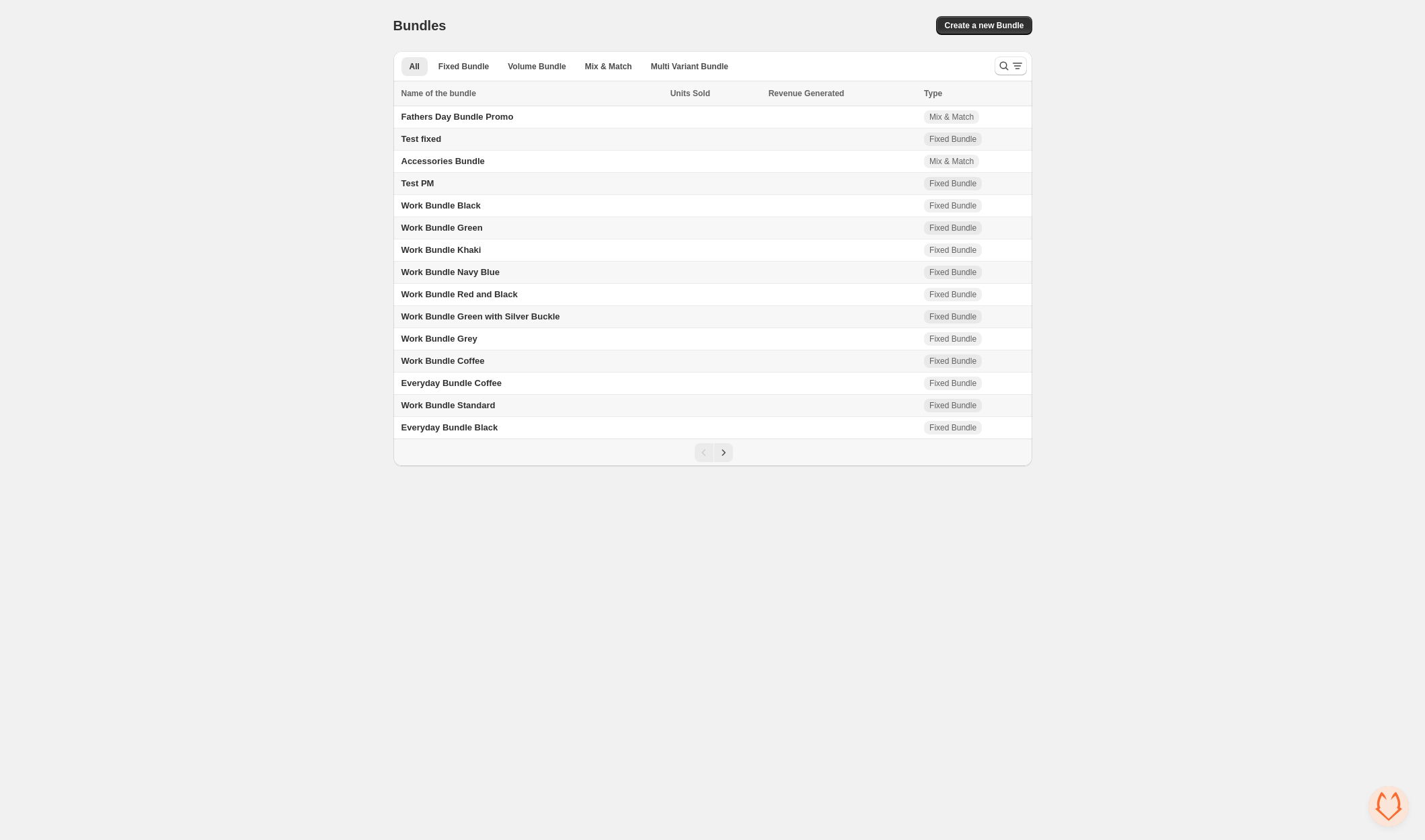
click at [507, 267] on td "Work Bundle Navy Blue" at bounding box center [529, 272] width 273 height 22
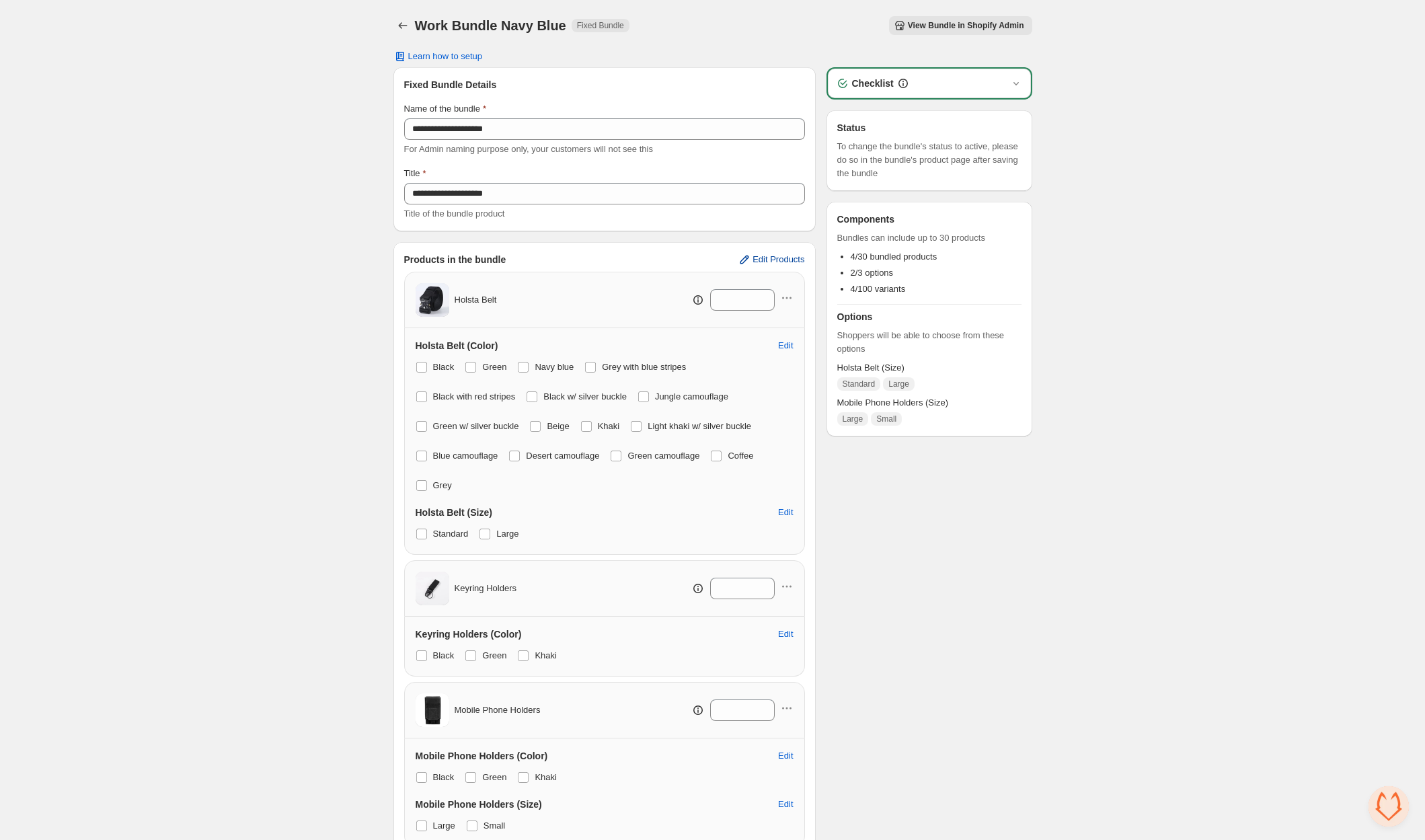
click at [779, 264] on span "Edit Products" at bounding box center [778, 260] width 52 height 11
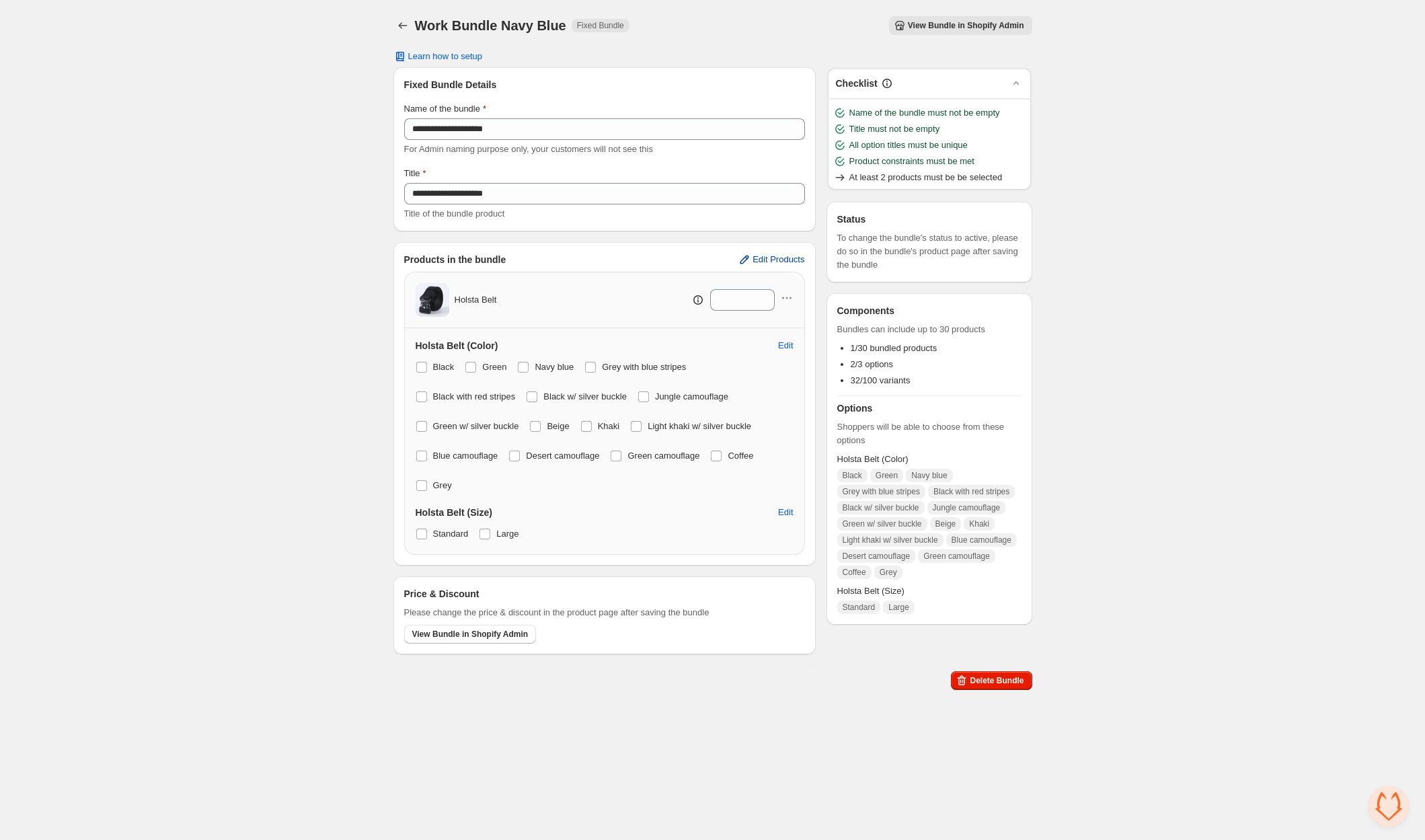
click at [792, 258] on span "Edit Products" at bounding box center [778, 260] width 52 height 11
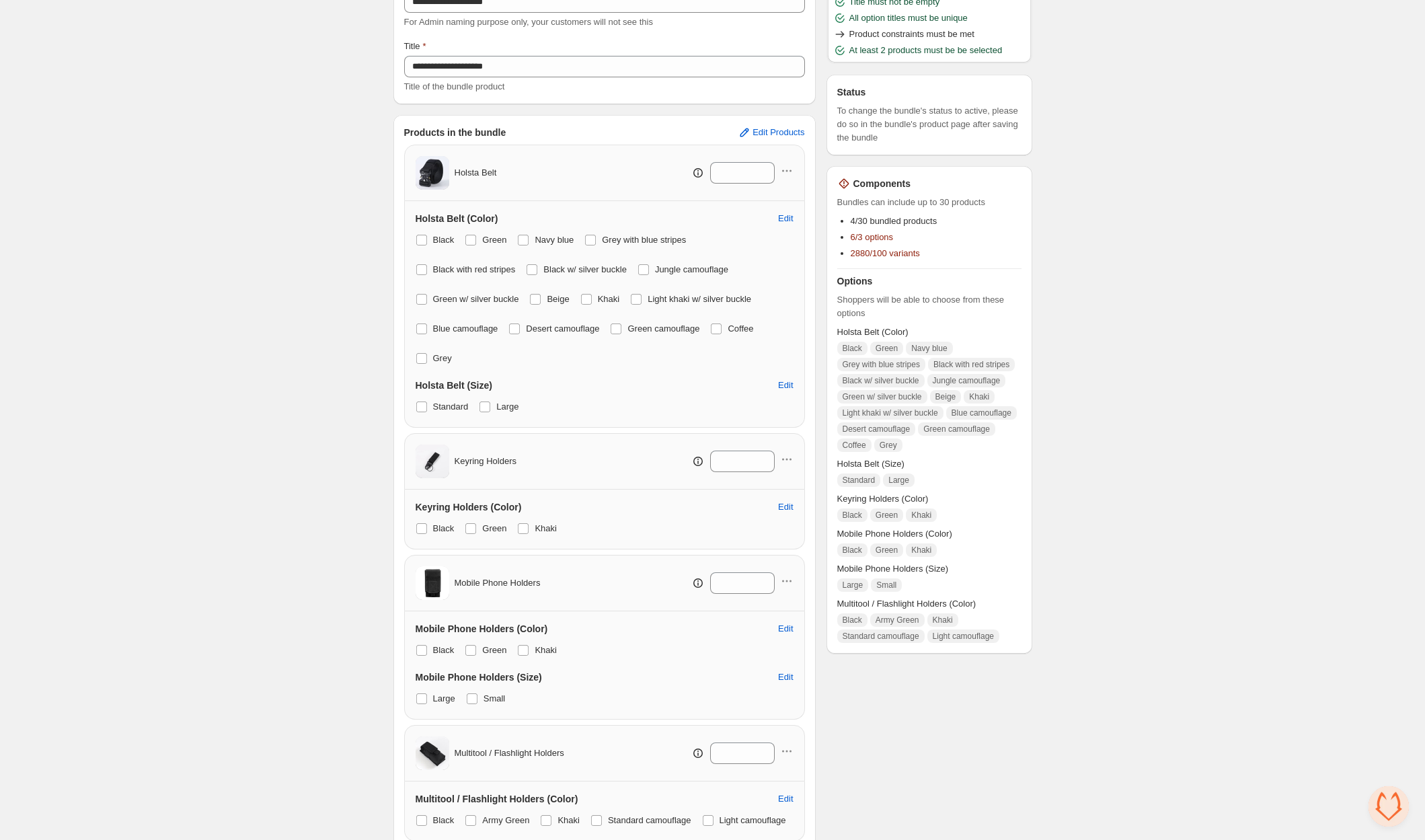
scroll to position [138, 0]
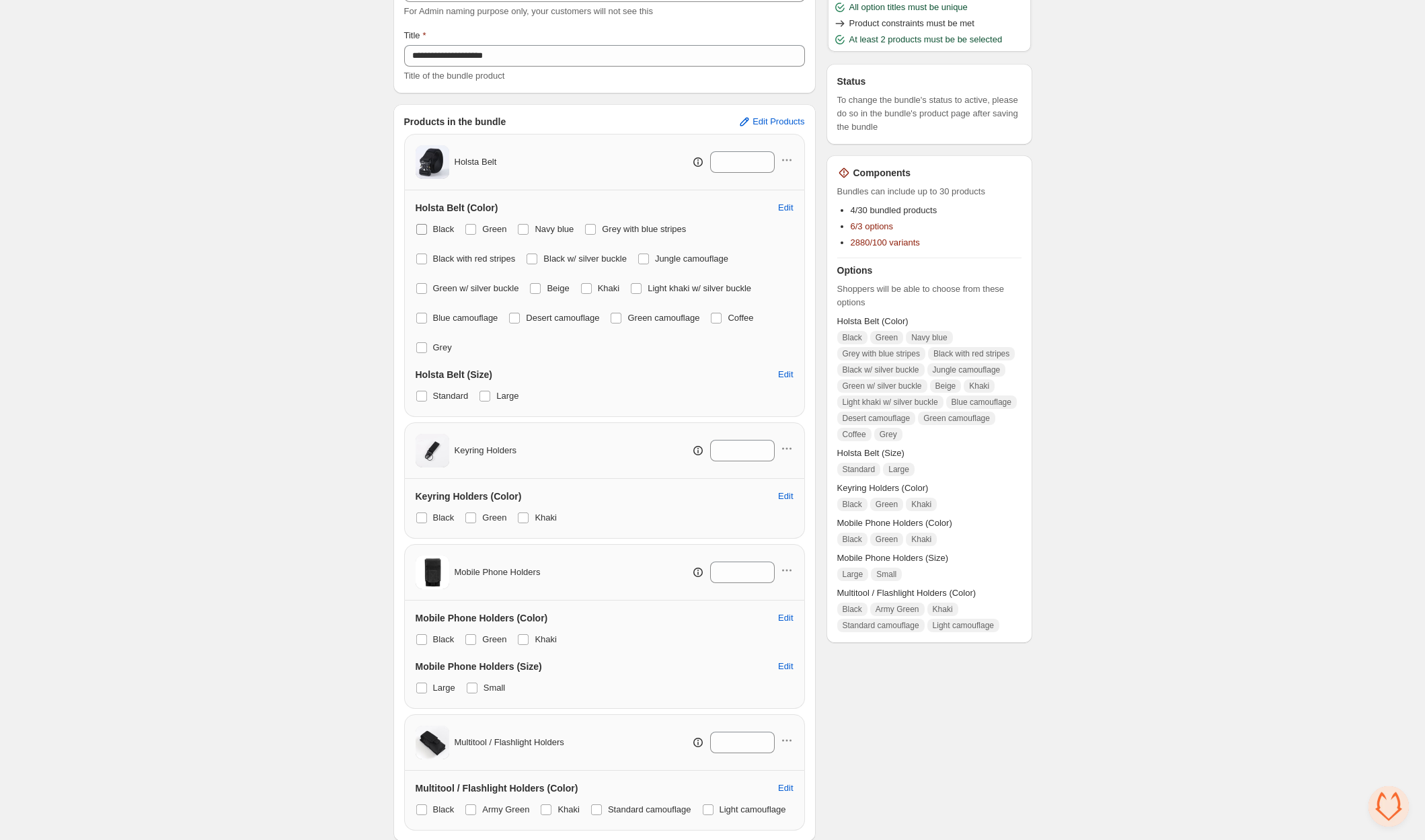
click at [421, 226] on span at bounding box center [421, 229] width 11 height 11
click at [461, 227] on div "Black Green Navy blue Grey with blue stripes Black with red stripes Black w/ si…" at bounding box center [604, 288] width 378 height 137
drag, startPoint x: 483, startPoint y: 230, endPoint x: 497, endPoint y: 228, distance: 14.1
click at [484, 230] on label "Green" at bounding box center [485, 229] width 42 height 19
click at [621, 224] on span "Grey with blue stripes" at bounding box center [644, 229] width 84 height 10
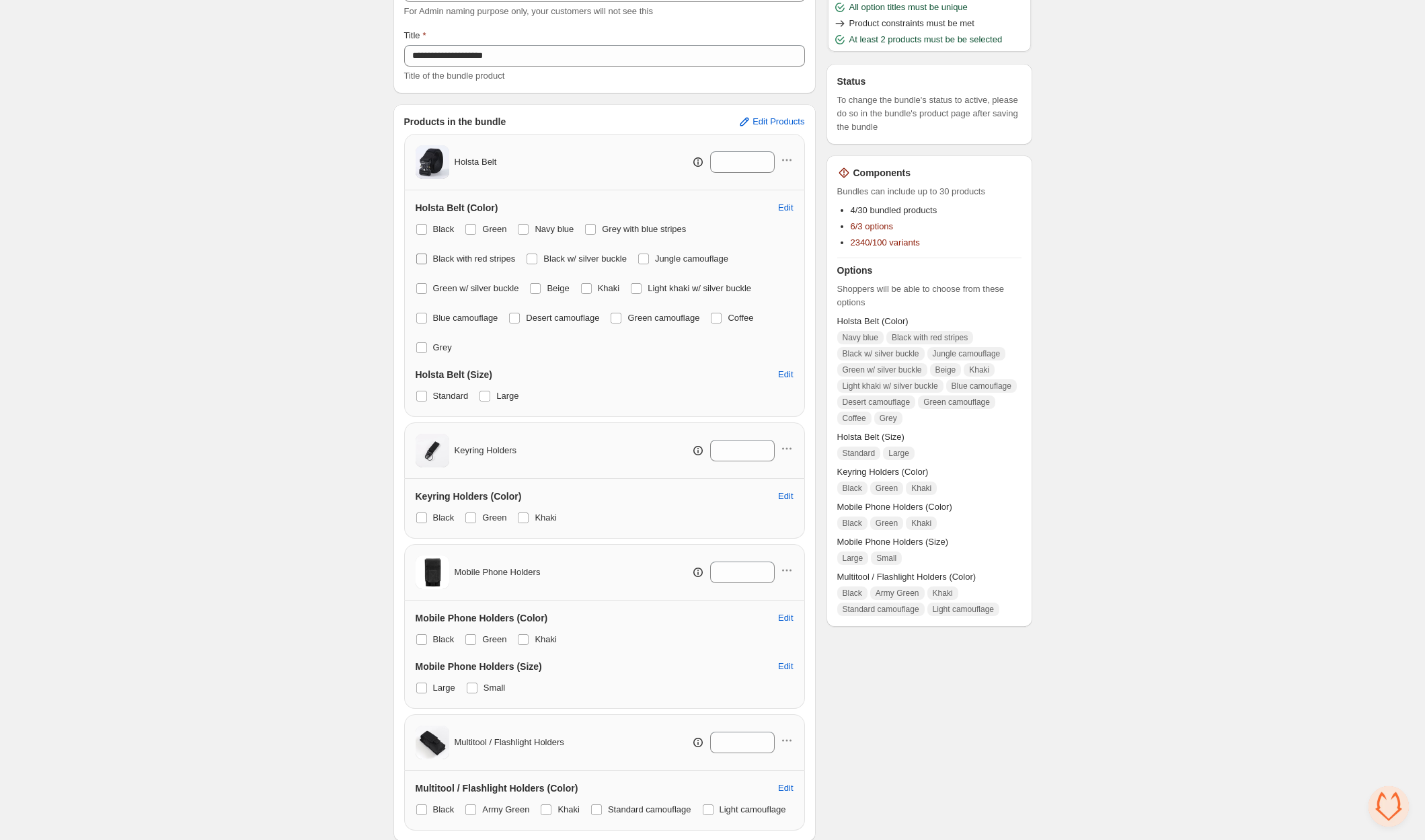
drag, startPoint x: 444, startPoint y: 253, endPoint x: 517, endPoint y: 255, distance: 73.0
click at [444, 254] on span "Black with red stripes" at bounding box center [474, 259] width 83 height 10
click at [571, 260] on span "Black w/ silver buckle" at bounding box center [585, 259] width 83 height 10
click at [665, 258] on label "Jungle camouflage" at bounding box center [683, 259] width 91 height 19
drag, startPoint x: 442, startPoint y: 283, endPoint x: 543, endPoint y: 283, distance: 101.0
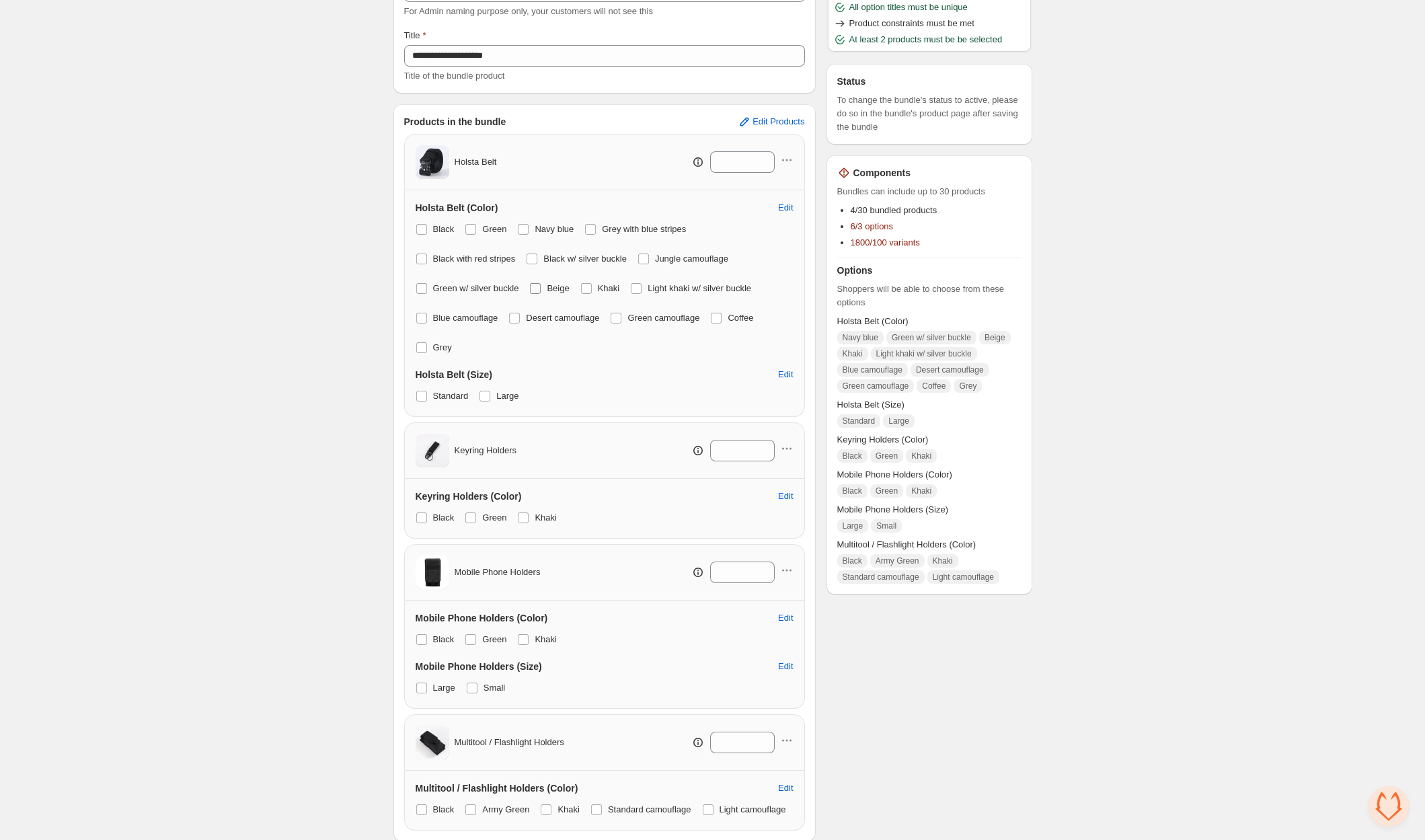
click at [443, 283] on span "Green w/ silver buckle" at bounding box center [476, 289] width 86 height 10
drag, startPoint x: 562, startPoint y: 284, endPoint x: 585, endPoint y: 285, distance: 23.0
click at [563, 284] on span "Beige" at bounding box center [558, 289] width 22 height 10
click at [654, 289] on span "Light khaki w/ silver buckle" at bounding box center [700, 289] width 104 height 10
drag, startPoint x: 612, startPoint y: 289, endPoint x: 581, endPoint y: 305, distance: 34.9
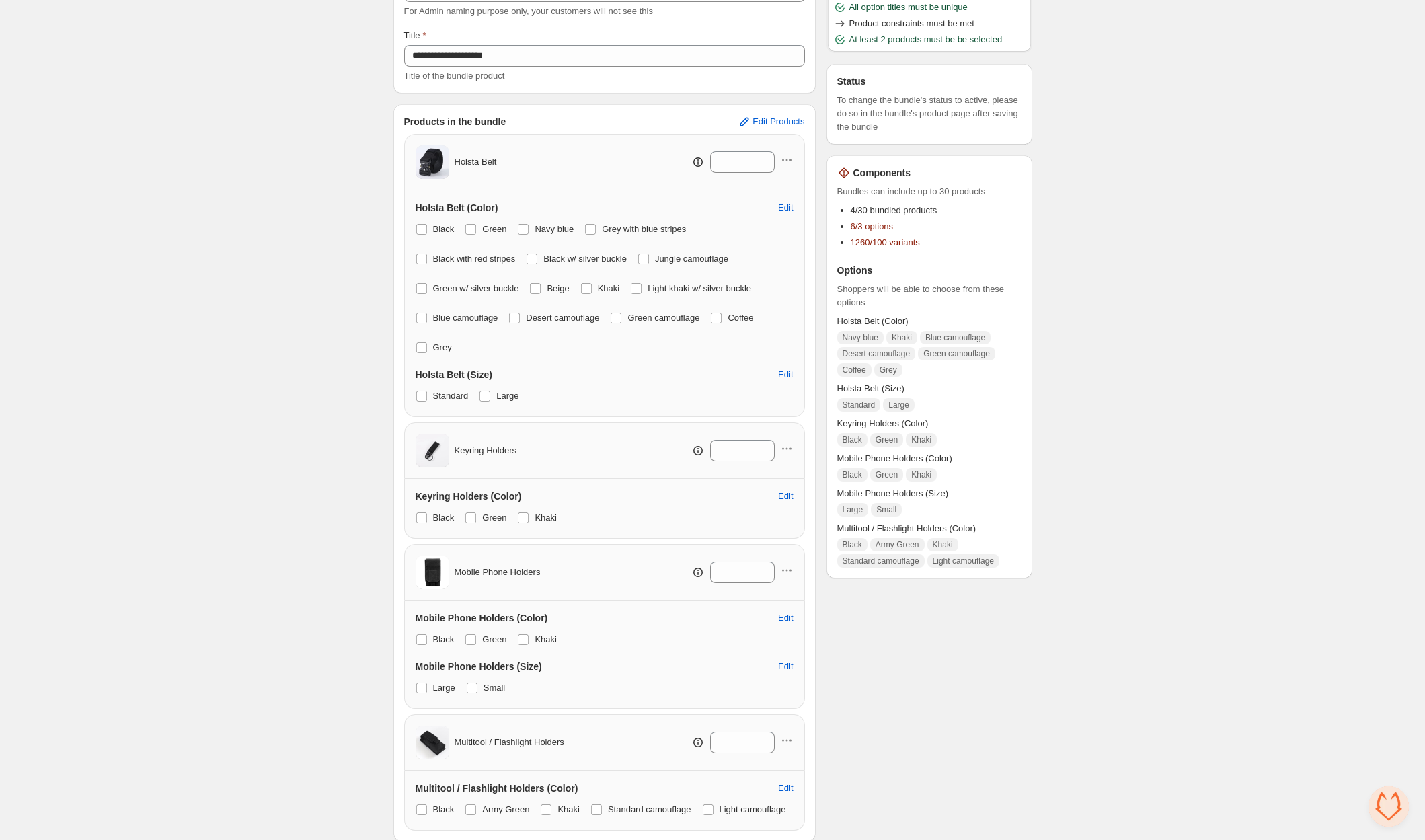
click at [612, 289] on span "Khaki" at bounding box center [609, 289] width 22 height 10
click at [438, 320] on span "Blue camouflage" at bounding box center [466, 317] width 66 height 10
drag, startPoint x: 546, startPoint y: 319, endPoint x: 605, endPoint y: 312, distance: 59.4
click at [546, 319] on span "Desert camouflage" at bounding box center [563, 317] width 73 height 10
click at [644, 313] on span "Green camouflage" at bounding box center [663, 317] width 72 height 10
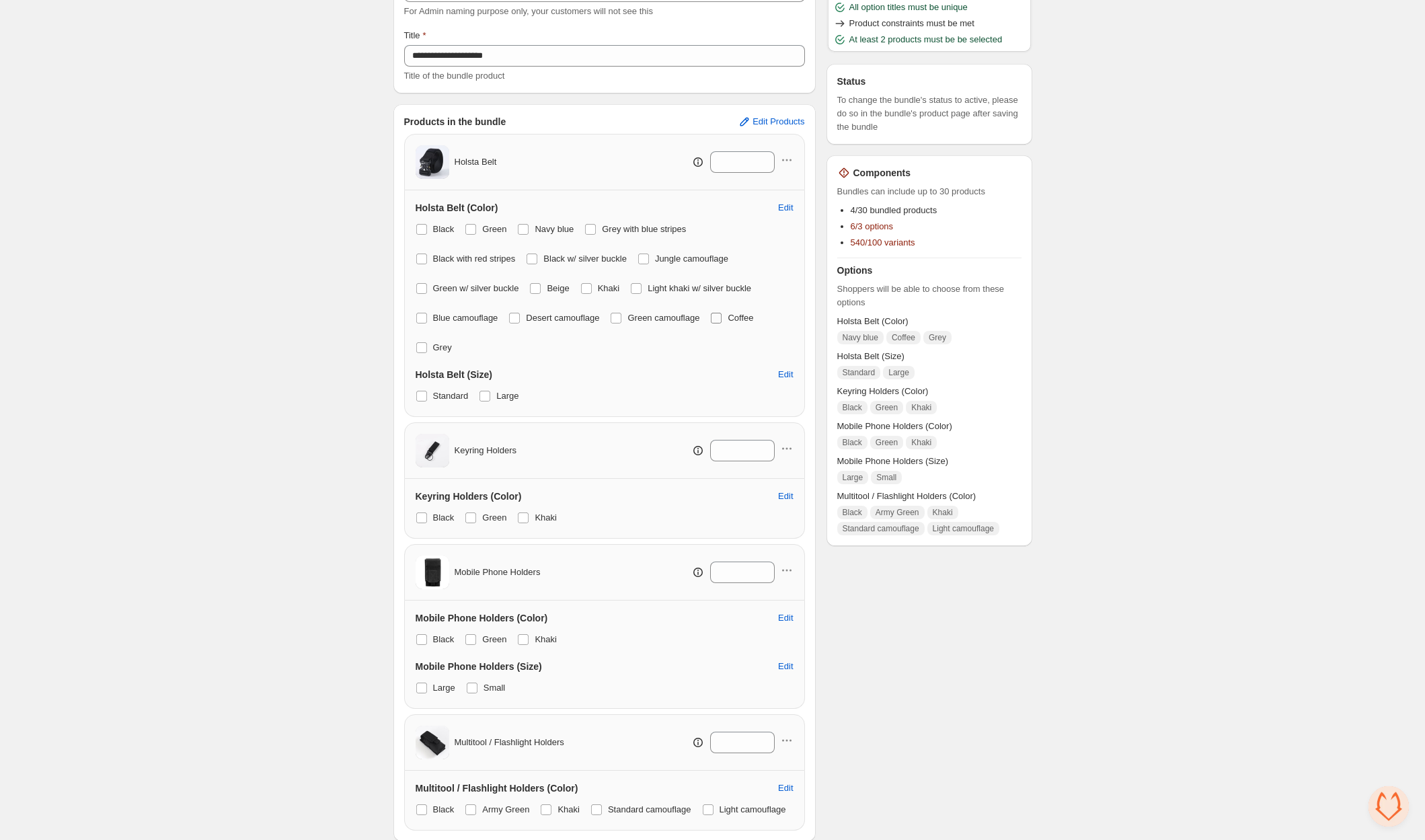
click at [722, 318] on span at bounding box center [716, 317] width 11 height 11
click at [439, 348] on span "Grey" at bounding box center [443, 347] width 19 height 10
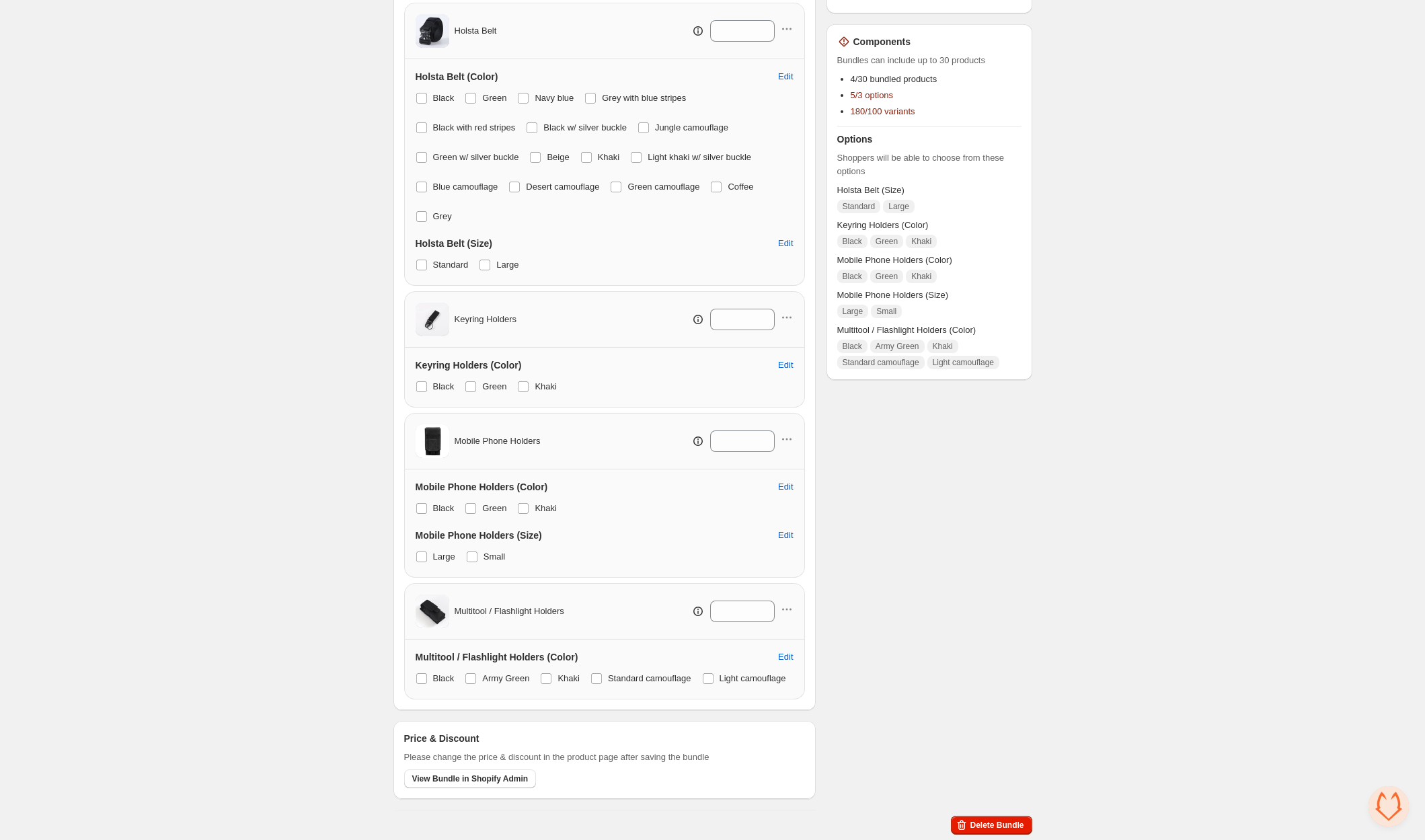
scroll to position [296, 0]
drag, startPoint x: 478, startPoint y: 358, endPoint x: 536, endPoint y: 358, distance: 58.0
click at [478, 377] on label "Green" at bounding box center [485, 386] width 42 height 19
drag, startPoint x: 541, startPoint y: 358, endPoint x: 507, endPoint y: 384, distance: 42.8
click at [541, 381] on span "Khaki" at bounding box center [546, 386] width 22 height 10
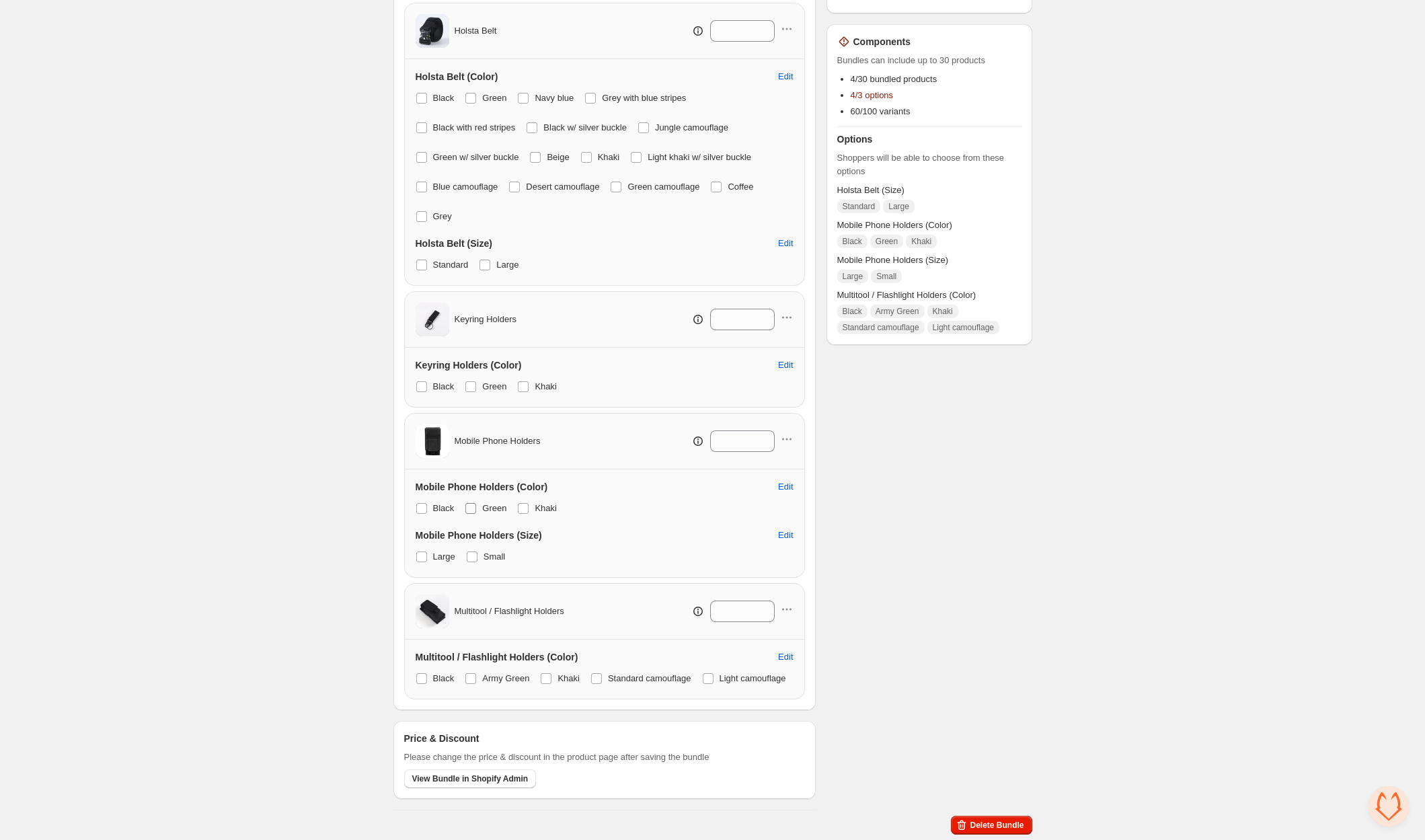
drag, startPoint x: 492, startPoint y: 478, endPoint x: 504, endPoint y: 479, distance: 12.0
click at [504, 503] on span "Green" at bounding box center [494, 508] width 24 height 10
drag, startPoint x: 542, startPoint y: 477, endPoint x: 512, endPoint y: 476, distance: 30.0
click at [542, 503] on span "Khaki" at bounding box center [546, 508] width 22 height 10
drag, startPoint x: 474, startPoint y: 477, endPoint x: 544, endPoint y: 480, distance: 70.1
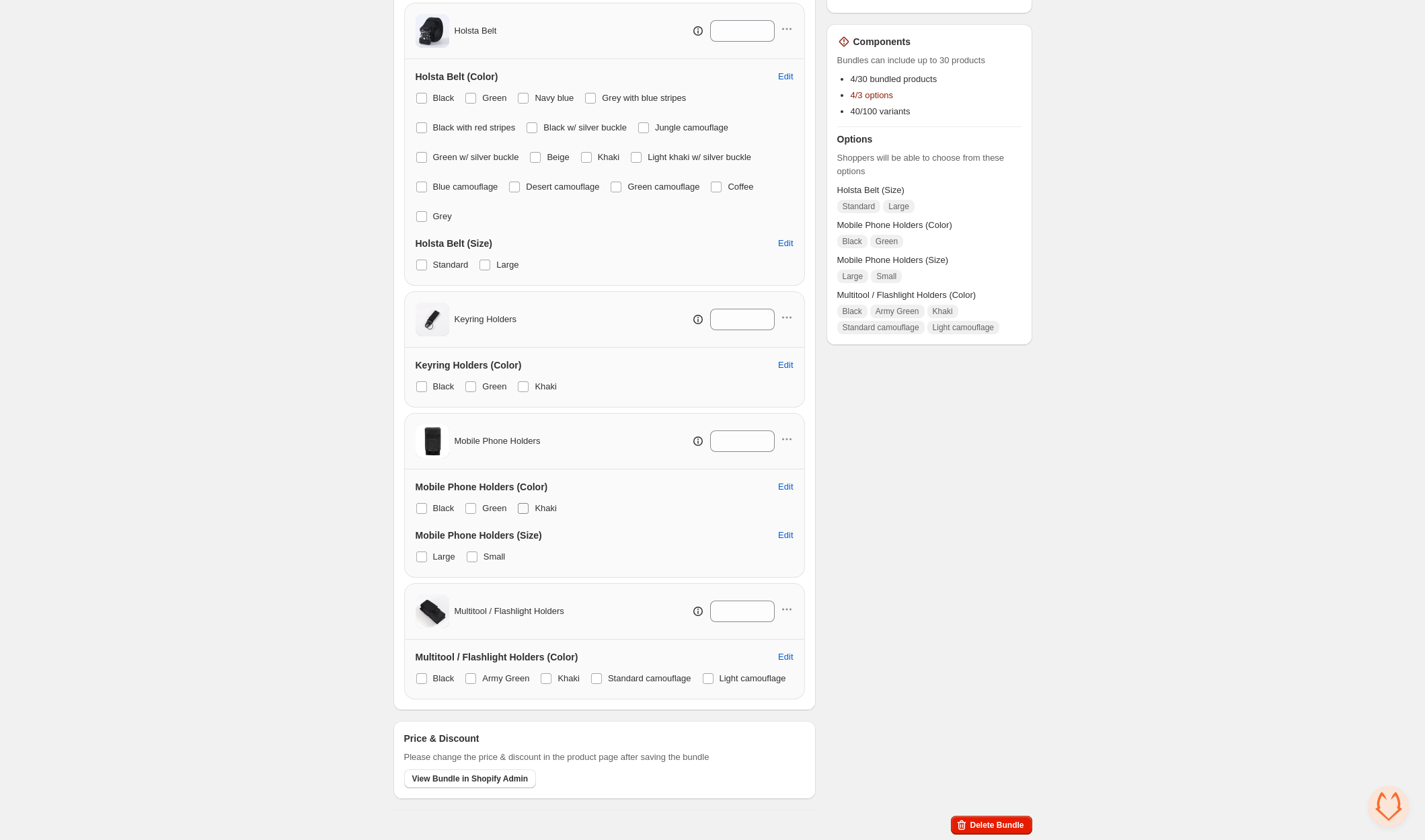
click at [474, 503] on span at bounding box center [471, 508] width 11 height 11
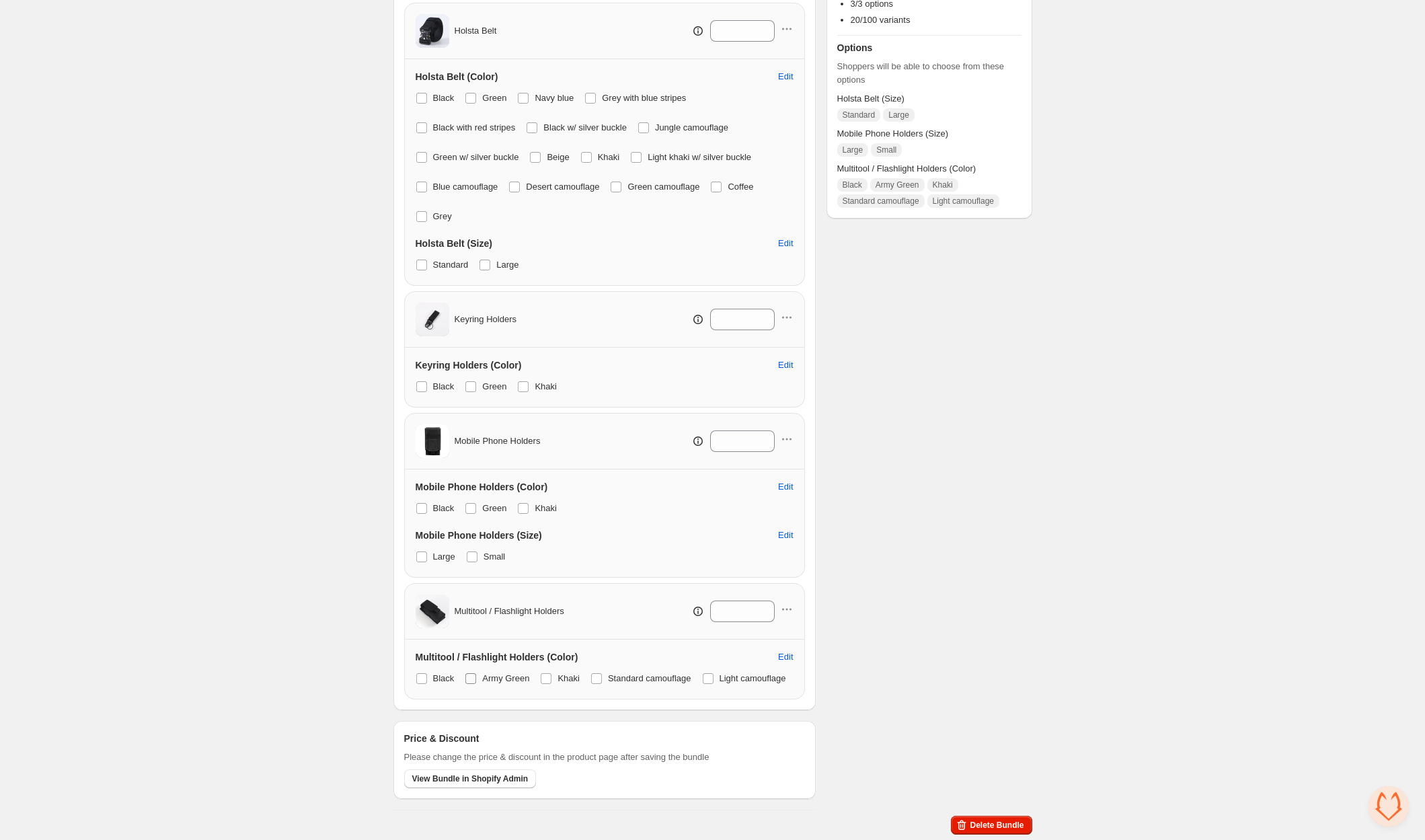
click at [472, 673] on span at bounding box center [471, 678] width 11 height 11
drag, startPoint x: 558, startPoint y: 649, endPoint x: 587, endPoint y: 647, distance: 29.1
click at [558, 669] on label "Khaki" at bounding box center [559, 678] width 40 height 19
click at [593, 669] on div "Black Army Green Khaki Standard camouflage Light camouflage" at bounding box center [604, 678] width 378 height 19
click at [597, 673] on span at bounding box center [596, 678] width 11 height 11
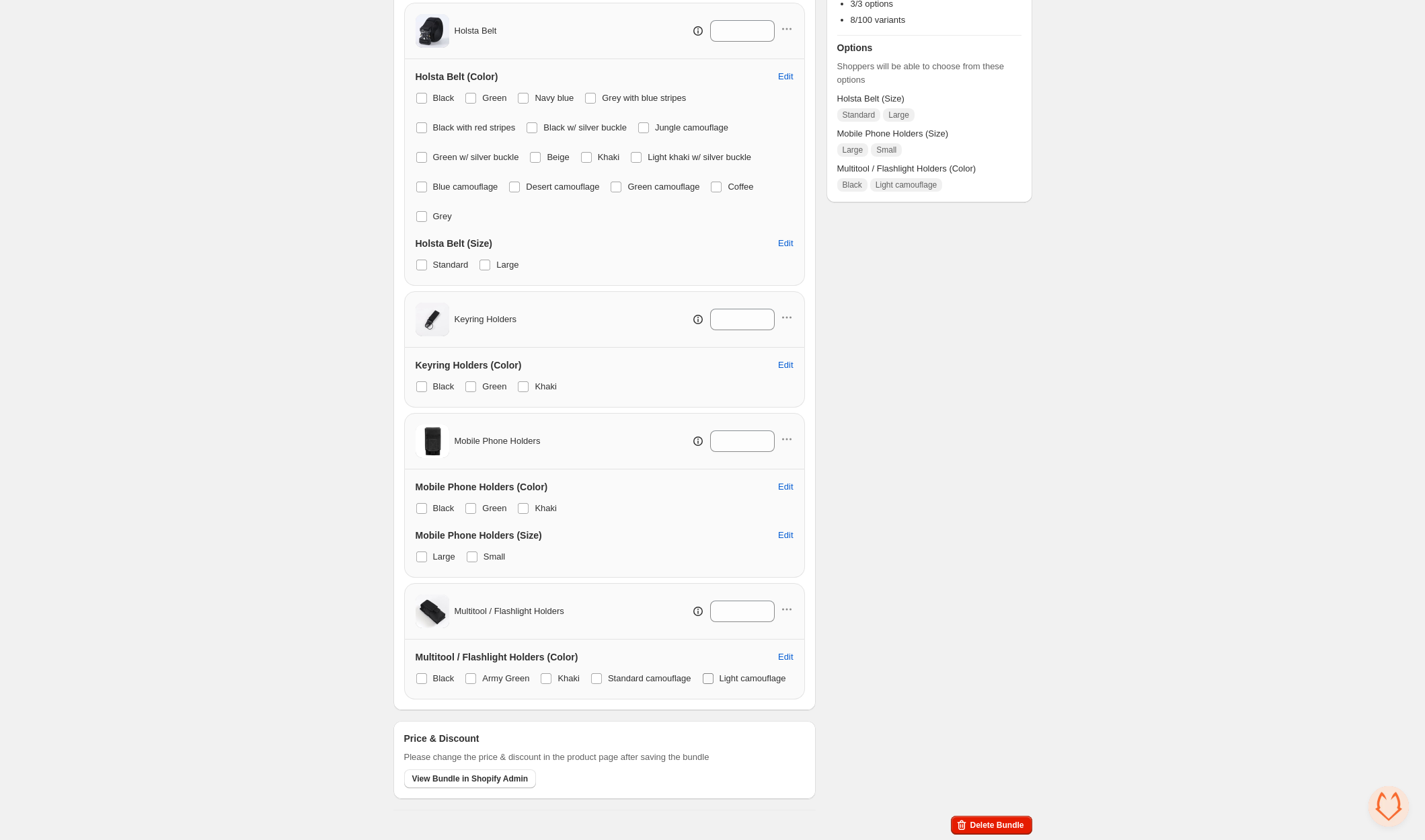
click at [702, 673] on span at bounding box center [708, 678] width 12 height 12
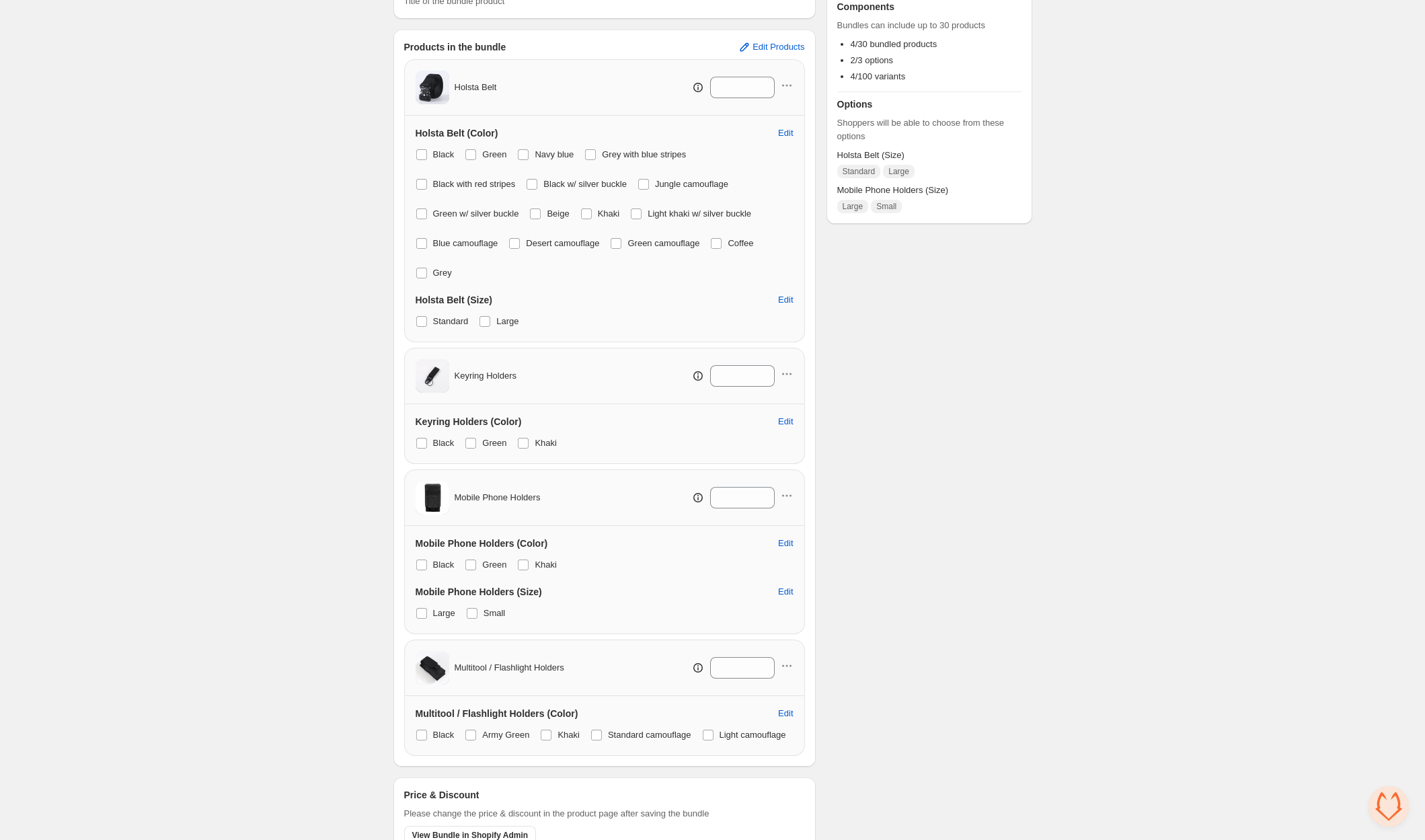
scroll to position [0, 0]
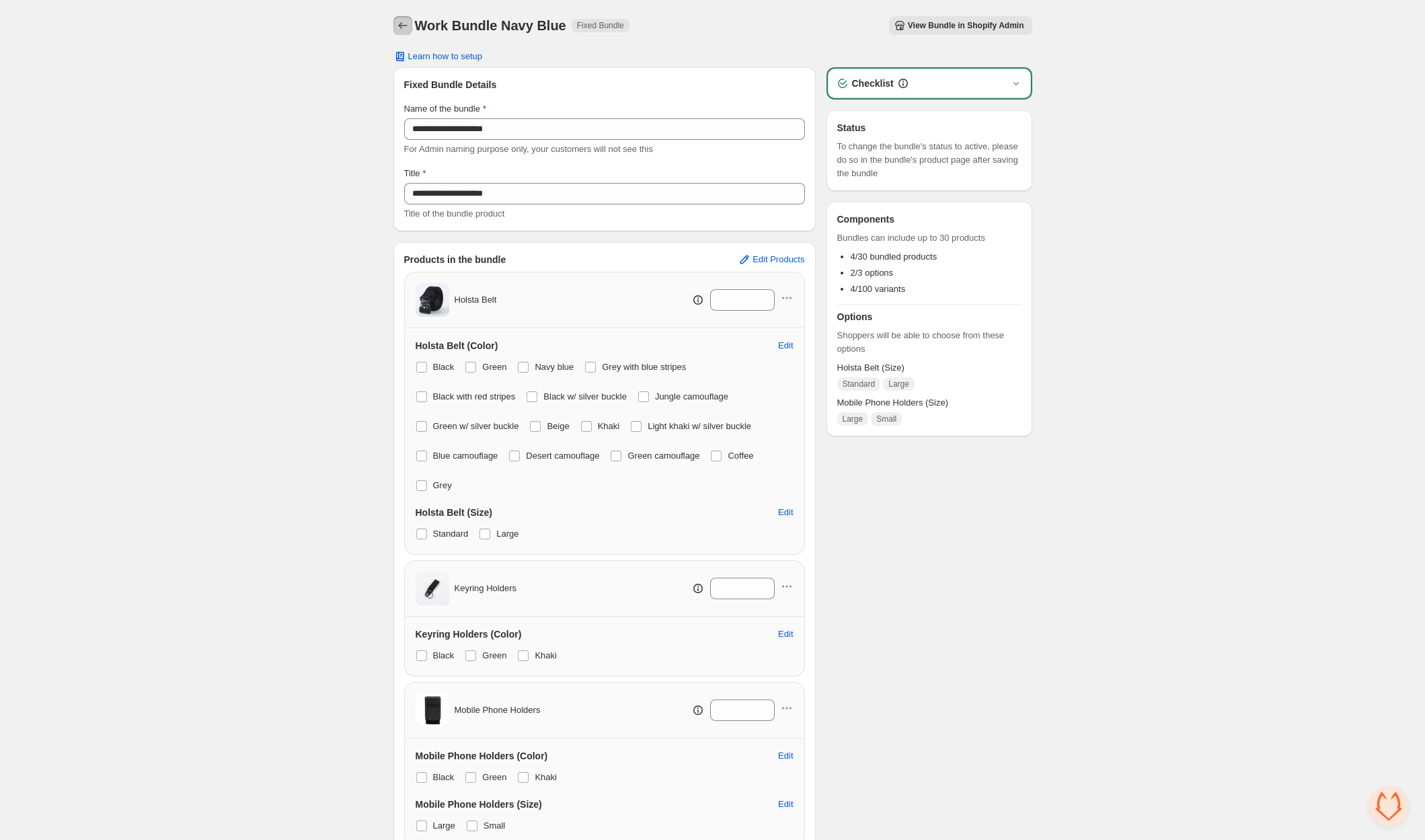
click at [404, 25] on icon "Back" at bounding box center [403, 26] width 14 height 14
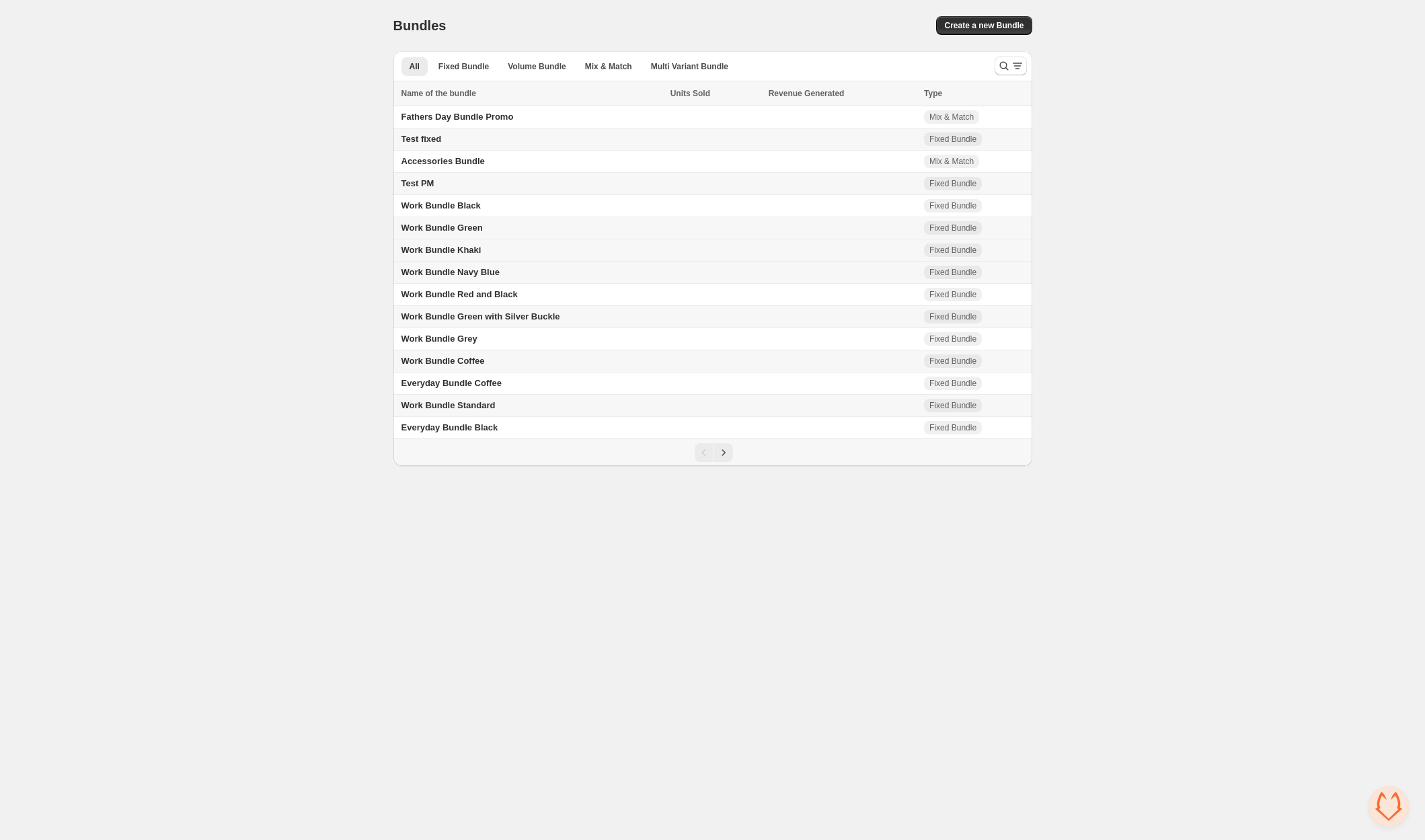
click at [438, 251] on span "Work Bundle Khaki" at bounding box center [442, 250] width 80 height 10
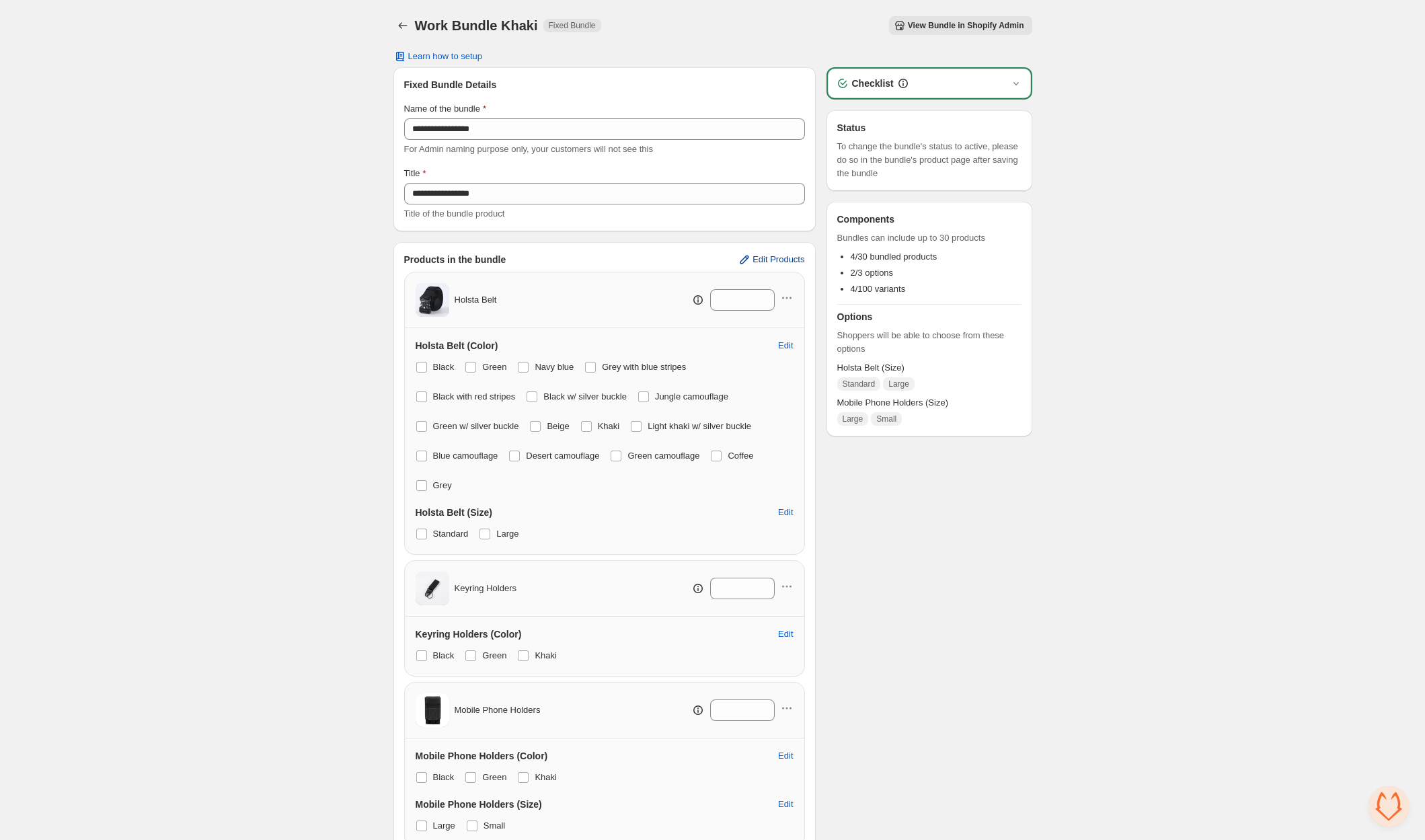
click at [775, 256] on span "Edit Products" at bounding box center [778, 260] width 52 height 11
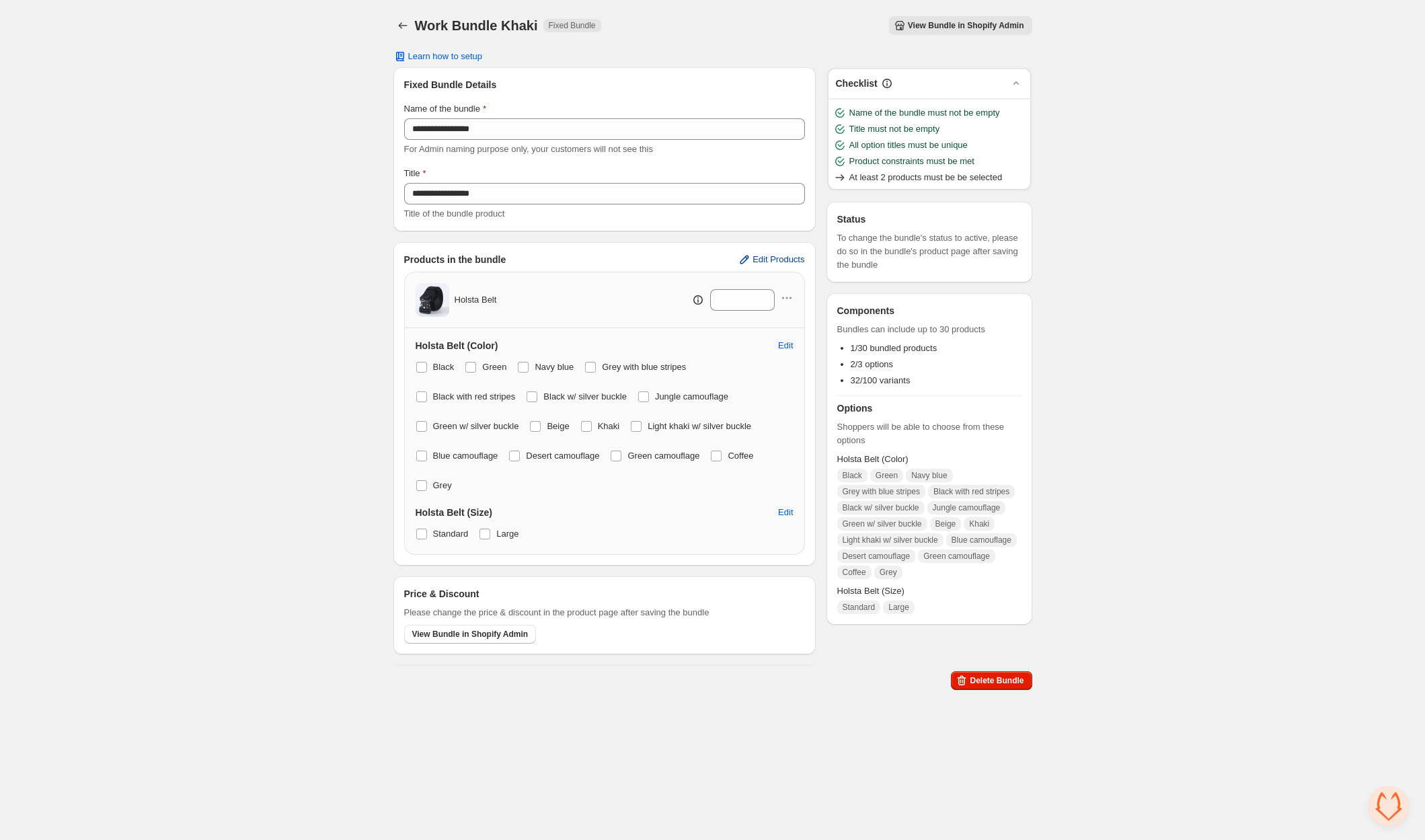
click at [790, 260] on span "Edit Products" at bounding box center [778, 260] width 52 height 11
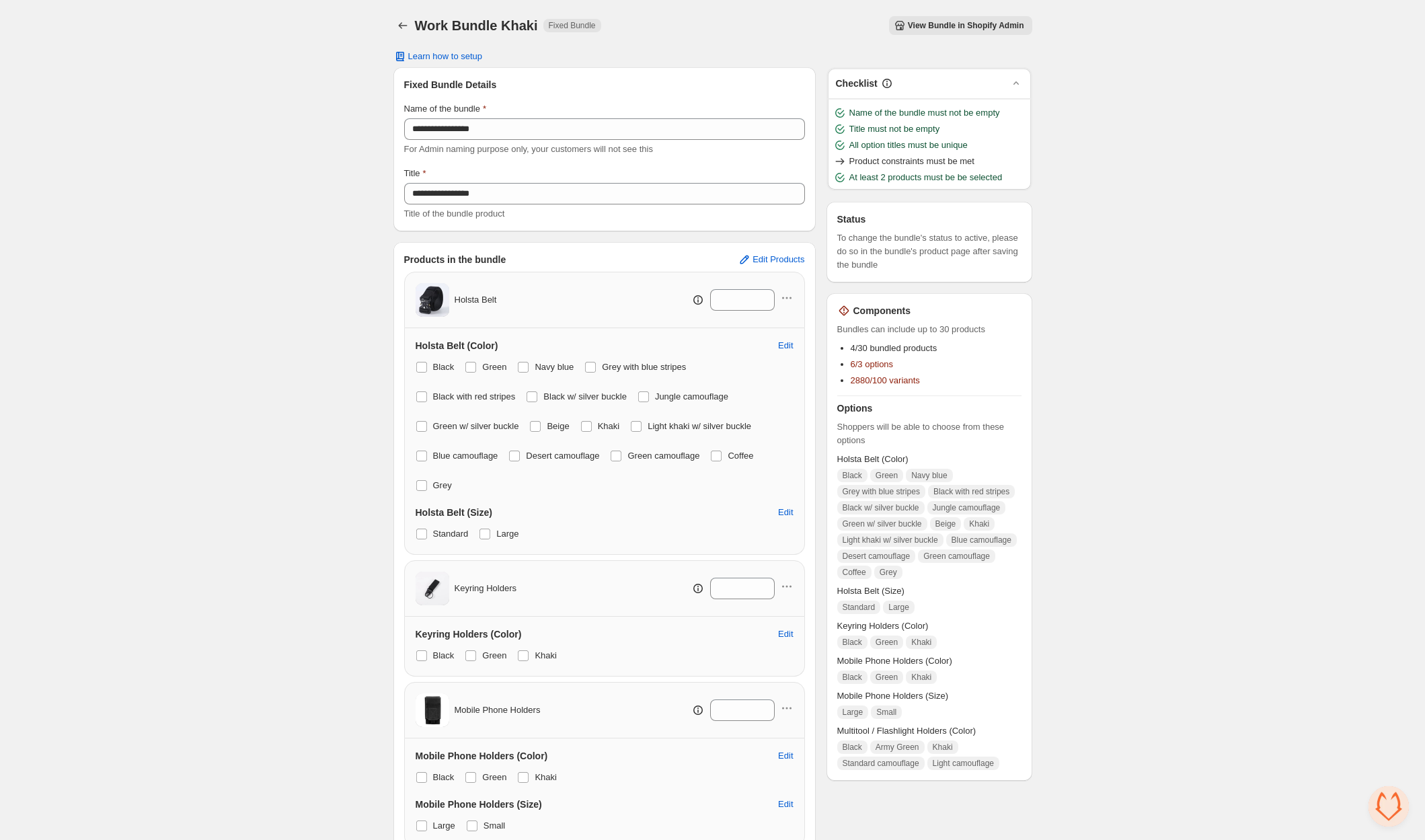
drag, startPoint x: 426, startPoint y: 362, endPoint x: 458, endPoint y: 363, distance: 32.0
click at [427, 362] on label "Black" at bounding box center [435, 367] width 39 height 19
click at [469, 363] on span at bounding box center [471, 367] width 11 height 11
drag, startPoint x: 525, startPoint y: 363, endPoint x: 569, endPoint y: 360, distance: 44.1
click at [526, 363] on span at bounding box center [523, 367] width 11 height 11
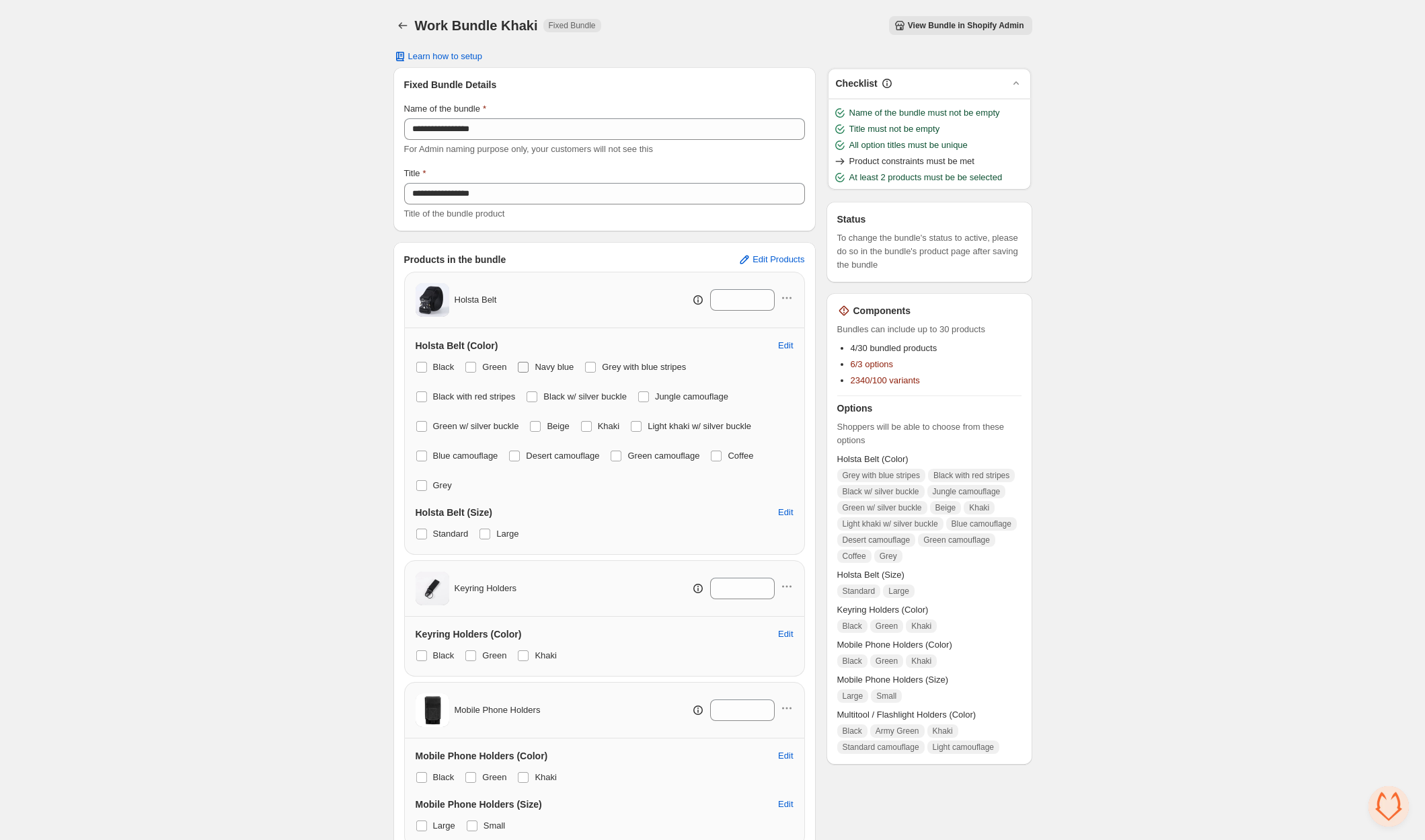
drag, startPoint x: 602, startPoint y: 364, endPoint x: 549, endPoint y: 374, distance: 53.9
click at [601, 365] on label "Grey with blue stripes" at bounding box center [634, 367] width 101 height 19
drag, startPoint x: 422, startPoint y: 389, endPoint x: 476, endPoint y: 391, distance: 54.0
click at [424, 391] on span at bounding box center [421, 397] width 12 height 12
click at [536, 391] on span at bounding box center [532, 397] width 12 height 12
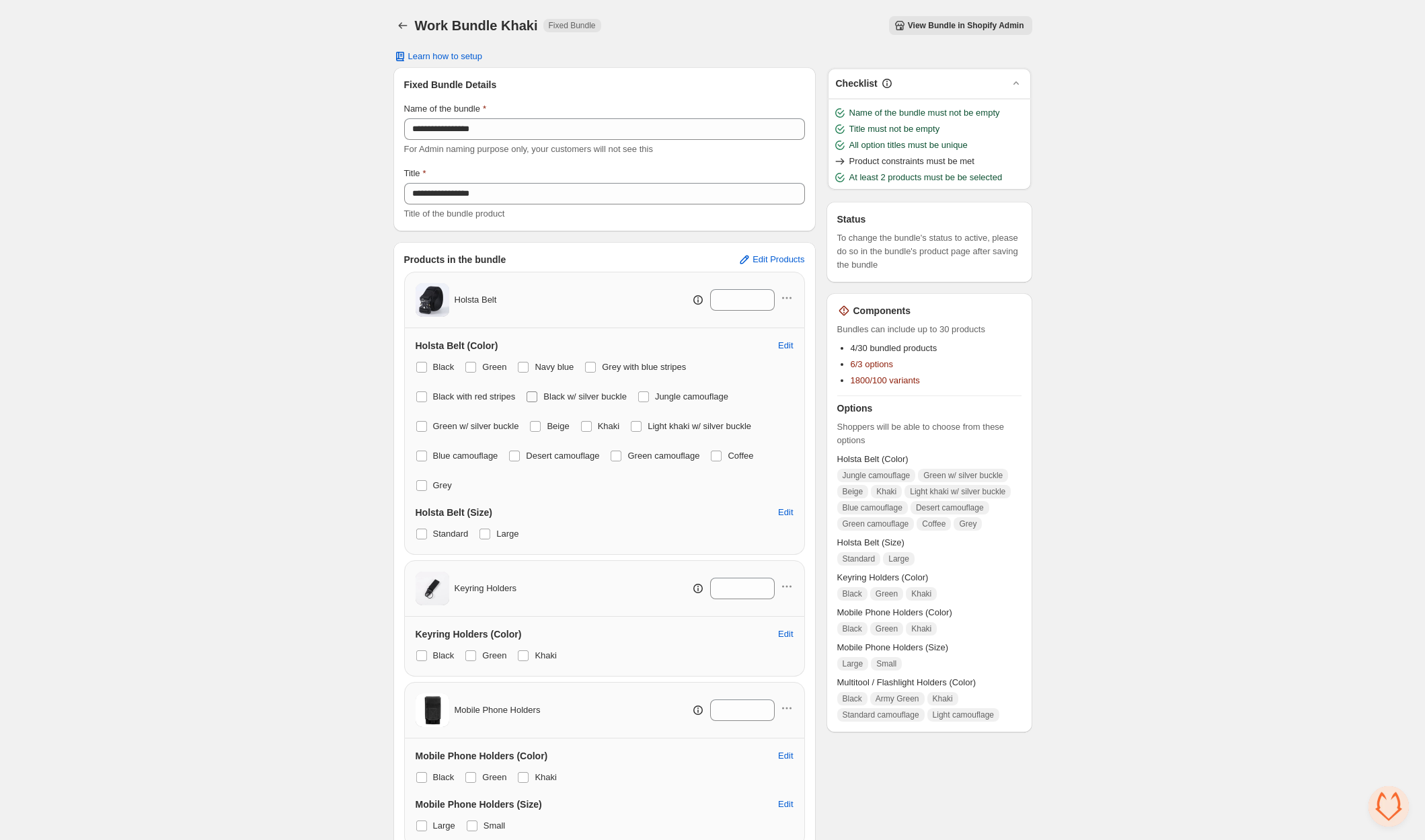
drag, startPoint x: 542, startPoint y: 392, endPoint x: 562, endPoint y: 390, distance: 20.1
click at [537, 392] on span at bounding box center [531, 397] width 11 height 11
drag, startPoint x: 655, startPoint y: 391, endPoint x: 586, endPoint y: 398, distance: 69.4
click at [649, 391] on span at bounding box center [644, 397] width 11 height 11
drag, startPoint x: 541, startPoint y: 395, endPoint x: 518, endPoint y: 406, distance: 25.5
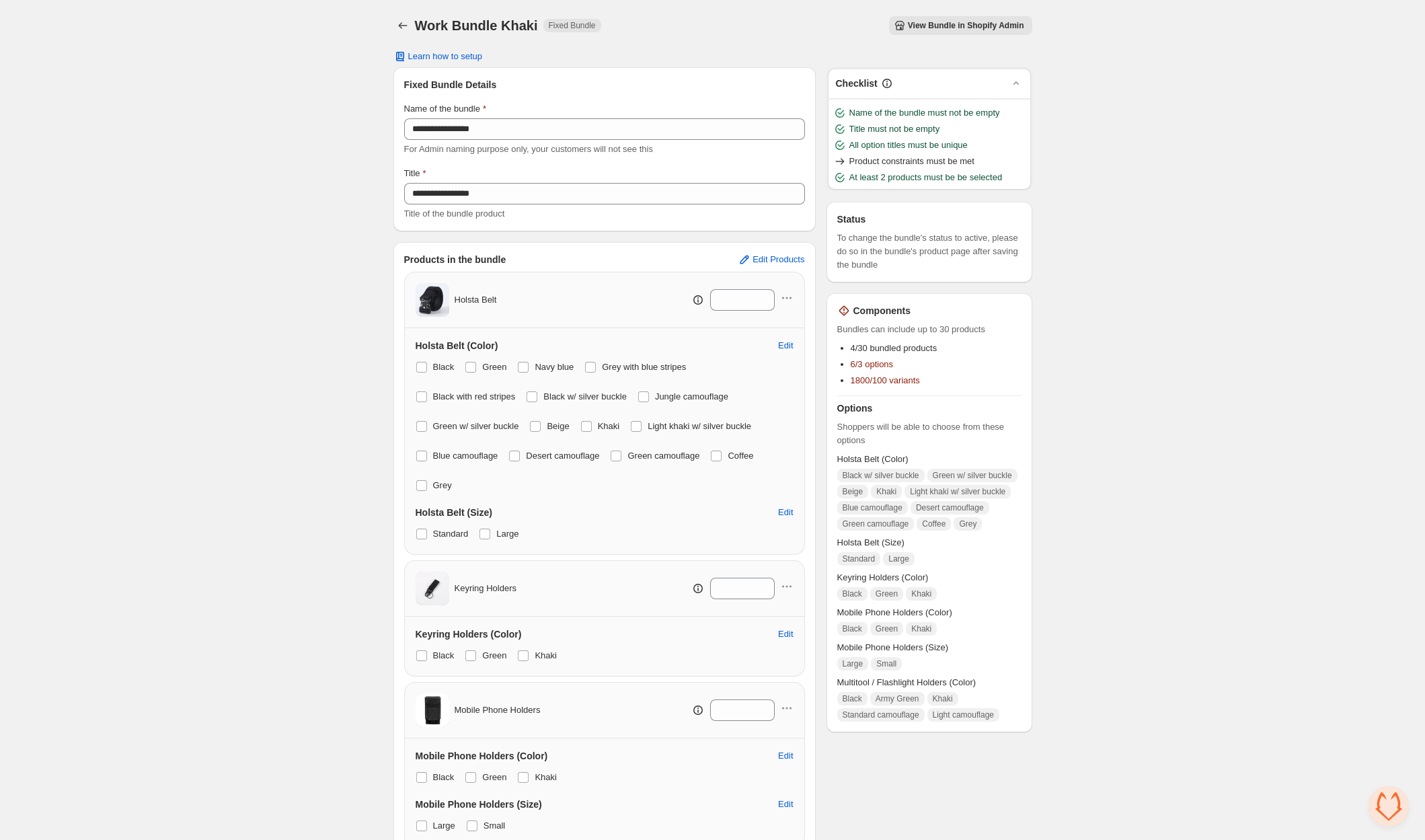
click at [537, 396] on span at bounding box center [531, 397] width 11 height 11
click at [427, 424] on label "Green w/ silver buckle" at bounding box center [467, 426] width 104 height 19
click at [541, 423] on span at bounding box center [535, 426] width 11 height 11
click at [642, 425] on span at bounding box center [636, 426] width 11 height 11
click at [427, 452] on span at bounding box center [421, 455] width 12 height 12
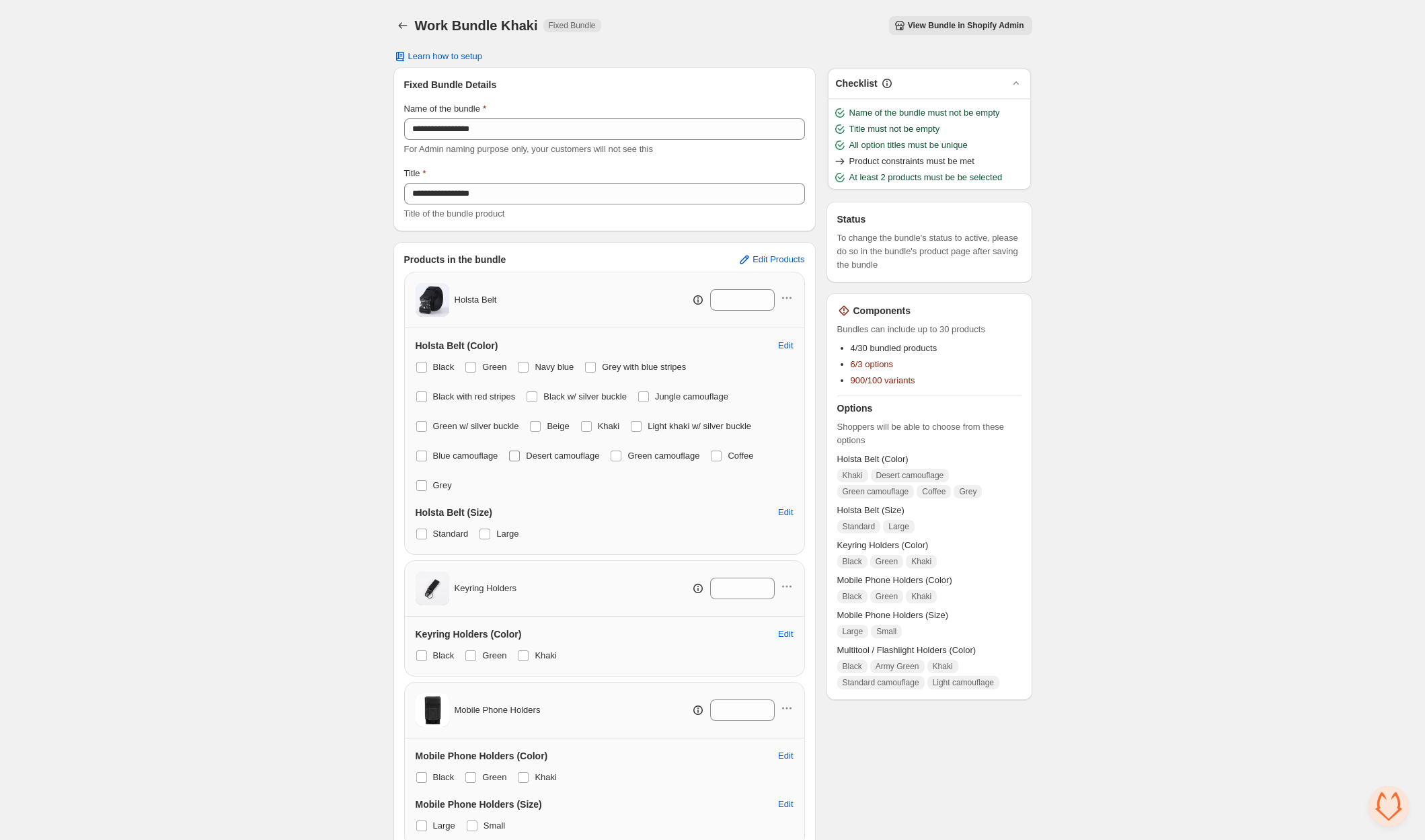
click at [520, 452] on span at bounding box center [514, 455] width 11 height 11
click at [632, 456] on label "Green camouflage" at bounding box center [654, 455] width 89 height 19
drag, startPoint x: 728, startPoint y: 454, endPoint x: 637, endPoint y: 458, distance: 91.1
click at [722, 454] on span at bounding box center [716, 455] width 11 height 11
click at [426, 482] on label "Grey" at bounding box center [433, 485] width 37 height 19
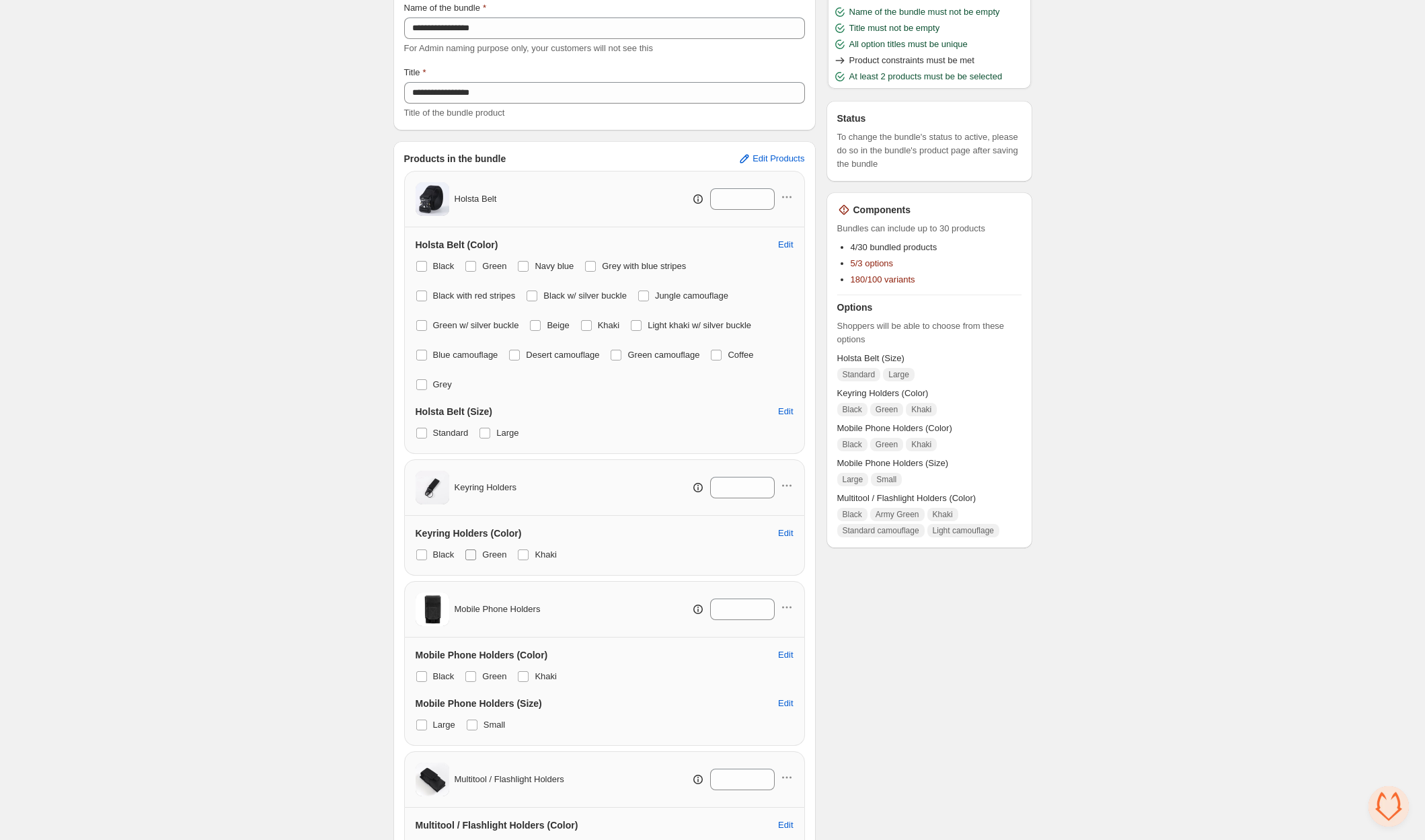
scroll to position [103, 0]
drag, startPoint x: 473, startPoint y: 549, endPoint x: 445, endPoint y: 552, distance: 28.2
click at [473, 549] on span at bounding box center [471, 552] width 11 height 11
click at [425, 551] on span at bounding box center [421, 552] width 11 height 11
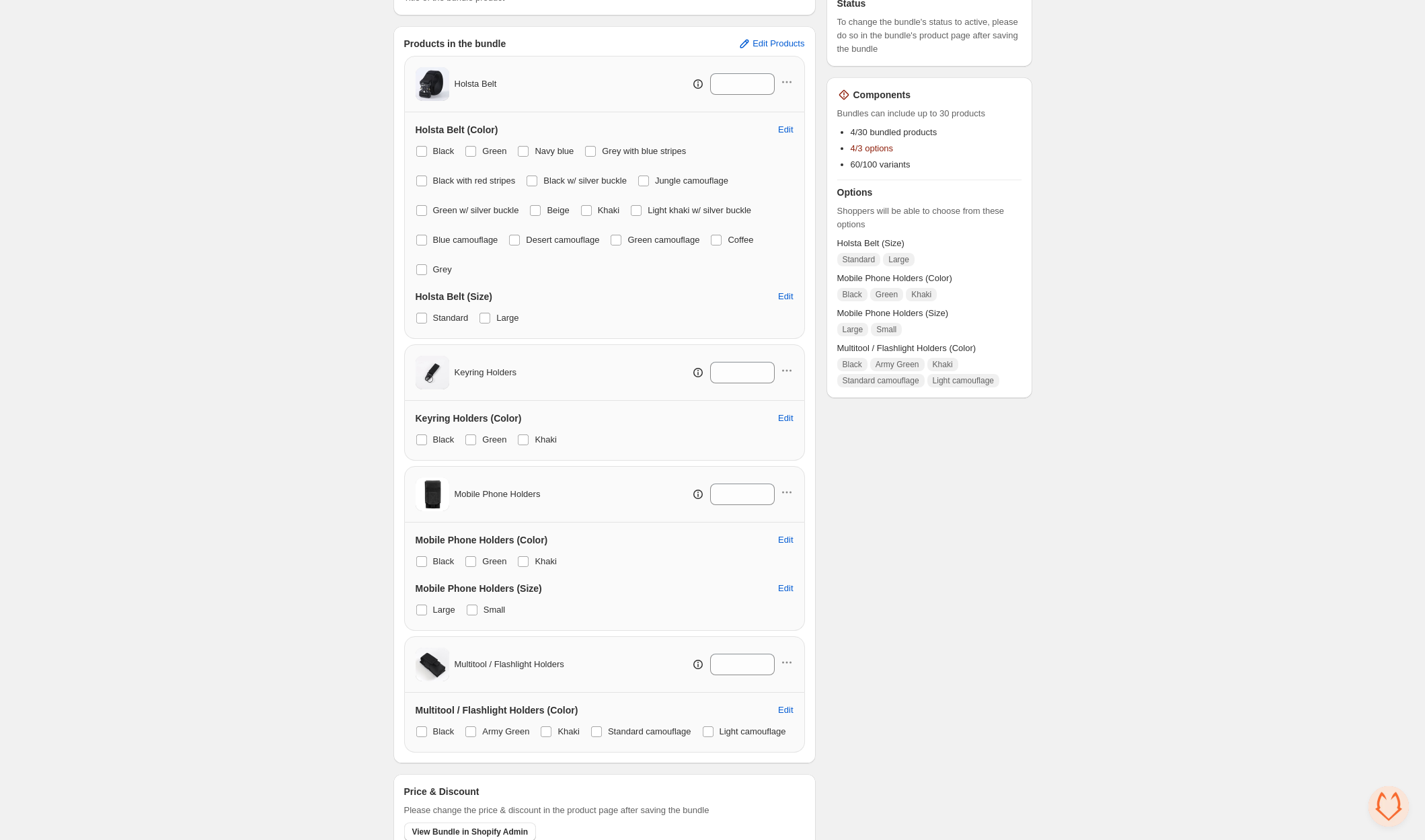
scroll to position [229, 0]
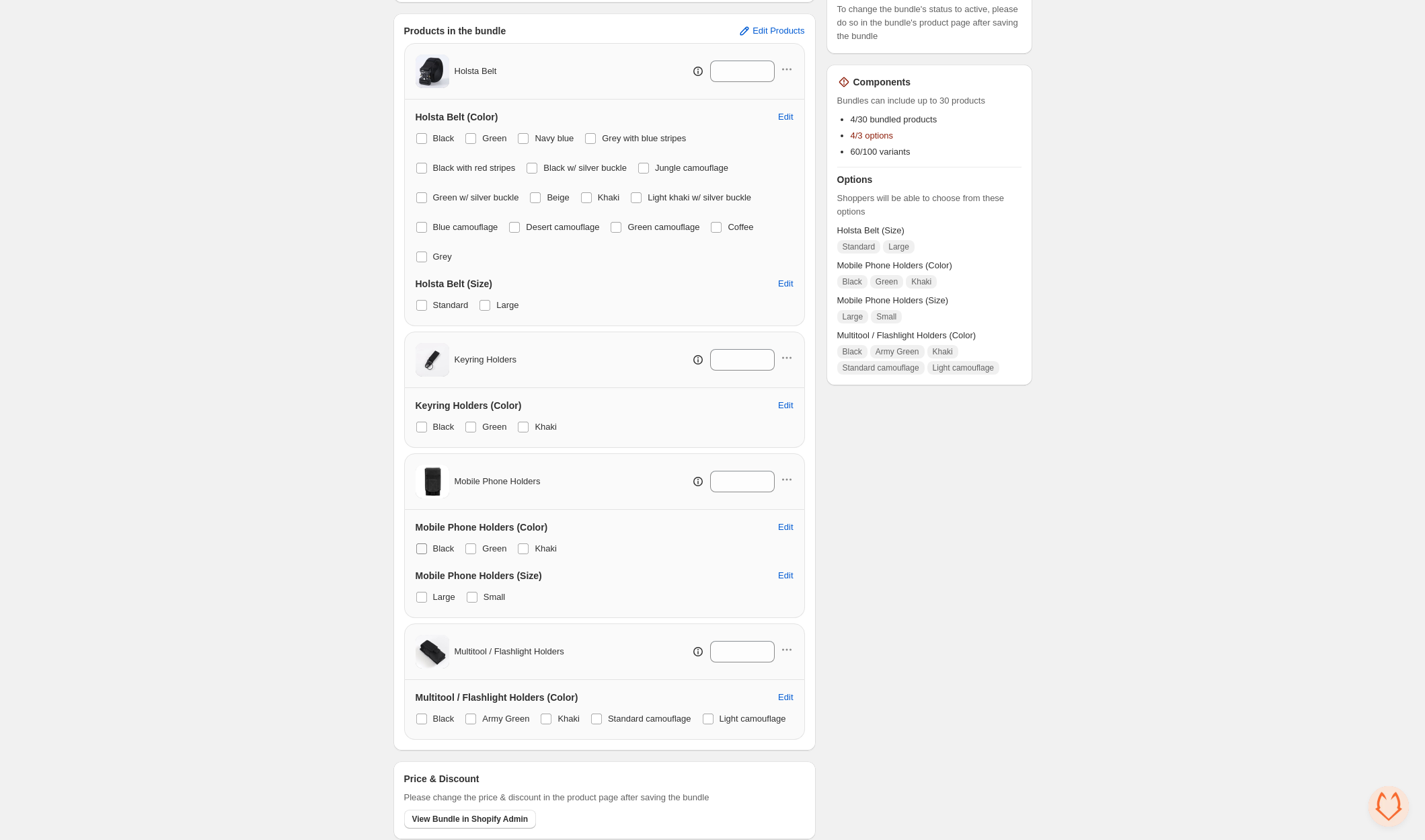
drag, startPoint x: 469, startPoint y: 541, endPoint x: 432, endPoint y: 546, distance: 37.3
click at [466, 543] on span at bounding box center [471, 548] width 11 height 11
click at [426, 546] on span at bounding box center [421, 548] width 11 height 11
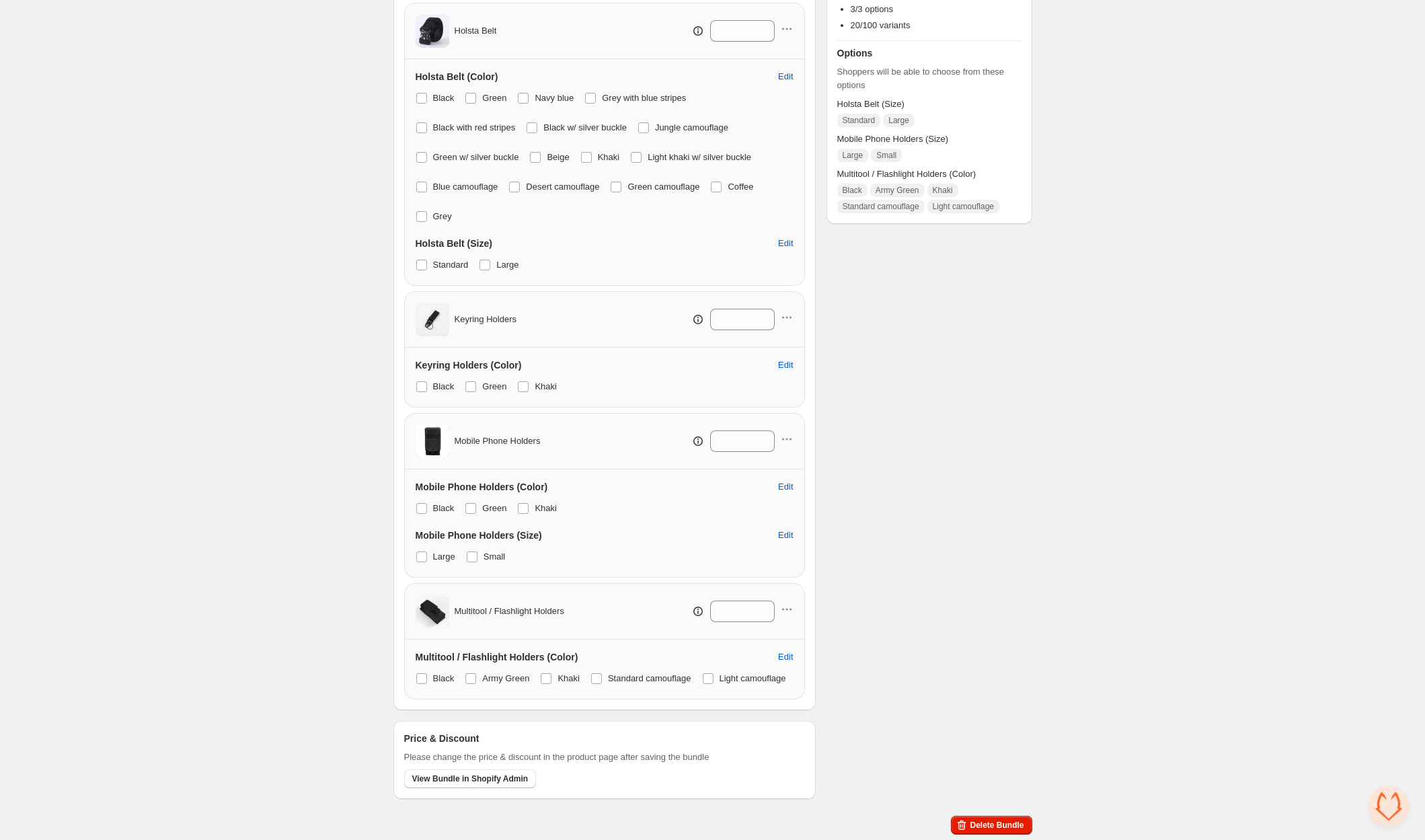
scroll to position [296, 0]
drag, startPoint x: 598, startPoint y: 648, endPoint x: 524, endPoint y: 650, distance: 74.0
click at [598, 673] on span at bounding box center [596, 678] width 11 height 11
drag, startPoint x: 484, startPoint y: 649, endPoint x: 446, endPoint y: 648, distance: 38.0
click at [484, 673] on span "Army Green" at bounding box center [505, 678] width 47 height 10
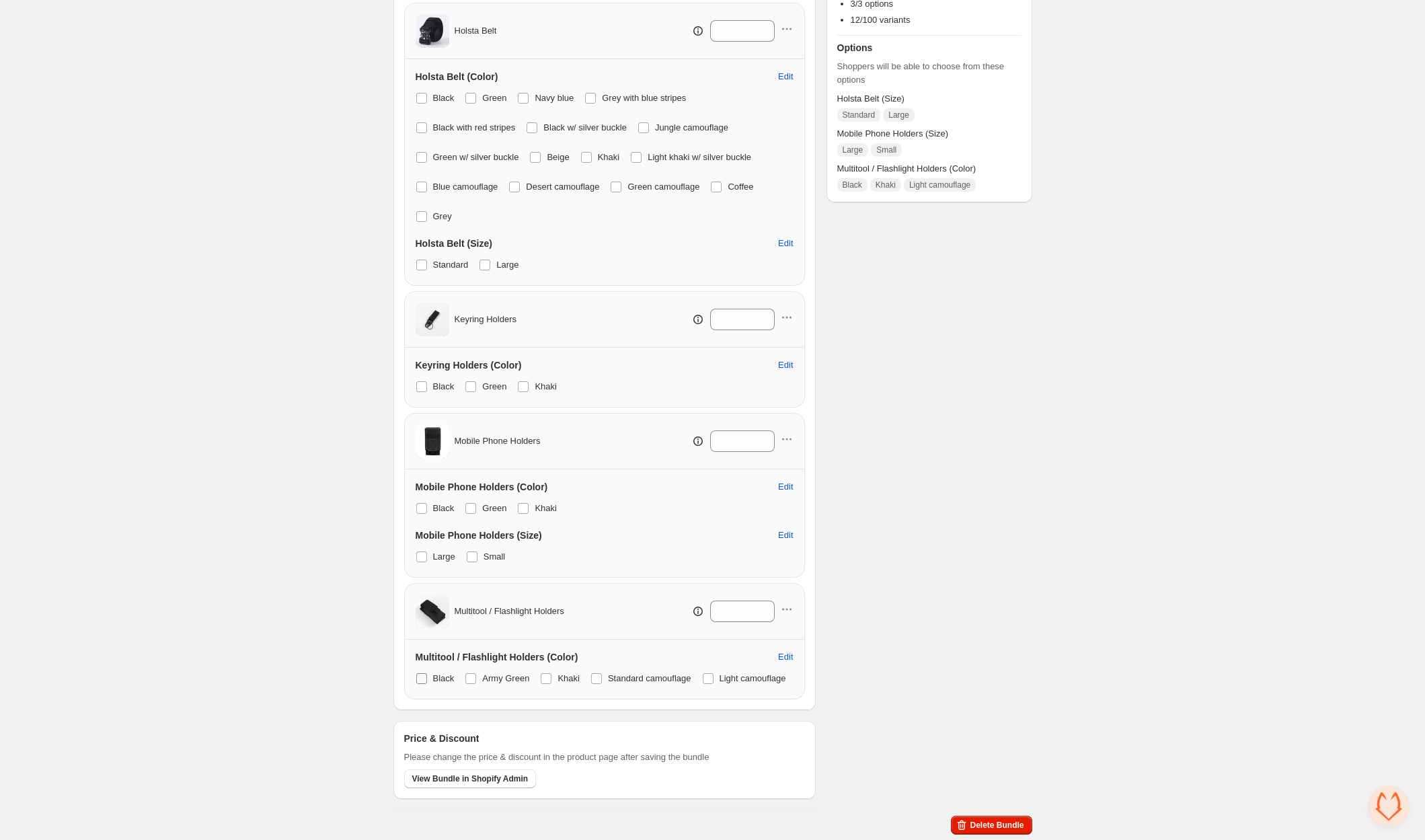
drag, startPoint x: 409, startPoint y: 646, endPoint x: 417, endPoint y: 649, distance: 8.5
click at [412, 646] on div "Multitool / Flashlight Holders (Color) Edit Black Army Green Khaki Standard cam…" at bounding box center [604, 669] width 401 height 60
drag, startPoint x: 422, startPoint y: 651, endPoint x: 421, endPoint y: 666, distance: 15.0
click at [422, 673] on span at bounding box center [421, 678] width 11 height 11
drag, startPoint x: 421, startPoint y: 681, endPoint x: 464, endPoint y: 667, distance: 45.2
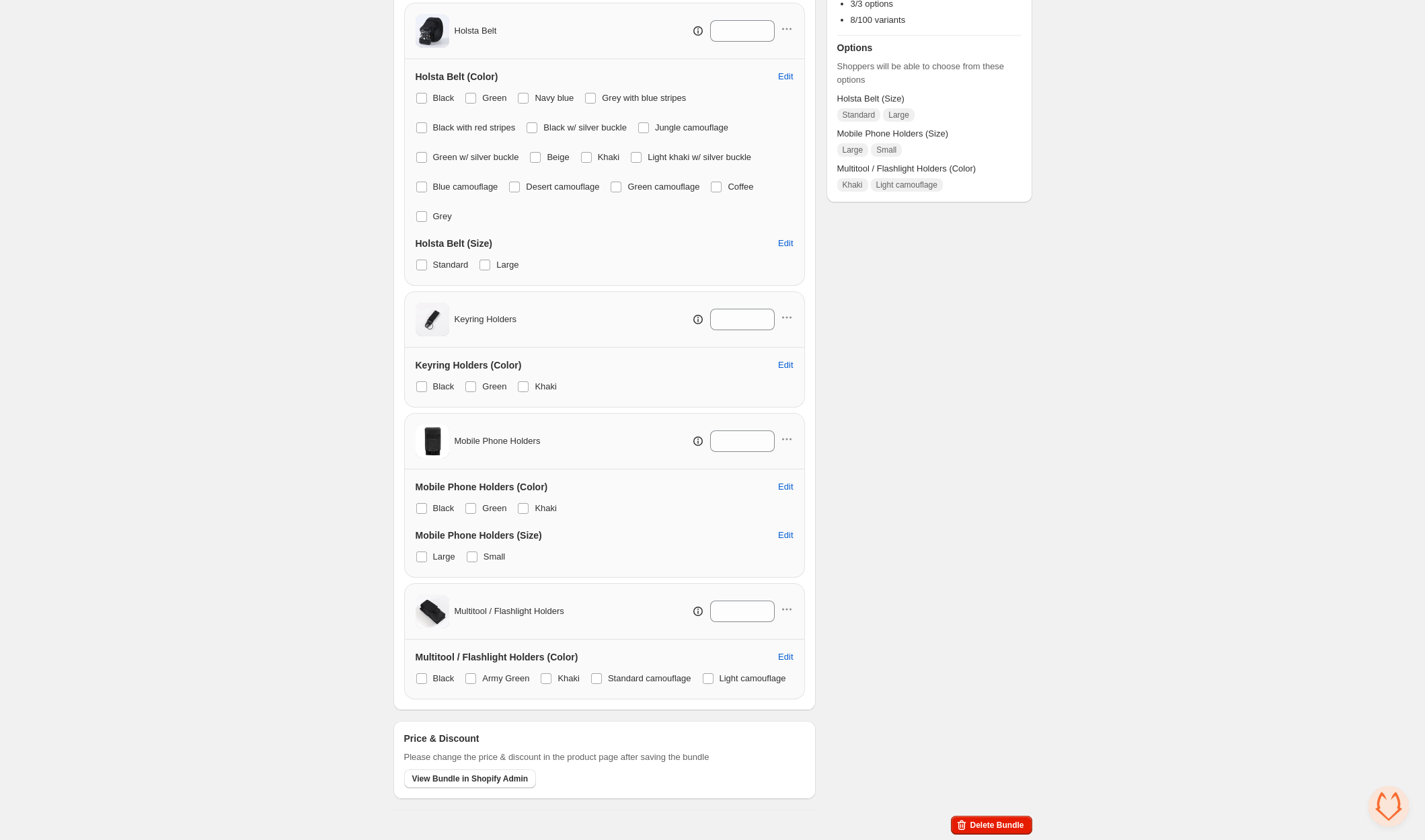
click at [702, 682] on span at bounding box center [707, 678] width 11 height 11
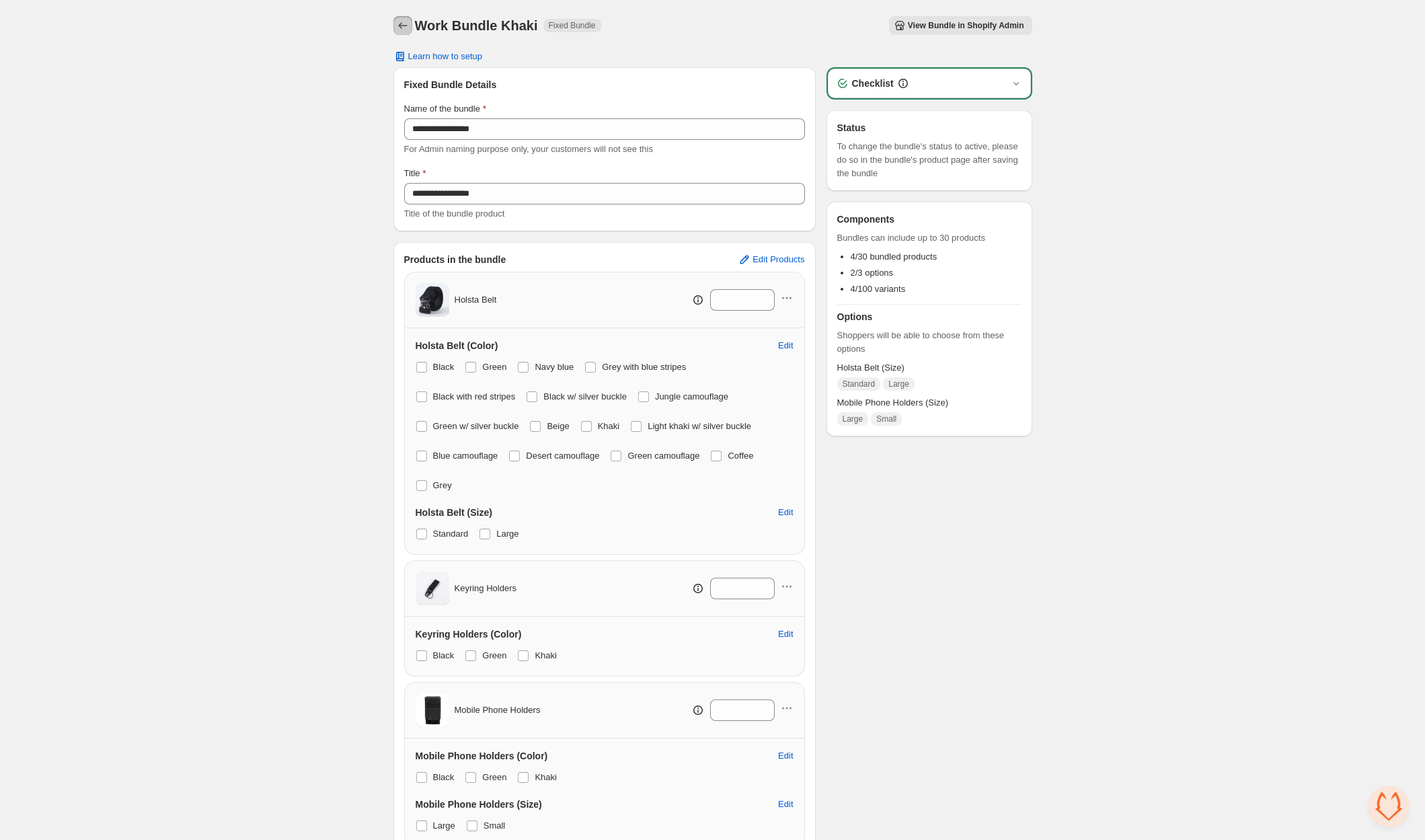
click at [401, 27] on icon "Back" at bounding box center [403, 26] width 9 height 7
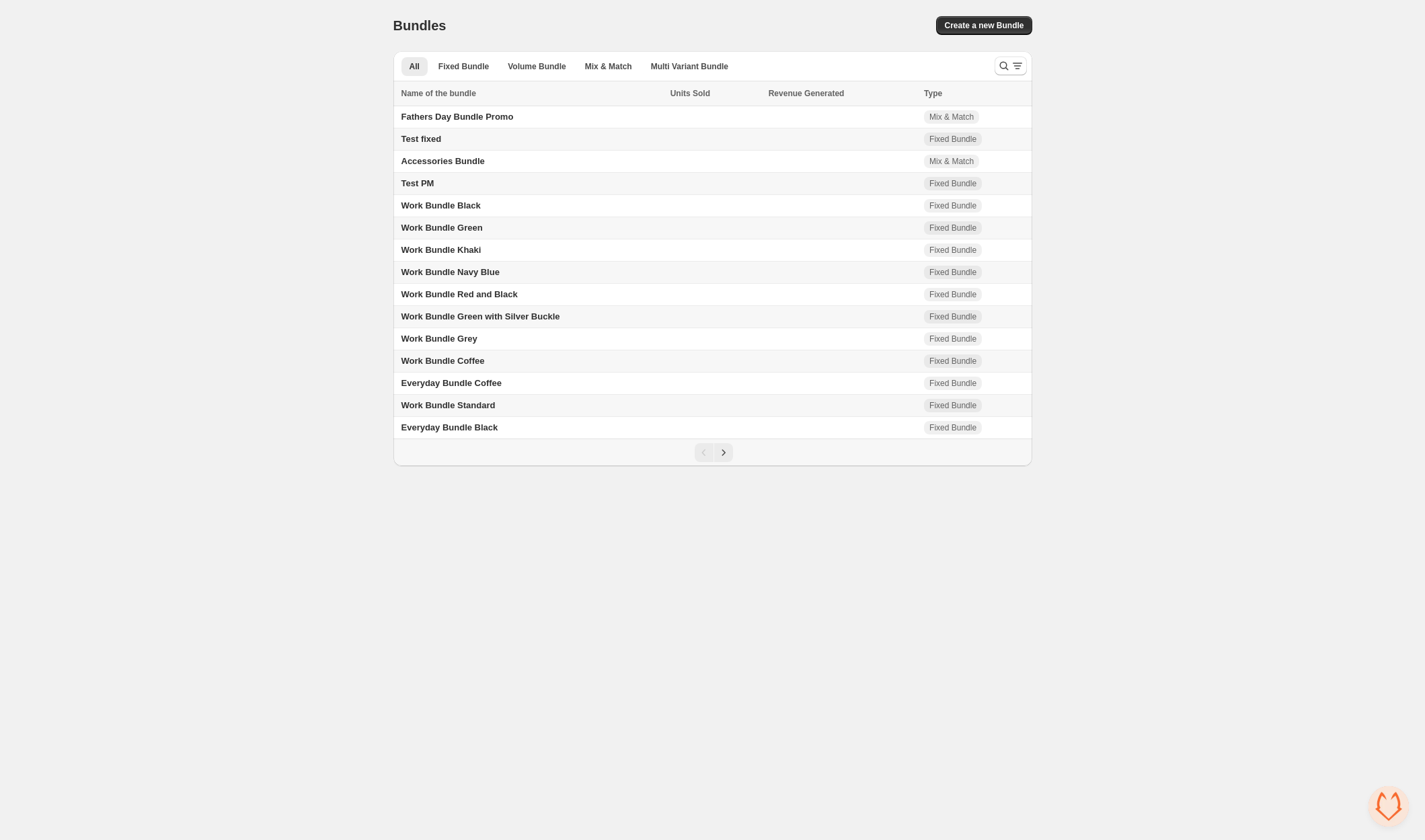
click at [502, 220] on td "Work Bundle Green" at bounding box center [529, 228] width 273 height 22
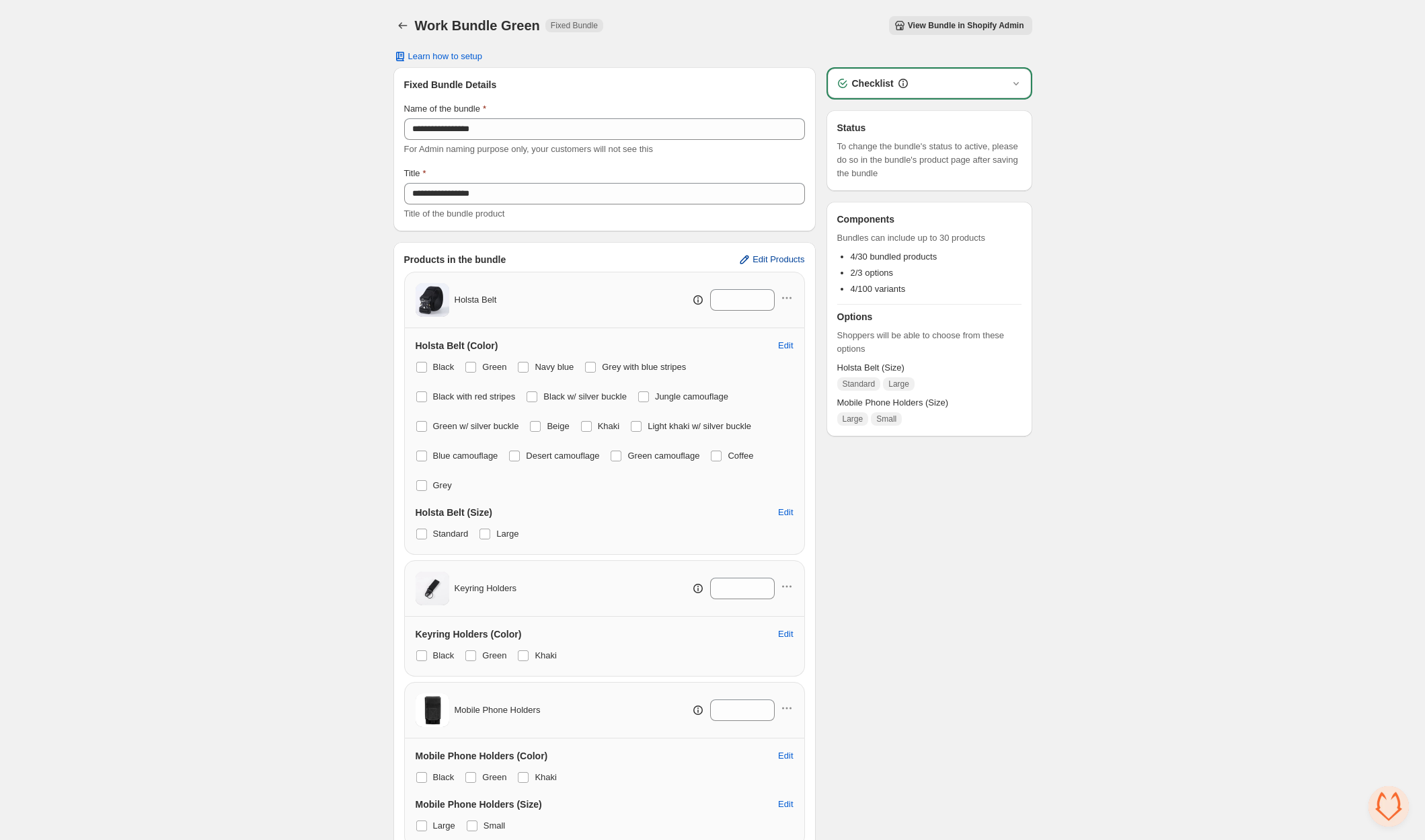
click at [766, 260] on span "Edit Products" at bounding box center [778, 260] width 52 height 11
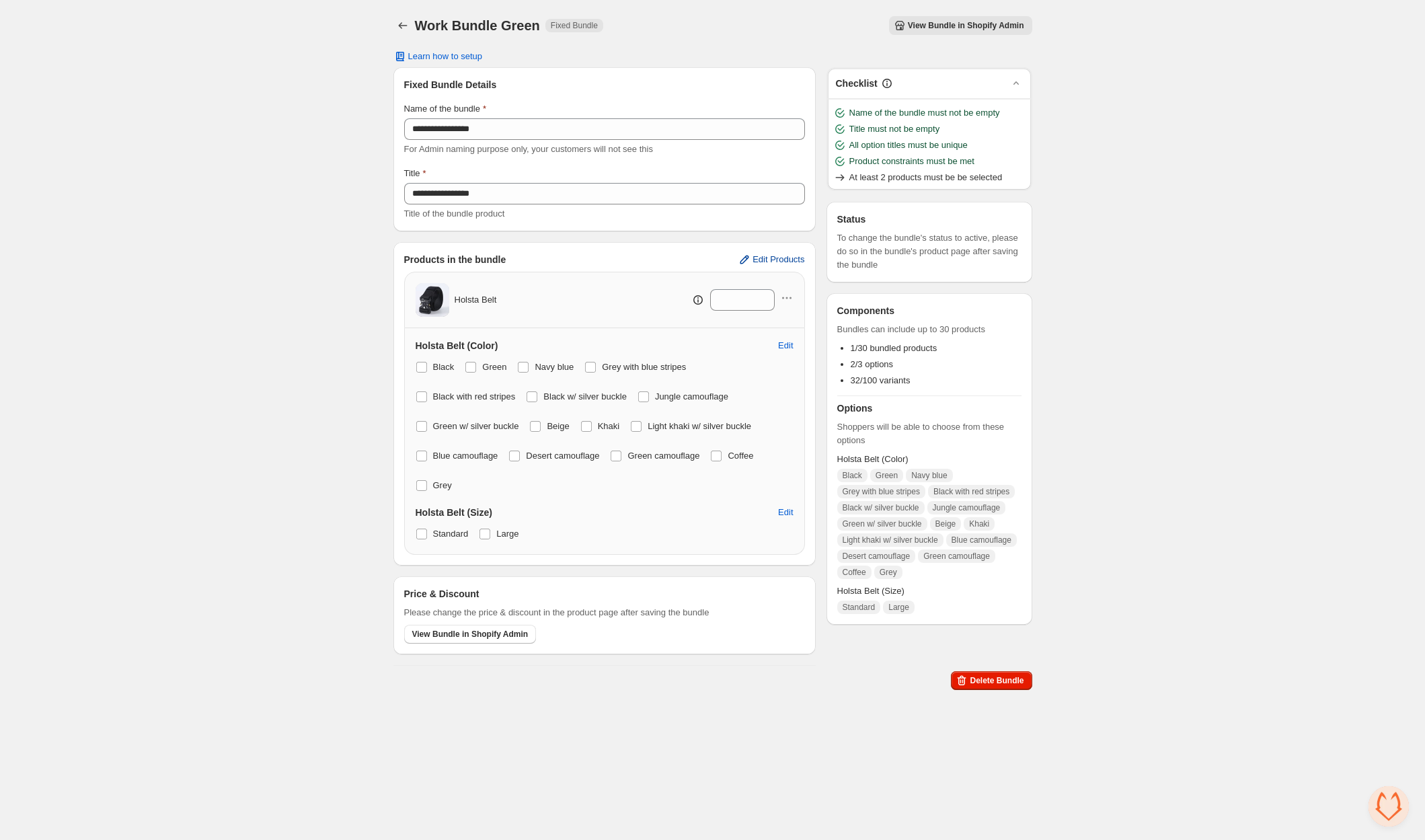
click at [791, 260] on span "Edit Products" at bounding box center [778, 260] width 52 height 11
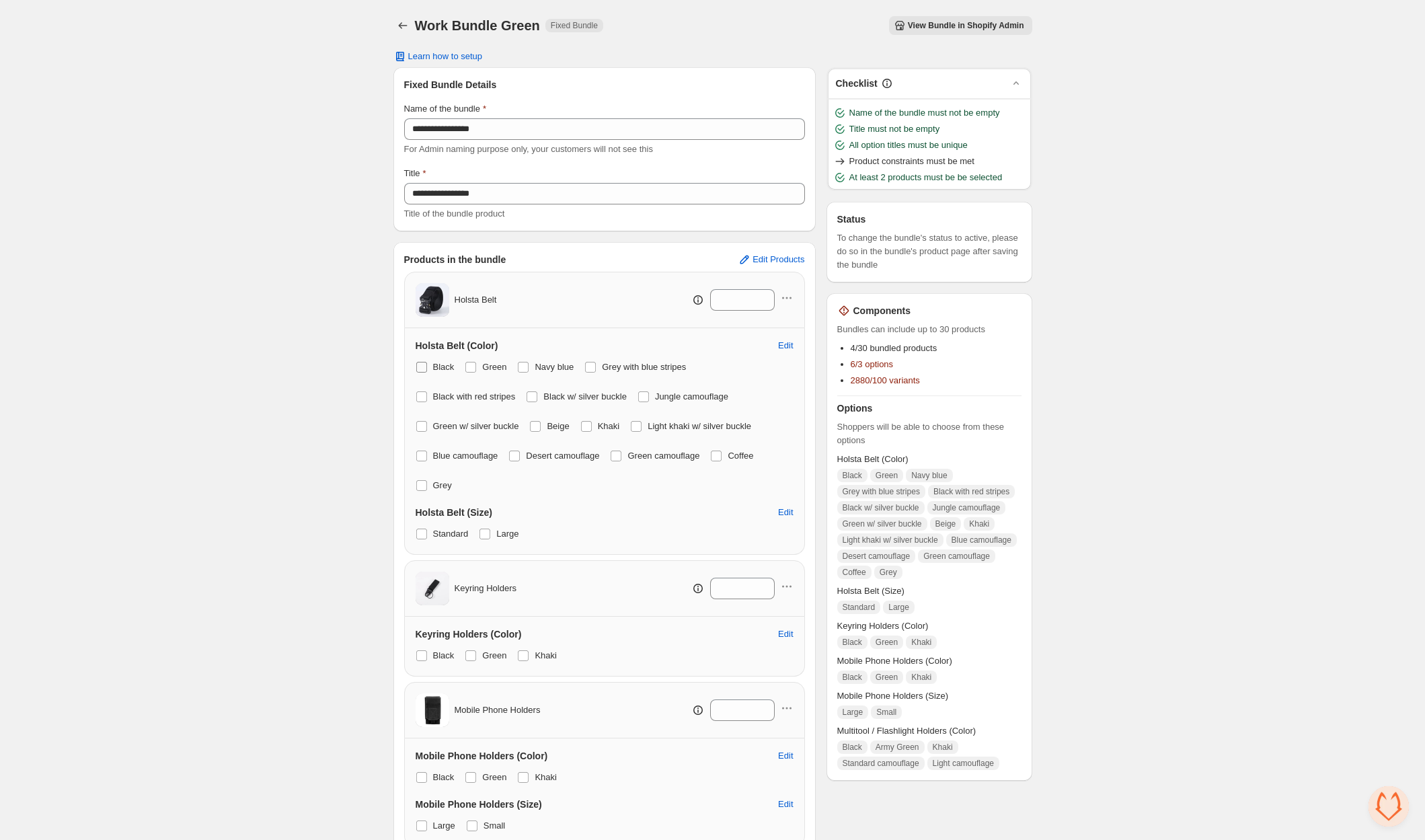
click at [422, 364] on span at bounding box center [421, 367] width 11 height 11
drag, startPoint x: 529, startPoint y: 364, endPoint x: 579, endPoint y: 363, distance: 50.0
click at [532, 364] on label "Navy blue" at bounding box center [545, 367] width 56 height 19
drag, startPoint x: 596, startPoint y: 364, endPoint x: 469, endPoint y: 386, distance: 128.9
click at [593, 365] on span at bounding box center [590, 367] width 11 height 11
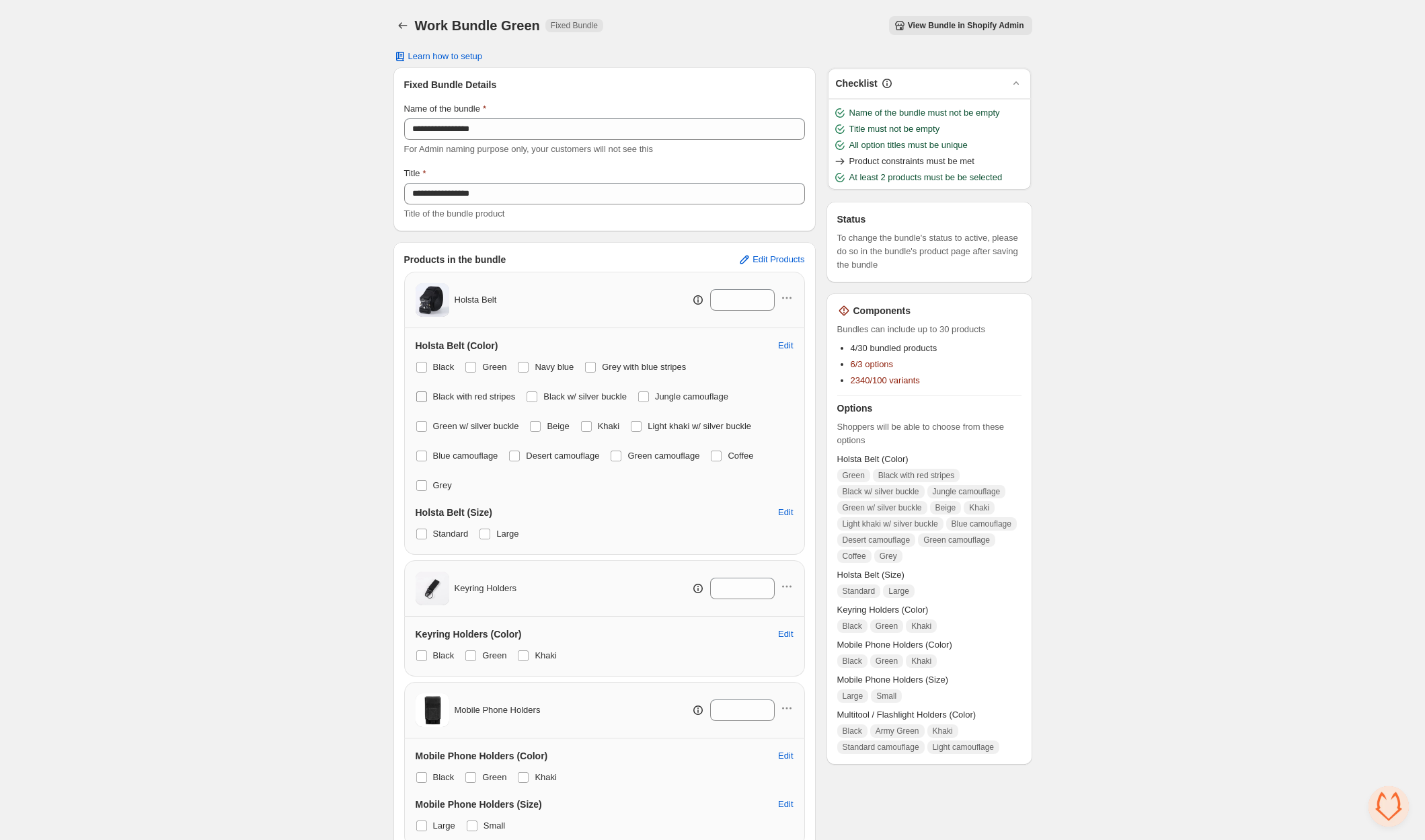
click at [424, 396] on span at bounding box center [421, 397] width 11 height 11
drag, startPoint x: 541, startPoint y: 395, endPoint x: 558, endPoint y: 393, distance: 17.1
click at [537, 395] on span at bounding box center [531, 397] width 11 height 11
click at [649, 398] on span at bounding box center [644, 397] width 11 height 11
click at [419, 427] on div "Holsta Belt (Color) Edit Black Green Navy blue Grey with blue stripes Black wit…" at bounding box center [604, 441] width 401 height 226
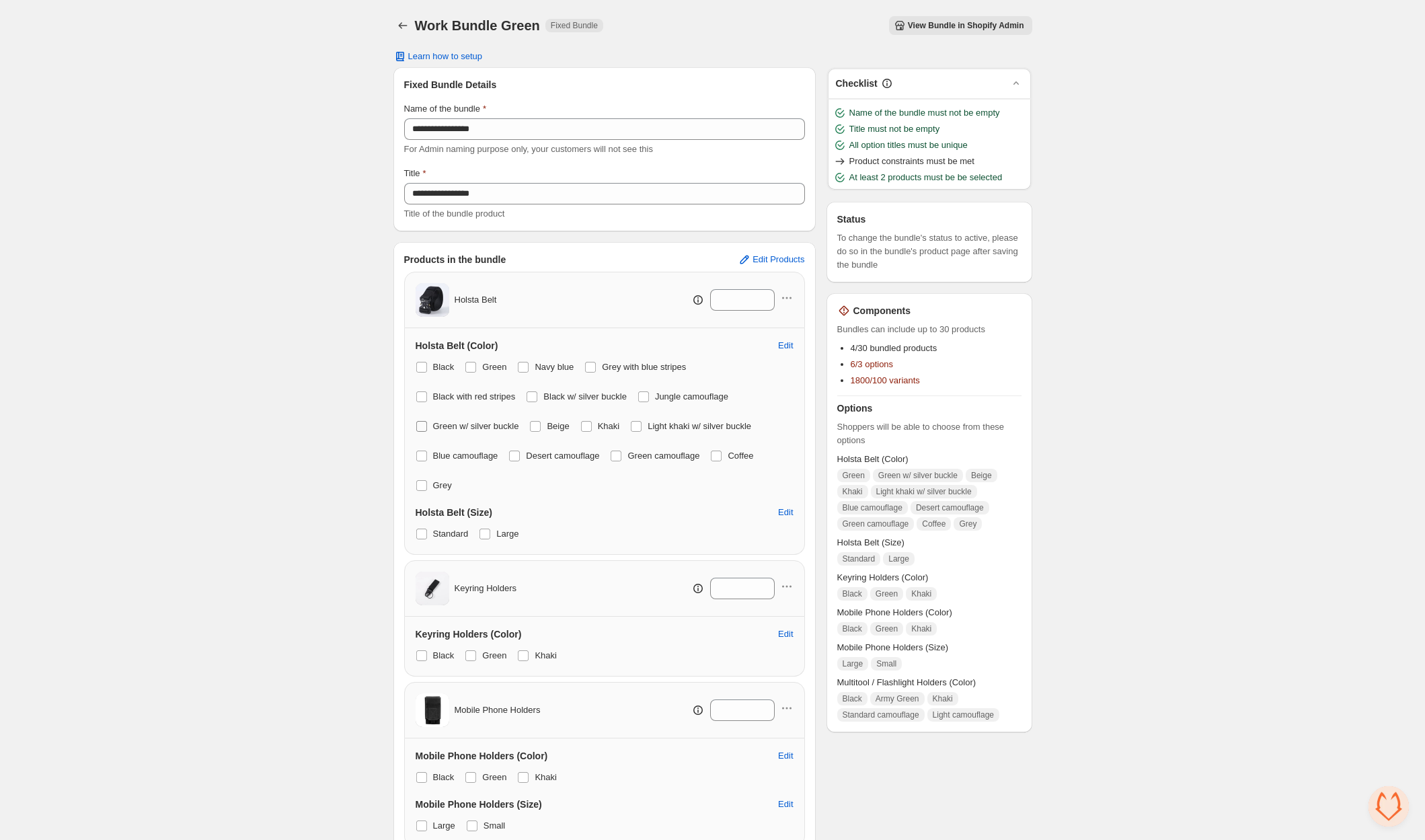
drag, startPoint x: 421, startPoint y: 425, endPoint x: 501, endPoint y: 424, distance: 80.0
click at [426, 425] on span at bounding box center [421, 426] width 11 height 11
drag, startPoint x: 546, startPoint y: 424, endPoint x: 586, endPoint y: 422, distance: 40.0
click at [547, 424] on label "Beige" at bounding box center [549, 426] width 40 height 19
drag, startPoint x: 600, startPoint y: 424, endPoint x: 612, endPoint y: 424, distance: 12.0
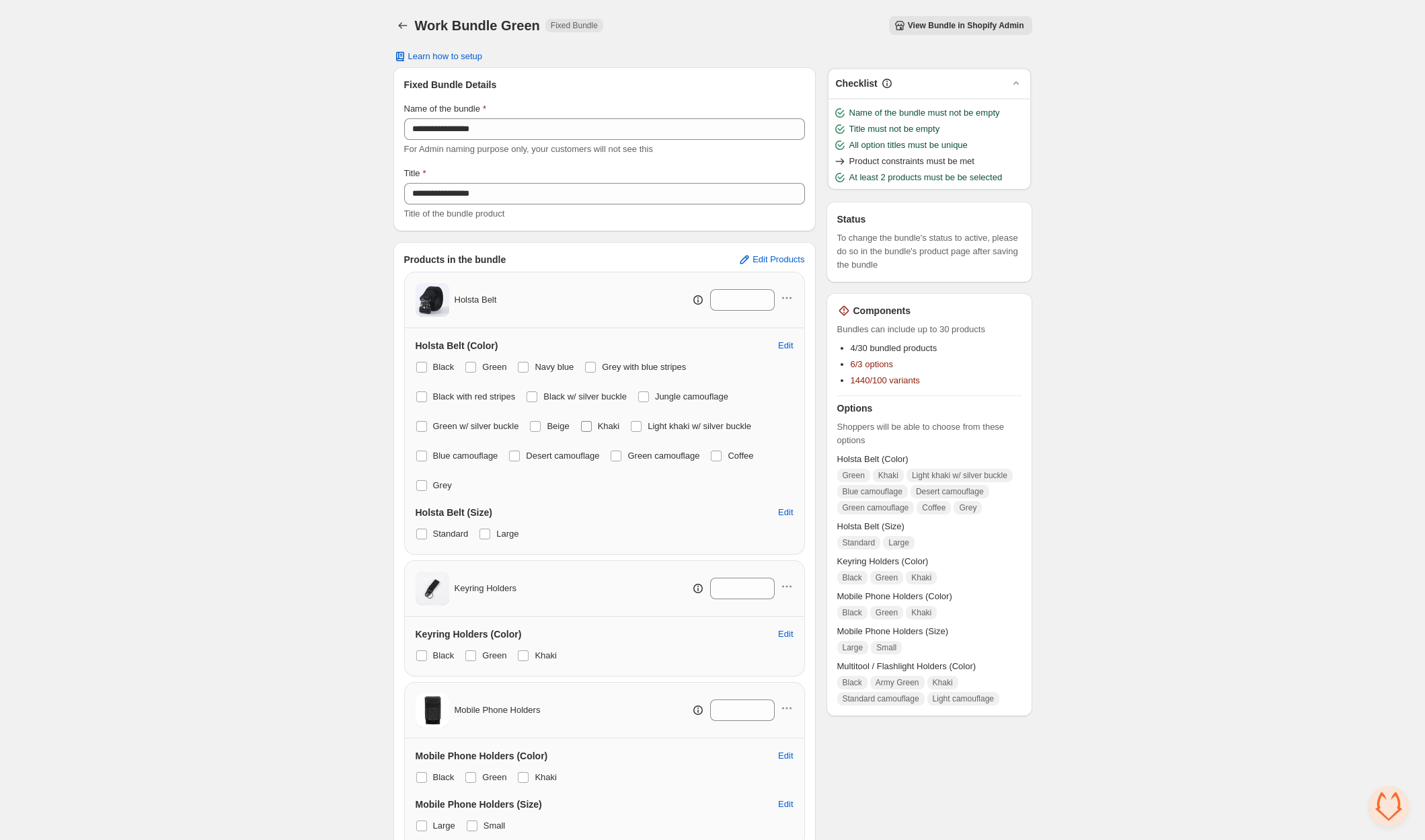
click at [601, 424] on label "Khaki" at bounding box center [600, 426] width 40 height 19
drag, startPoint x: 653, startPoint y: 425, endPoint x: 488, endPoint y: 443, distance: 166.0
click at [653, 425] on span "Light khaki w/ silver buckle" at bounding box center [700, 426] width 104 height 10
drag, startPoint x: 424, startPoint y: 453, endPoint x: 509, endPoint y: 453, distance: 85.0
click at [425, 453] on span at bounding box center [421, 455] width 11 height 11
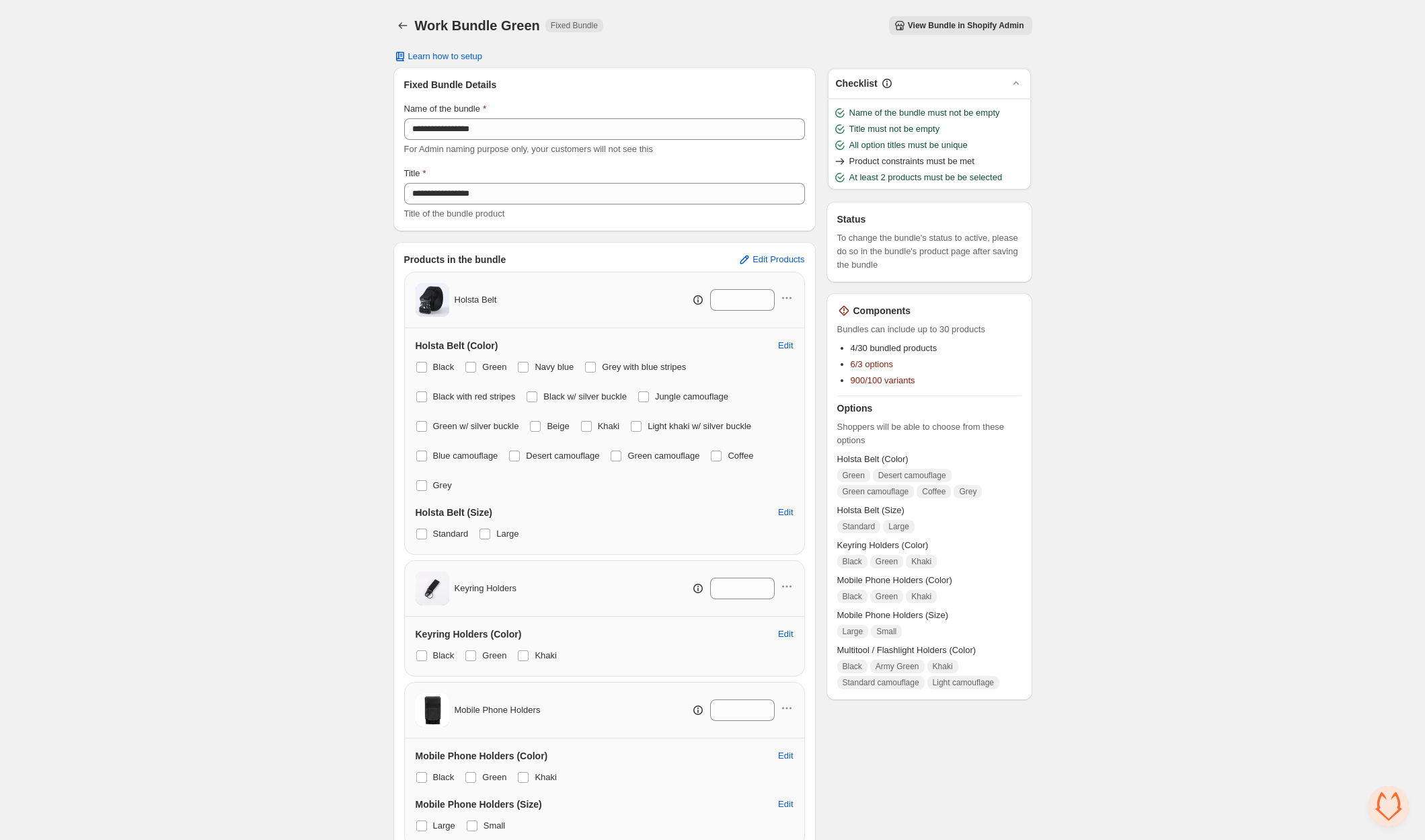
drag, startPoint x: 521, startPoint y: 454, endPoint x: 613, endPoint y: 455, distance: 92.0
click at [520, 454] on span at bounding box center [514, 455] width 11 height 11
click at [621, 450] on span at bounding box center [615, 455] width 11 height 11
click at [722, 451] on span at bounding box center [716, 455] width 11 height 11
click at [428, 478] on label "Grey" at bounding box center [433, 485] width 37 height 19
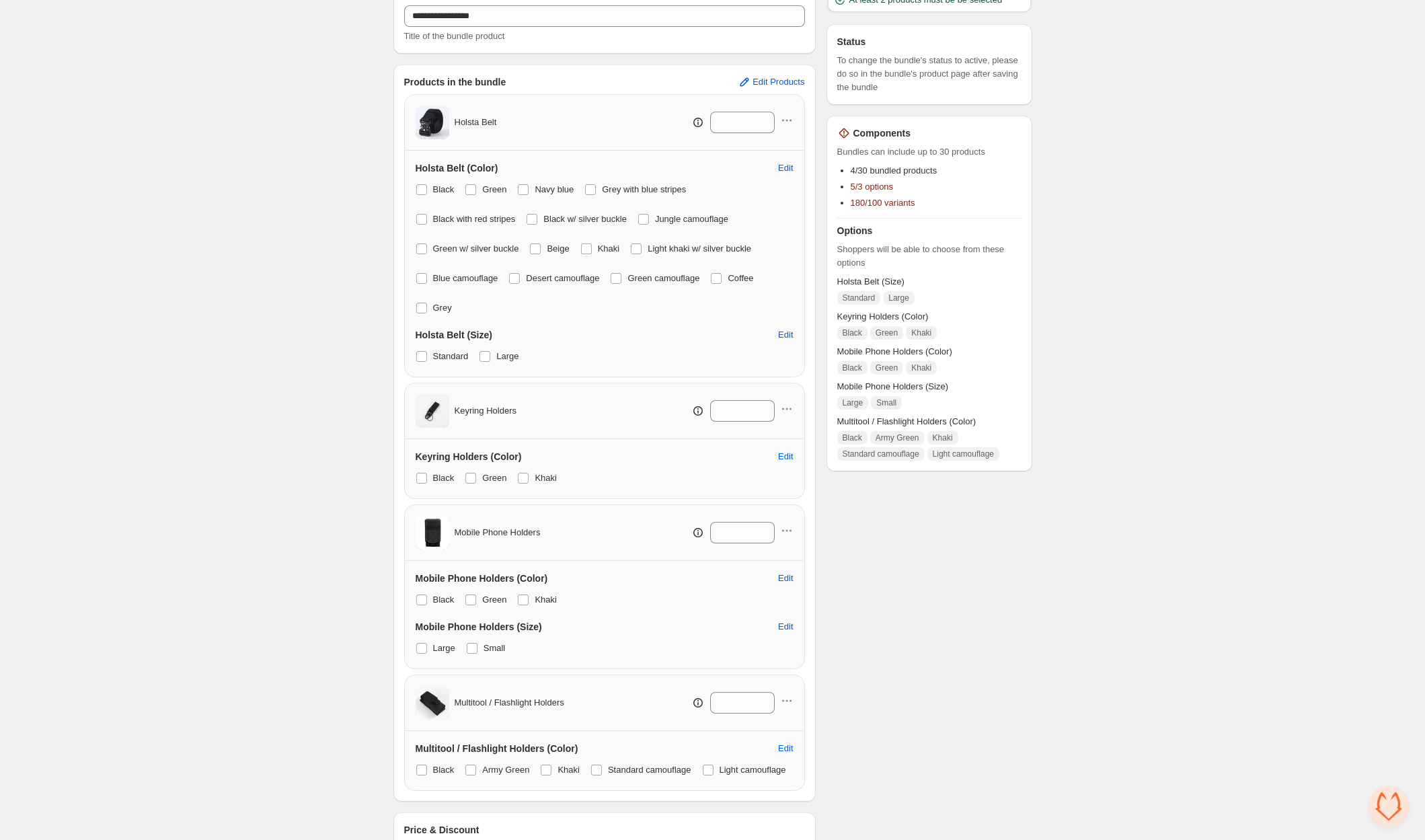
scroll to position [296, 0]
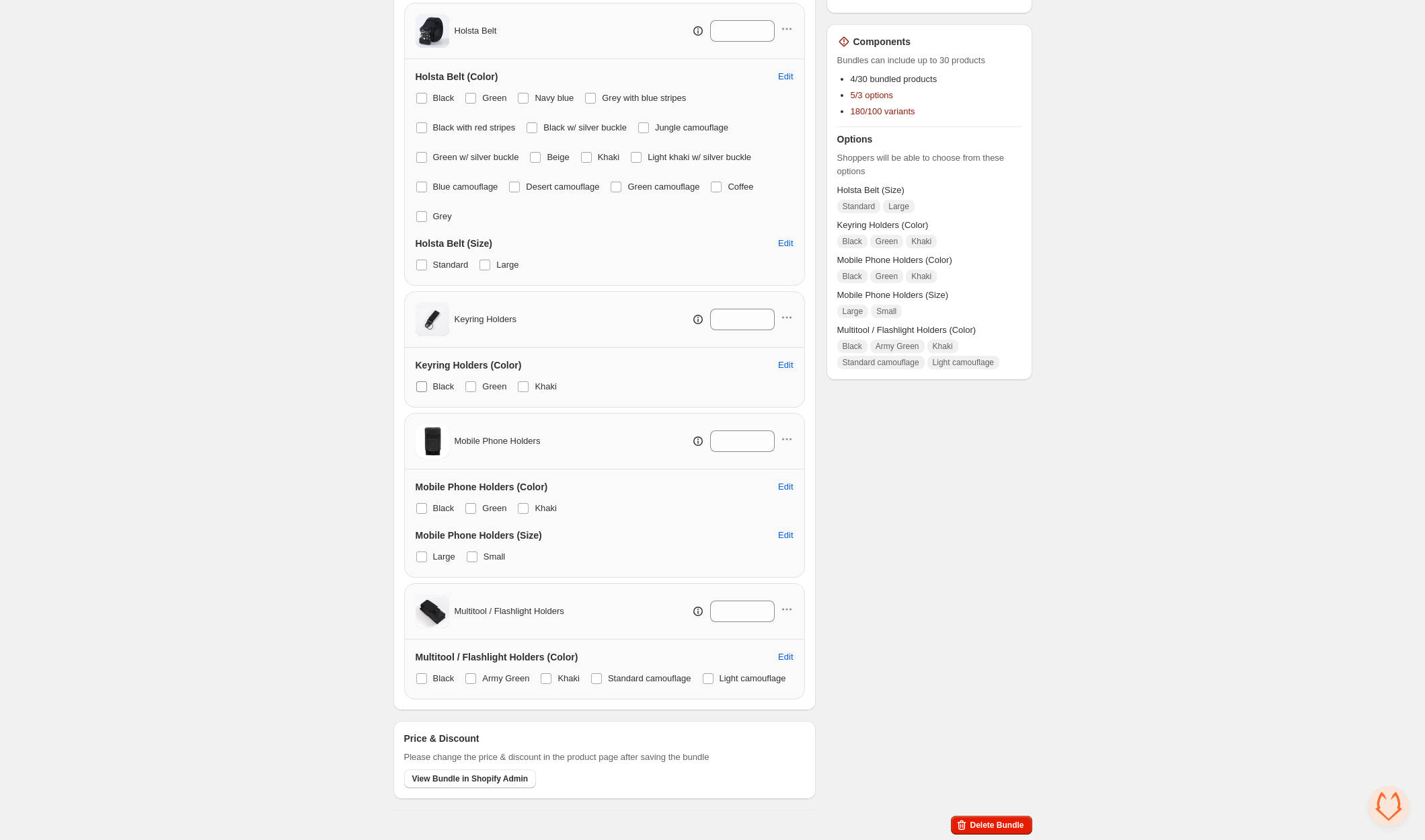
click at [428, 377] on label "Black" at bounding box center [435, 386] width 39 height 19
click at [527, 381] on span at bounding box center [523, 386] width 11 height 11
drag, startPoint x: 426, startPoint y: 478, endPoint x: 498, endPoint y: 474, distance: 72.1
click at [427, 502] on span at bounding box center [421, 508] width 12 height 12
click at [547, 503] on span "Khaki" at bounding box center [546, 508] width 22 height 10
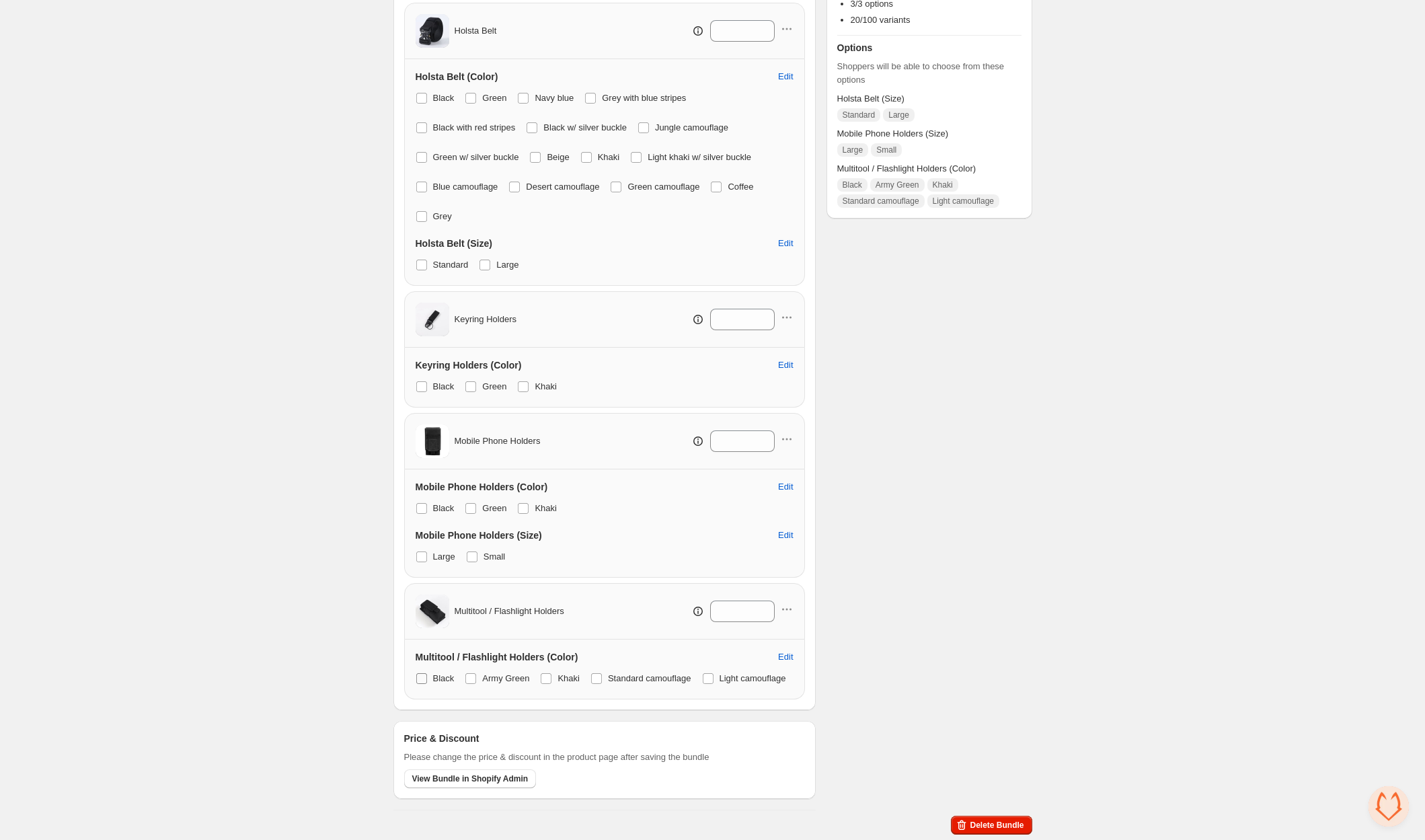
click at [432, 669] on label "Black" at bounding box center [435, 678] width 39 height 19
drag, startPoint x: 564, startPoint y: 650, endPoint x: 635, endPoint y: 654, distance: 71.1
click at [564, 673] on span "Khaki" at bounding box center [569, 678] width 22 height 10
click at [635, 673] on span "Standard camouflage" at bounding box center [650, 678] width 83 height 10
click at [702, 677] on span at bounding box center [707, 678] width 11 height 11
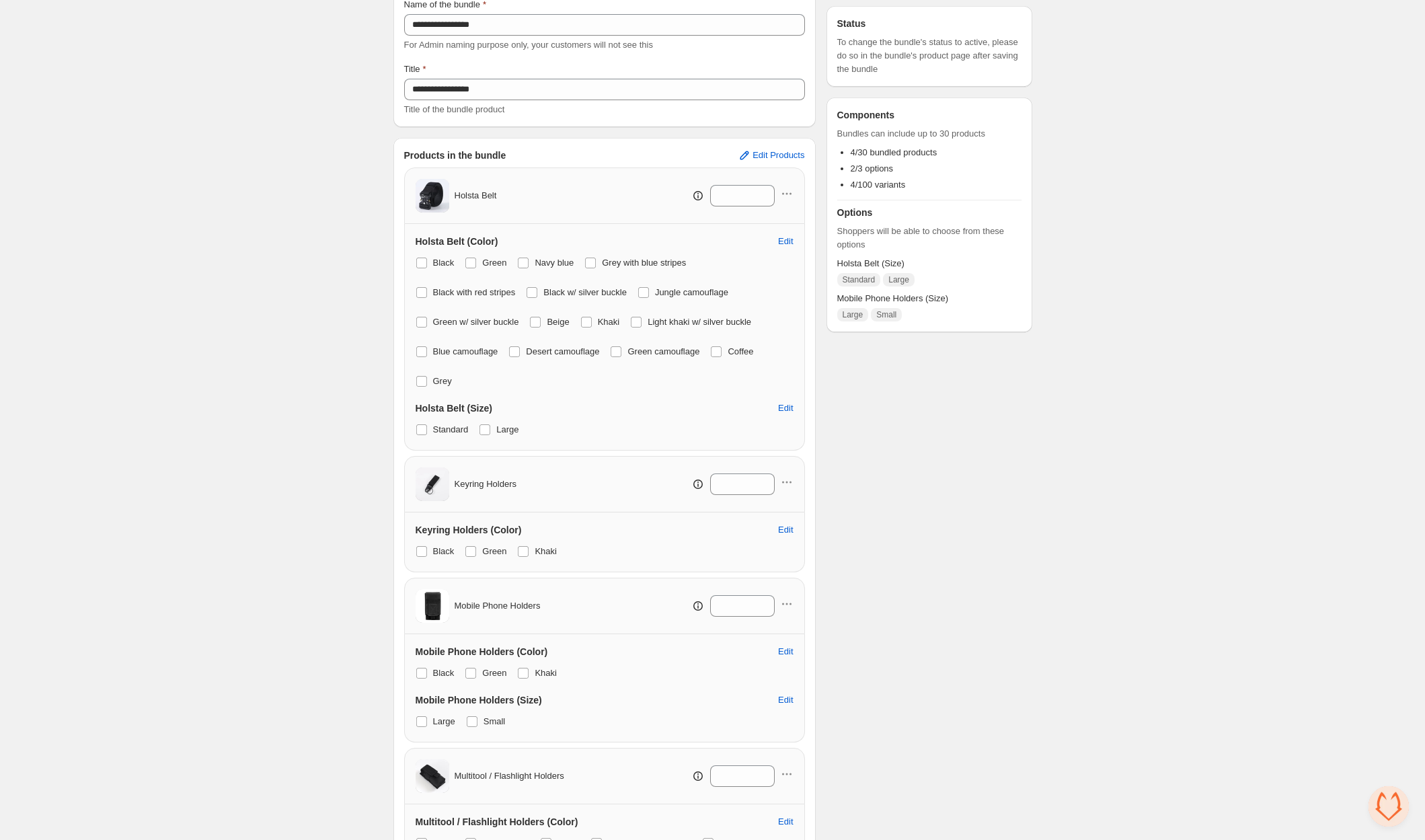
scroll to position [102, 0]
click at [307, 62] on div "**********" at bounding box center [712, 452] width 1425 height 1108
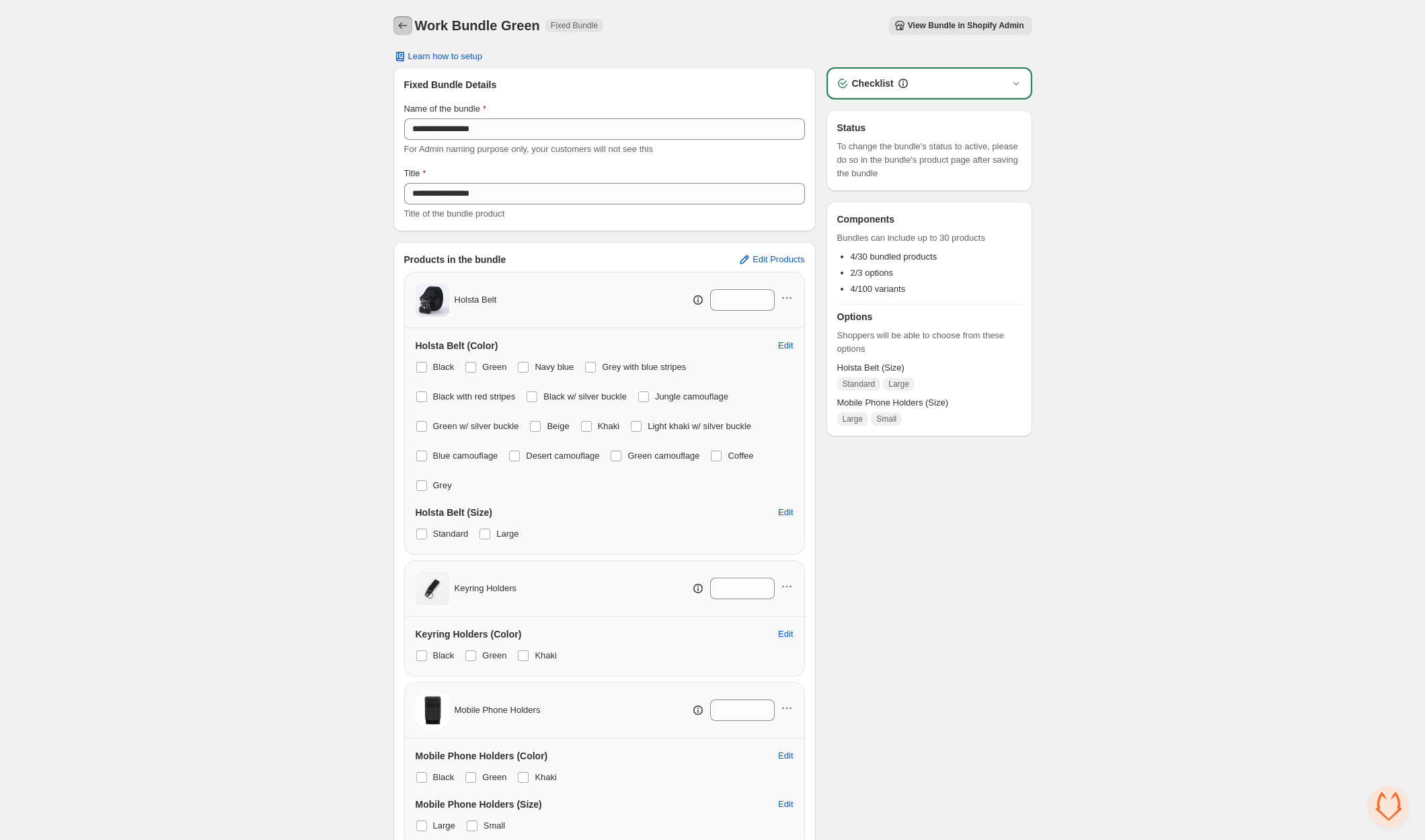
click at [408, 26] on icon "Back" at bounding box center [403, 26] width 14 height 14
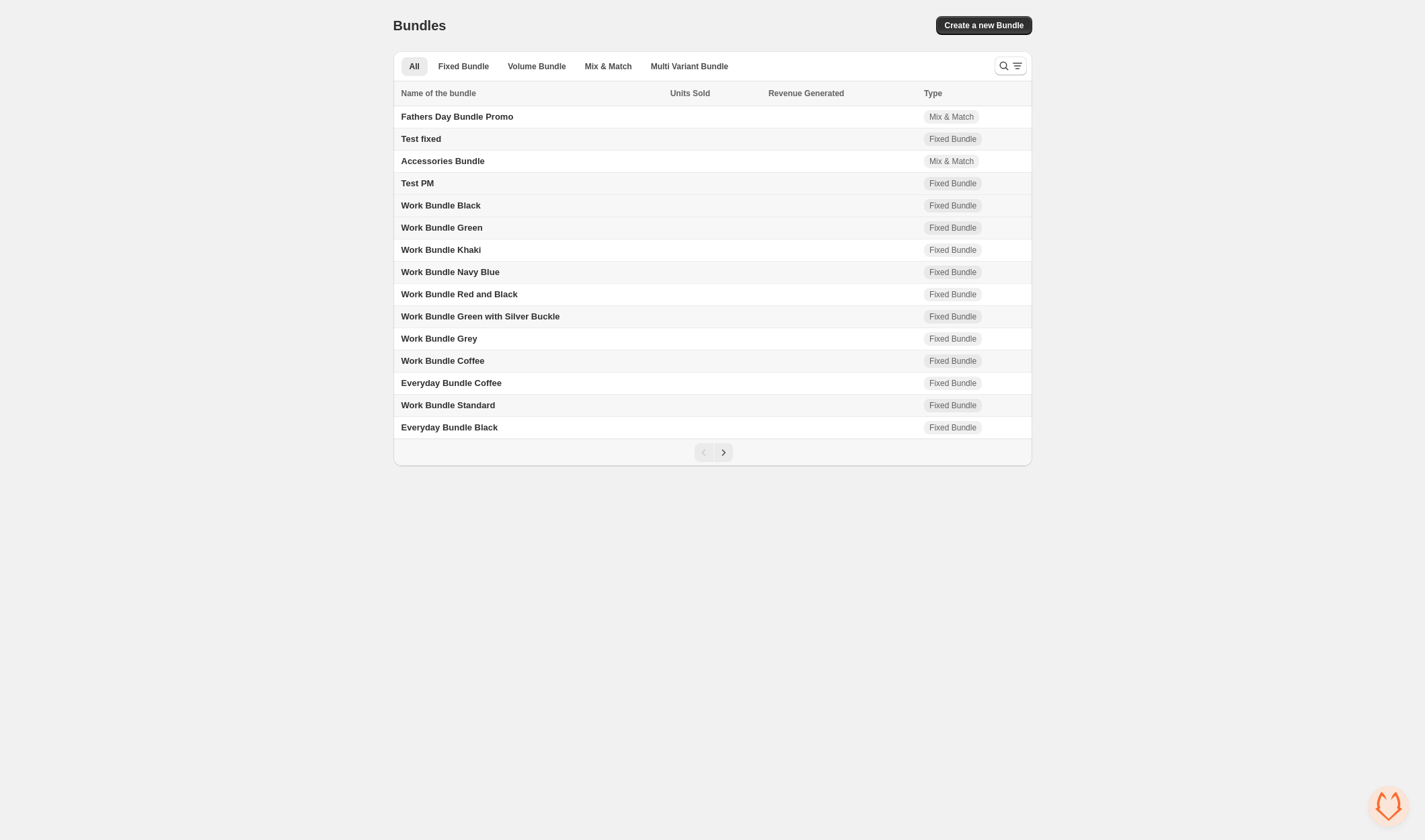
click at [460, 199] on td "Work Bundle Black" at bounding box center [529, 206] width 273 height 22
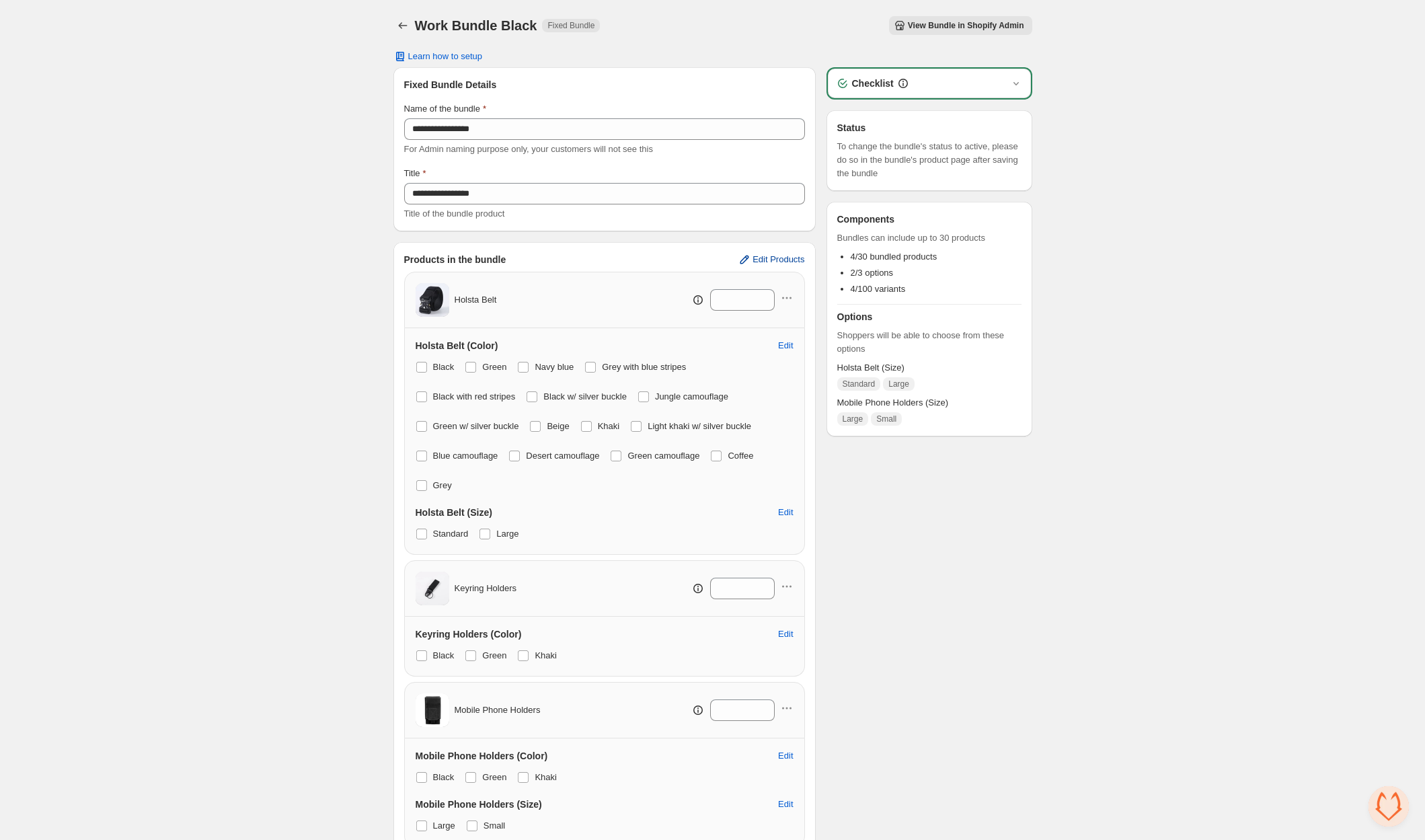
click at [788, 258] on span "Edit Products" at bounding box center [778, 260] width 52 height 11
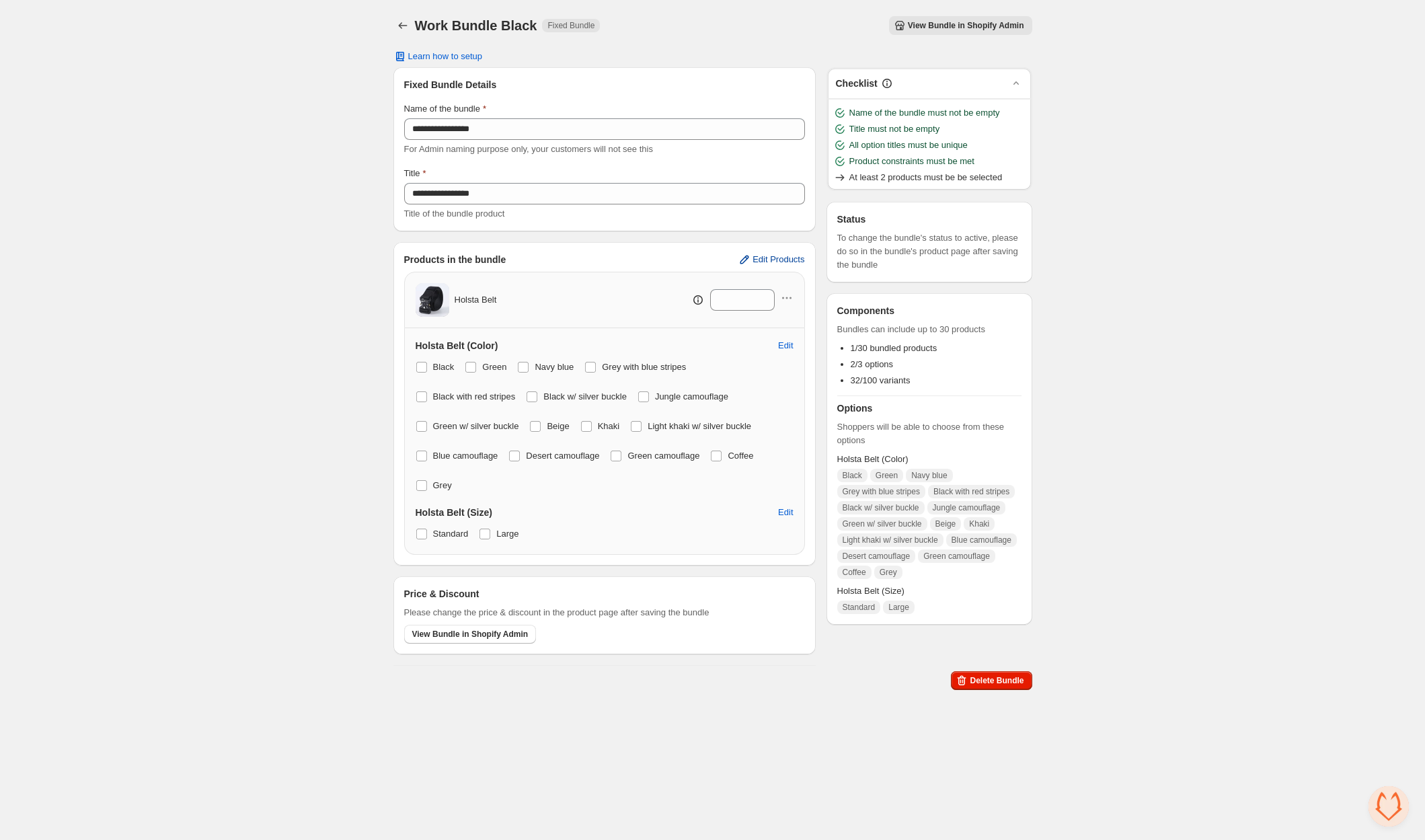
click at [788, 258] on span "Edit Products" at bounding box center [778, 260] width 52 height 11
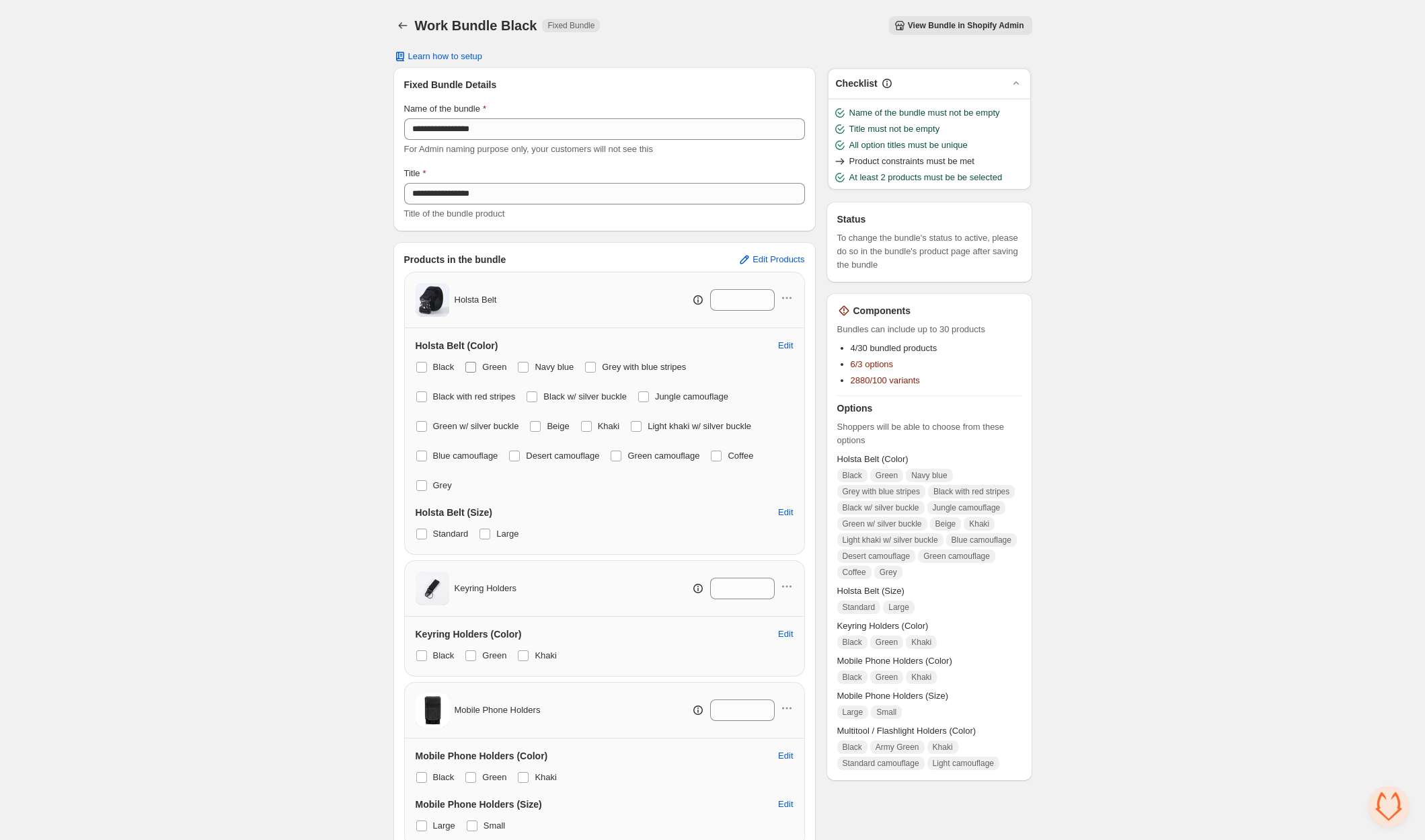
click at [473, 366] on span at bounding box center [471, 367] width 11 height 11
drag, startPoint x: 545, startPoint y: 368, endPoint x: 600, endPoint y: 367, distance: 55.0
click at [545, 368] on span "Navy blue" at bounding box center [554, 367] width 39 height 10
click at [612, 368] on span "Grey with blue stripes" at bounding box center [644, 367] width 84 height 10
drag, startPoint x: 462, startPoint y: 393, endPoint x: 538, endPoint y: 392, distance: 76.0
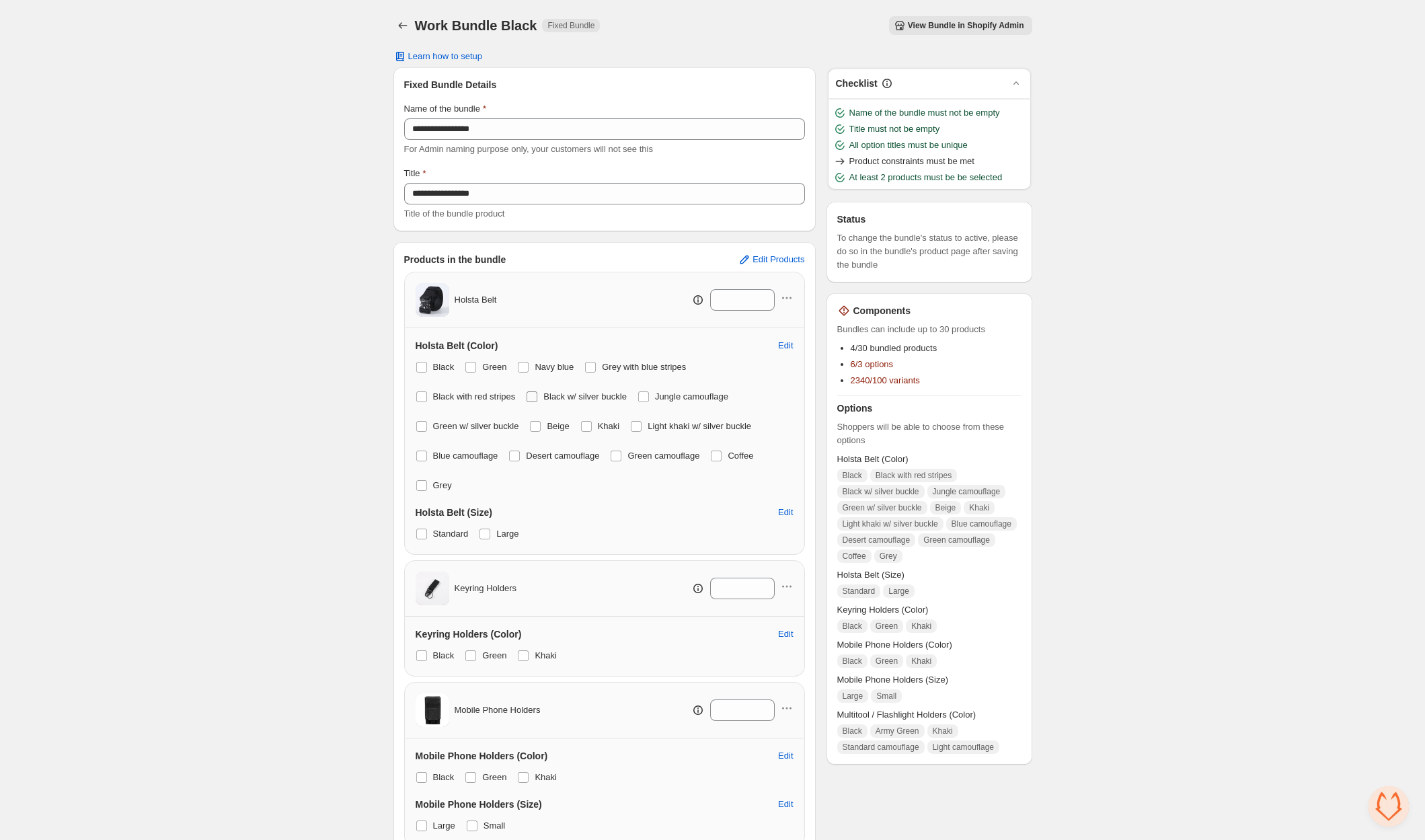
click at [471, 393] on span "Black with red stripes" at bounding box center [474, 397] width 83 height 10
drag, startPoint x: 564, startPoint y: 393, endPoint x: 512, endPoint y: 389, distance: 52.2
click at [564, 393] on span "Black w/ silver buckle" at bounding box center [585, 397] width 83 height 10
drag, startPoint x: 415, startPoint y: 395, endPoint x: 431, endPoint y: 395, distance: 16.0
click at [420, 396] on span at bounding box center [421, 397] width 11 height 11
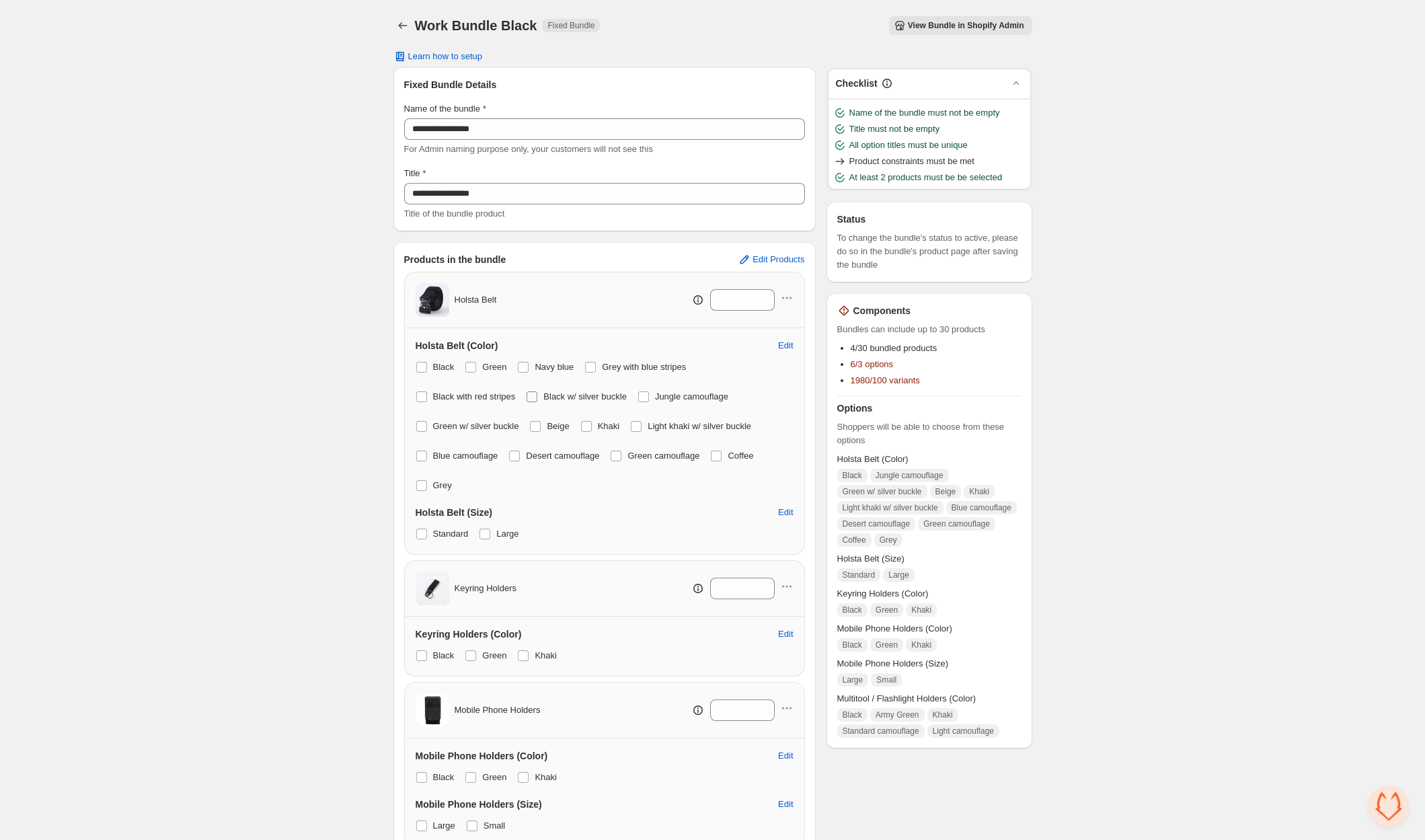
drag, startPoint x: 658, startPoint y: 394, endPoint x: 632, endPoint y: 399, distance: 26.5
click at [649, 395] on span at bounding box center [644, 397] width 11 height 11
drag, startPoint x: 435, startPoint y: 422, endPoint x: 464, endPoint y: 420, distance: 29.1
click at [437, 423] on span "Green w/ silver buckle" at bounding box center [476, 426] width 86 height 10
drag, startPoint x: 417, startPoint y: 426, endPoint x: 483, endPoint y: 423, distance: 66.1
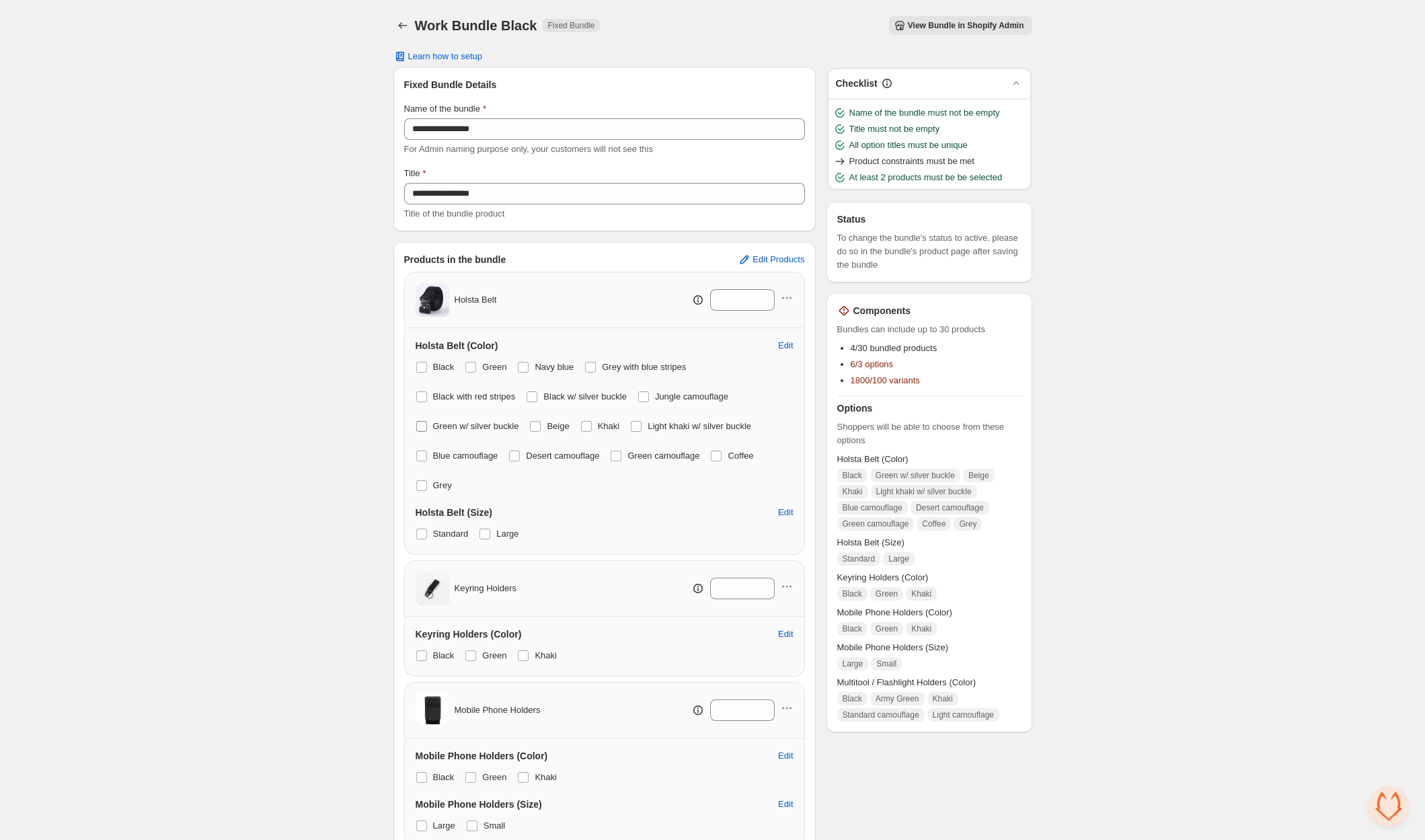
click at [424, 426] on span at bounding box center [421, 426] width 11 height 11
drag, startPoint x: 560, startPoint y: 424, endPoint x: 545, endPoint y: 424, distance: 15.0
click at [551, 423] on span "Beige" at bounding box center [558, 426] width 22 height 10
drag, startPoint x: 541, startPoint y: 425, endPoint x: 586, endPoint y: 426, distance: 45.0
click at [547, 425] on label "Beige" at bounding box center [549, 426] width 40 height 19
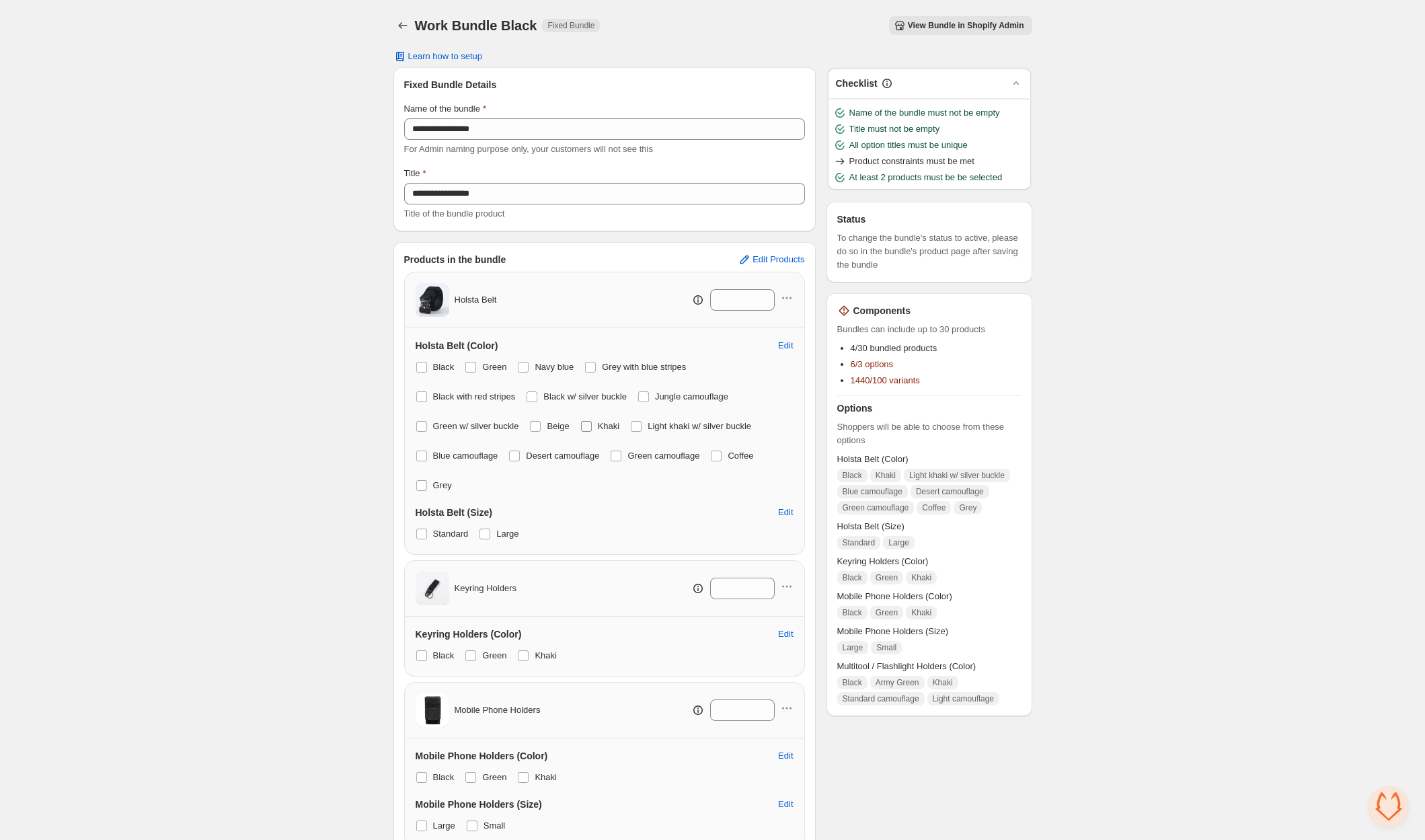
click at [606, 426] on span "Khaki" at bounding box center [609, 426] width 22 height 10
click at [640, 425] on span at bounding box center [636, 426] width 11 height 11
drag, startPoint x: 418, startPoint y: 453, endPoint x: 459, endPoint y: 455, distance: 41.0
click at [425, 454] on span at bounding box center [421, 455] width 11 height 11
drag, startPoint x: 524, startPoint y: 454, endPoint x: 575, endPoint y: 453, distance: 51.0
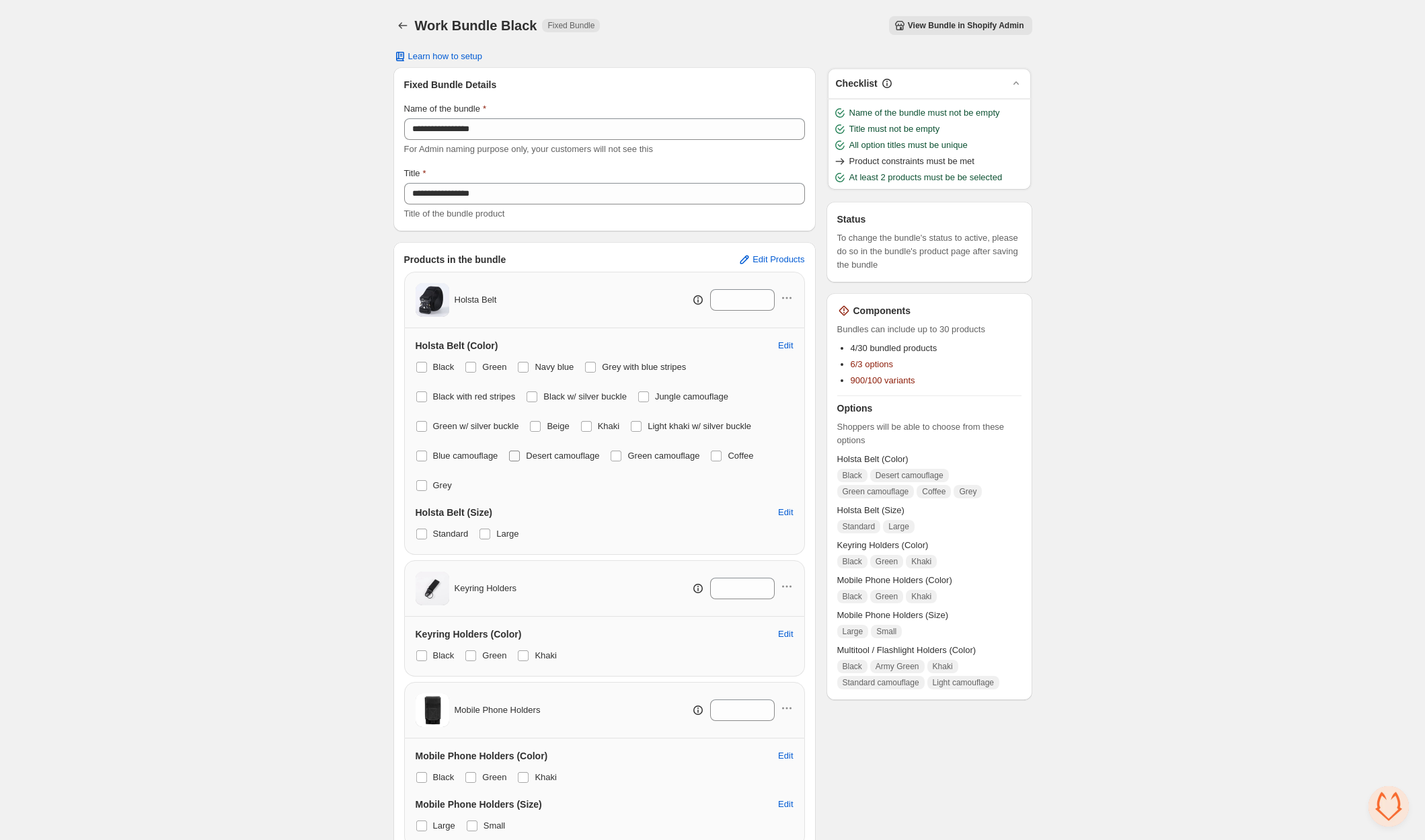
click at [526, 454] on label "Desert camouflage" at bounding box center [553, 455] width 91 height 19
drag, startPoint x: 627, startPoint y: 456, endPoint x: 667, endPoint y: 454, distance: 40.0
click at [635, 456] on label "Green camouflage" at bounding box center [654, 455] width 89 height 19
drag, startPoint x: 731, startPoint y: 454, endPoint x: 667, endPoint y: 460, distance: 64.3
click at [722, 454] on span at bounding box center [716, 455] width 11 height 11
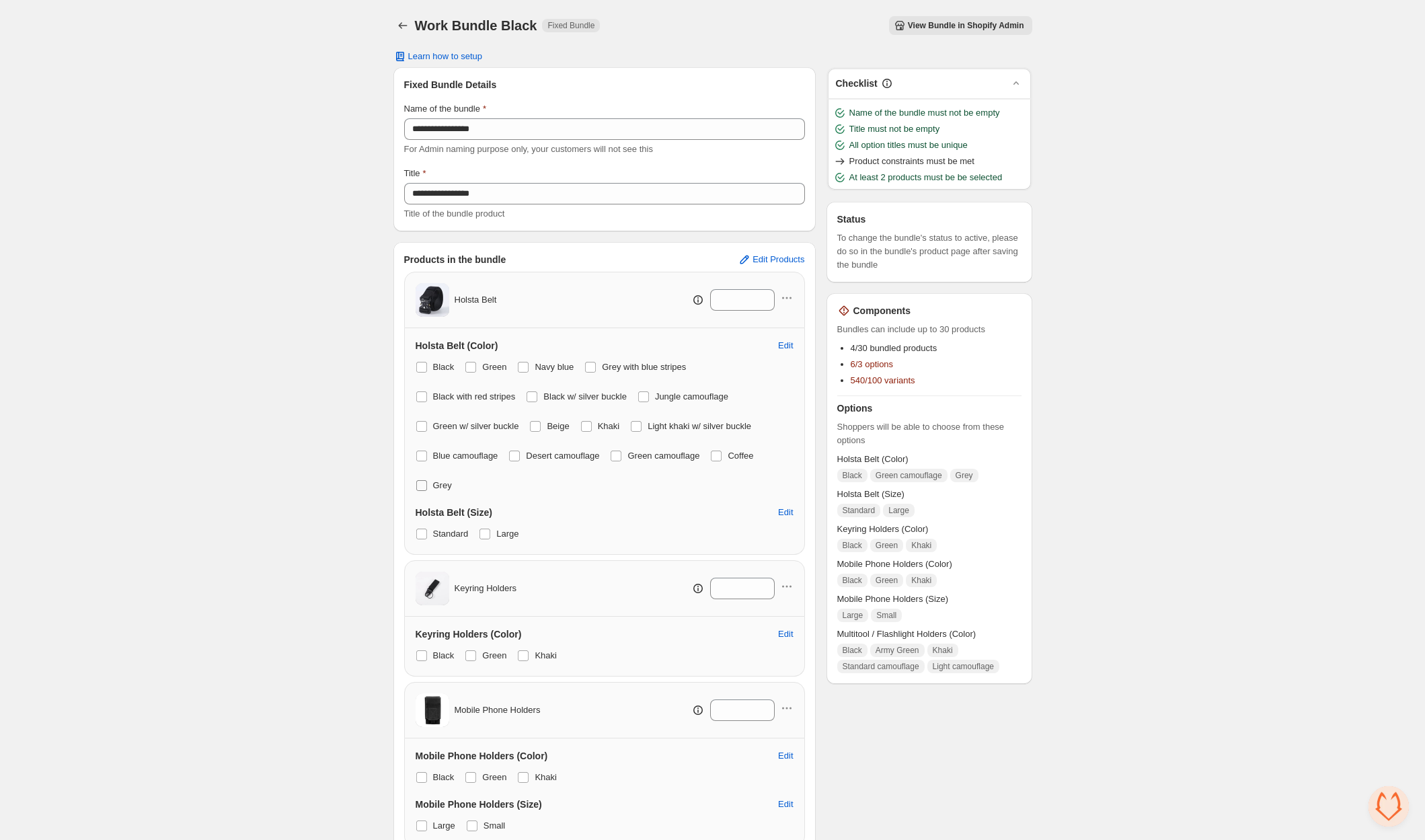
drag, startPoint x: 417, startPoint y: 487, endPoint x: 426, endPoint y: 484, distance: 9.5
click at [420, 486] on span at bounding box center [421, 485] width 11 height 11
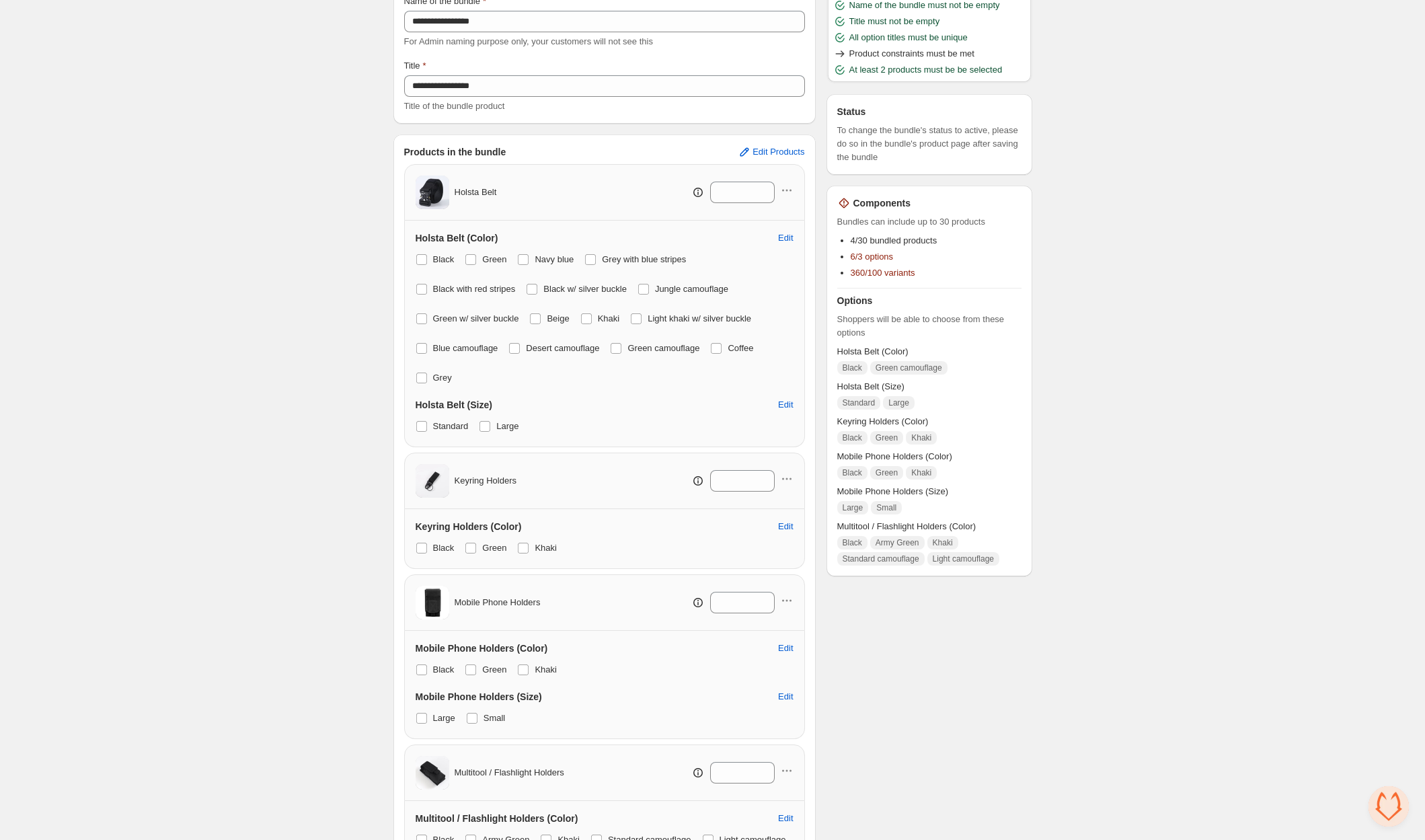
scroll to position [149, 0]
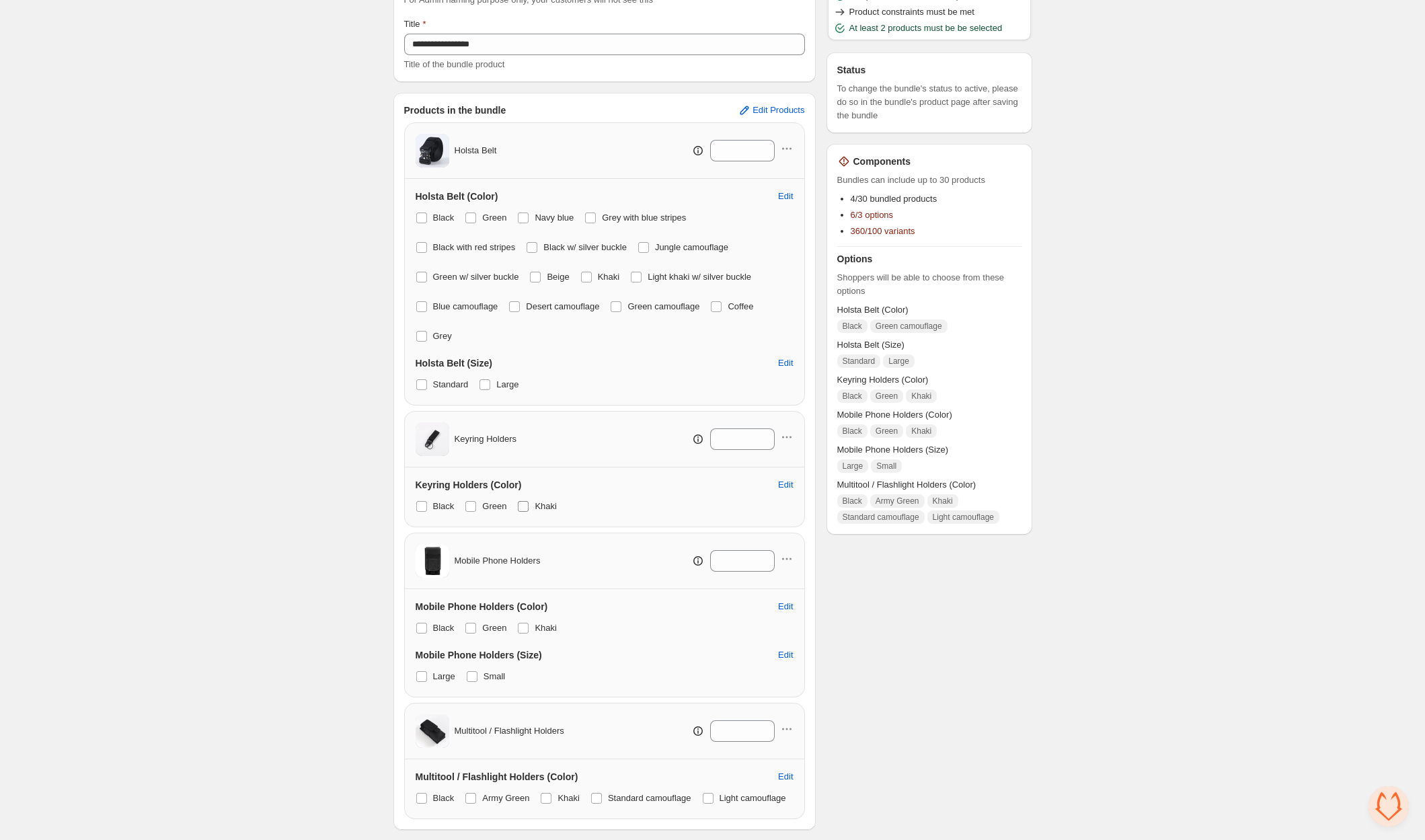
drag, startPoint x: 472, startPoint y: 504, endPoint x: 524, endPoint y: 504, distance: 52.0
click at [472, 504] on span at bounding box center [471, 506] width 11 height 11
click at [535, 504] on label "Khaki" at bounding box center [536, 506] width 40 height 19
drag, startPoint x: 467, startPoint y: 628, endPoint x: 520, endPoint y: 626, distance: 53.0
click at [473, 628] on span at bounding box center [471, 627] width 11 height 11
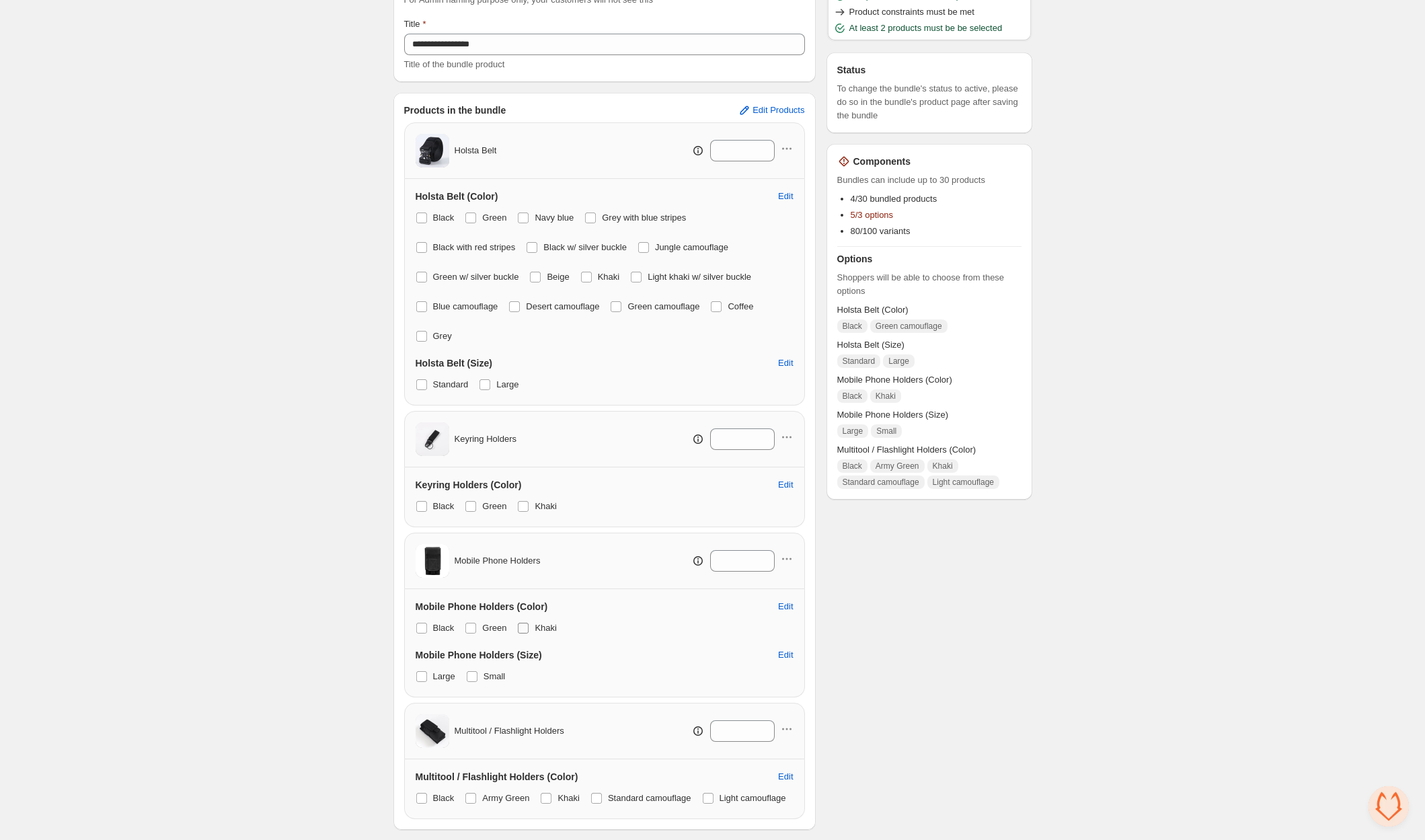
click at [533, 626] on label "Khaki" at bounding box center [536, 628] width 40 height 19
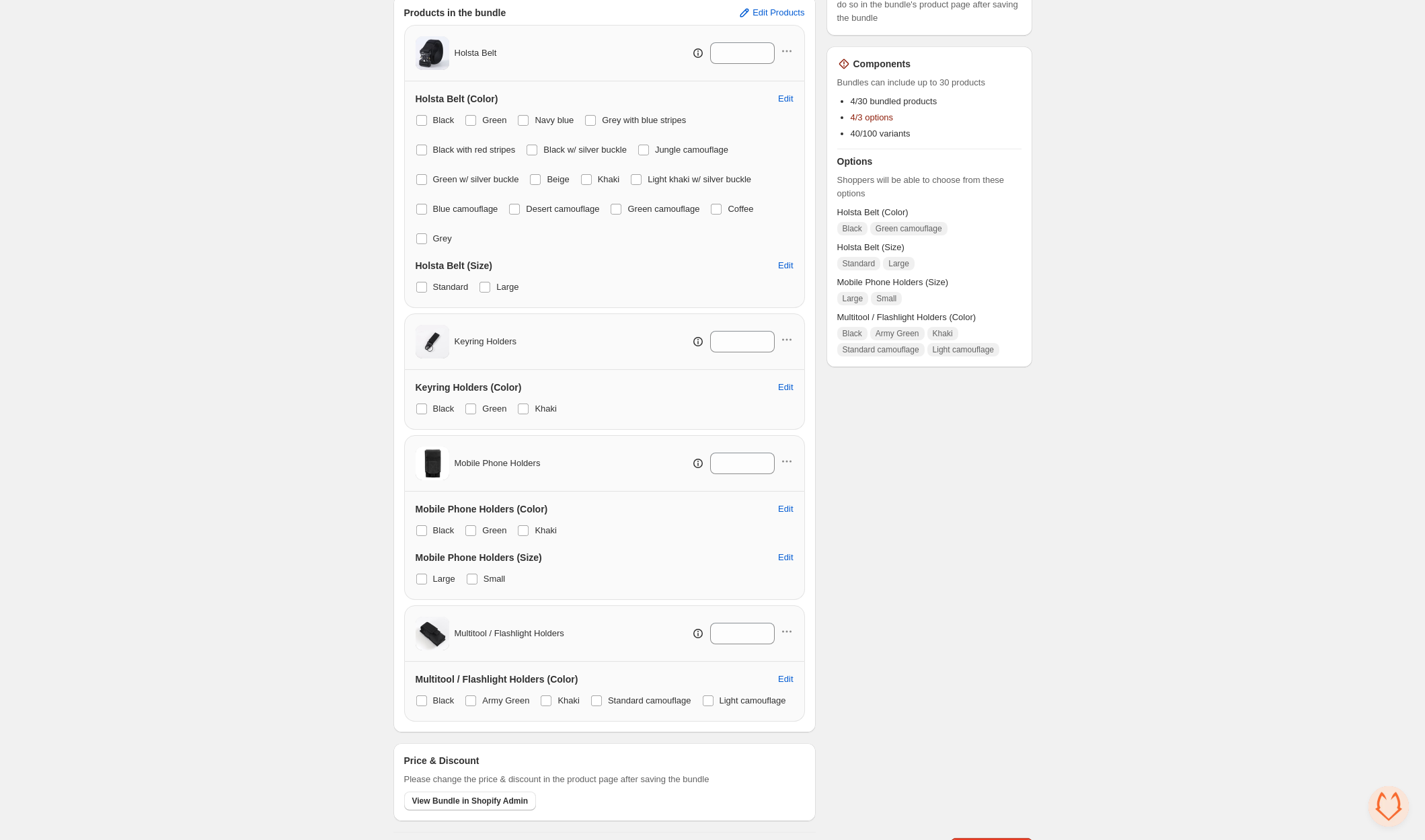
scroll to position [296, 0]
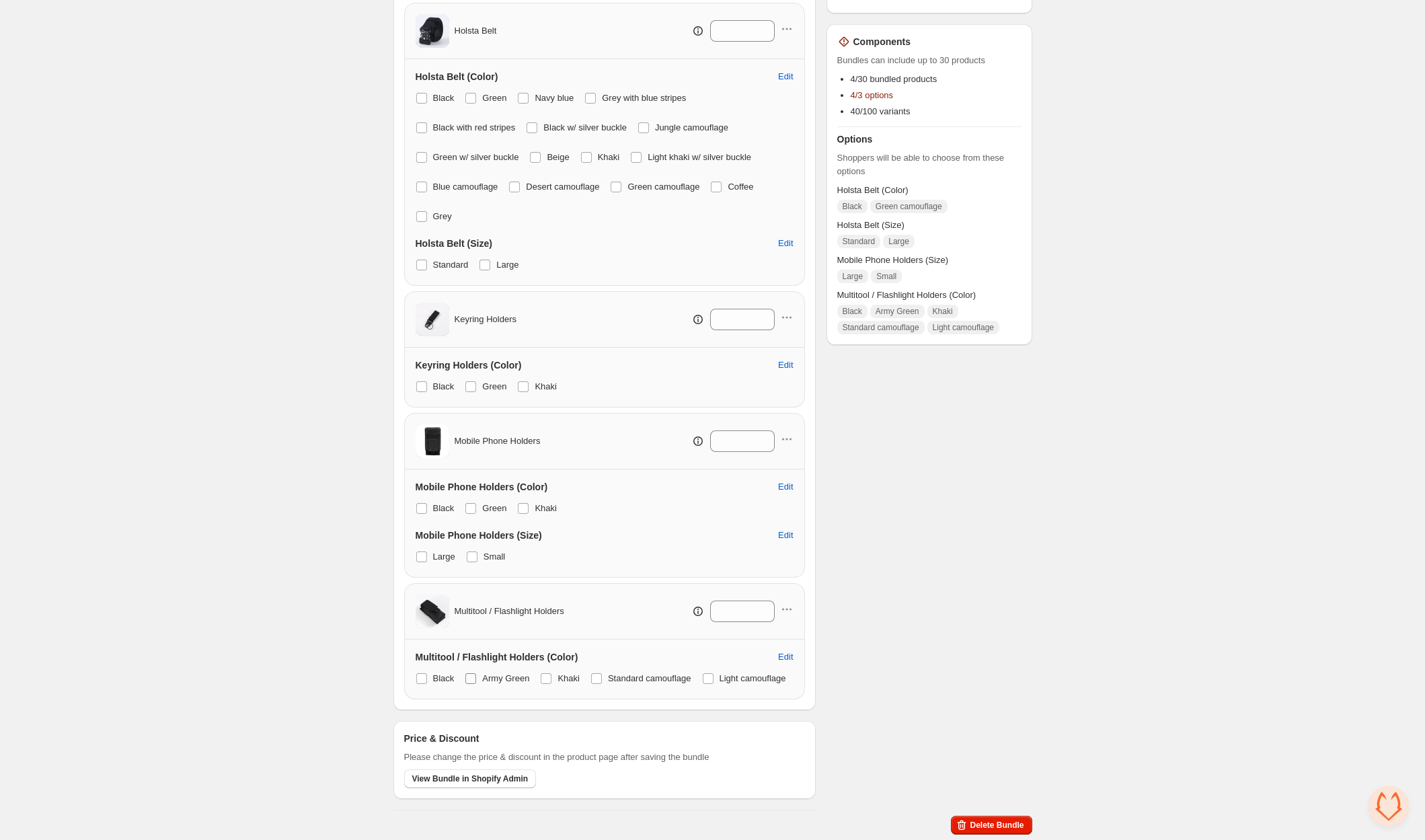
click at [472, 673] on span at bounding box center [471, 678] width 11 height 11
drag, startPoint x: 416, startPoint y: 683, endPoint x: 439, endPoint y: 680, distance: 23.2
click at [702, 683] on span at bounding box center [707, 678] width 11 height 11
drag, startPoint x: 547, startPoint y: 649, endPoint x: 572, endPoint y: 650, distance: 25.0
click at [547, 673] on span at bounding box center [546, 678] width 11 height 11
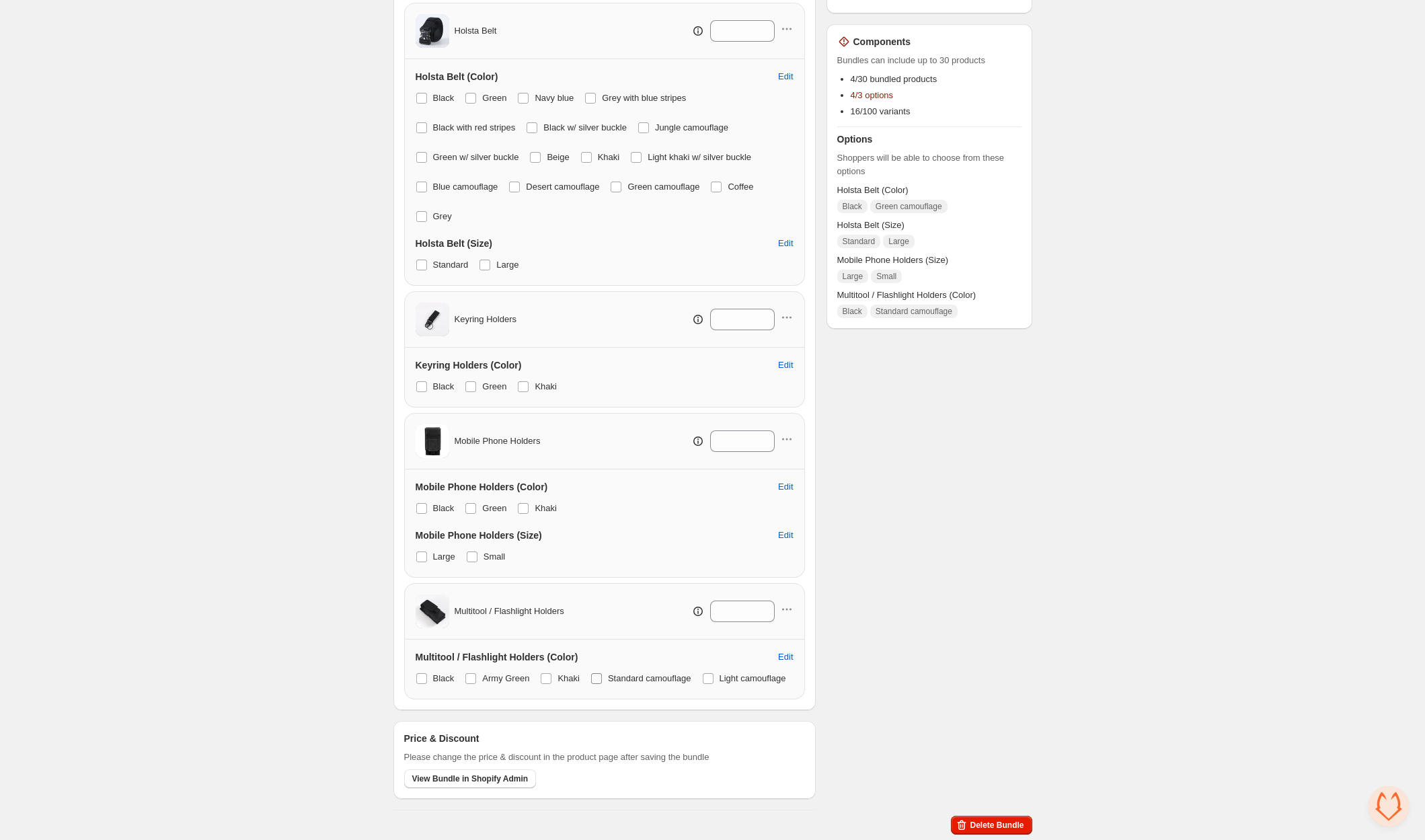
click at [599, 673] on span at bounding box center [596, 678] width 11 height 11
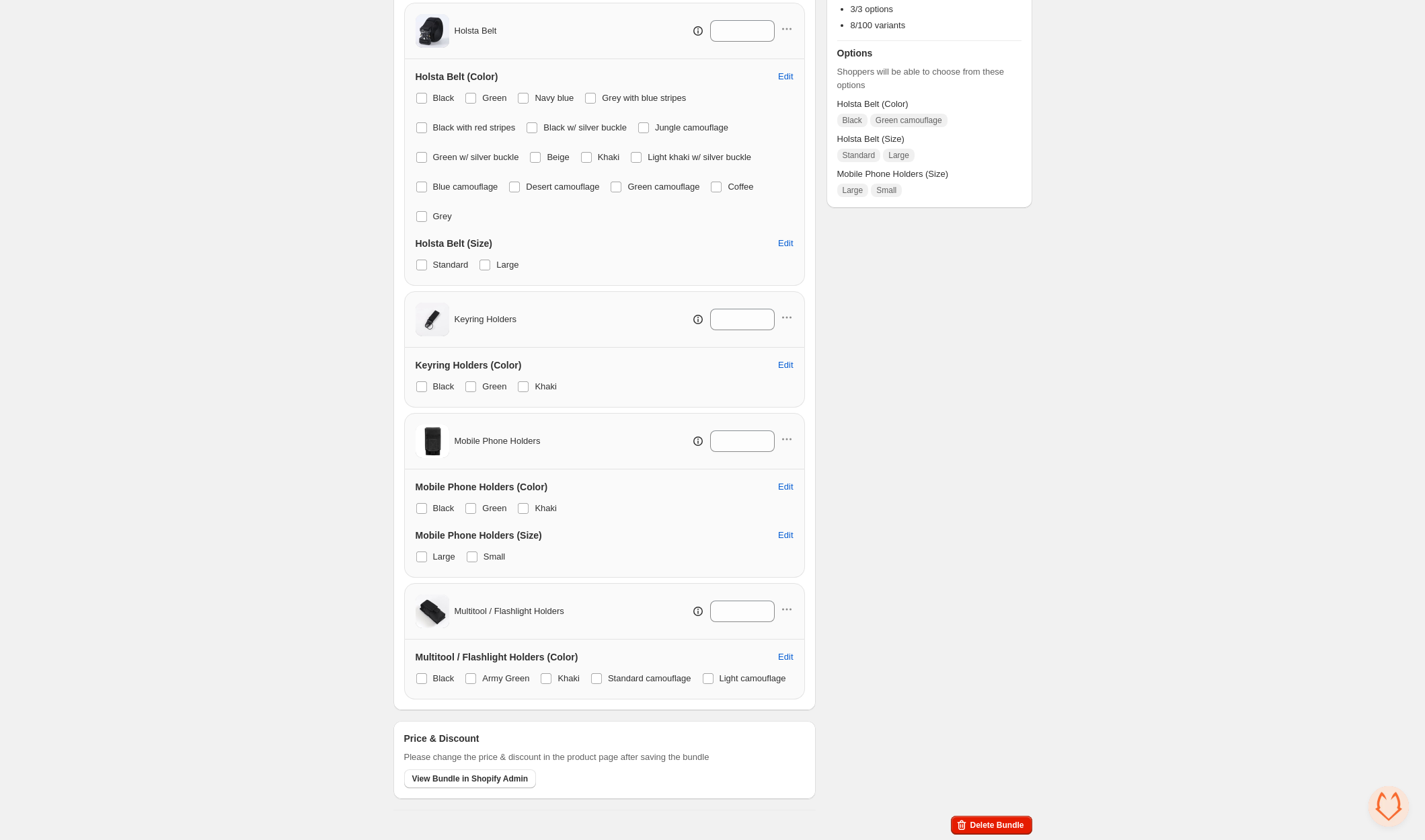
scroll to position [0, 0]
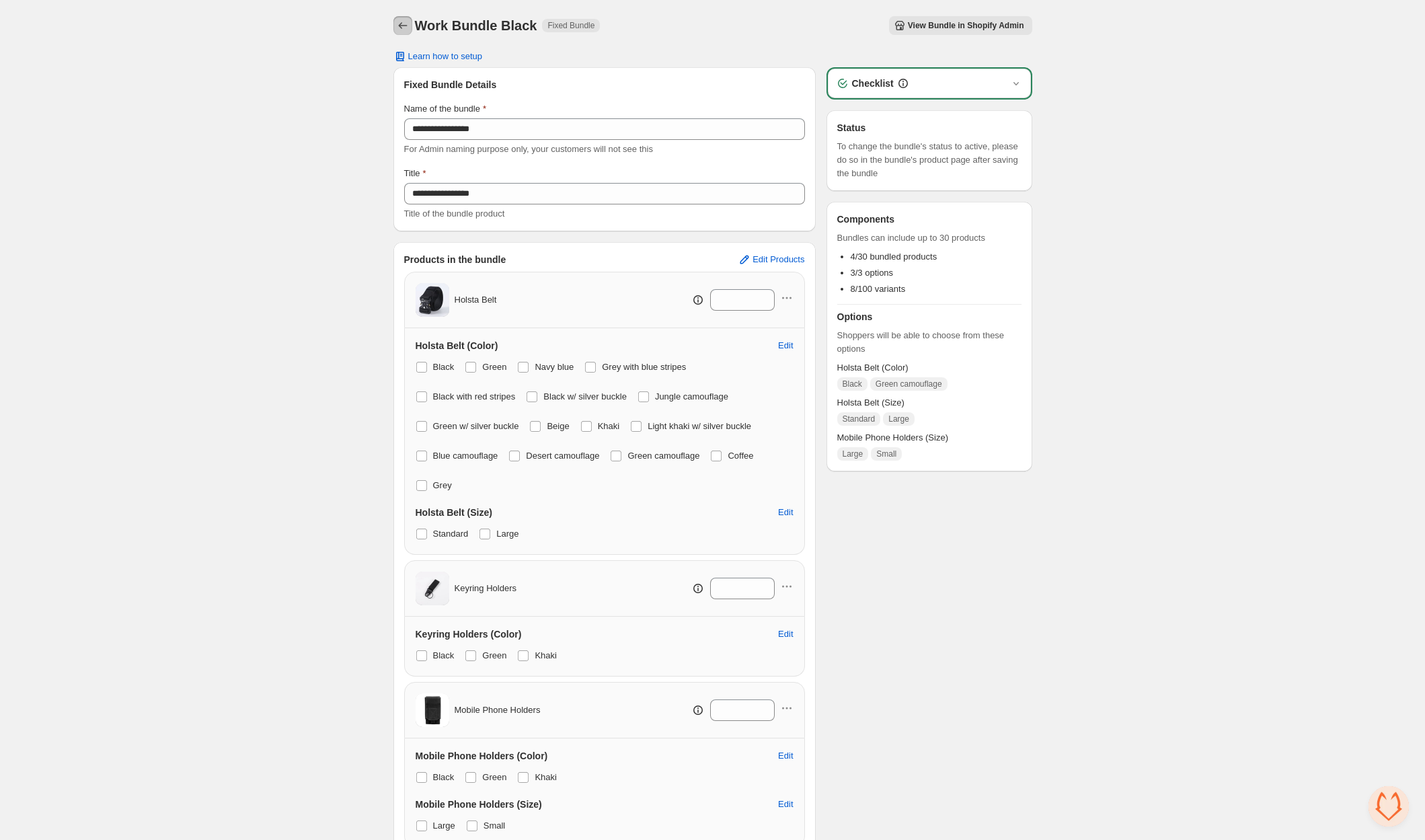
click at [411, 29] on button "Back" at bounding box center [403, 26] width 19 height 19
click at [386, 29] on div "**********" at bounding box center [712, 554] width 671 height 1108
click at [416, 24] on h1 "Work Bundle Black" at bounding box center [476, 26] width 123 height 16
click at [403, 26] on icon "Back" at bounding box center [403, 26] width 14 height 14
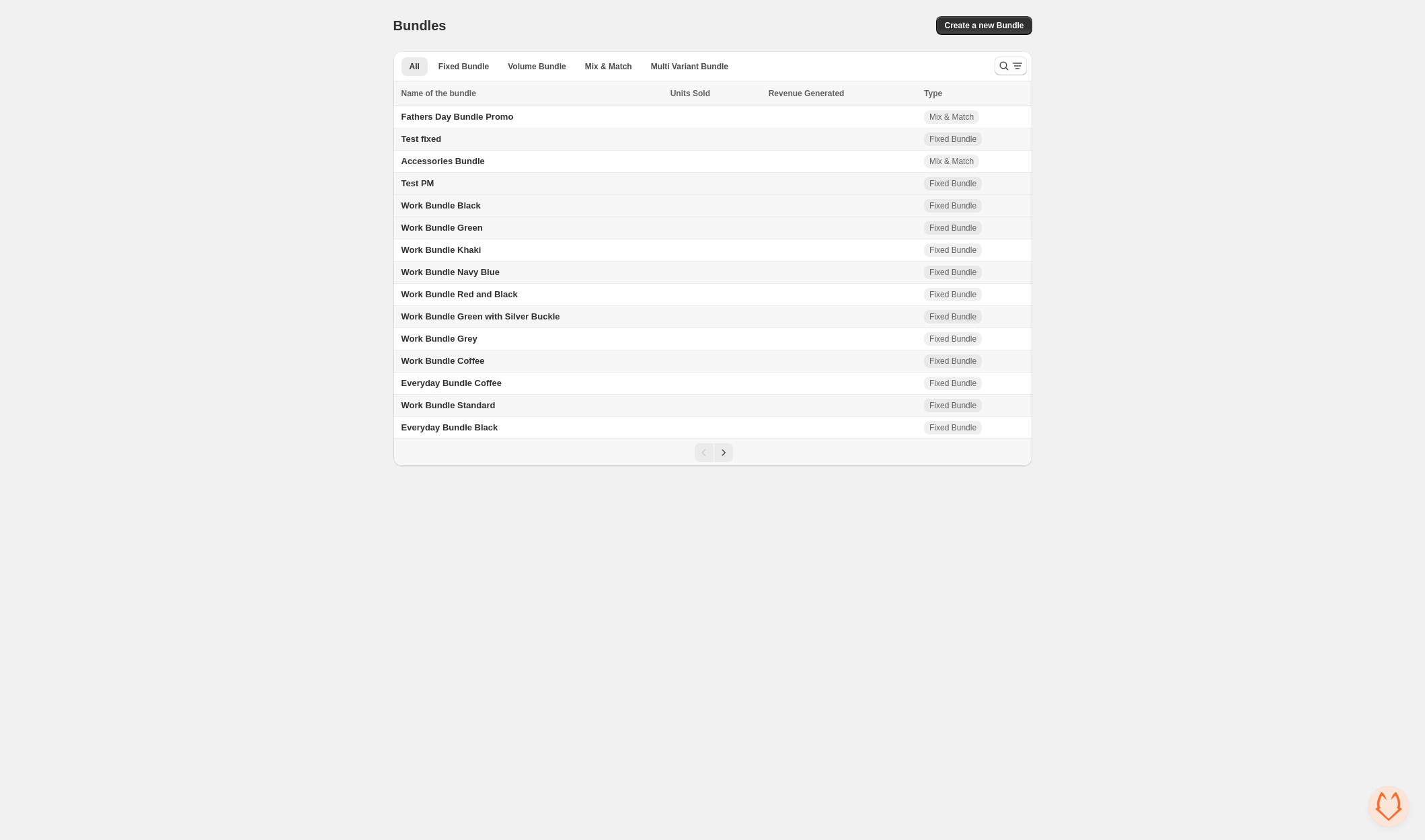
click at [526, 203] on td "Work Bundle Black" at bounding box center [529, 206] width 273 height 22
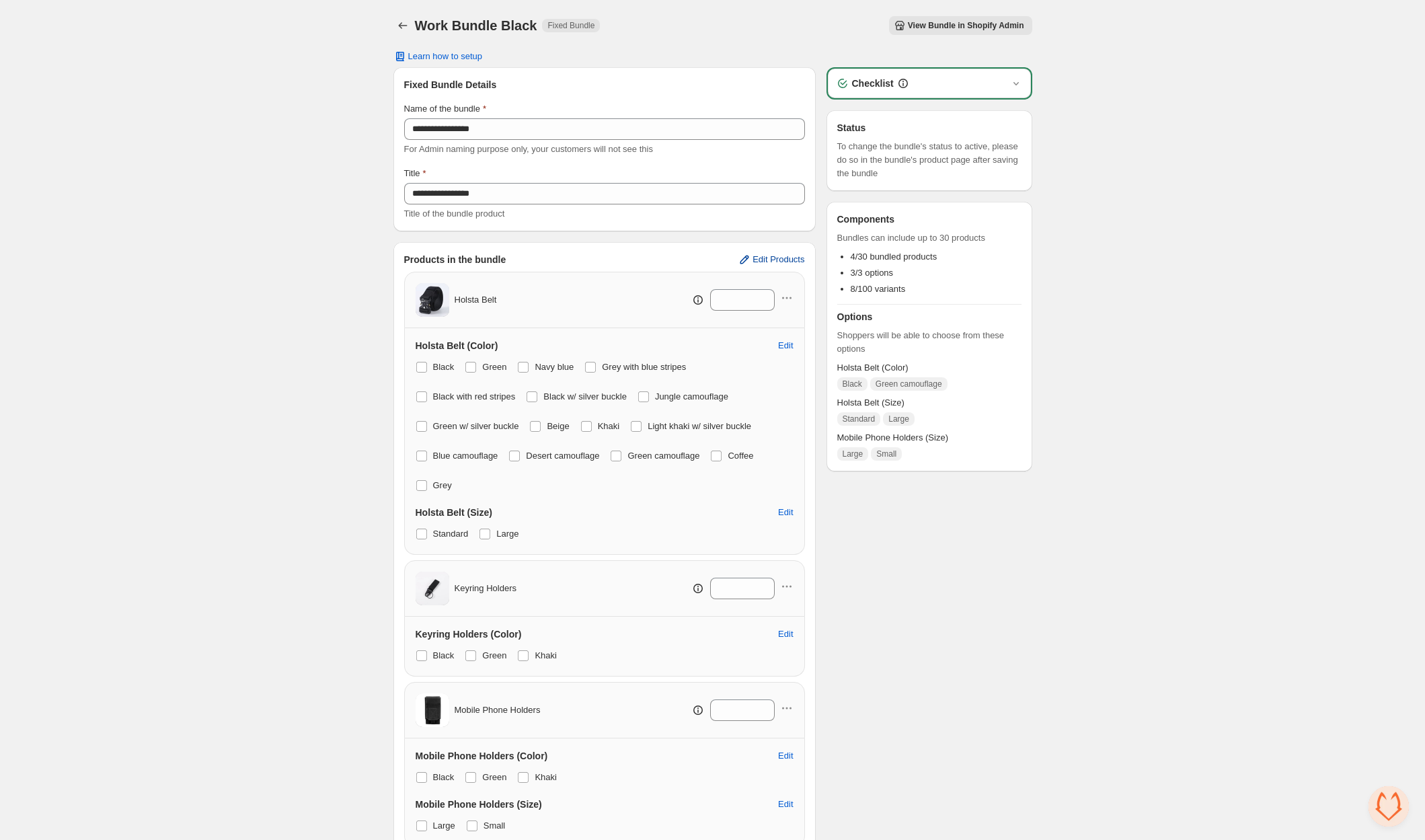
click at [785, 260] on span "Edit Products" at bounding box center [778, 260] width 52 height 11
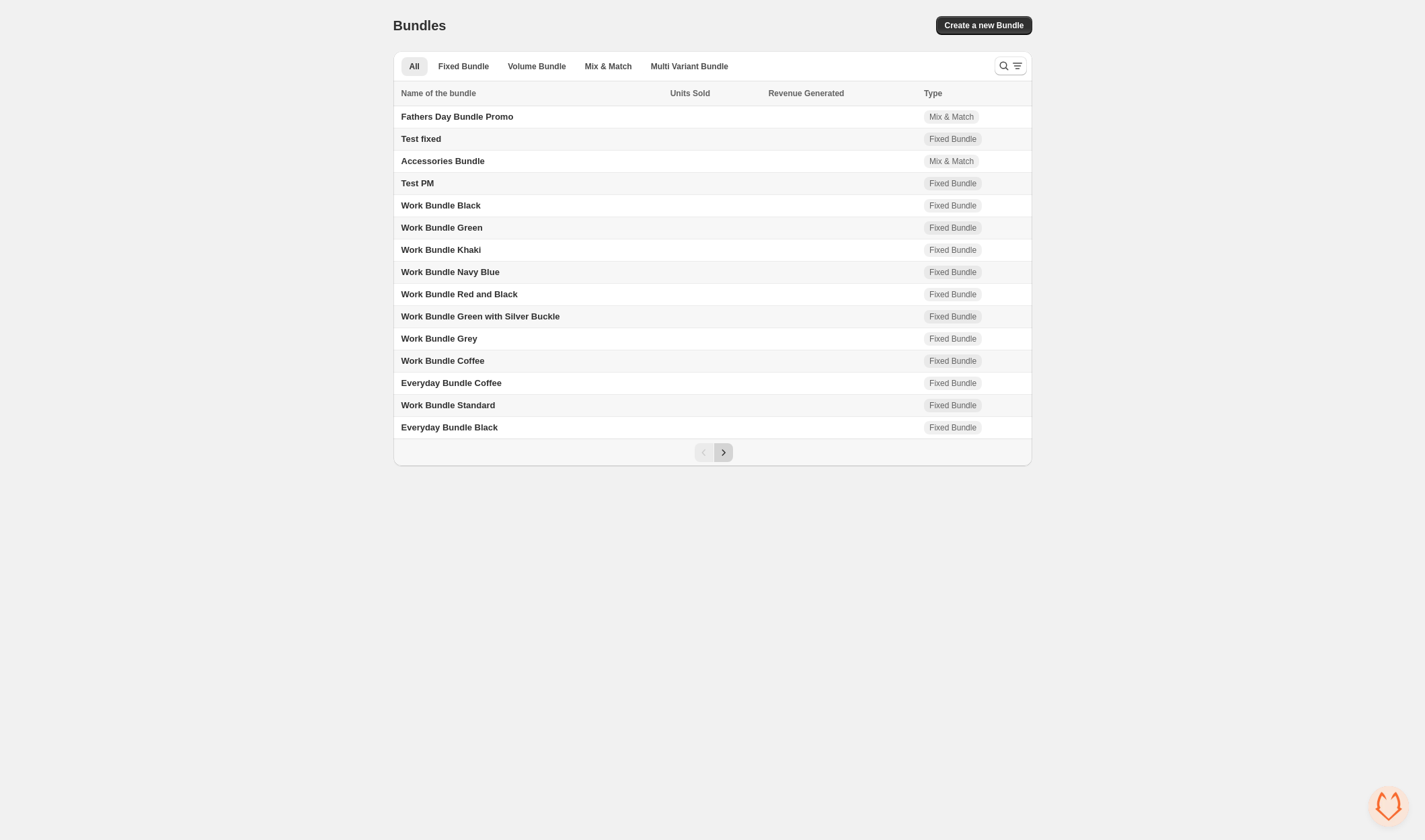
click at [723, 449] on icon "Next" at bounding box center [724, 453] width 14 height 14
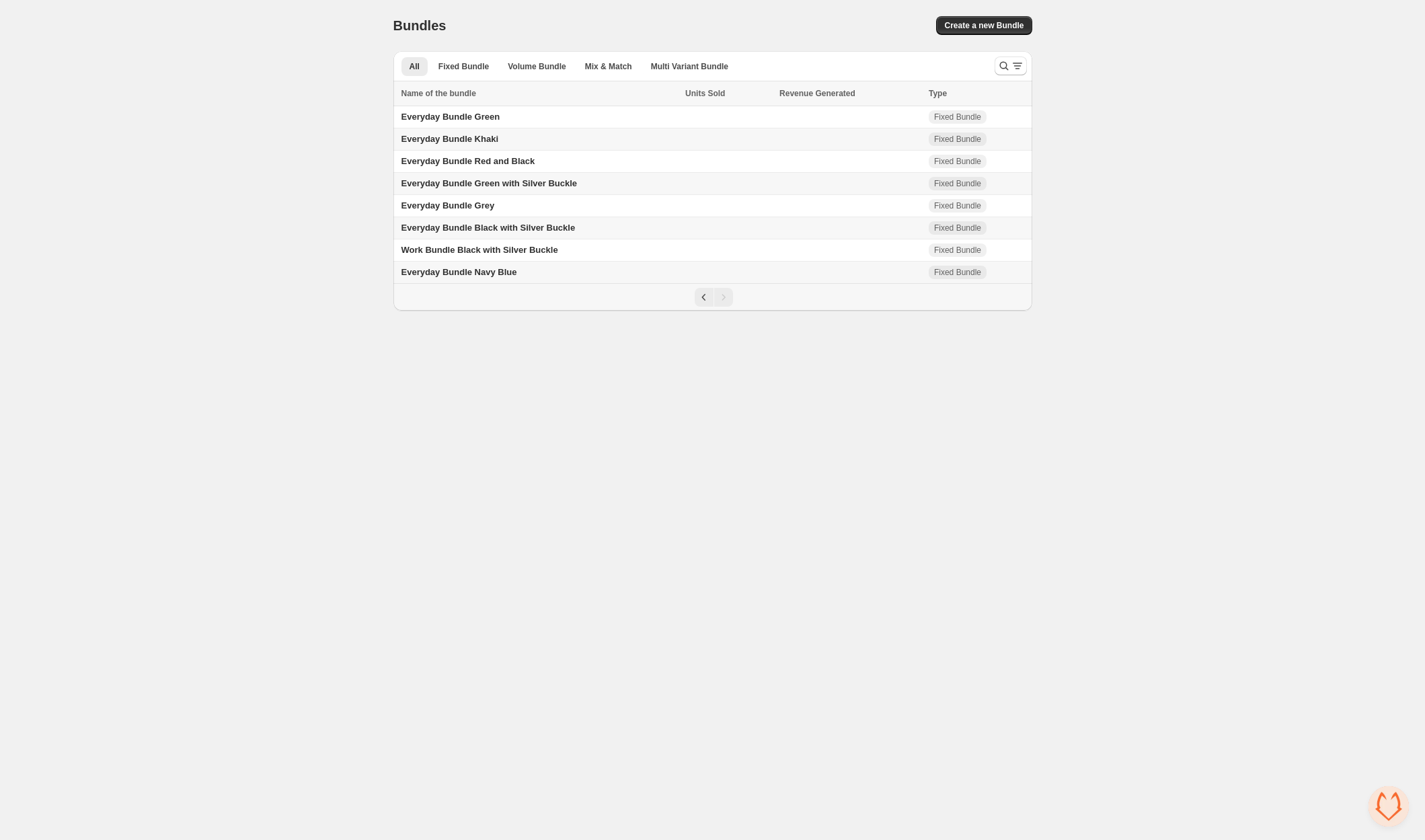
click at [475, 264] on td "Everyday Bundle Navy Blue" at bounding box center [537, 272] width 289 height 22
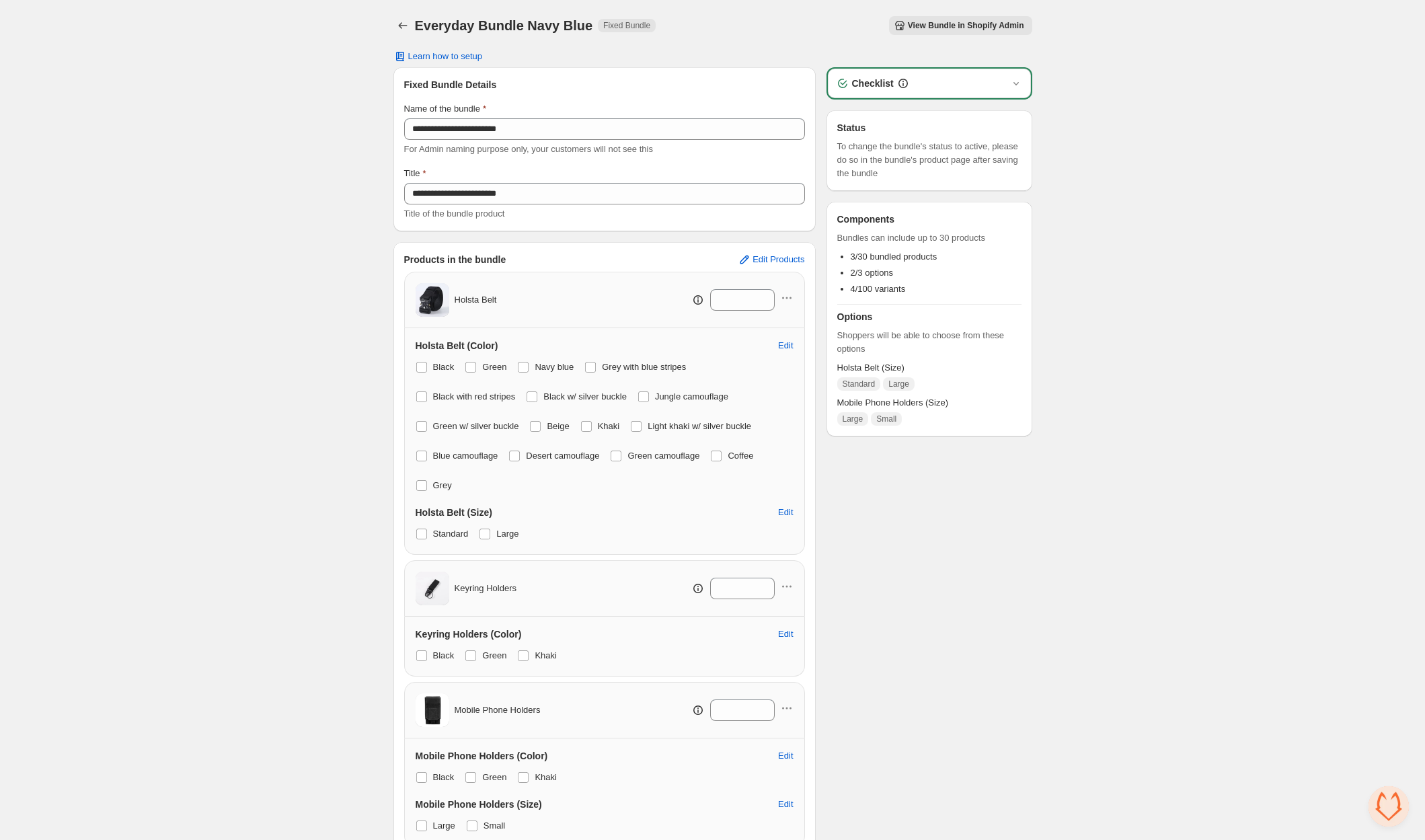
scroll to position [5, 0]
click at [402, 27] on icon "Back" at bounding box center [403, 26] width 14 height 14
